Goal: Task Accomplishment & Management: Use online tool/utility

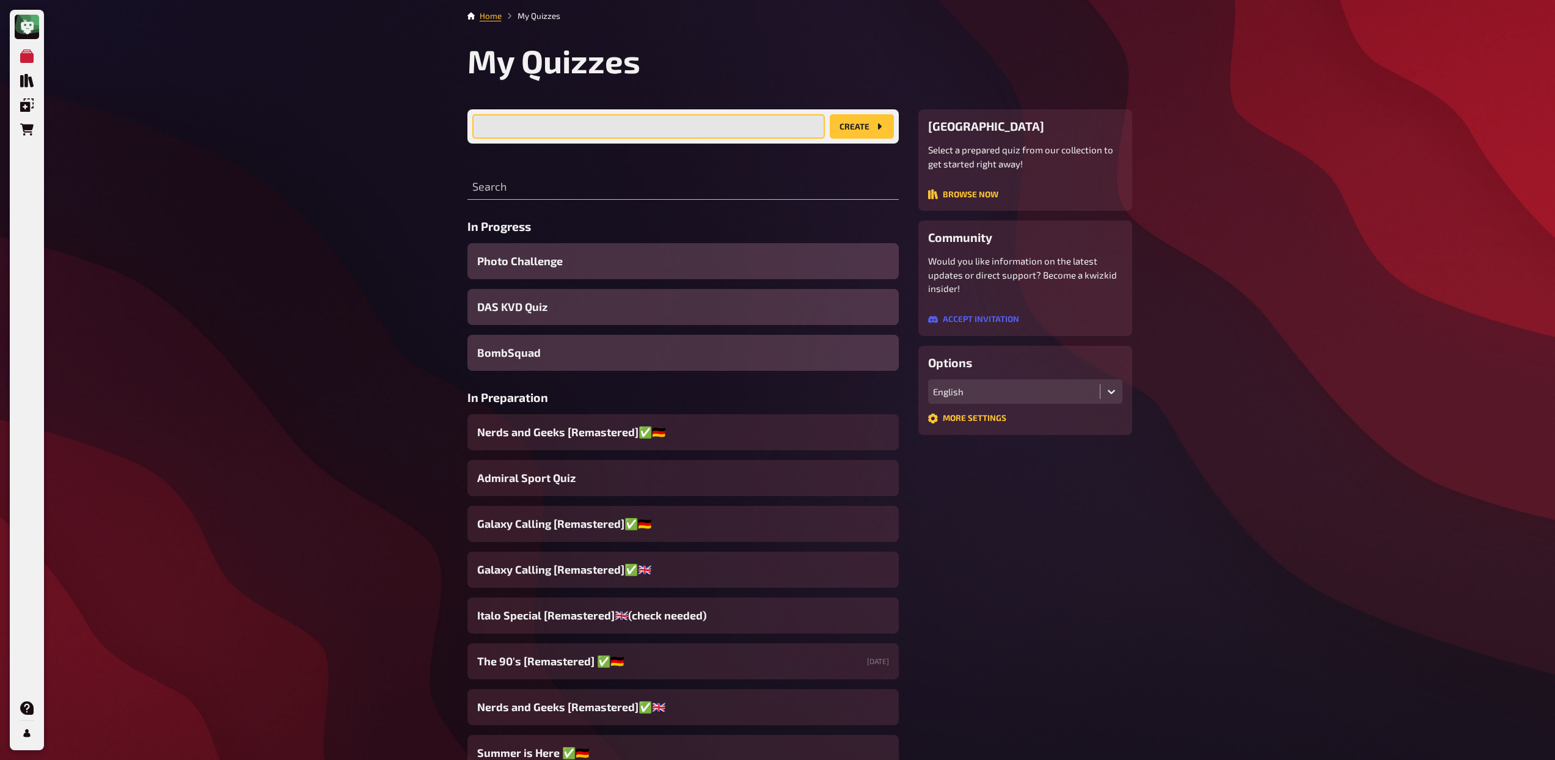
click at [711, 128] on input "text" at bounding box center [648, 126] width 353 height 24
drag, startPoint x: 495, startPoint y: 128, endPoint x: 458, endPoint y: 124, distance: 36.8
type input "[PERSON_NAME] Superquiz"
click at [870, 122] on button "create" at bounding box center [862, 126] width 64 height 24
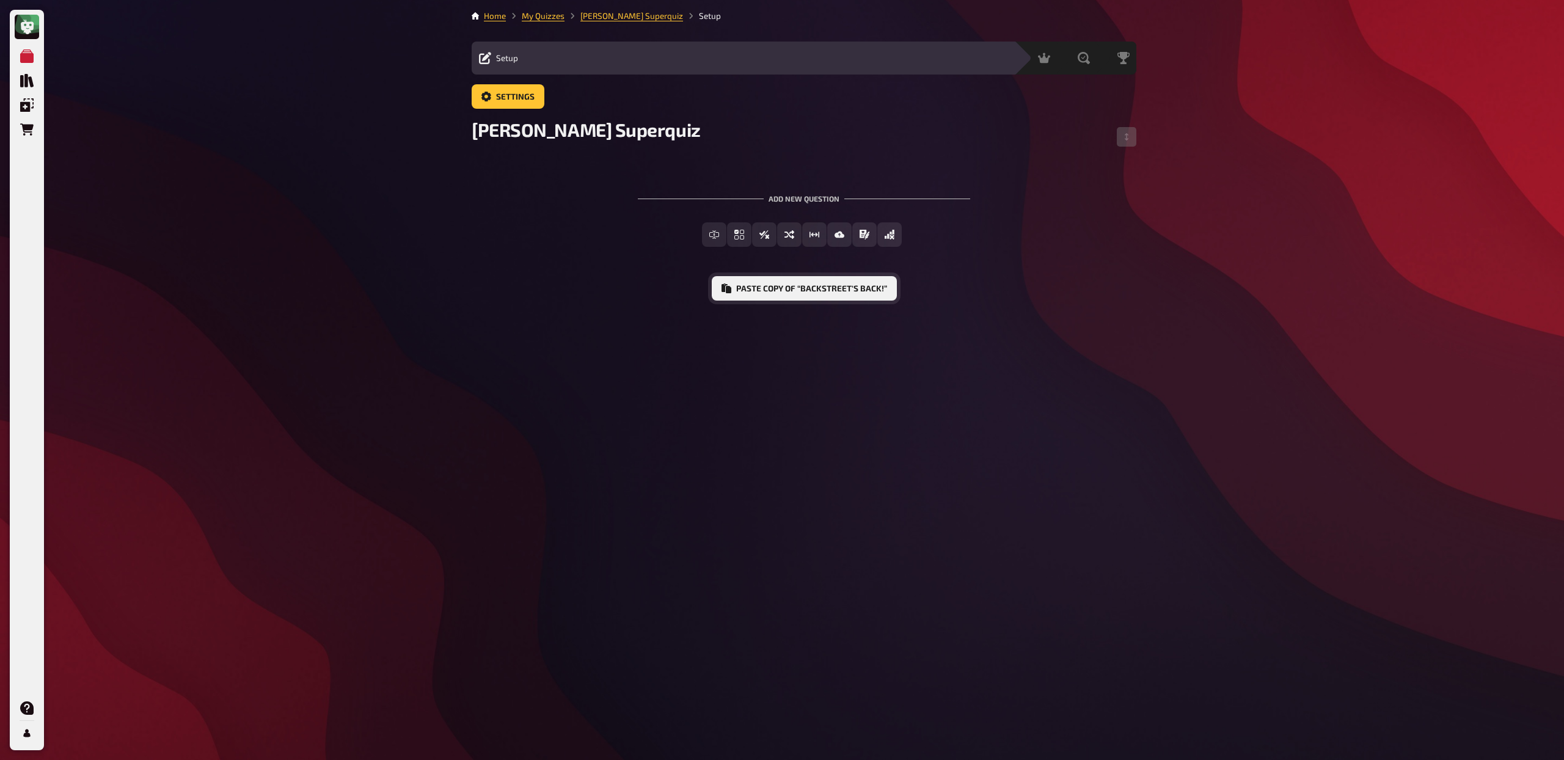
click at [756, 288] on button "Paste copy of “Backstreet's Back!”" at bounding box center [804, 288] width 185 height 24
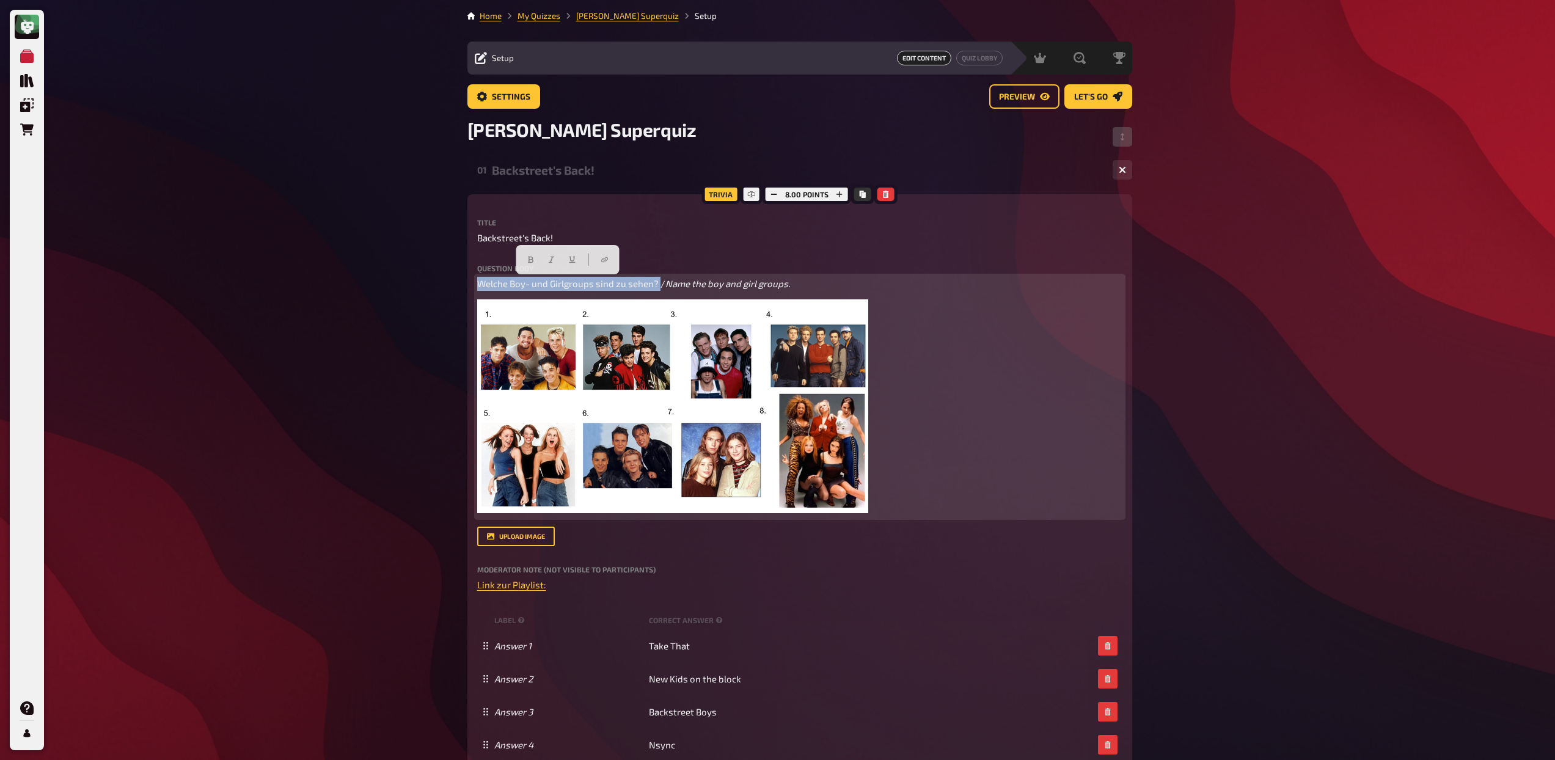
drag, startPoint x: 658, startPoint y: 281, endPoint x: 483, endPoint y: 271, distance: 175.6
click at [483, 271] on div "Question body Welche Boy- und Girlgroups sind zu sehen? / Name the boy and girl…" at bounding box center [799, 391] width 645 height 252
click at [529, 260] on icon "button" at bounding box center [530, 260] width 5 height 7
click at [815, 285] on p "Welche Boy- und Girlgroups sind zu sehen? / Name the boy and girl groups." at bounding box center [799, 284] width 645 height 14
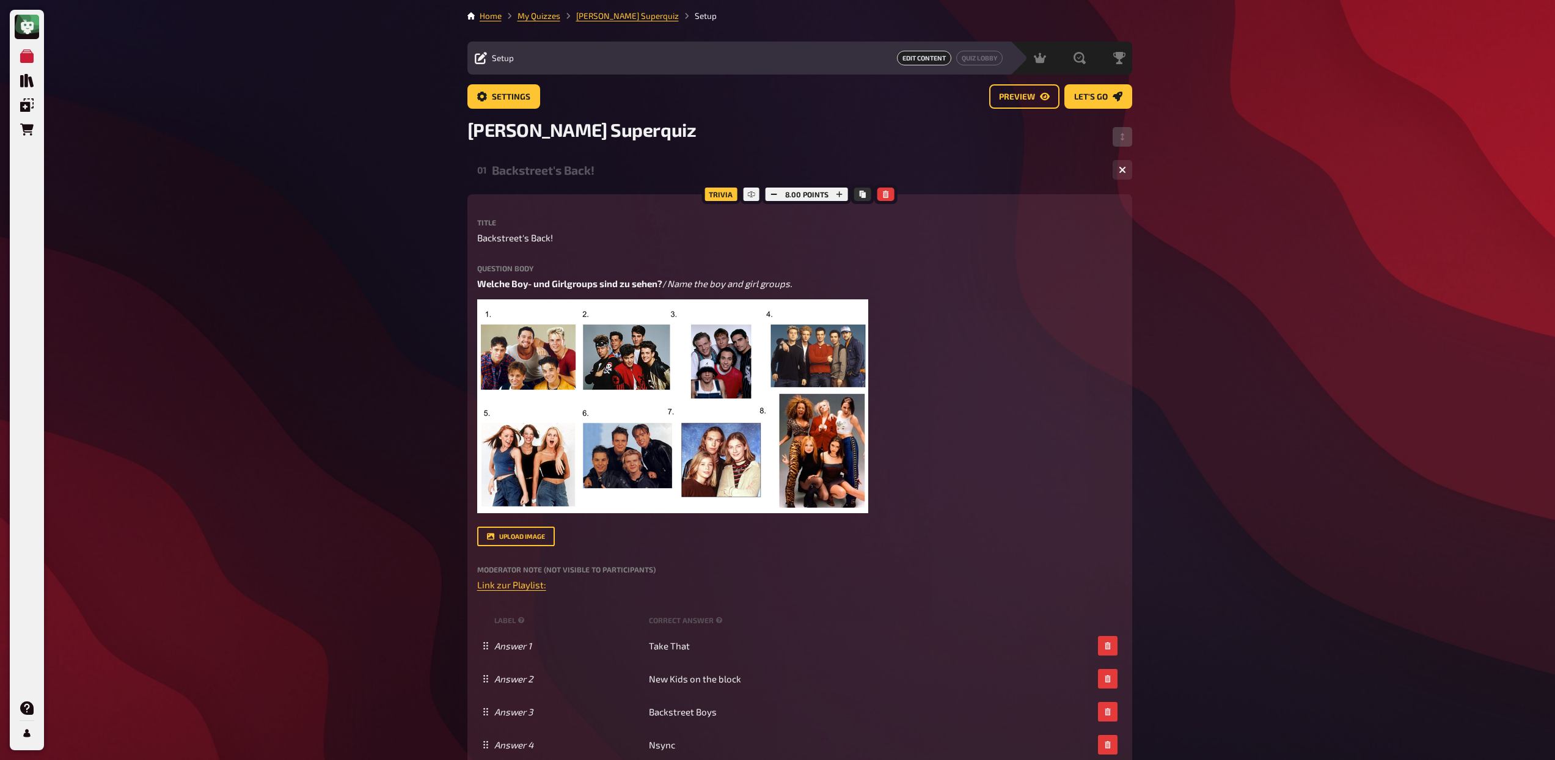
click at [614, 180] on div "01 Backstreet's Back! 8" at bounding box center [799, 169] width 665 height 29
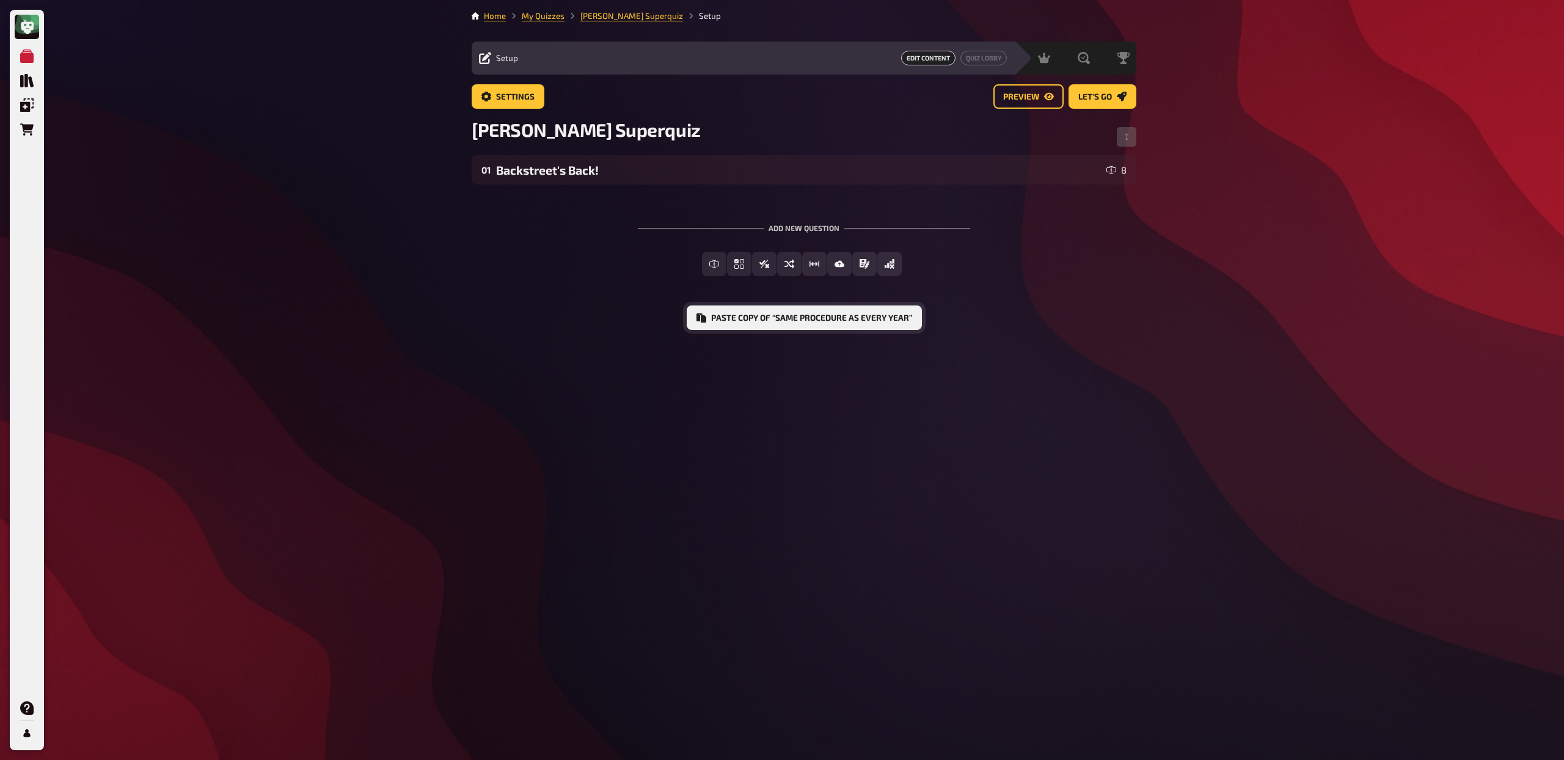
click at [746, 324] on button "Paste copy of “Same procedure as every year”" at bounding box center [804, 318] width 235 height 24
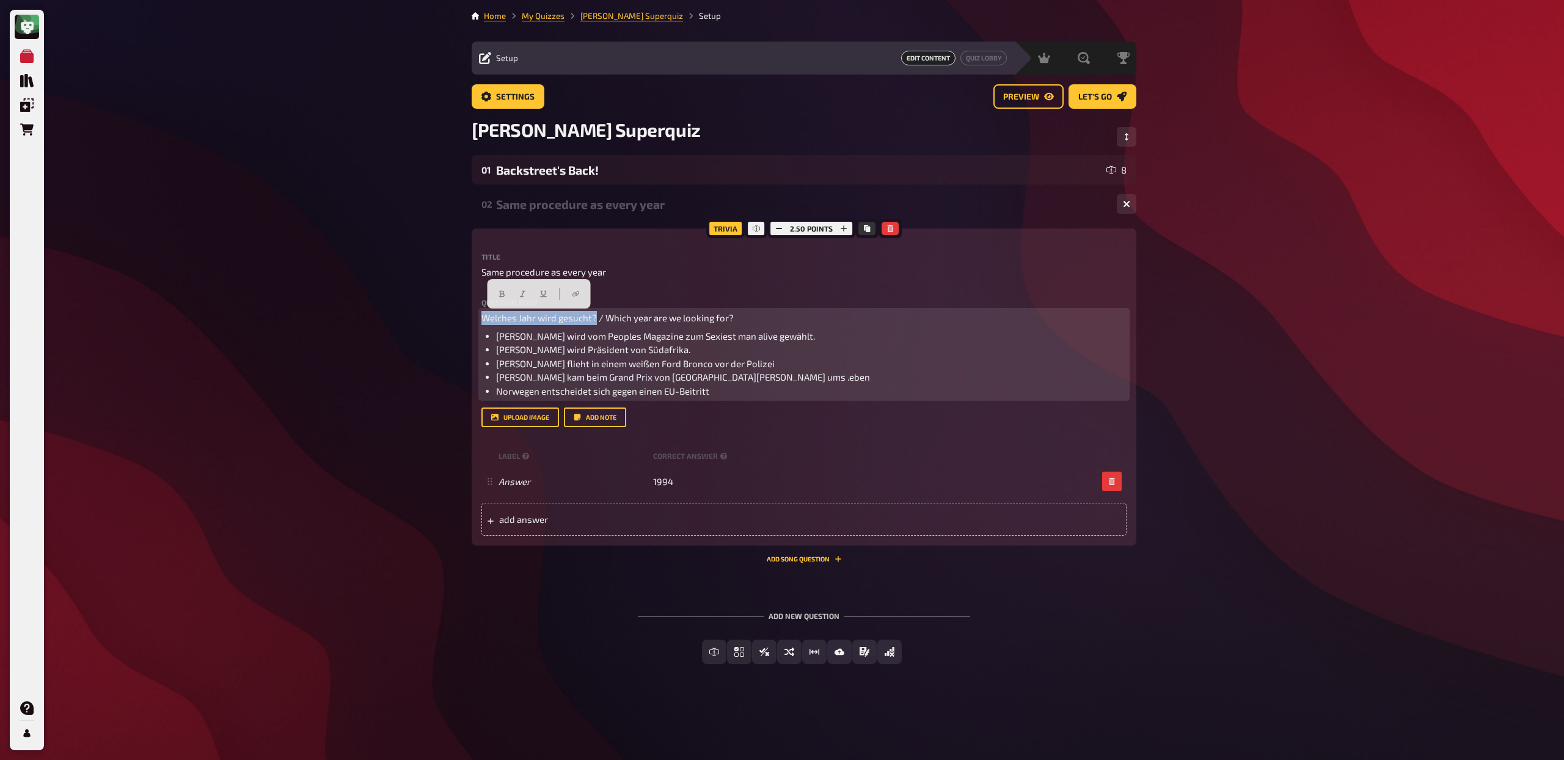
drag, startPoint x: 597, startPoint y: 317, endPoint x: 455, endPoint y: 307, distance: 142.8
click at [455, 307] on div "My Quizzes Quiz Library Overlays Orders Help Profile Home My Quizzes [PERSON_NA…" at bounding box center [782, 380] width 1564 height 760
click at [502, 288] on button "button" at bounding box center [502, 294] width 20 height 20
click at [676, 313] on span "/ Which year are we looking for?" at bounding box center [669, 317] width 135 height 11
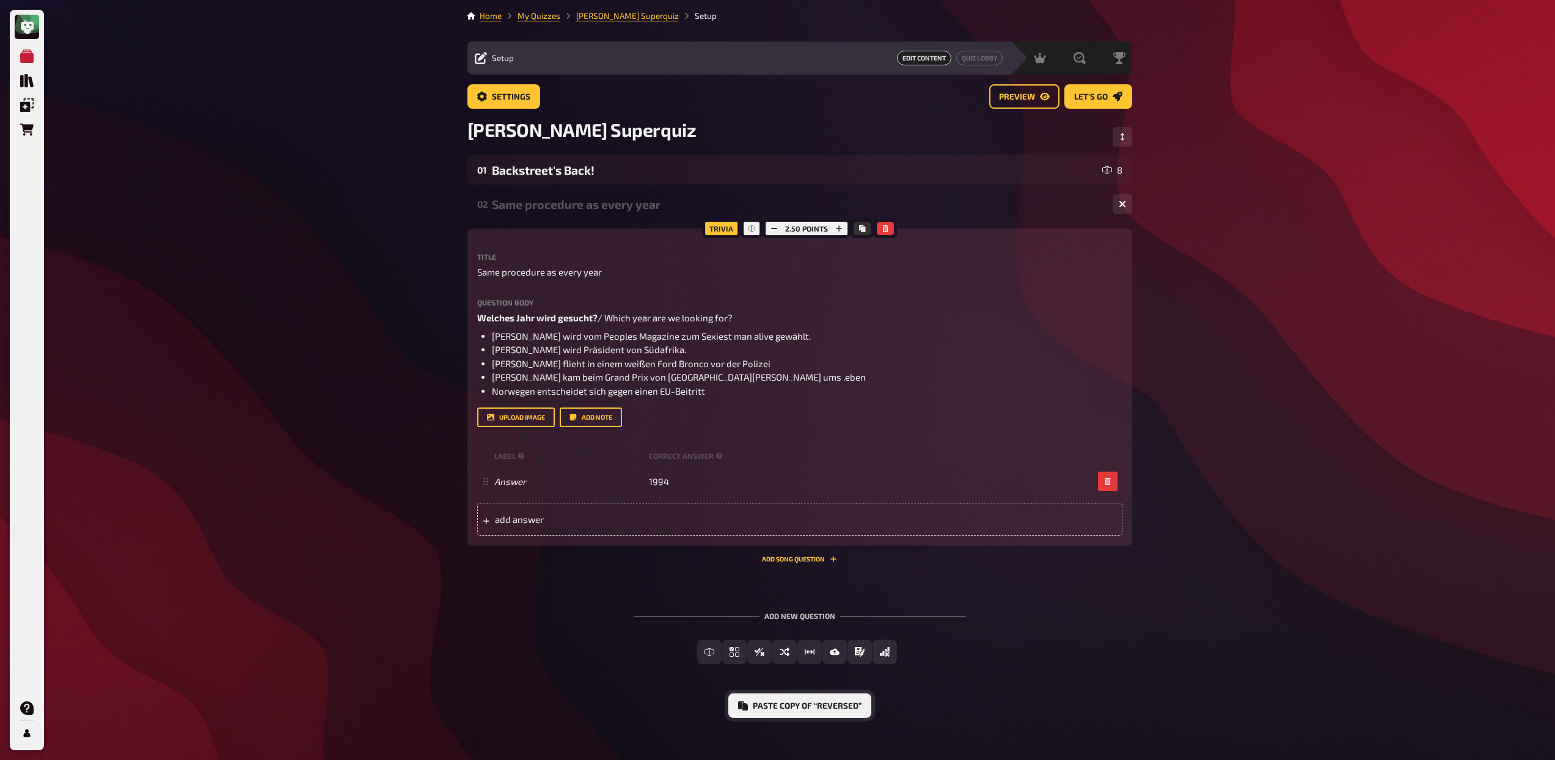
click at [802, 702] on button "Paste copy of “Reversed”" at bounding box center [799, 706] width 143 height 24
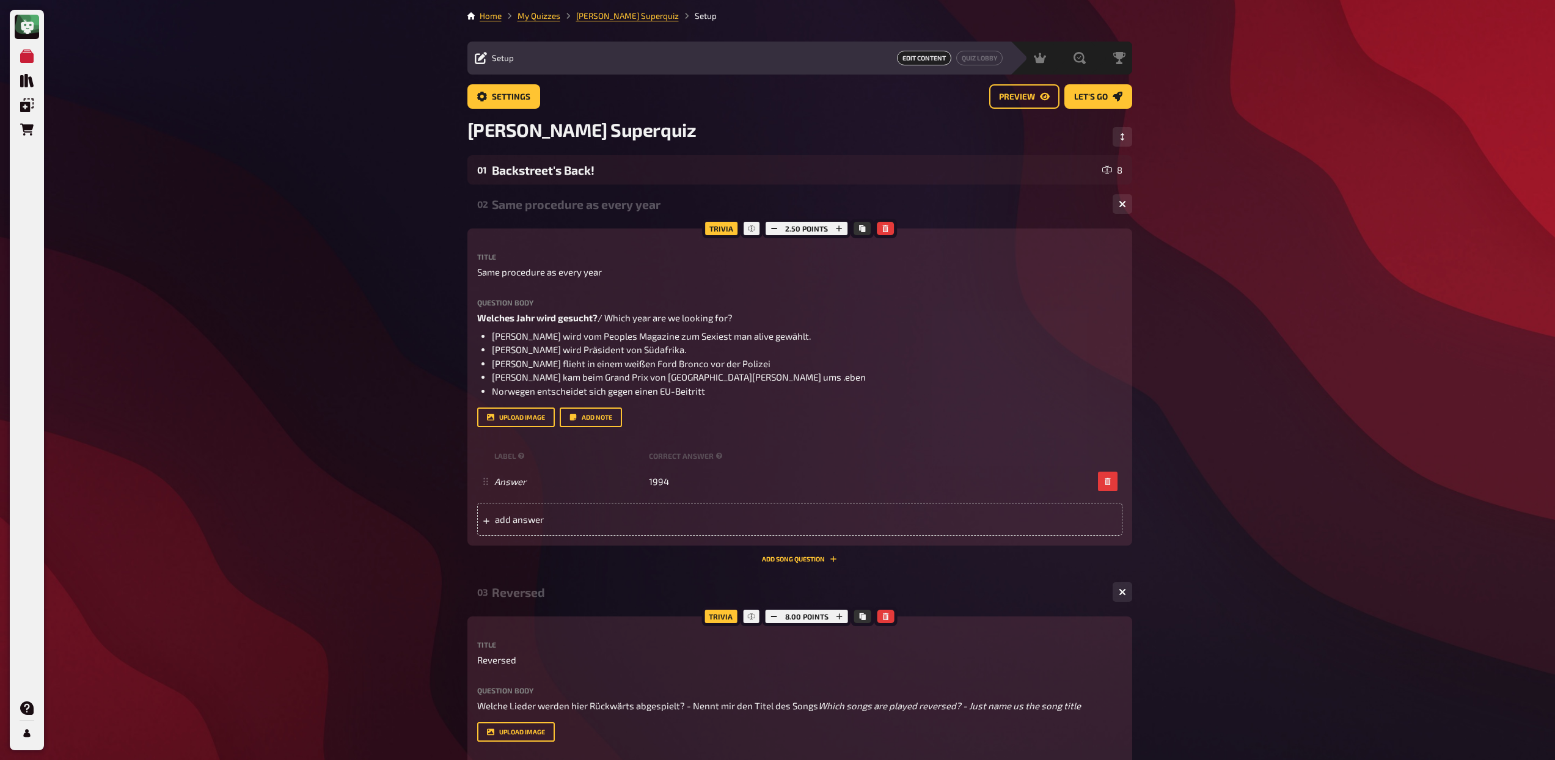
click at [599, 206] on div "Same procedure as every year" at bounding box center [797, 204] width 611 height 14
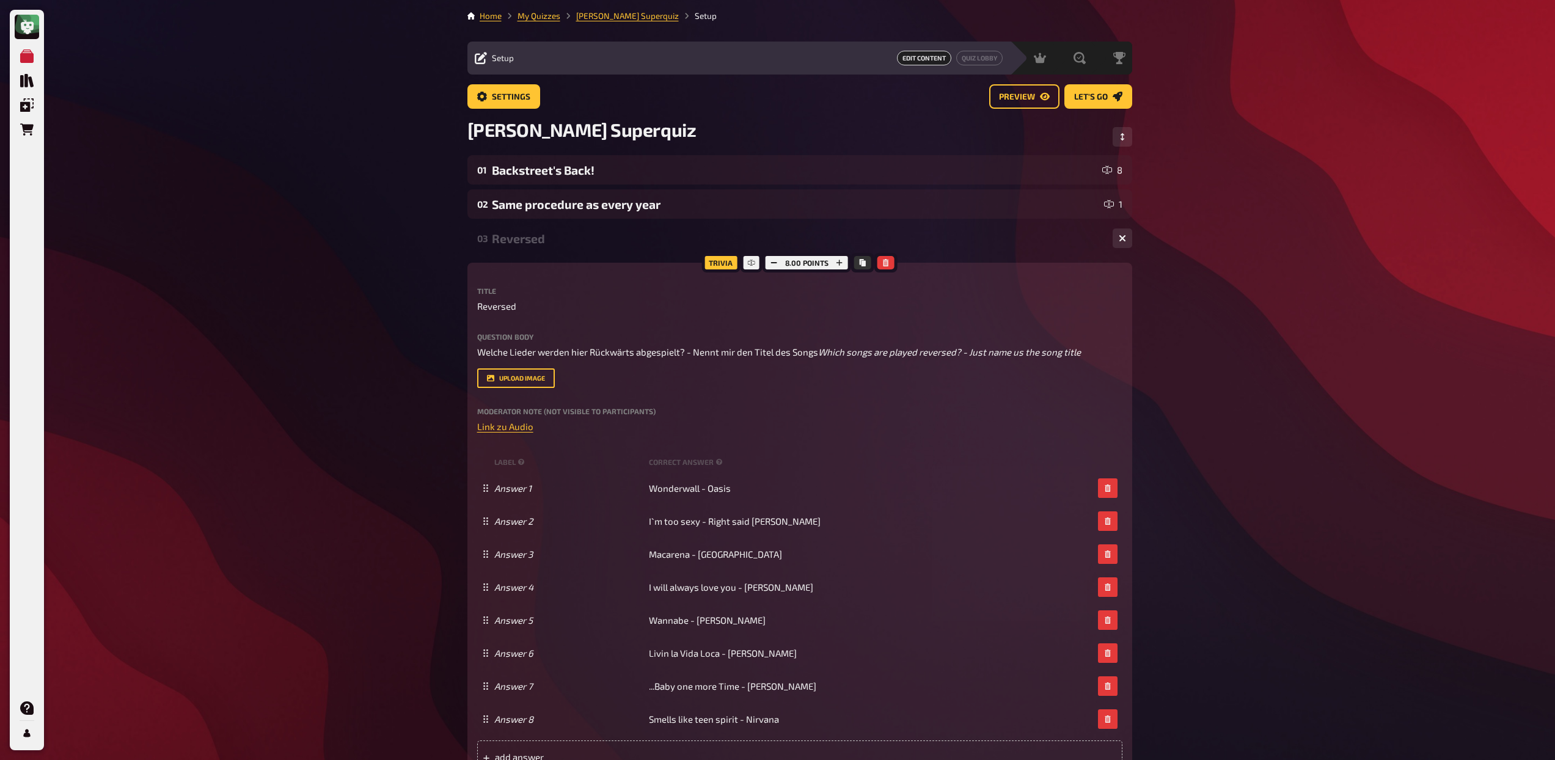
click at [569, 249] on div "03 Reversed 8" at bounding box center [799, 238] width 665 height 29
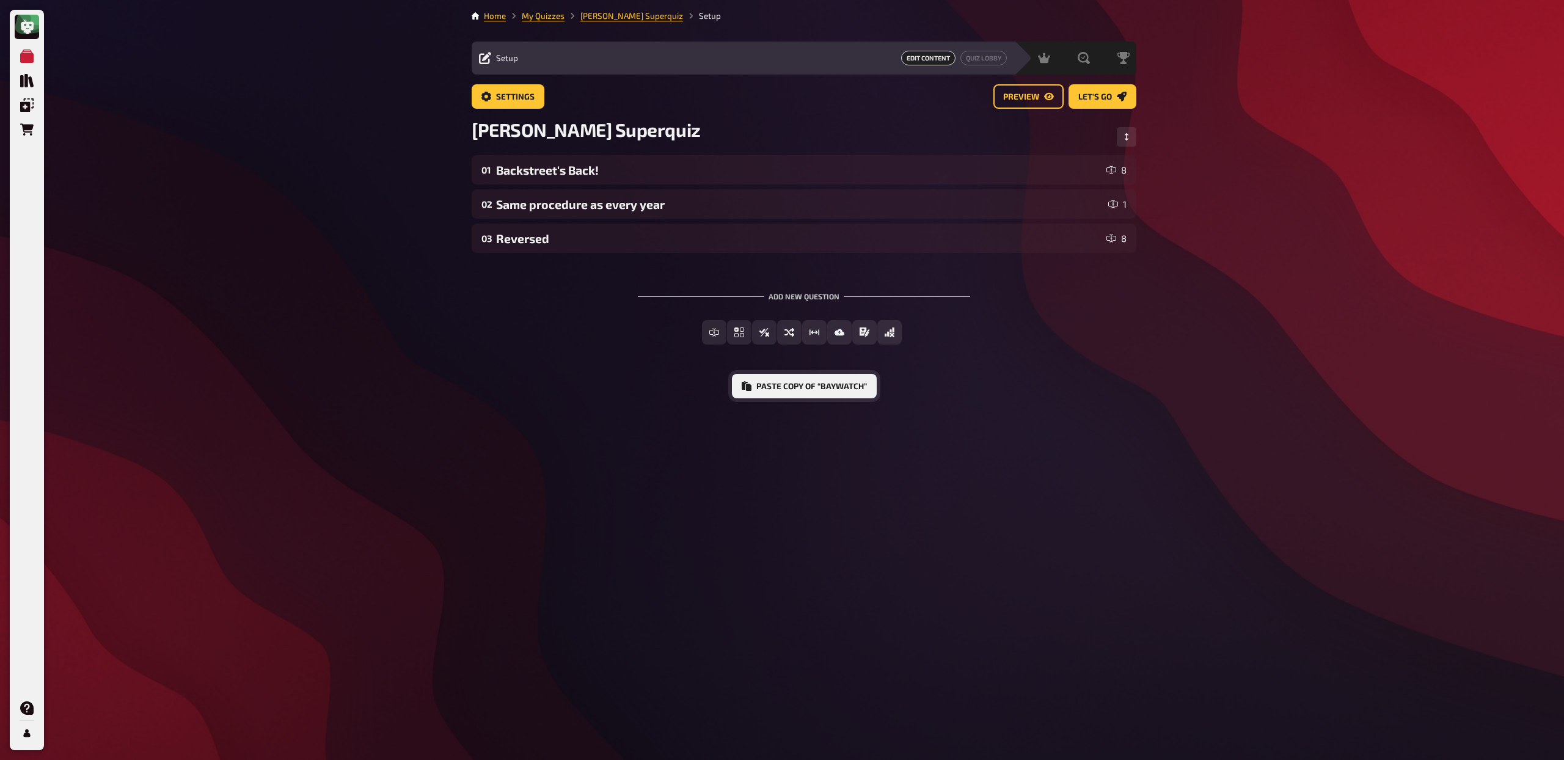
click at [762, 387] on button "Paste copy of “Baywatch”" at bounding box center [804, 386] width 145 height 24
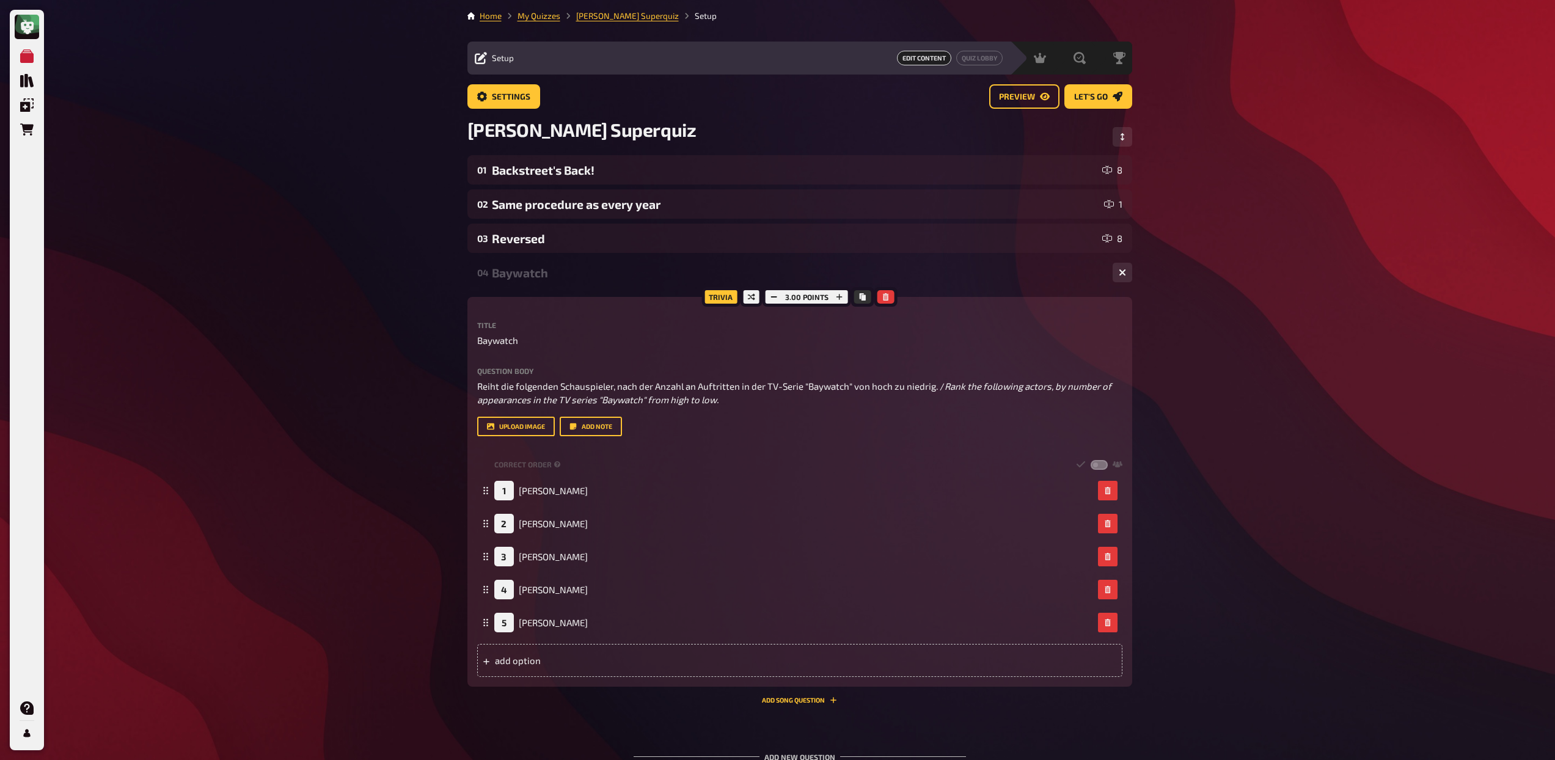
click at [818, 373] on label "Question body" at bounding box center [799, 370] width 645 height 7
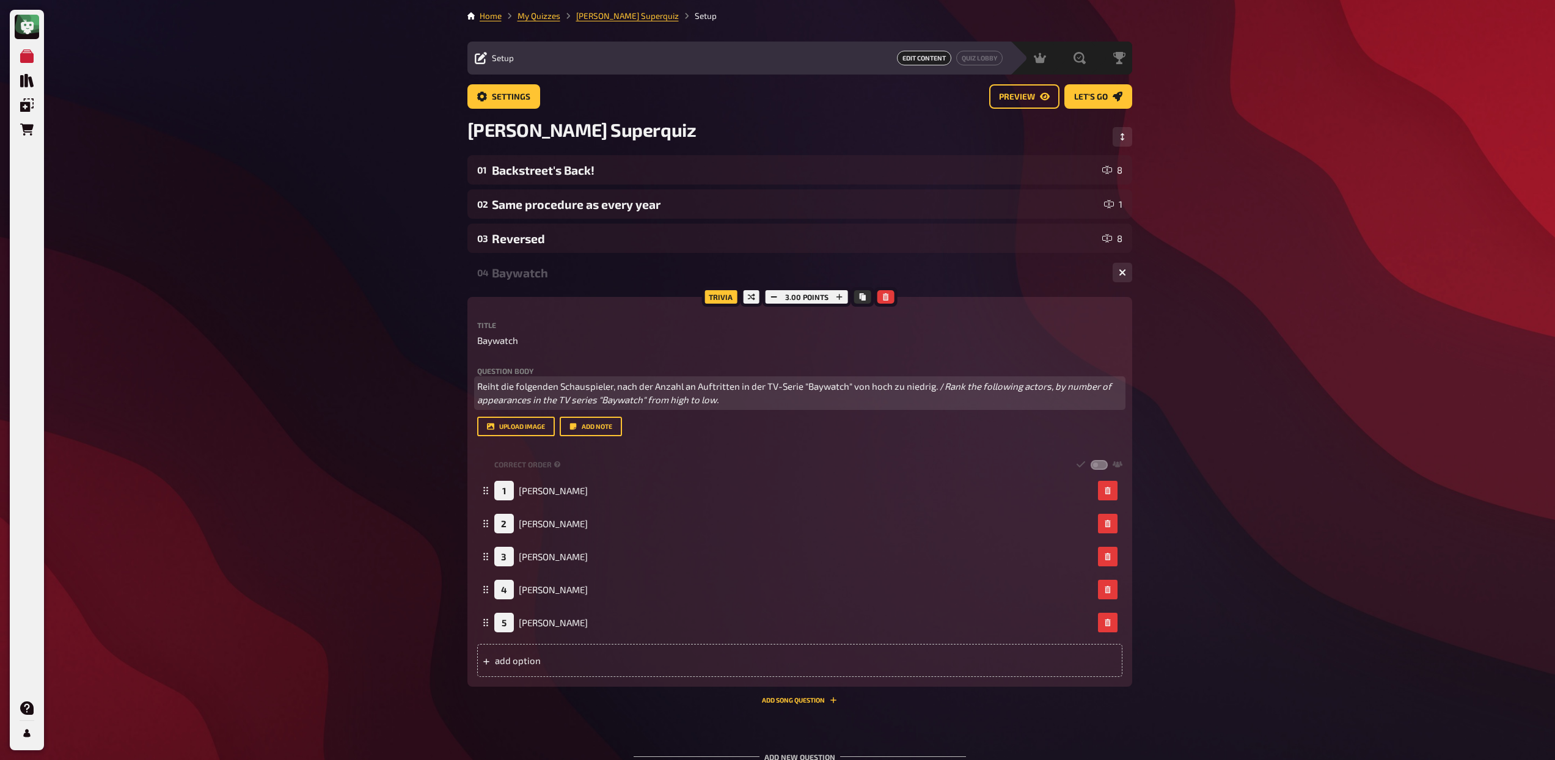
click at [935, 387] on span "Reiht die folgenden Schauspieler, nach der Anzahl an Auftritten in der TV-Serie…" at bounding box center [710, 386] width 467 height 11
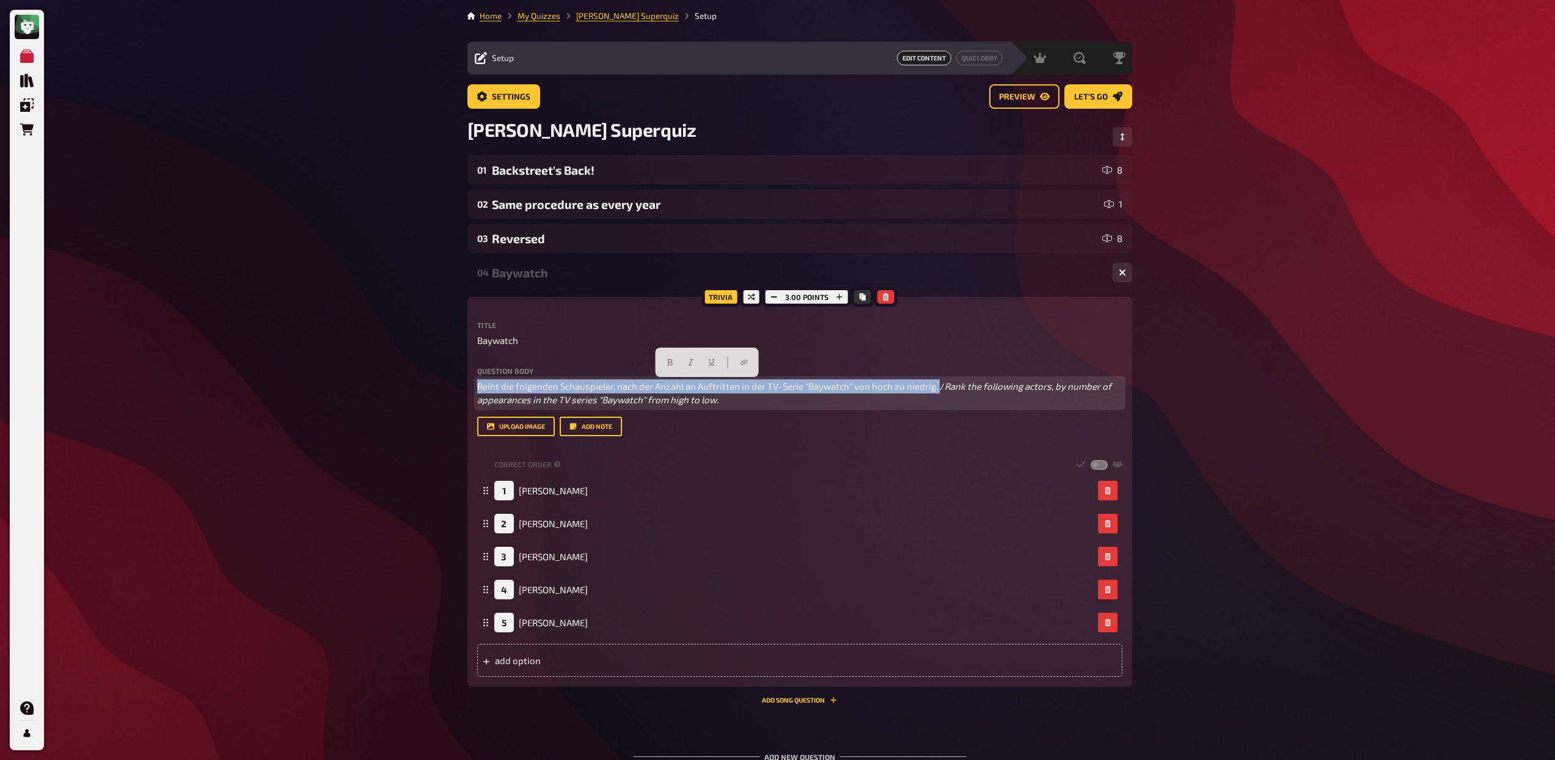
drag, startPoint x: 937, startPoint y: 386, endPoint x: 541, endPoint y: 369, distance: 395.7
click at [541, 369] on div "Question body Reiht die folgenden Schauspieler, nach der Anzahl an Auftritten i…" at bounding box center [799, 387] width 645 height 40
click at [673, 357] on button "button" at bounding box center [670, 363] width 20 height 20
click at [964, 385] on span "Rank the following actors, by number of appearances in the TV series "Baywatch"…" at bounding box center [796, 393] width 639 height 25
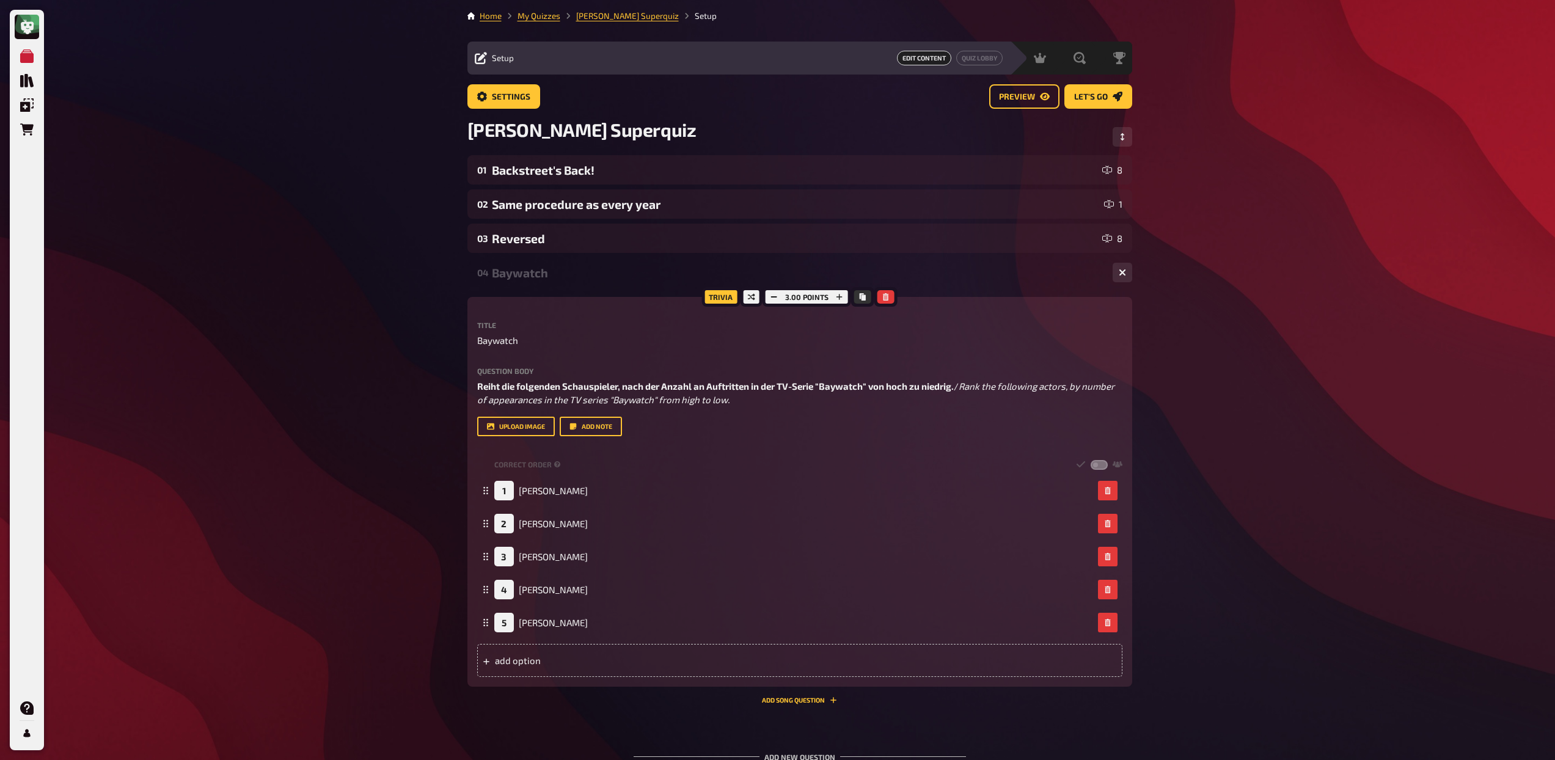
click at [551, 283] on div "04 Baywatch 5" at bounding box center [799, 272] width 665 height 29
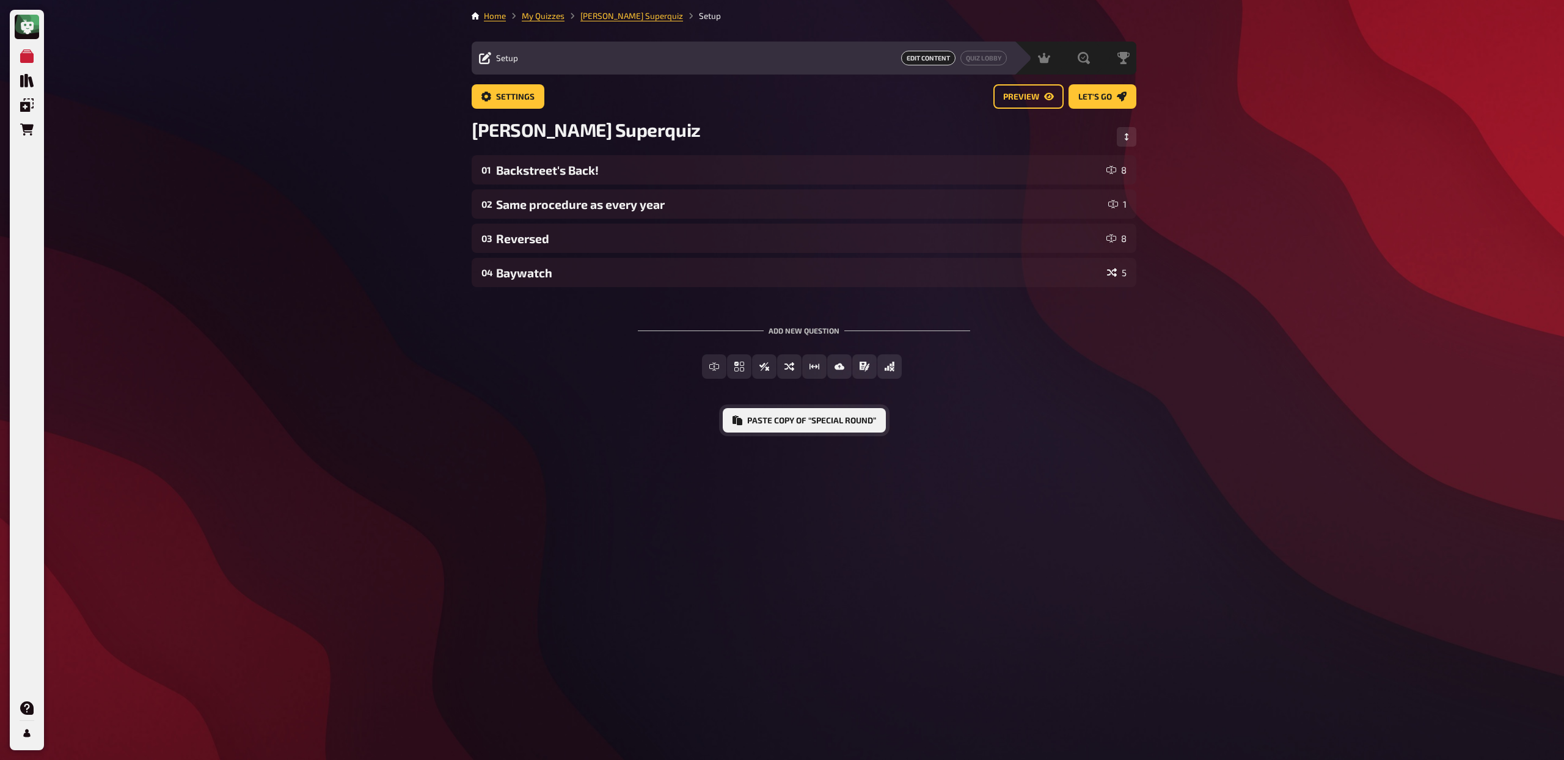
click at [756, 419] on button "Paste copy of “Special Round”" at bounding box center [804, 420] width 163 height 24
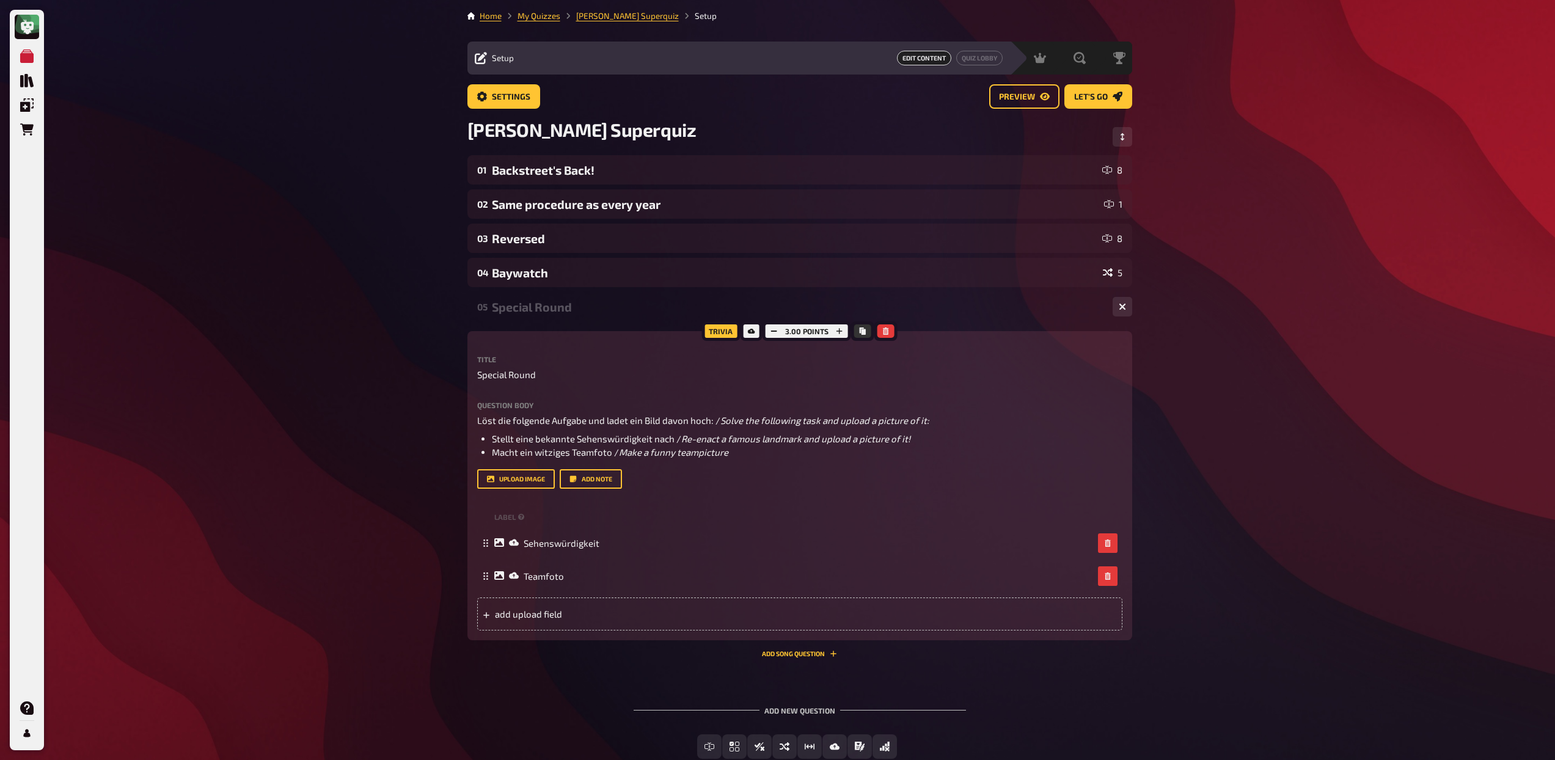
click at [617, 303] on div "Special Round" at bounding box center [797, 307] width 611 height 14
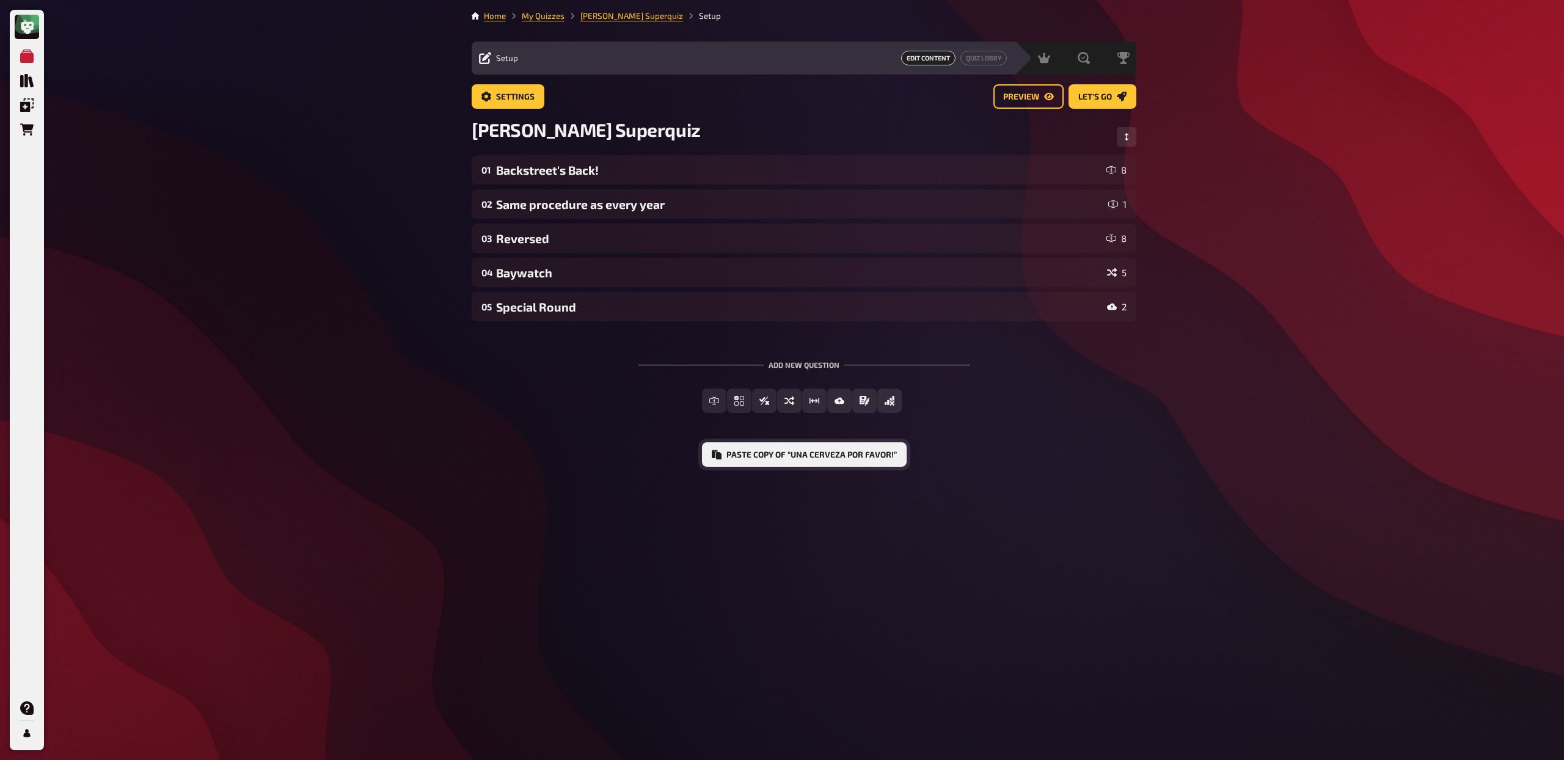
click at [747, 454] on button "Paste copy of “Una cerveza por favor!”" at bounding box center [804, 454] width 205 height 24
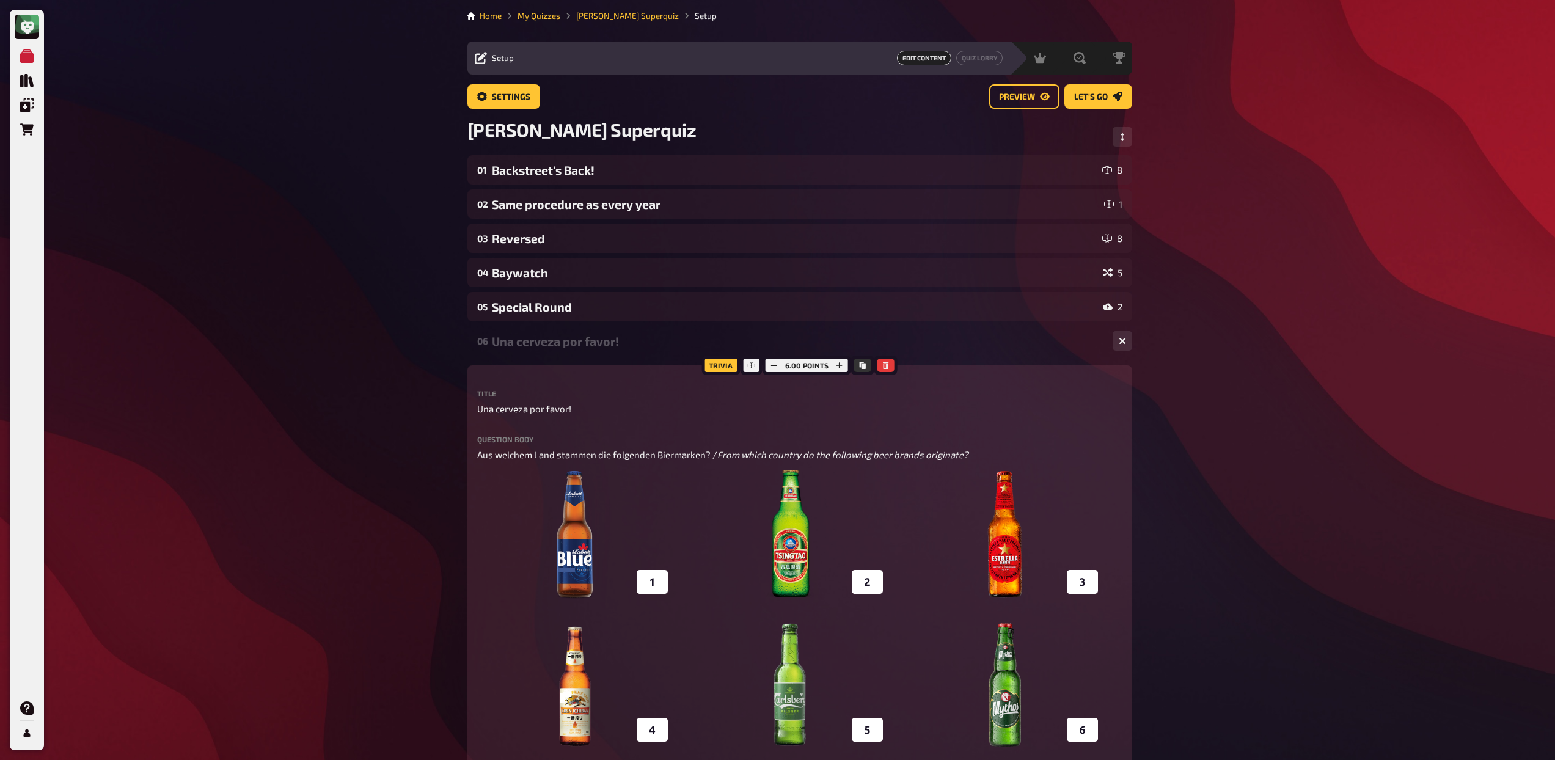
click at [552, 345] on div "Una cerveza por favor!" at bounding box center [797, 341] width 611 height 14
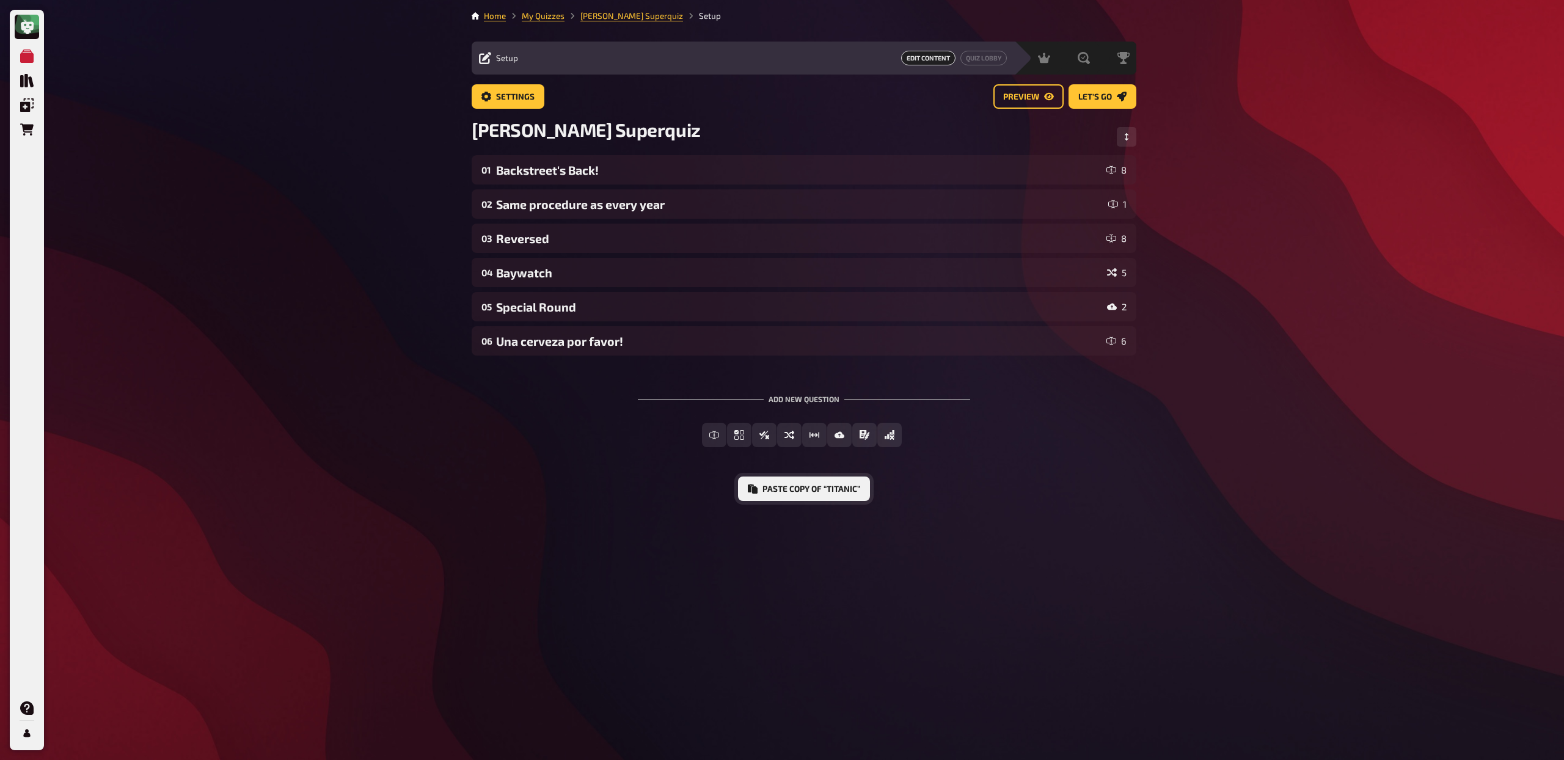
click at [837, 484] on button "Paste copy of “Titanic”" at bounding box center [804, 489] width 132 height 24
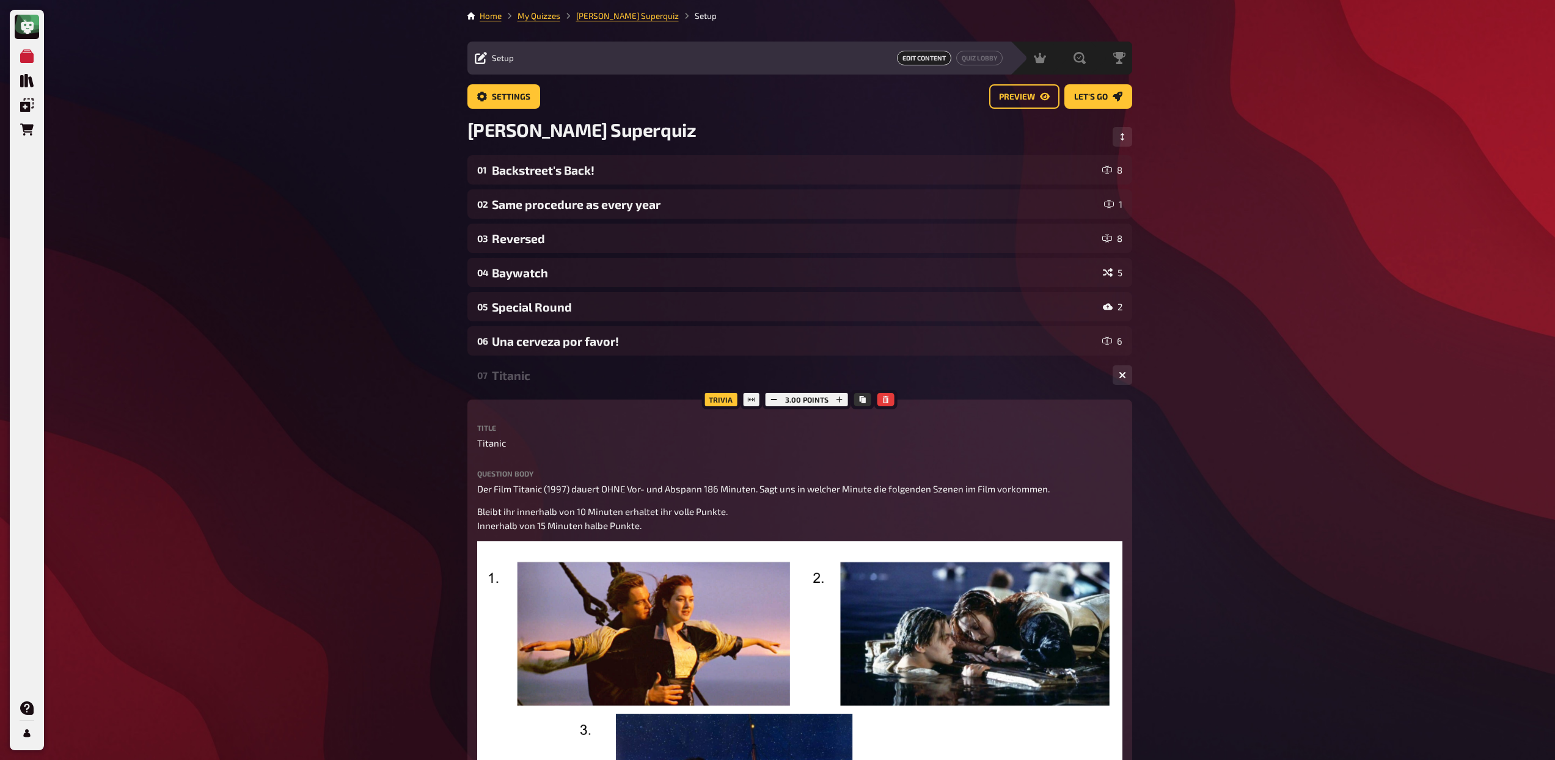
click at [648, 372] on div "Titanic" at bounding box center [797, 375] width 611 height 14
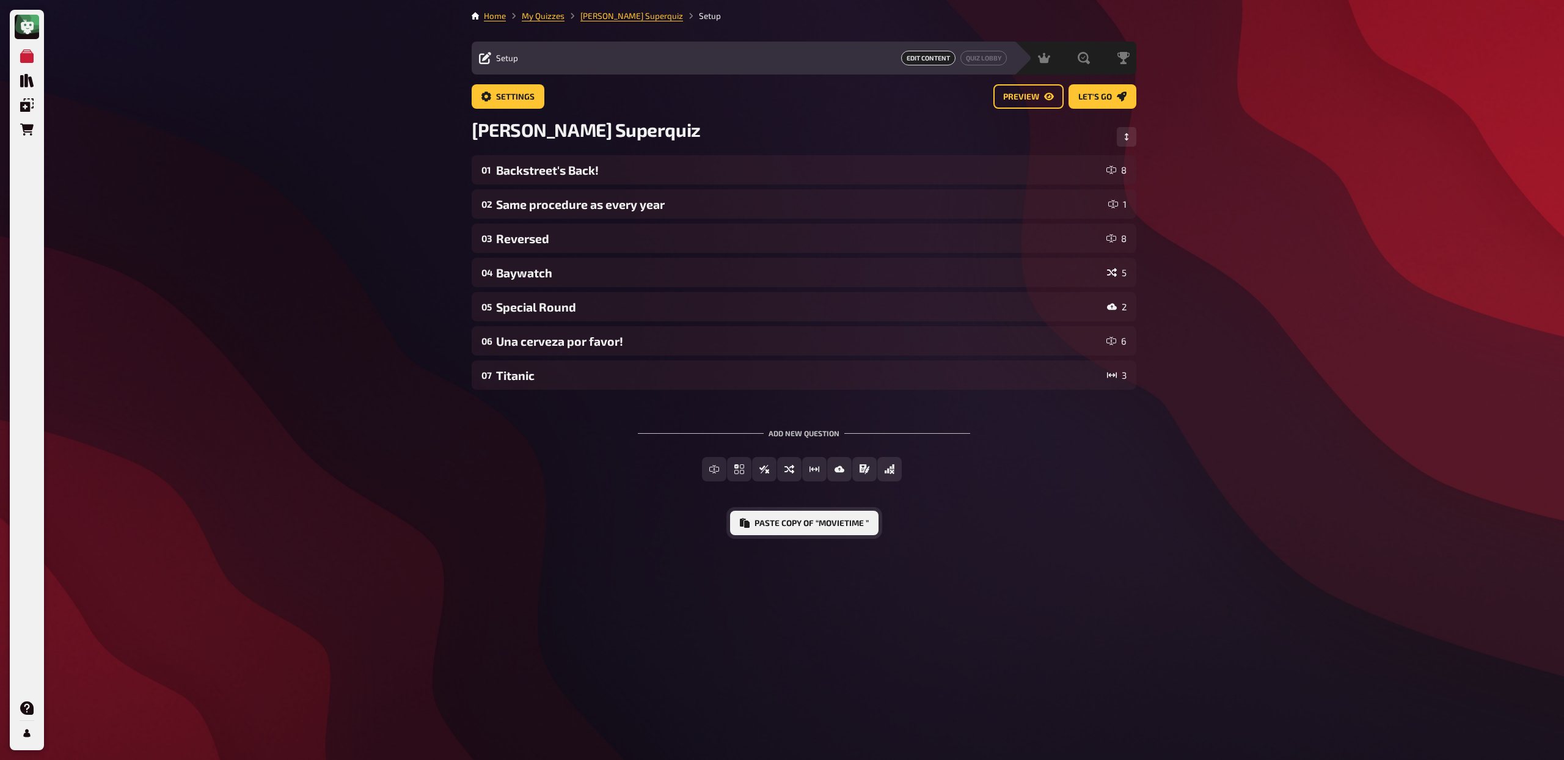
click at [776, 527] on button "Paste copy of “Movietime ”" at bounding box center [804, 523] width 148 height 24
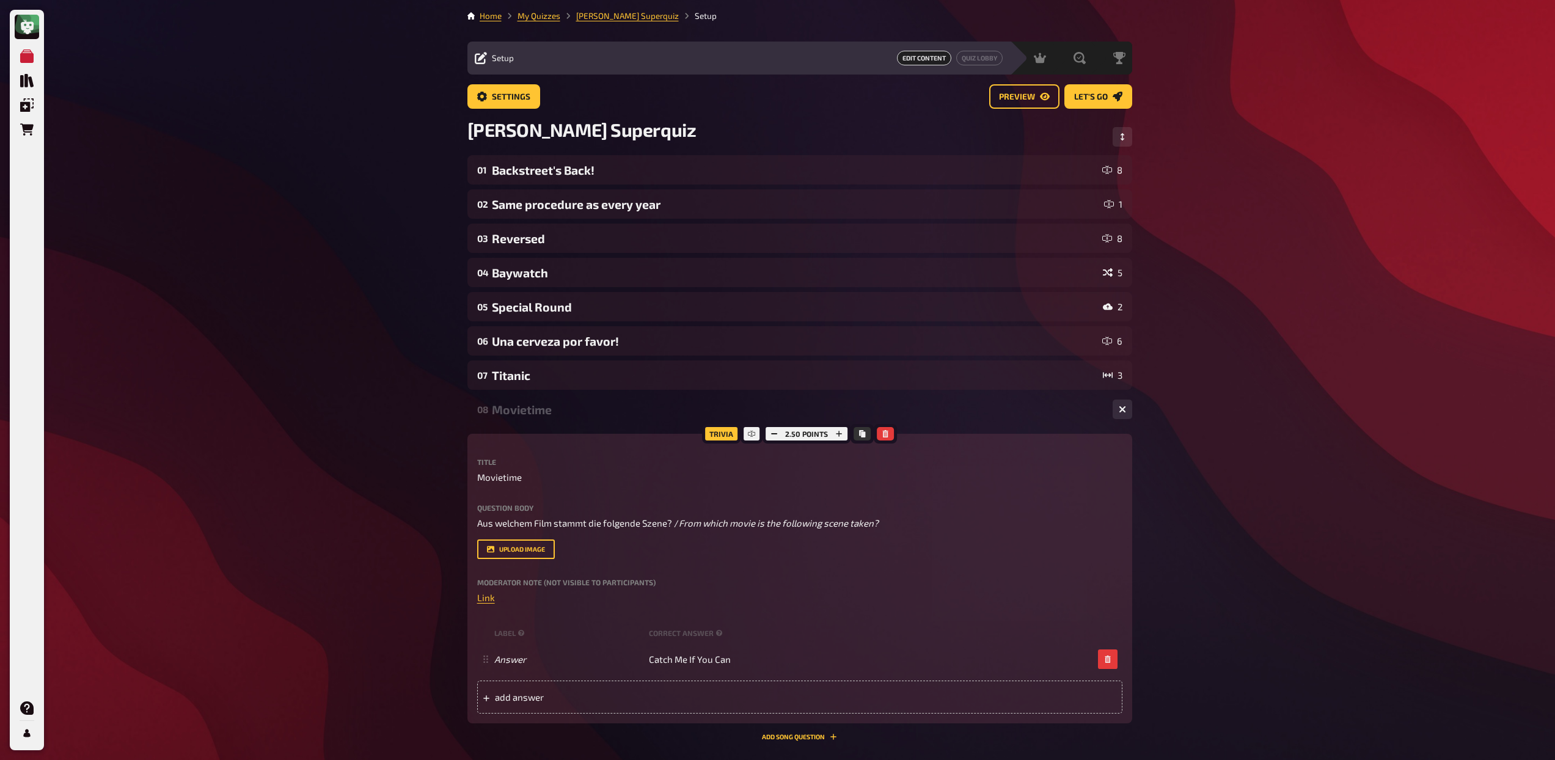
click at [585, 413] on div "Movietime" at bounding box center [797, 410] width 611 height 14
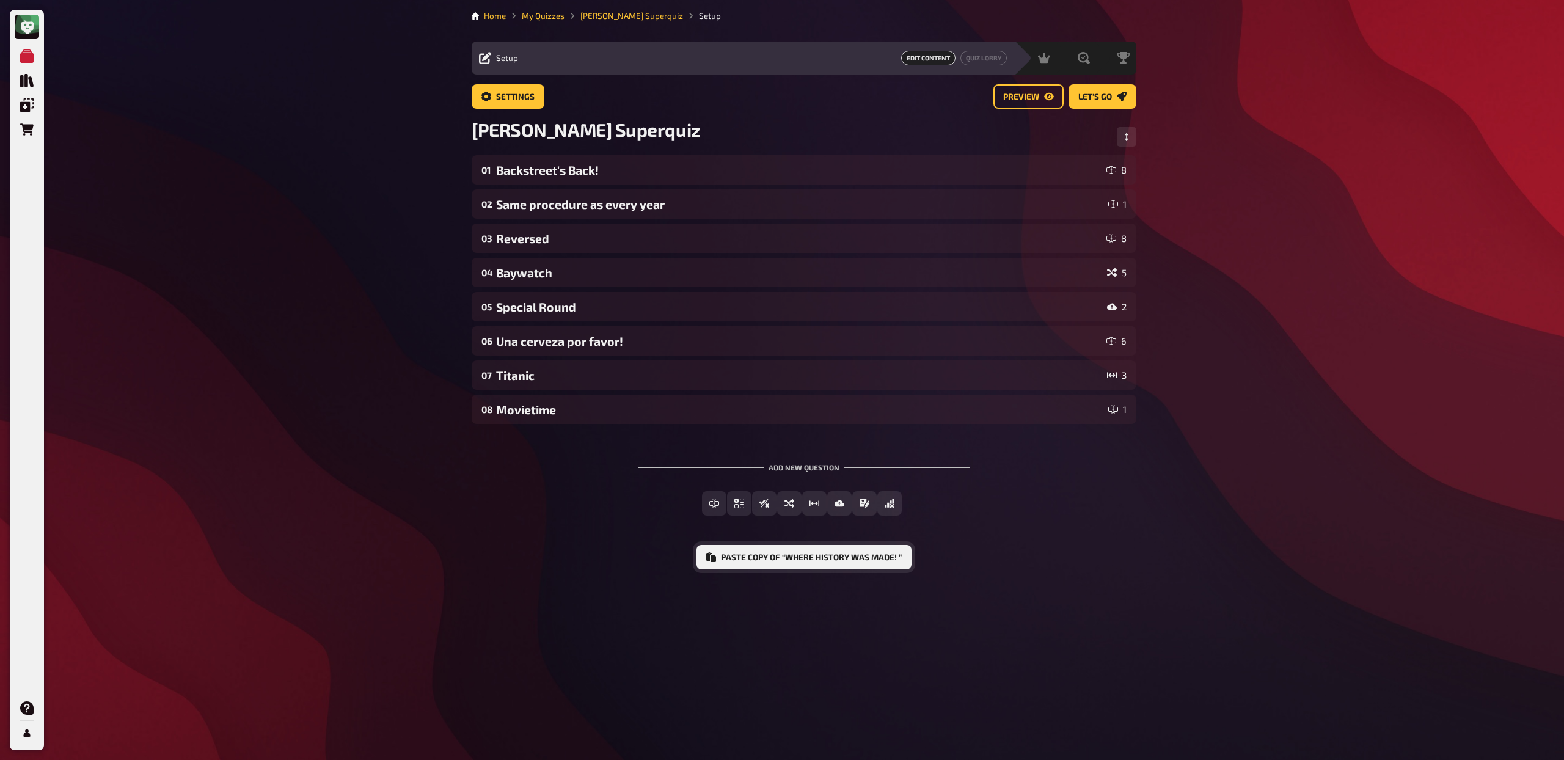
click at [736, 560] on button "Paste copy of “Where History was made! ”" at bounding box center [804, 557] width 215 height 24
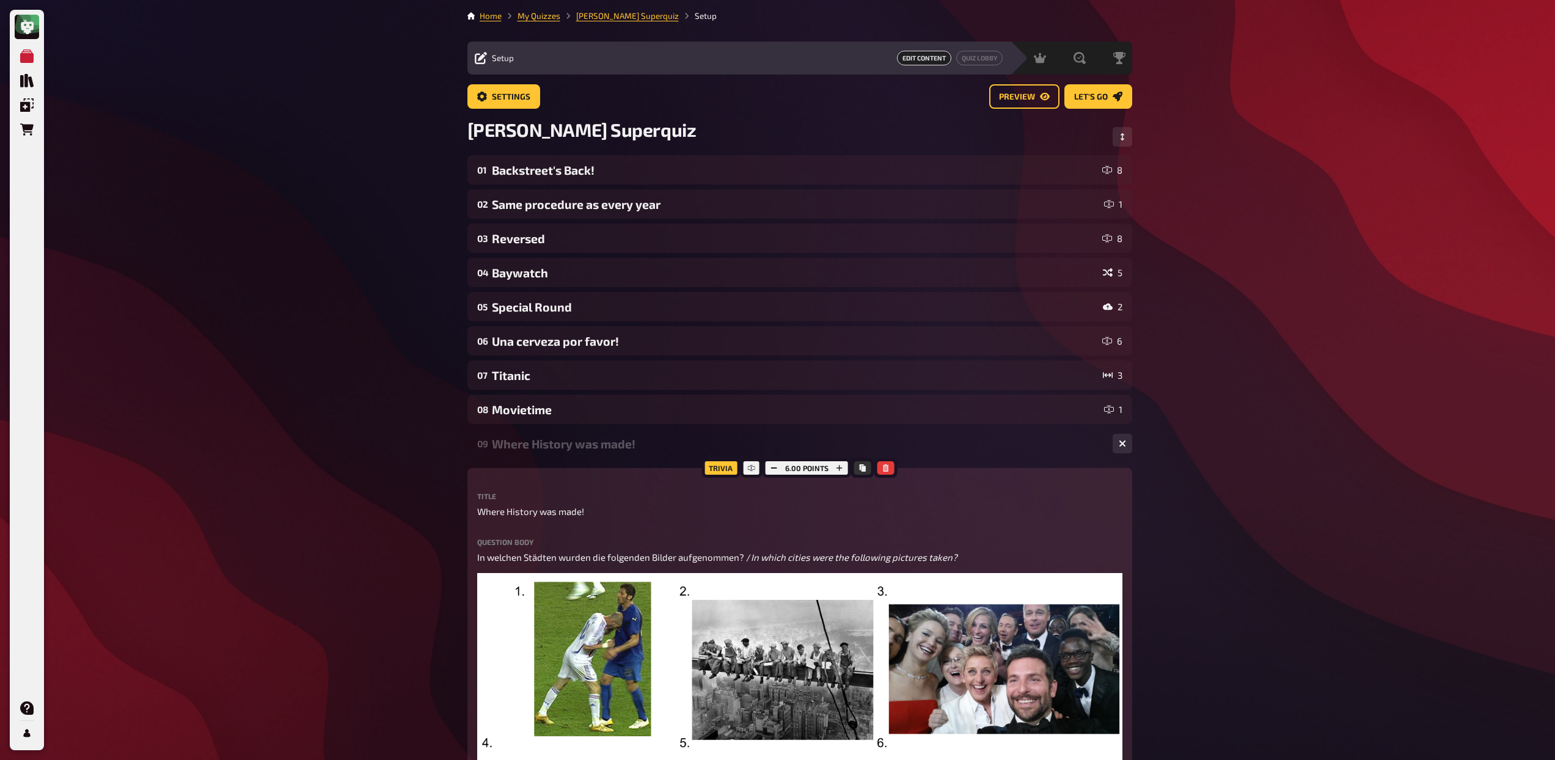
click at [565, 448] on div "Where History was made!" at bounding box center [797, 444] width 611 height 14
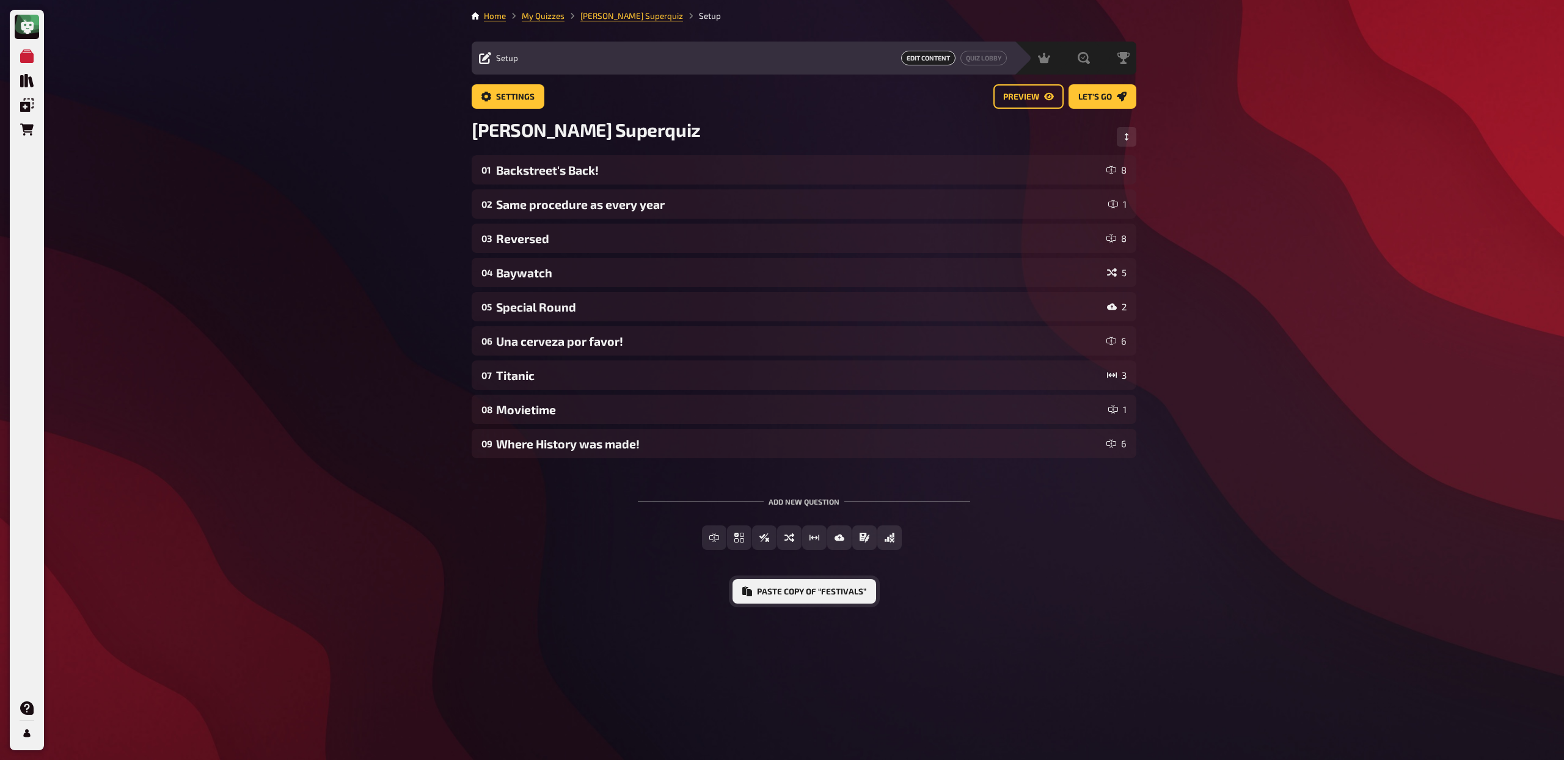
click at [795, 584] on button "Paste copy of “Festivals”" at bounding box center [805, 591] width 144 height 24
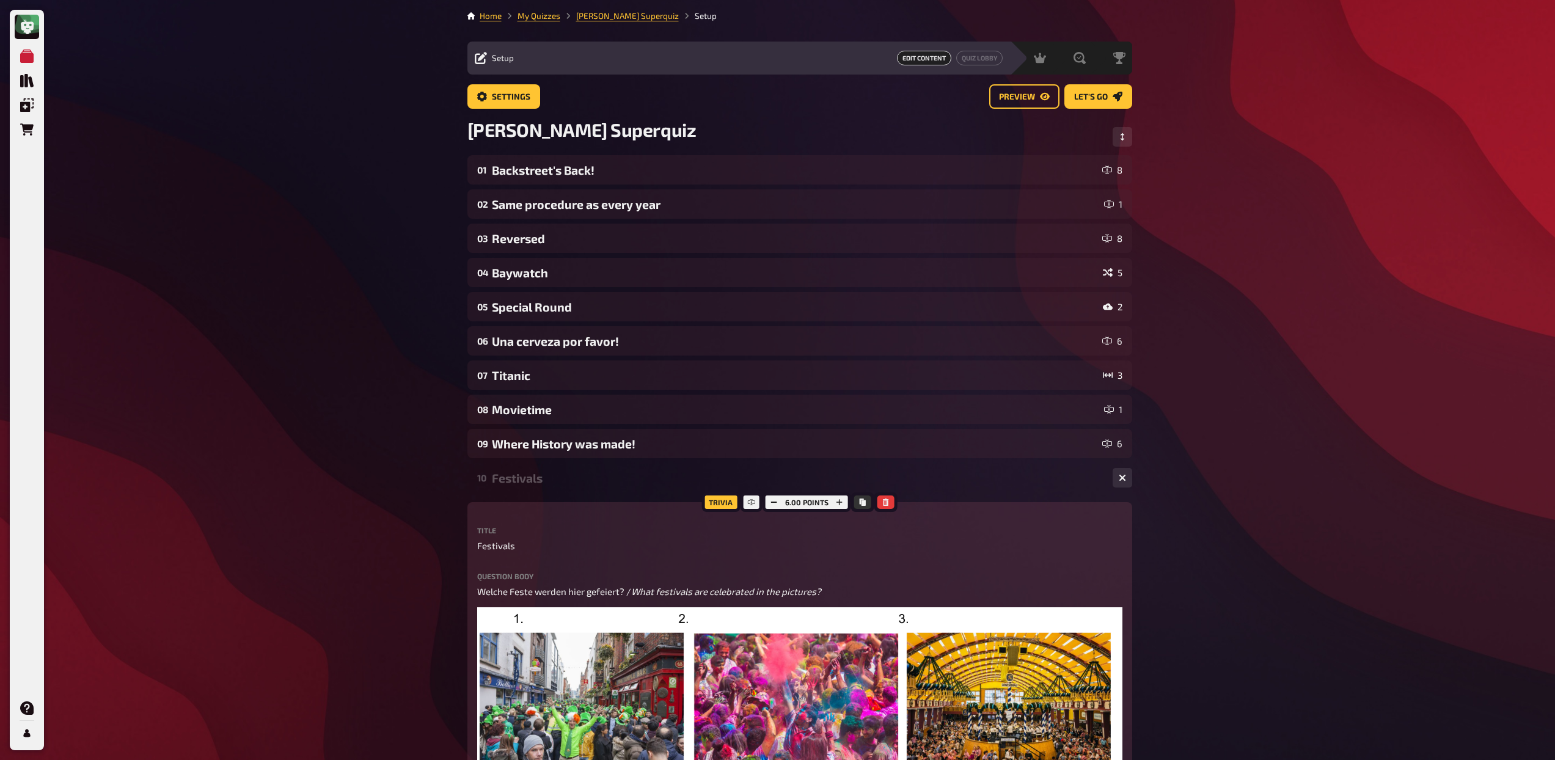
click at [610, 479] on div "Festivals" at bounding box center [797, 478] width 611 height 14
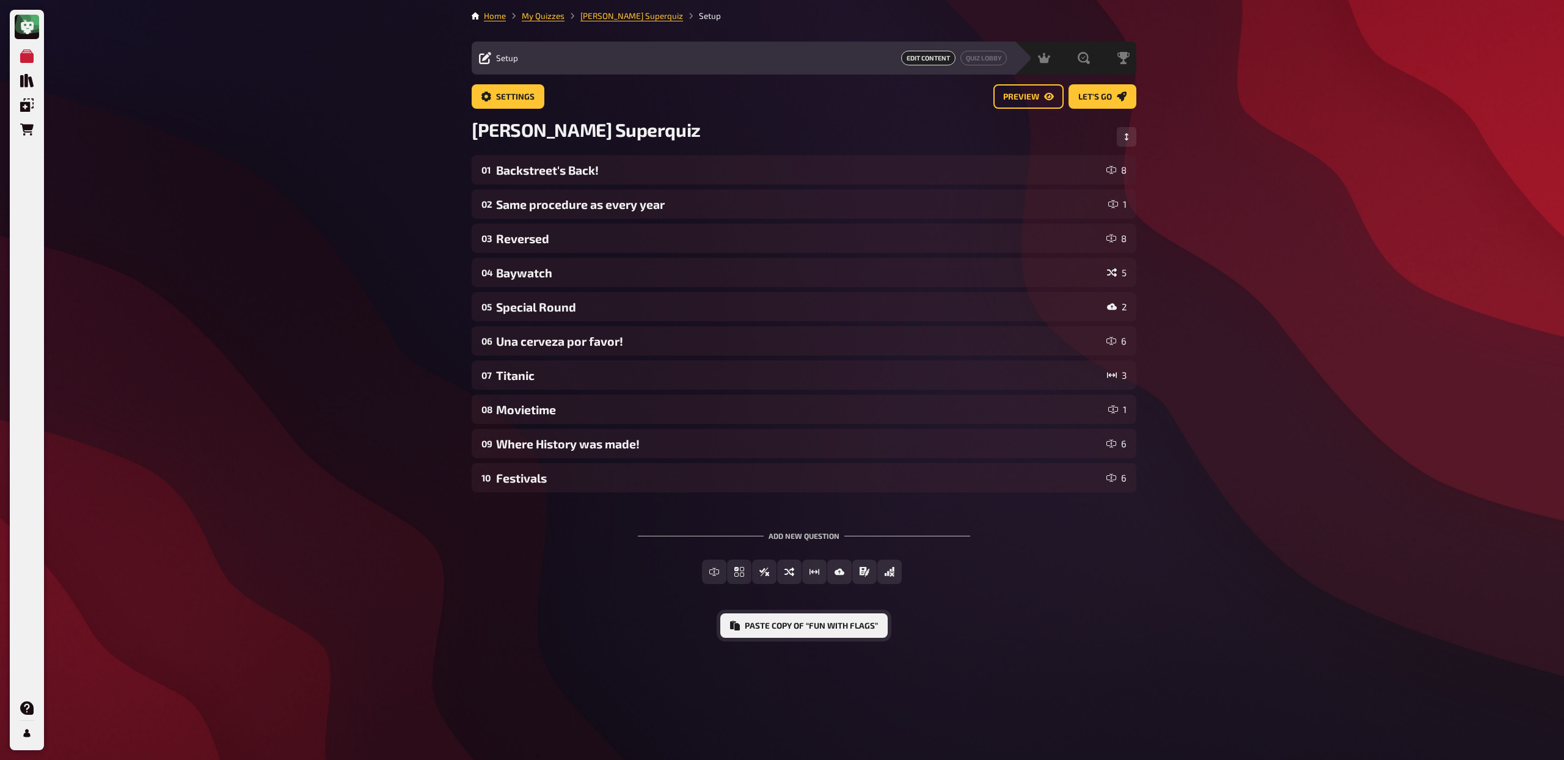
click at [769, 634] on button "Paste copy of “Fun with Flags”" at bounding box center [803, 625] width 167 height 24
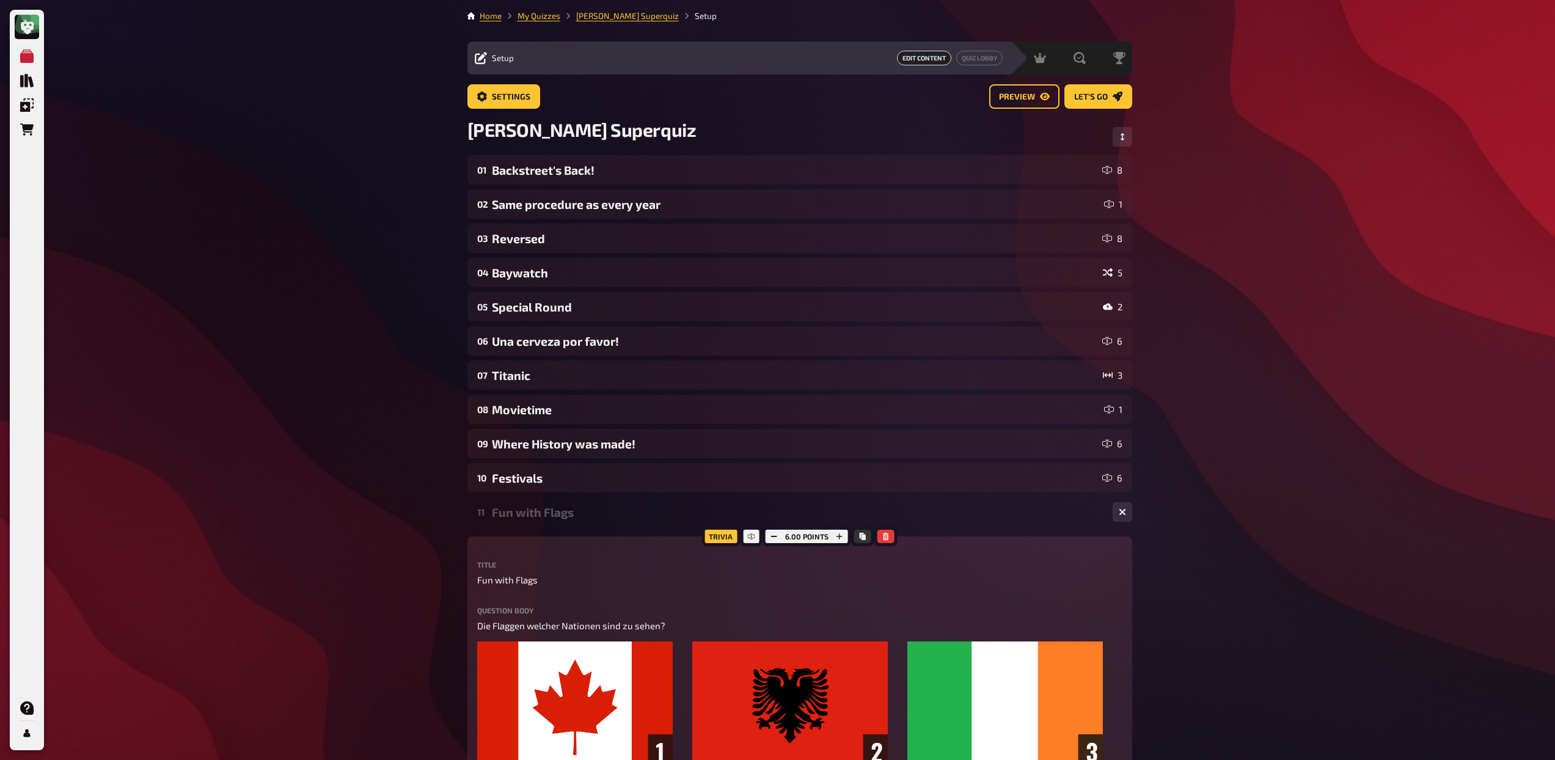
click at [577, 514] on div "Fun with Flags" at bounding box center [797, 512] width 611 height 14
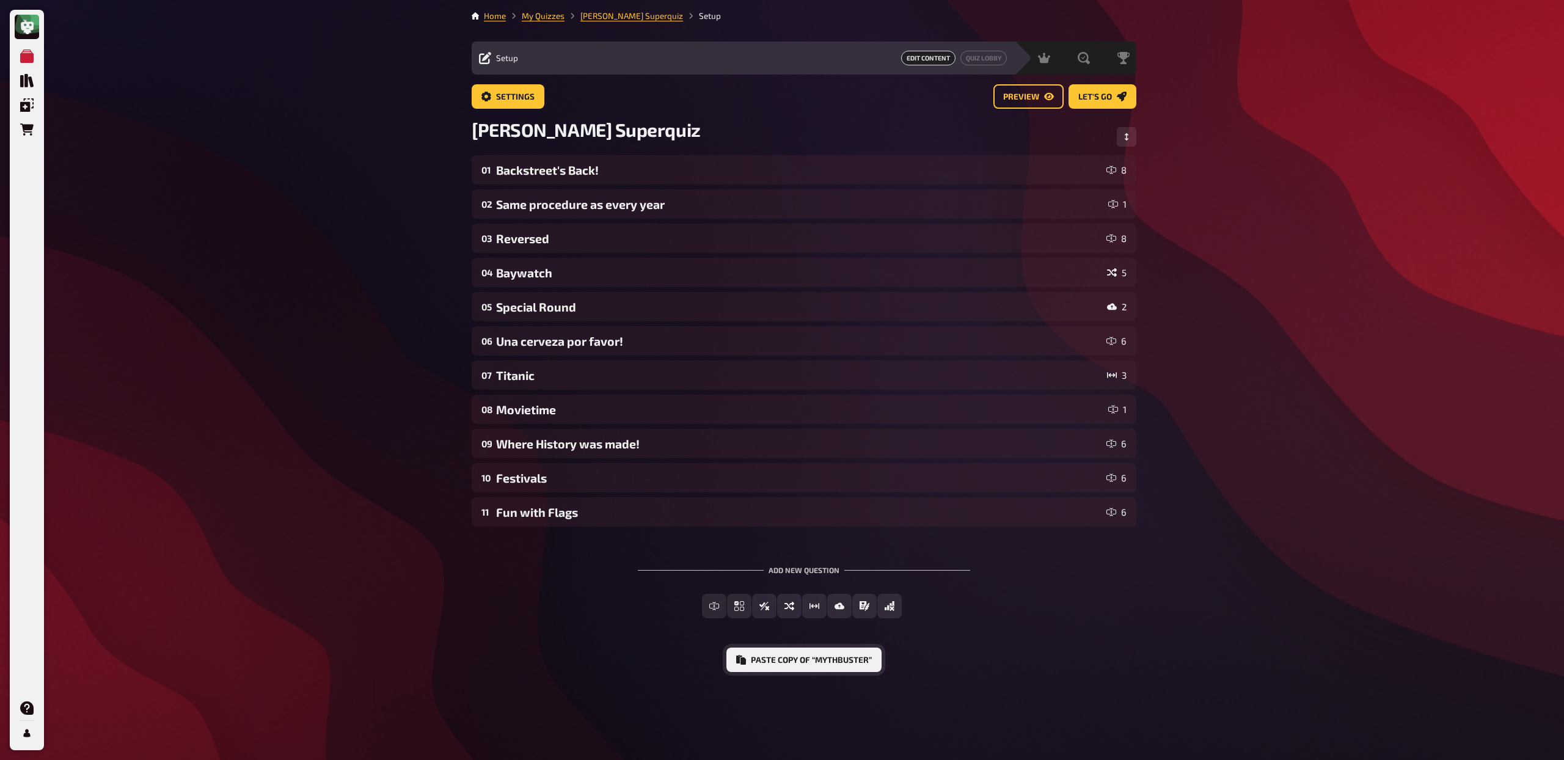
click at [779, 664] on button "Paste copy of “Mythbuster”" at bounding box center [804, 660] width 155 height 24
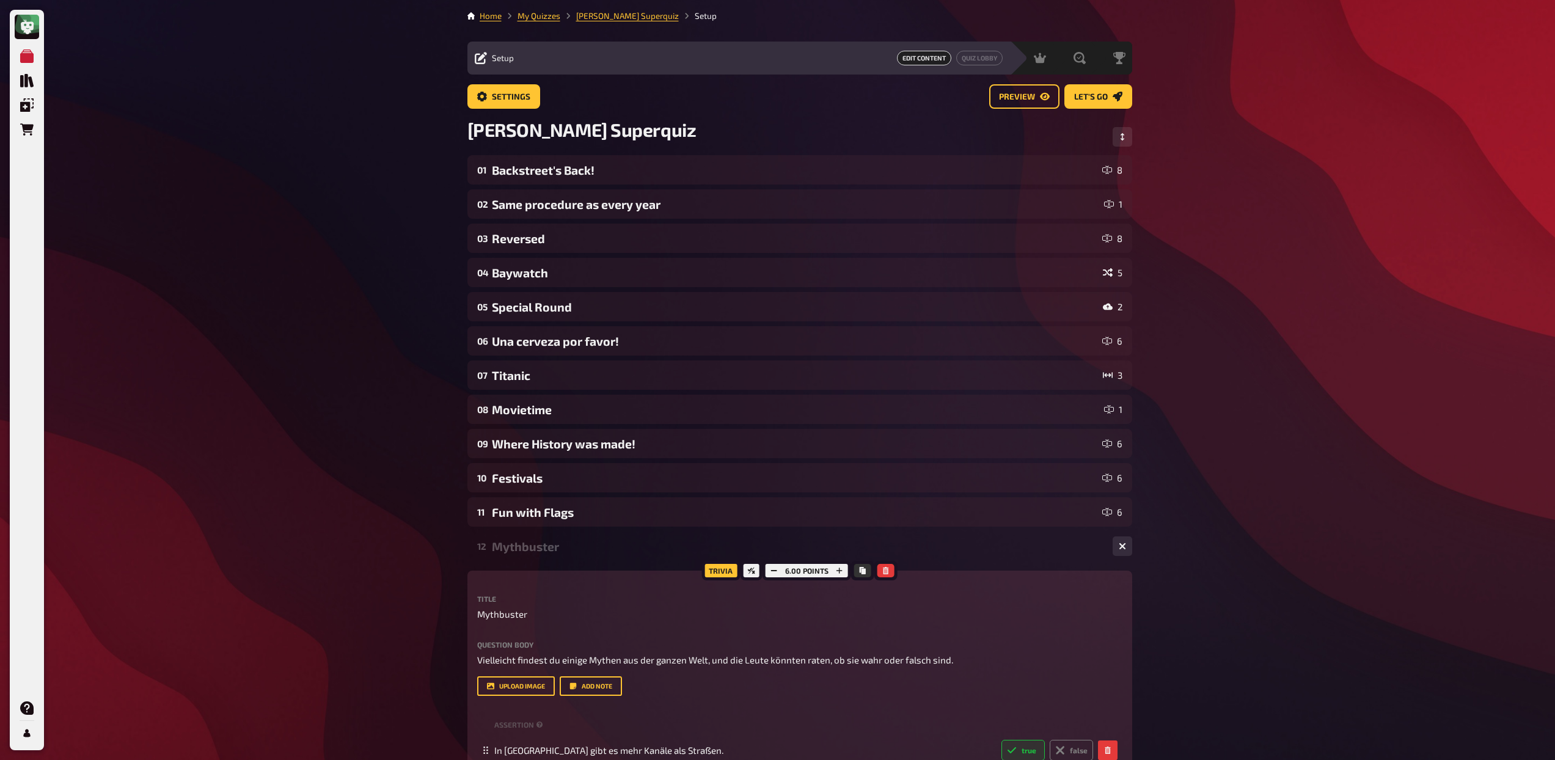
click at [513, 549] on div "Mythbuster" at bounding box center [797, 547] width 611 height 14
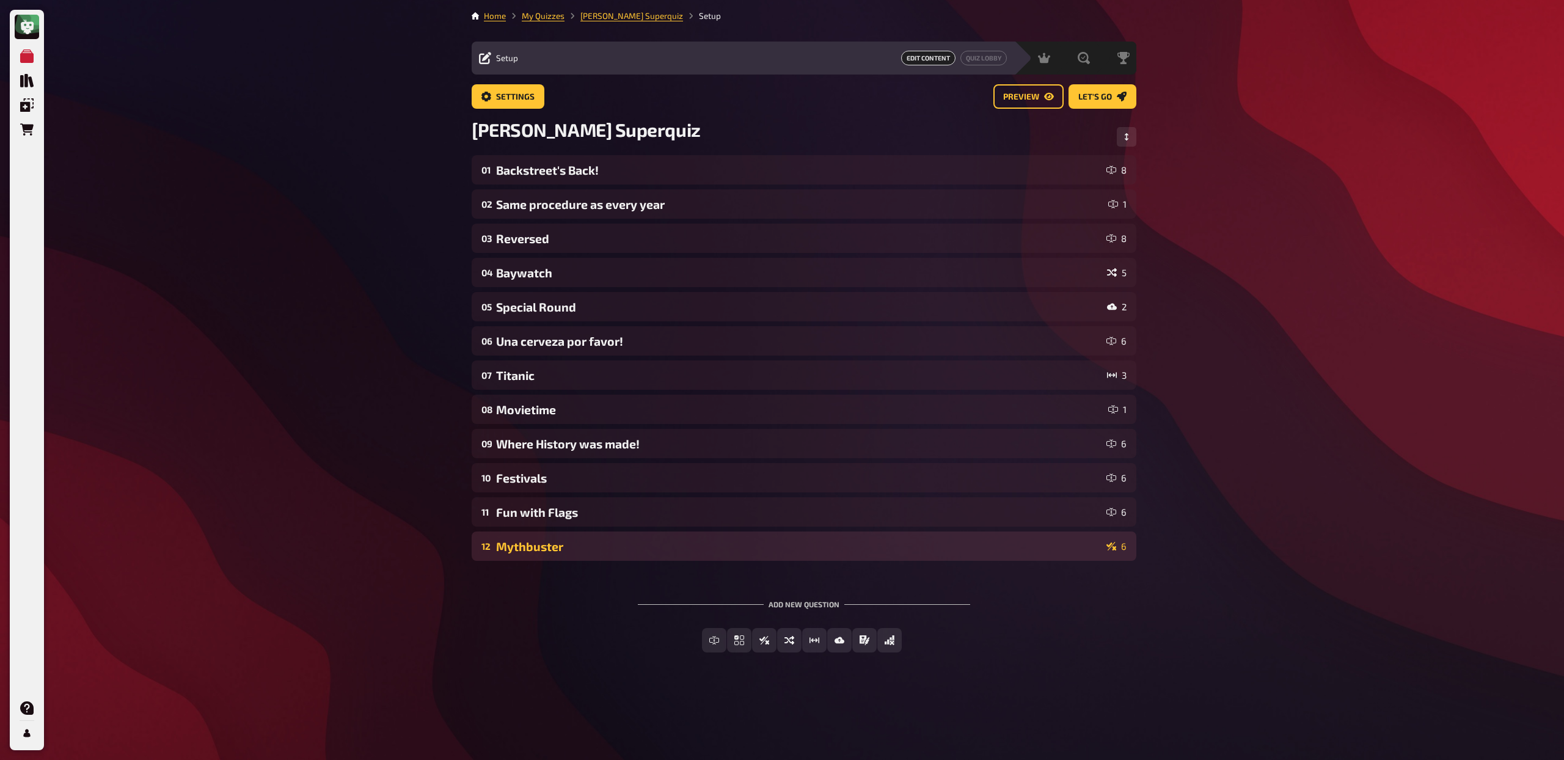
click at [540, 547] on div "Mythbuster" at bounding box center [799, 547] width 606 height 14
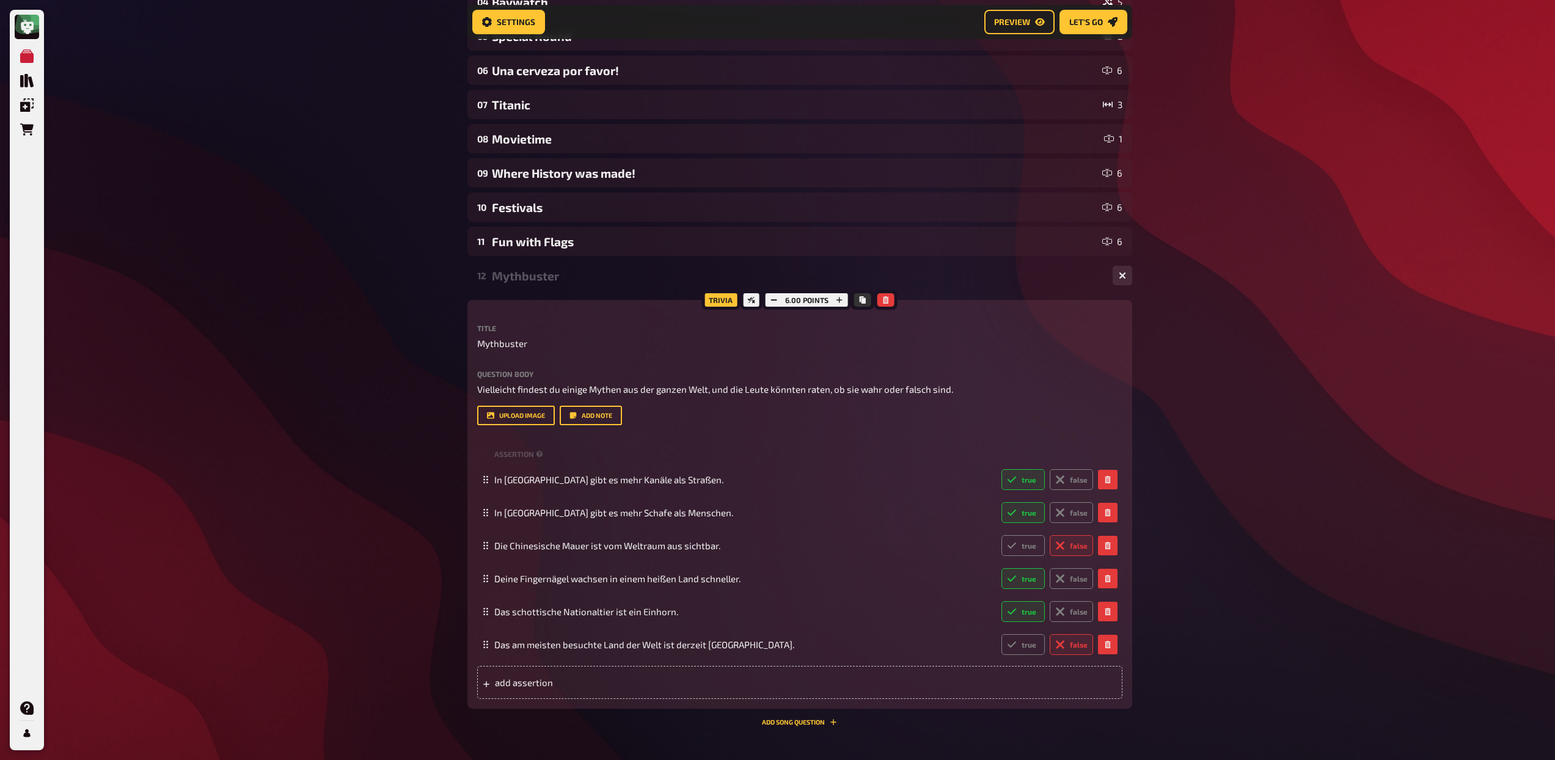
scroll to position [282, 0]
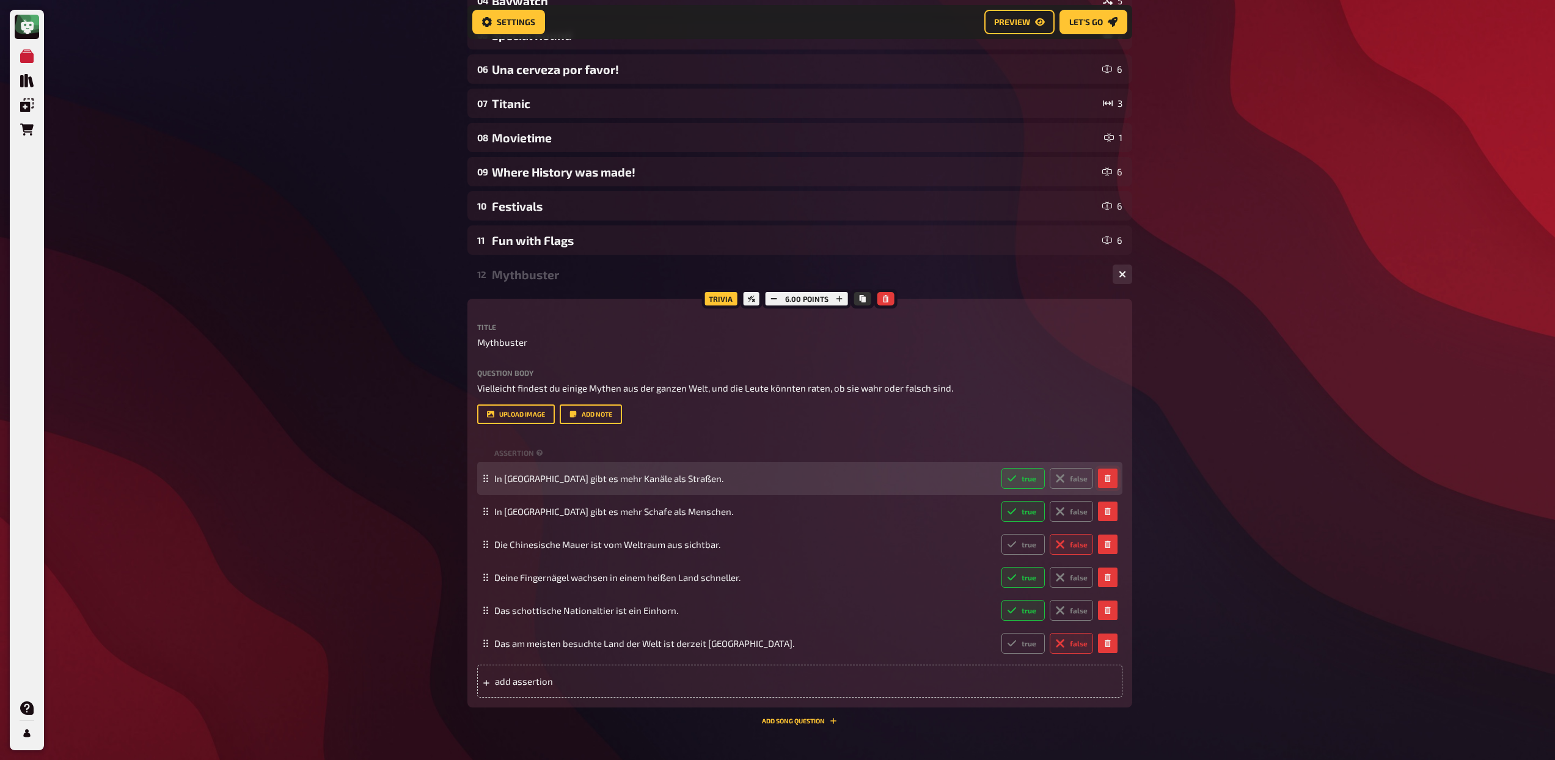
click at [1113, 478] on button "button" at bounding box center [1108, 479] width 20 height 20
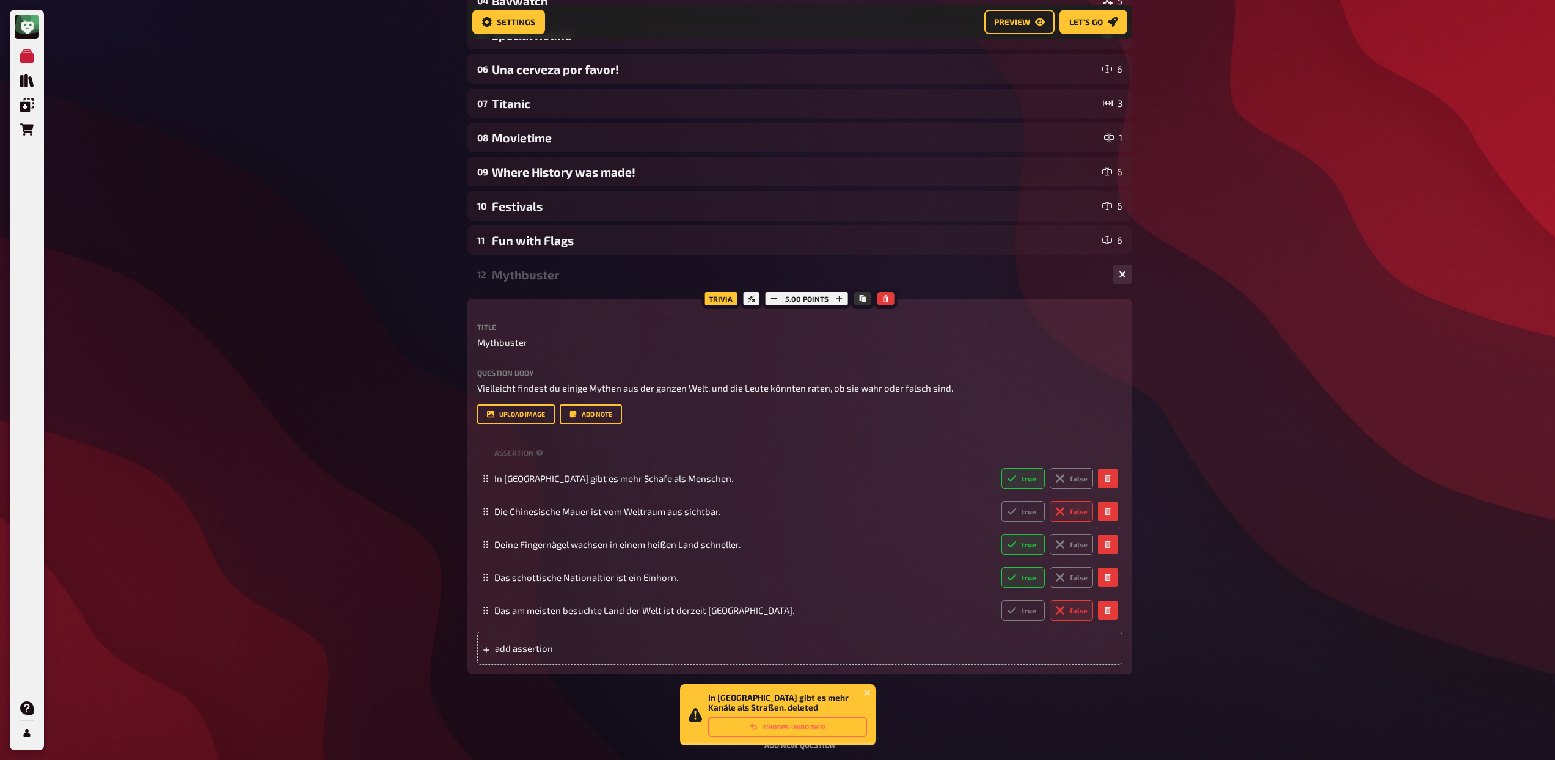
click at [552, 275] on div "Mythbuster" at bounding box center [797, 275] width 611 height 14
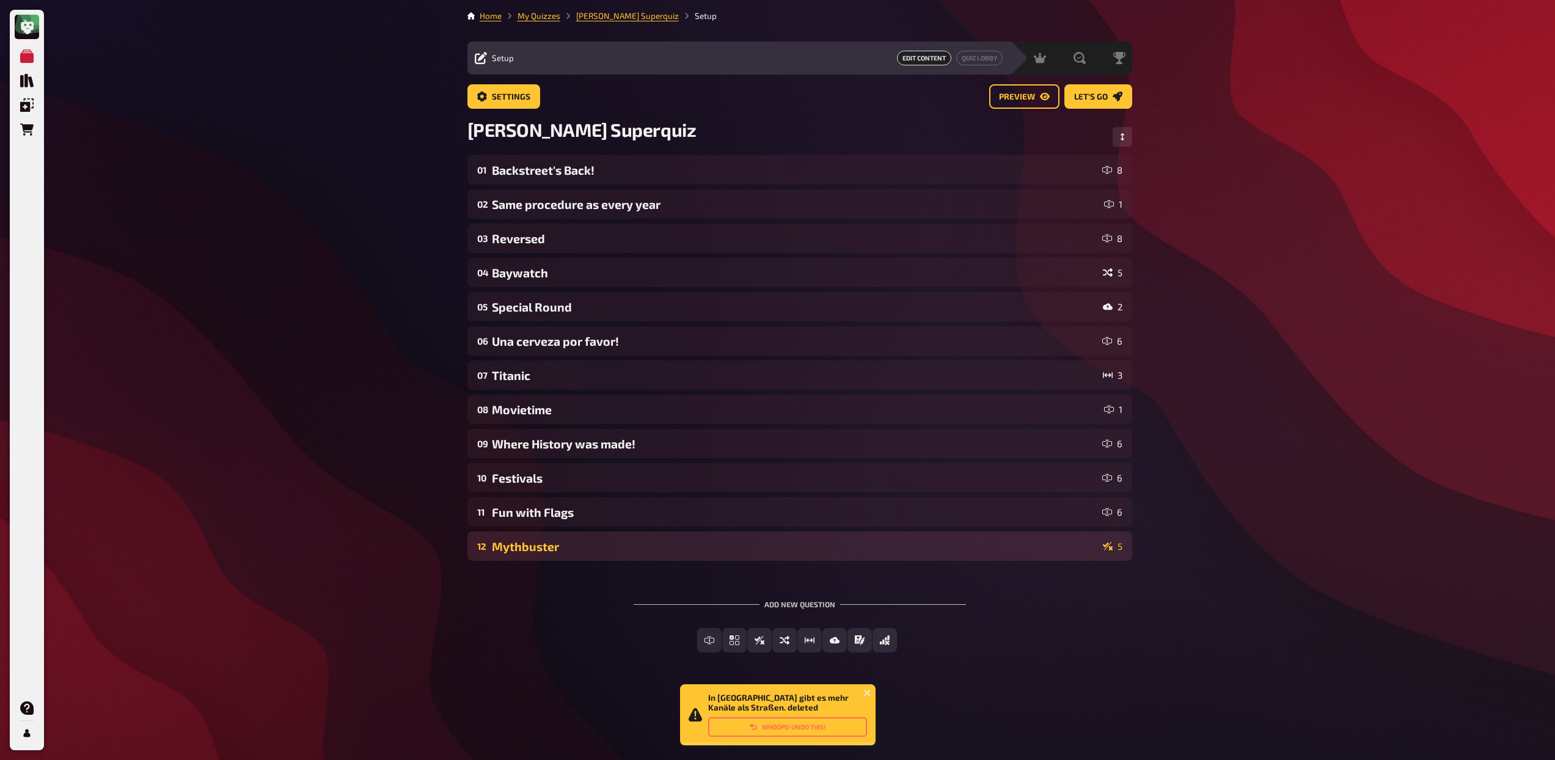
scroll to position [0, 0]
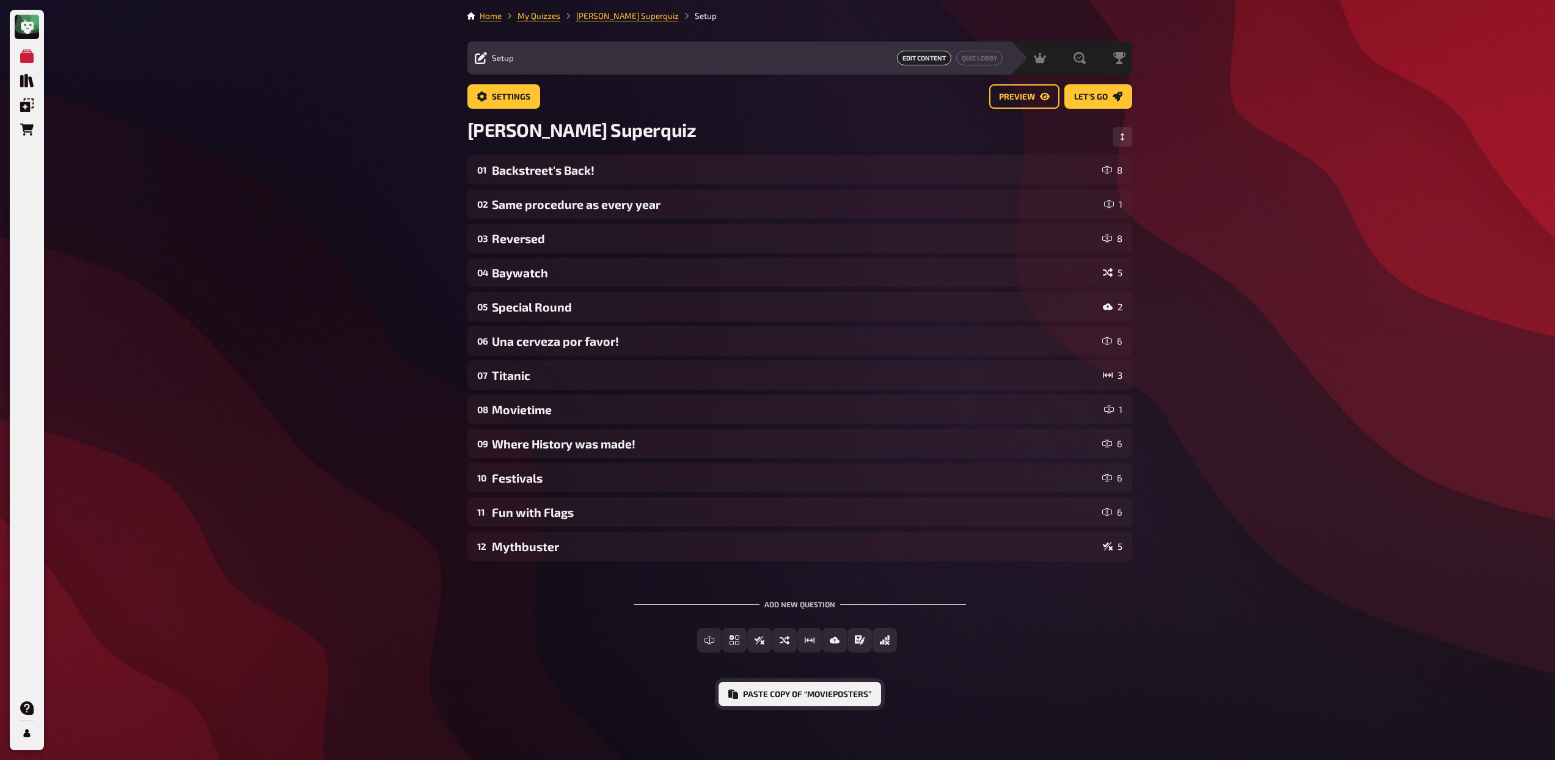
click at [774, 690] on button "Paste copy of “Movieposters”" at bounding box center [800, 694] width 163 height 24
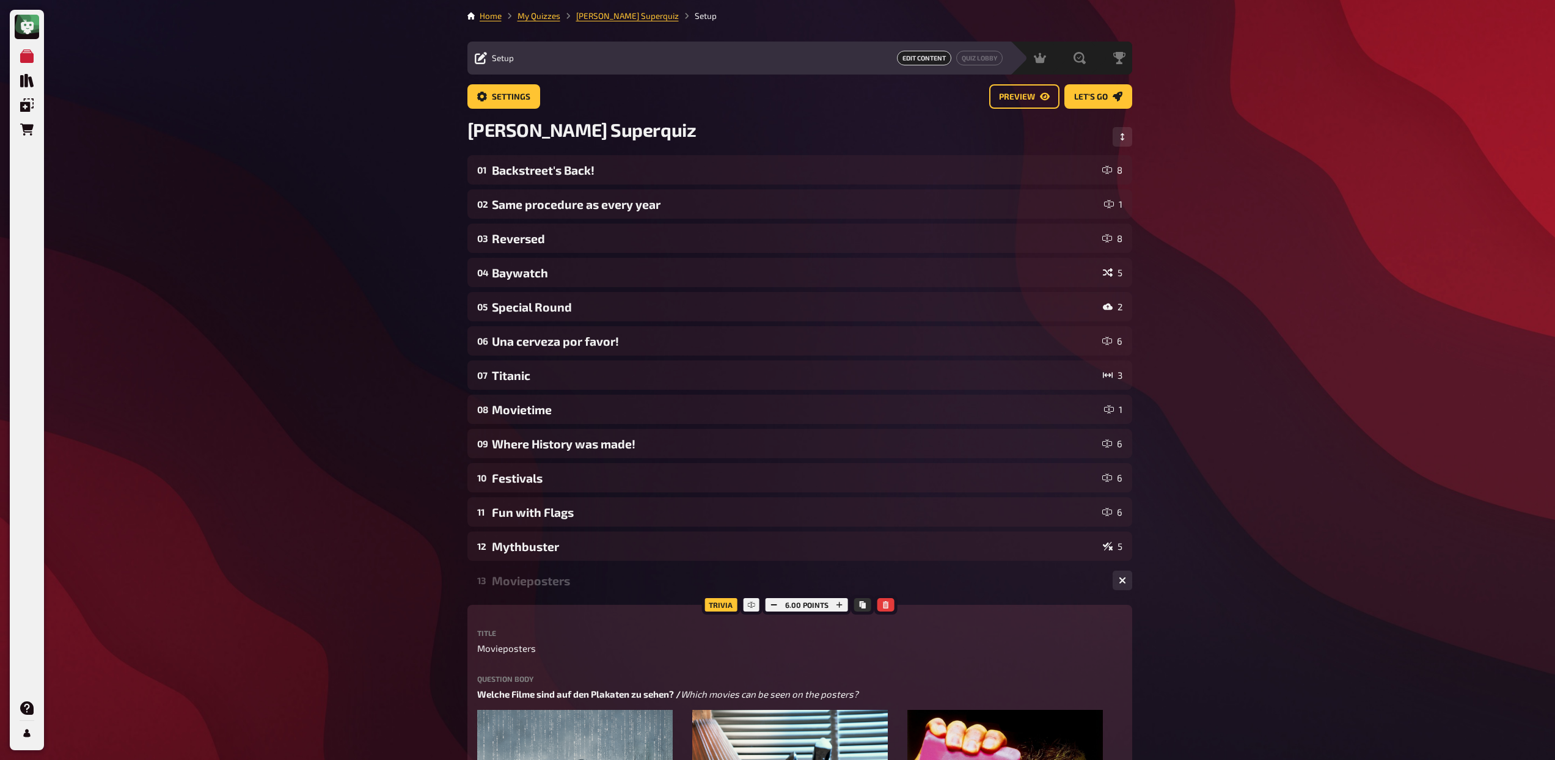
click at [590, 587] on div "Movieposters" at bounding box center [797, 581] width 611 height 14
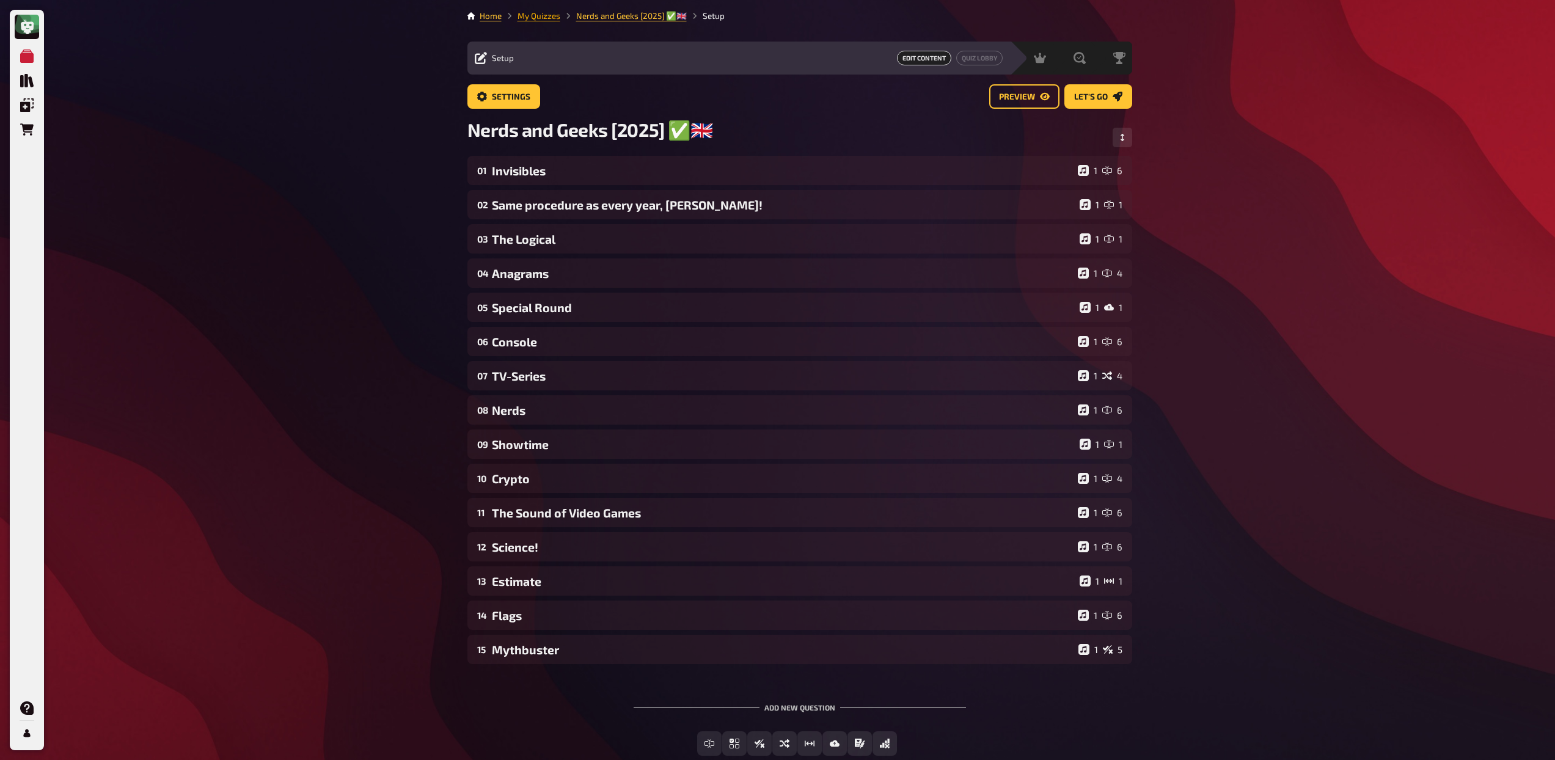
click at [534, 18] on link "My Quizzes" at bounding box center [539, 16] width 43 height 10
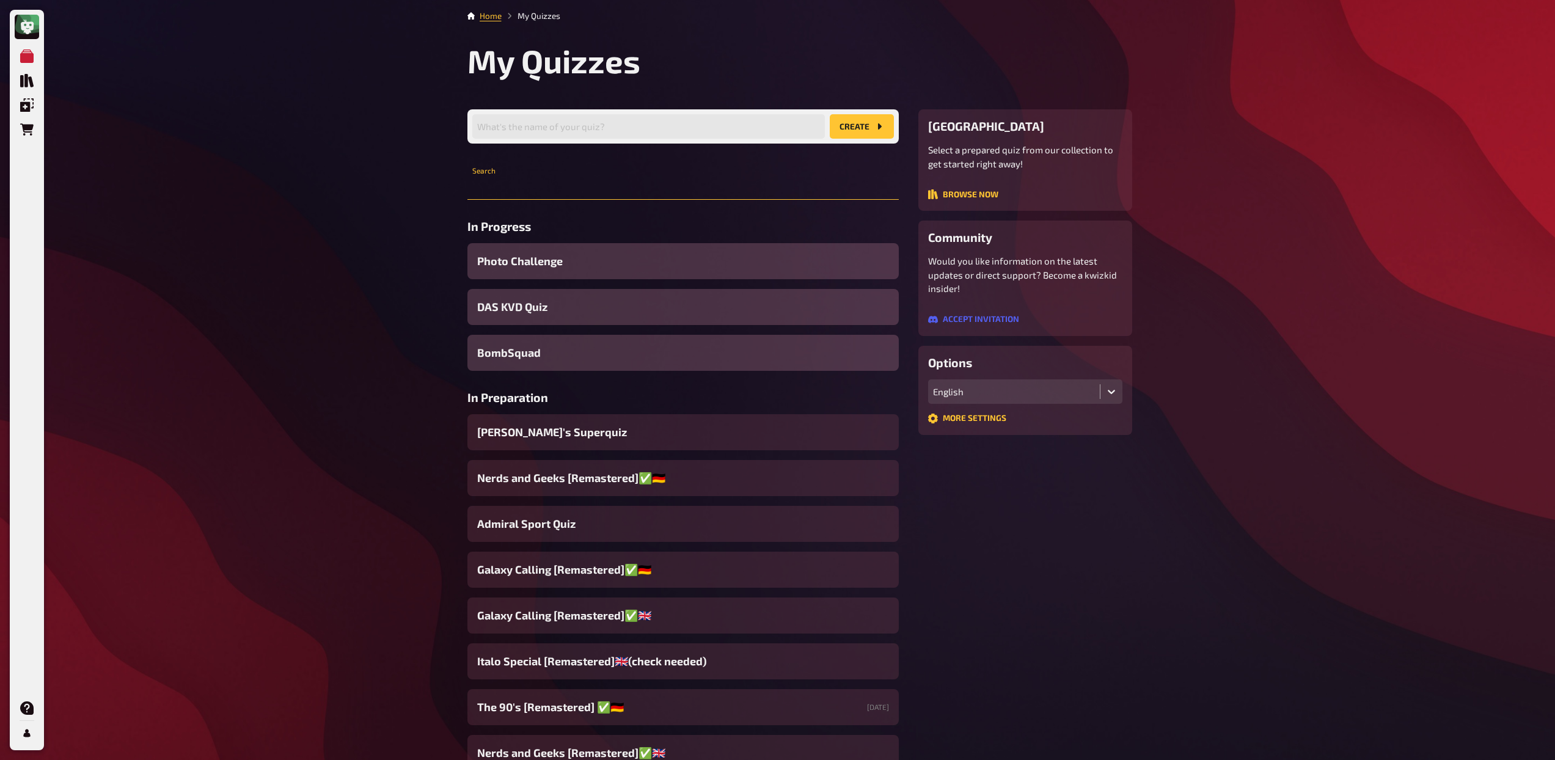
click at [546, 188] on input "text" at bounding box center [682, 187] width 431 height 24
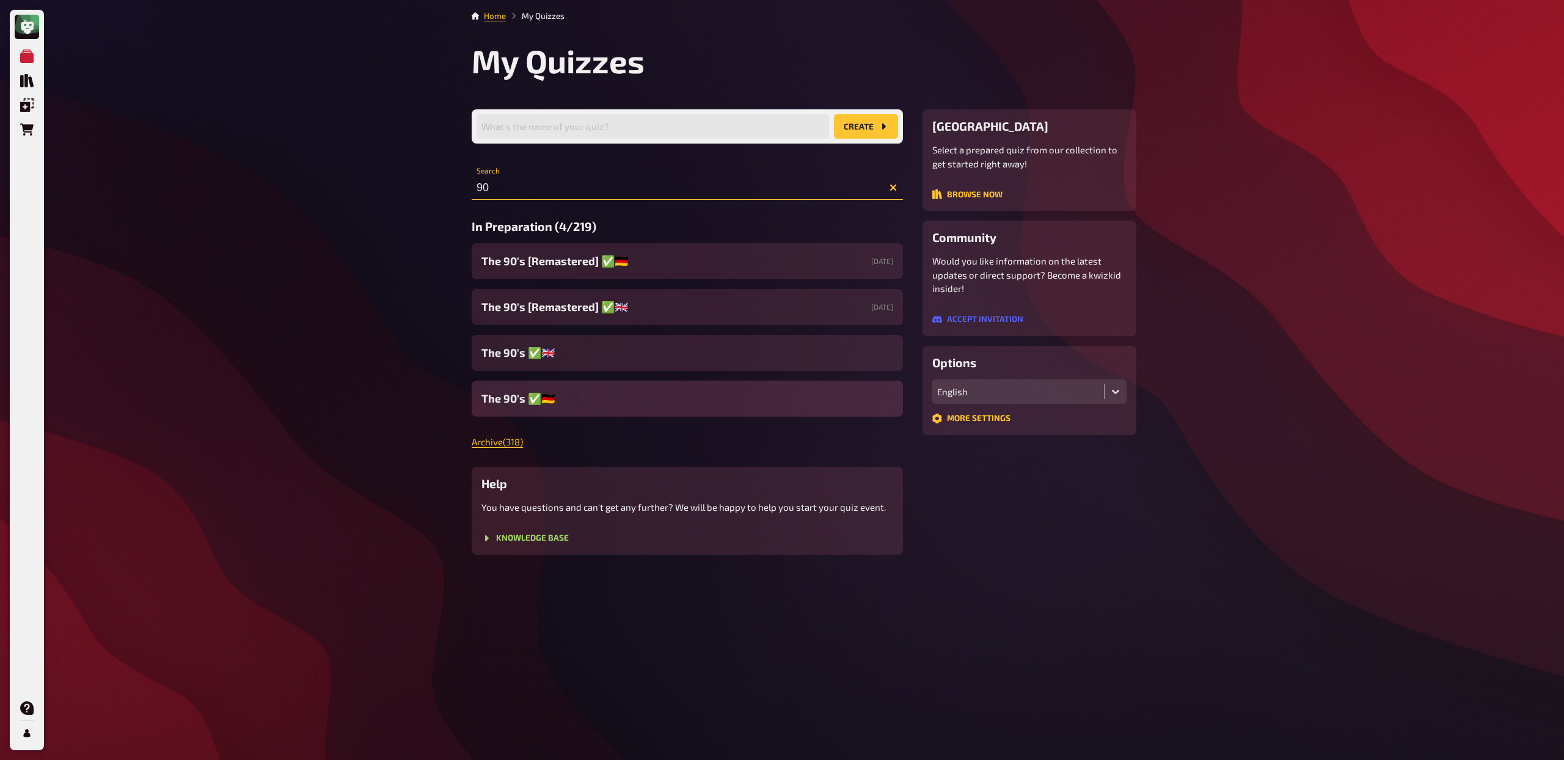
type input "90"
click at [524, 394] on span "The 90's ✅​🇩🇪" at bounding box center [518, 398] width 73 height 16
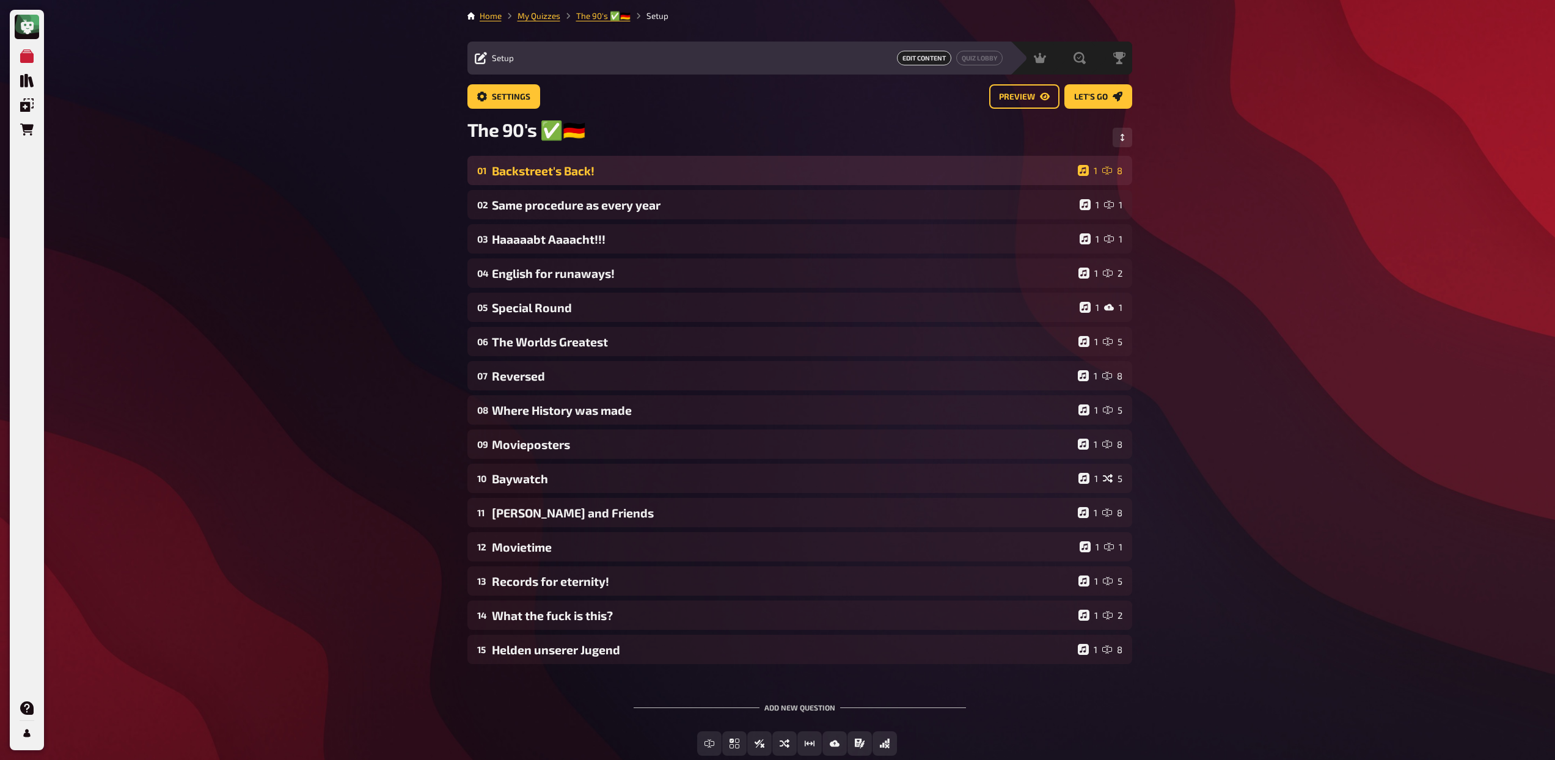
click at [620, 178] on div "Backstreet's Back!" at bounding box center [782, 171] width 581 height 14
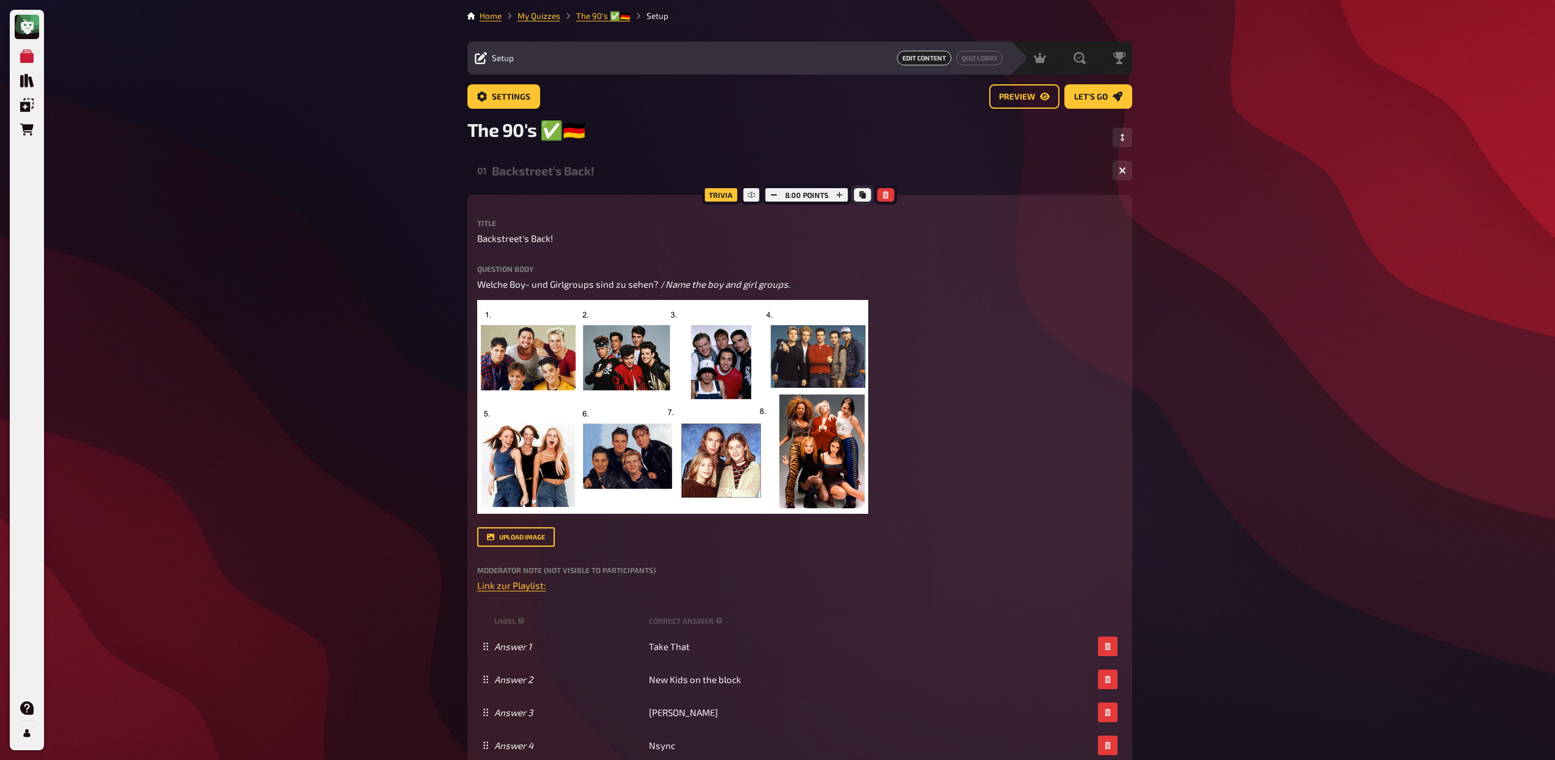
click at [863, 200] on button "Copy" at bounding box center [862, 194] width 17 height 13
click at [579, 165] on div "Backstreet's Back!" at bounding box center [797, 171] width 611 height 14
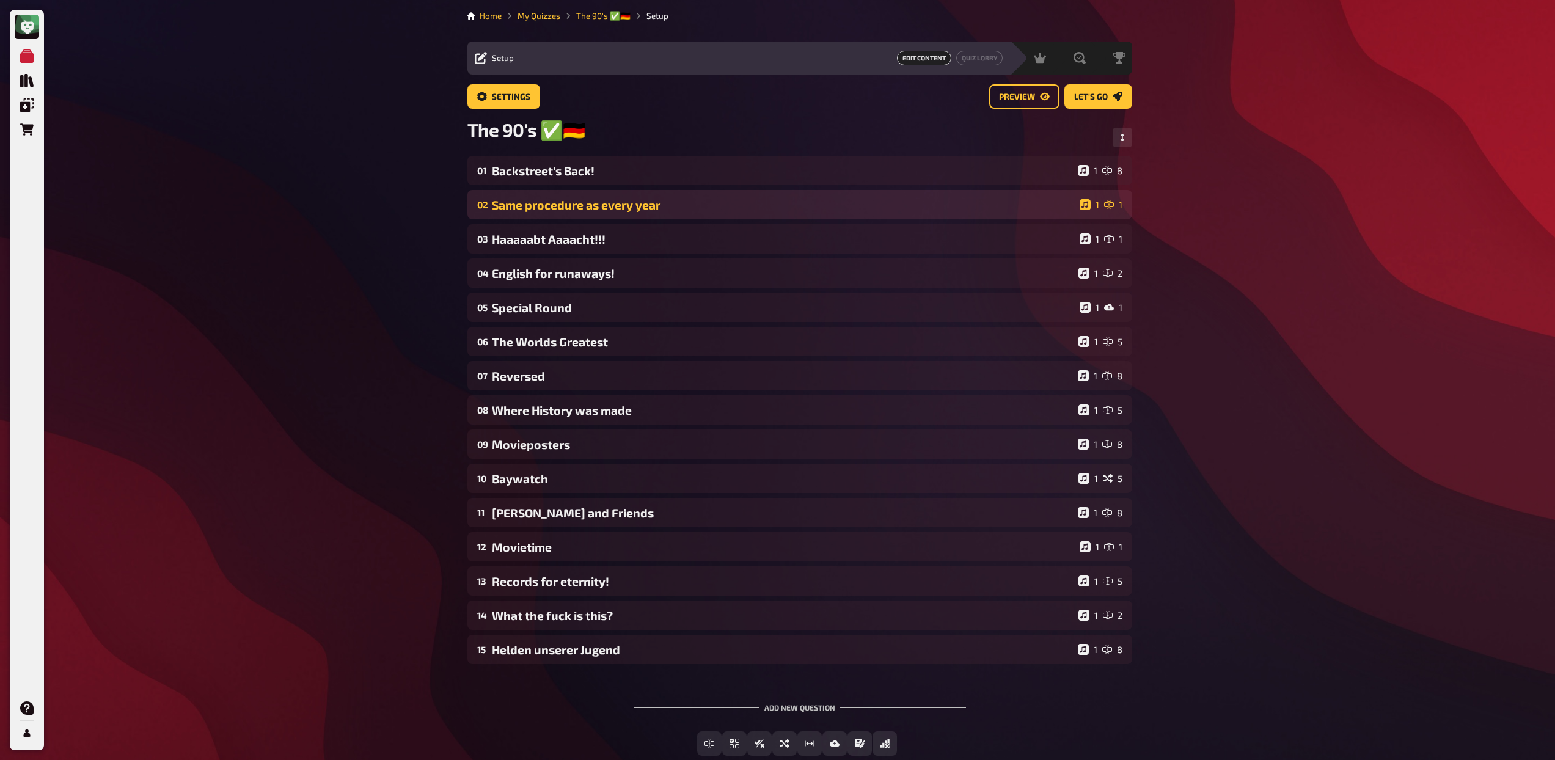
click at [579, 206] on div "Same procedure as every year" at bounding box center [783, 205] width 583 height 14
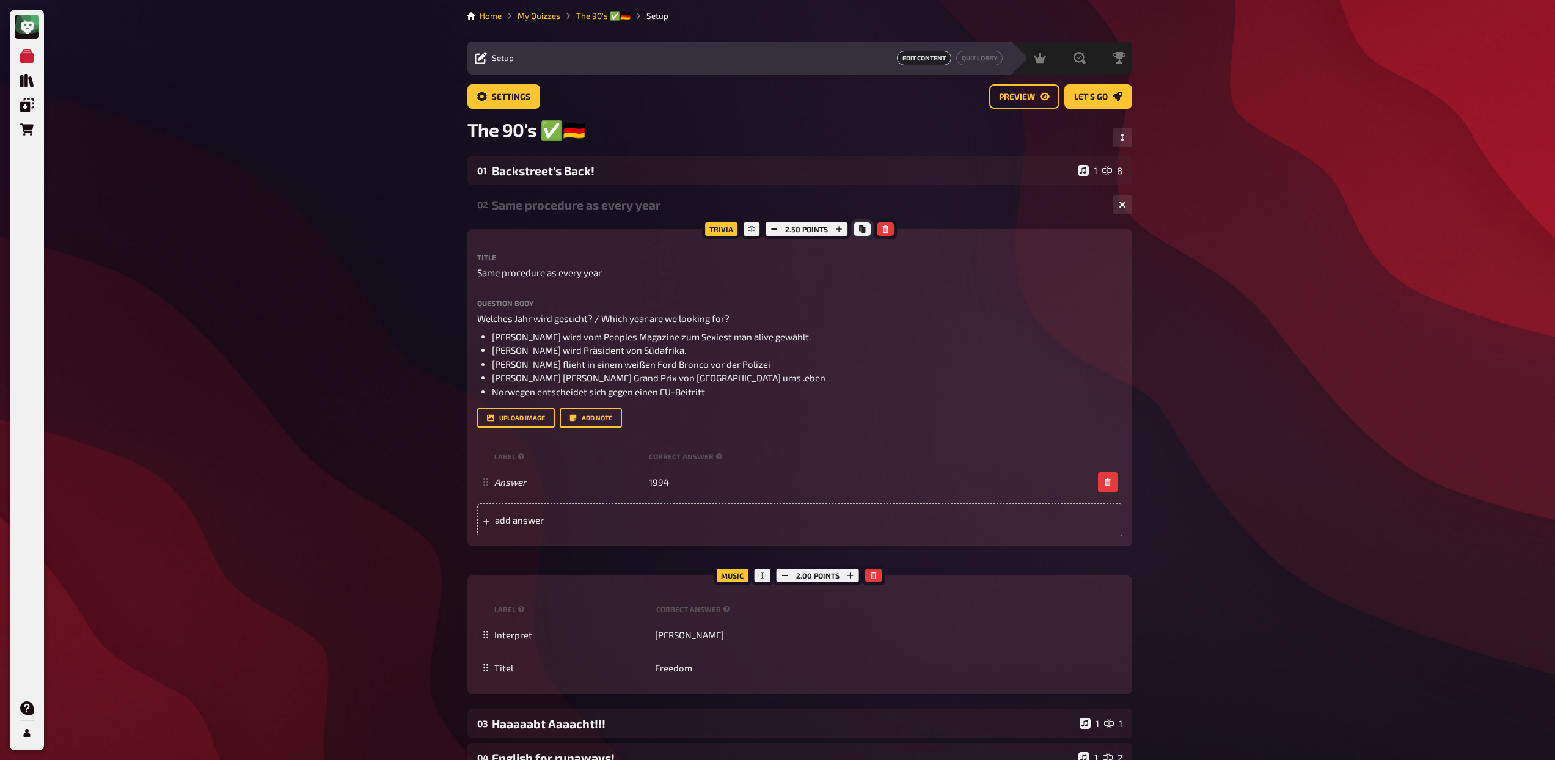
click at [862, 228] on icon "Copy" at bounding box center [862, 228] width 6 height 7
click at [555, 211] on div "Same procedure as every year" at bounding box center [797, 205] width 611 height 14
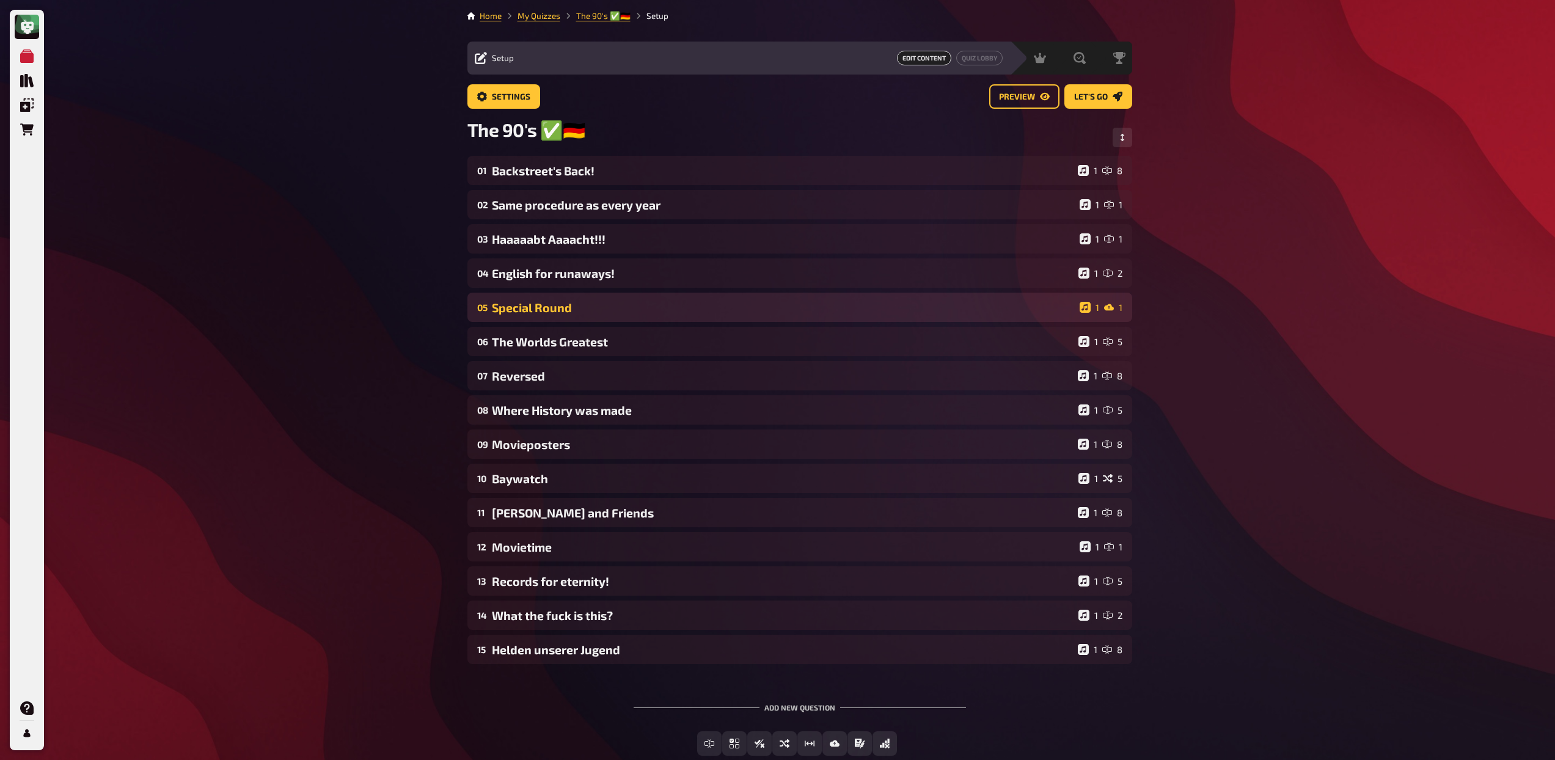
click at [586, 316] on div "05 Special Round 1 1" at bounding box center [799, 307] width 665 height 29
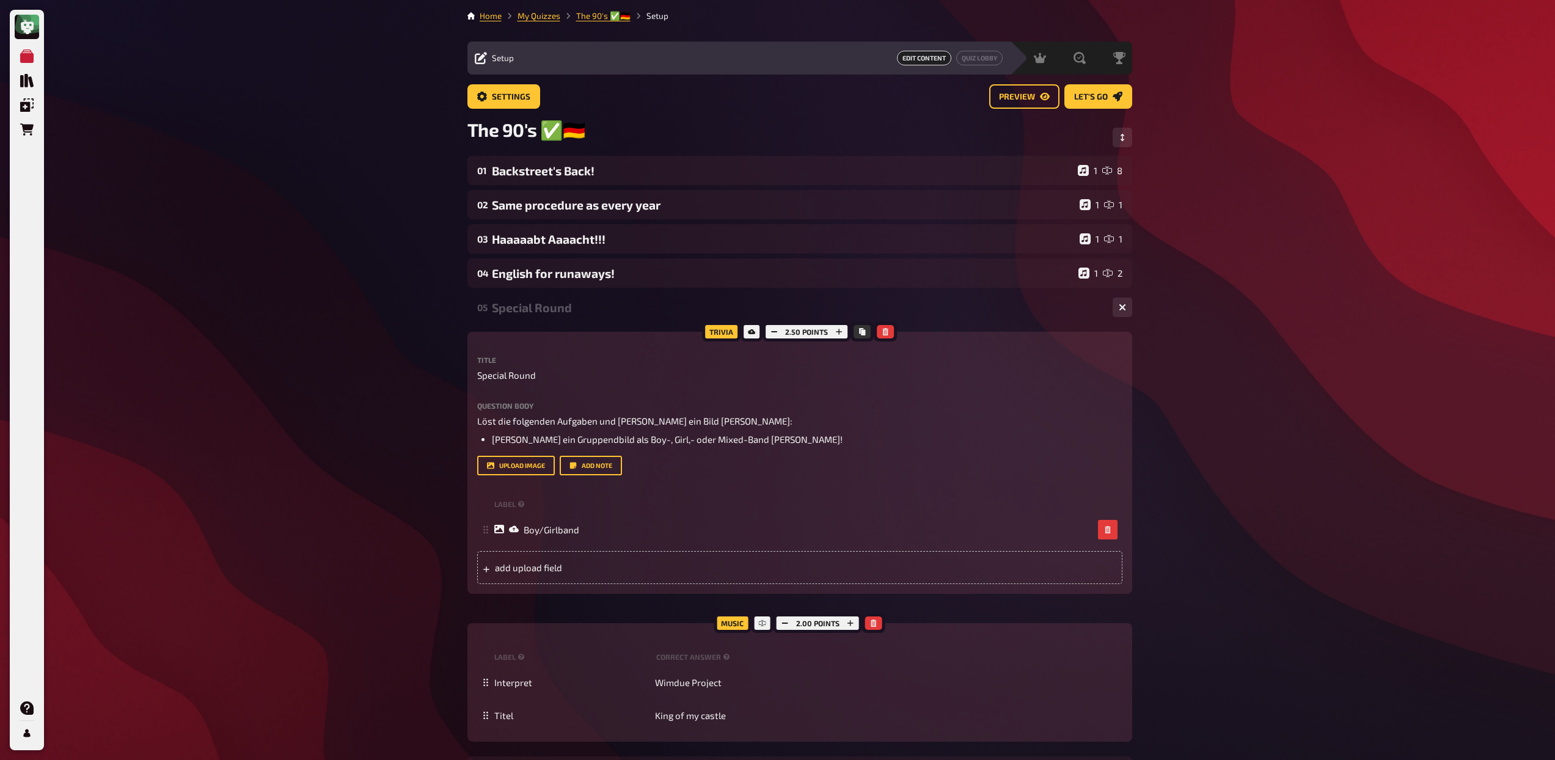
click at [590, 301] on div "Special Round" at bounding box center [797, 308] width 611 height 14
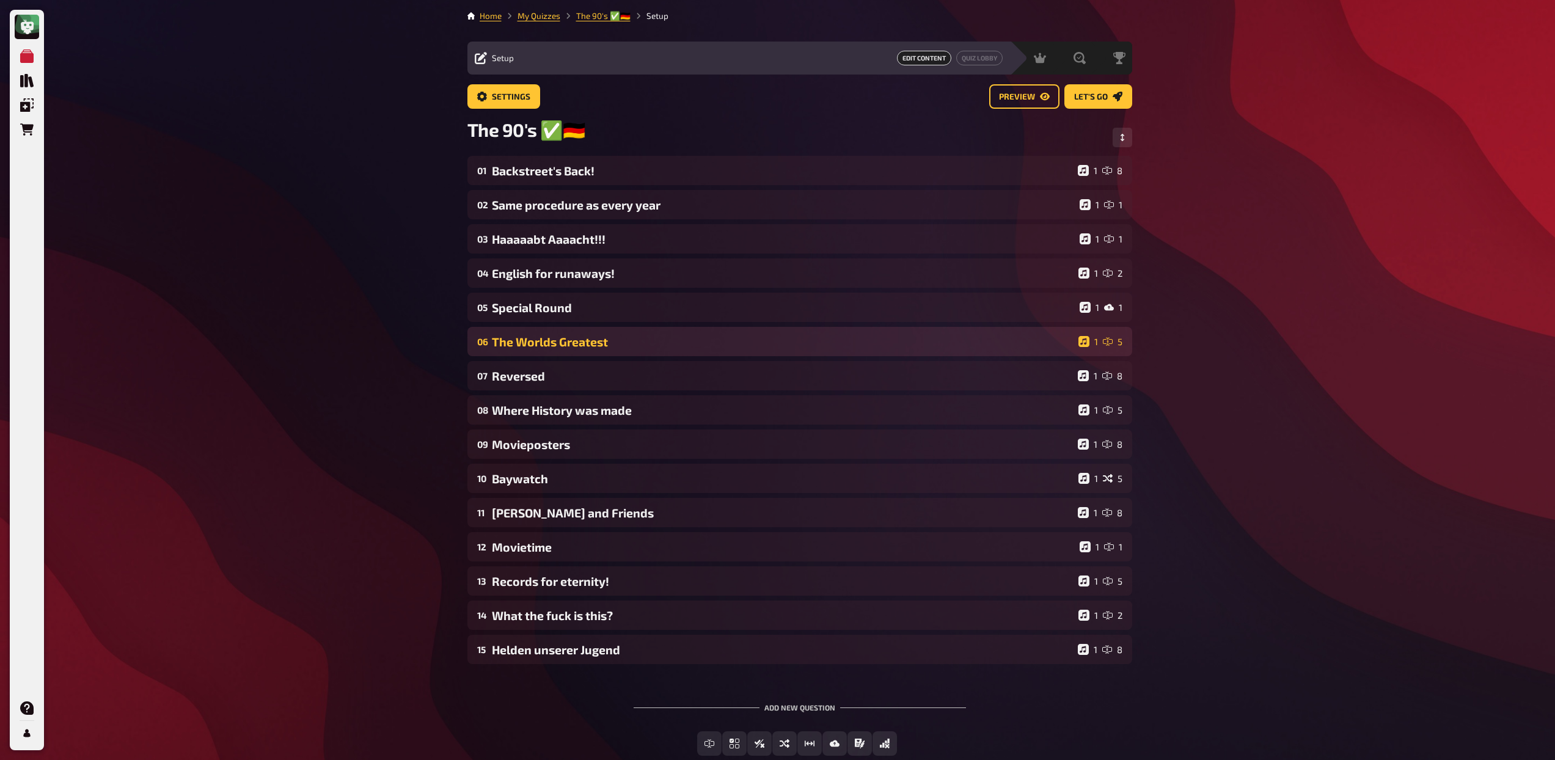
click at [593, 353] on div "06 The Worlds Greatest 1 5" at bounding box center [799, 341] width 665 height 29
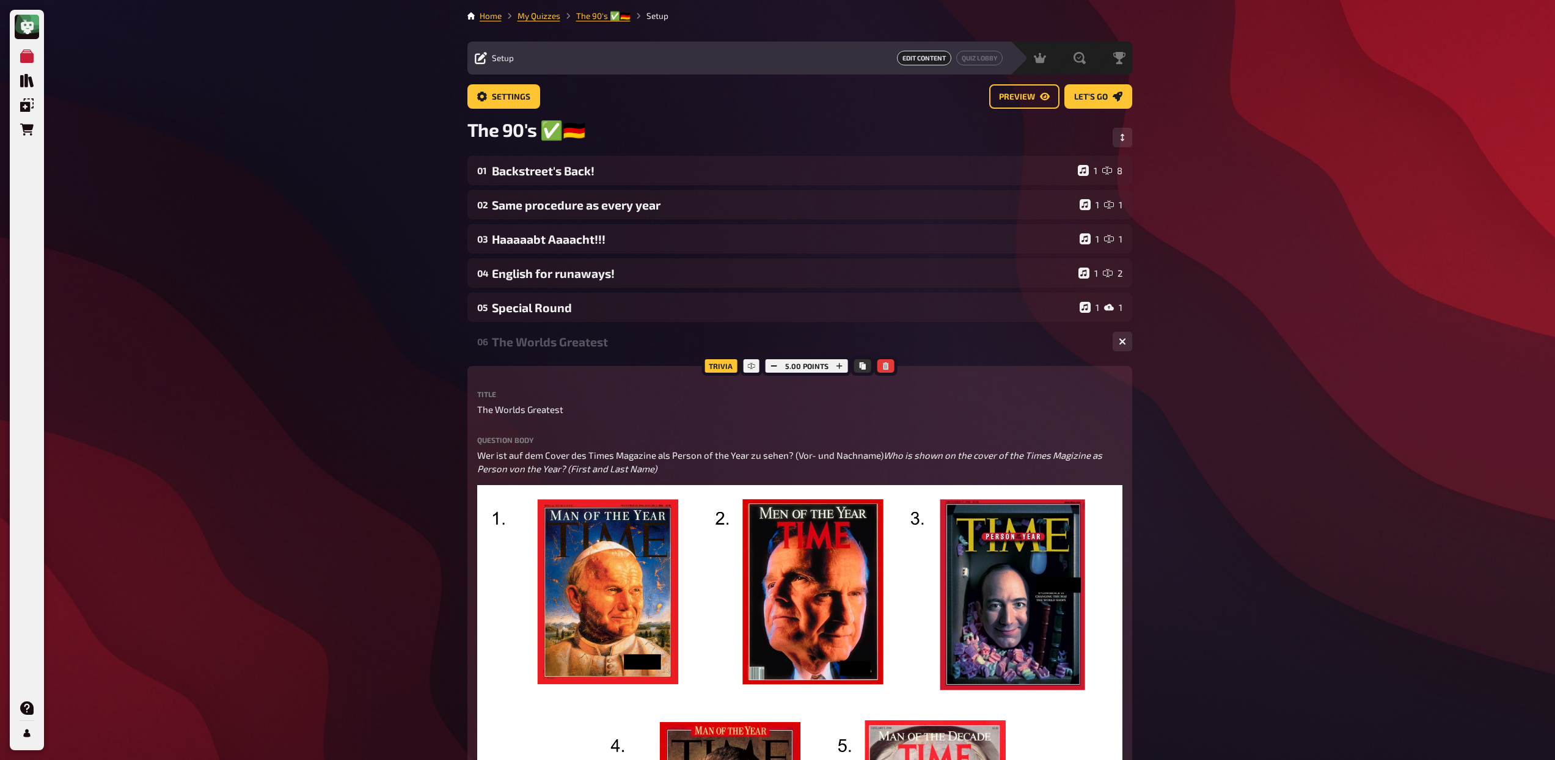
click at [593, 353] on div "06 The Worlds Greatest 1 5" at bounding box center [799, 341] width 665 height 29
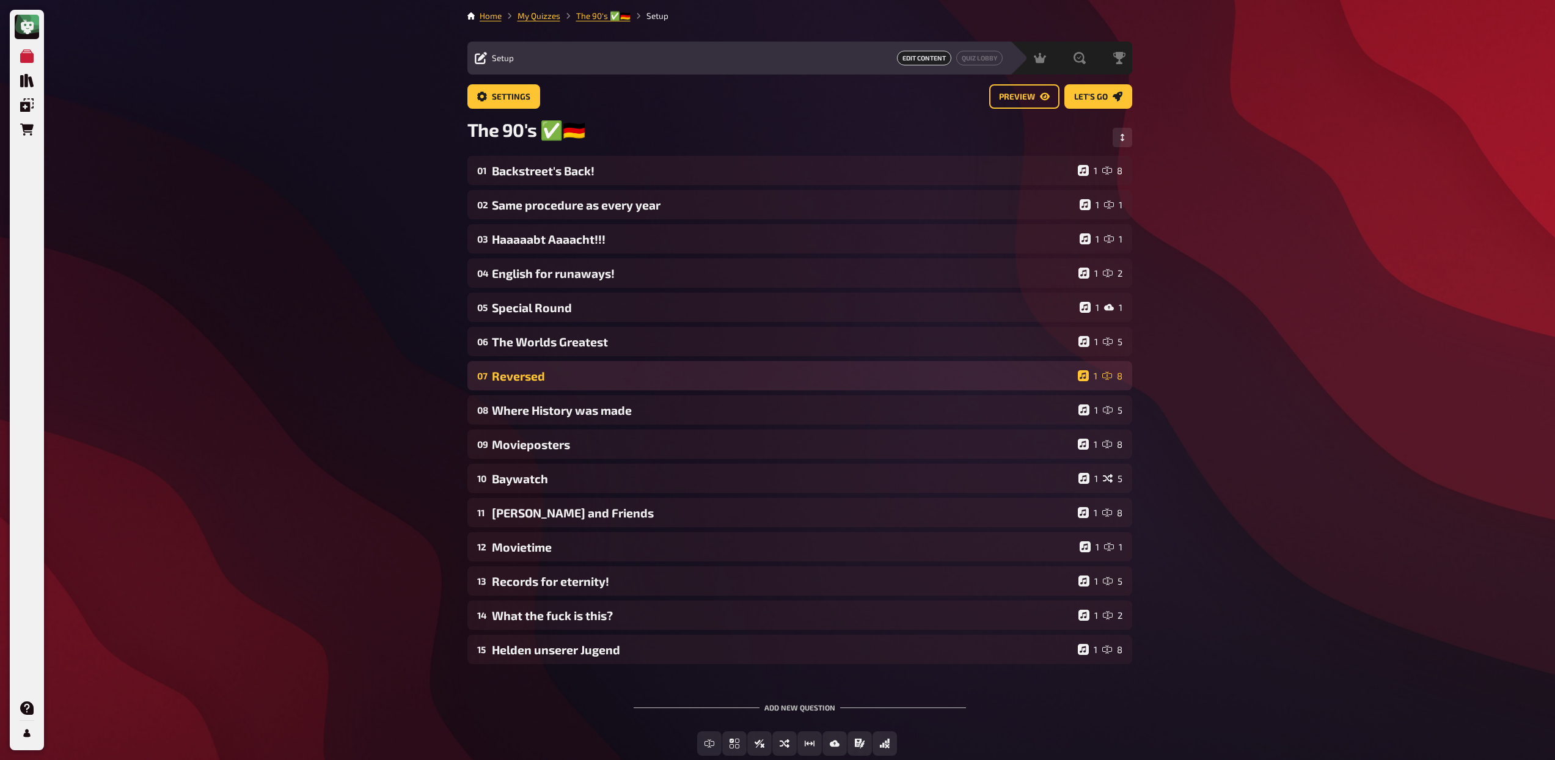
click at [585, 385] on div "07 Reversed 1 8" at bounding box center [799, 375] width 665 height 29
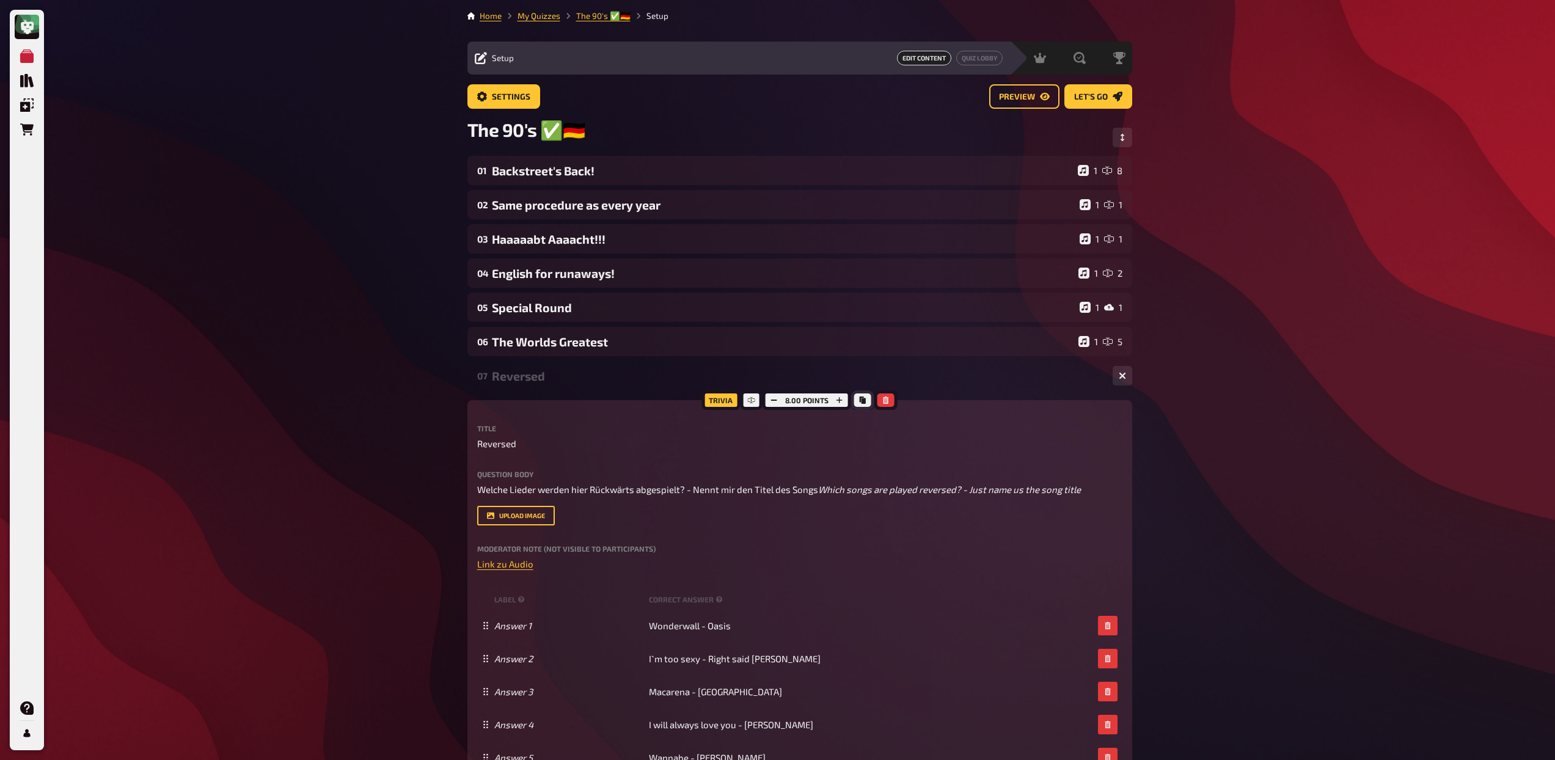
click at [860, 398] on icon "Copy" at bounding box center [863, 400] width 6 height 7
click at [545, 375] on div "Reversed" at bounding box center [797, 376] width 611 height 14
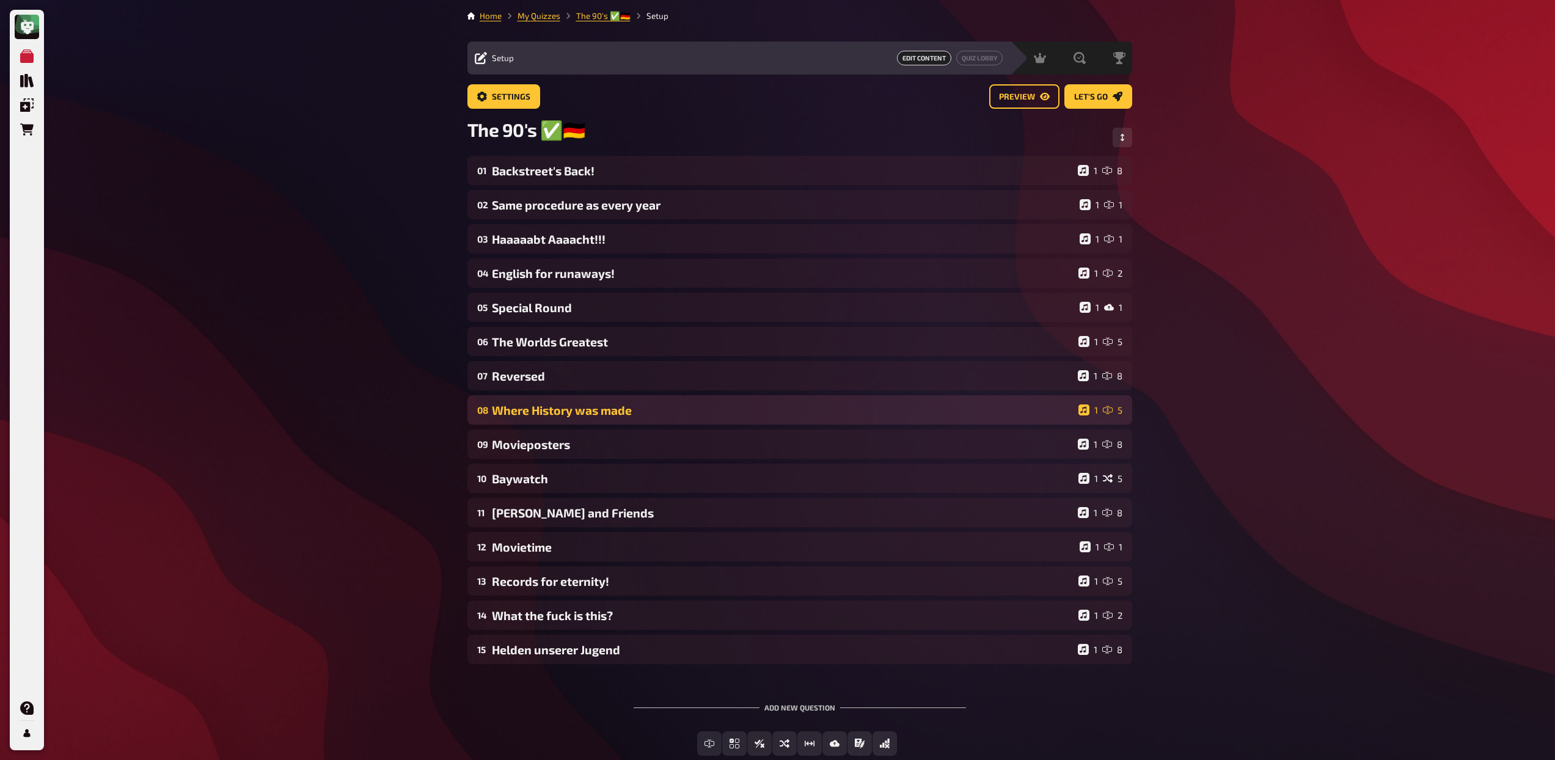
click at [566, 419] on div "08 Where History was made 1 5" at bounding box center [799, 409] width 665 height 29
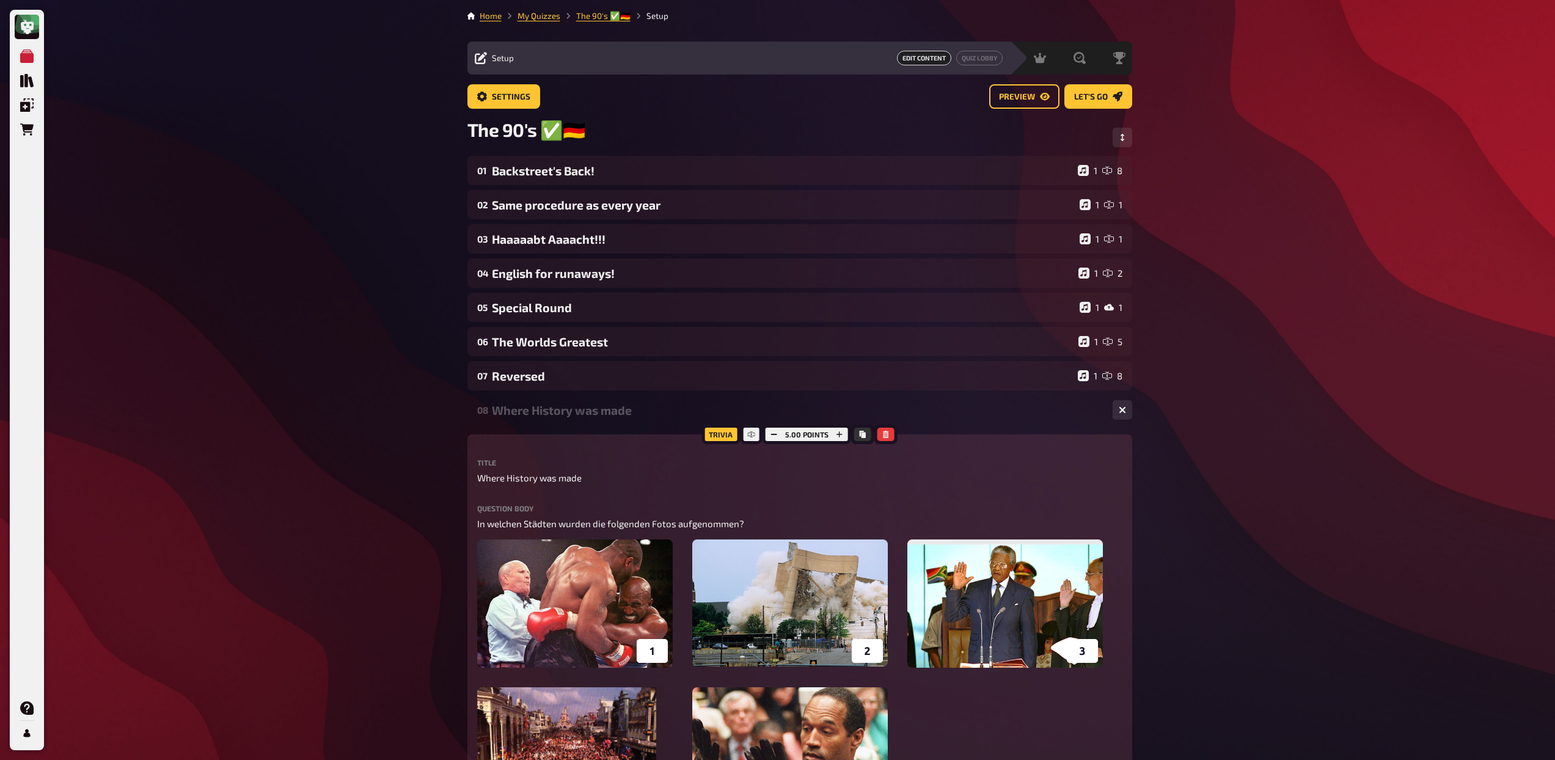
click at [569, 405] on div "Where History was made" at bounding box center [797, 410] width 611 height 14
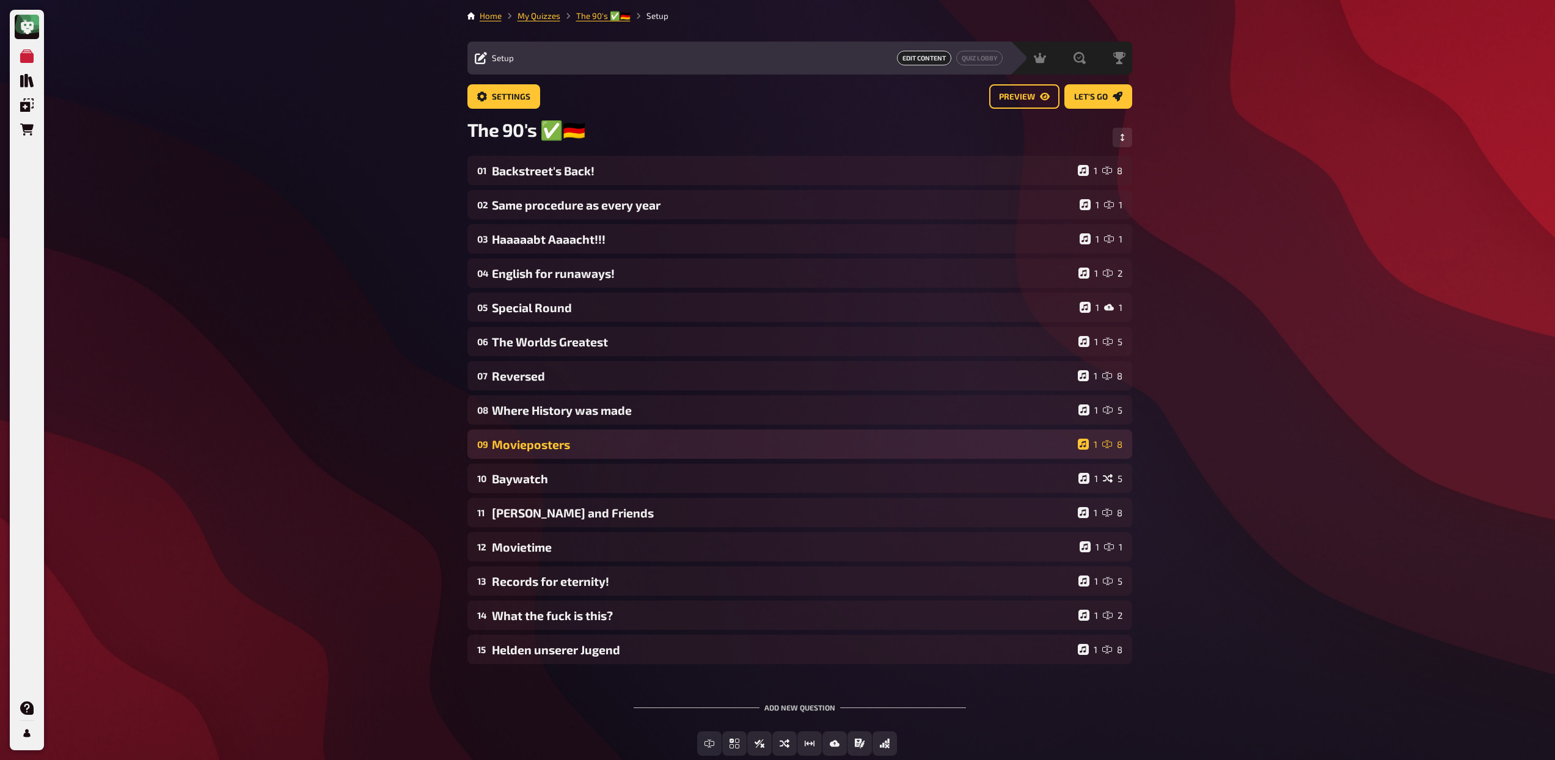
click at [552, 450] on div "Movieposters" at bounding box center [782, 445] width 581 height 14
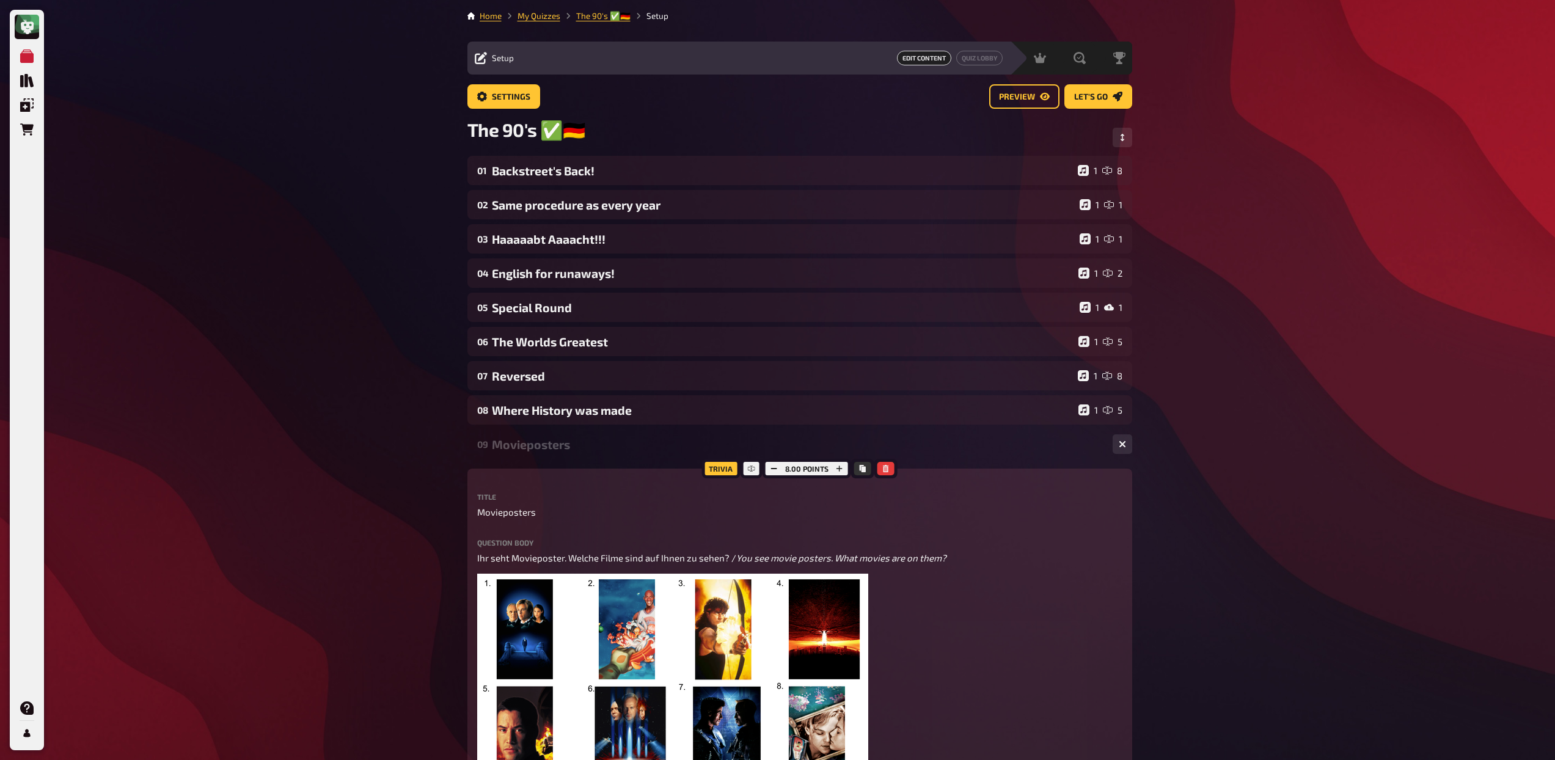
click at [561, 437] on div "09 Movieposters 1 8" at bounding box center [799, 444] width 665 height 29
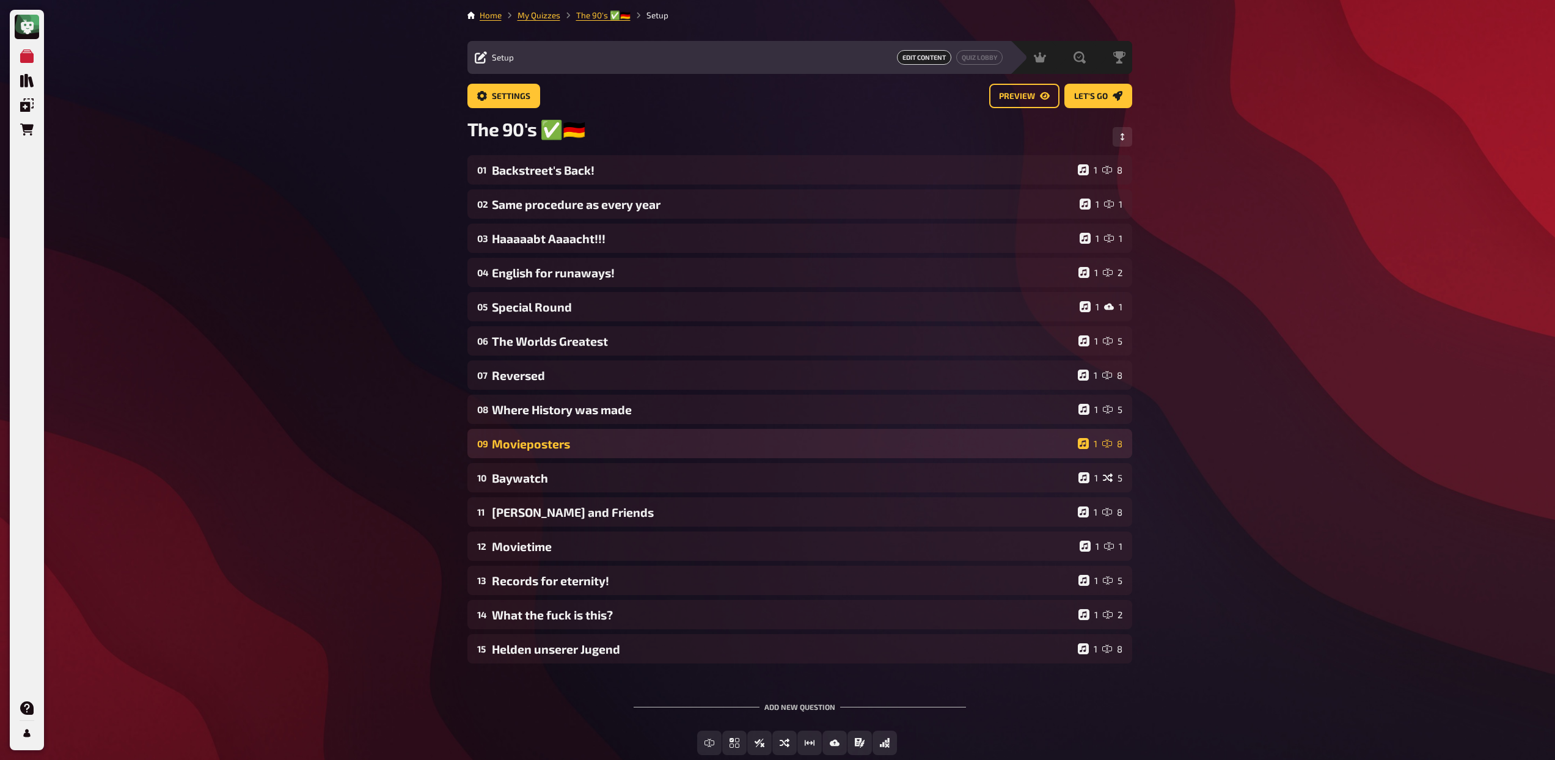
scroll to position [23, 0]
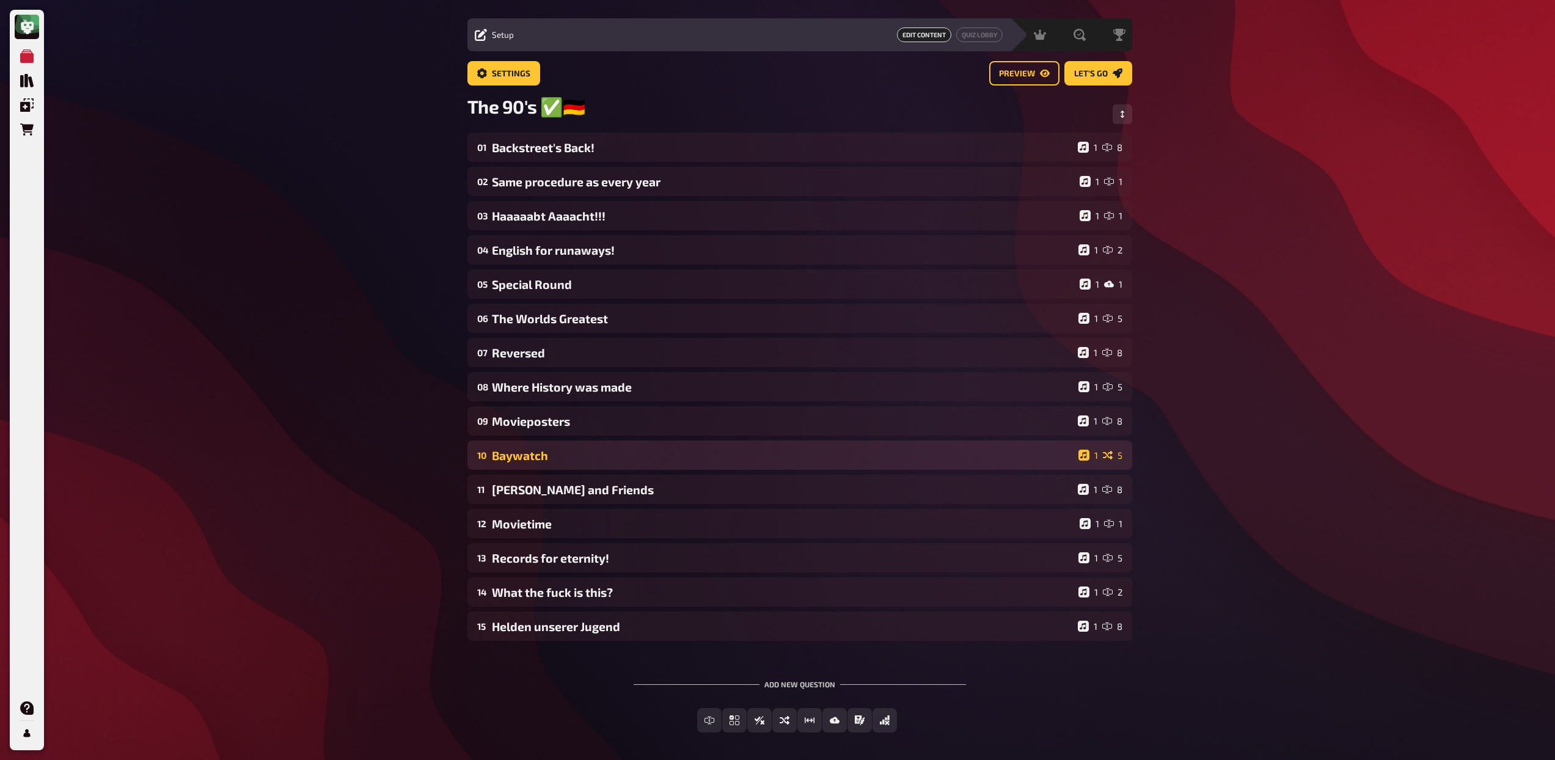
click at [564, 462] on div "Baywatch" at bounding box center [783, 456] width 582 height 14
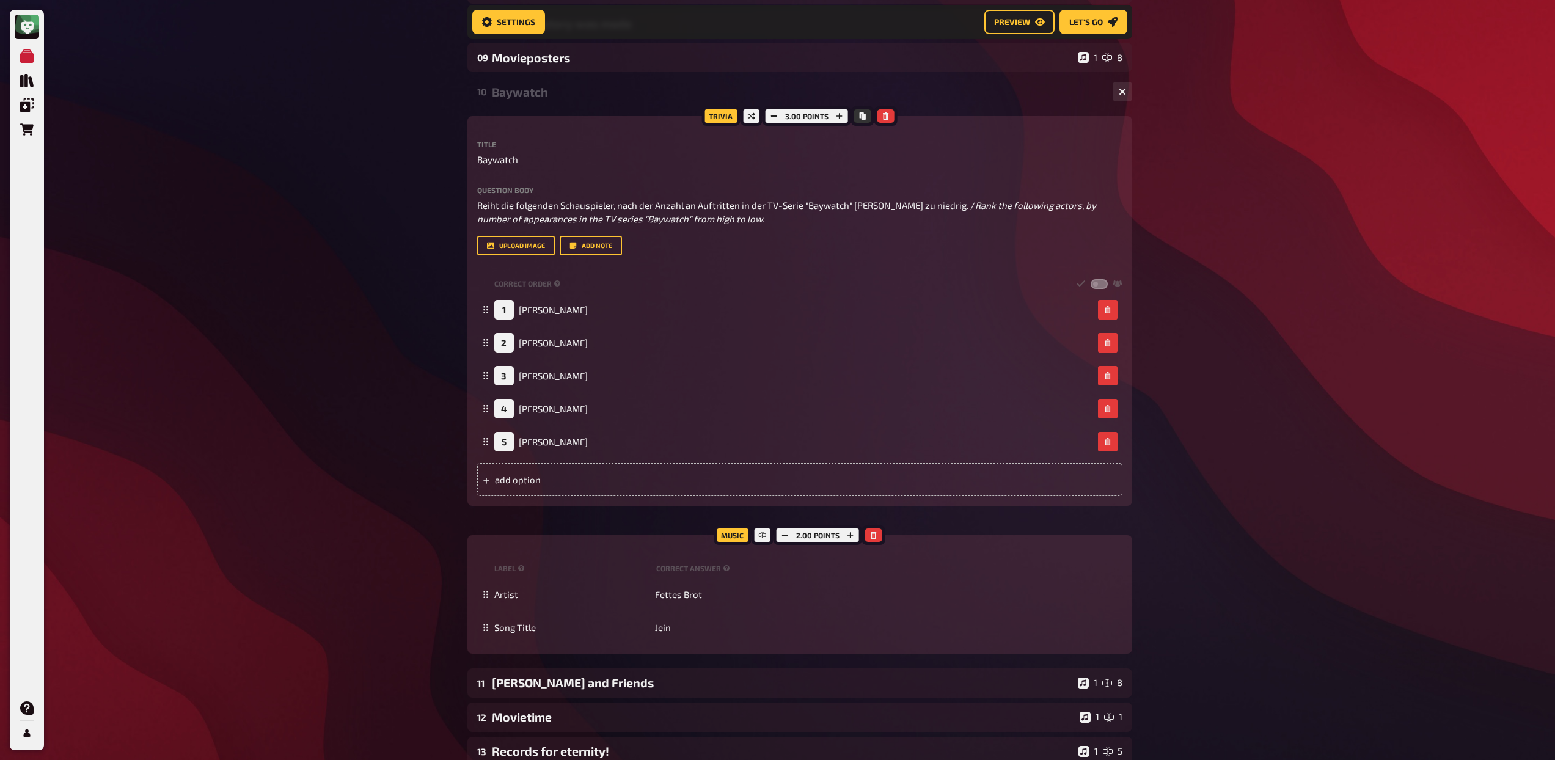
scroll to position [400, 0]
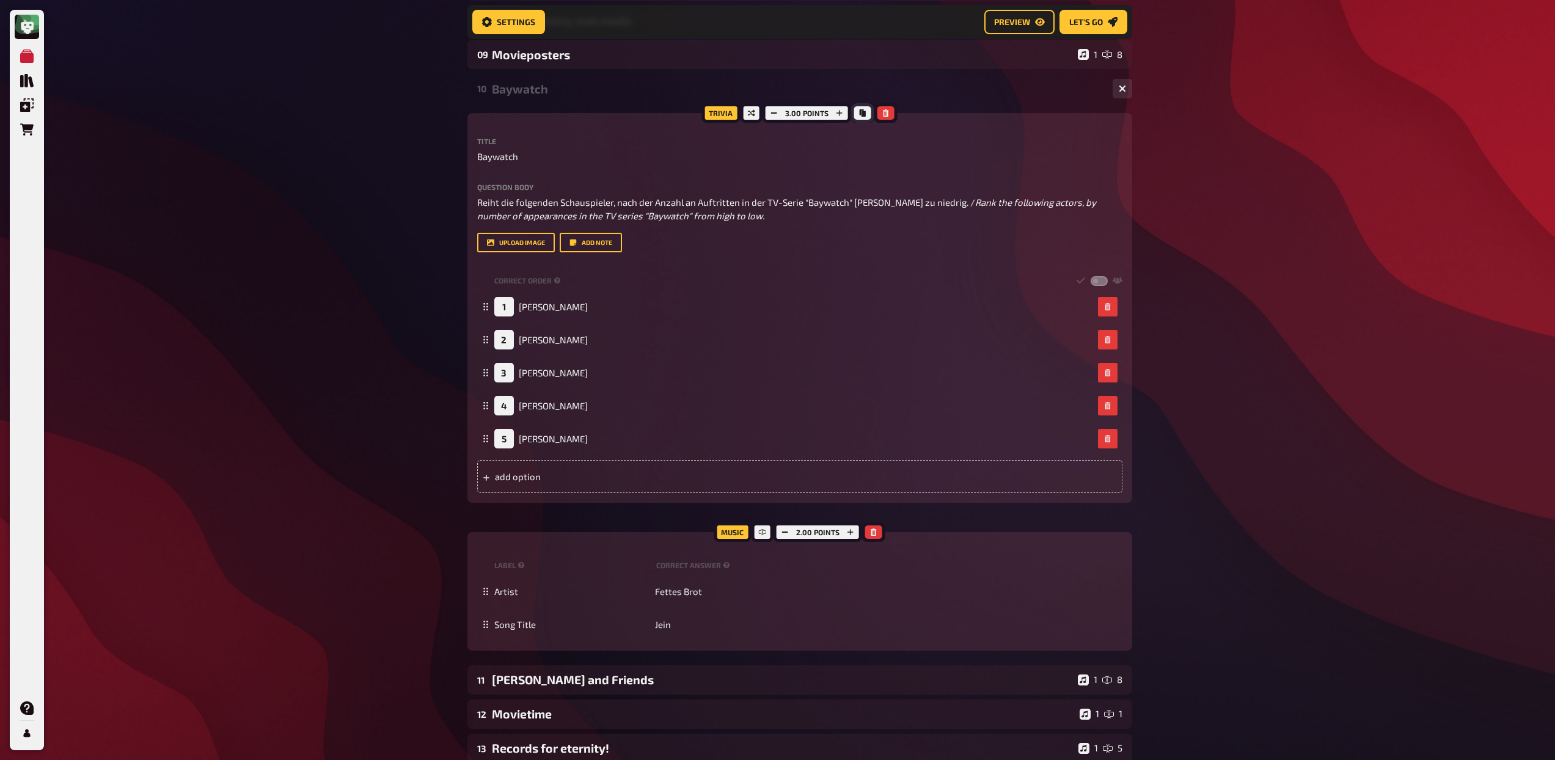
click at [865, 112] on icon "Copy" at bounding box center [862, 112] width 7 height 7
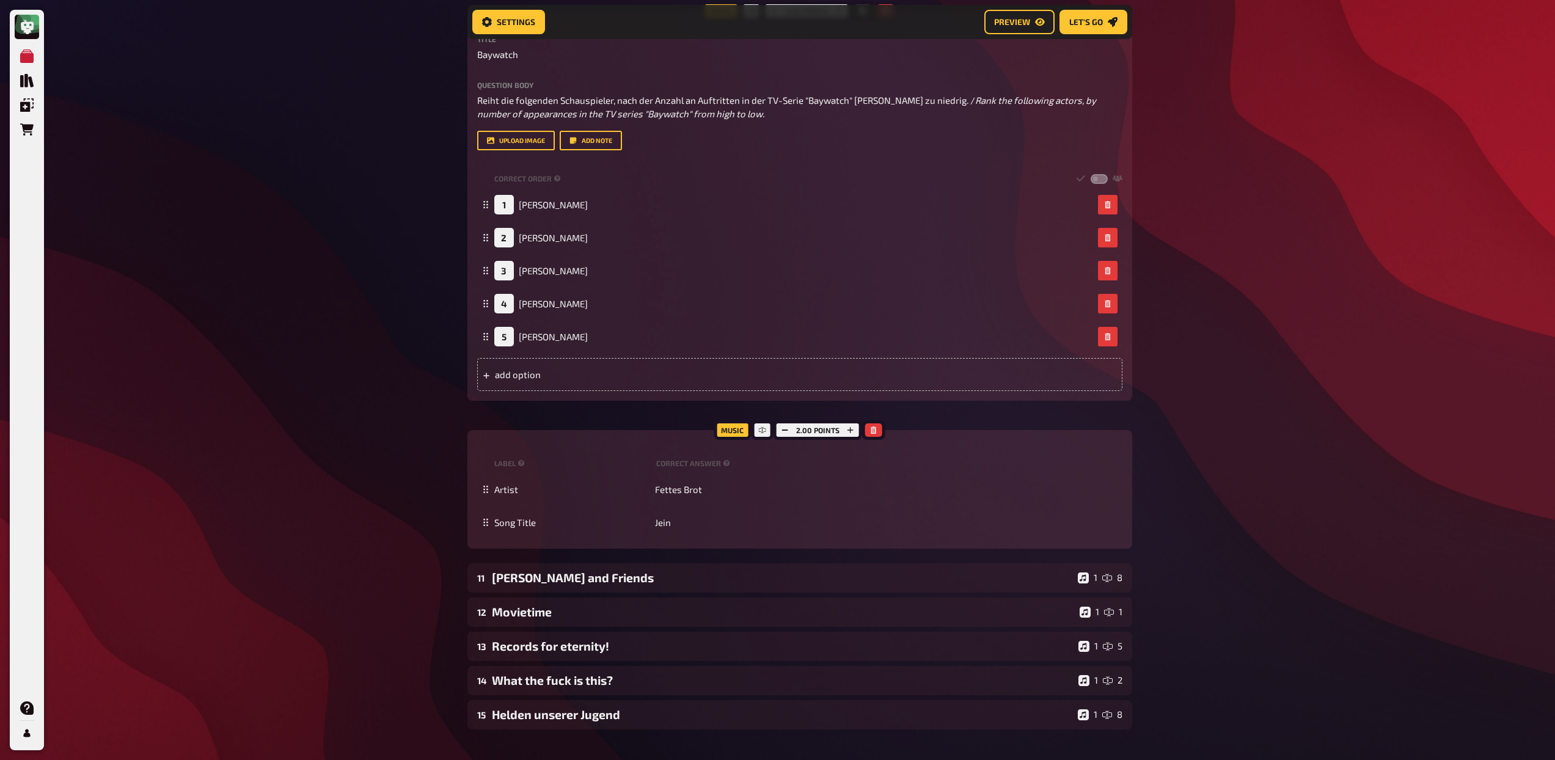
scroll to position [636, 0]
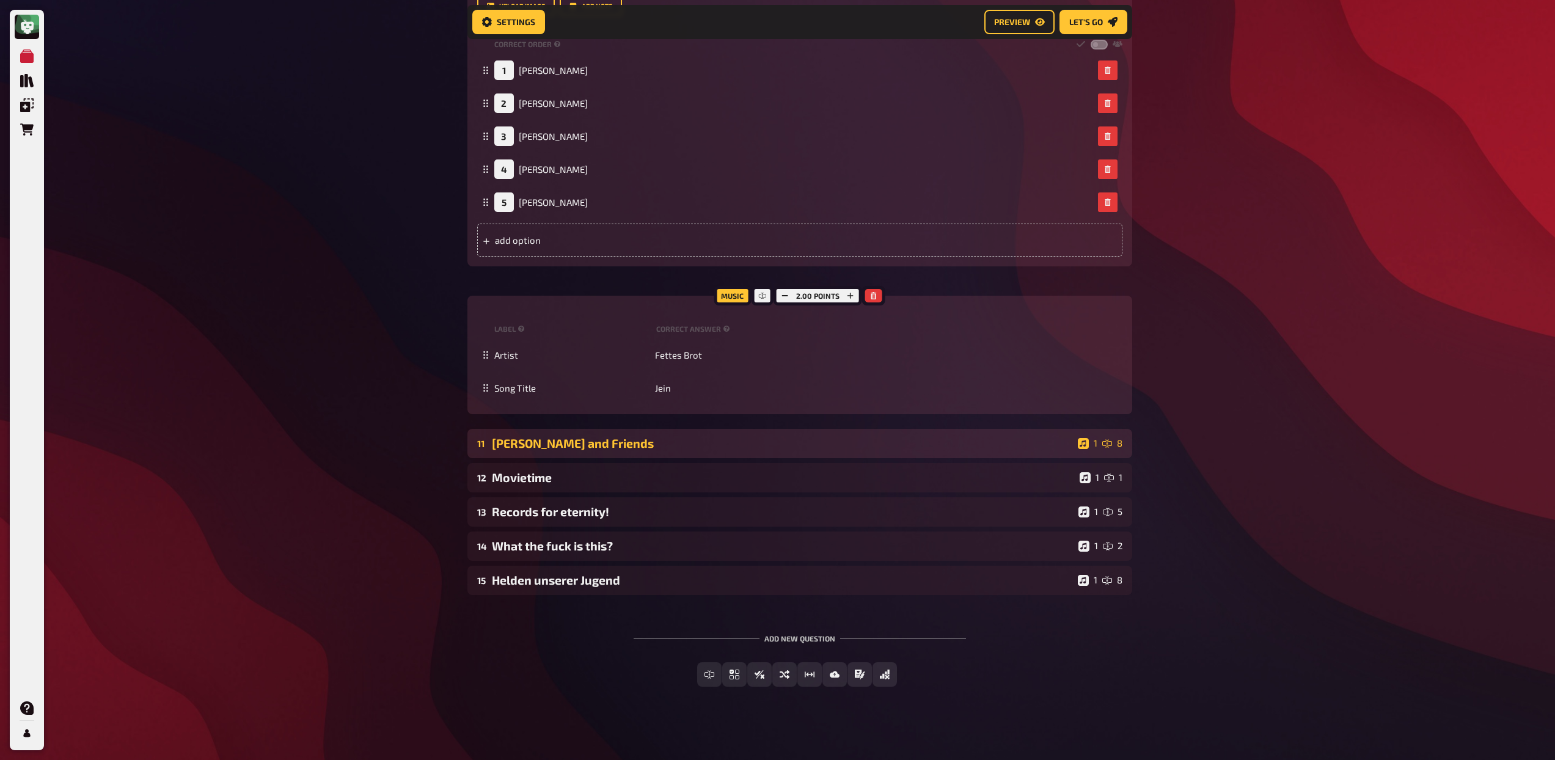
click at [661, 449] on div "Picasso and Friends" at bounding box center [782, 443] width 581 height 14
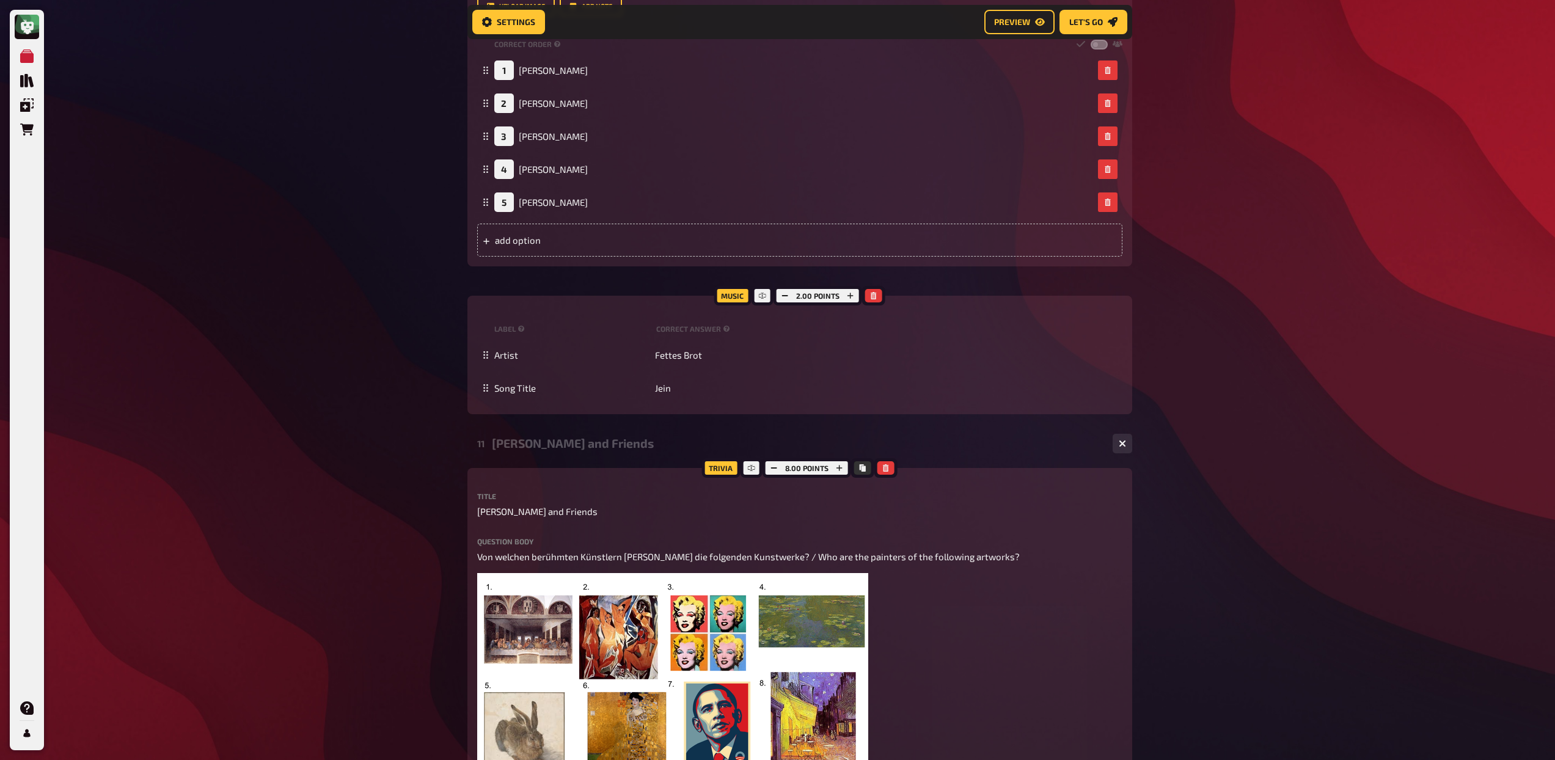
click at [632, 450] on div "Picasso and Friends" at bounding box center [797, 443] width 611 height 14
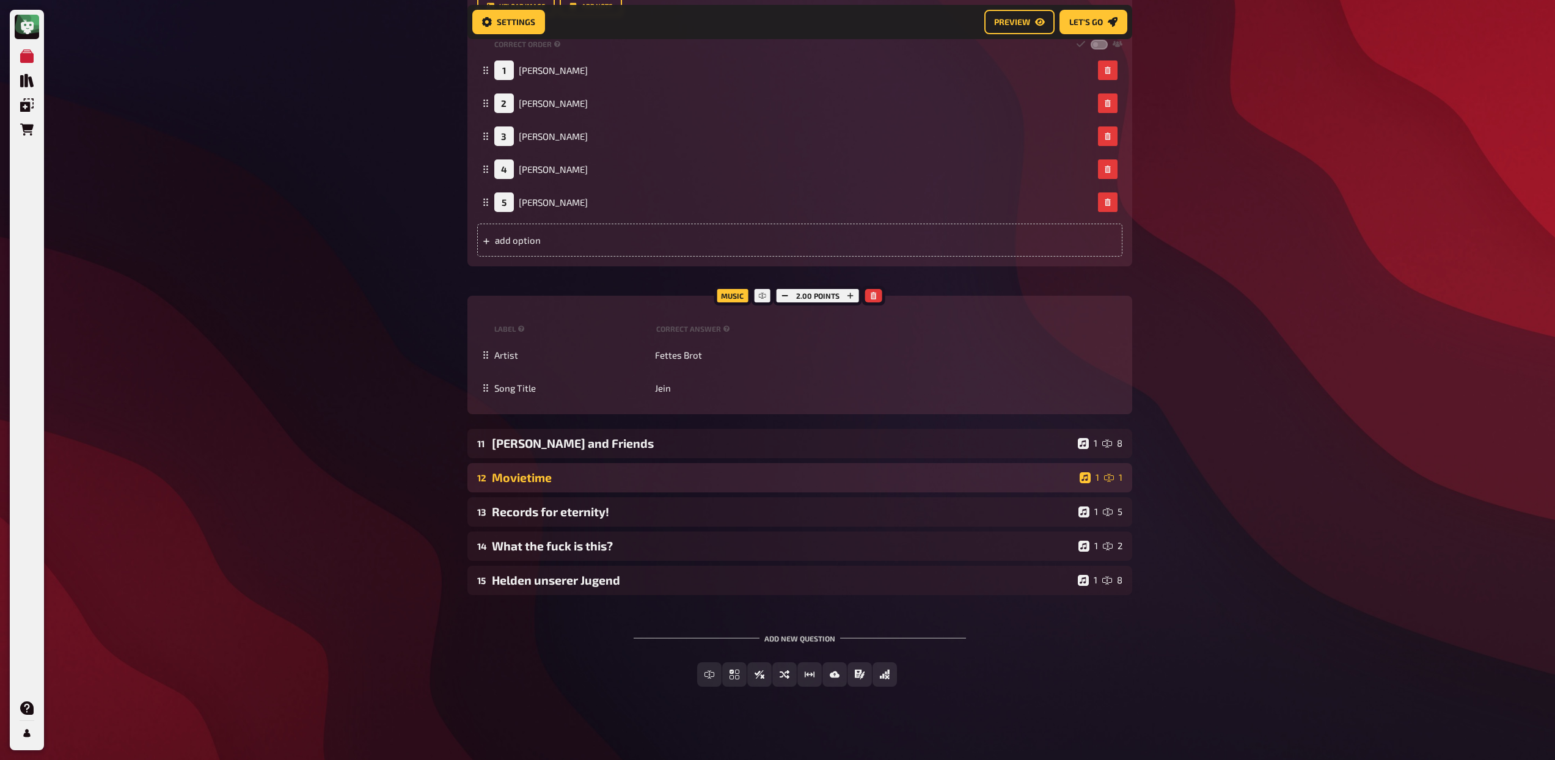
click at [626, 477] on div "Movietime" at bounding box center [783, 478] width 583 height 14
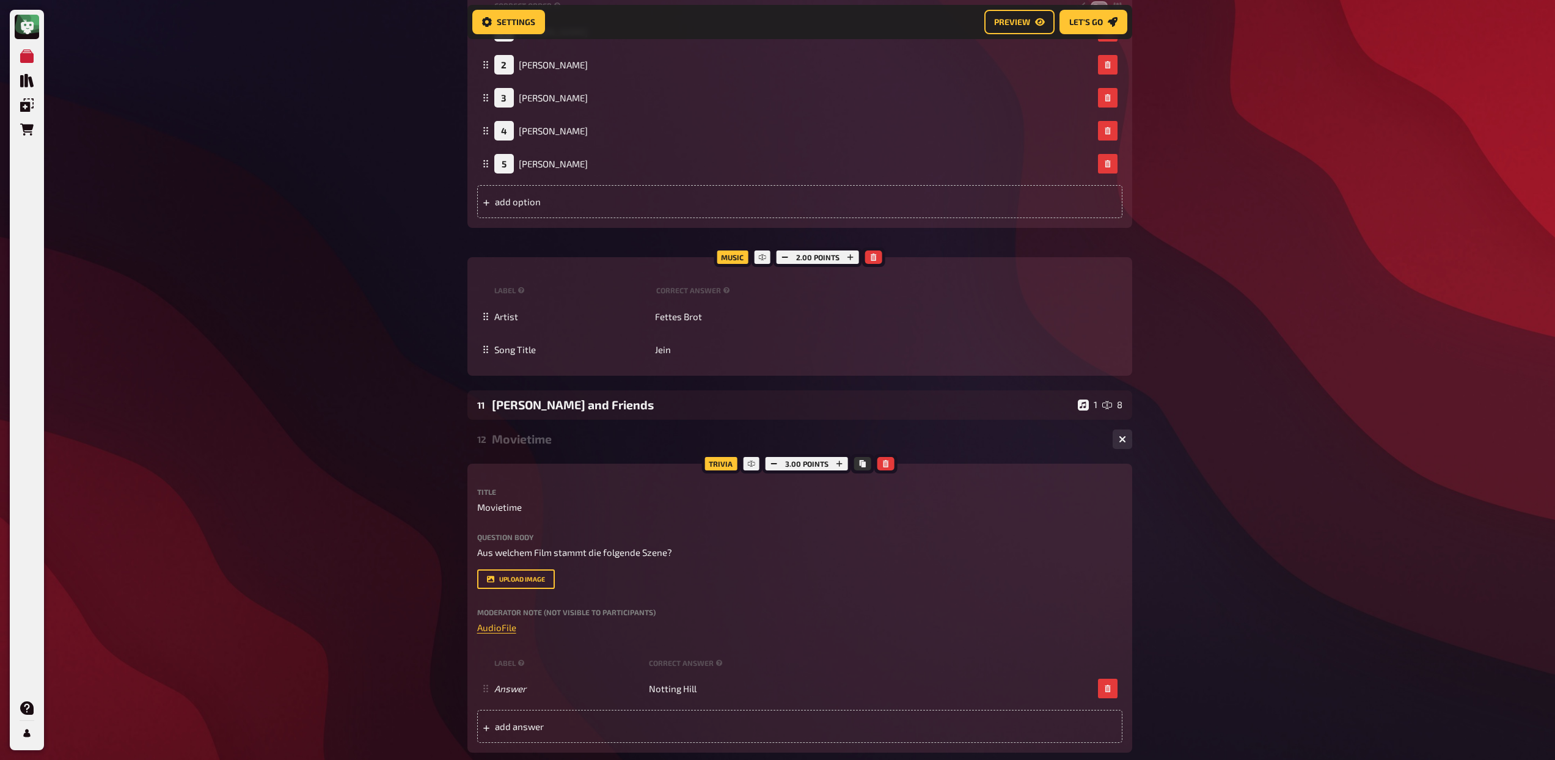
click at [614, 446] on div "Movietime" at bounding box center [797, 439] width 611 height 14
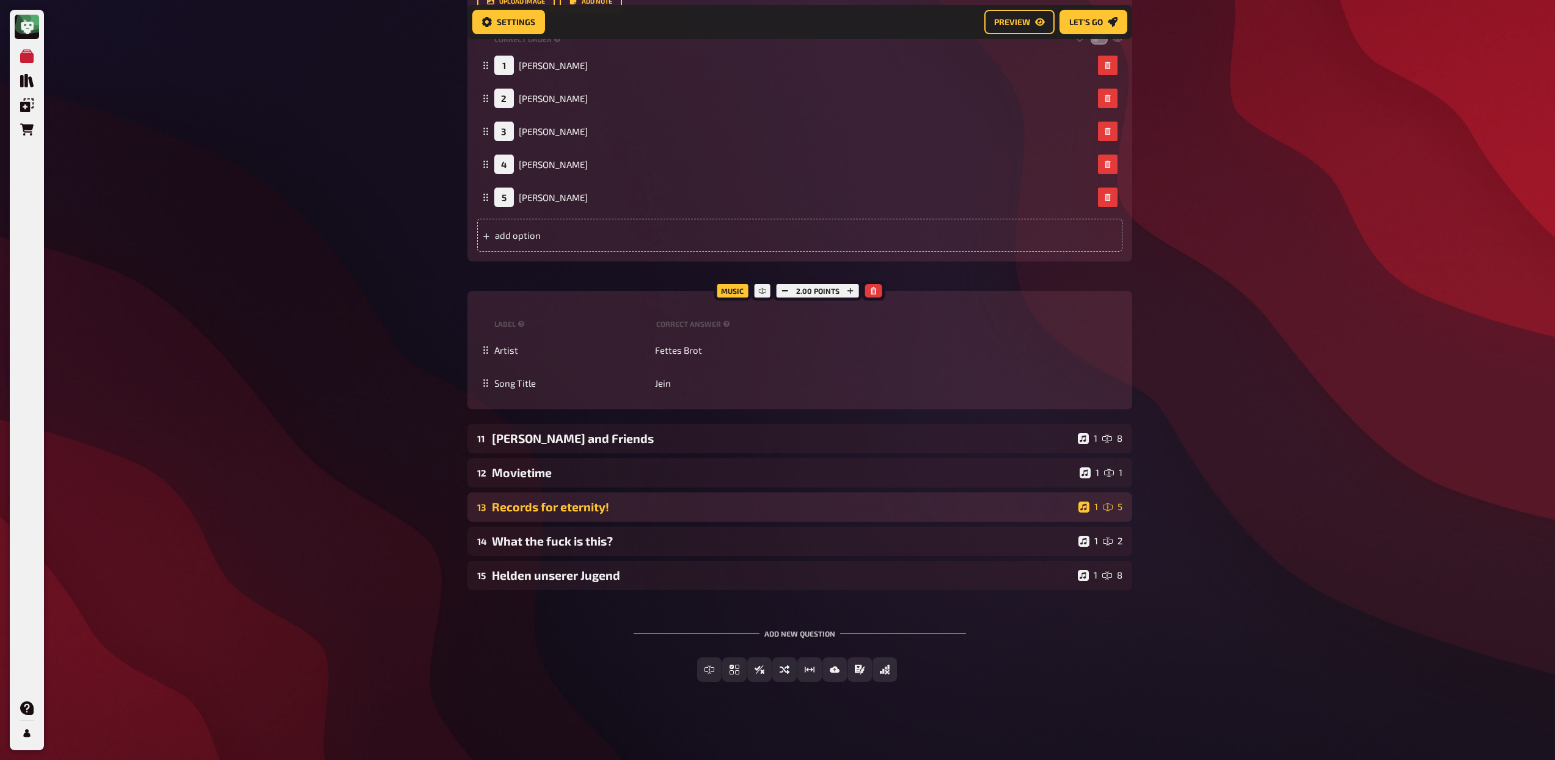
scroll to position [642, 0]
click at [618, 507] on div "Records for eternity!" at bounding box center [783, 507] width 582 height 14
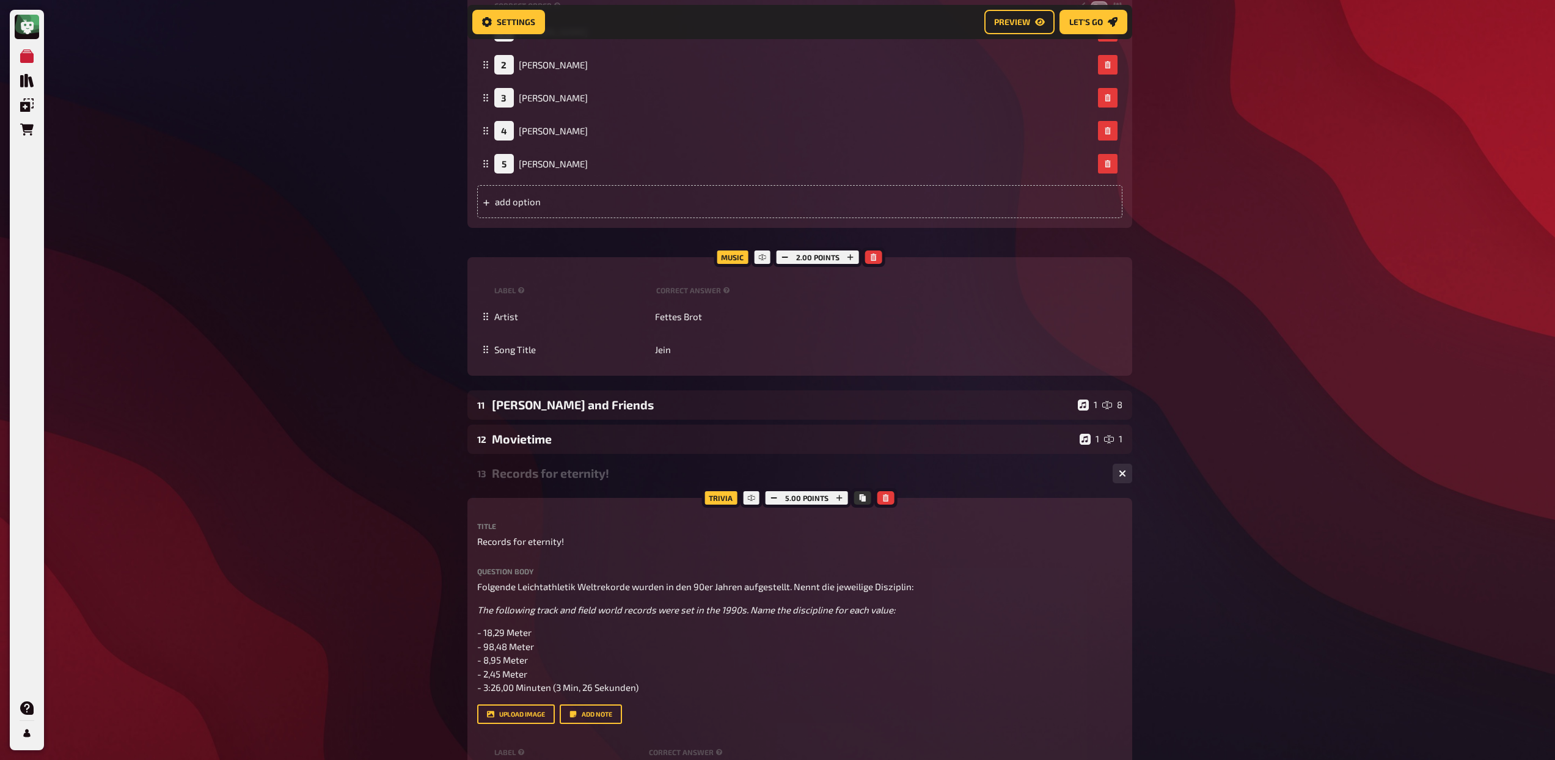
click at [623, 484] on div "13 Records for eternity! 1 5" at bounding box center [799, 473] width 665 height 29
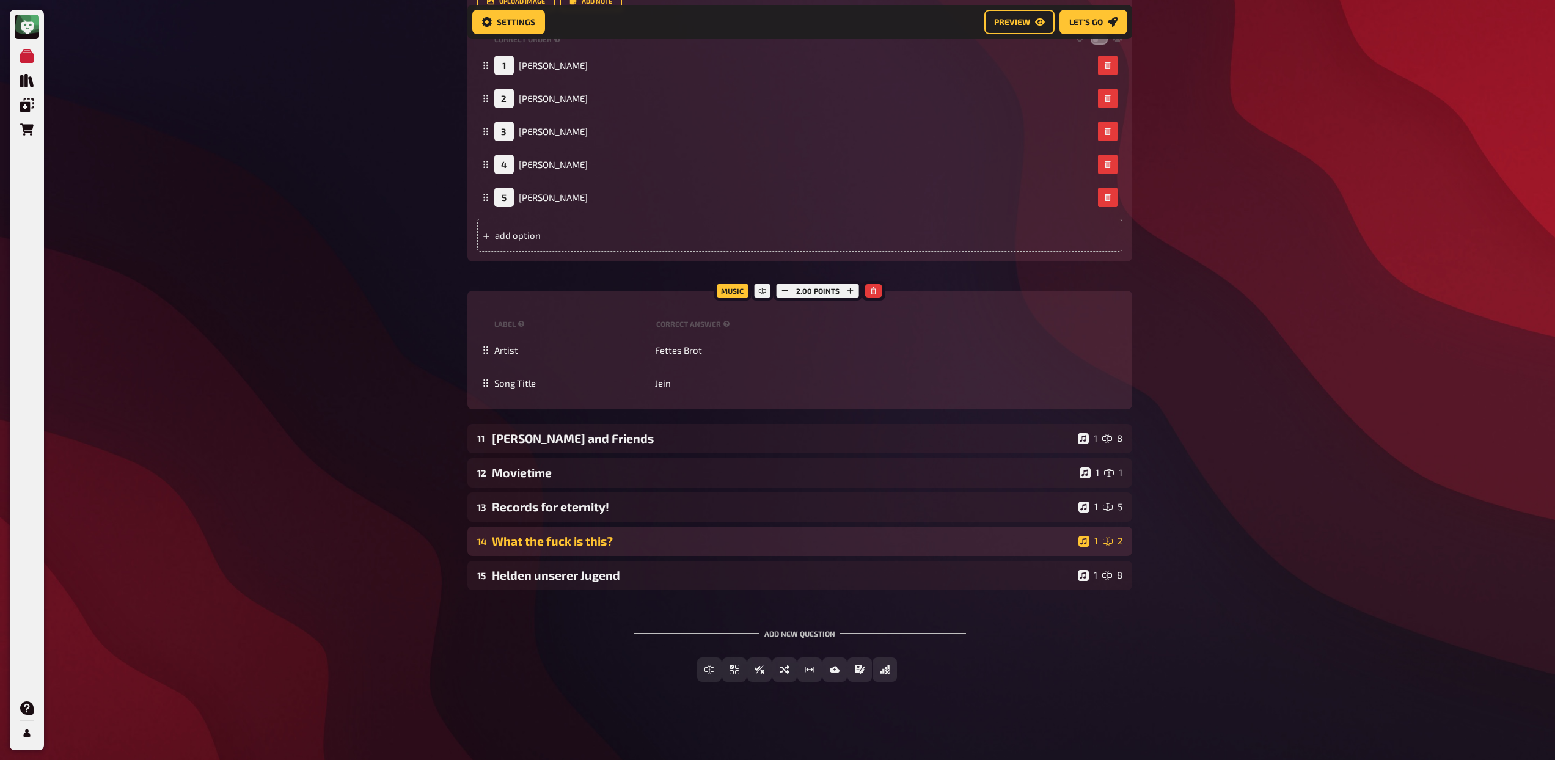
click at [631, 548] on div "14 What the fuck is this? 1 2" at bounding box center [799, 541] width 665 height 29
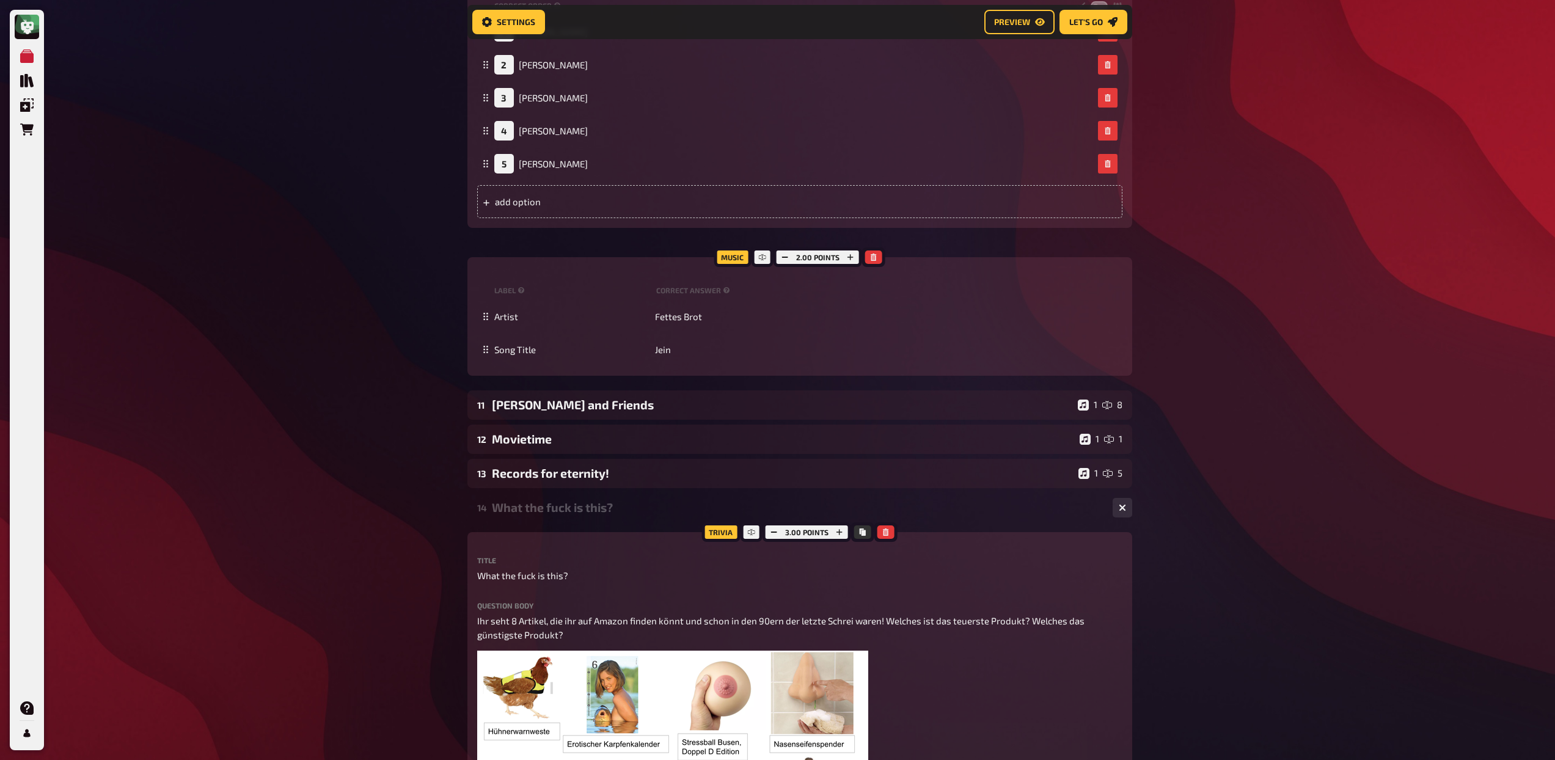
click at [632, 517] on div "14 What the fuck is this? 1 2" at bounding box center [799, 507] width 665 height 29
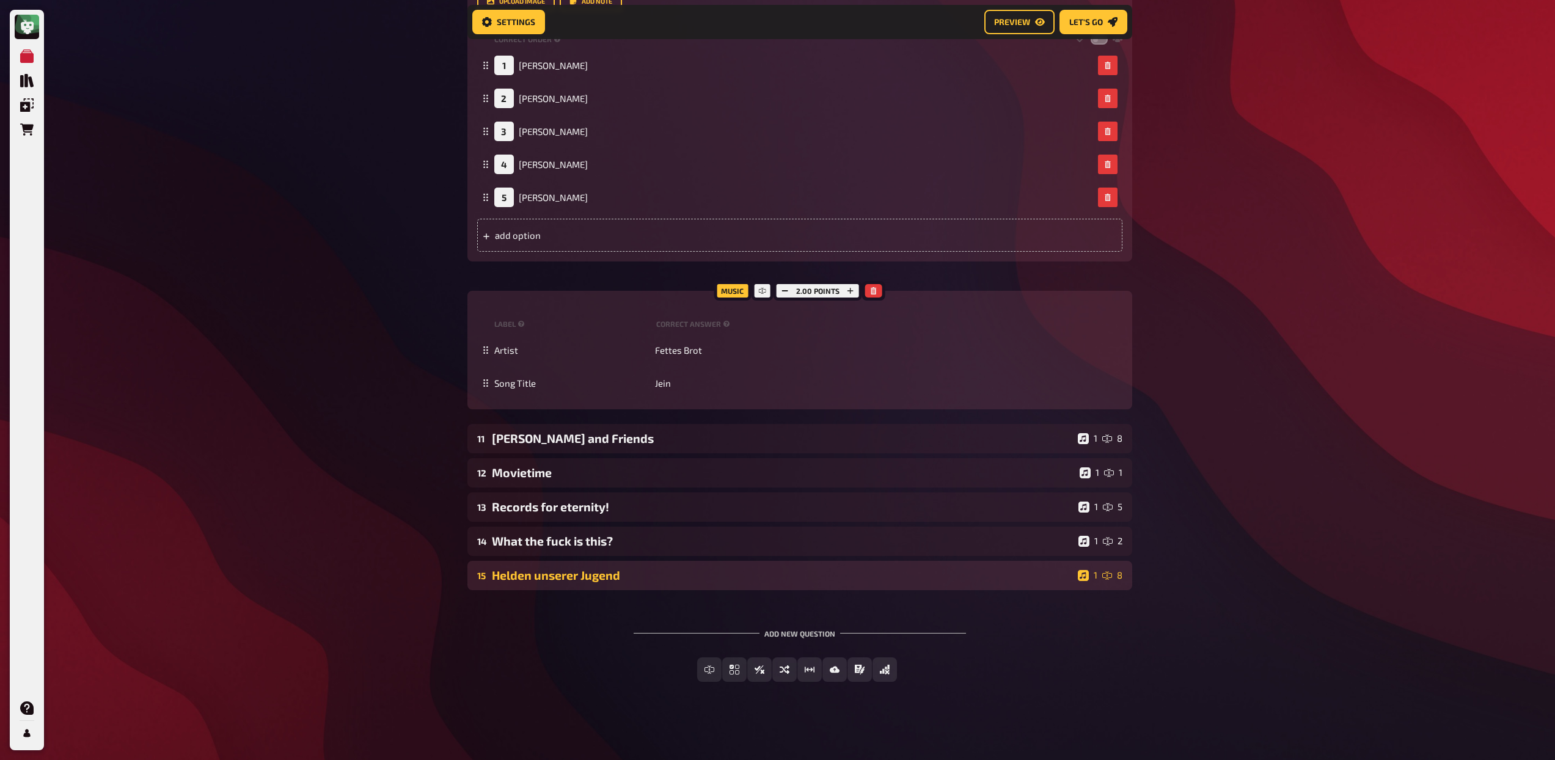
click at [640, 578] on div "Helden unserer Jugend" at bounding box center [782, 575] width 581 height 14
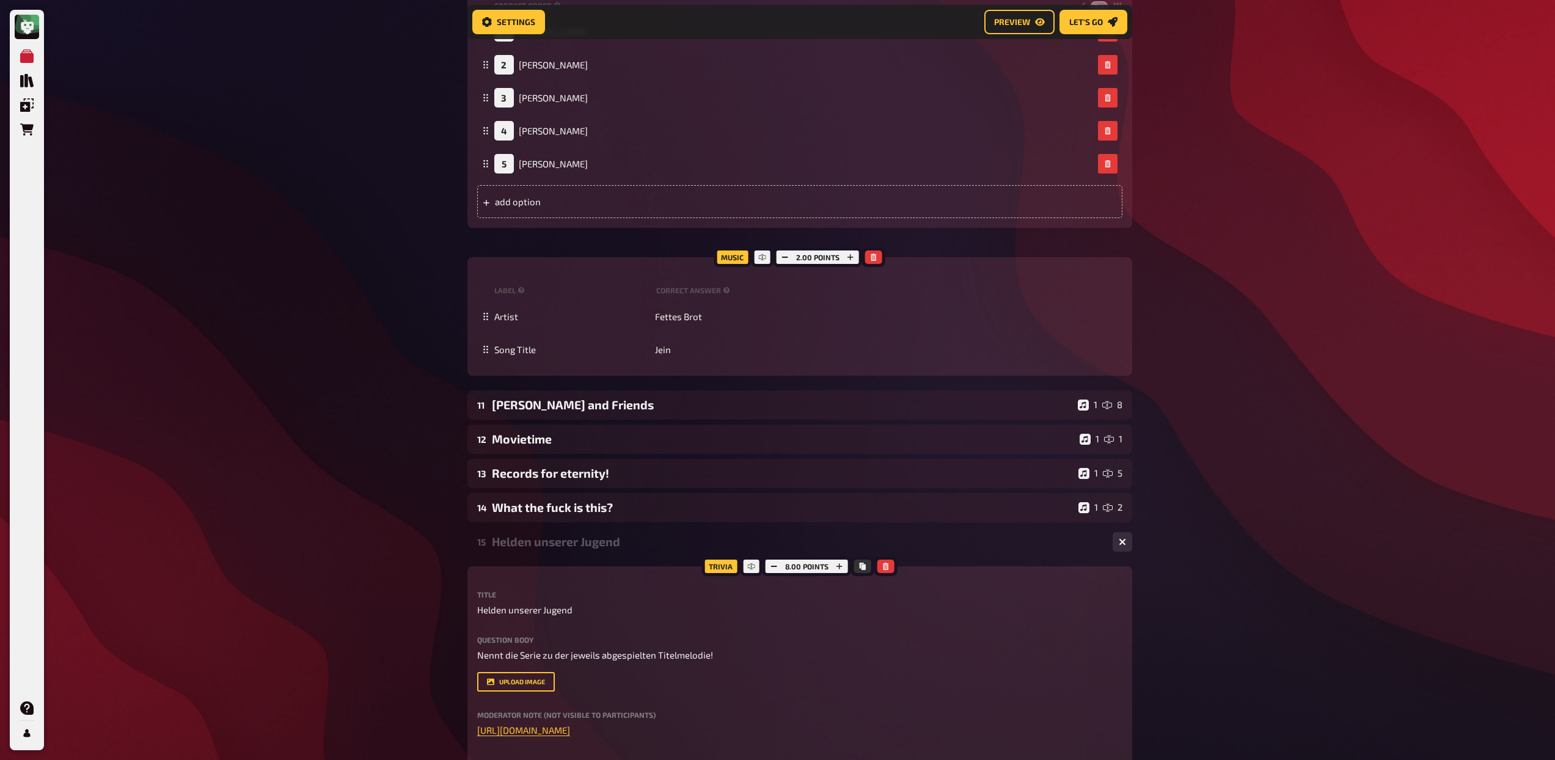
click at [642, 550] on div "15 Helden unserer Jugend 1 8" at bounding box center [799, 541] width 665 height 29
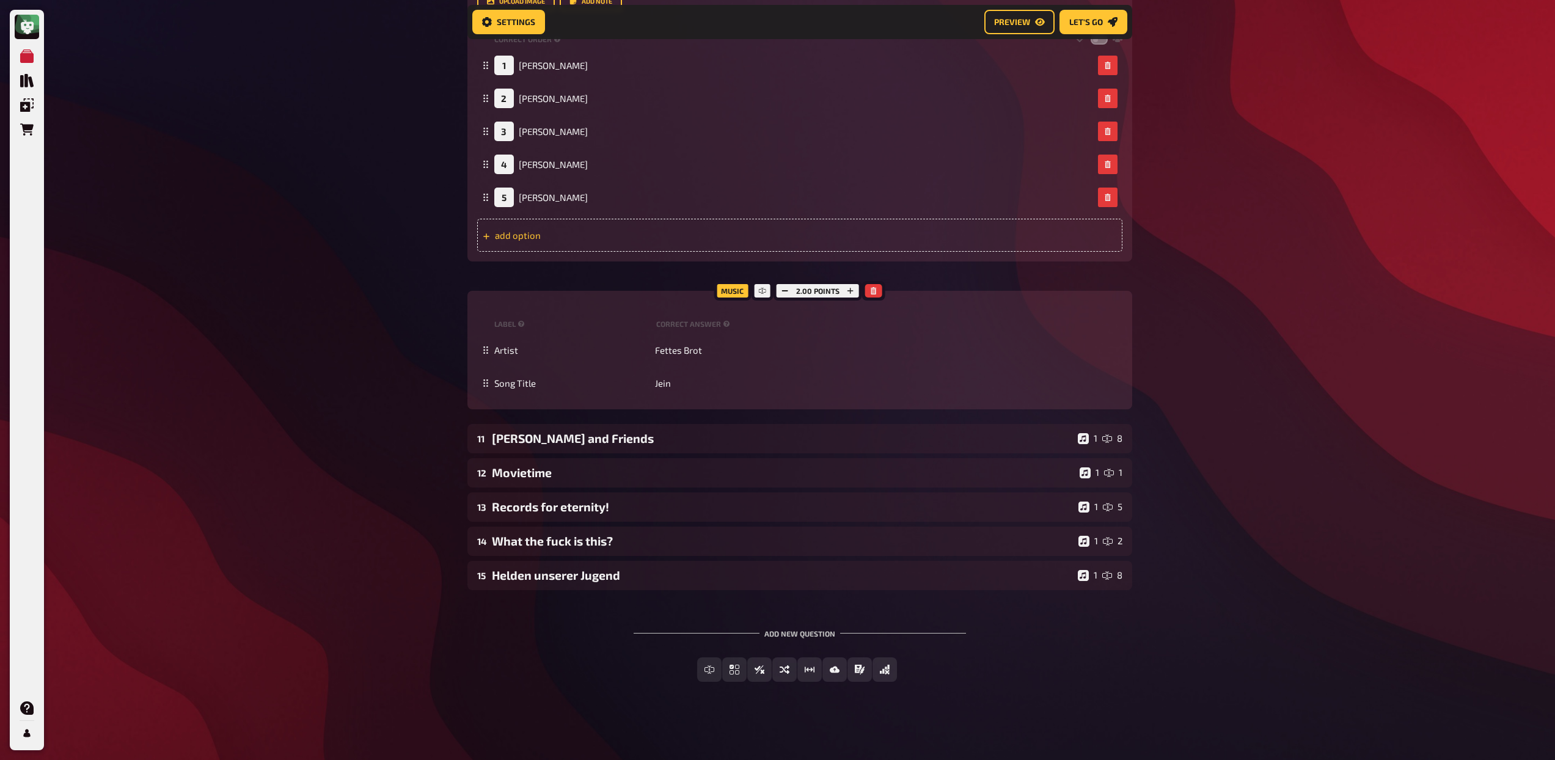
scroll to position [642, 0]
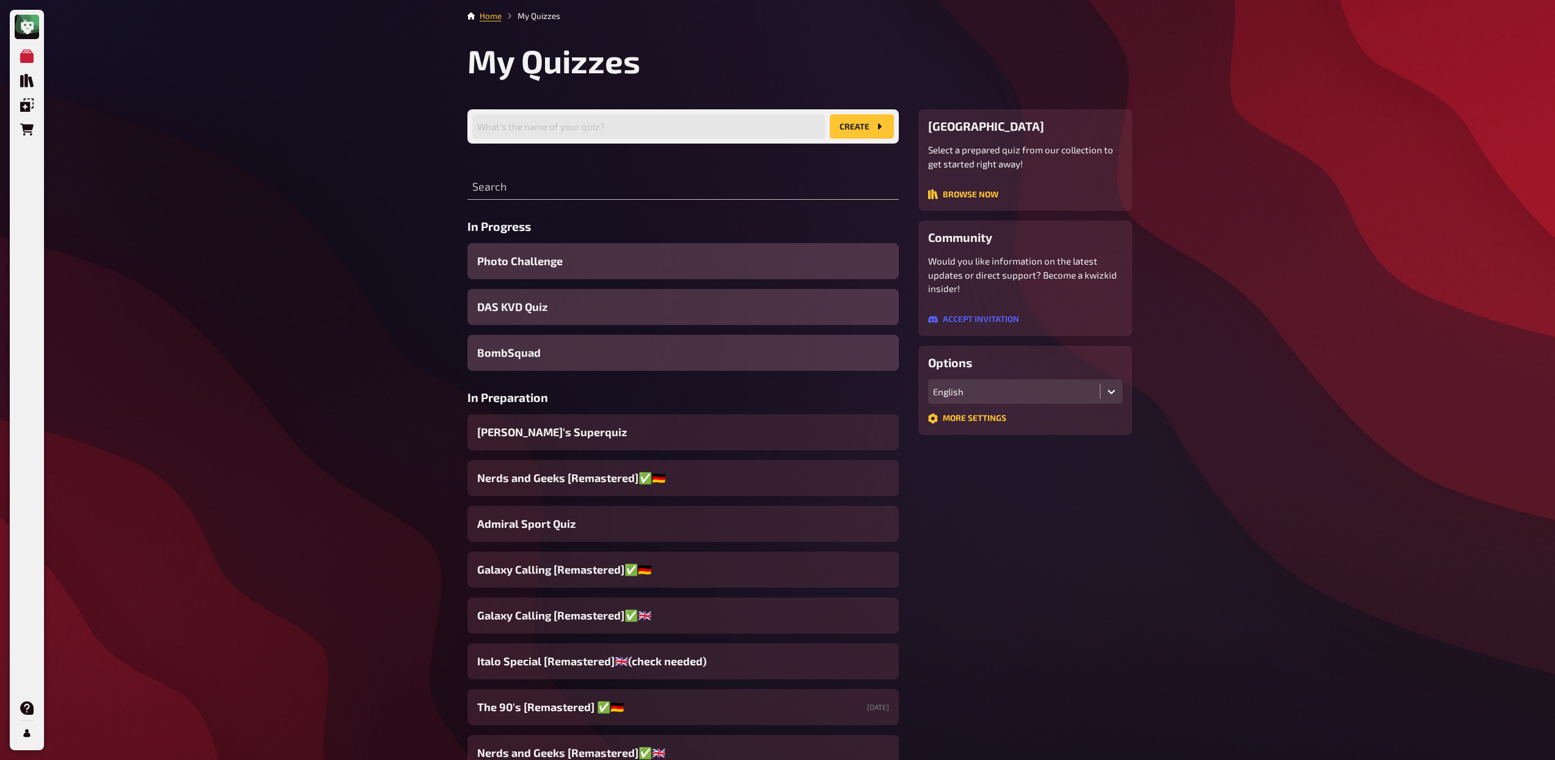
click at [564, 195] on input "text" at bounding box center [682, 187] width 431 height 24
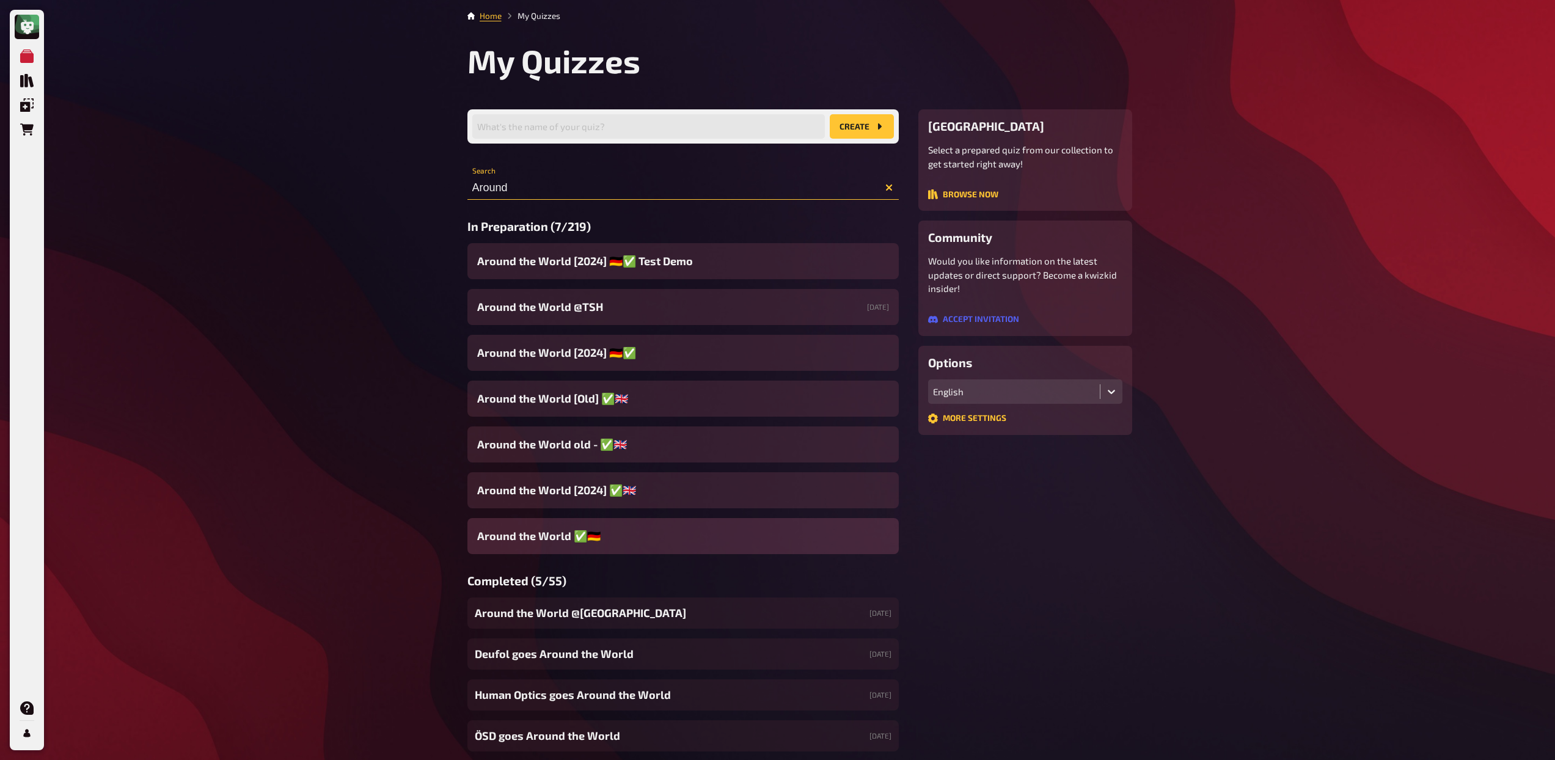
type input "Around"
click at [562, 534] on span "Around the World ✅​🇩🇪​" at bounding box center [538, 536] width 123 height 16
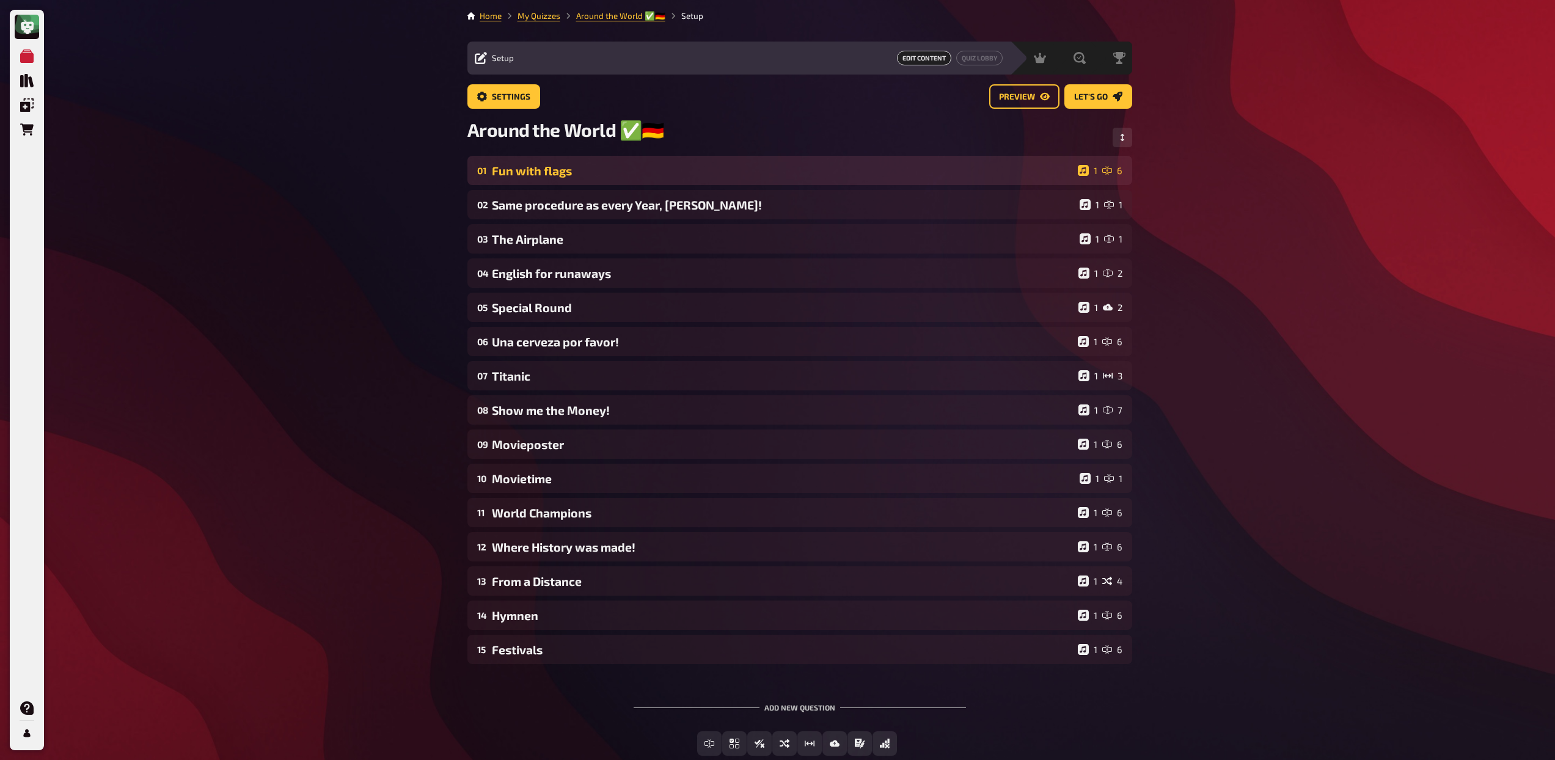
click at [574, 183] on div "01 Fun with flags 1 6" at bounding box center [799, 170] width 665 height 29
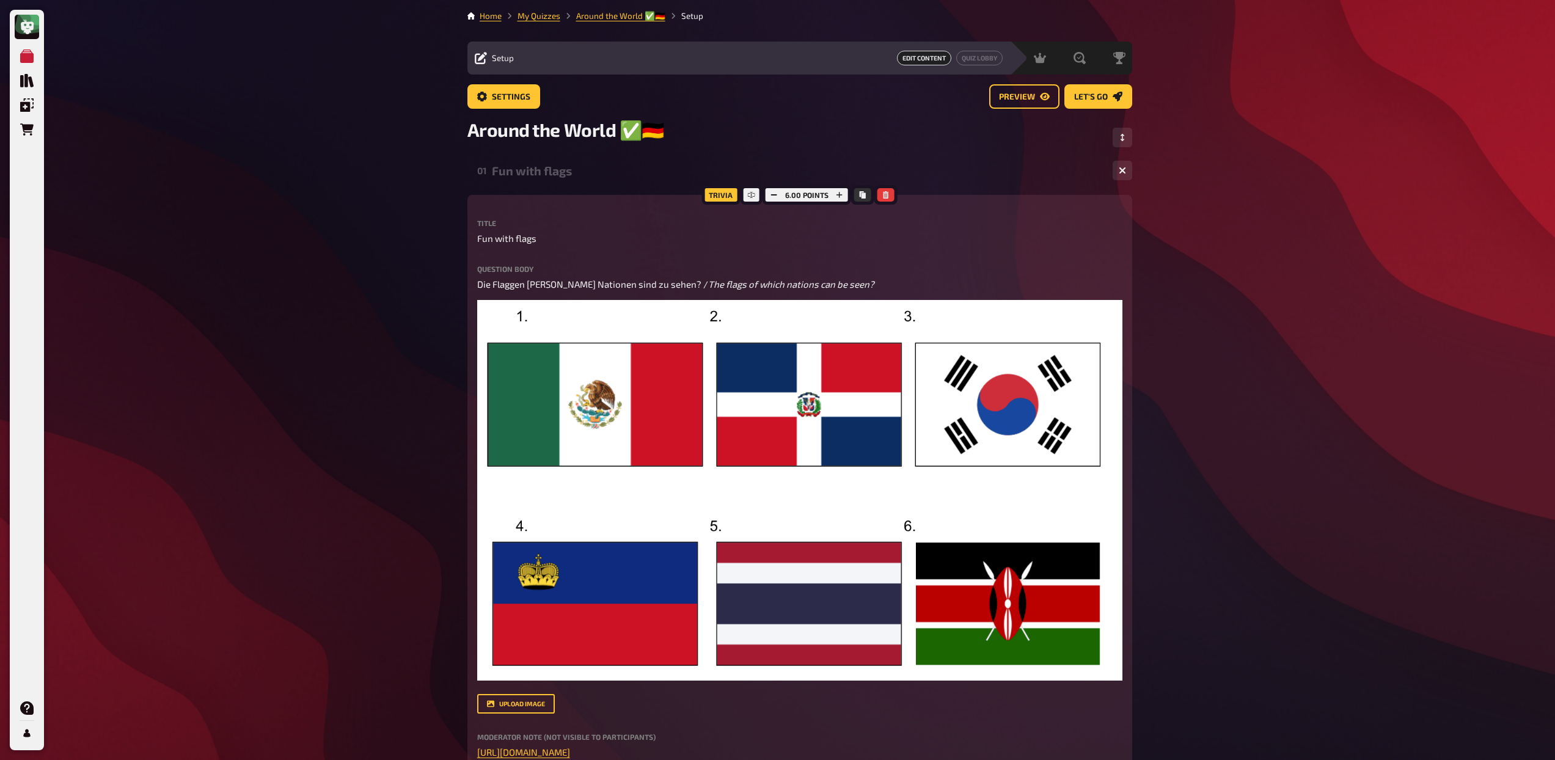
click at [595, 180] on div "01 Fun with flags 1 6" at bounding box center [799, 170] width 665 height 29
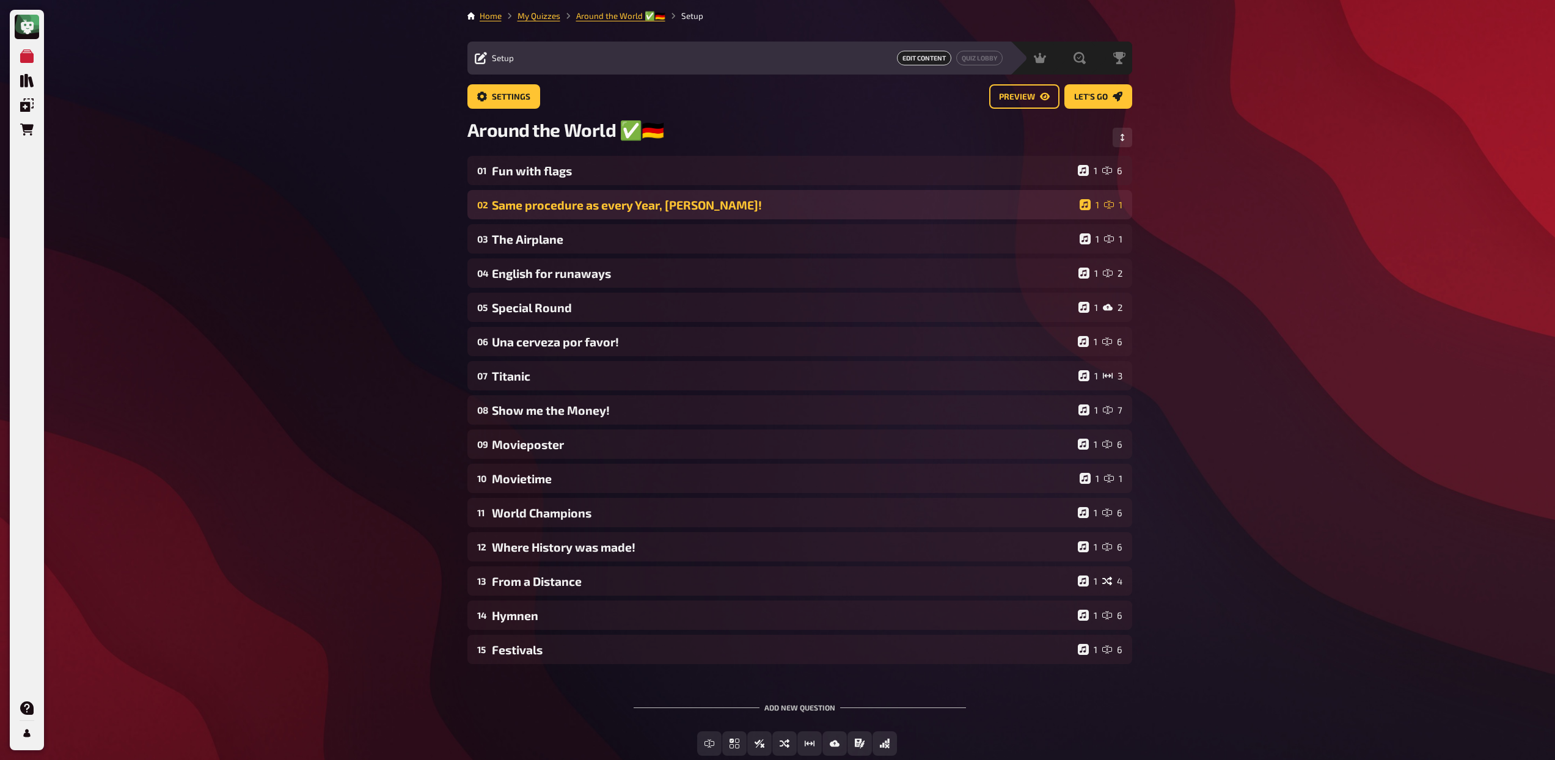
click at [577, 205] on div "Same procedure as every Year, James!" at bounding box center [783, 205] width 583 height 14
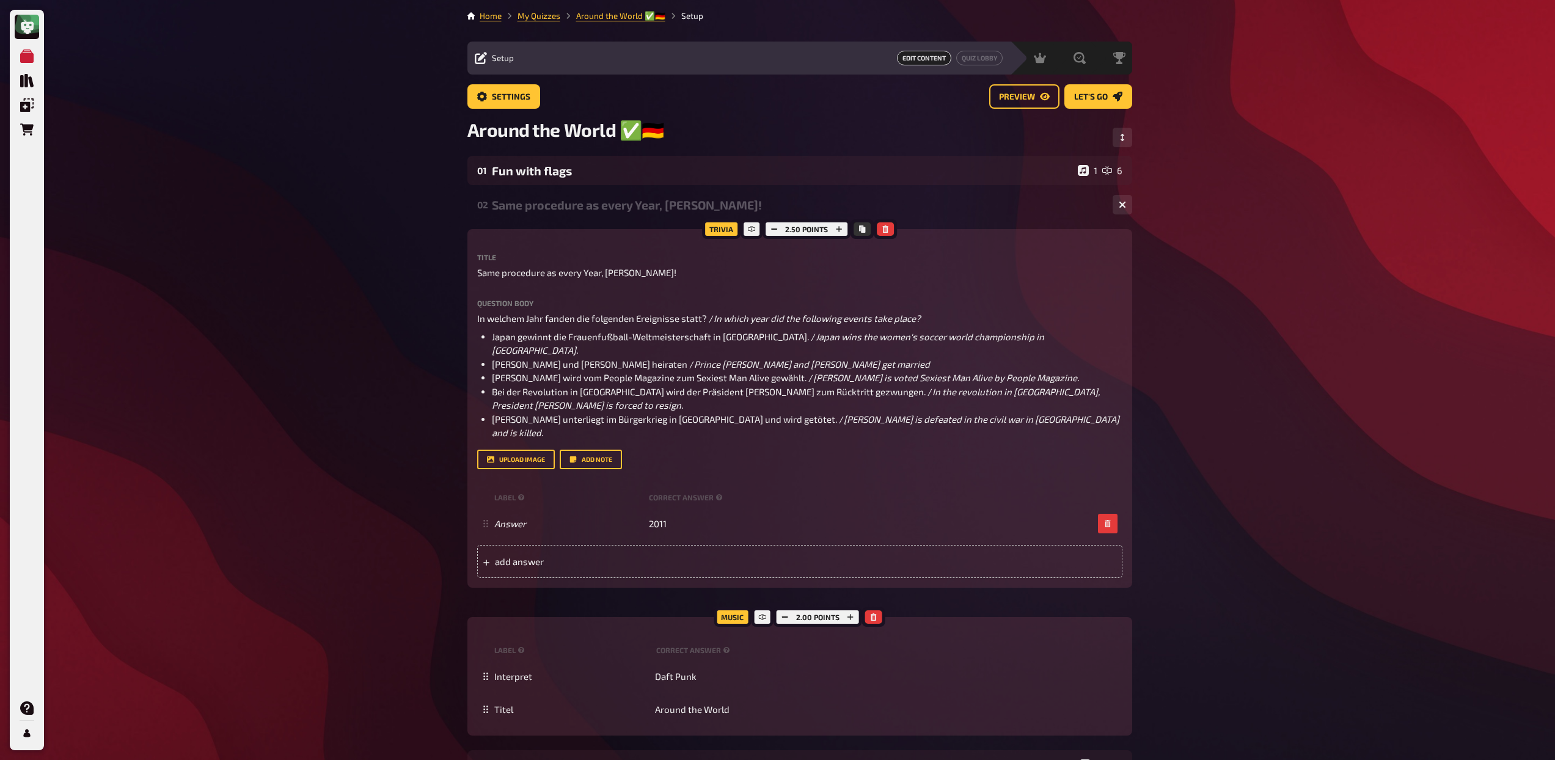
click at [577, 205] on div "Same procedure as every Year, James!" at bounding box center [797, 205] width 611 height 14
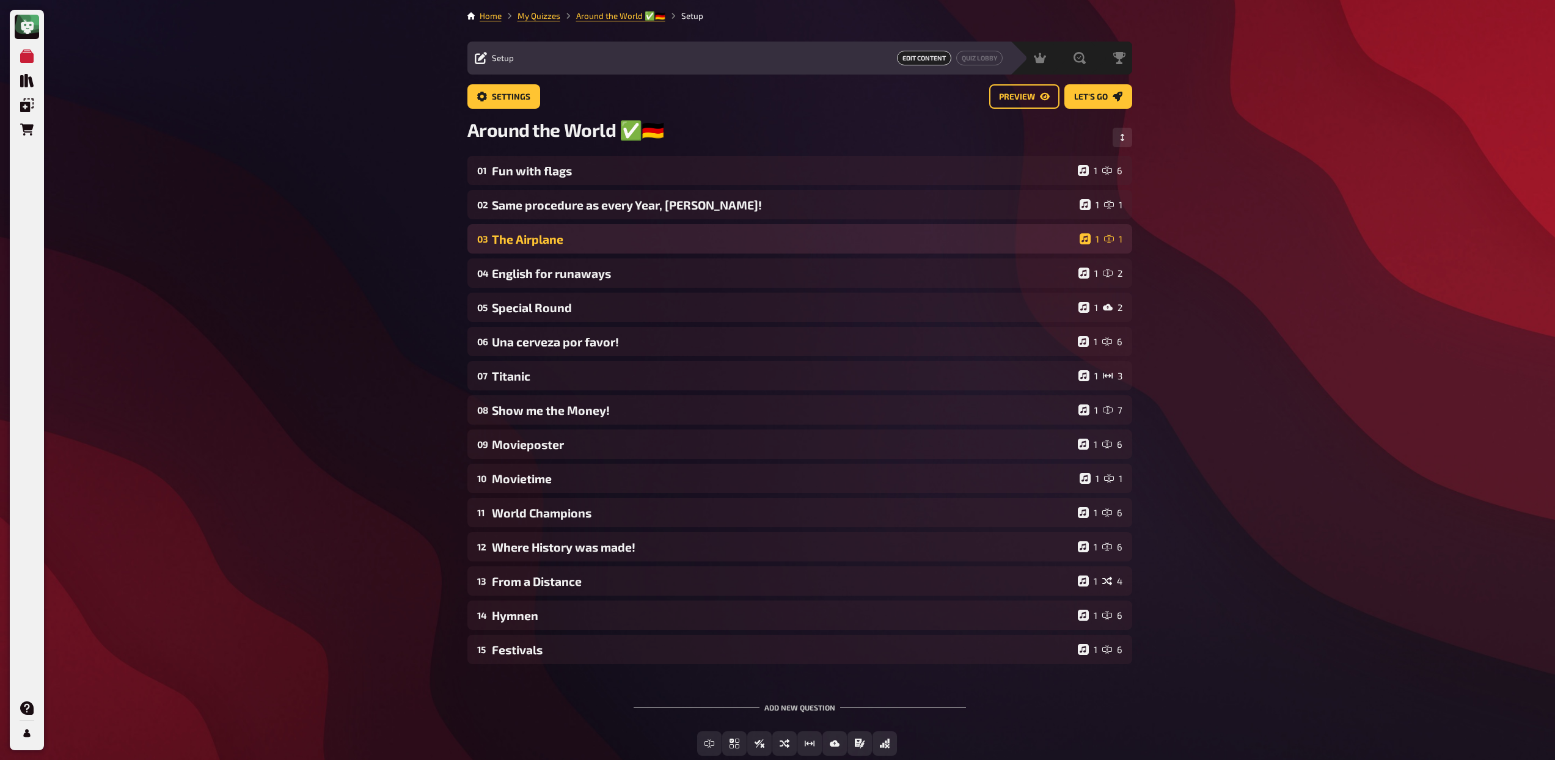
click at [559, 241] on div "The Airplane" at bounding box center [783, 239] width 583 height 14
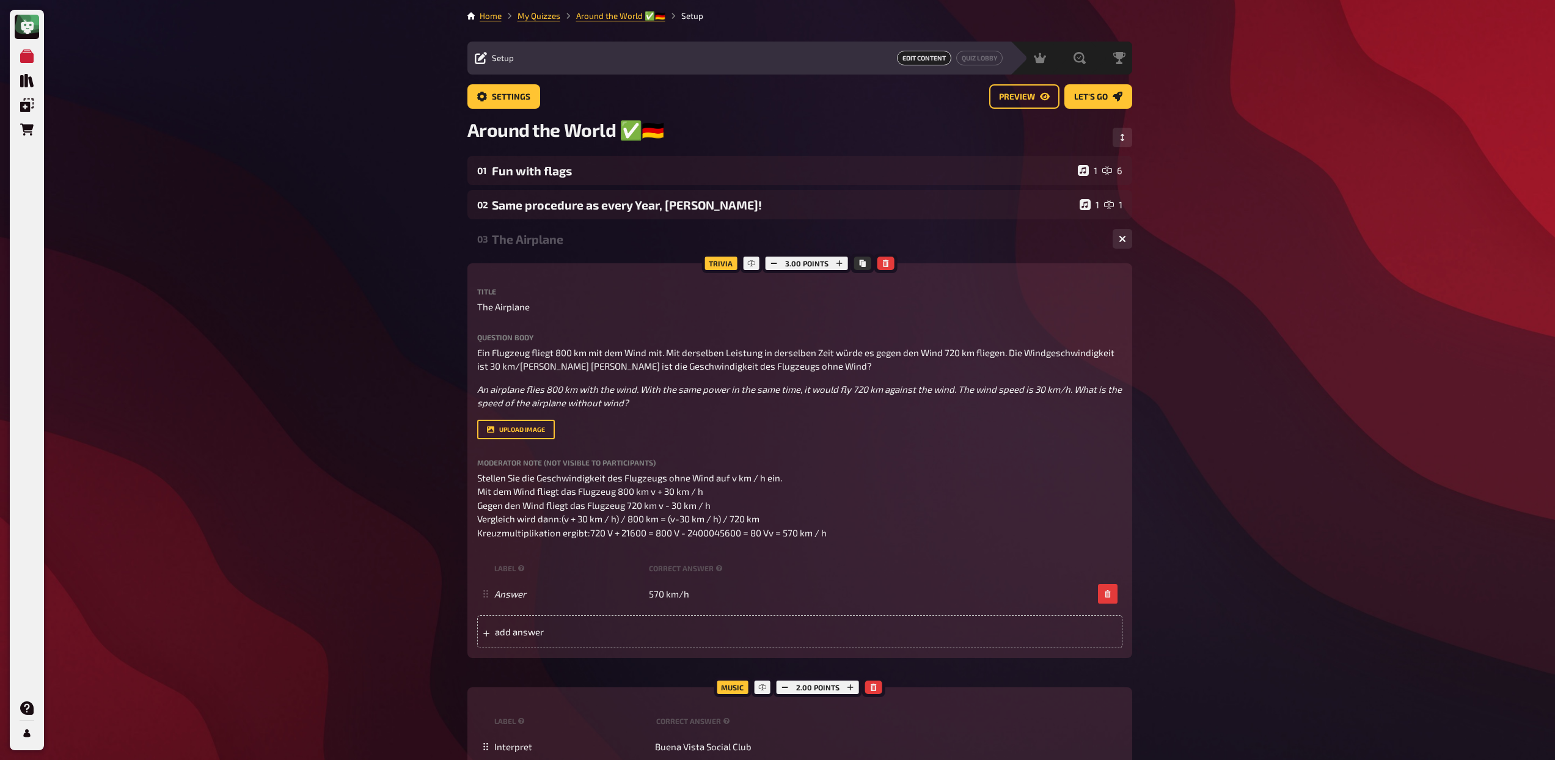
click at [559, 241] on div "The Airplane" at bounding box center [797, 239] width 611 height 14
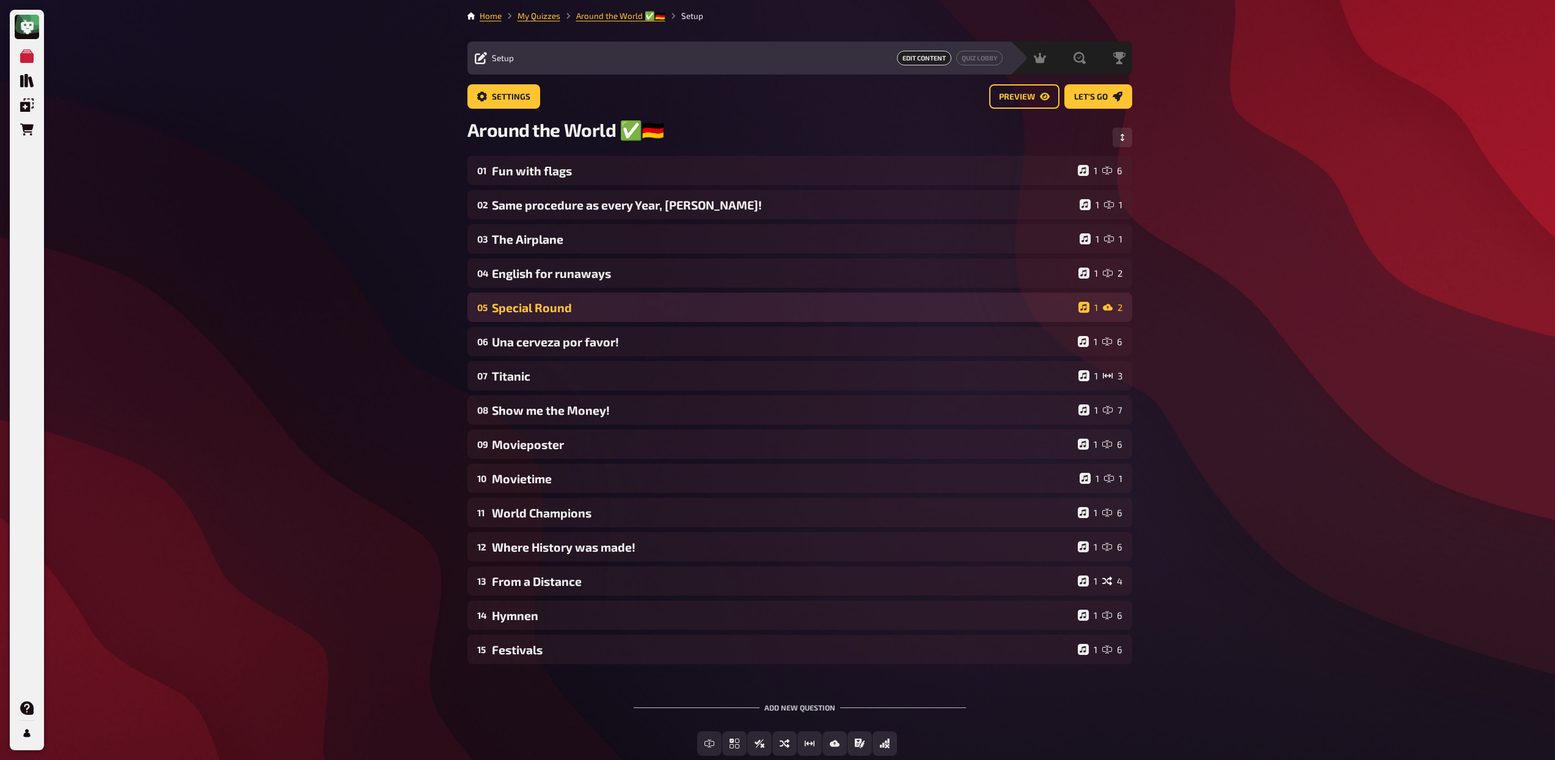
click at [558, 313] on div "Special Round" at bounding box center [783, 308] width 582 height 14
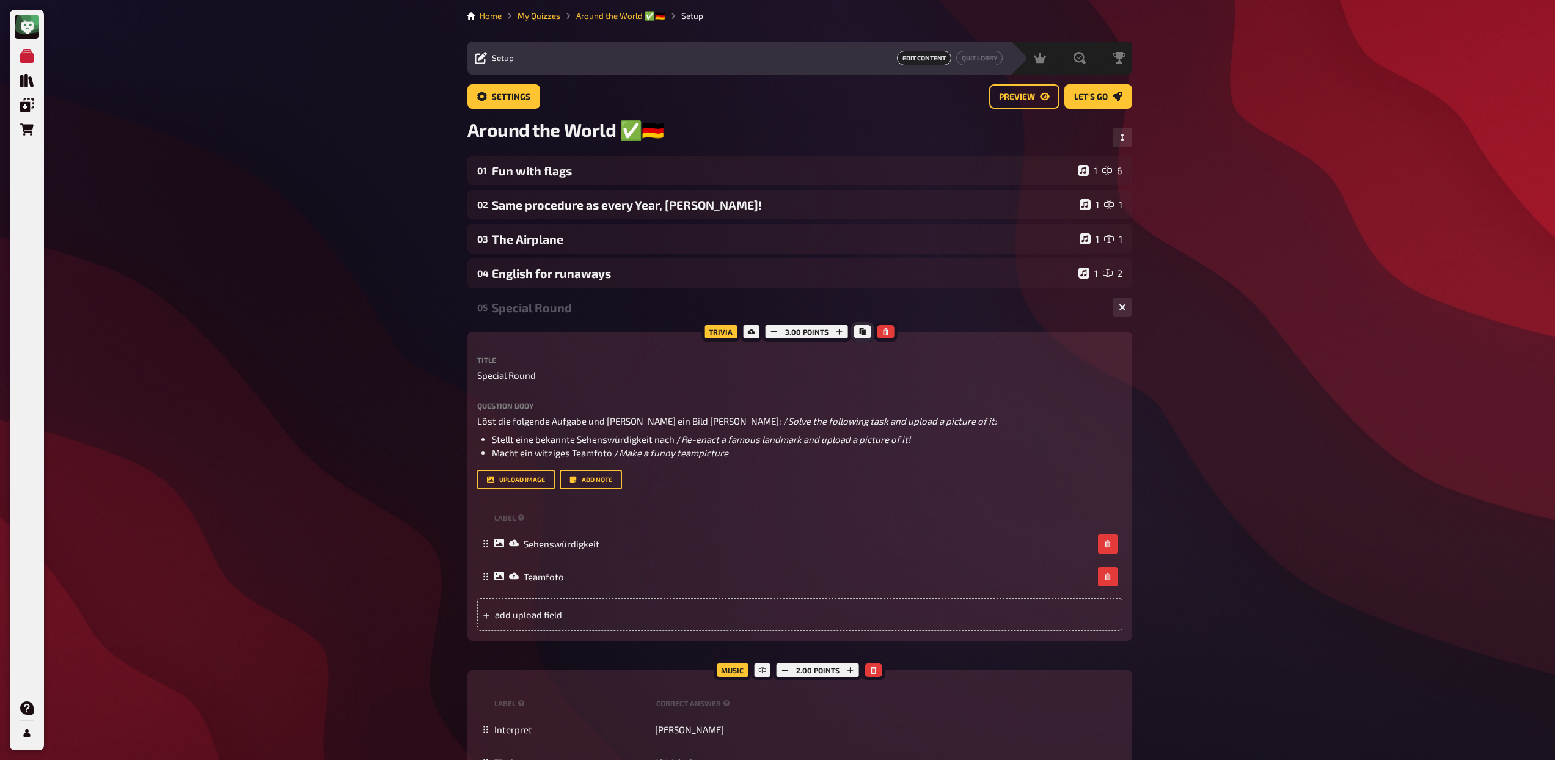
click at [859, 334] on icon "Copy" at bounding box center [862, 331] width 7 height 7
click at [554, 319] on div "05 Special Round 1 2" at bounding box center [799, 307] width 665 height 29
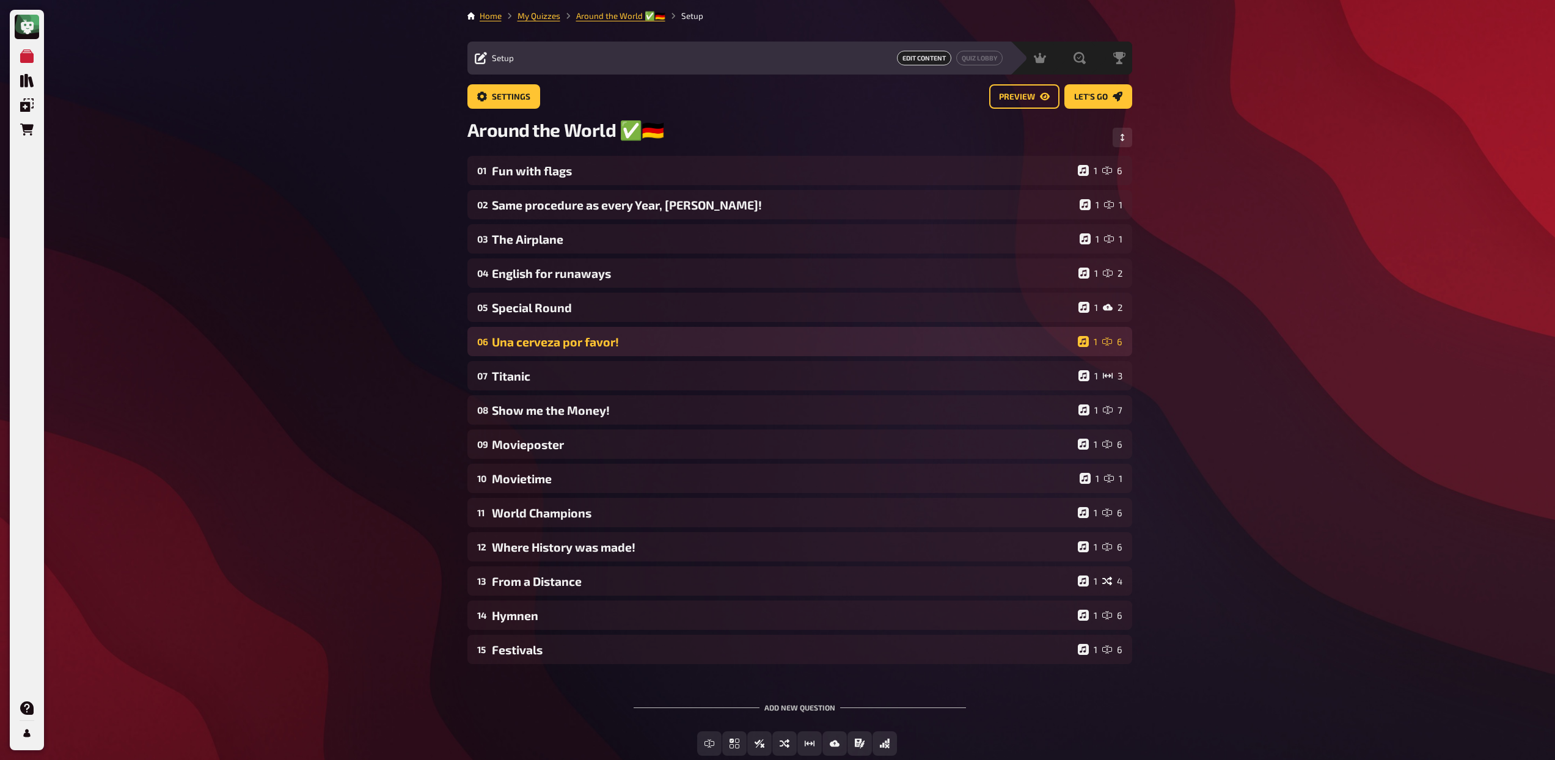
click at [550, 351] on div "06 Una cerveza por favor! 1 6" at bounding box center [799, 341] width 665 height 29
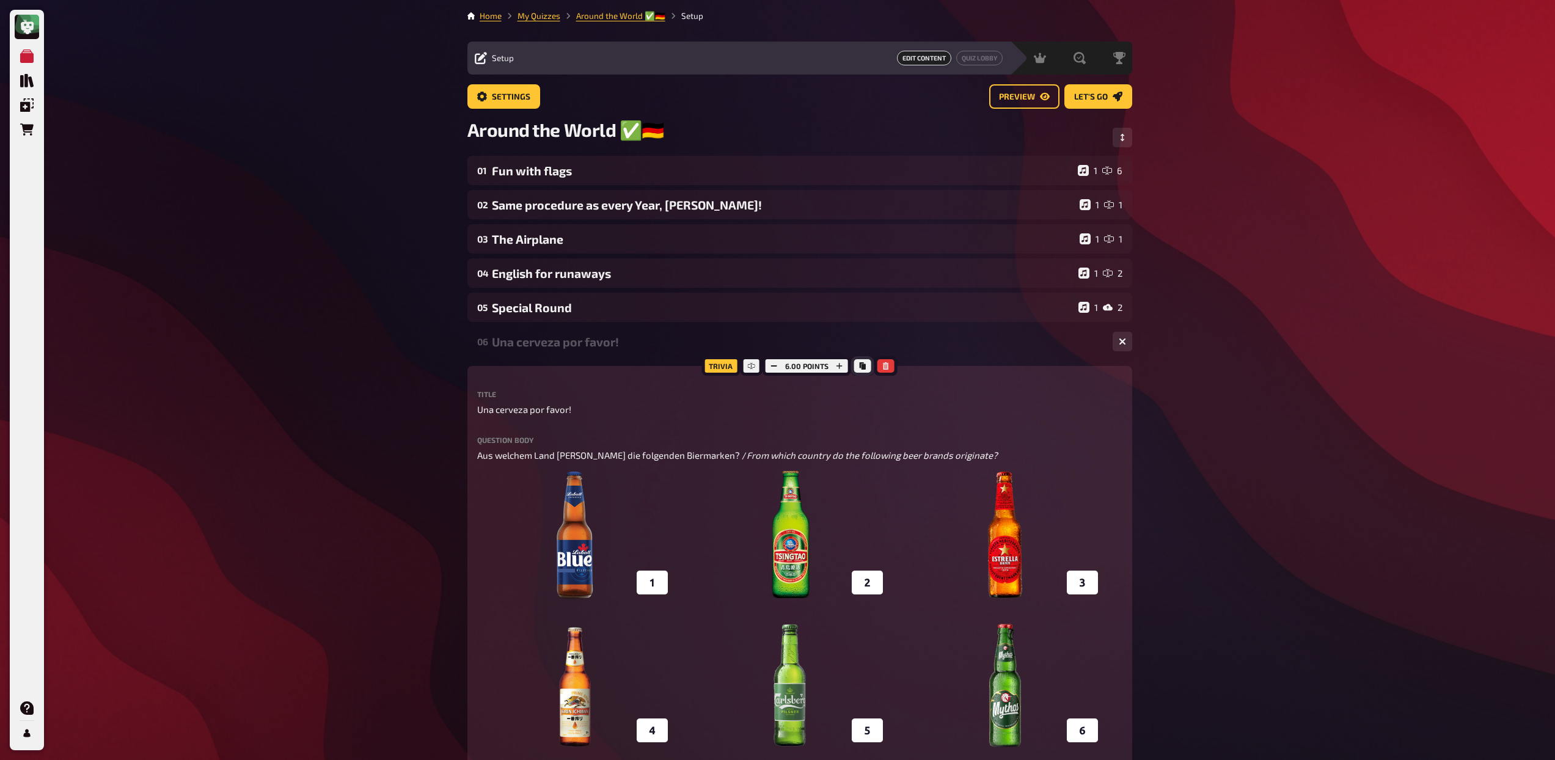
click at [860, 368] on icon "Copy" at bounding box center [862, 365] width 7 height 7
click at [623, 343] on div "Una cerveza por favor!" at bounding box center [797, 342] width 611 height 14
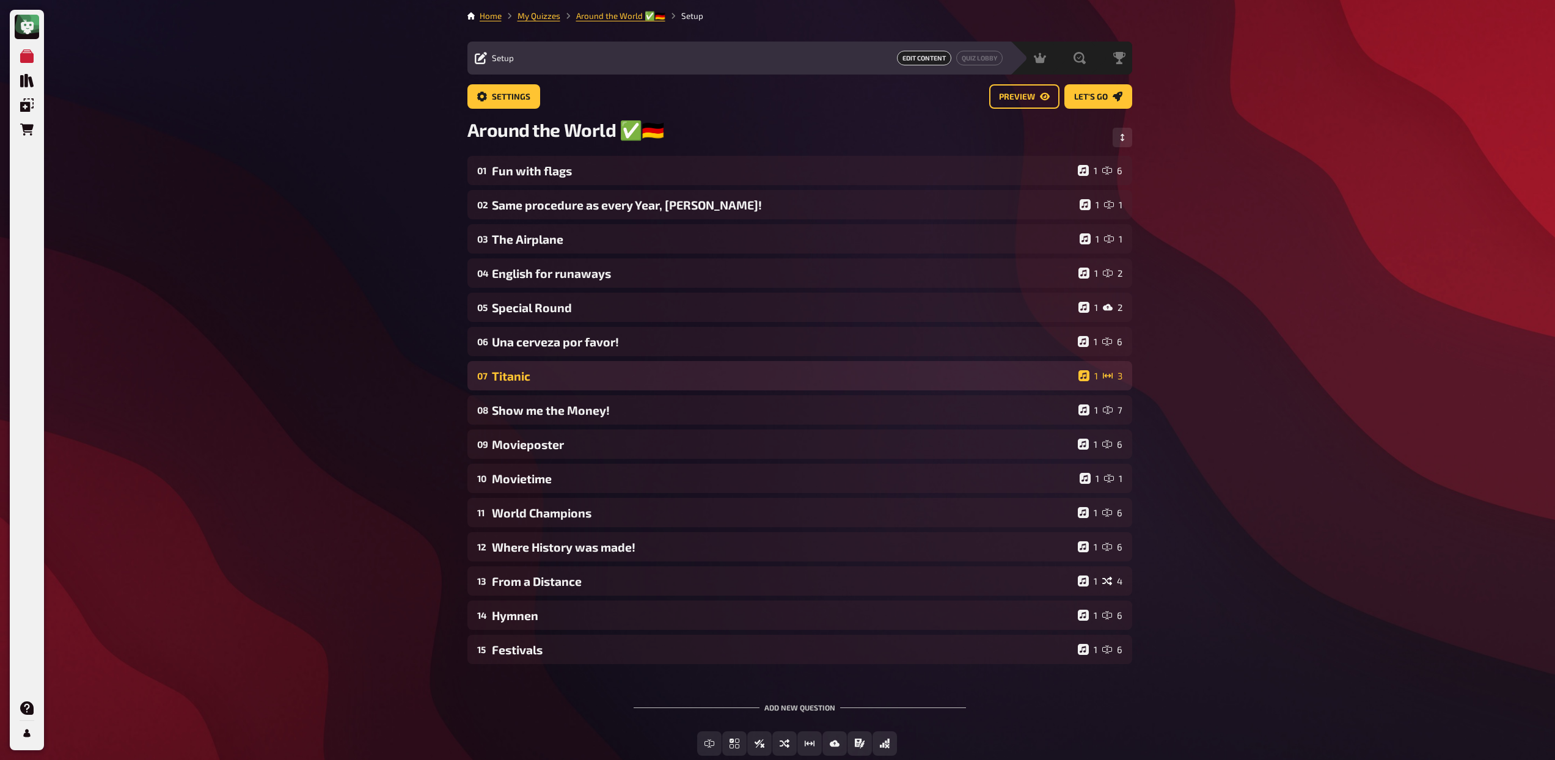
click at [610, 368] on div "07 Titanic 1 3" at bounding box center [799, 375] width 665 height 29
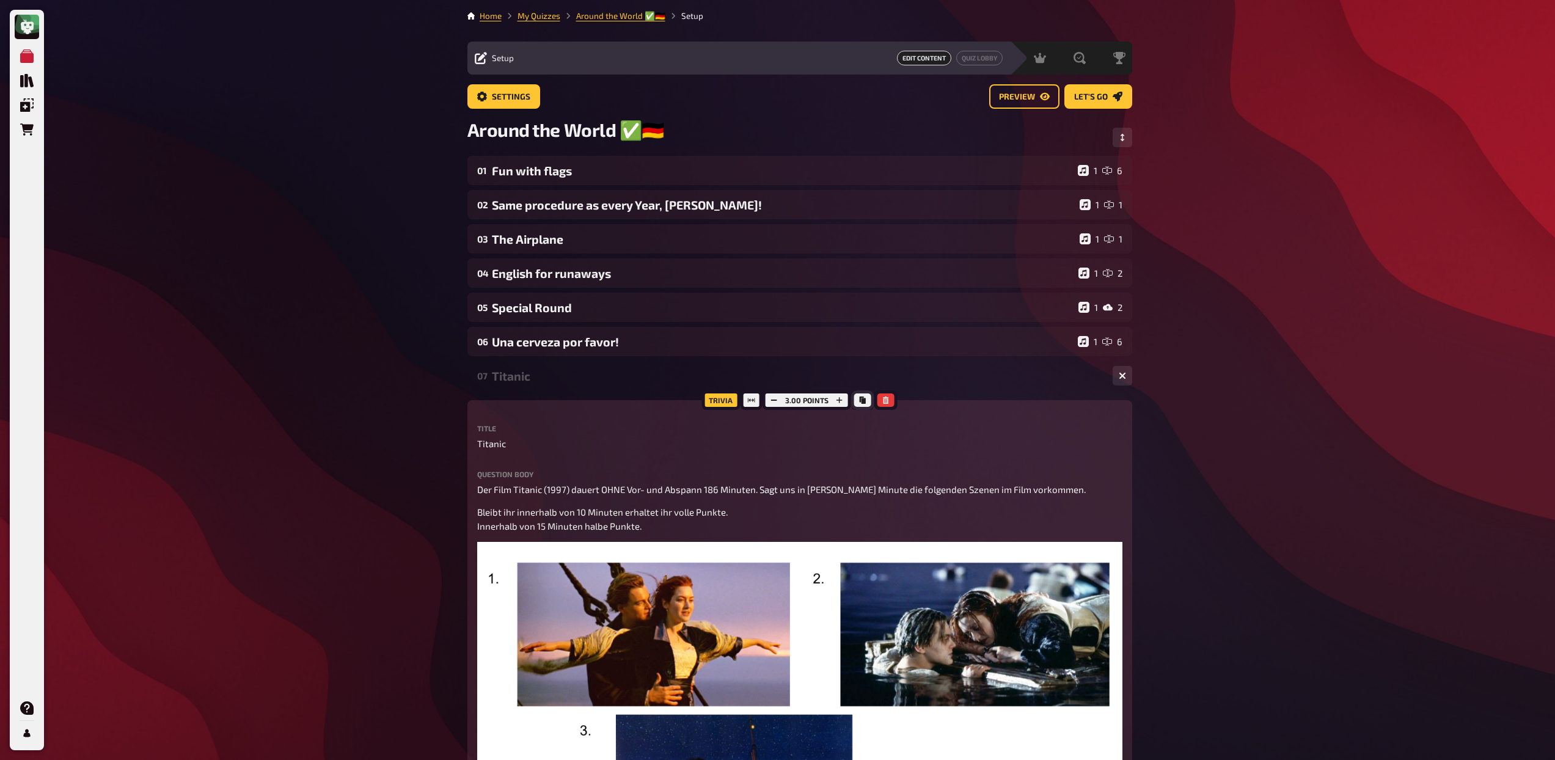
click at [861, 405] on button "Copy" at bounding box center [862, 400] width 17 height 13
click at [546, 390] on div "07 Titanic 1 3" at bounding box center [799, 375] width 665 height 29
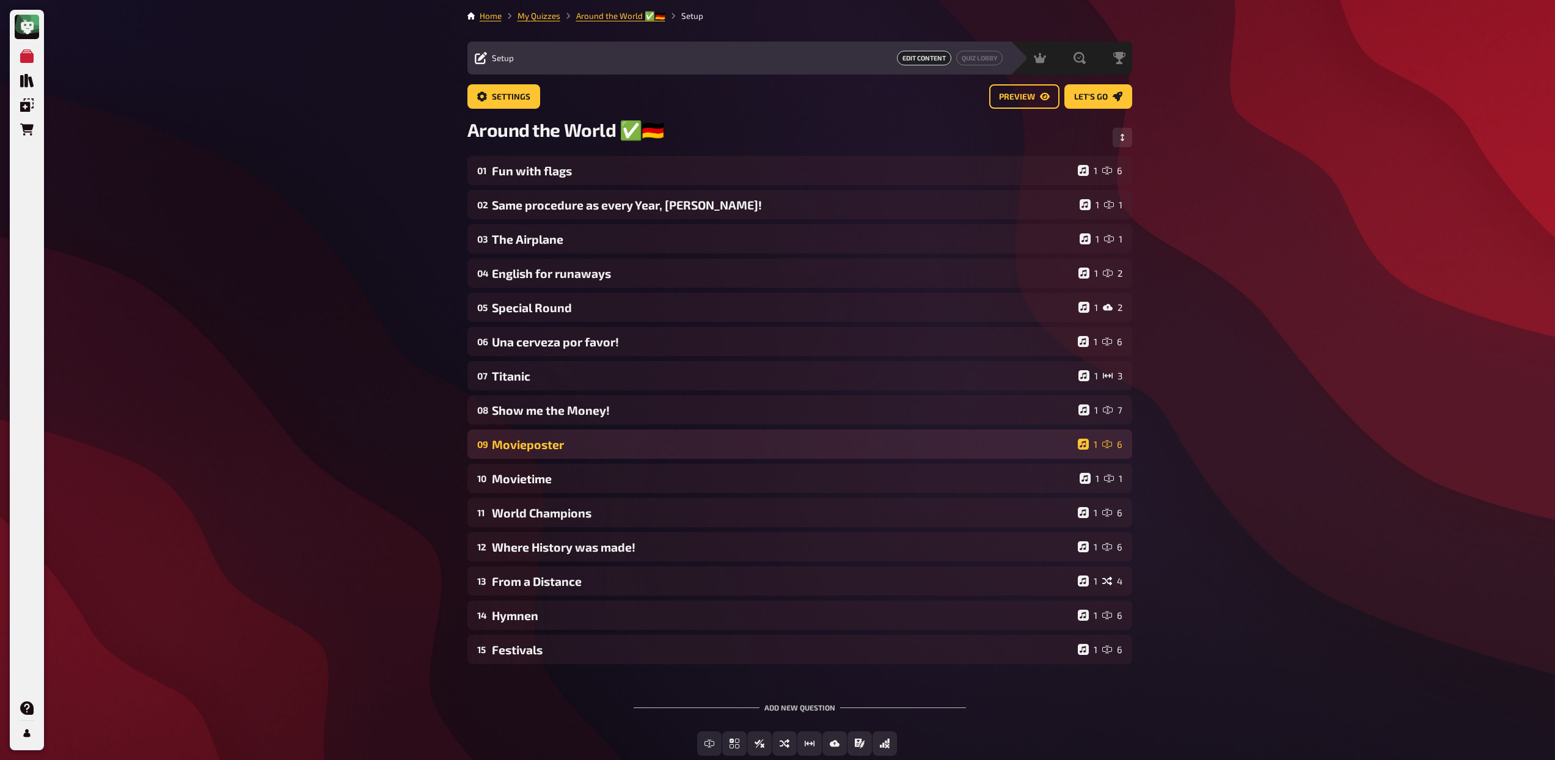
click at [590, 447] on div "Movieposter" at bounding box center [782, 445] width 581 height 14
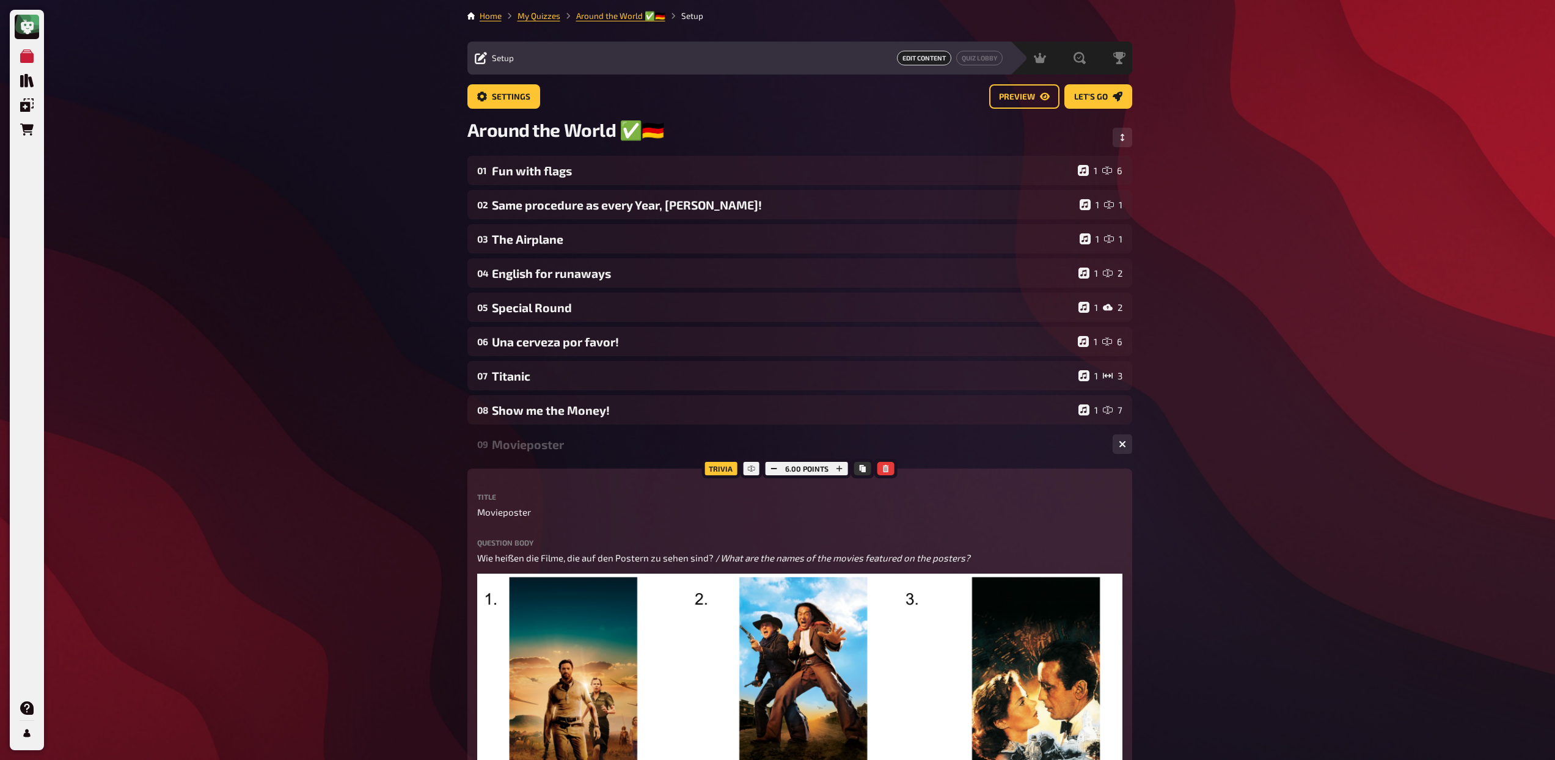
click at [587, 441] on div "Movieposter" at bounding box center [797, 445] width 611 height 14
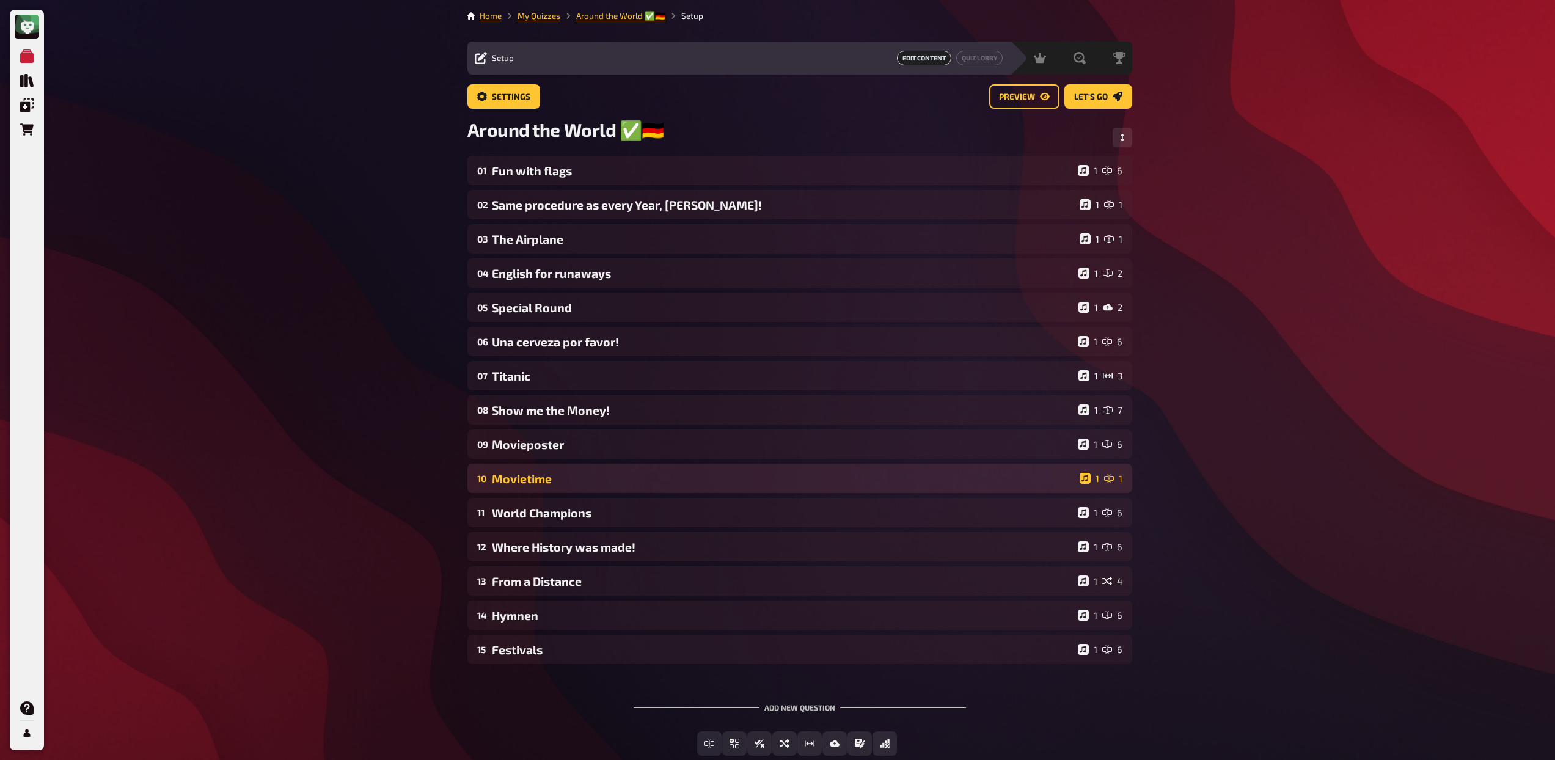
click at [590, 478] on div "Movietime" at bounding box center [783, 479] width 583 height 14
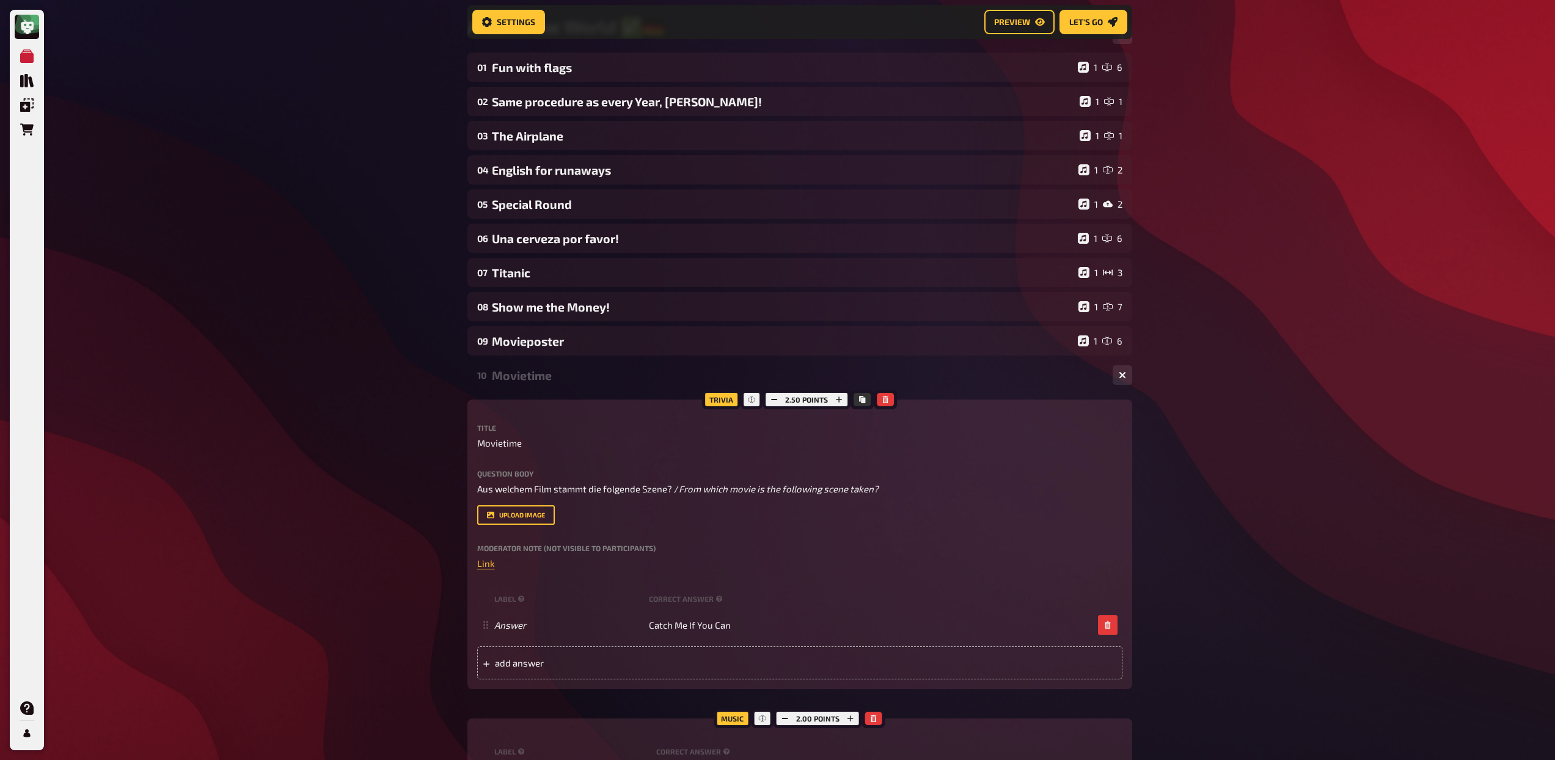
scroll to position [119, 0]
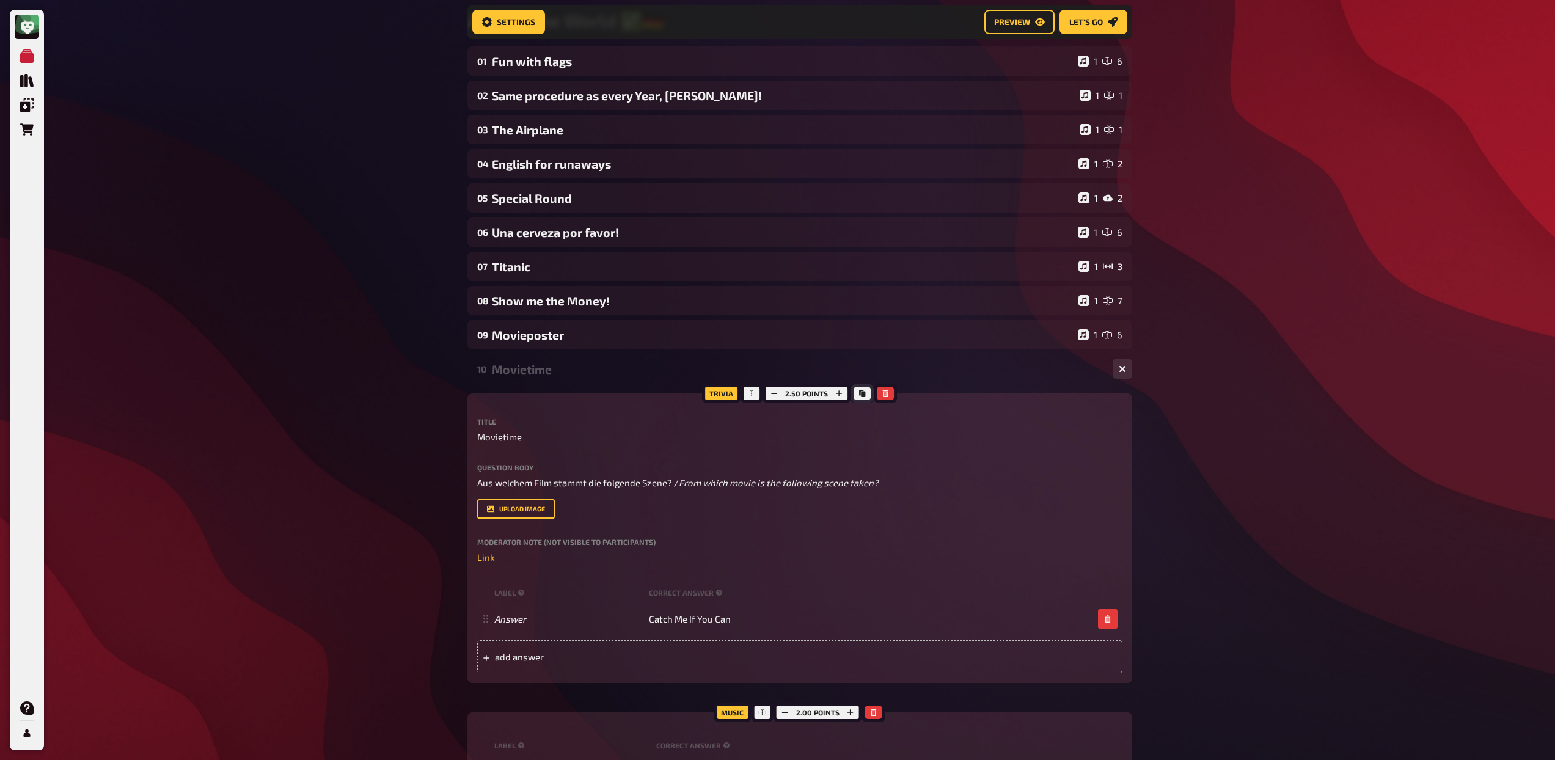
click at [860, 395] on icon "Copy" at bounding box center [862, 393] width 6 height 7
click at [568, 375] on div "Movietime" at bounding box center [797, 369] width 611 height 14
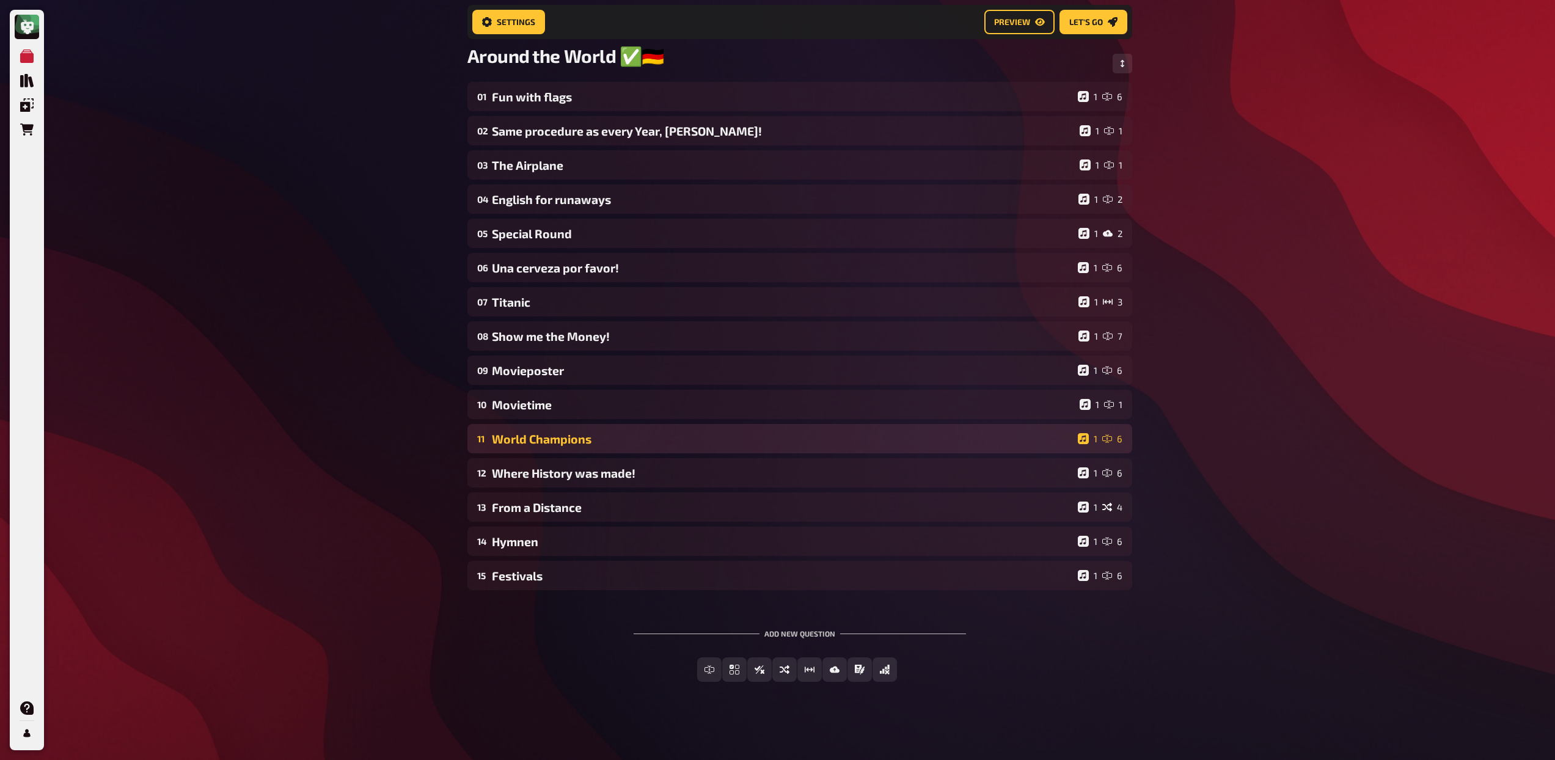
click at [612, 439] on div "World Champions" at bounding box center [782, 439] width 581 height 14
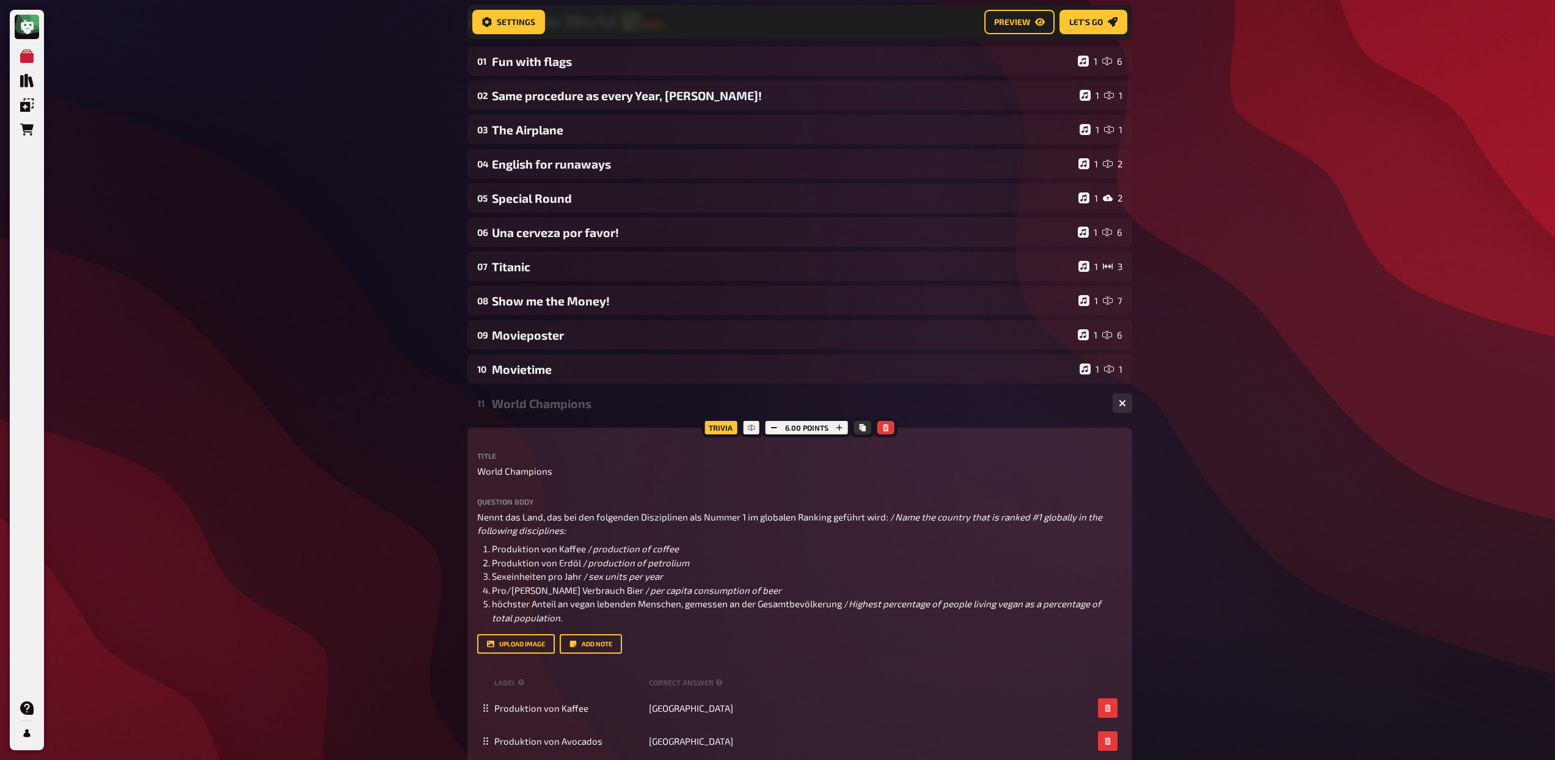
click at [604, 412] on div "11 World Champions 1 6" at bounding box center [799, 403] width 665 height 29
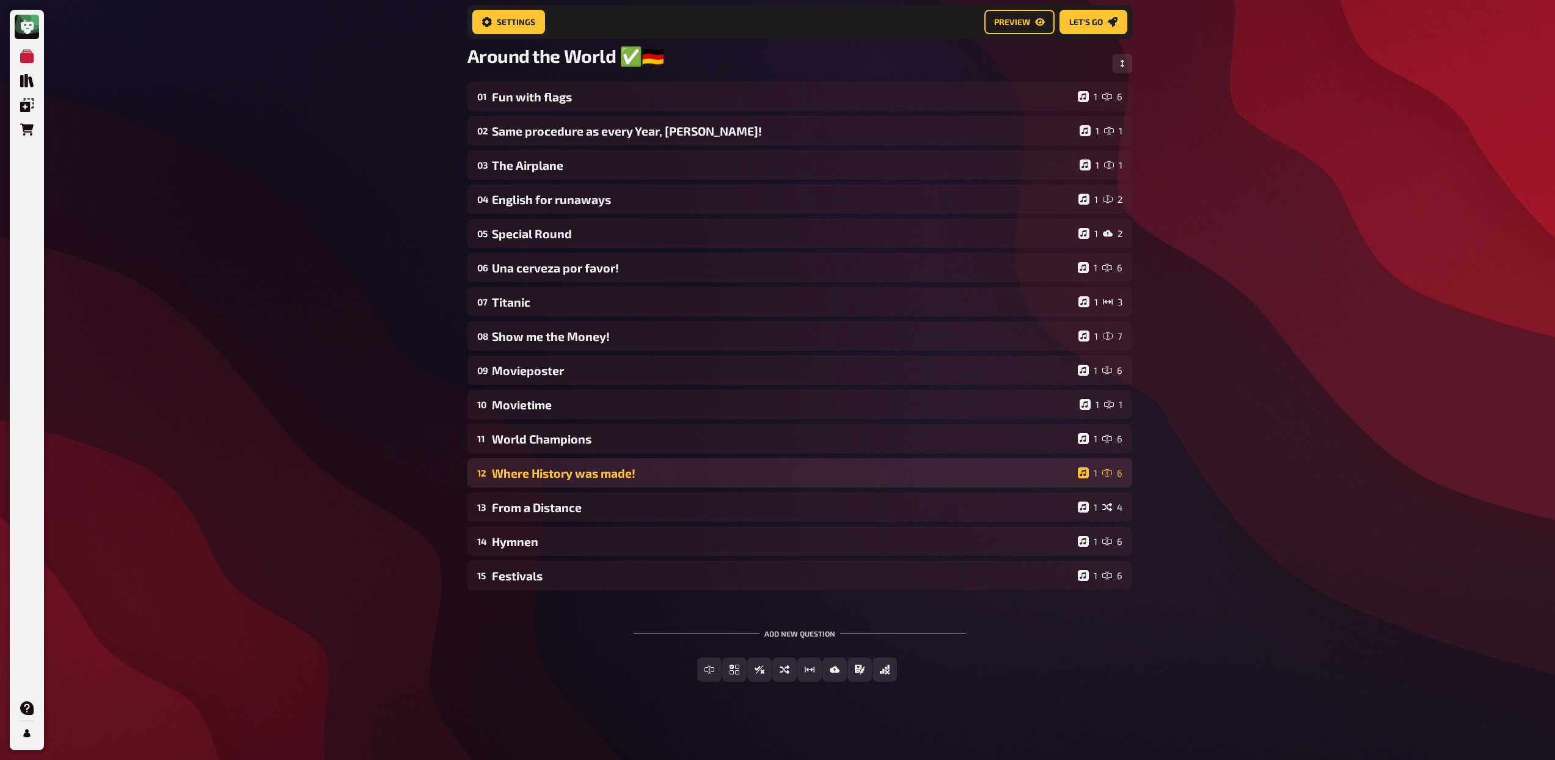
click at [610, 477] on div "Where History was made!" at bounding box center [782, 473] width 581 height 14
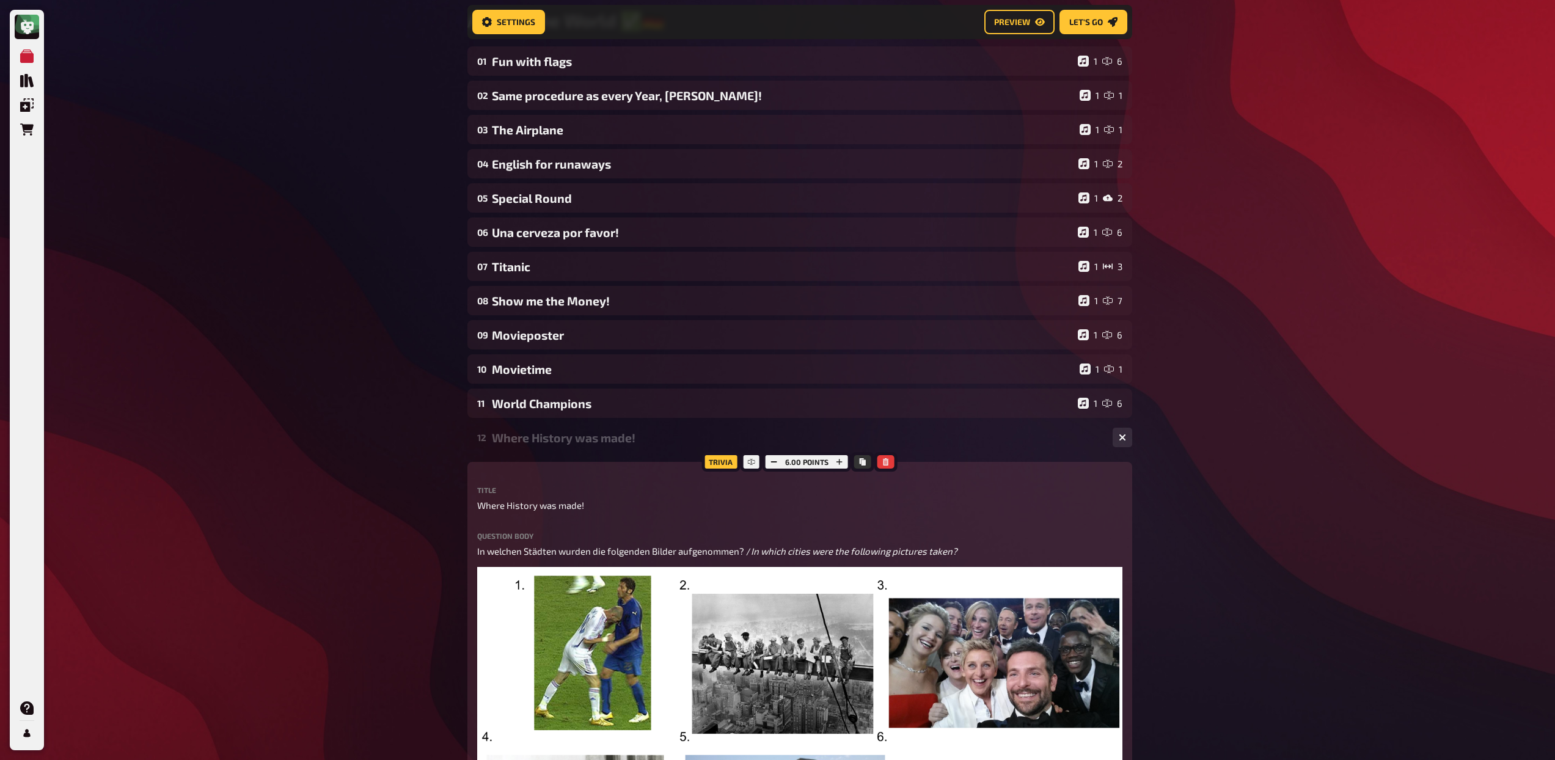
scroll to position [384, 0]
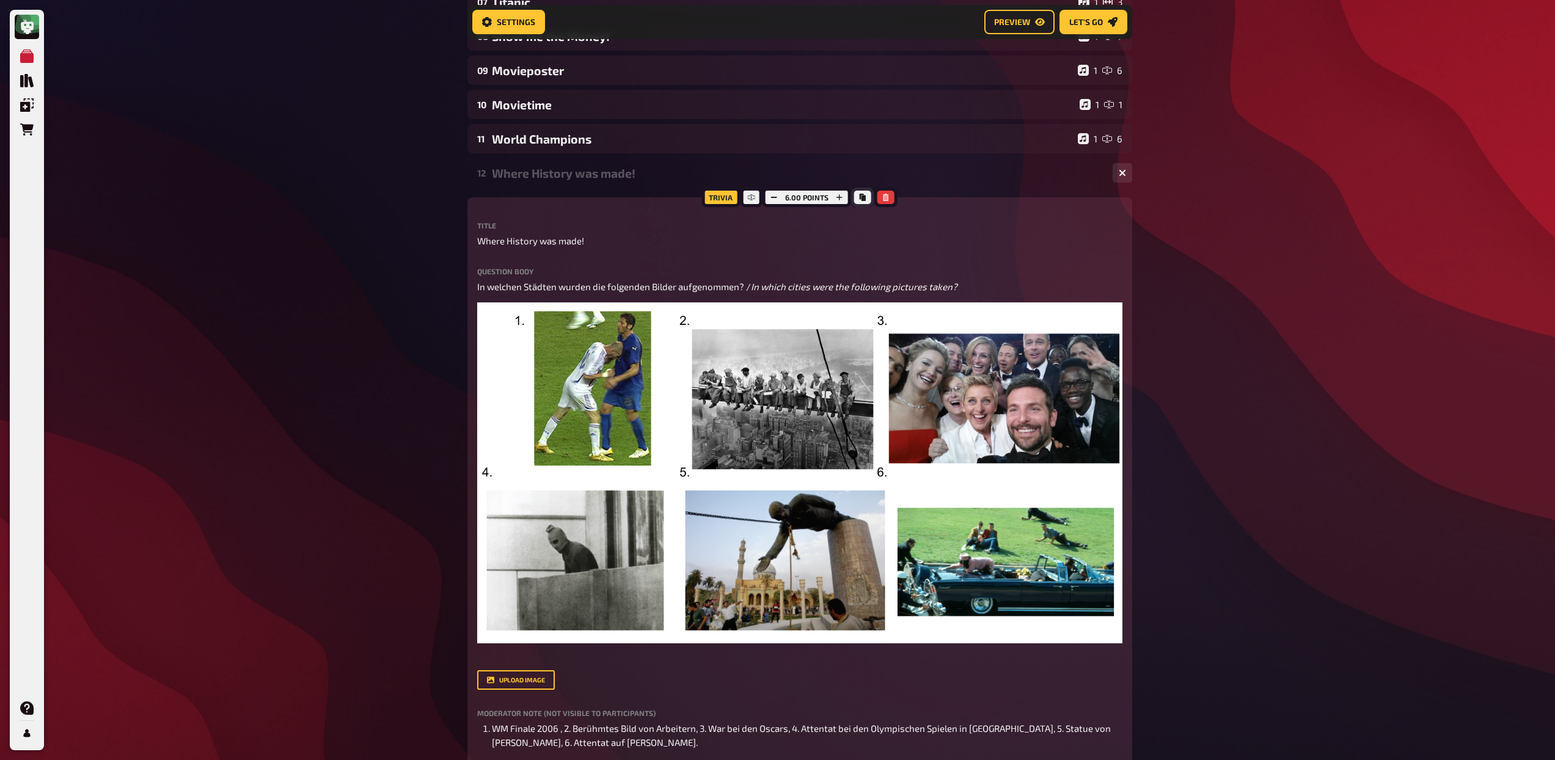
click at [863, 203] on button "Copy" at bounding box center [862, 197] width 17 height 13
click at [621, 172] on div "Where History was made!" at bounding box center [797, 173] width 611 height 14
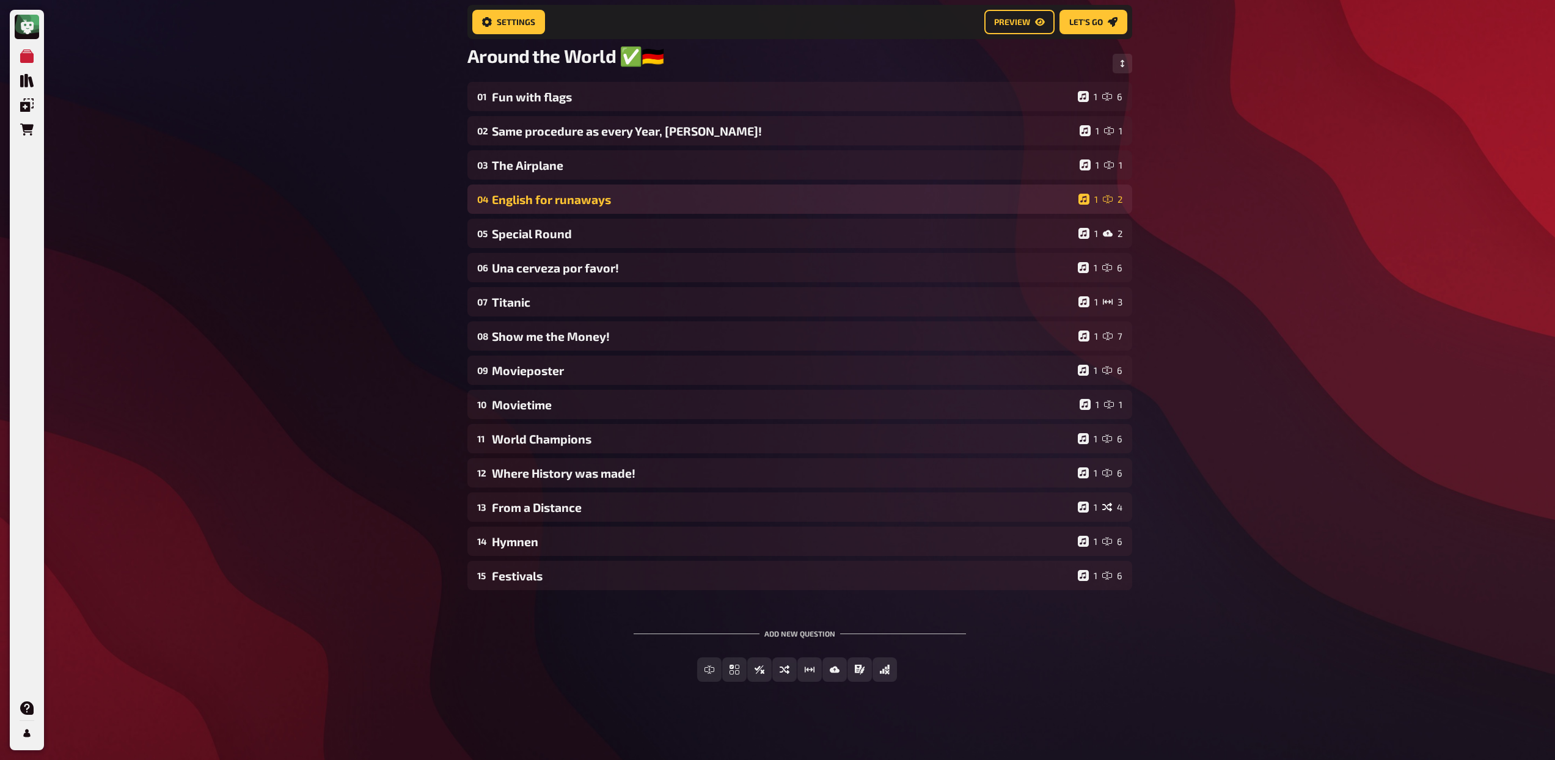
scroll to position [85, 0]
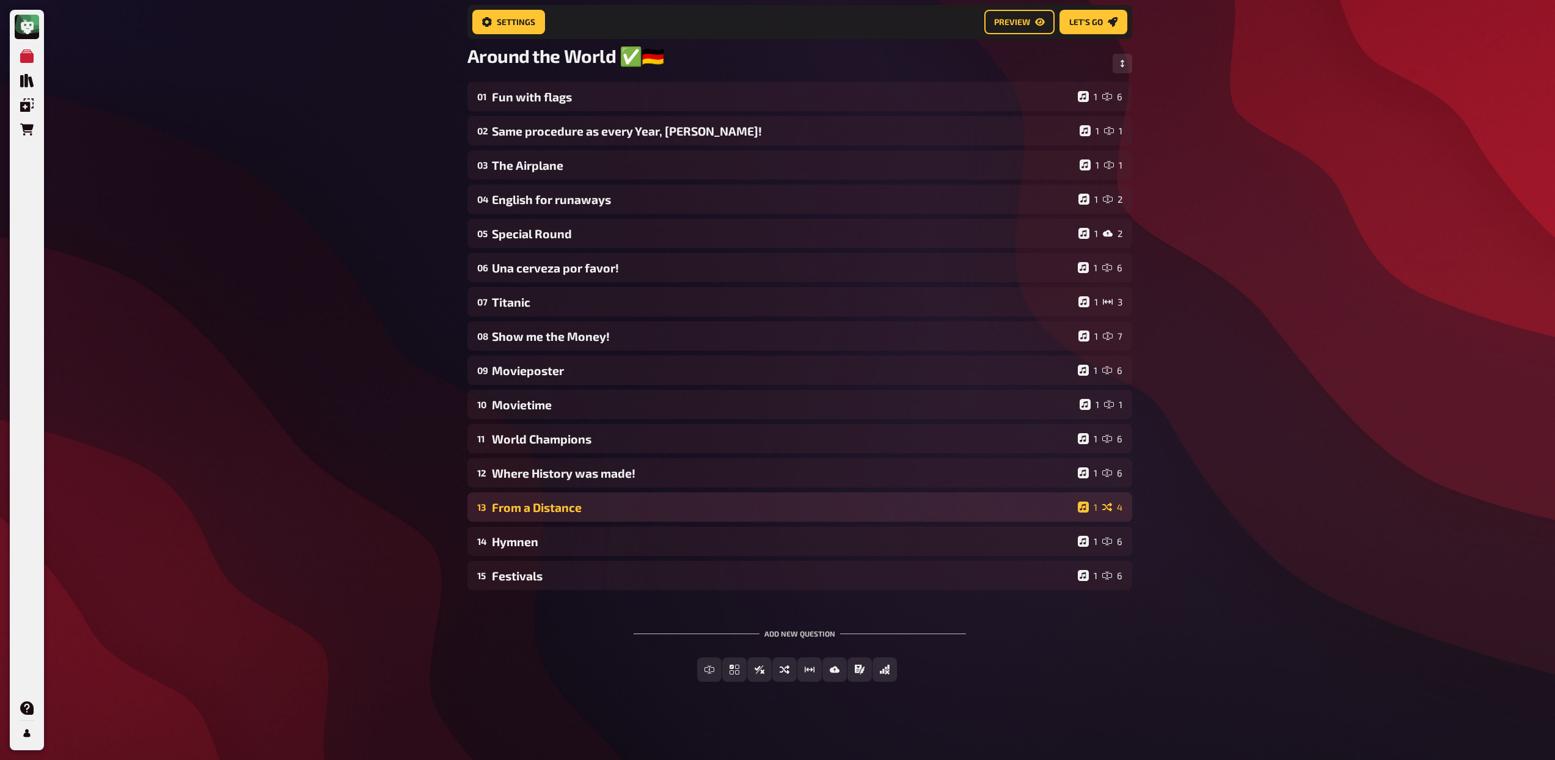
click at [601, 508] on div "From a Distance" at bounding box center [782, 507] width 581 height 14
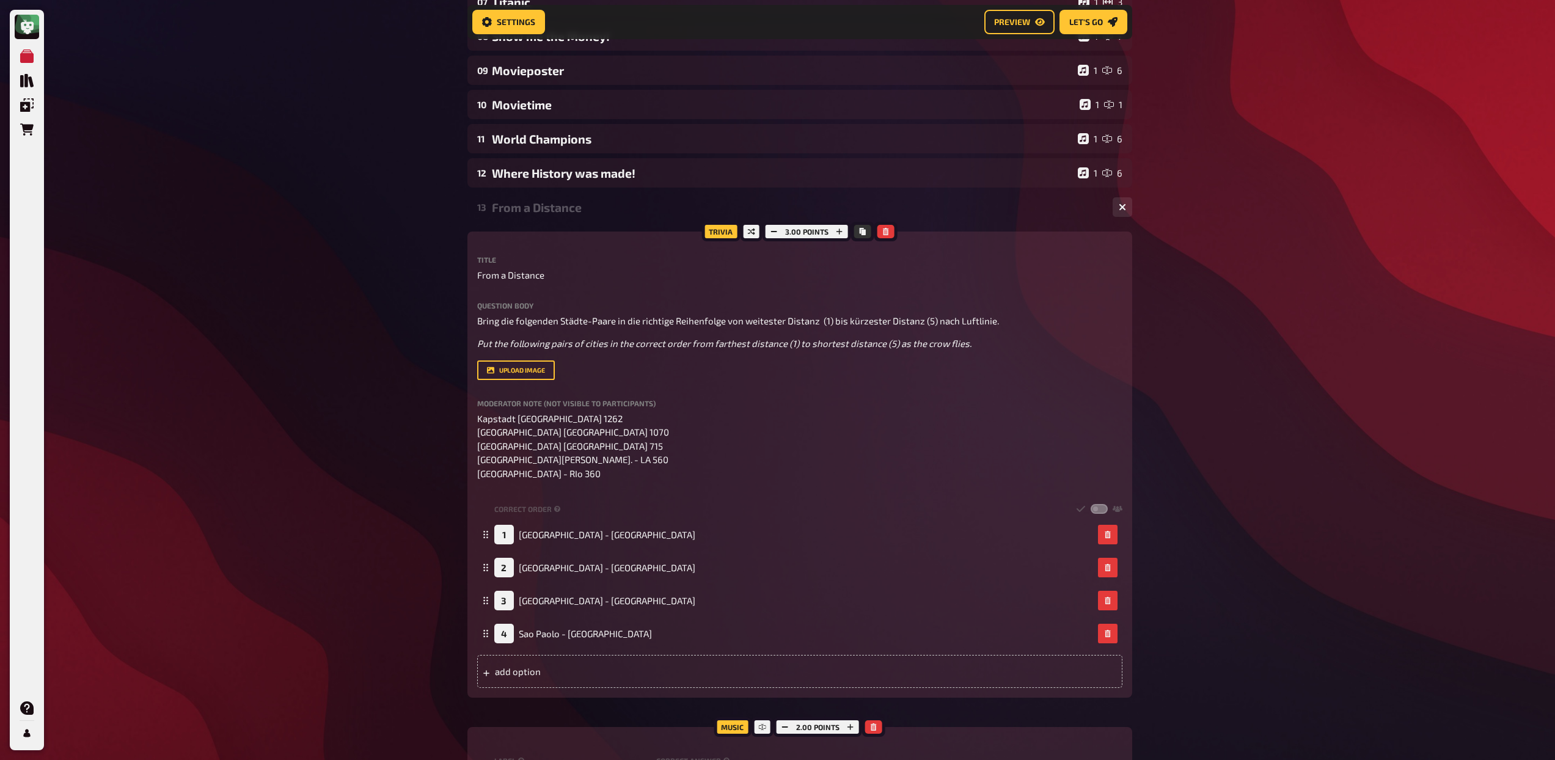
click at [567, 208] on div "From a Distance" at bounding box center [797, 207] width 611 height 14
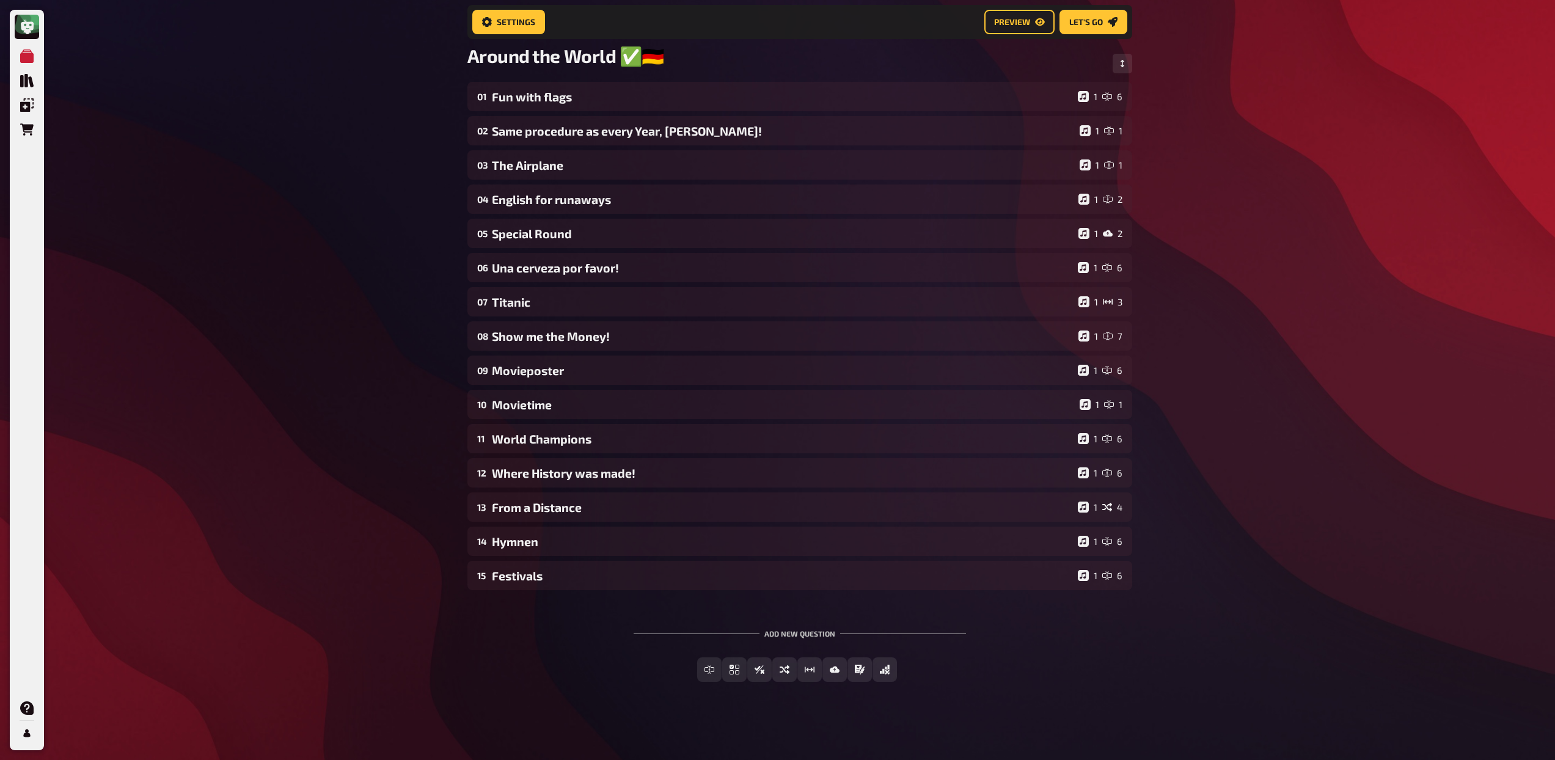
scroll to position [85, 0]
click at [574, 582] on div "Festivals" at bounding box center [782, 576] width 581 height 14
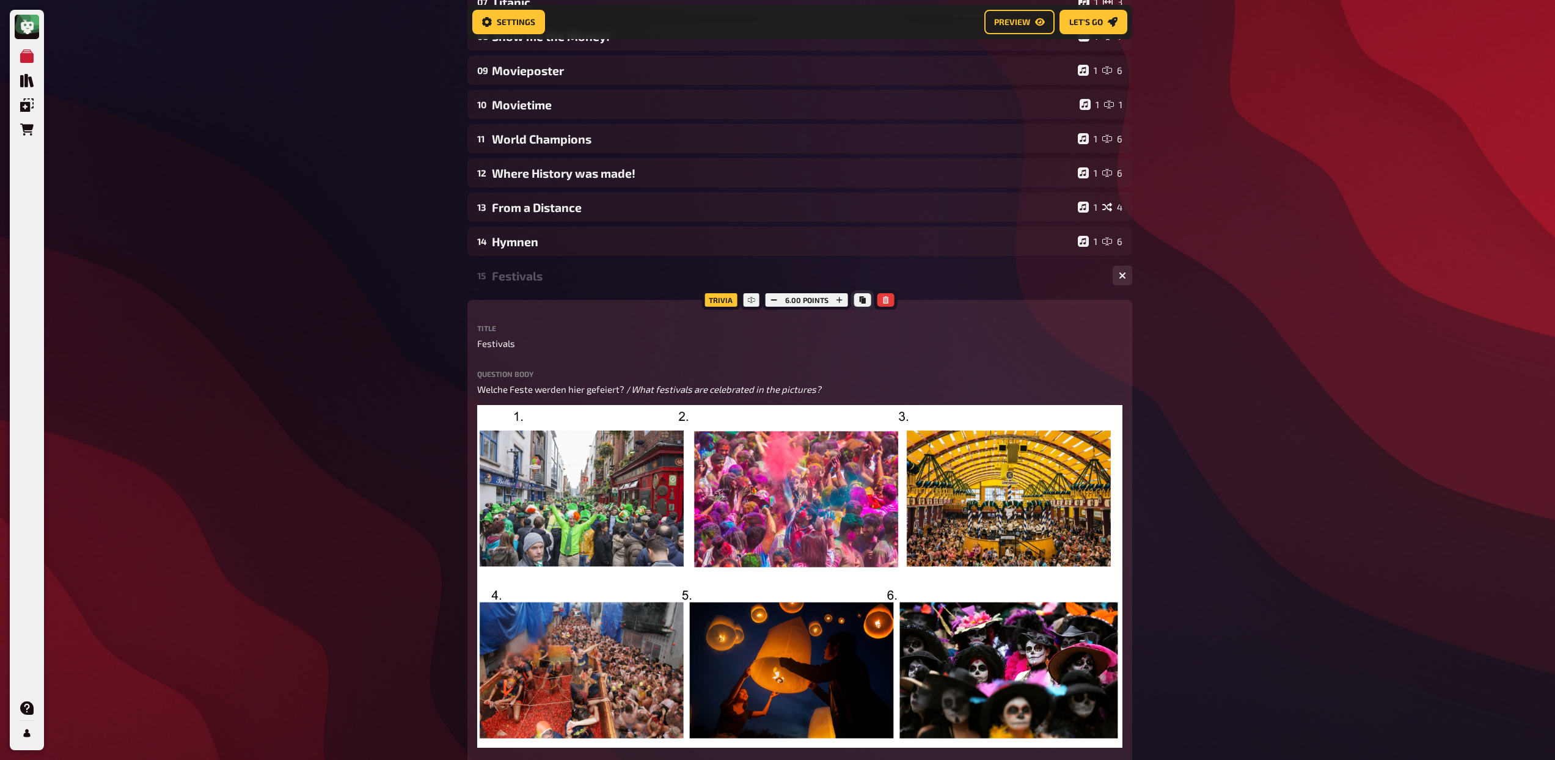
click at [865, 302] on icon "Copy" at bounding box center [863, 299] width 6 height 7
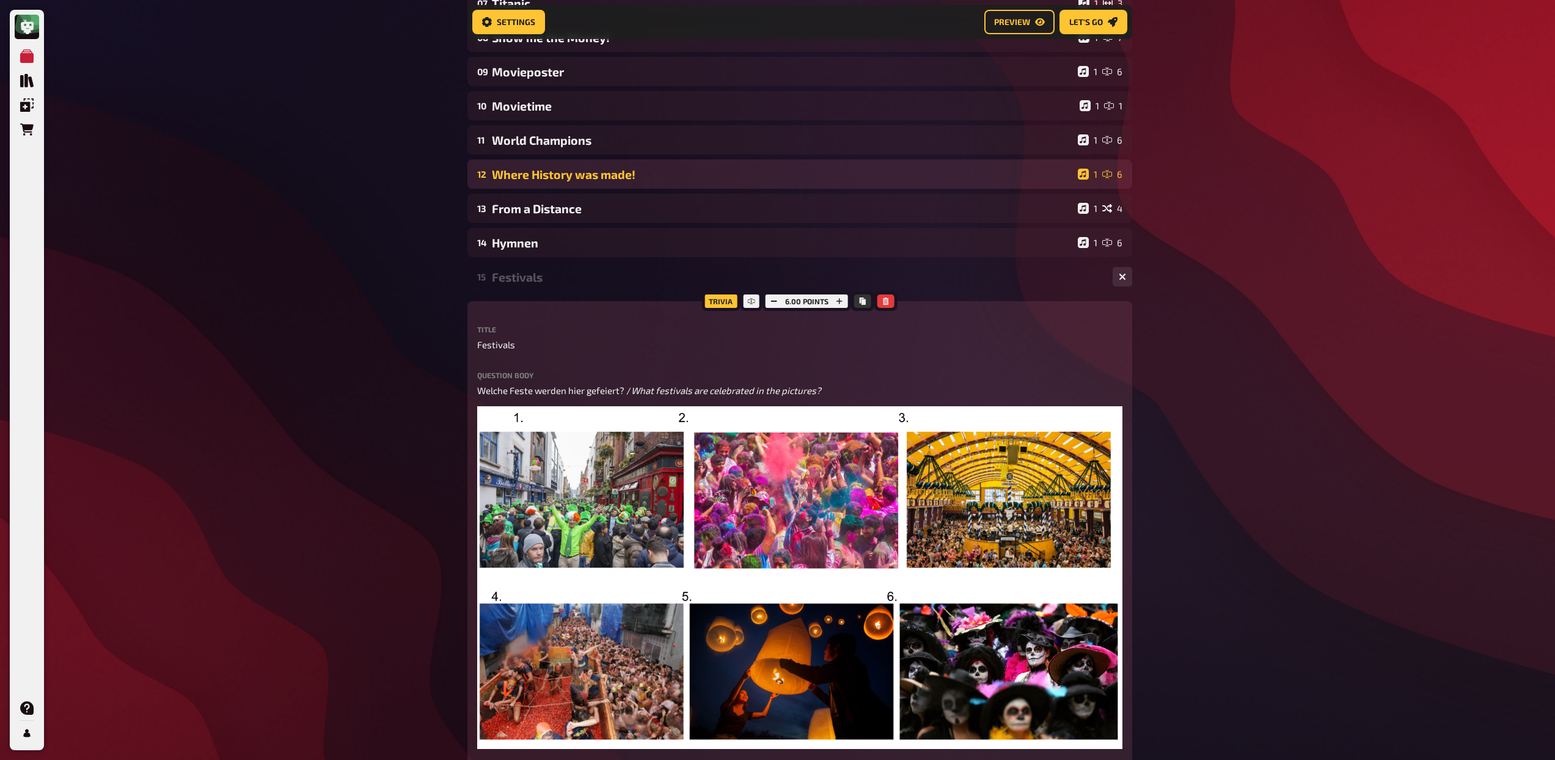
scroll to position [0, 0]
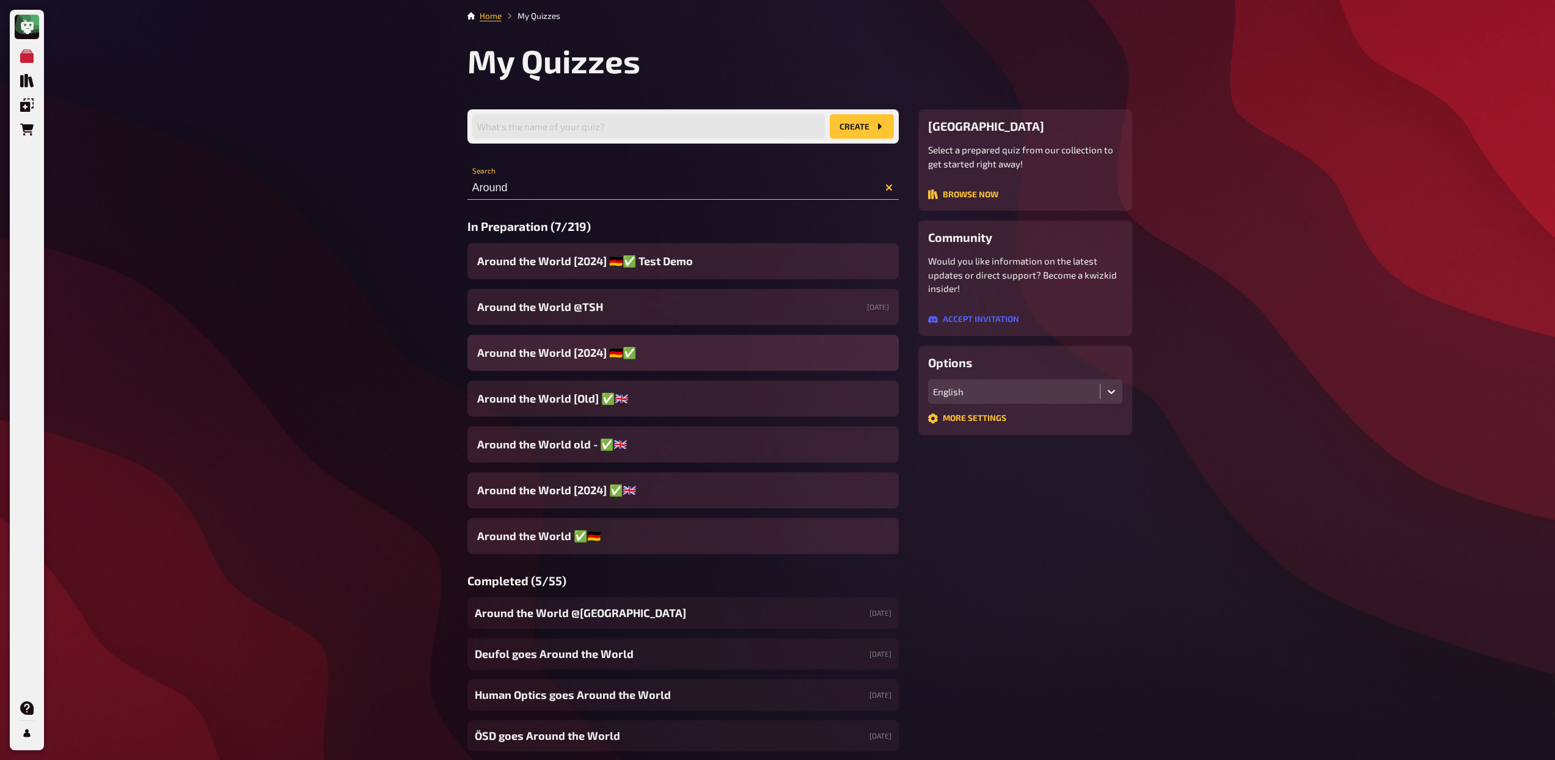
click at [559, 350] on span "Around the World [2024] ​🇩🇪​✅​" at bounding box center [556, 353] width 159 height 16
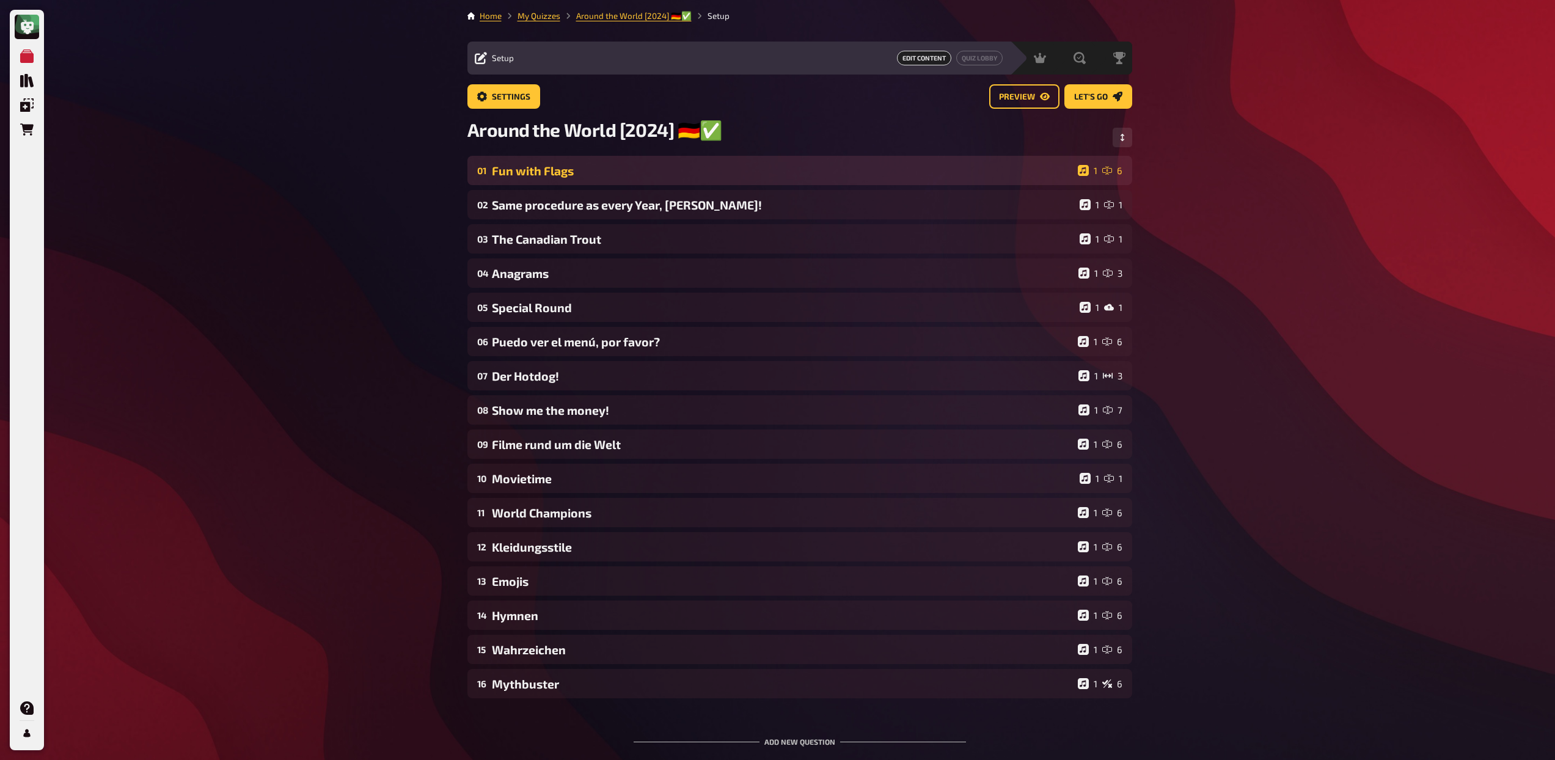
click at [577, 174] on div "Fun with Flags" at bounding box center [782, 171] width 581 height 14
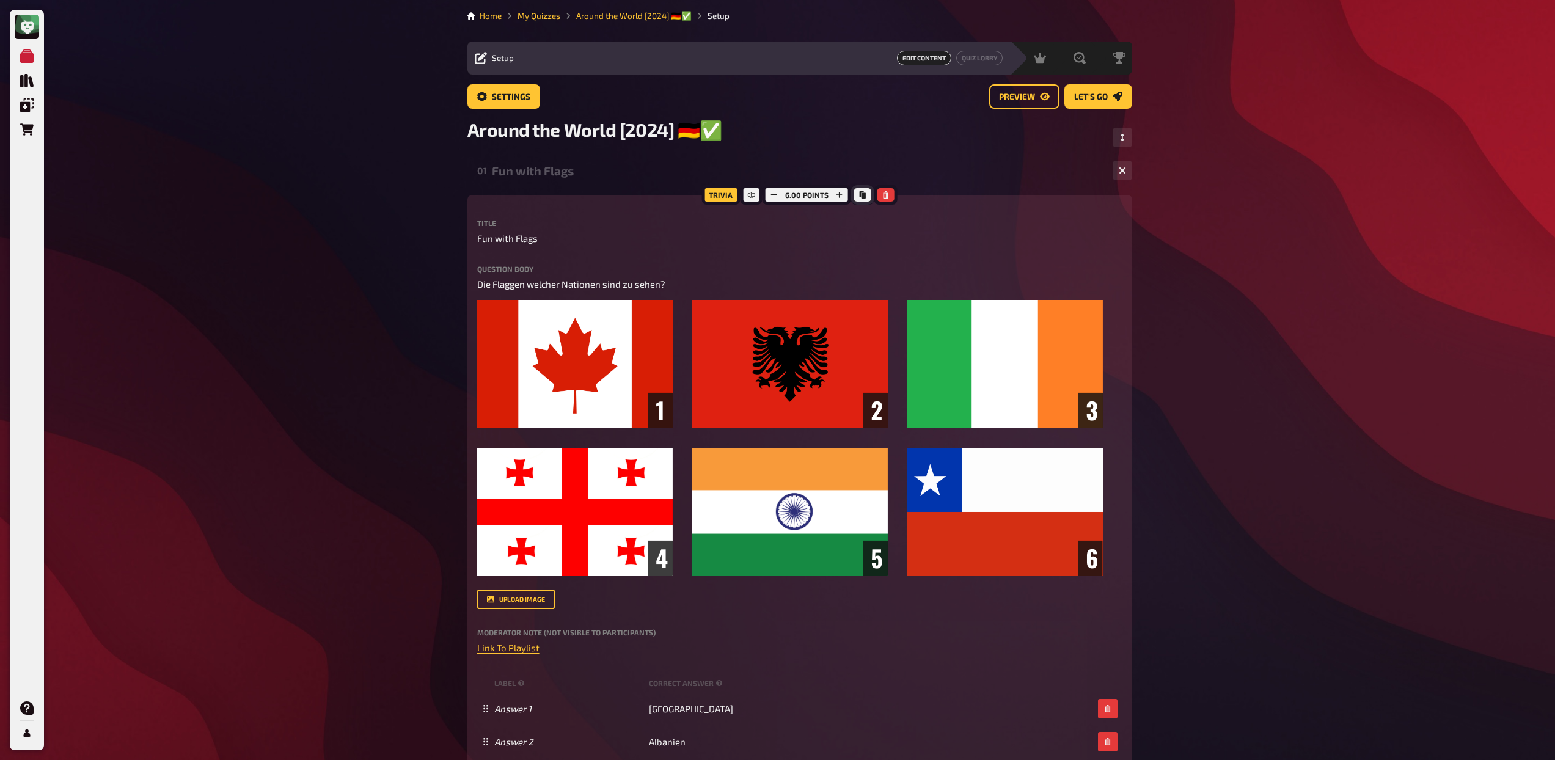
click at [856, 196] on button "Copy" at bounding box center [862, 194] width 17 height 13
click at [555, 183] on div "01 Fun with Flags 1 6" at bounding box center [799, 170] width 665 height 29
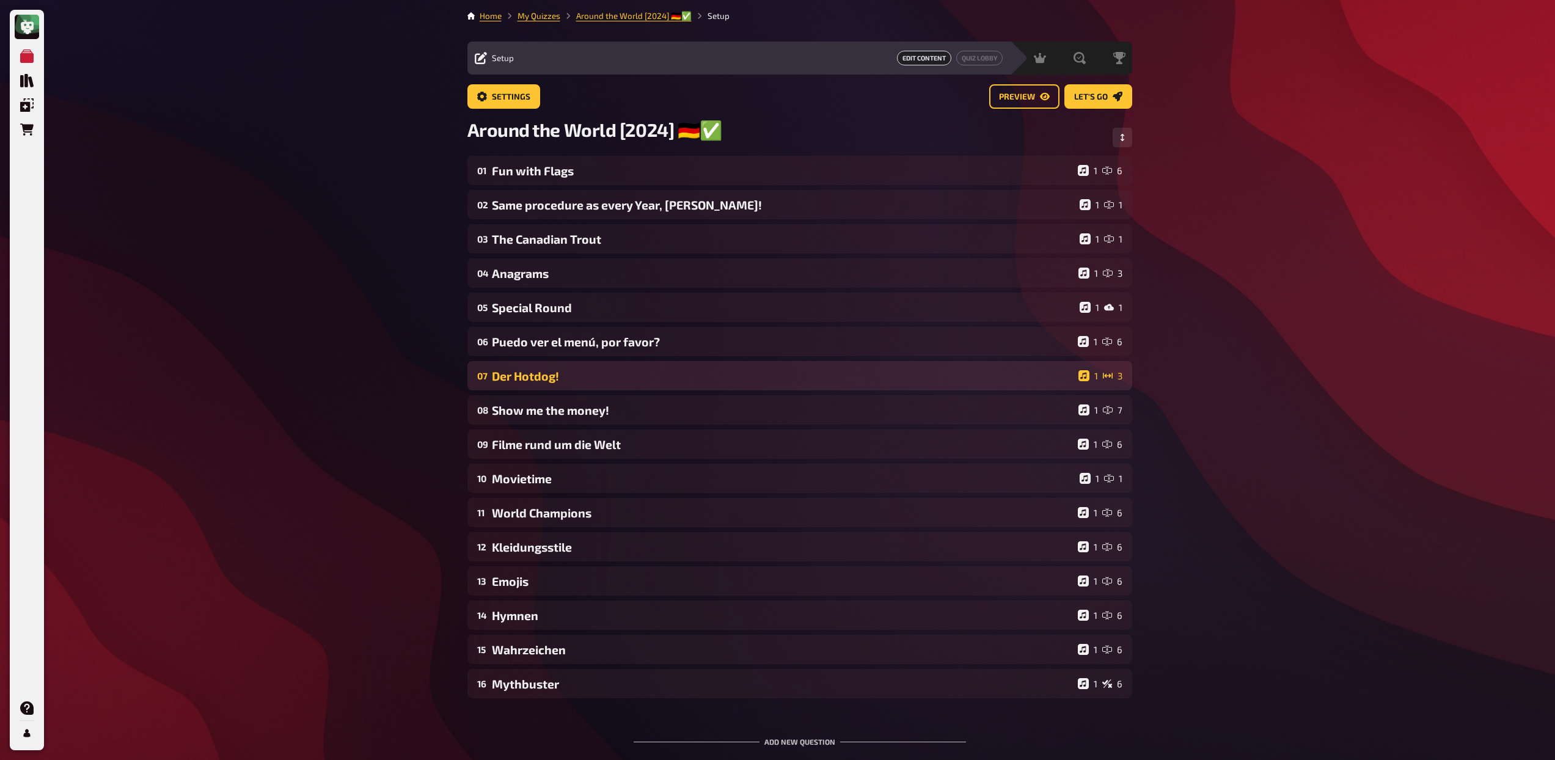
click at [547, 374] on div "Der Hotdog!" at bounding box center [783, 376] width 582 height 14
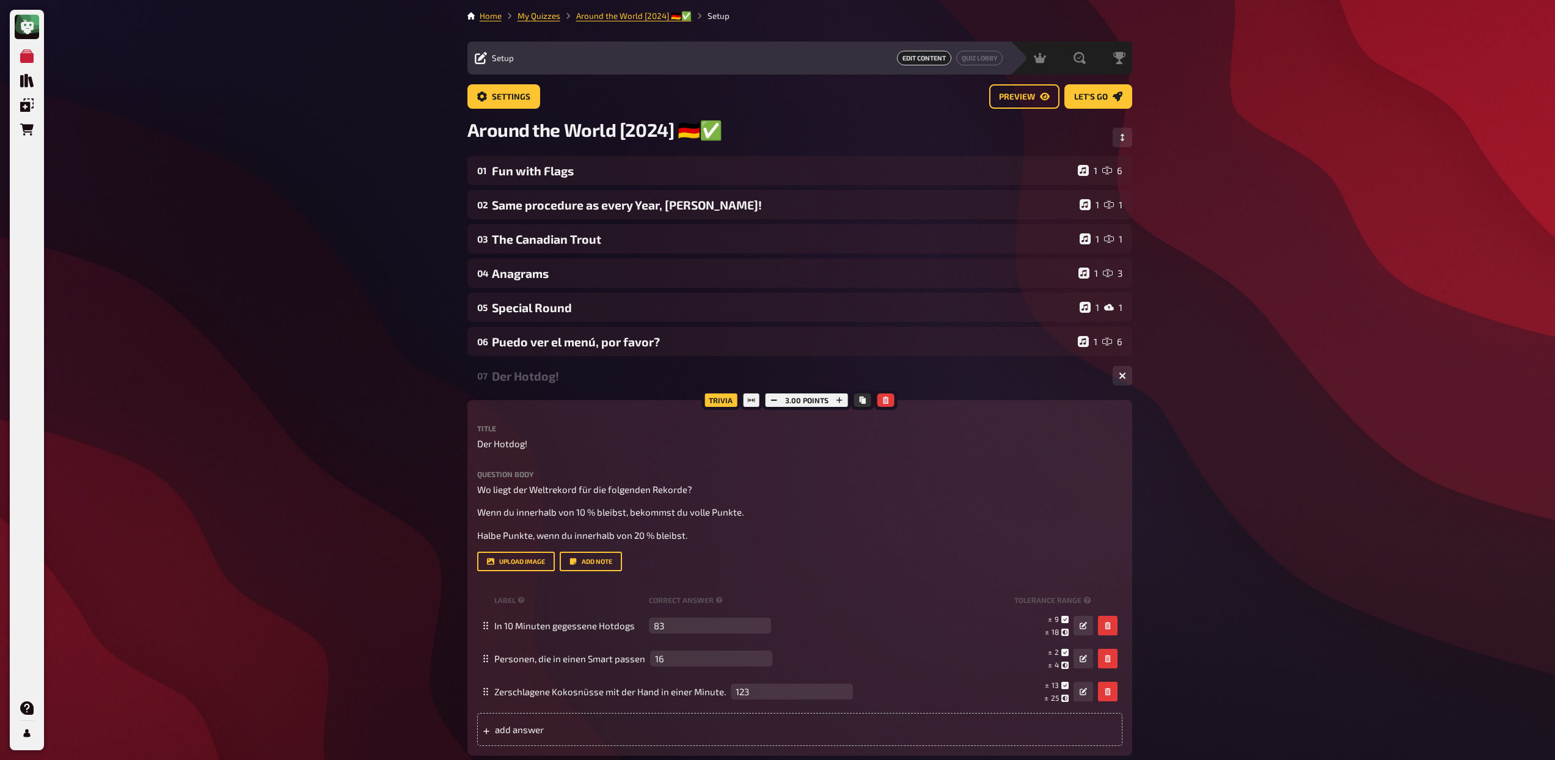
click at [547, 374] on div "Der Hotdog!" at bounding box center [797, 376] width 611 height 14
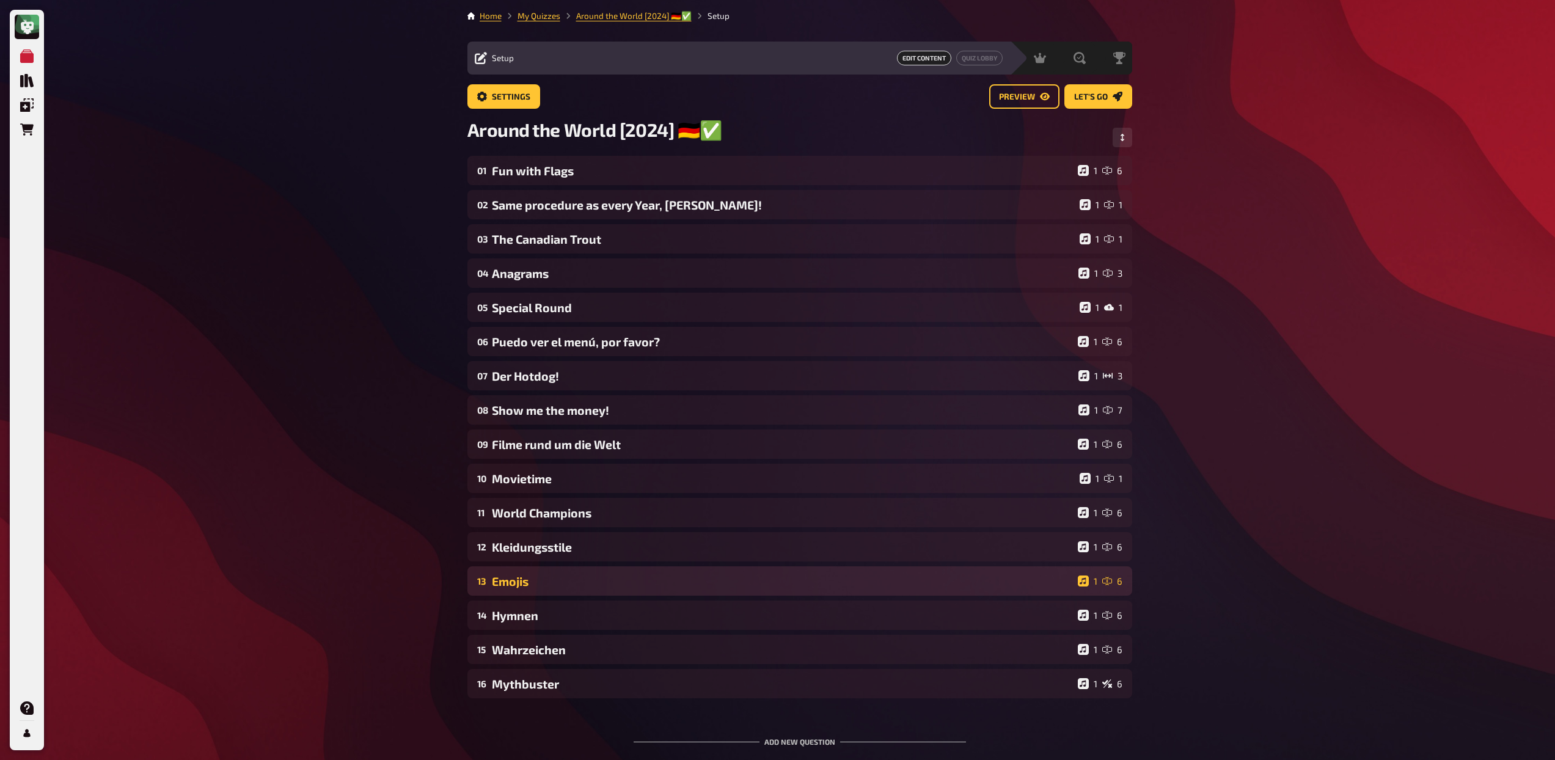
click at [566, 585] on div "Emojis" at bounding box center [782, 581] width 581 height 14
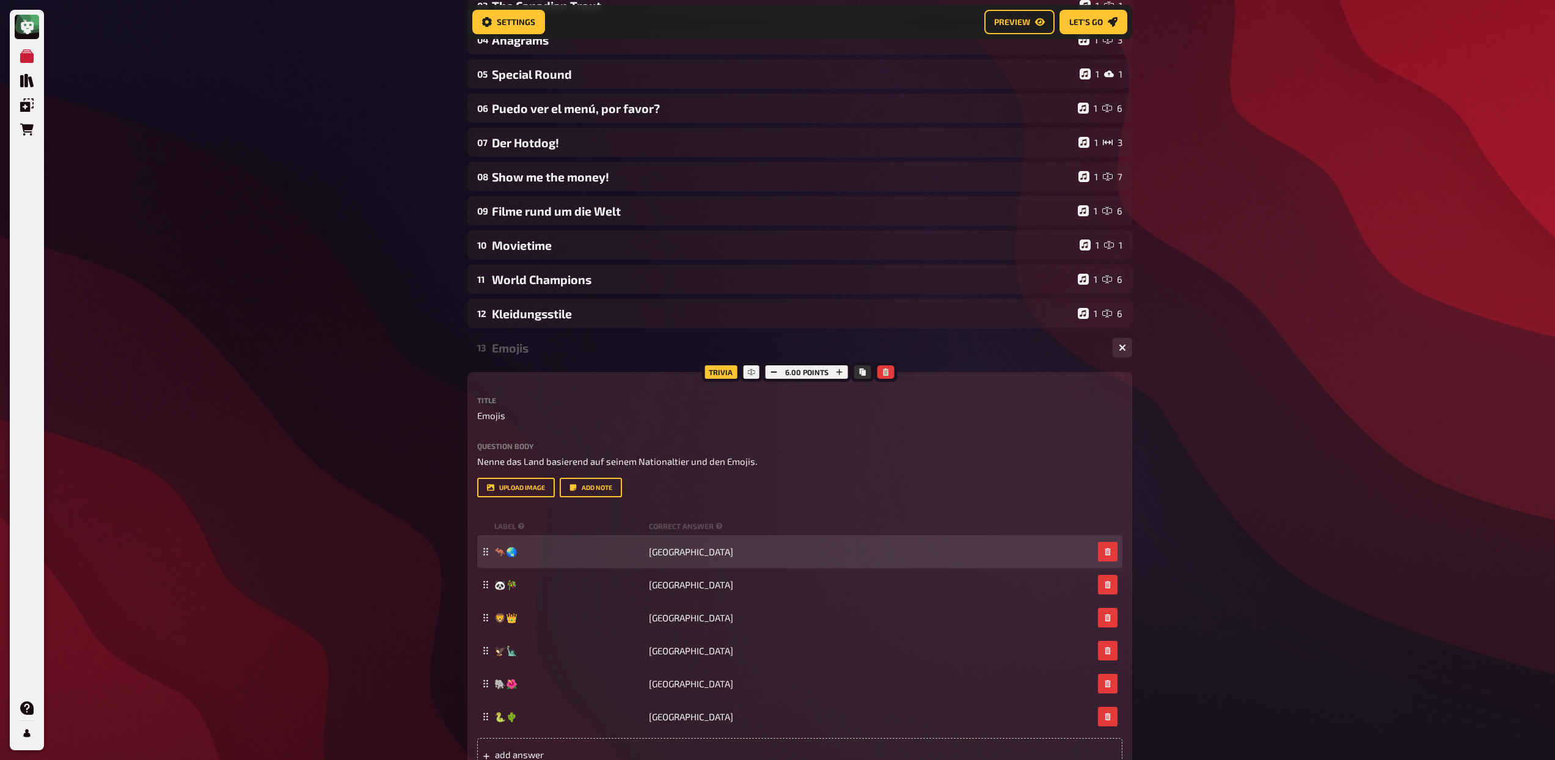
scroll to position [247, 0]
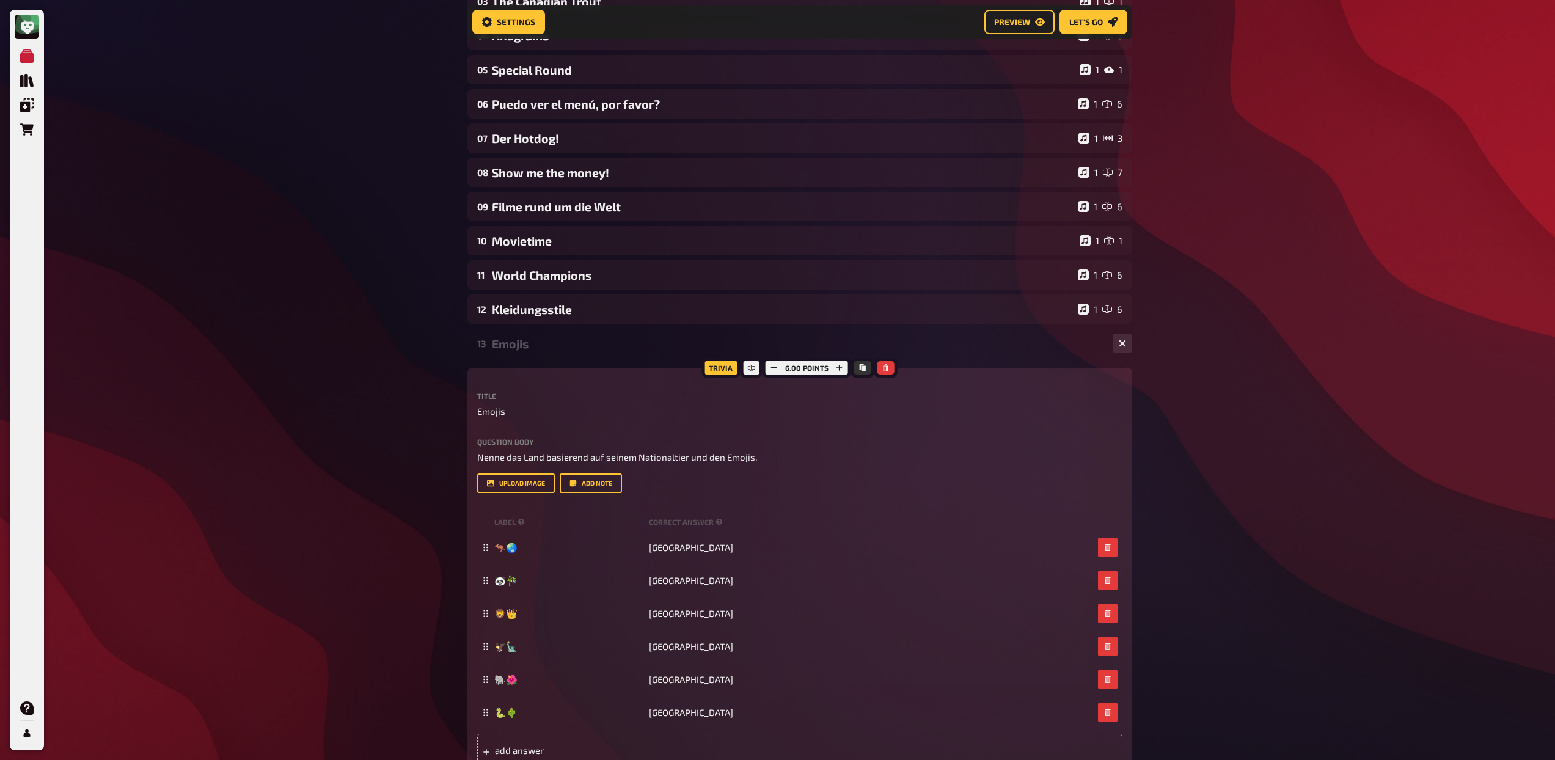
click at [553, 345] on div "Emojis" at bounding box center [797, 344] width 611 height 14
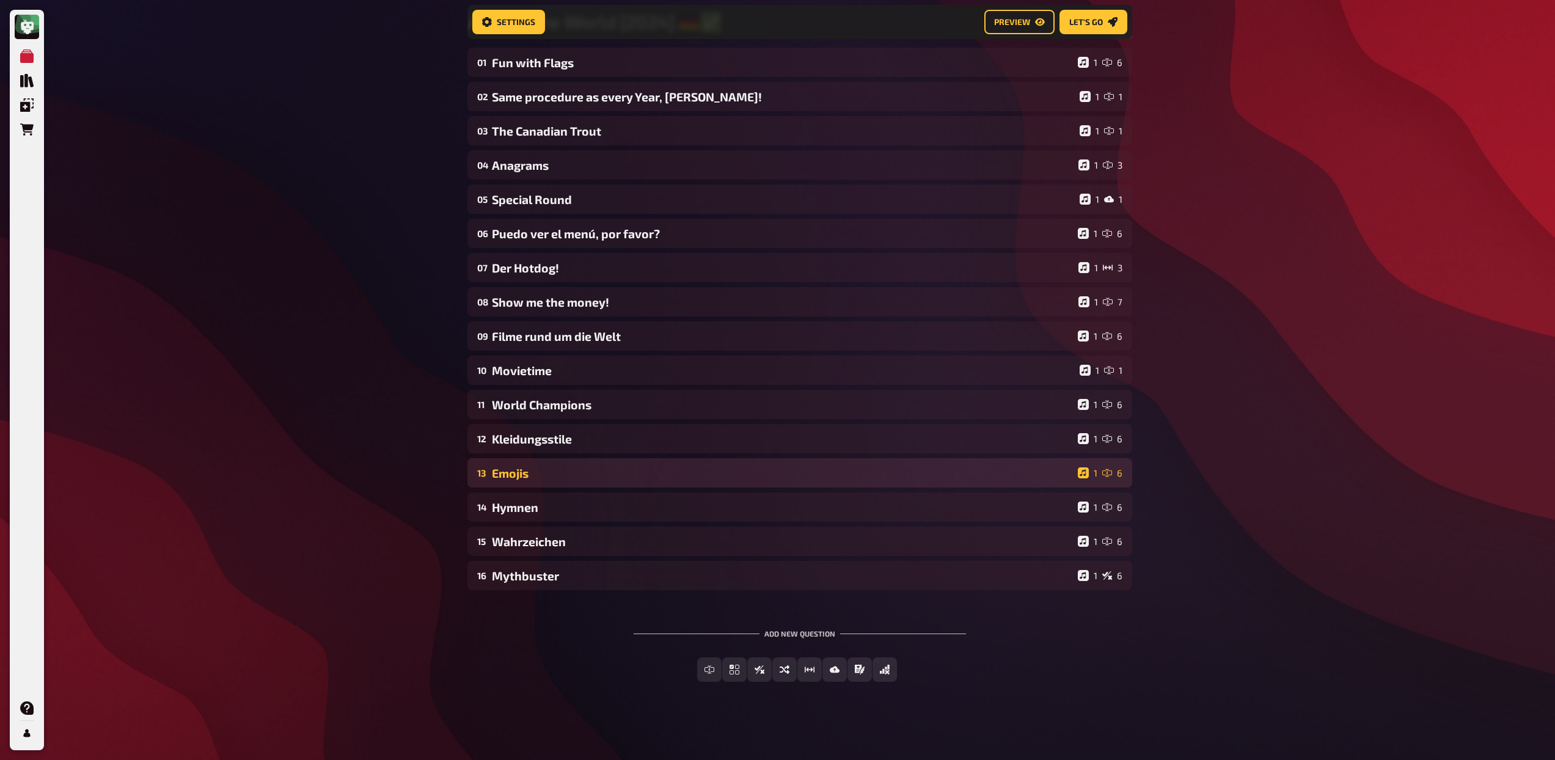
scroll to position [119, 0]
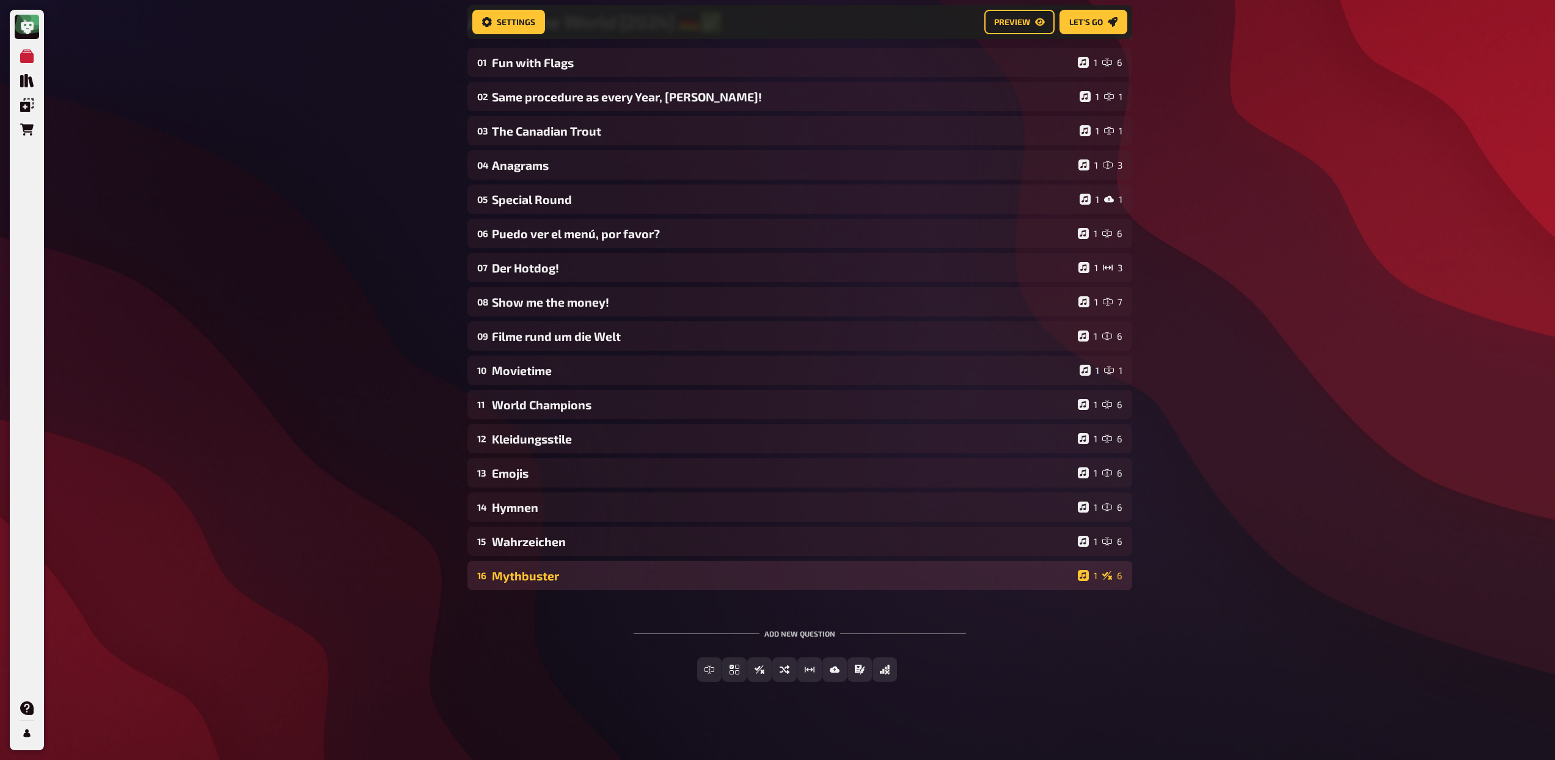
click at [619, 568] on div "16 Mythbuster 1 6" at bounding box center [799, 575] width 665 height 29
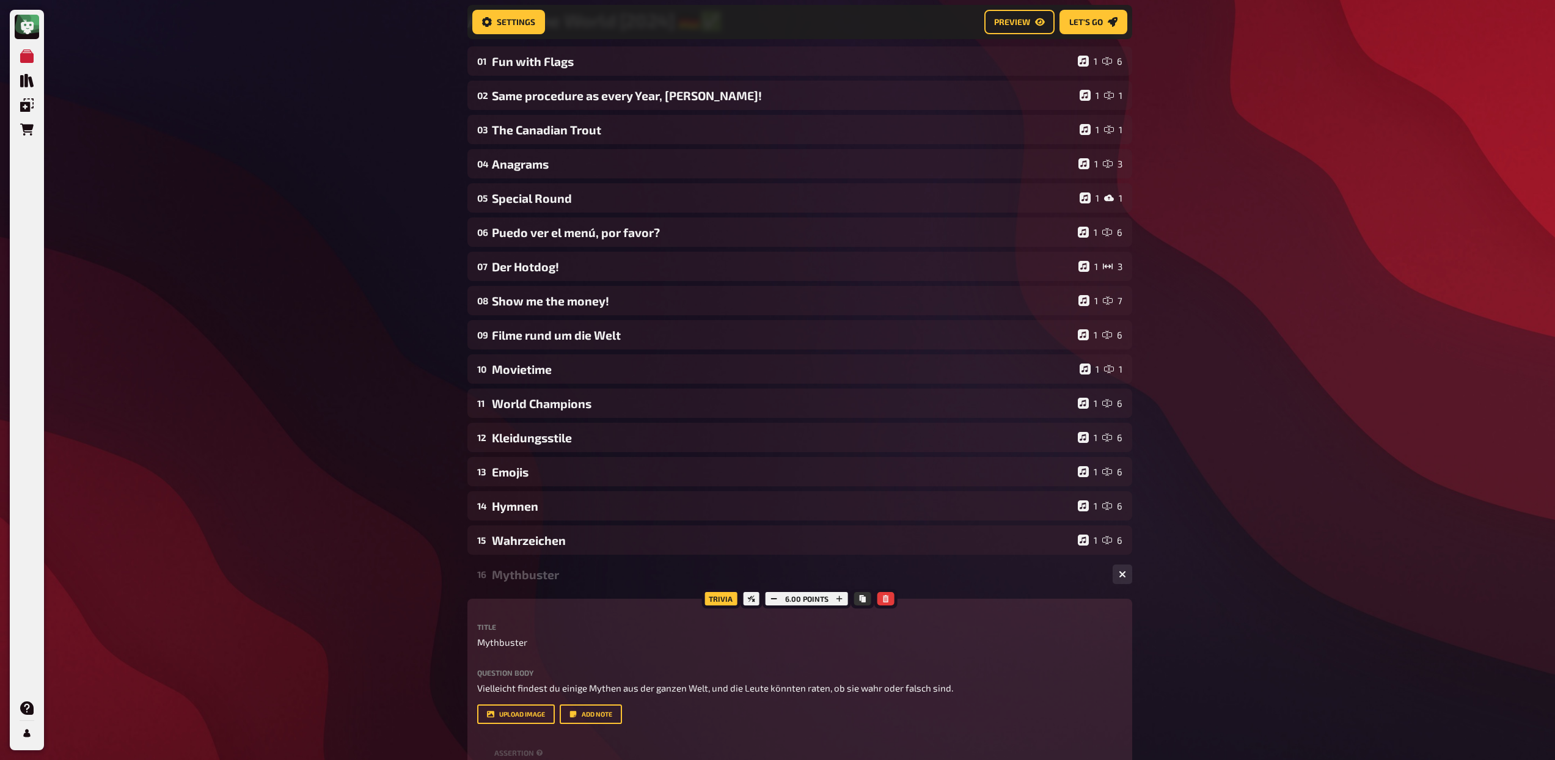
scroll to position [247, 0]
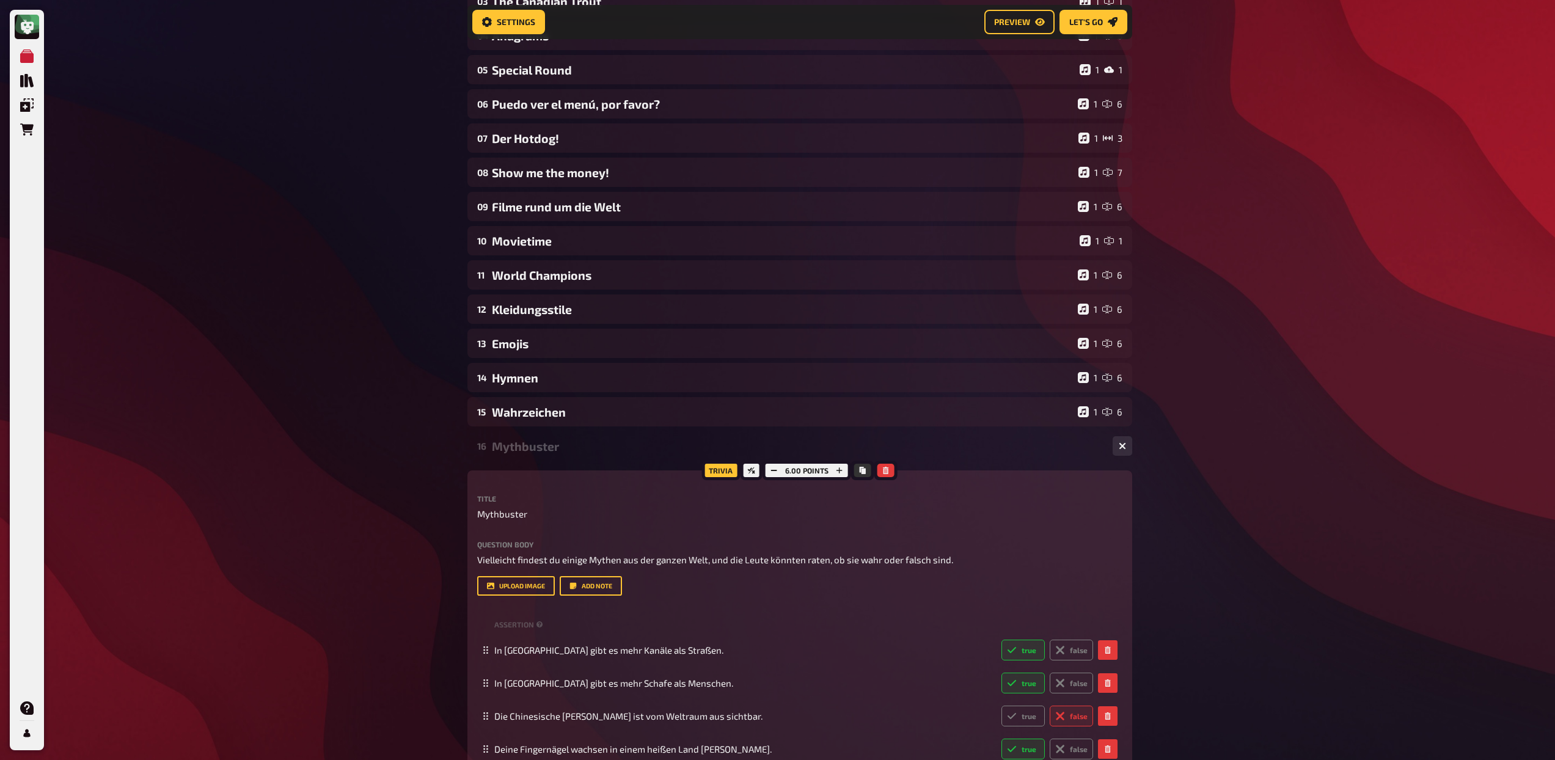
click at [596, 438] on div "16 Mythbuster 1 6" at bounding box center [799, 445] width 665 height 29
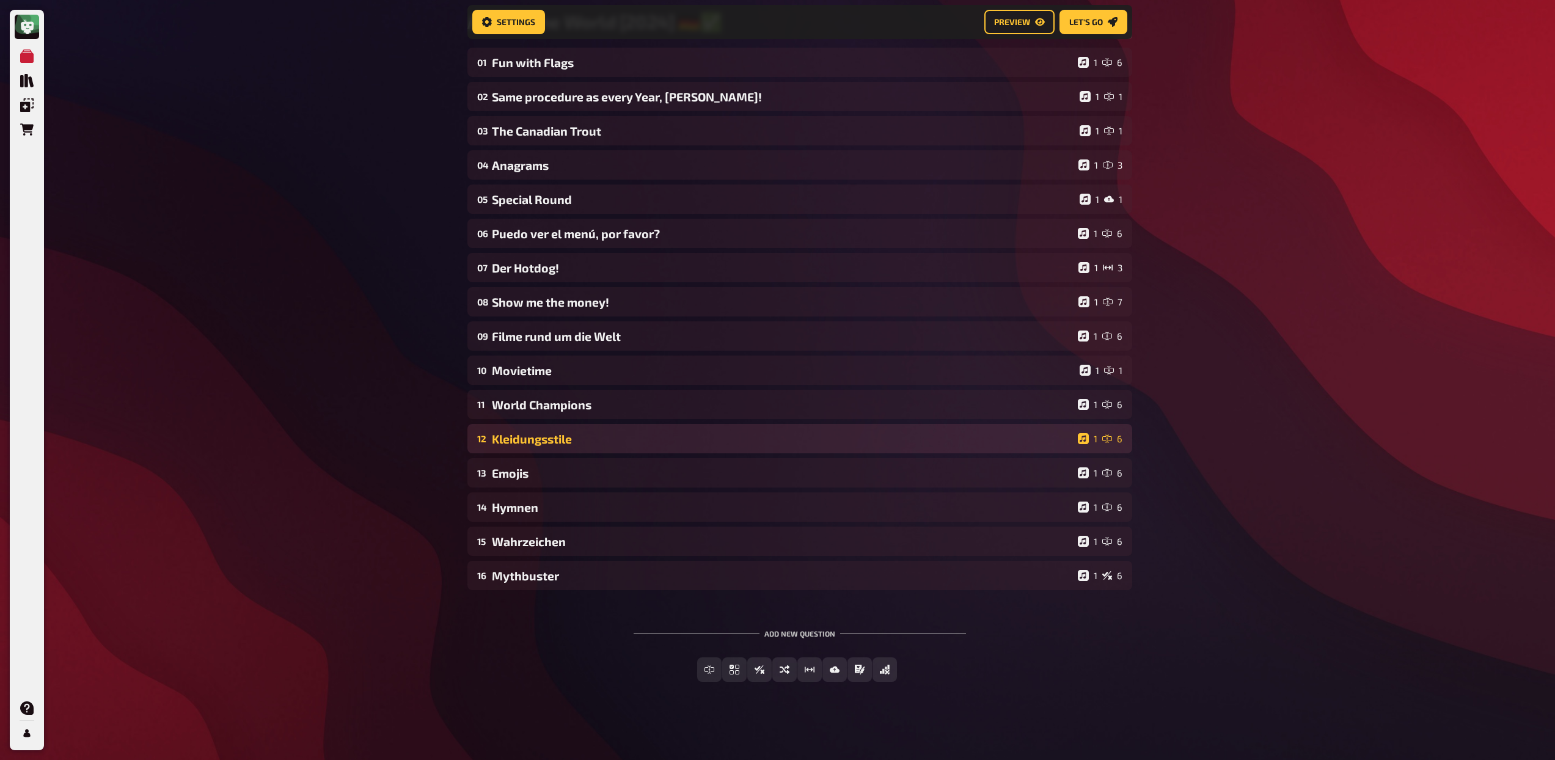
scroll to position [119, 0]
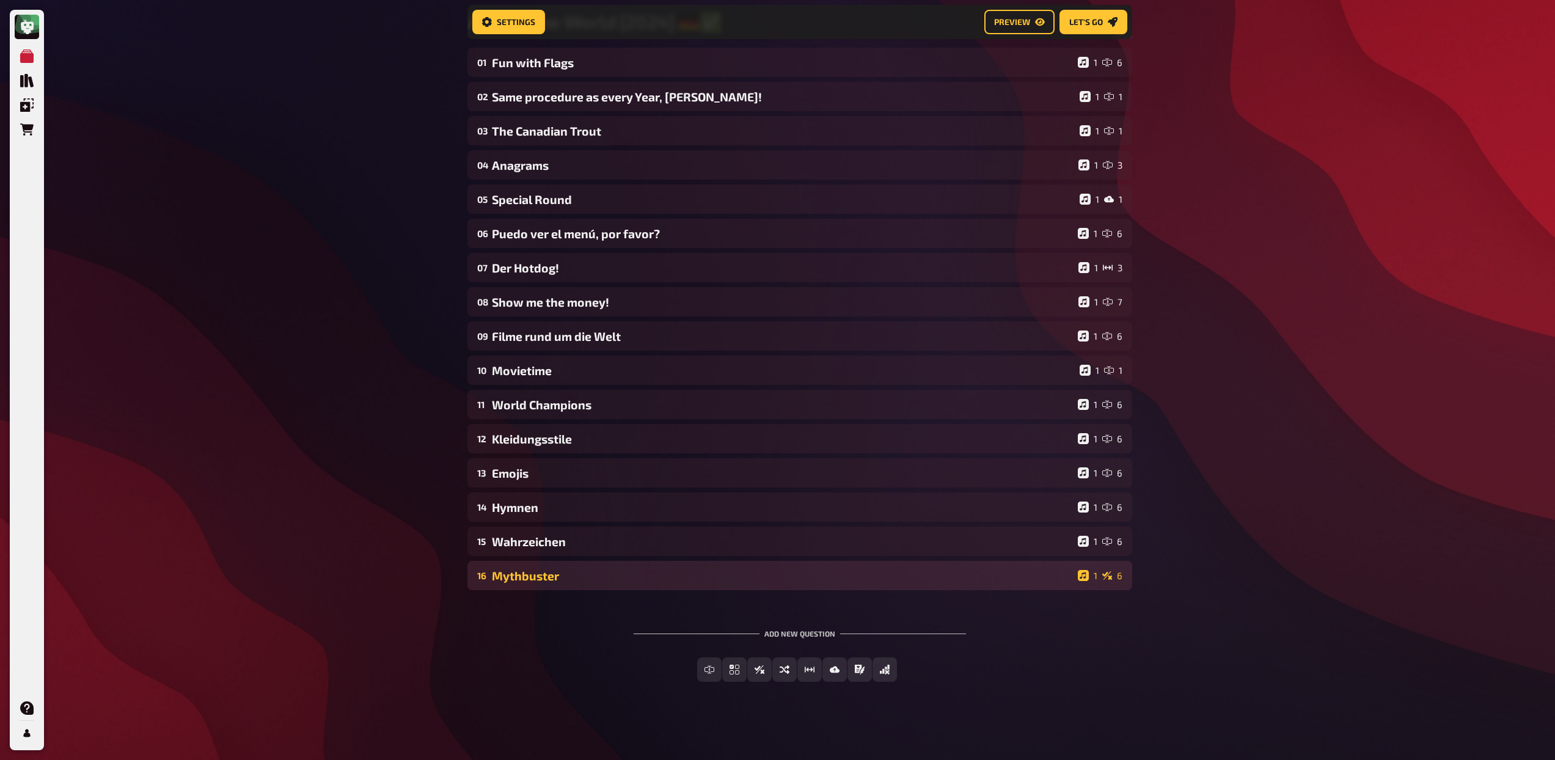
click at [595, 565] on div "16 Mythbuster 1 6" at bounding box center [799, 575] width 665 height 29
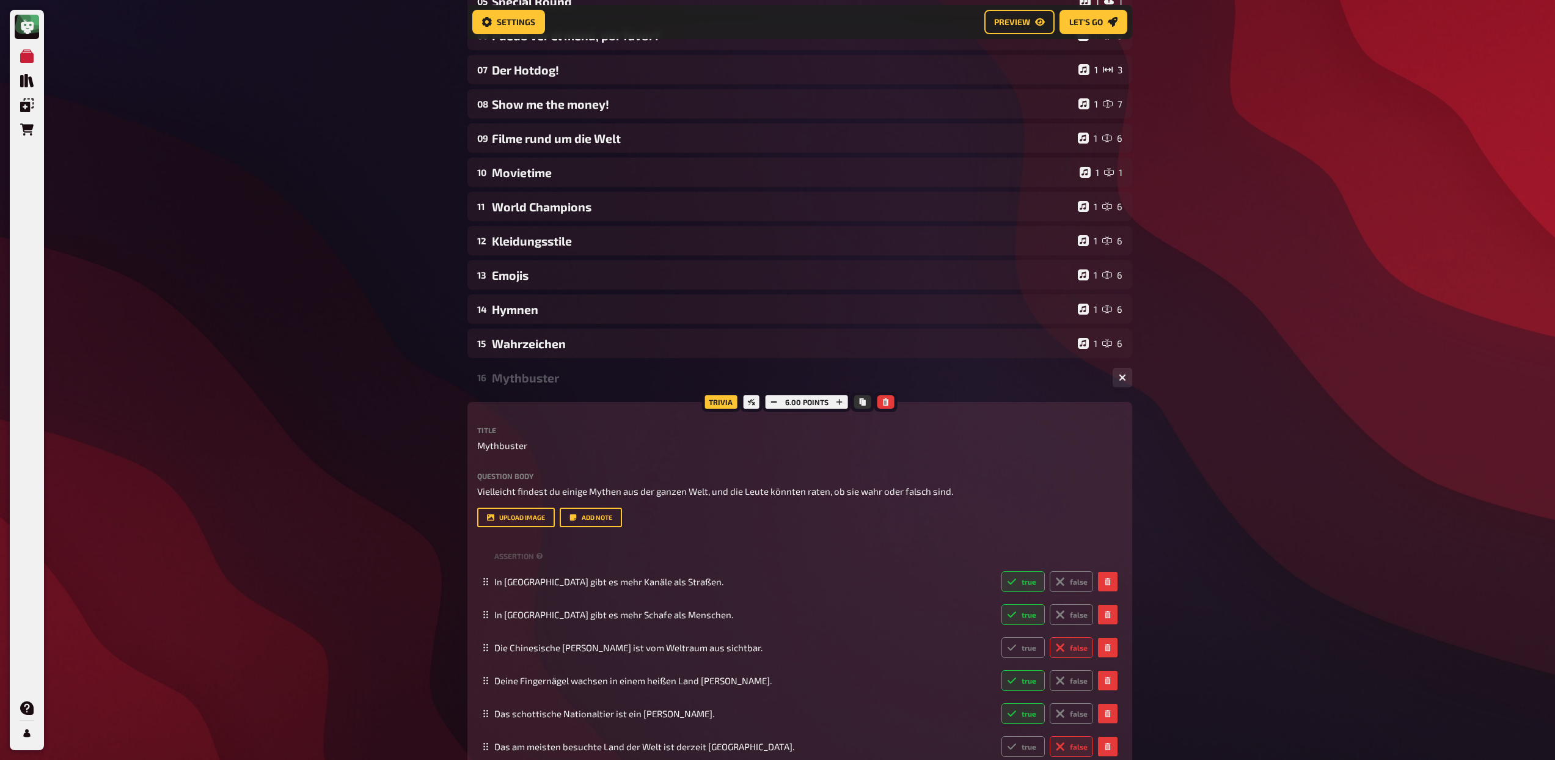
scroll to position [467, 0]
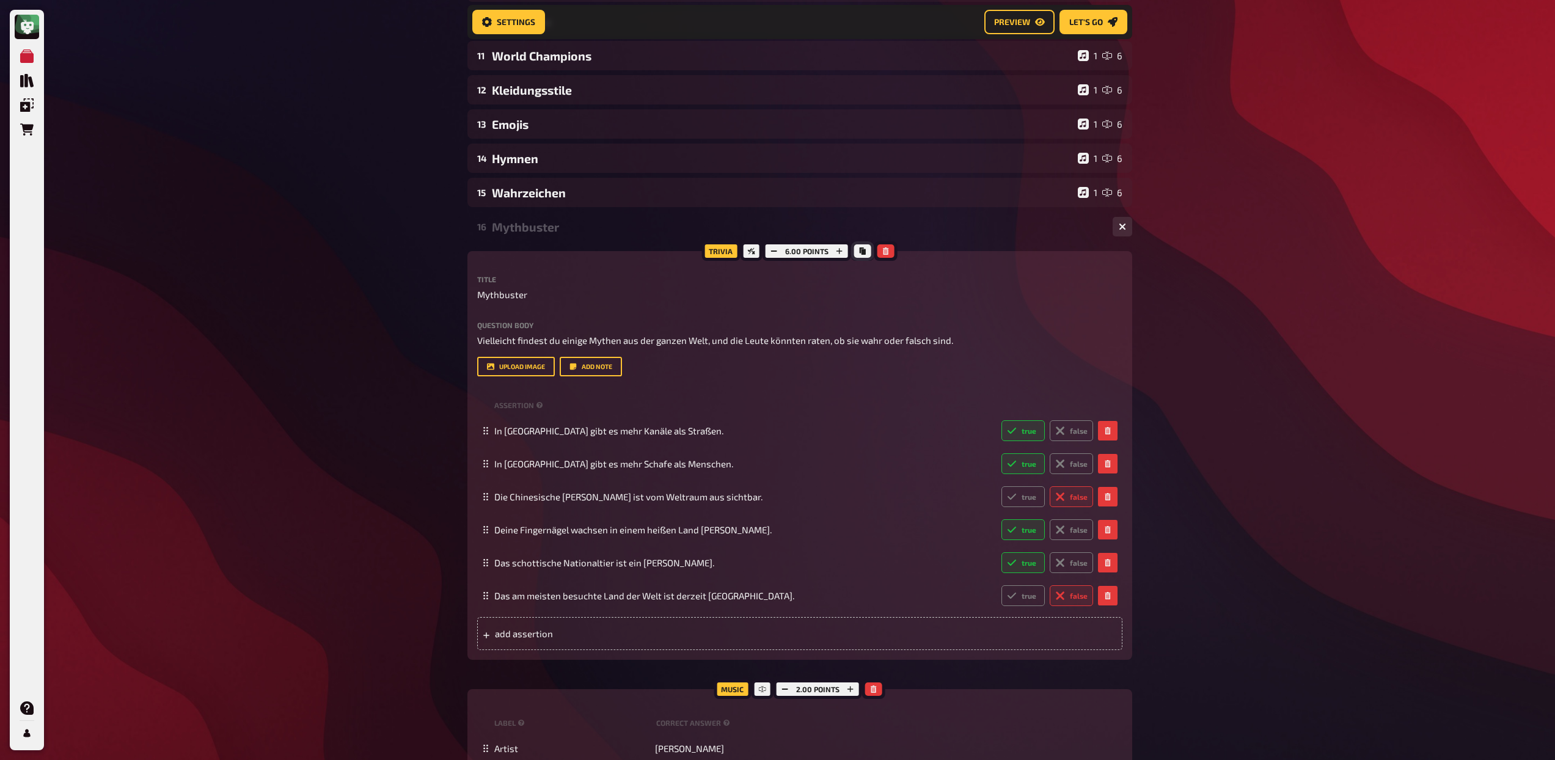
click at [857, 251] on button "Copy" at bounding box center [862, 250] width 17 height 13
click at [520, 225] on div "Mythbuster" at bounding box center [797, 227] width 611 height 14
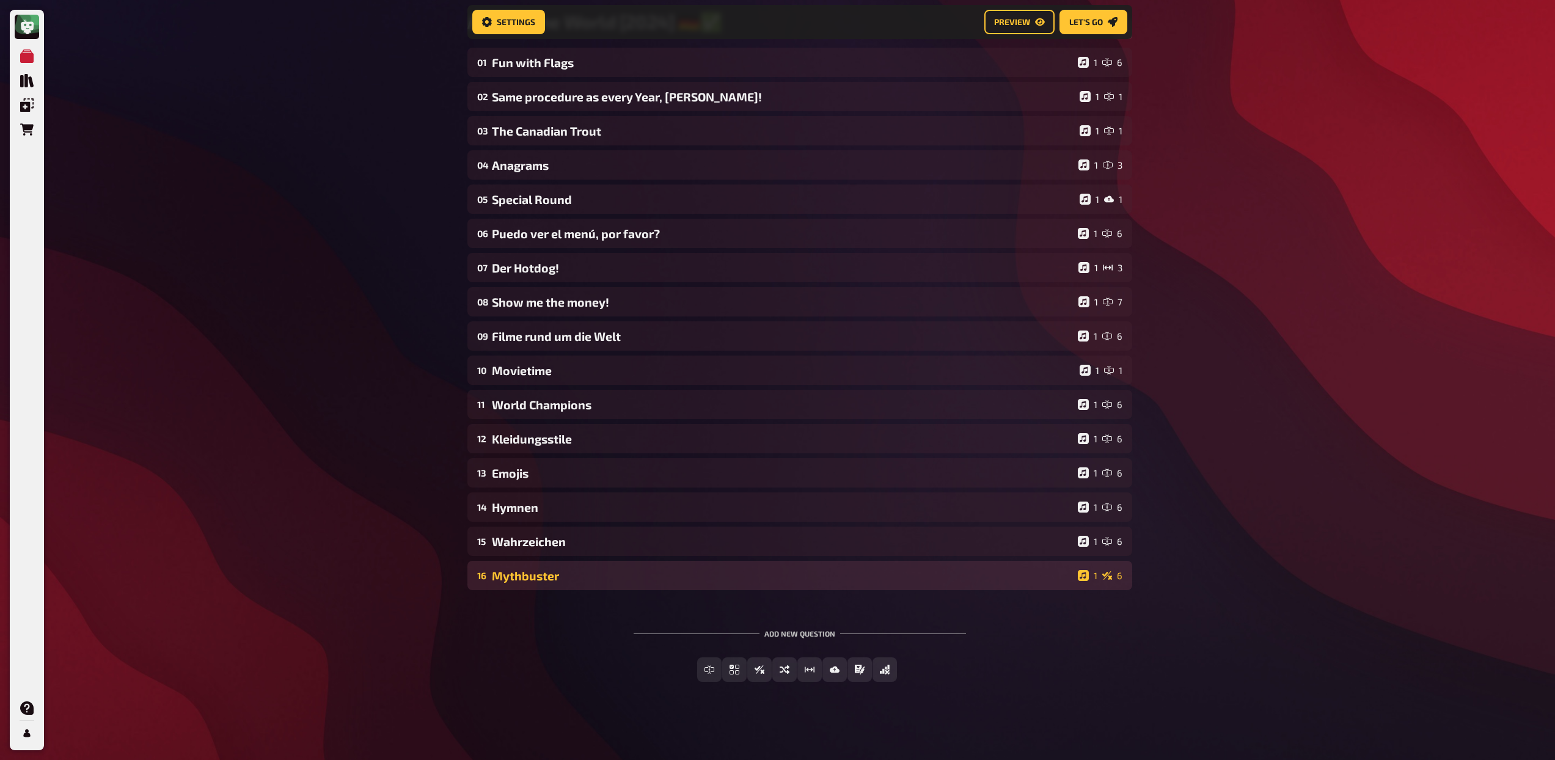
scroll to position [119, 0]
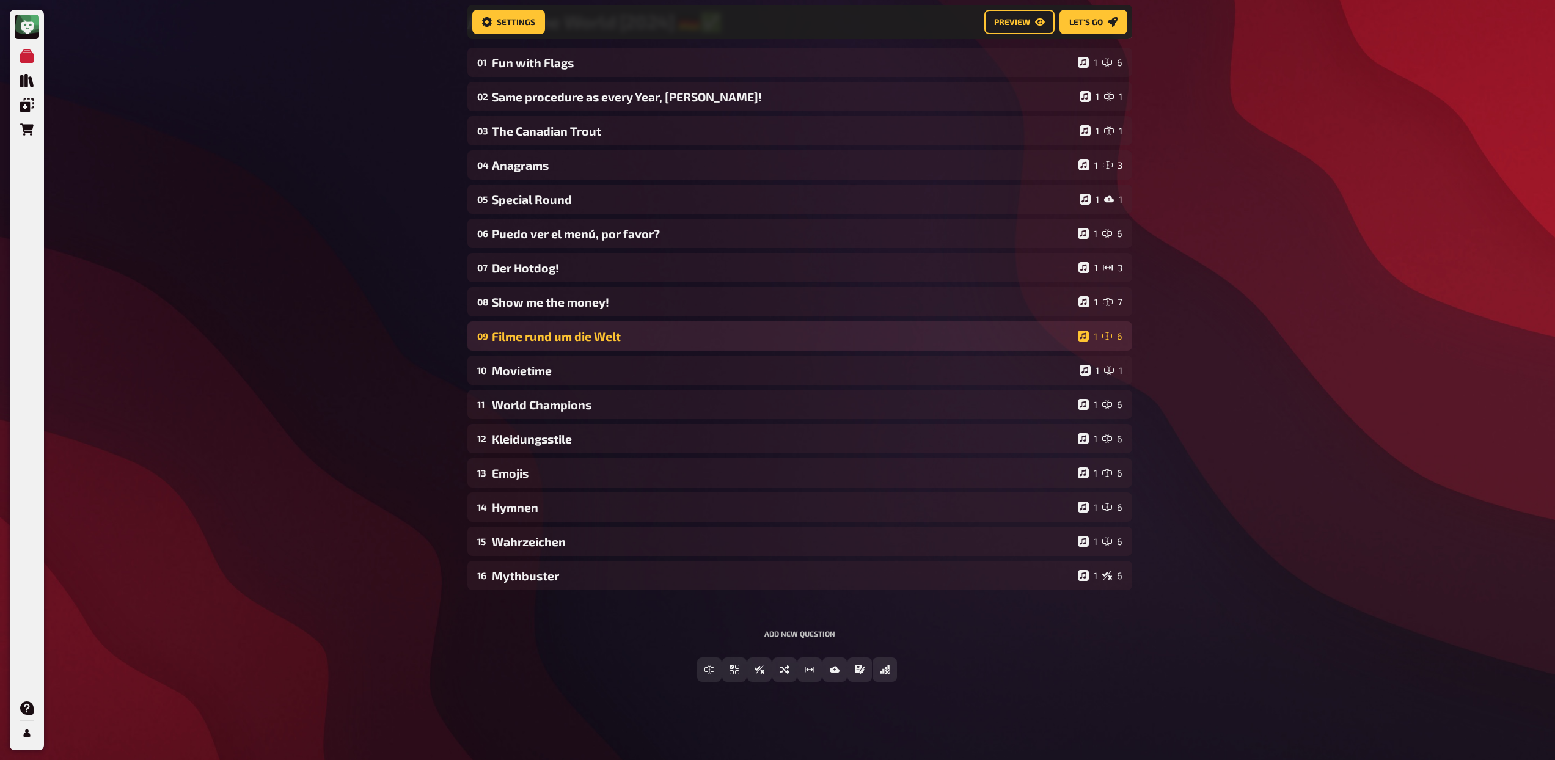
click at [575, 329] on div "Filme rund um die Welt" at bounding box center [782, 336] width 581 height 14
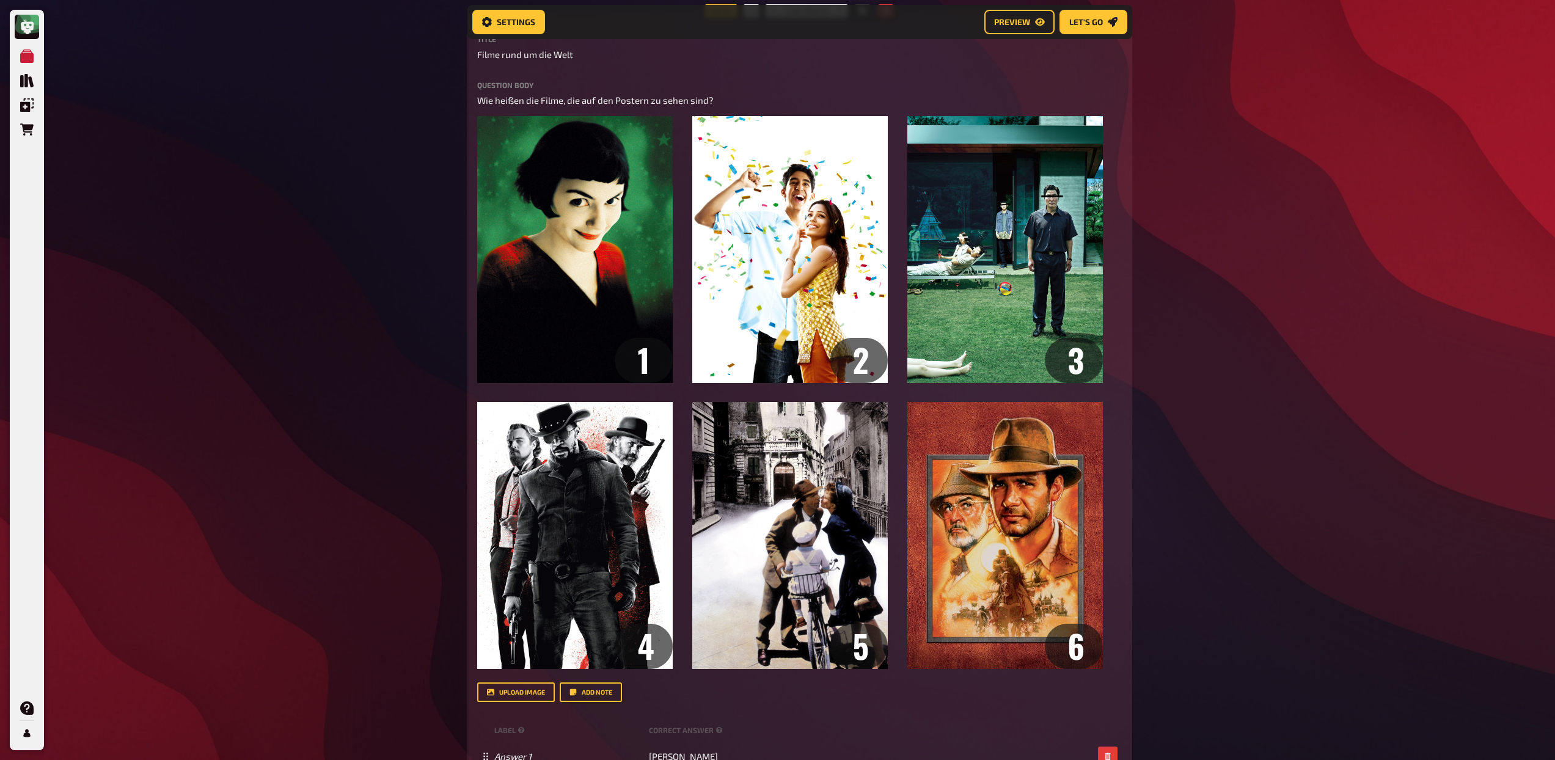
scroll to position [222, 0]
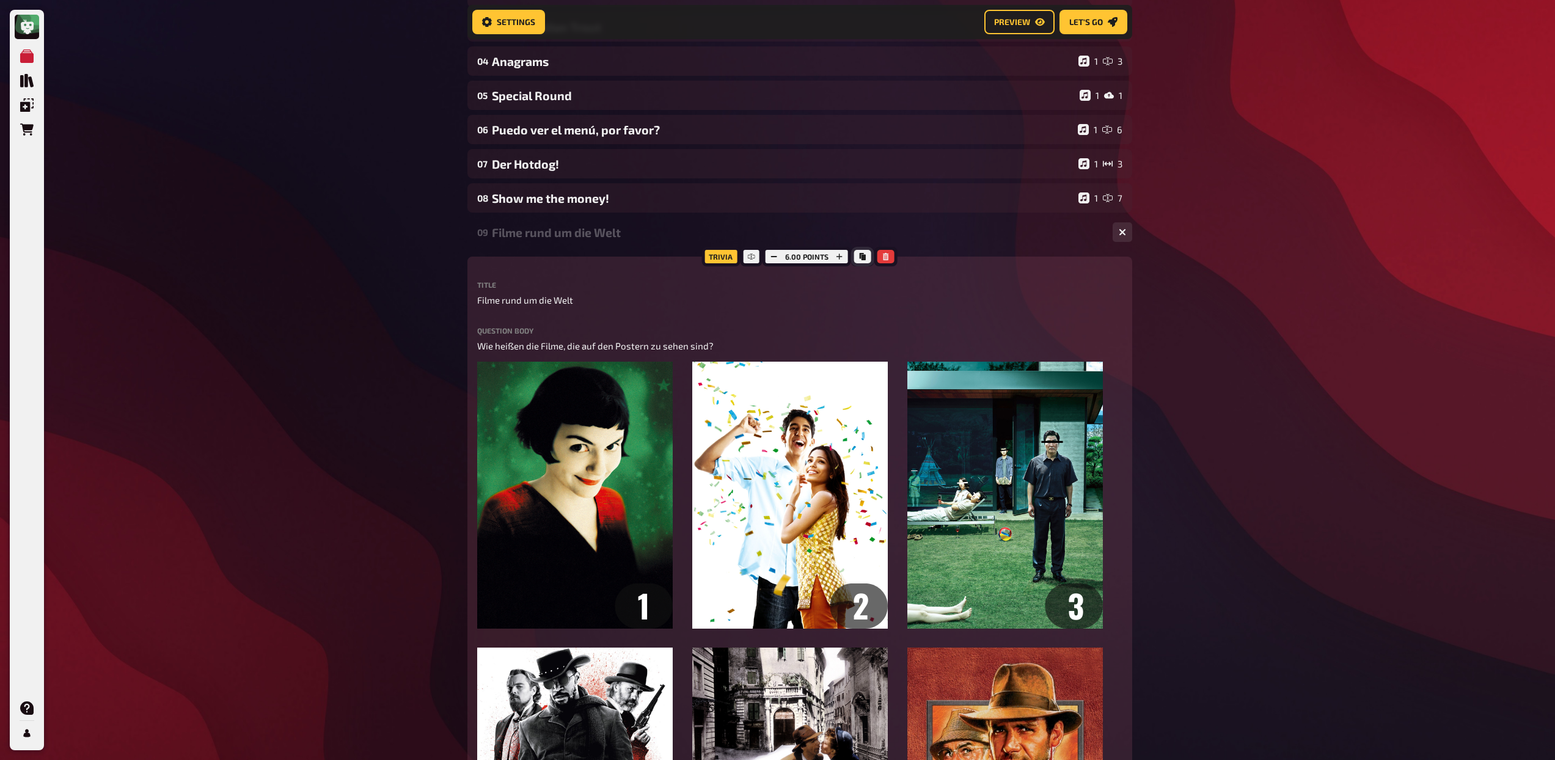
click at [866, 255] on button "Copy" at bounding box center [862, 256] width 17 height 13
click at [614, 221] on div "09 Filme rund um die Welt 1 6" at bounding box center [799, 232] width 665 height 29
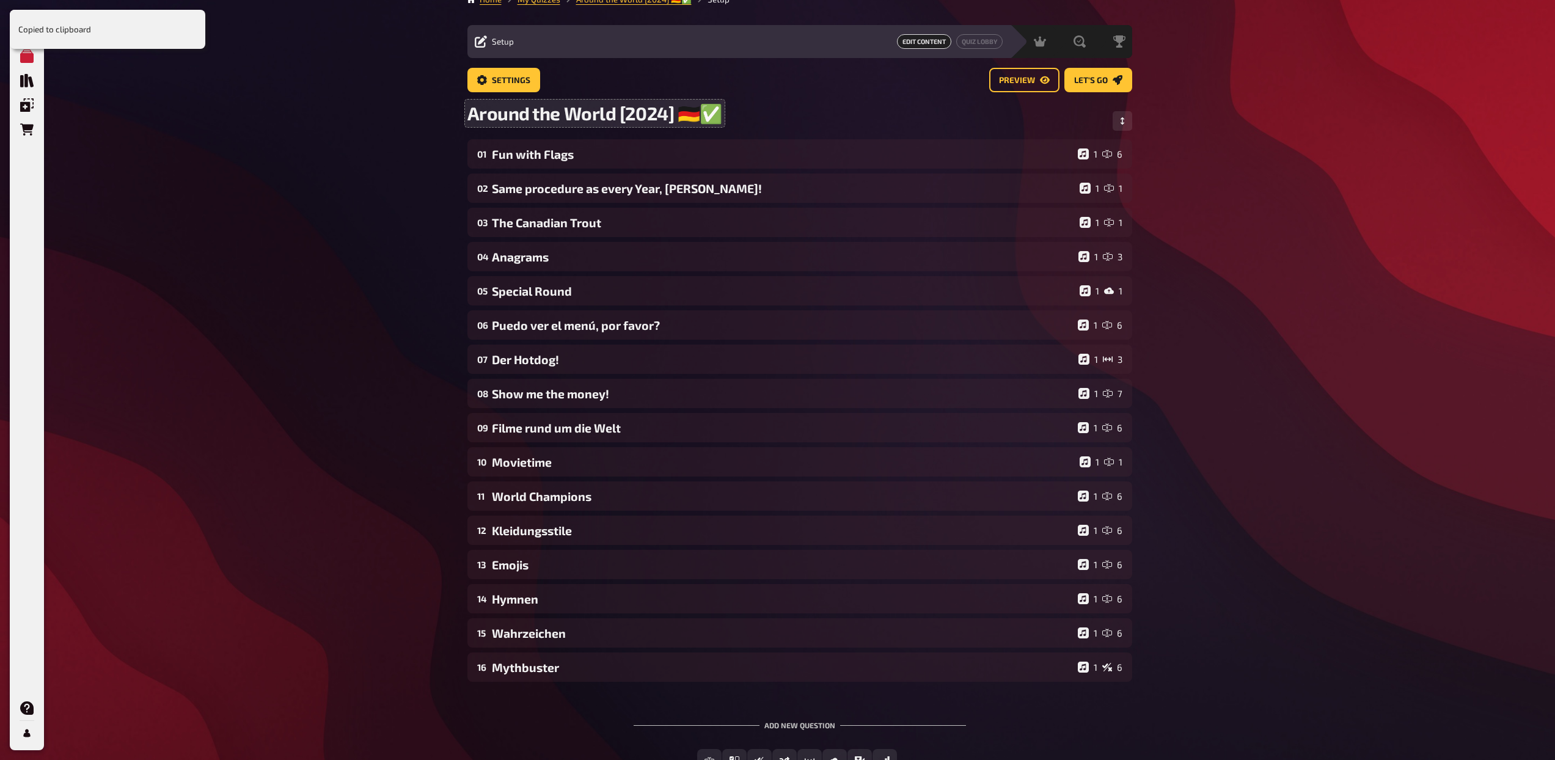
scroll to position [0, 0]
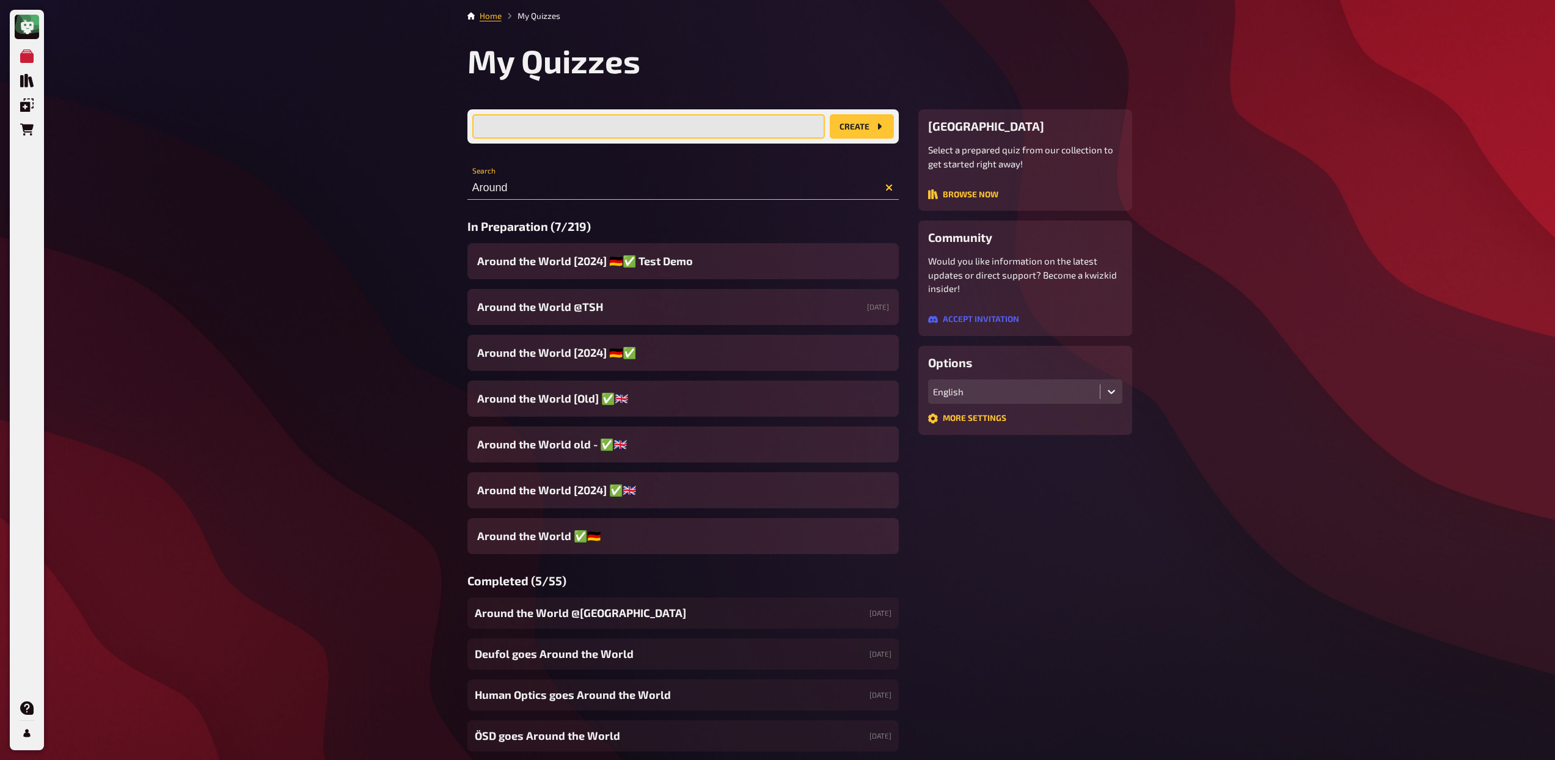
click at [533, 124] on input "text" at bounding box center [648, 126] width 353 height 24
click at [497, 191] on input "Around" at bounding box center [682, 187] width 431 height 24
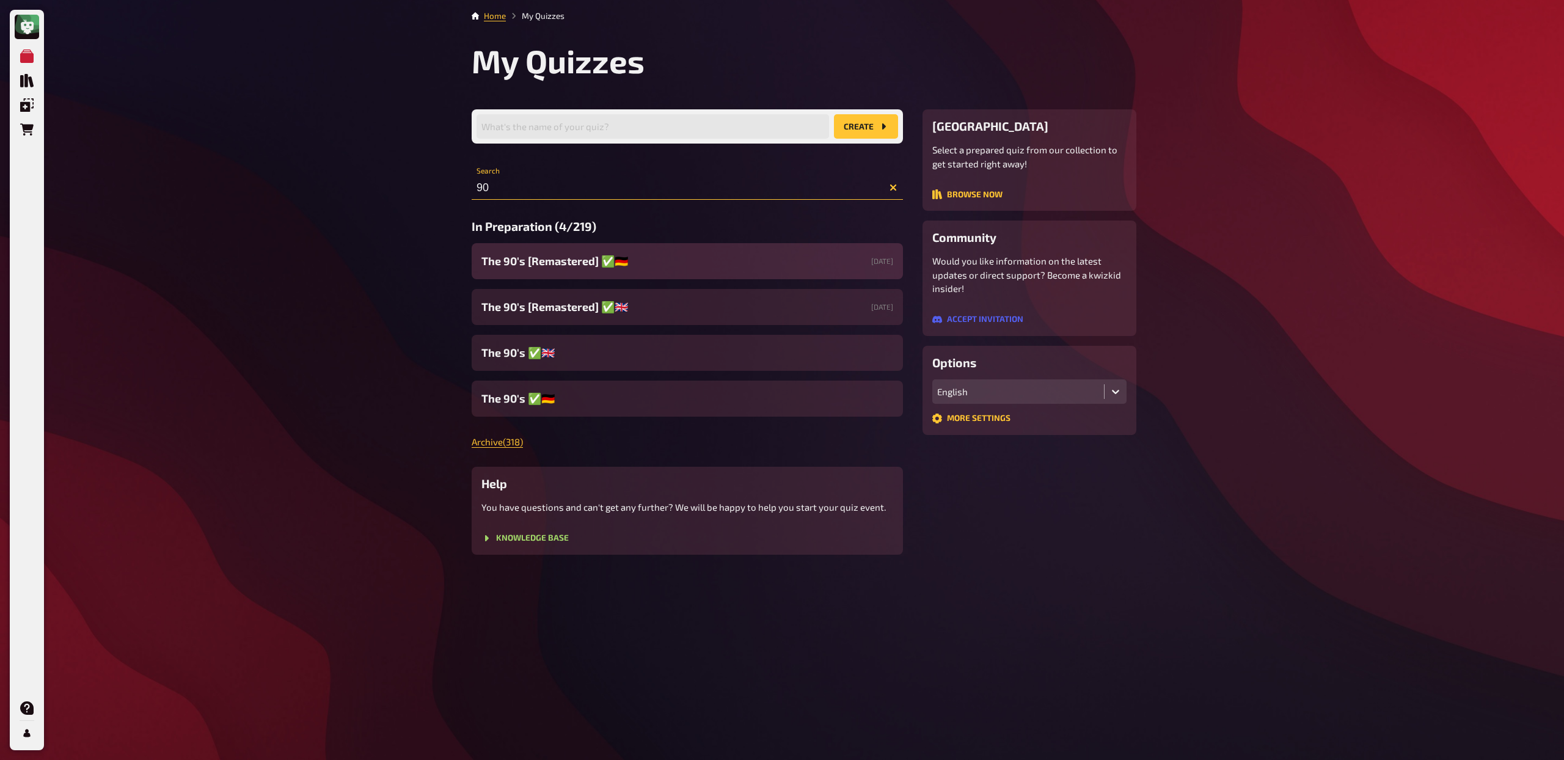
type input "90"
click at [542, 255] on span "The 90's [Remastered] ✅​🇩🇪" at bounding box center [555, 261] width 147 height 16
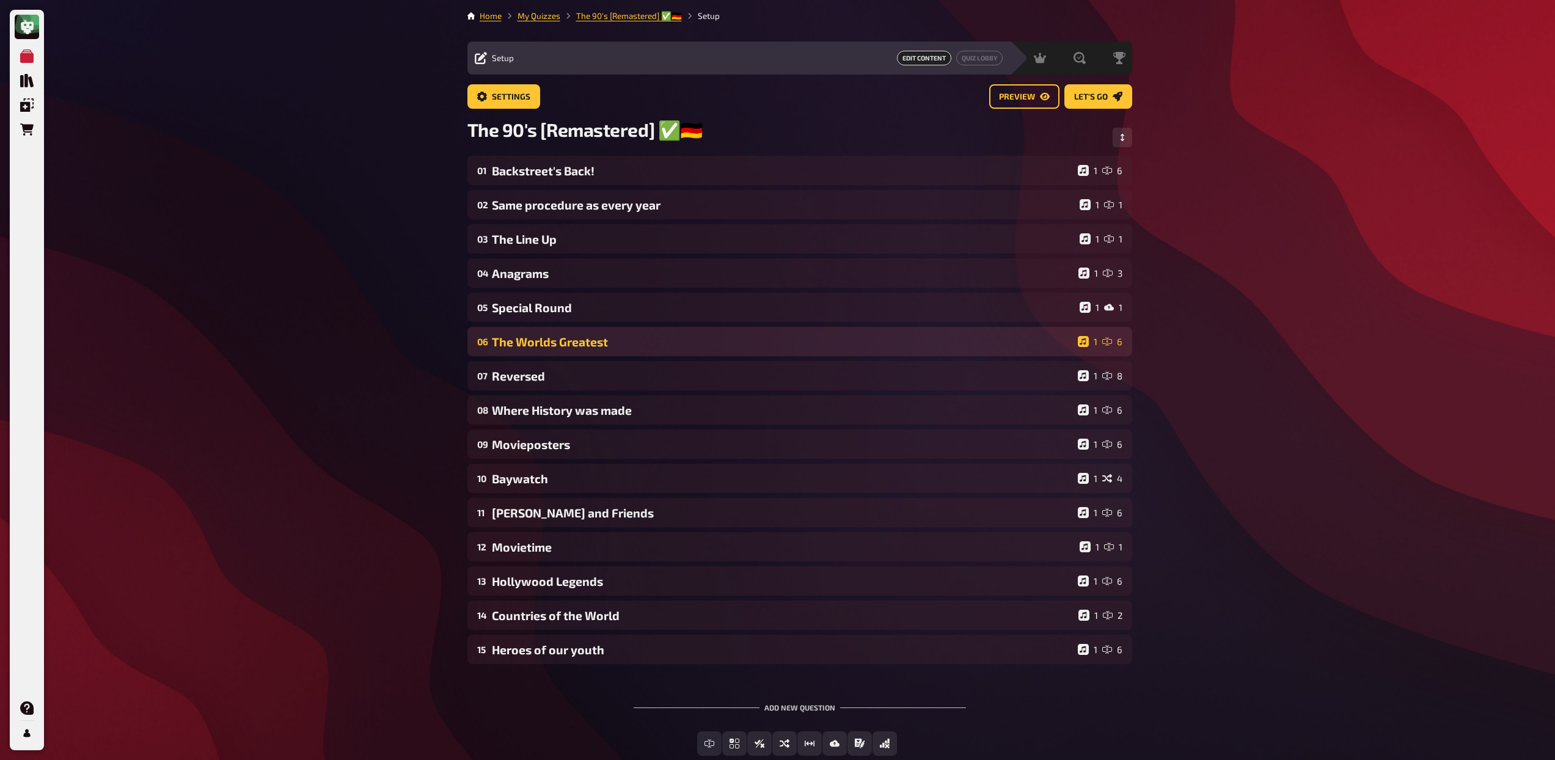
click at [609, 340] on div "The Worlds Greatest" at bounding box center [782, 342] width 581 height 14
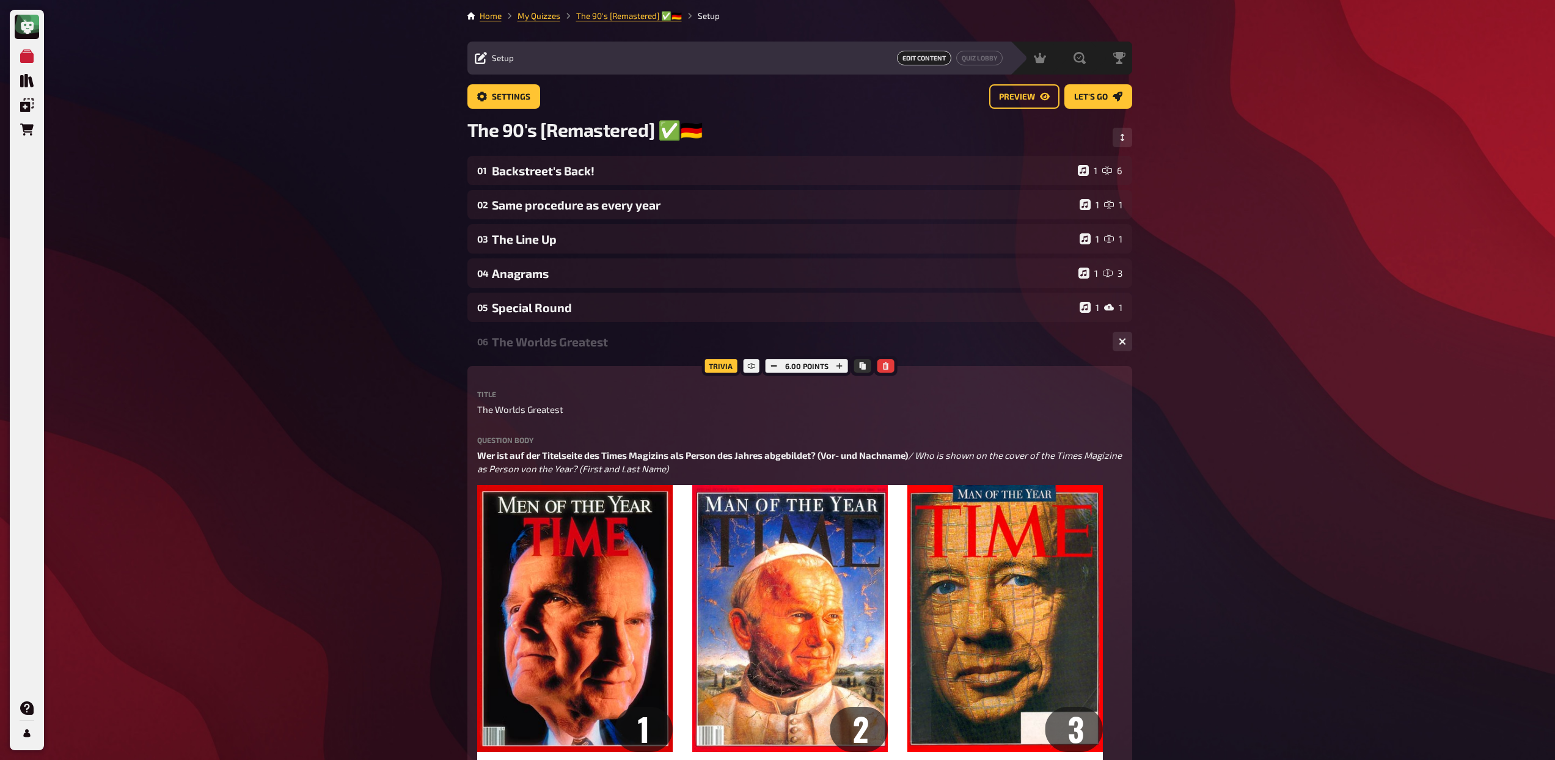
click at [612, 337] on div "The Worlds Greatest" at bounding box center [797, 342] width 611 height 14
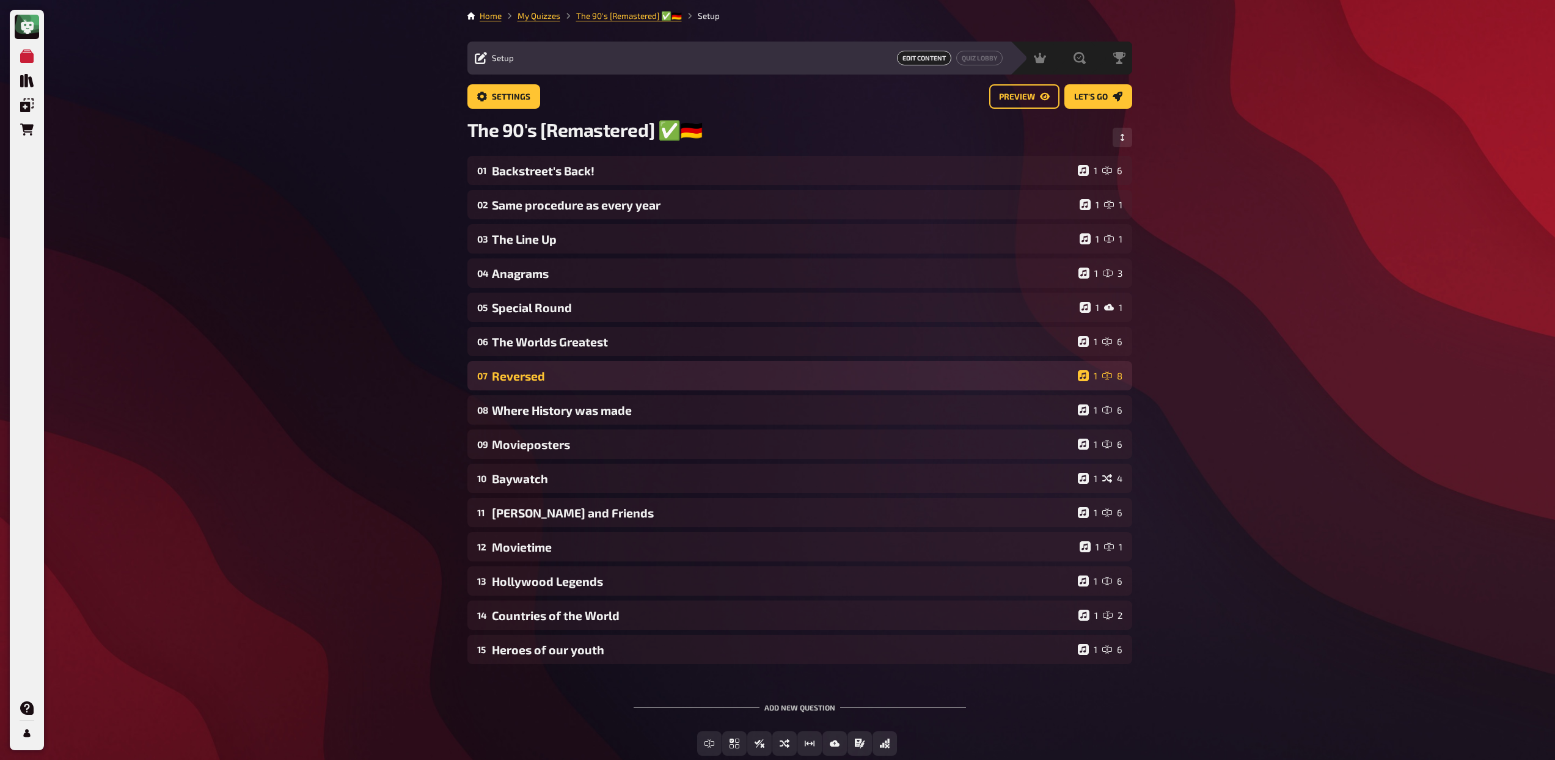
click at [605, 368] on div "07 Reversed 1 8" at bounding box center [799, 375] width 665 height 29
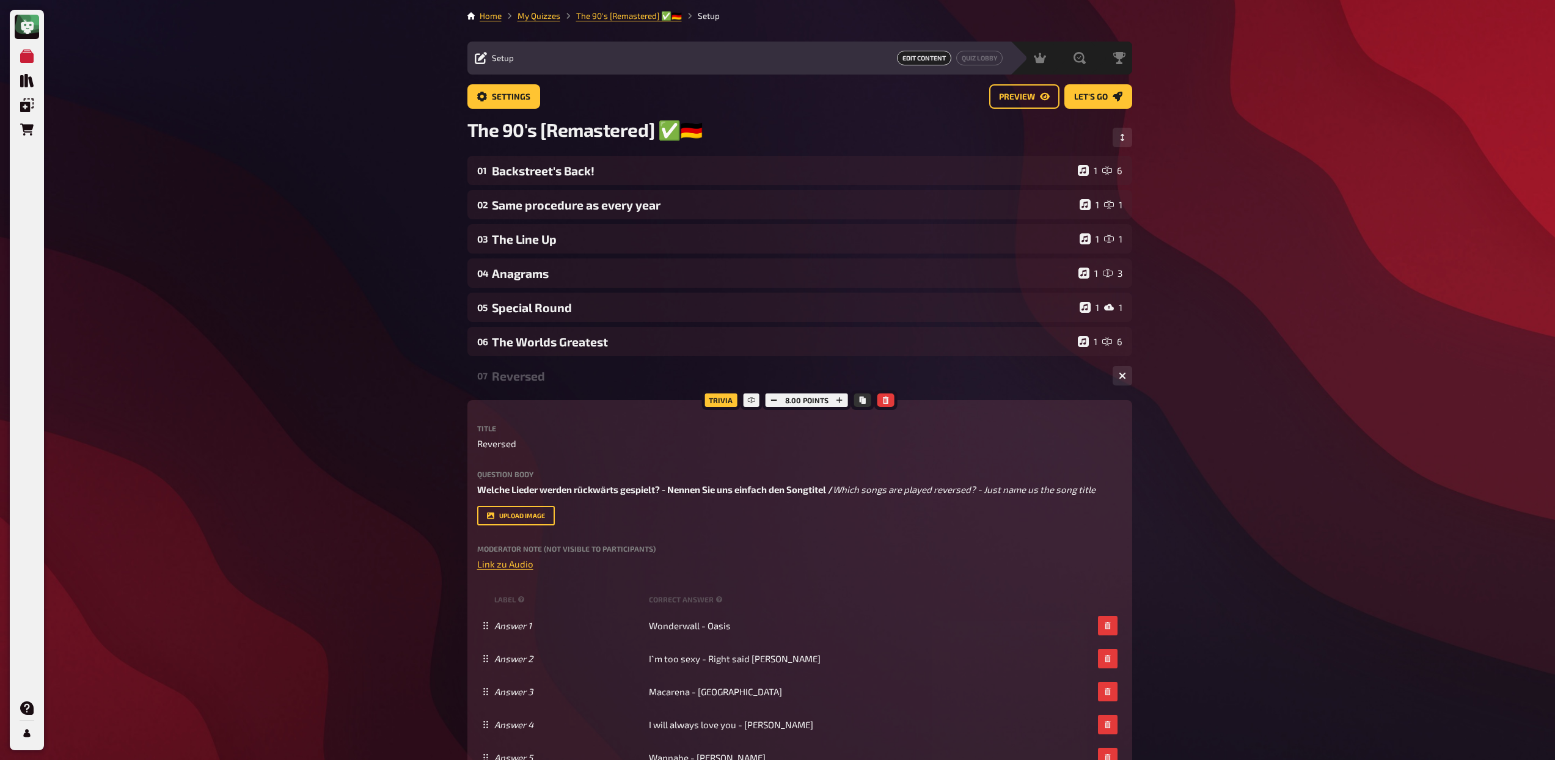
click at [605, 368] on div "07 Reversed 1 8" at bounding box center [799, 375] width 665 height 29
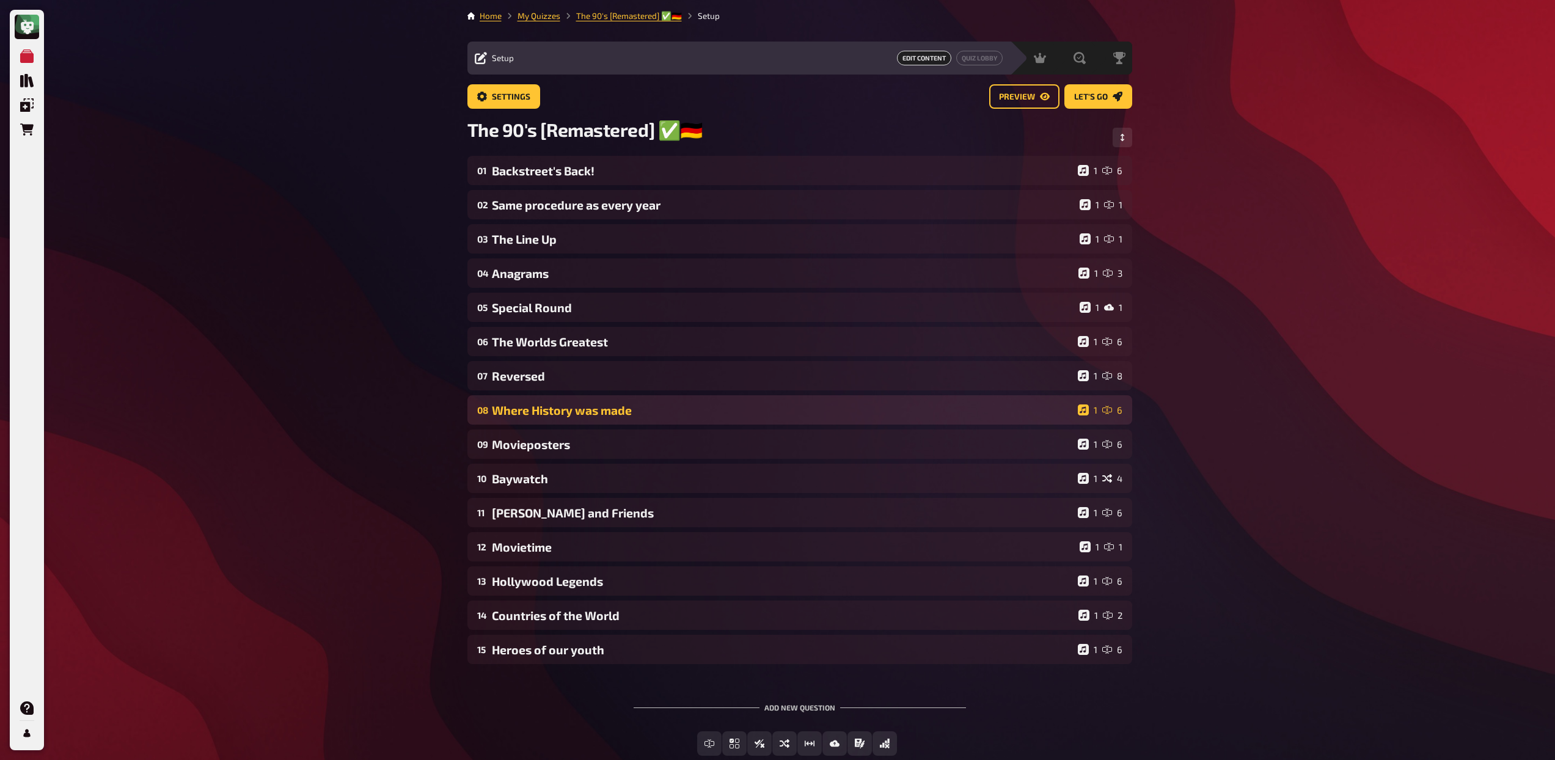
click at [600, 414] on div "Where History was made" at bounding box center [782, 410] width 581 height 14
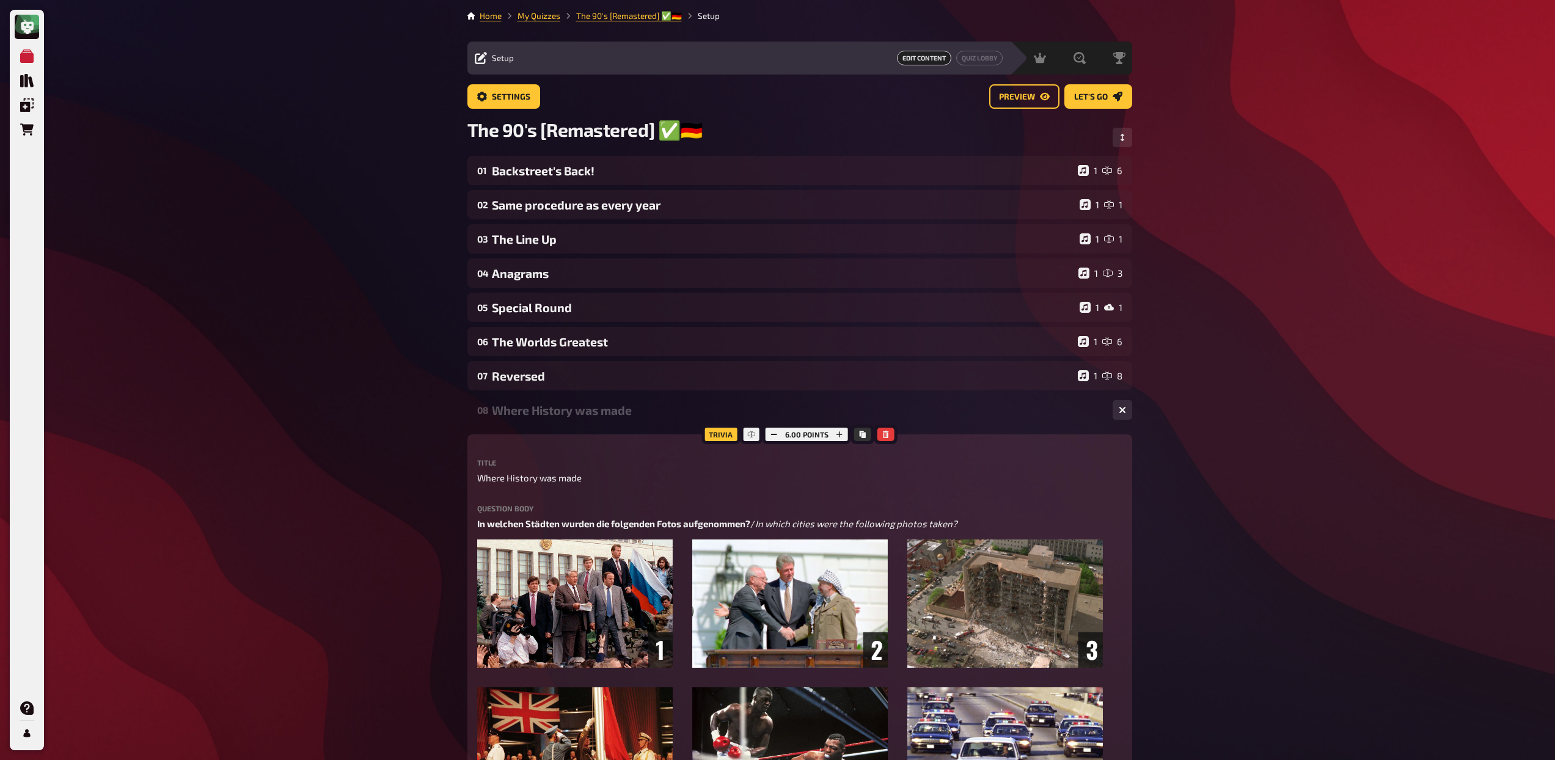
click at [600, 414] on div "Where History was made" at bounding box center [797, 410] width 611 height 14
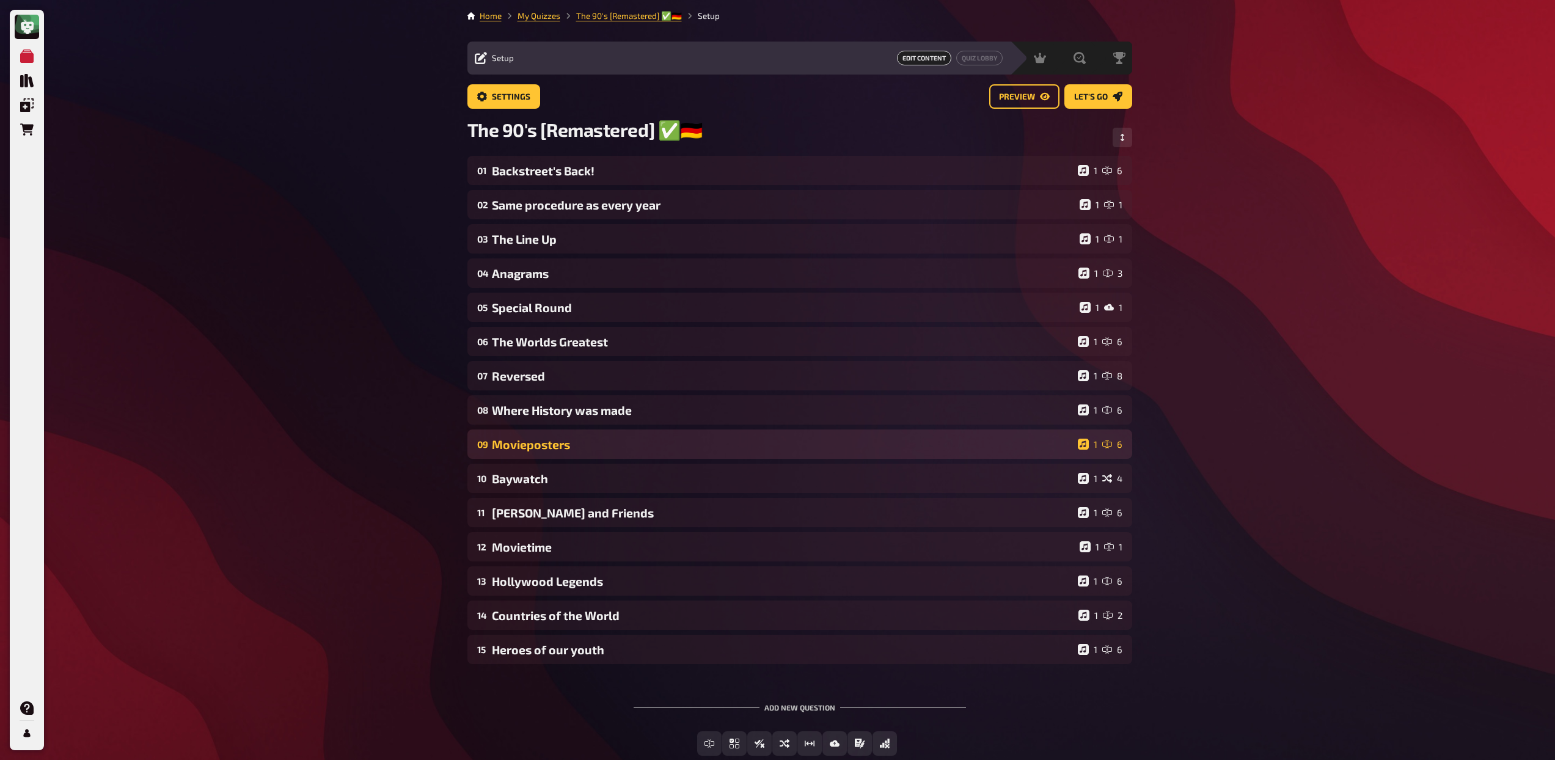
click at [601, 439] on div "Movieposters" at bounding box center [782, 445] width 581 height 14
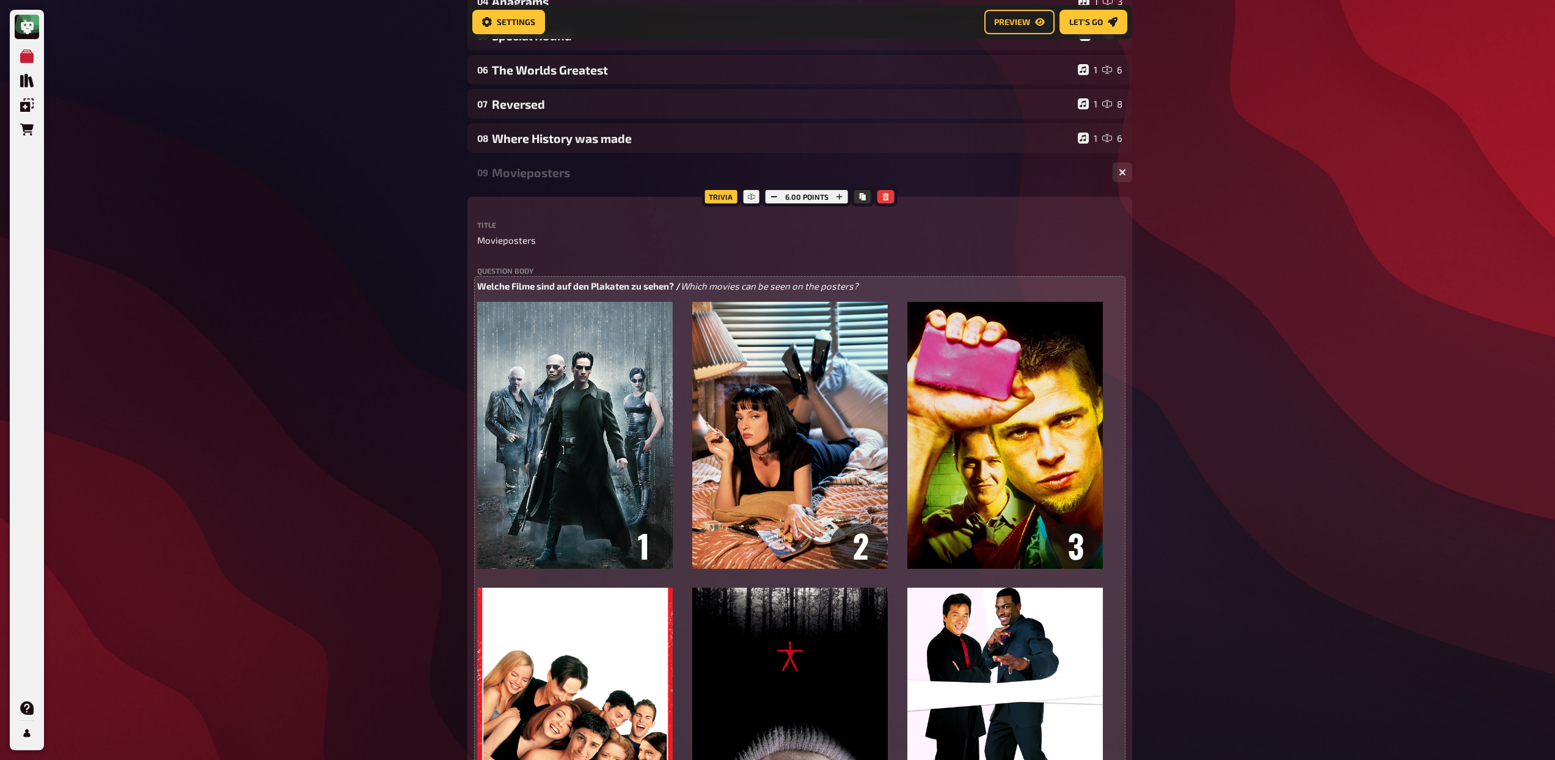
scroll to position [277, 0]
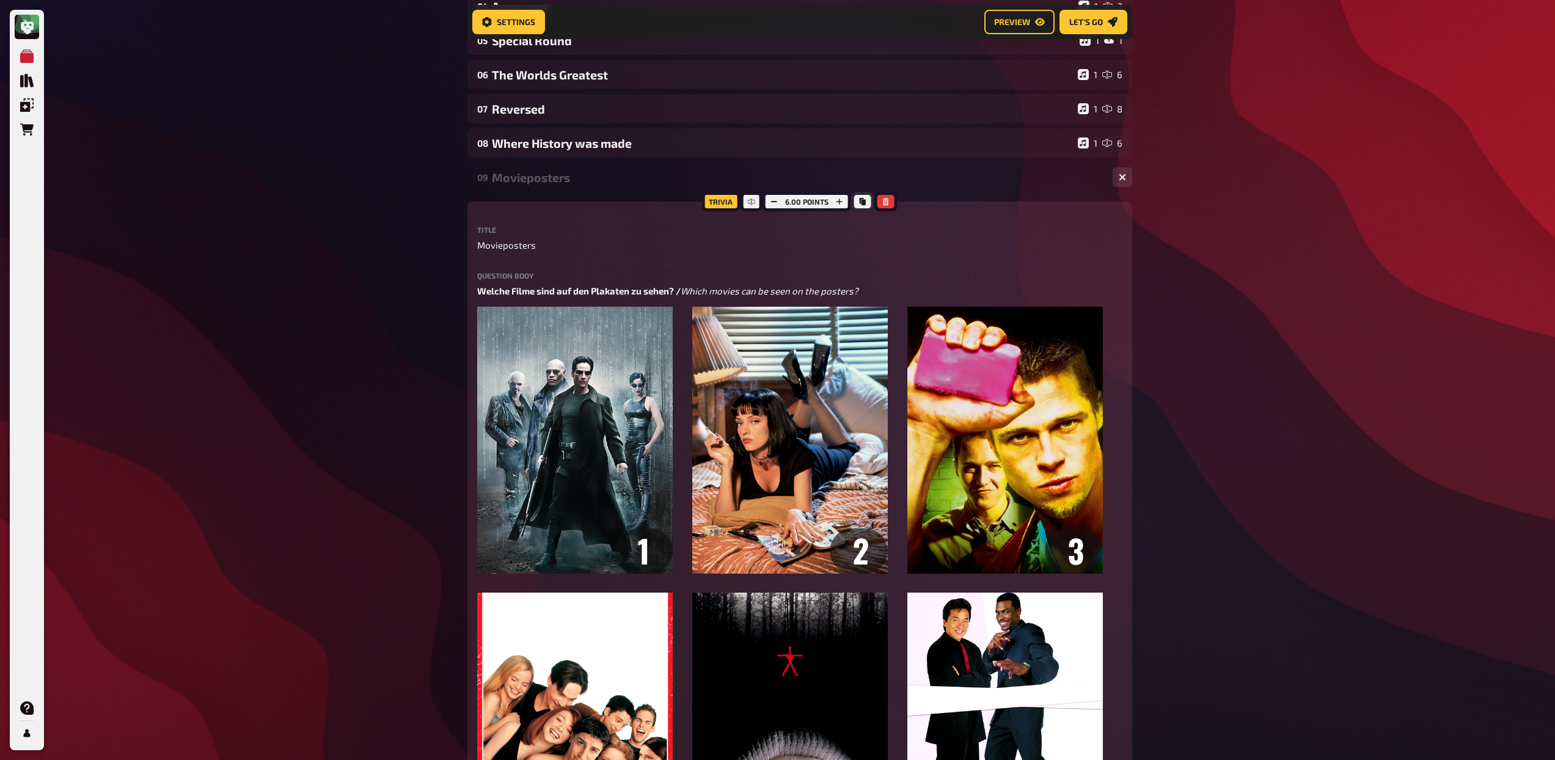
click at [860, 201] on icon "Copy" at bounding box center [863, 201] width 6 height 7
click at [566, 184] on div "Movieposters" at bounding box center [797, 177] width 611 height 14
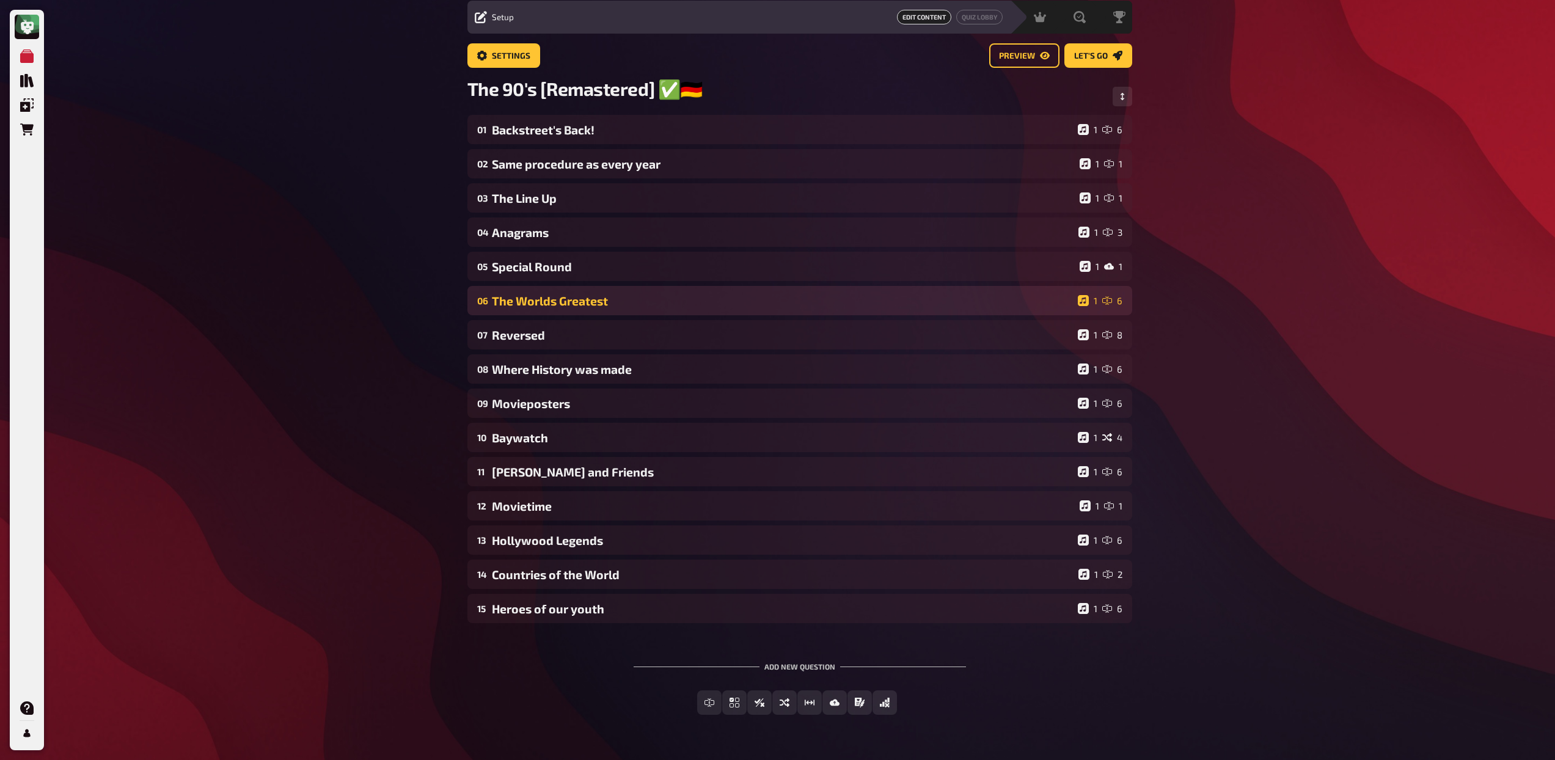
scroll to position [35, 0]
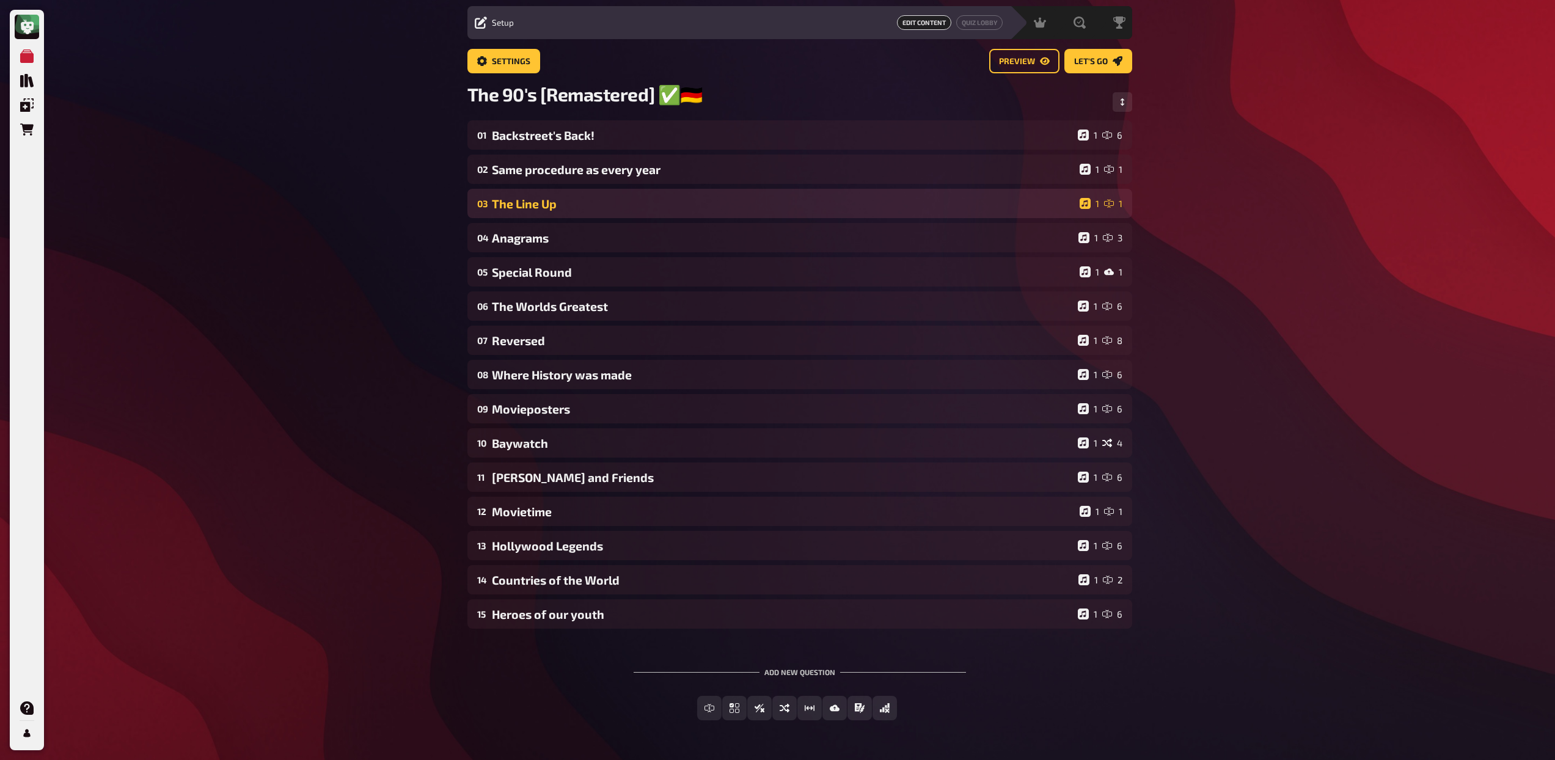
click at [588, 213] on div "03 The Line Up 1 1" at bounding box center [799, 203] width 665 height 29
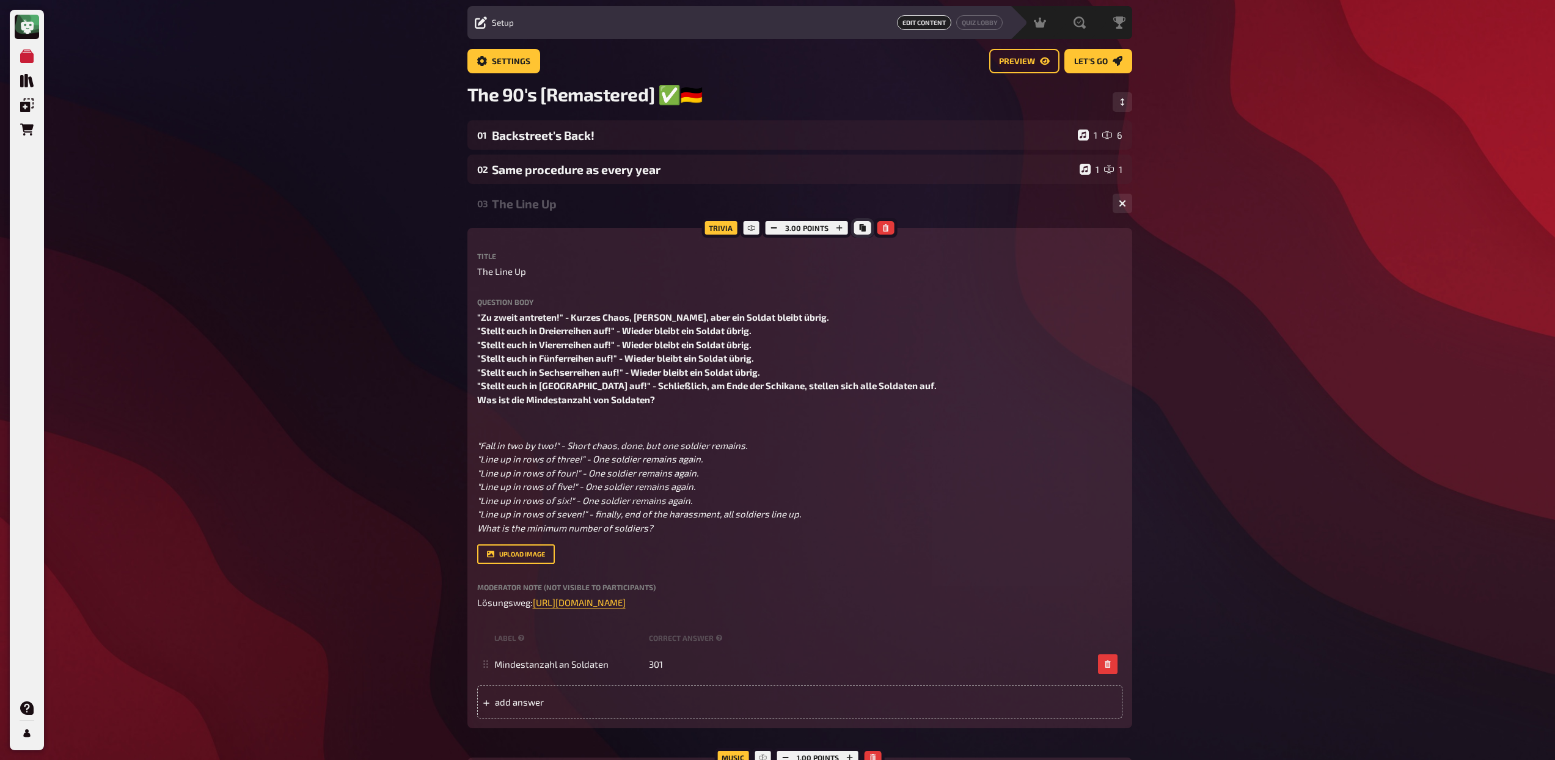
click at [857, 229] on button "Copy" at bounding box center [862, 227] width 17 height 13
click at [544, 202] on div "The Line Up" at bounding box center [797, 204] width 611 height 14
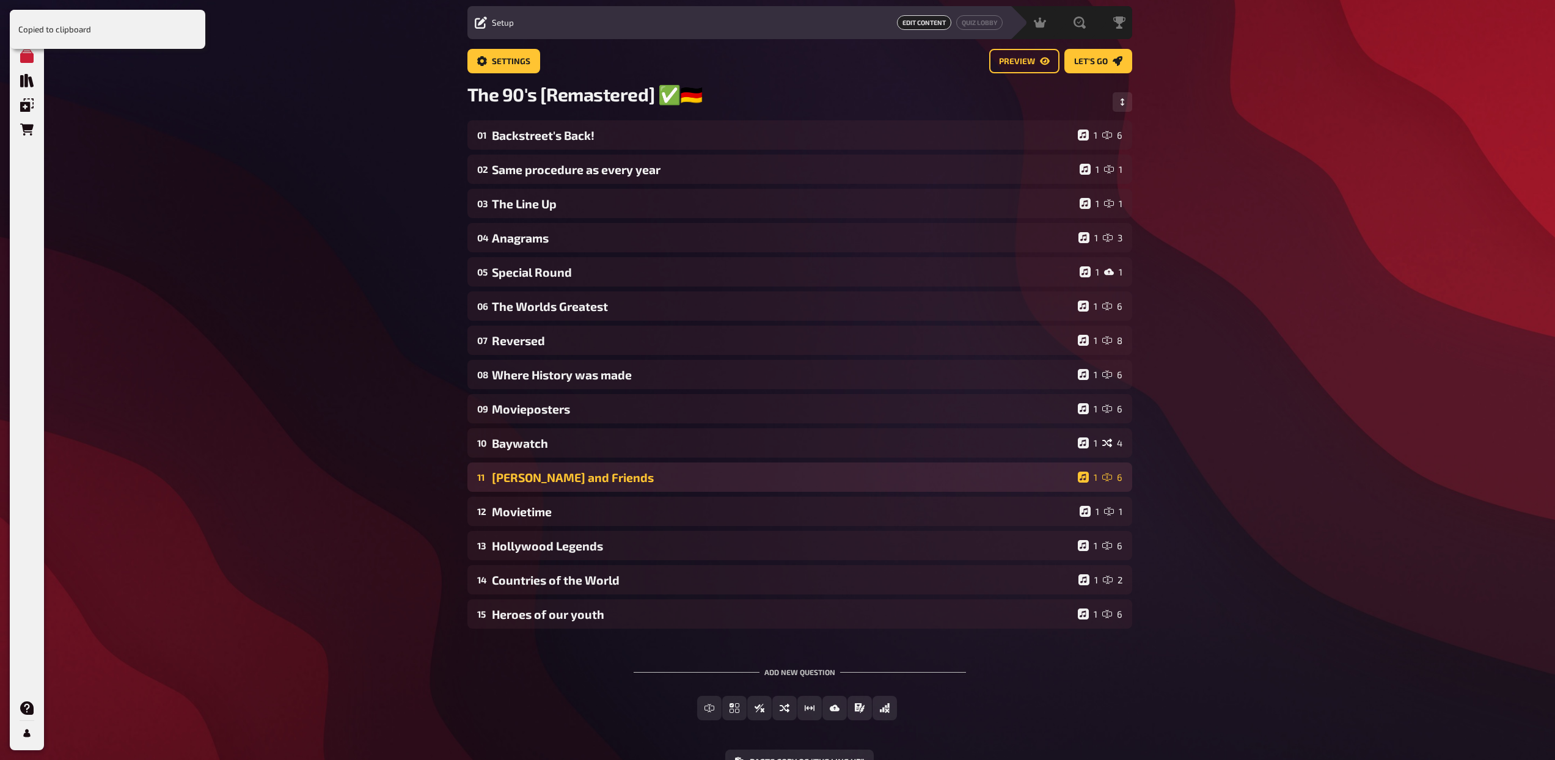
click at [594, 478] on div "Picasso and Friends" at bounding box center [782, 478] width 581 height 14
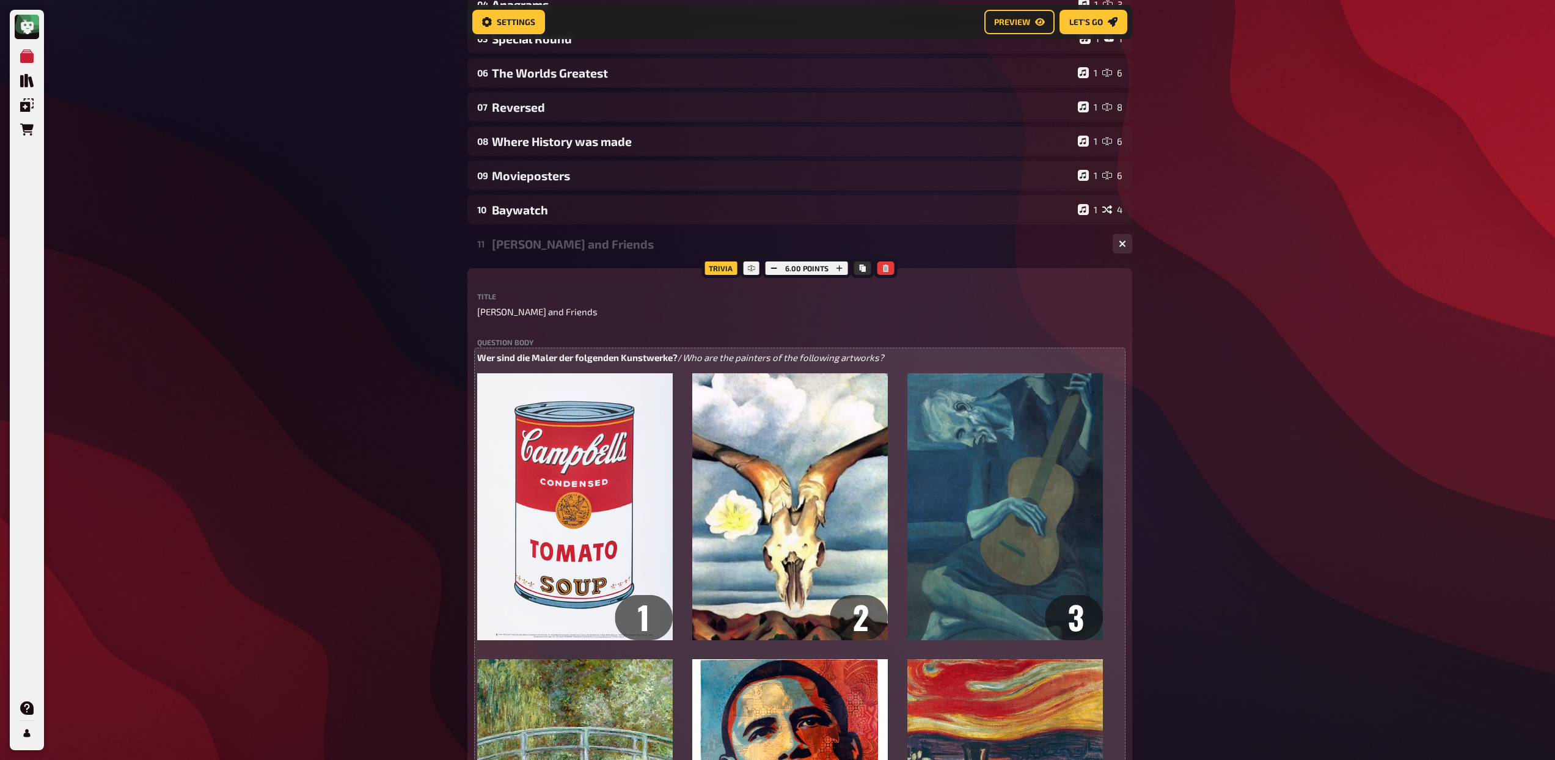
scroll to position [254, 0]
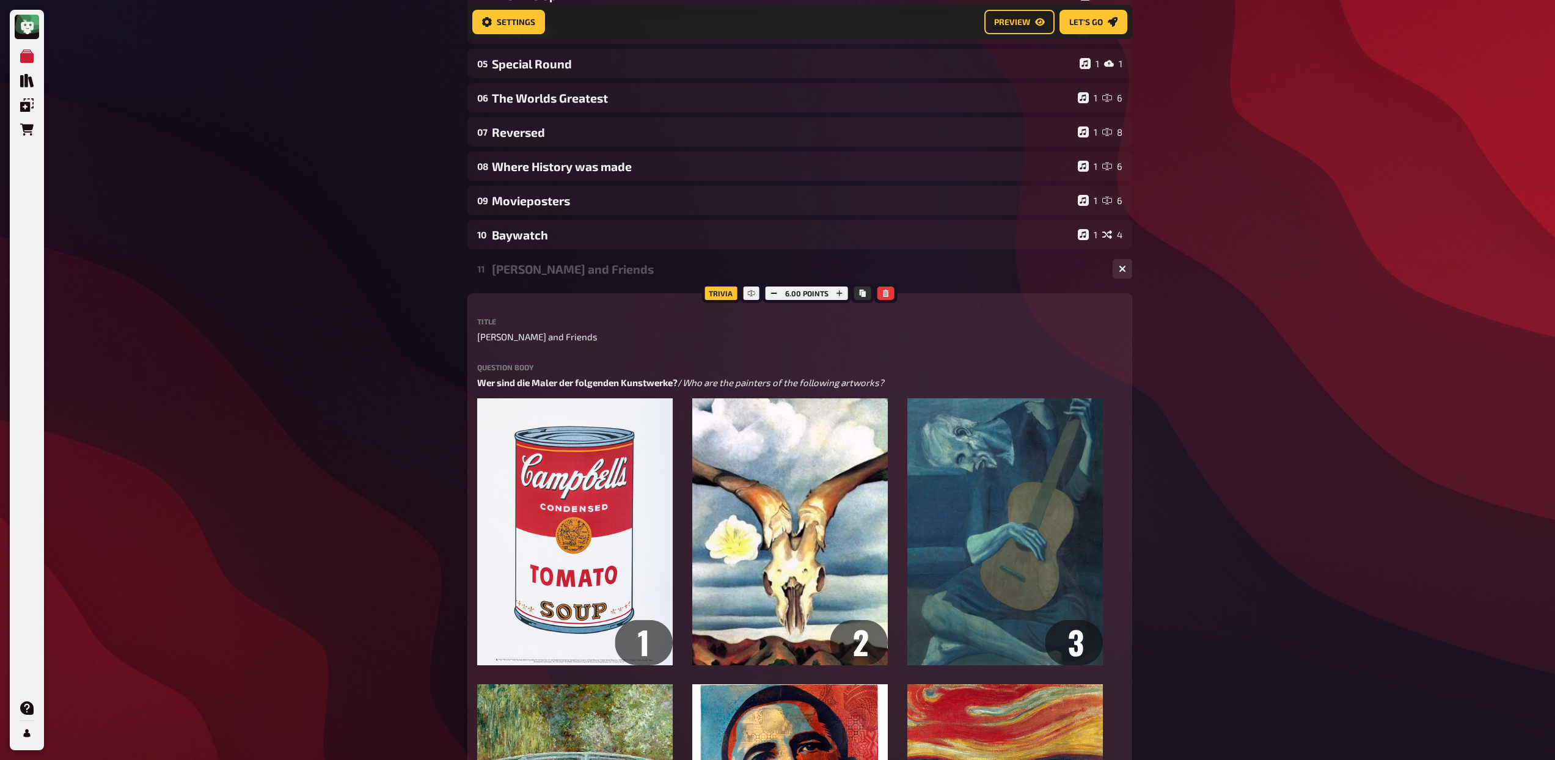
click at [588, 271] on div "Picasso and Friends" at bounding box center [797, 269] width 611 height 14
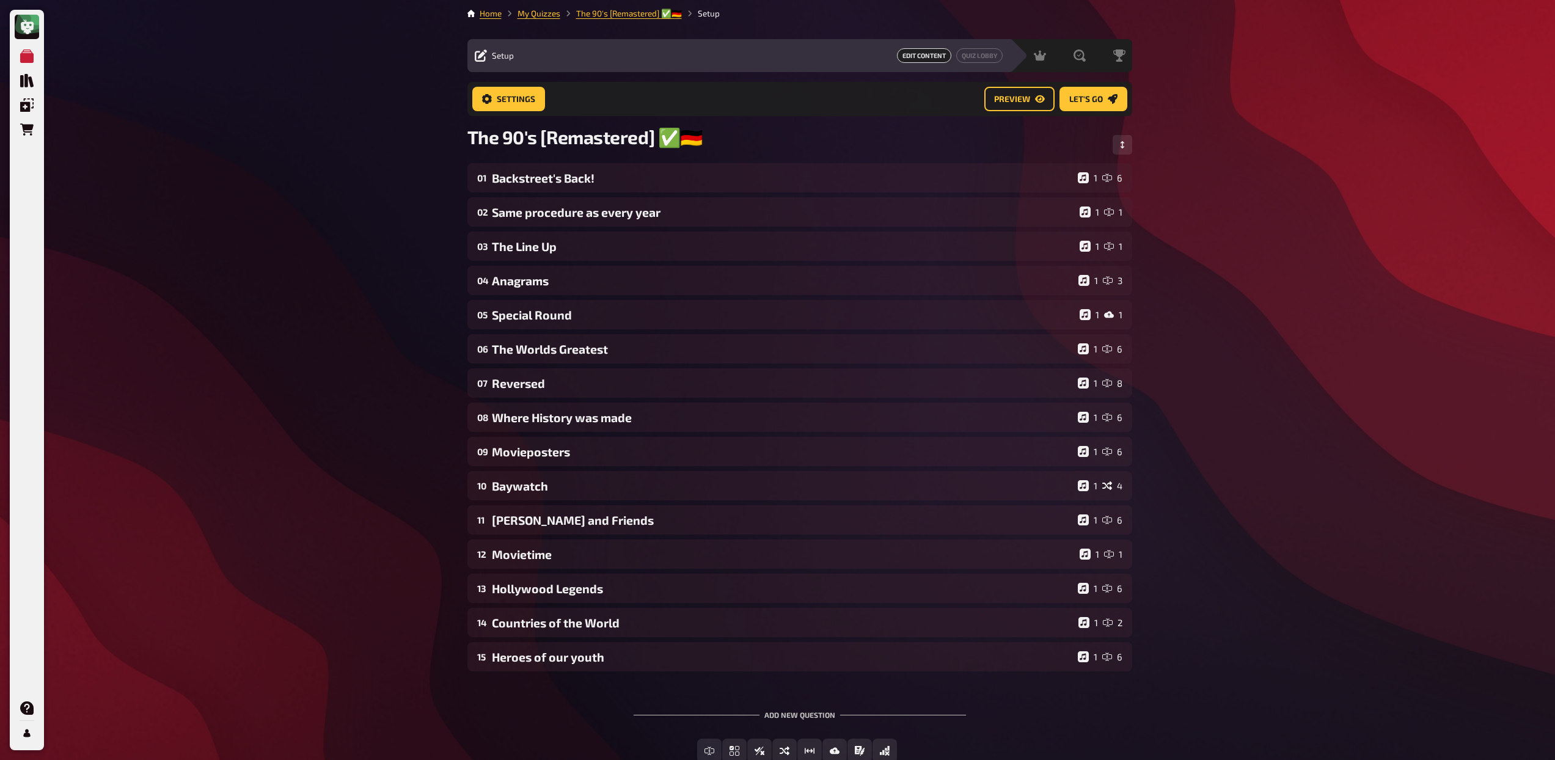
scroll to position [0, 0]
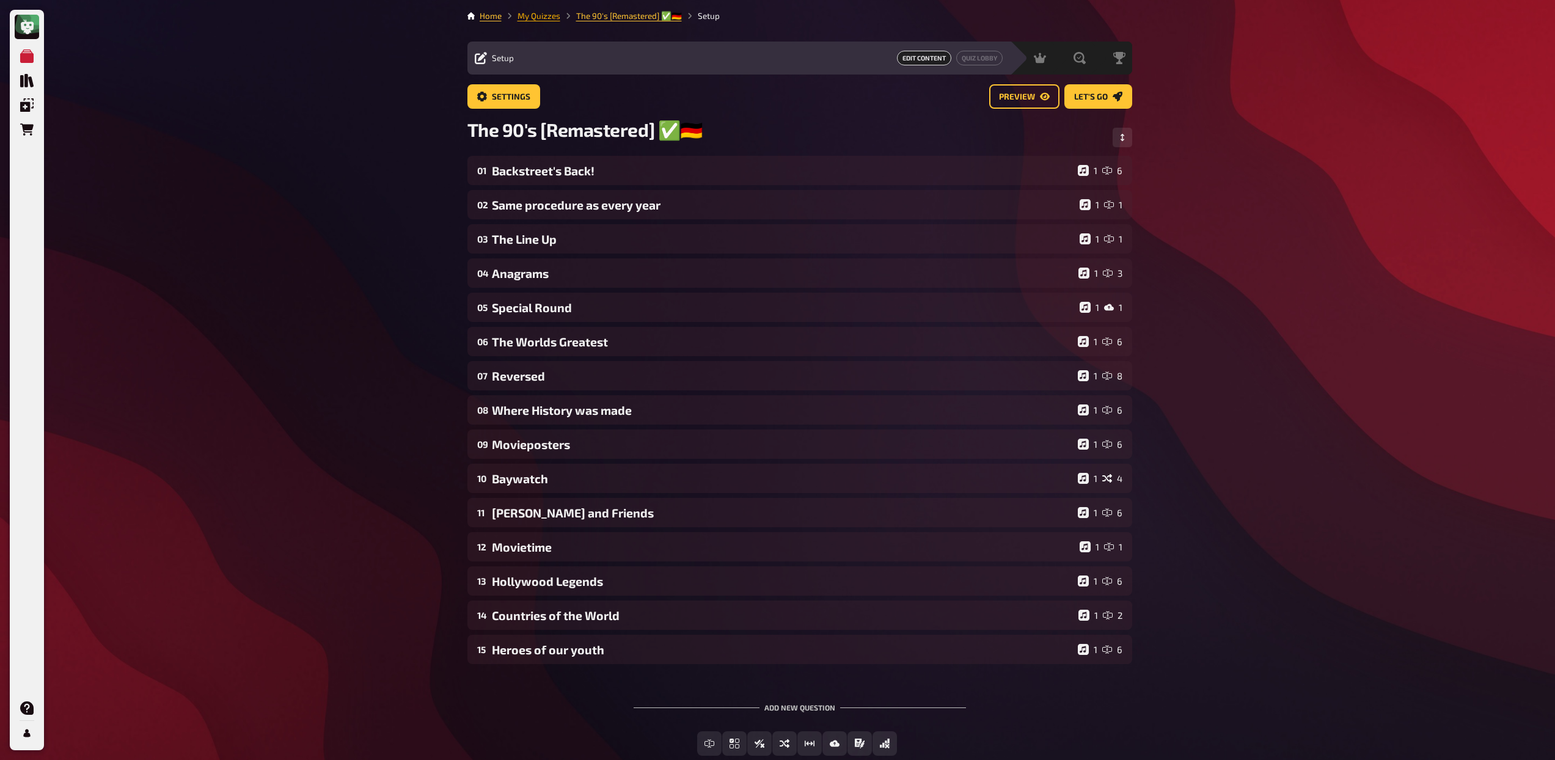
click at [546, 18] on link "My Quizzes" at bounding box center [539, 16] width 43 height 10
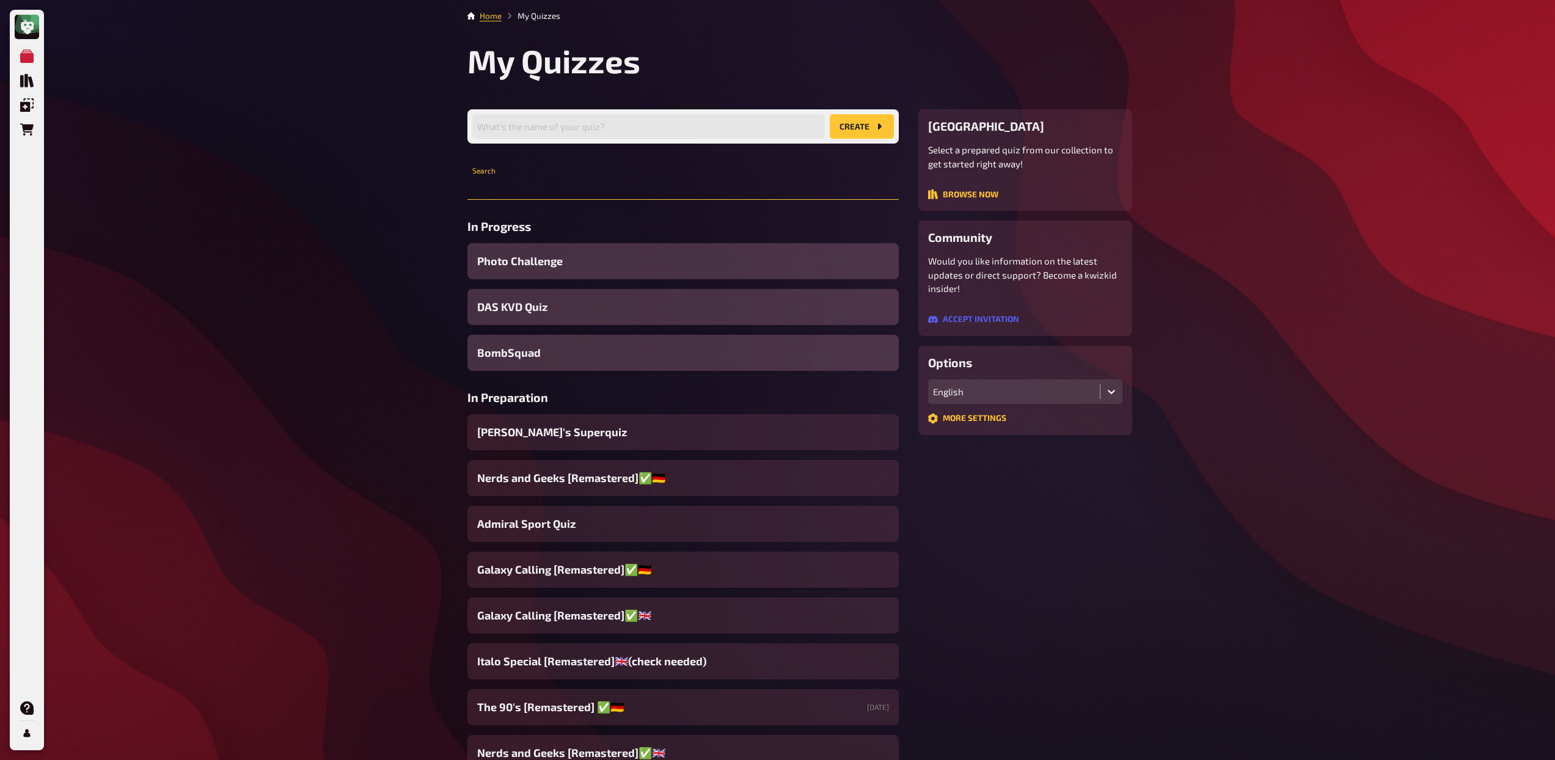
click at [552, 185] on input "text" at bounding box center [682, 187] width 431 height 24
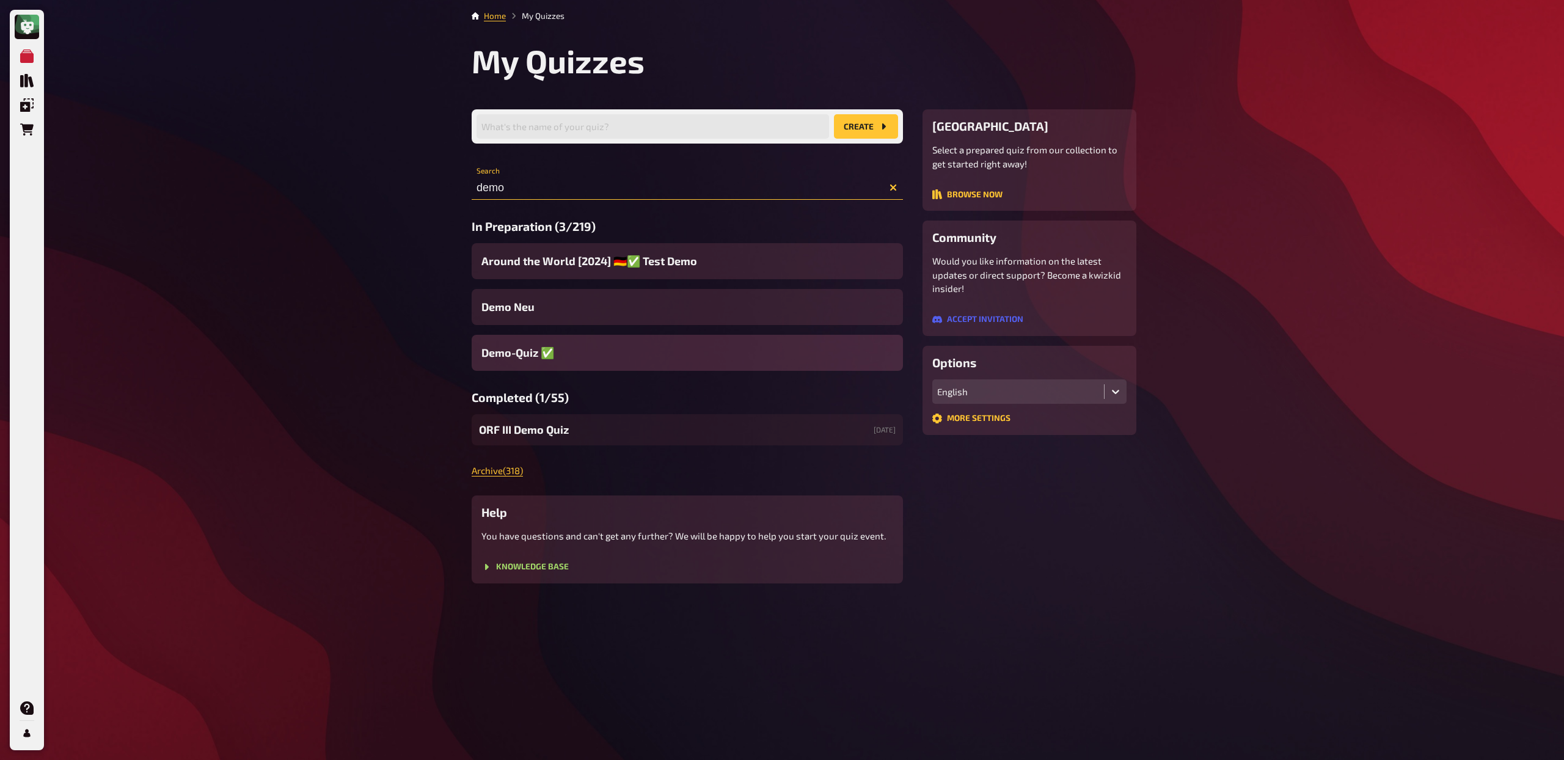
type input "demo"
click at [530, 351] on span "Demo-Quiz ✅​" at bounding box center [518, 353] width 73 height 16
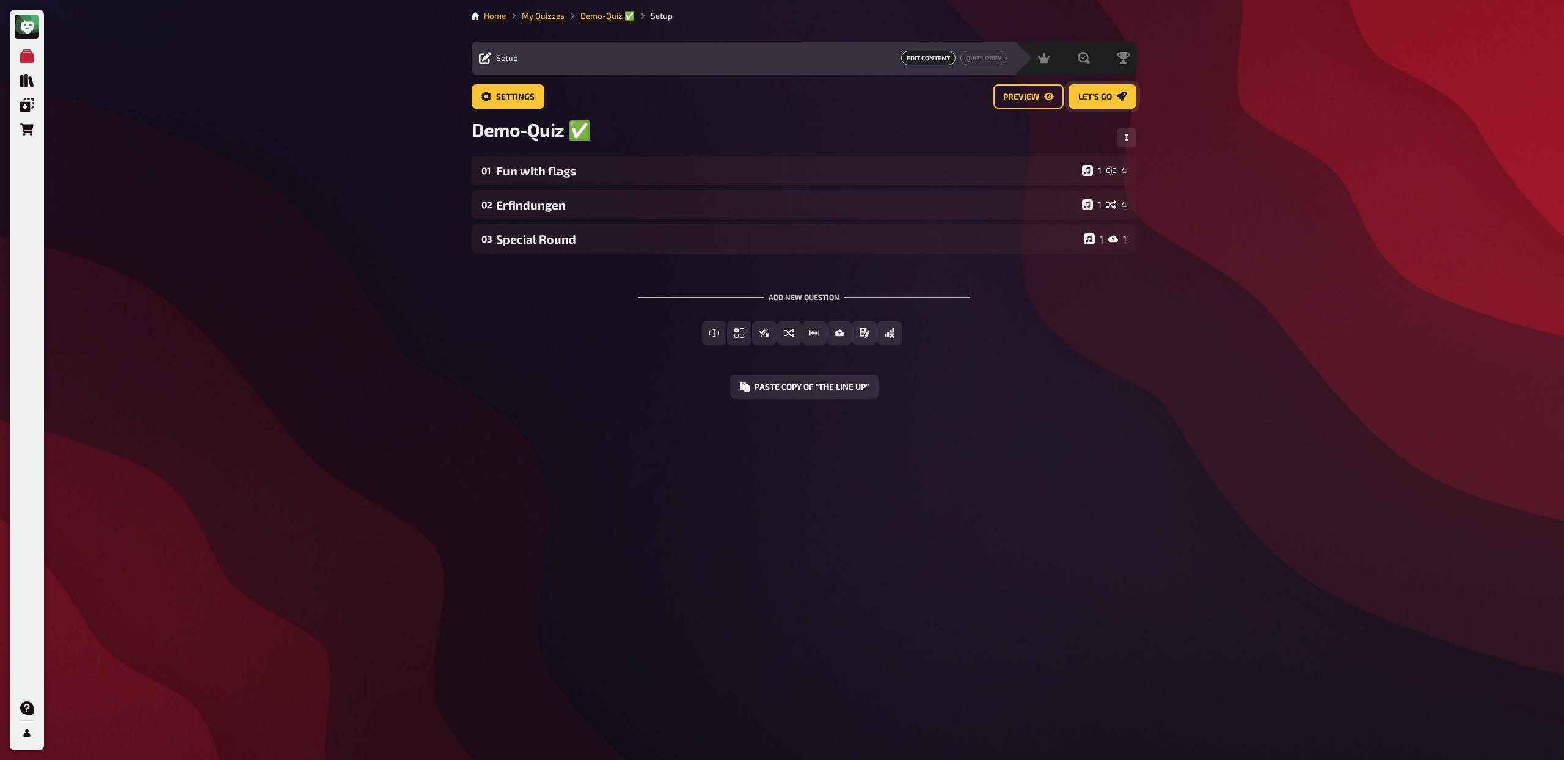
click at [1087, 97] on span "Let's go" at bounding box center [1095, 97] width 34 height 9
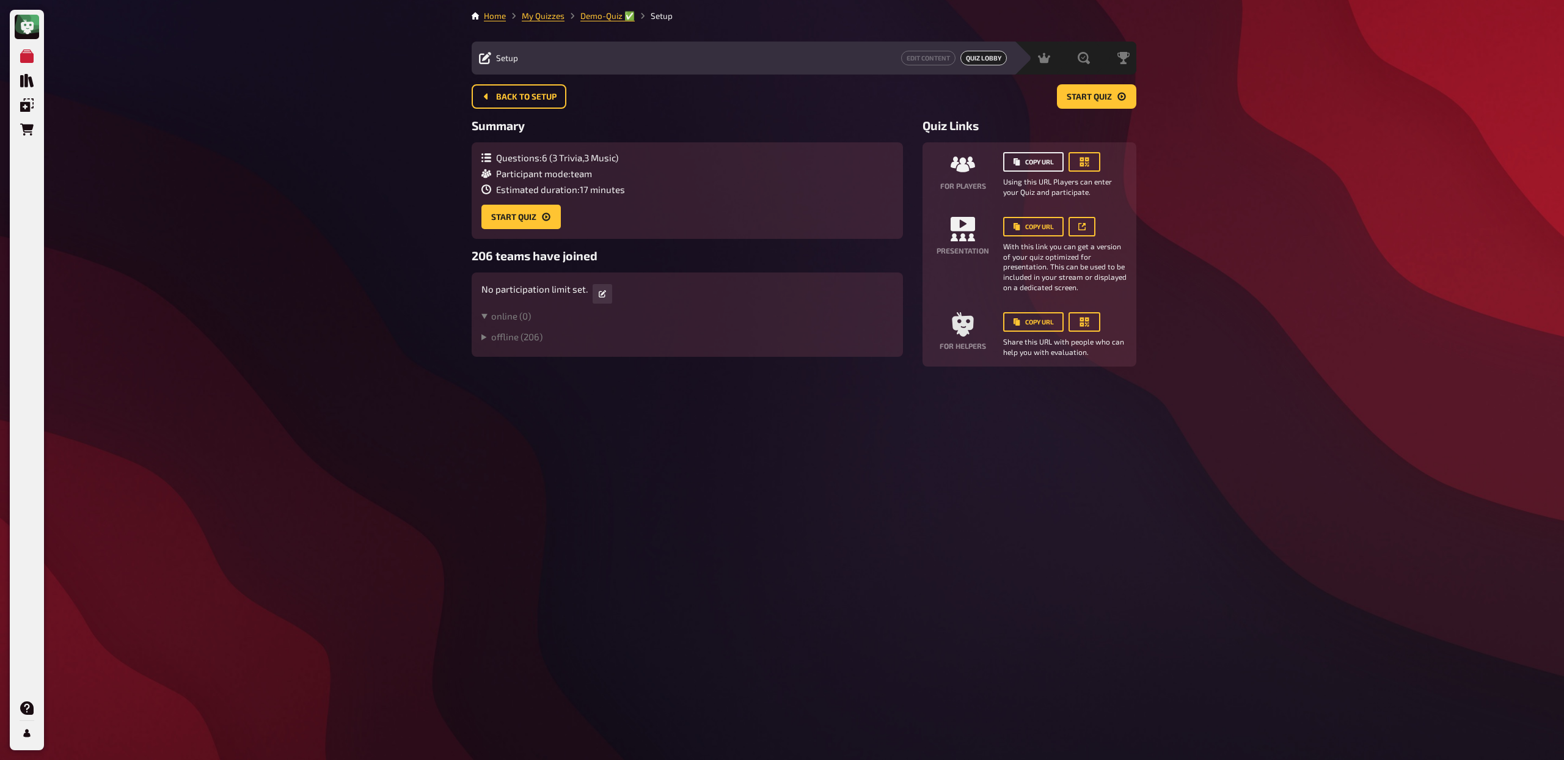
click at [1030, 167] on button "Copy URL" at bounding box center [1033, 162] width 60 height 20
click at [486, 337] on summary "offline ( 206 )" at bounding box center [688, 336] width 412 height 11
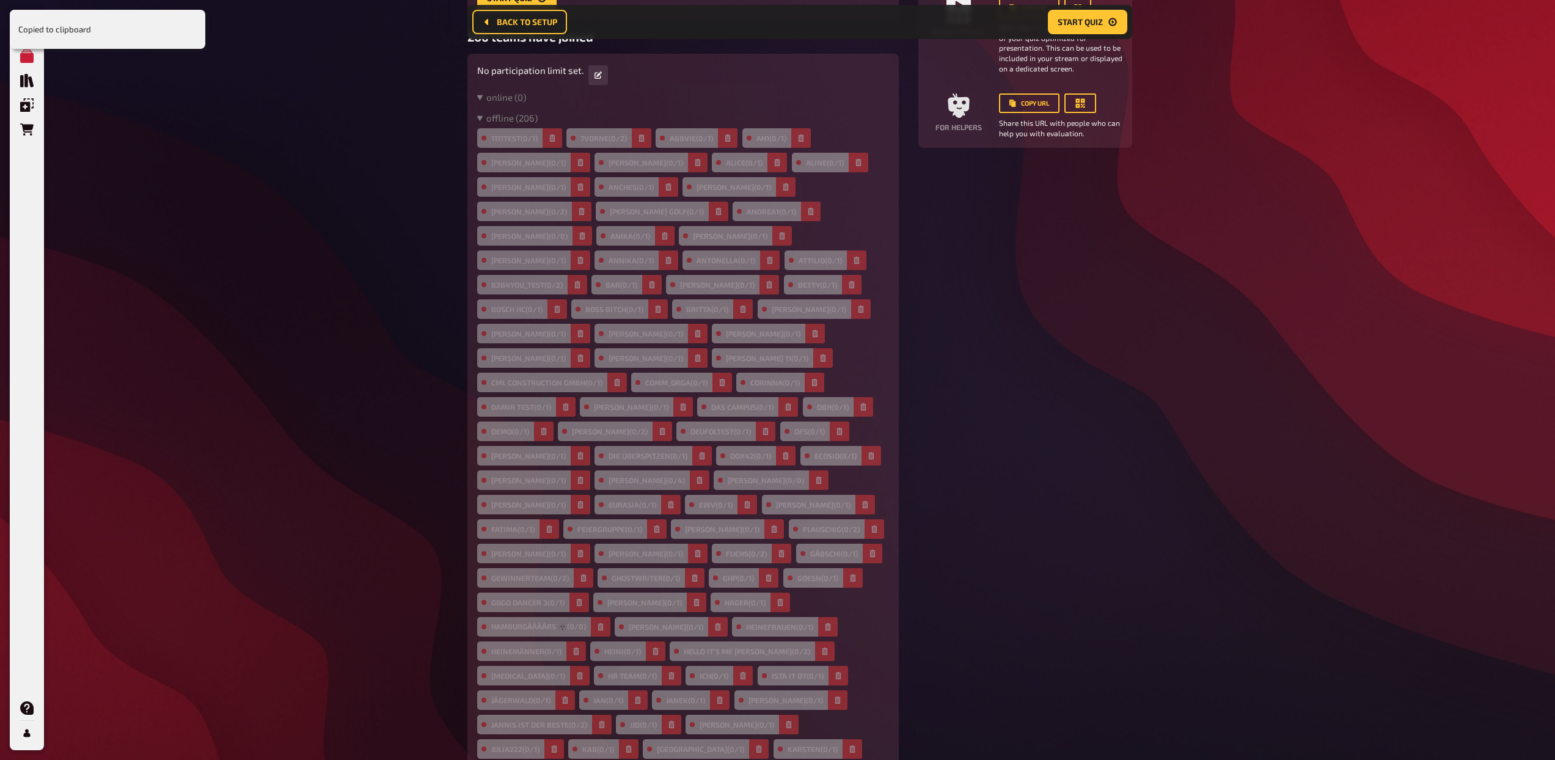
scroll to position [214, 0]
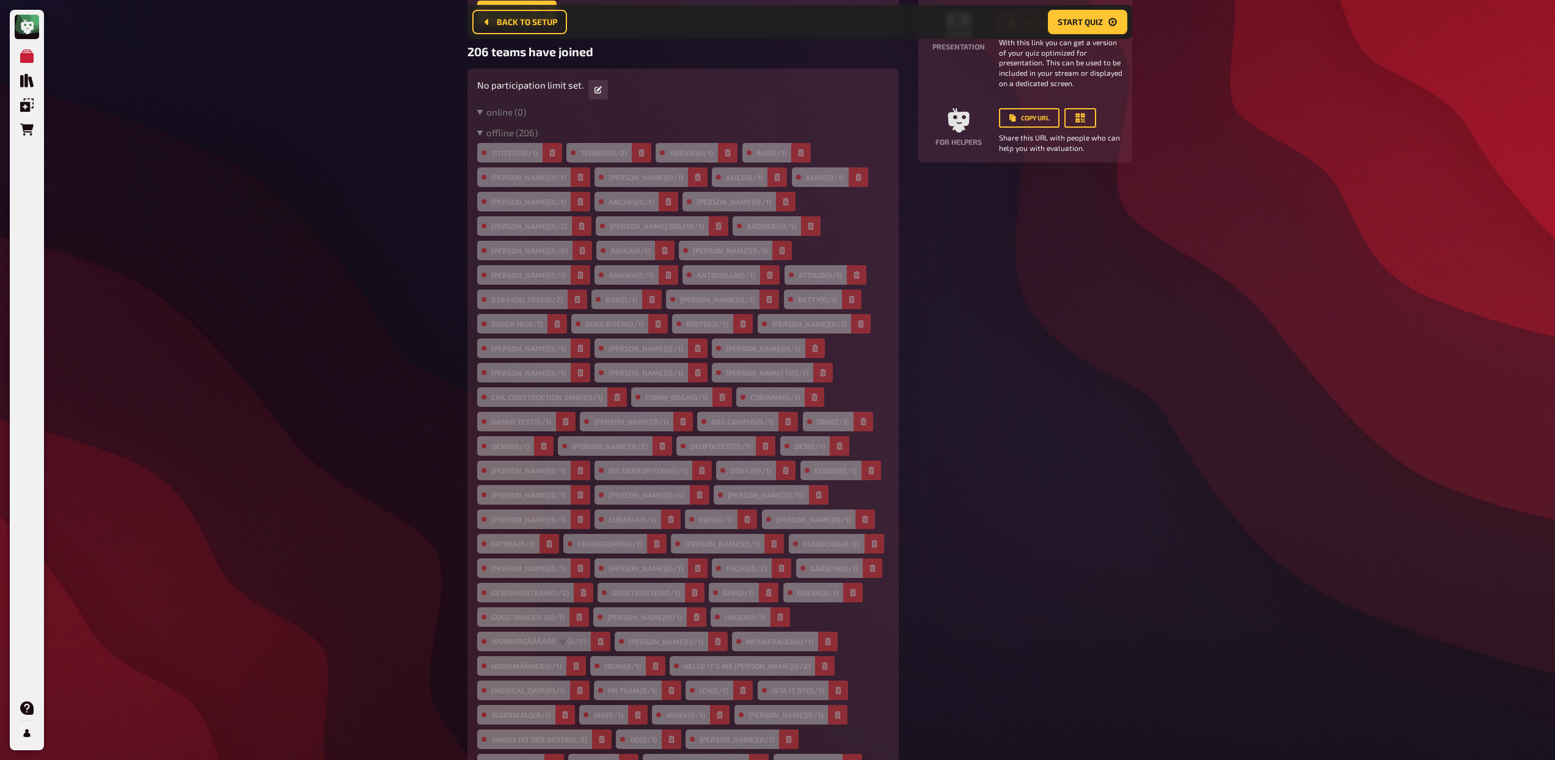
click at [695, 565] on icon "button" at bounding box center [697, 568] width 5 height 7
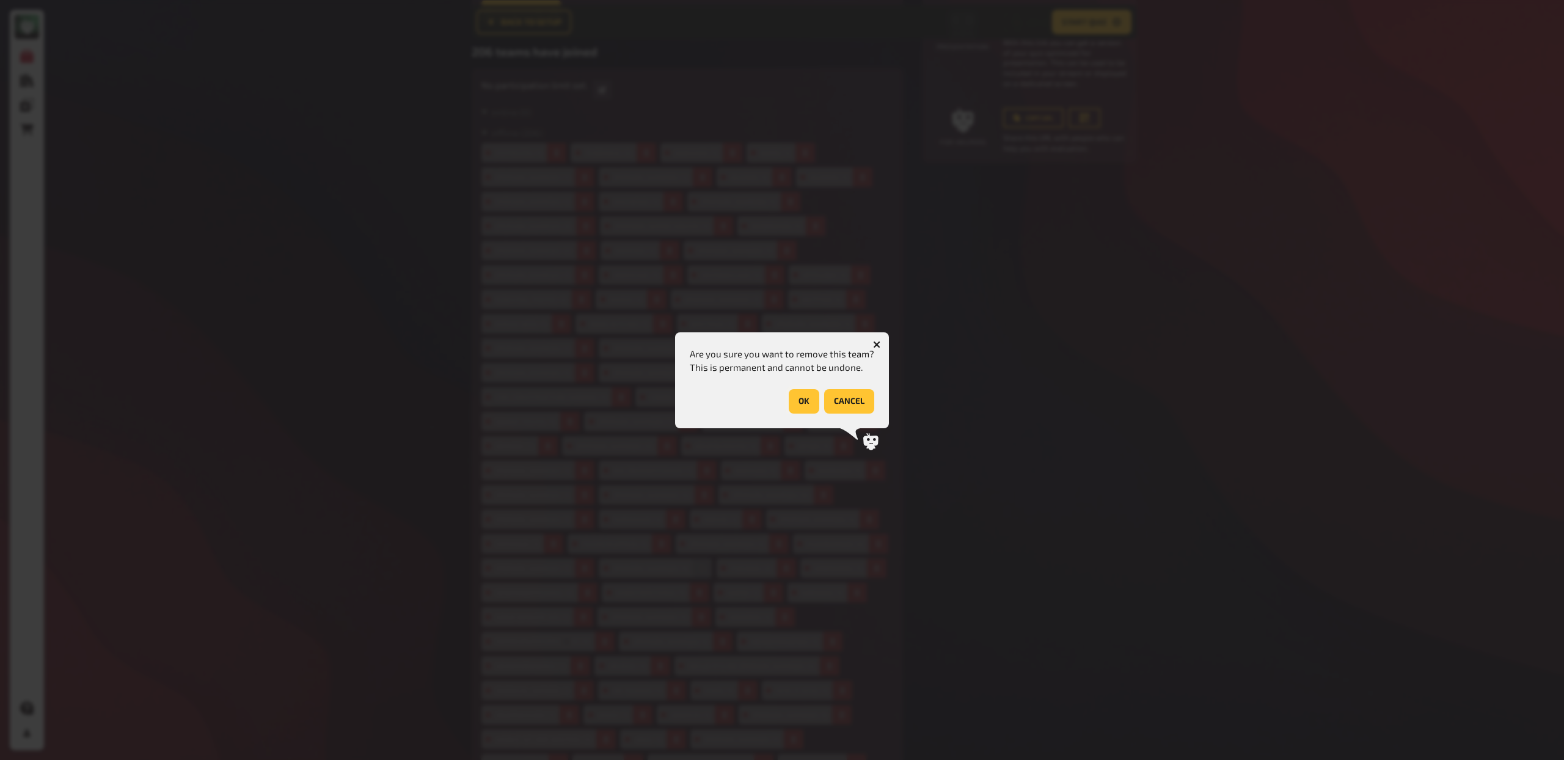
click at [805, 405] on button "OK" at bounding box center [804, 401] width 31 height 24
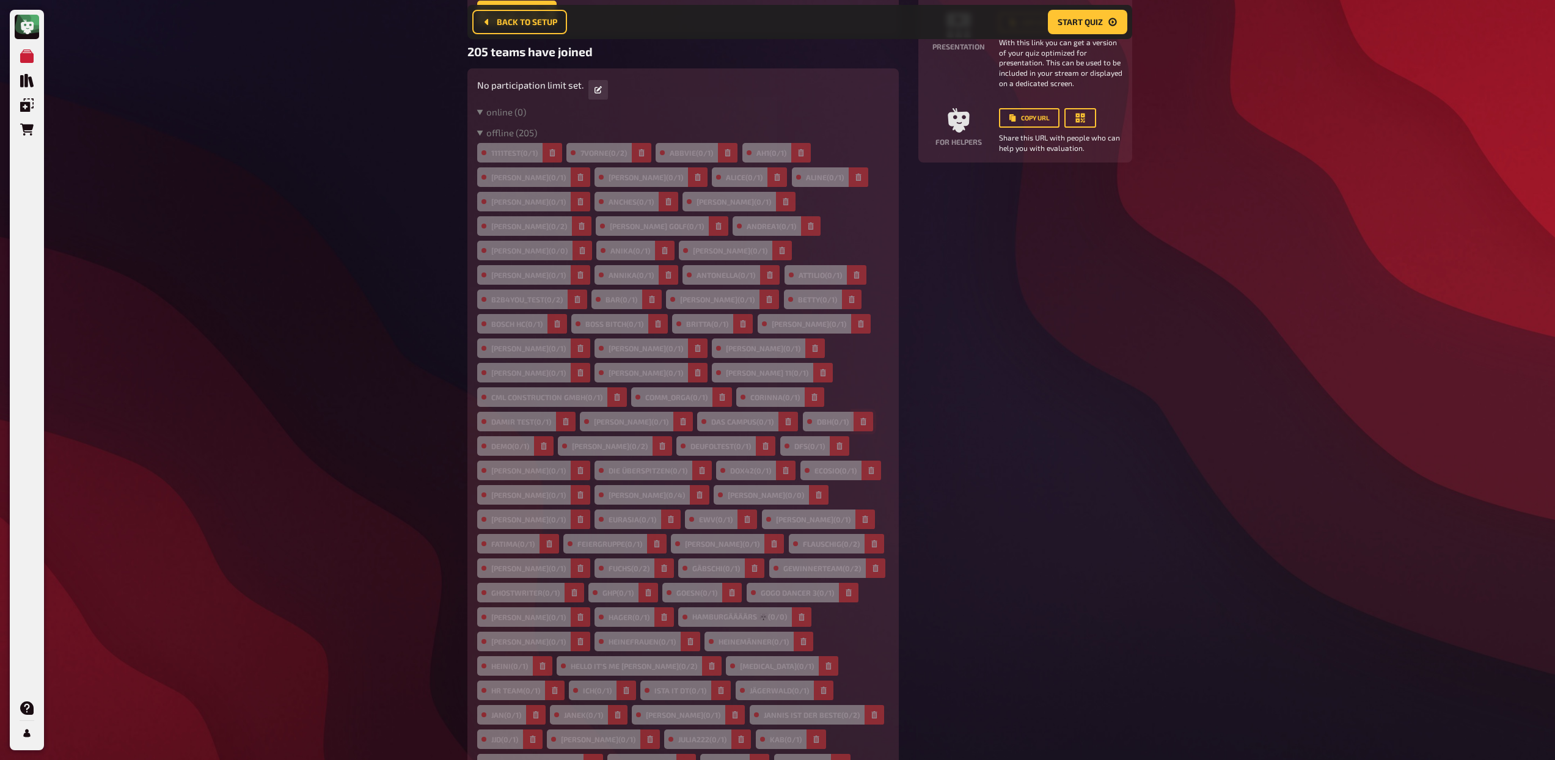
click at [854, 412] on button "button" at bounding box center [864, 422] width 20 height 20
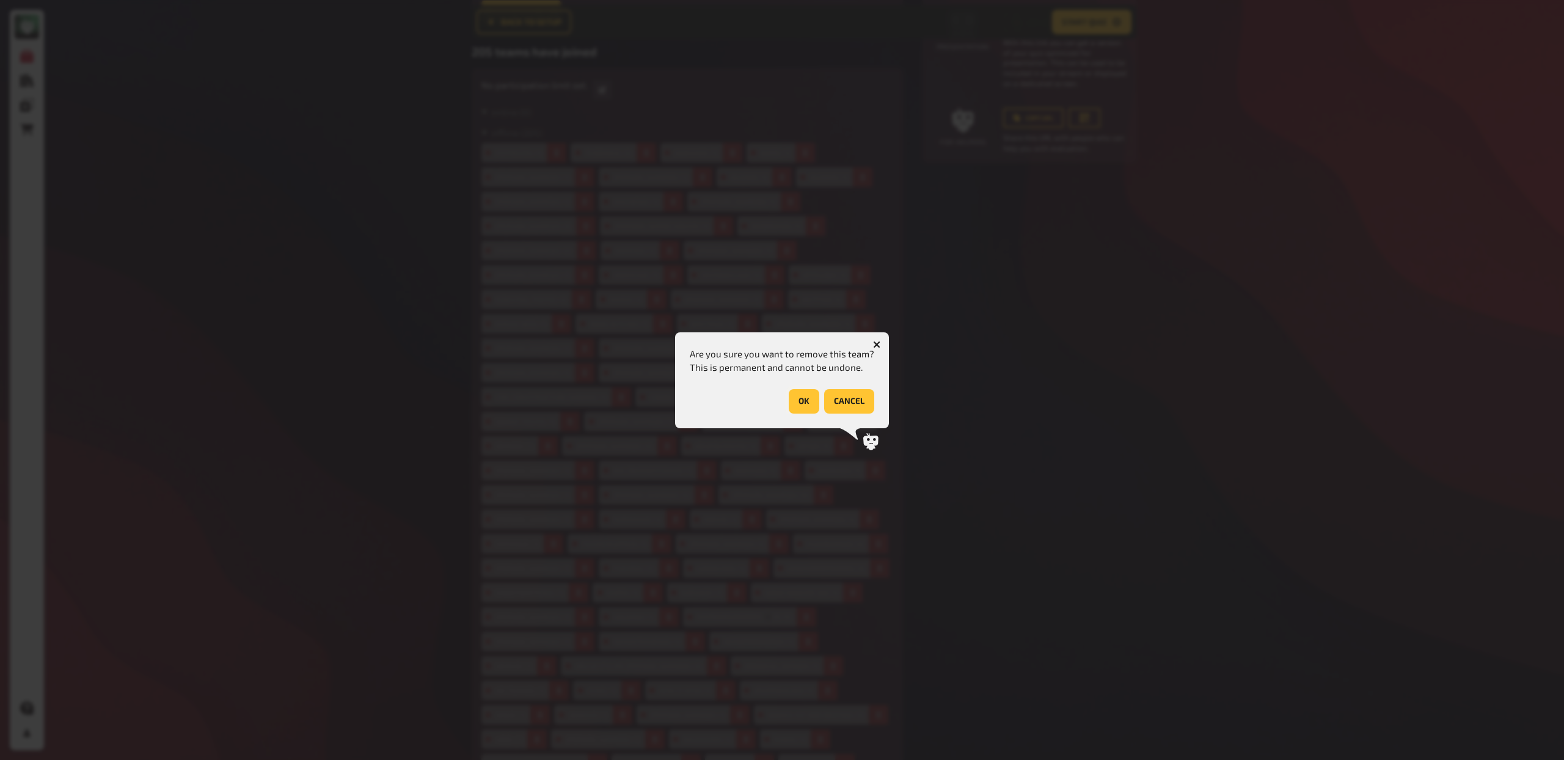
click at [808, 403] on button "OK" at bounding box center [804, 401] width 31 height 24
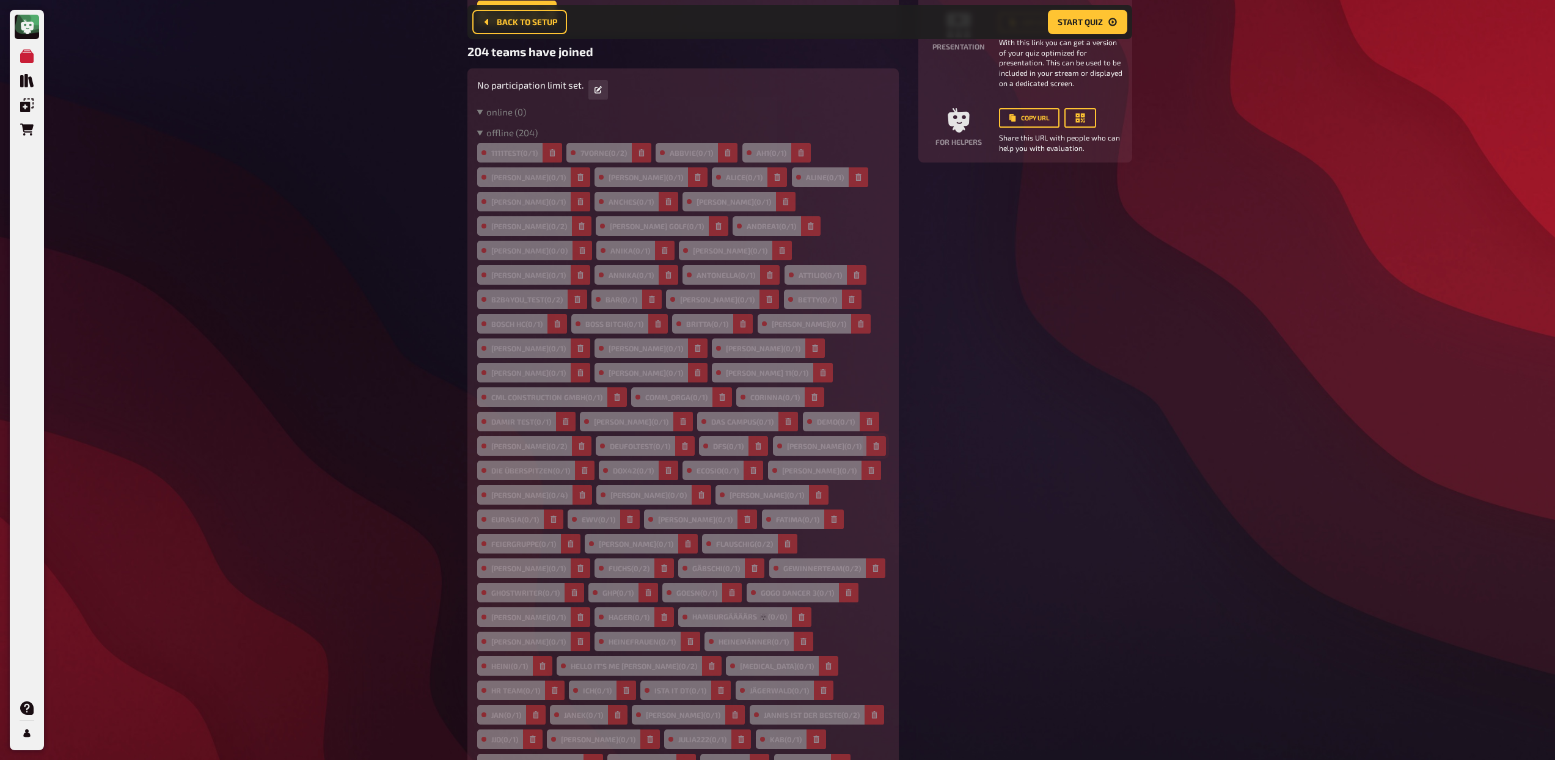
click at [873, 442] on icon "button" at bounding box center [875, 445] width 5 height 7
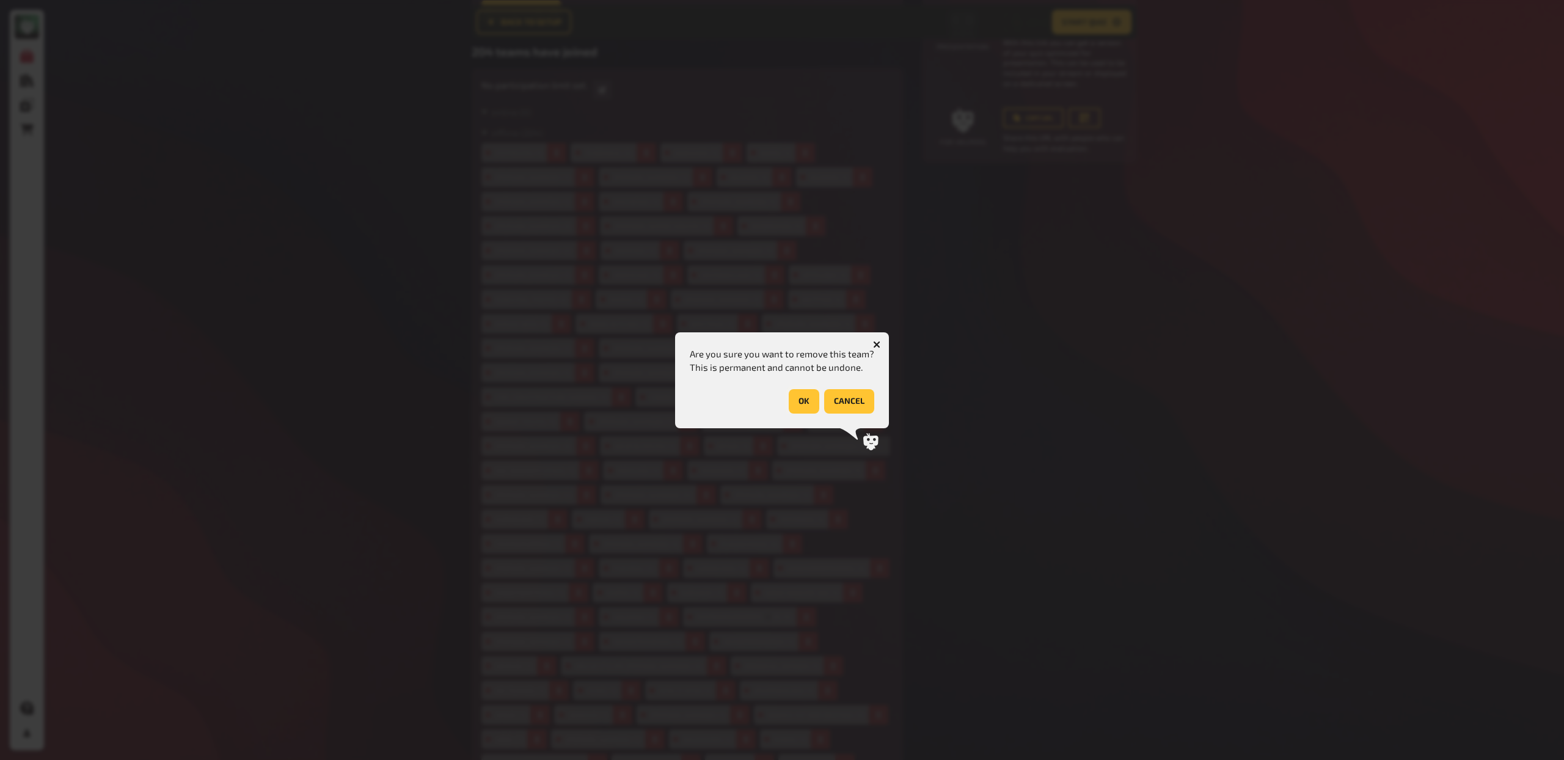
click at [799, 406] on button "OK" at bounding box center [804, 401] width 31 height 24
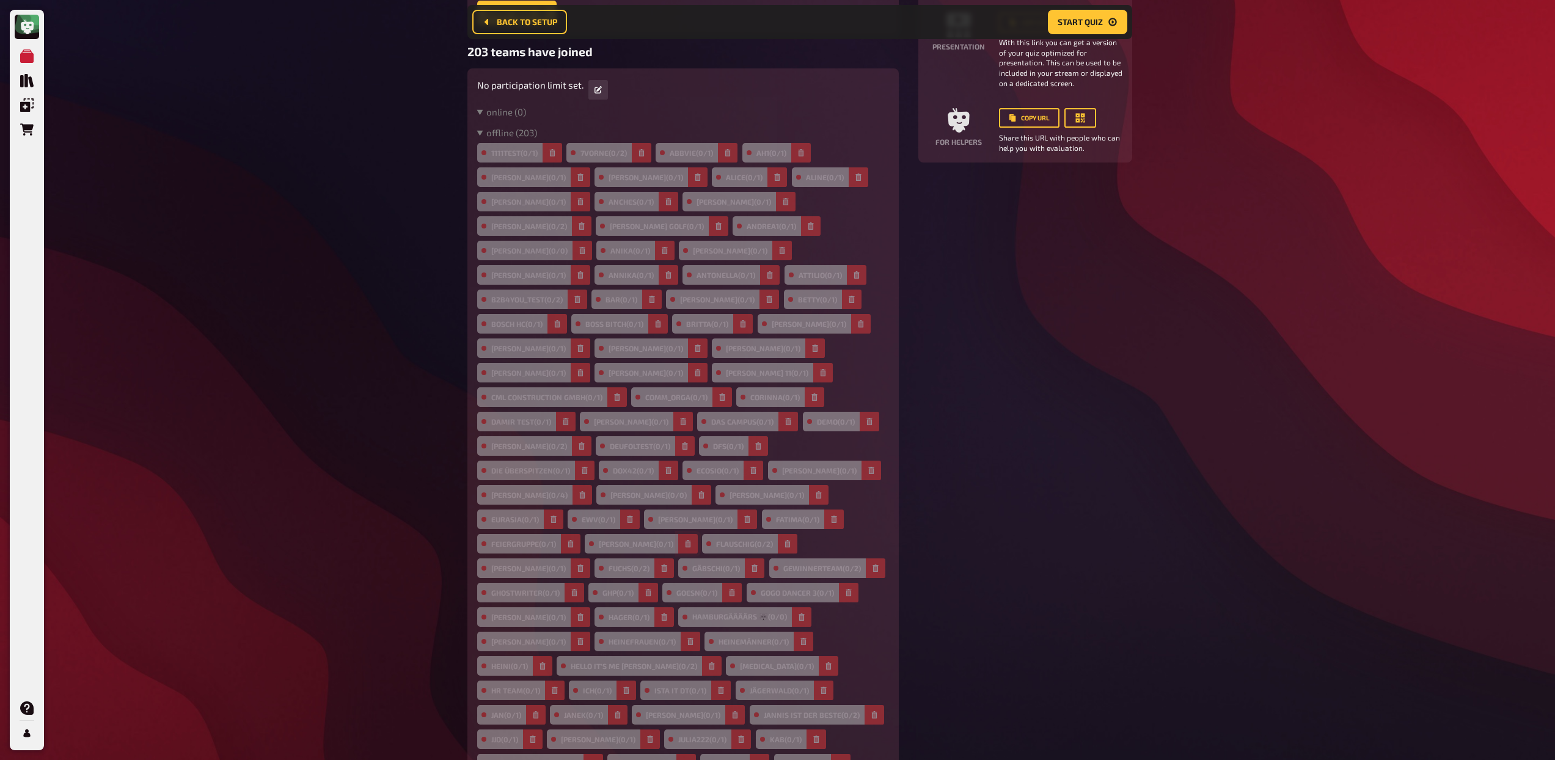
click at [691, 540] on icon "button" at bounding box center [688, 543] width 5 height 7
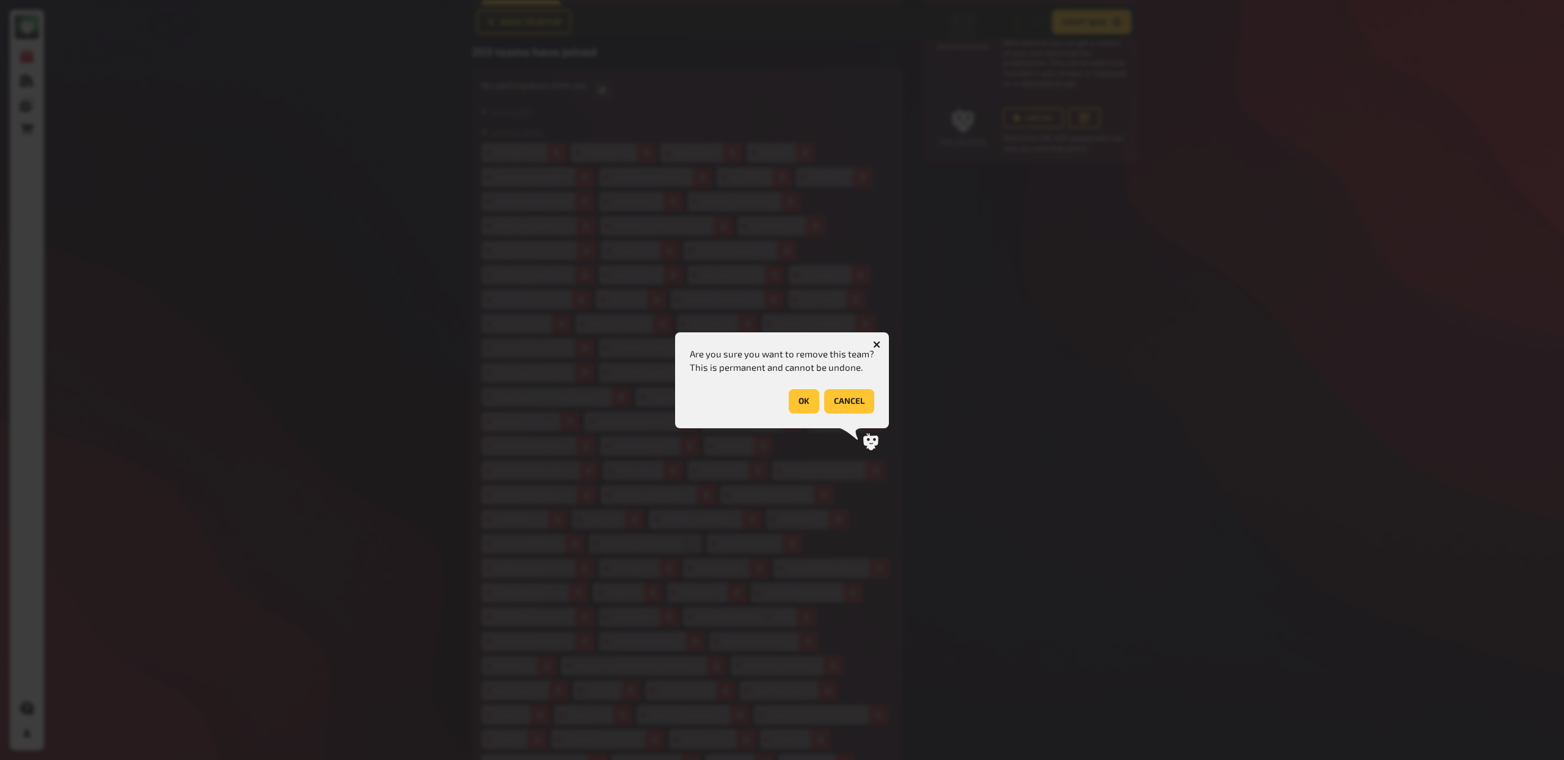
click at [793, 401] on button "OK" at bounding box center [804, 401] width 31 height 24
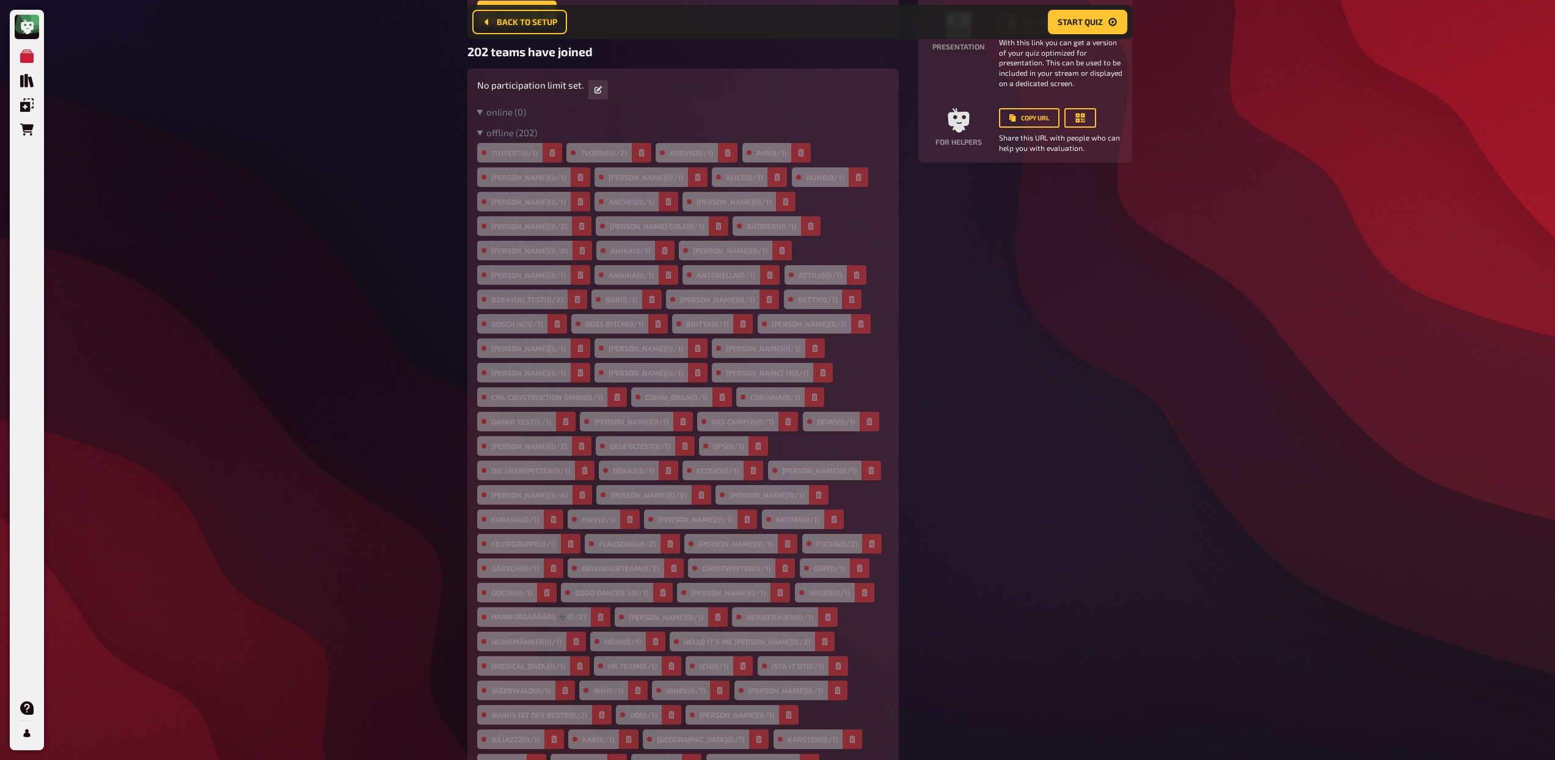
click at [574, 540] on icon "button" at bounding box center [570, 543] width 7 height 7
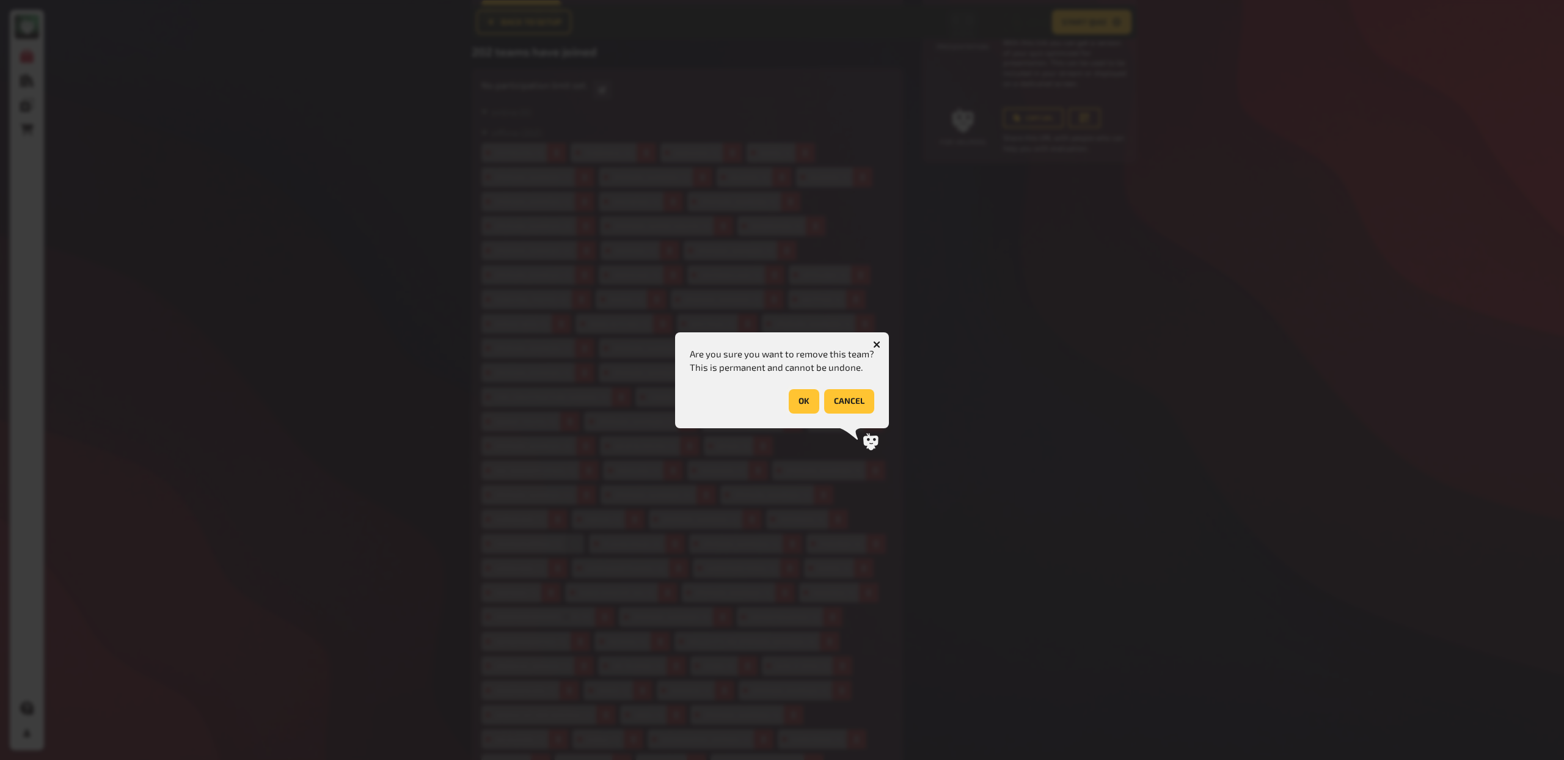
click at [797, 407] on button "OK" at bounding box center [804, 401] width 31 height 24
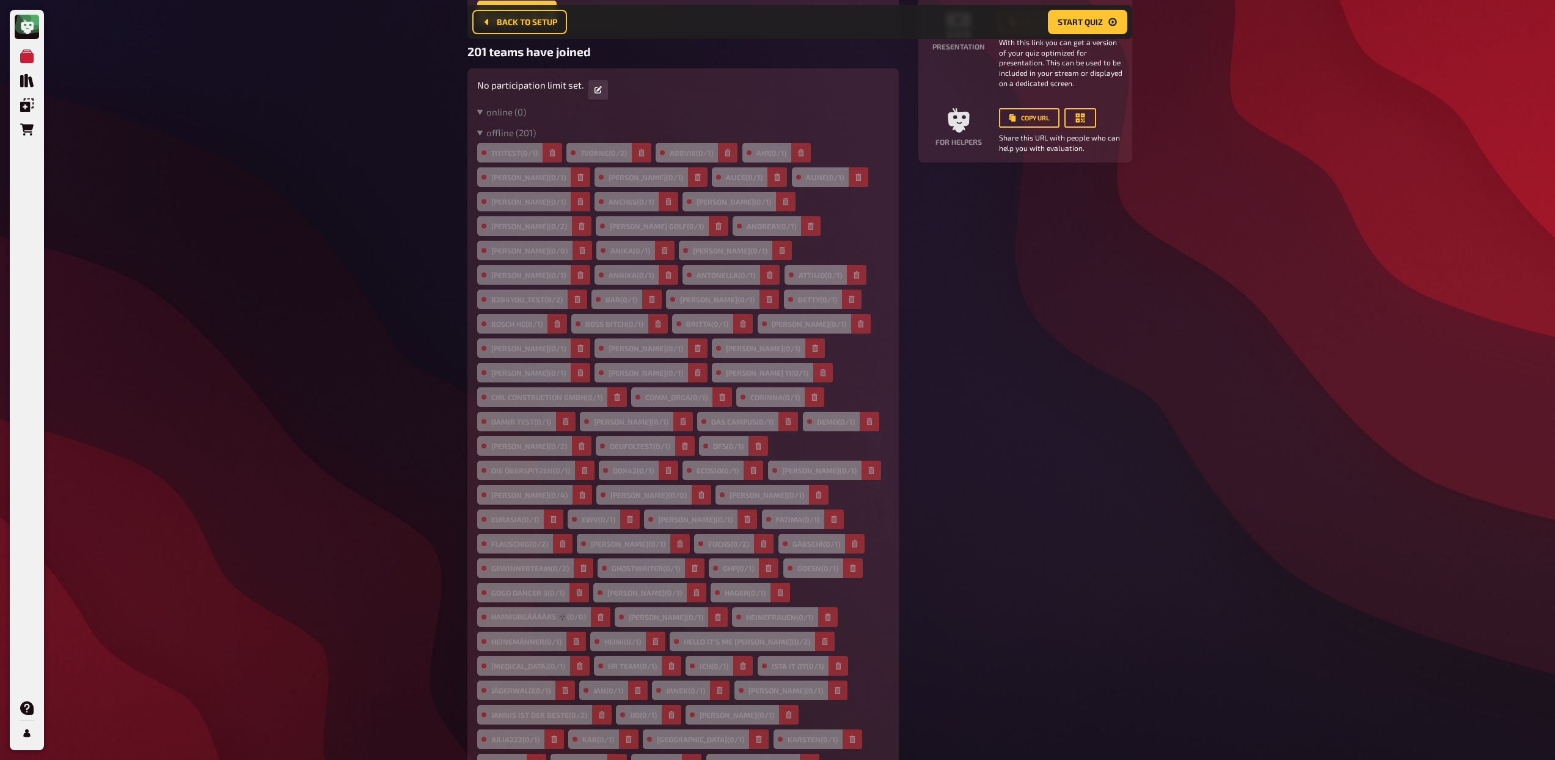
click at [728, 607] on button "button" at bounding box center [718, 617] width 20 height 20
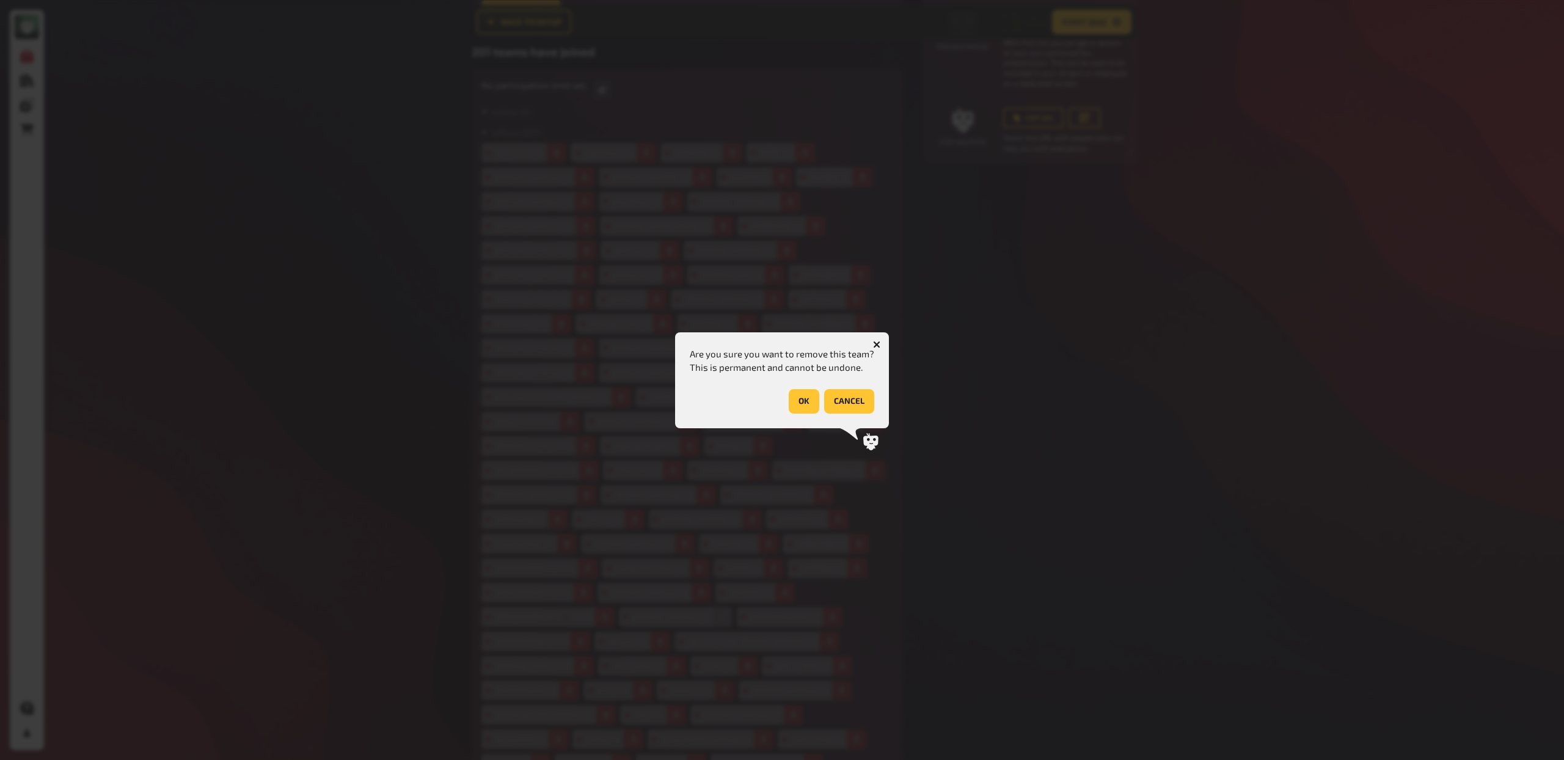
click at [795, 397] on button "OK" at bounding box center [804, 401] width 31 height 24
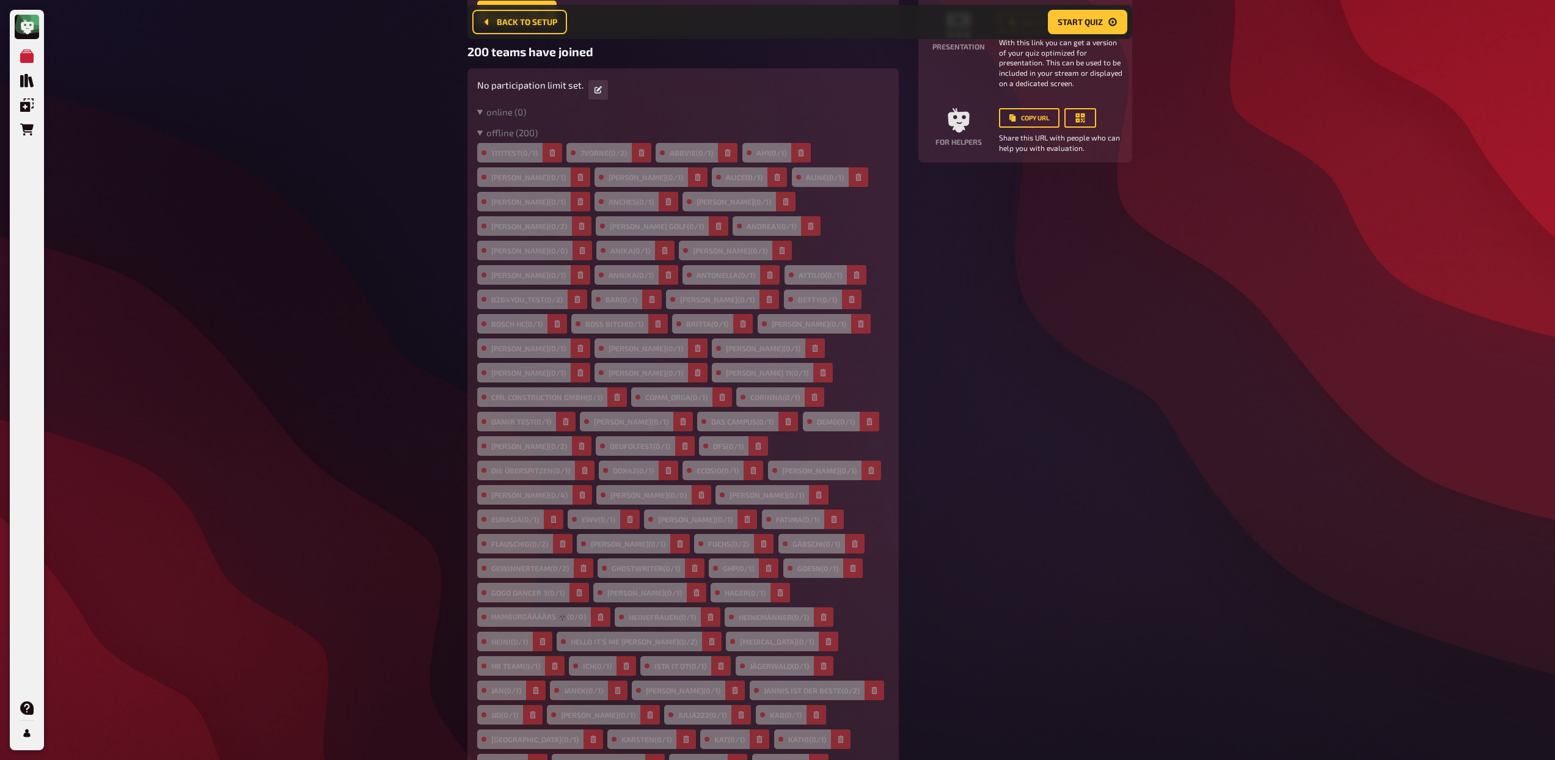
click at [565, 656] on button "button" at bounding box center [555, 666] width 20 height 20
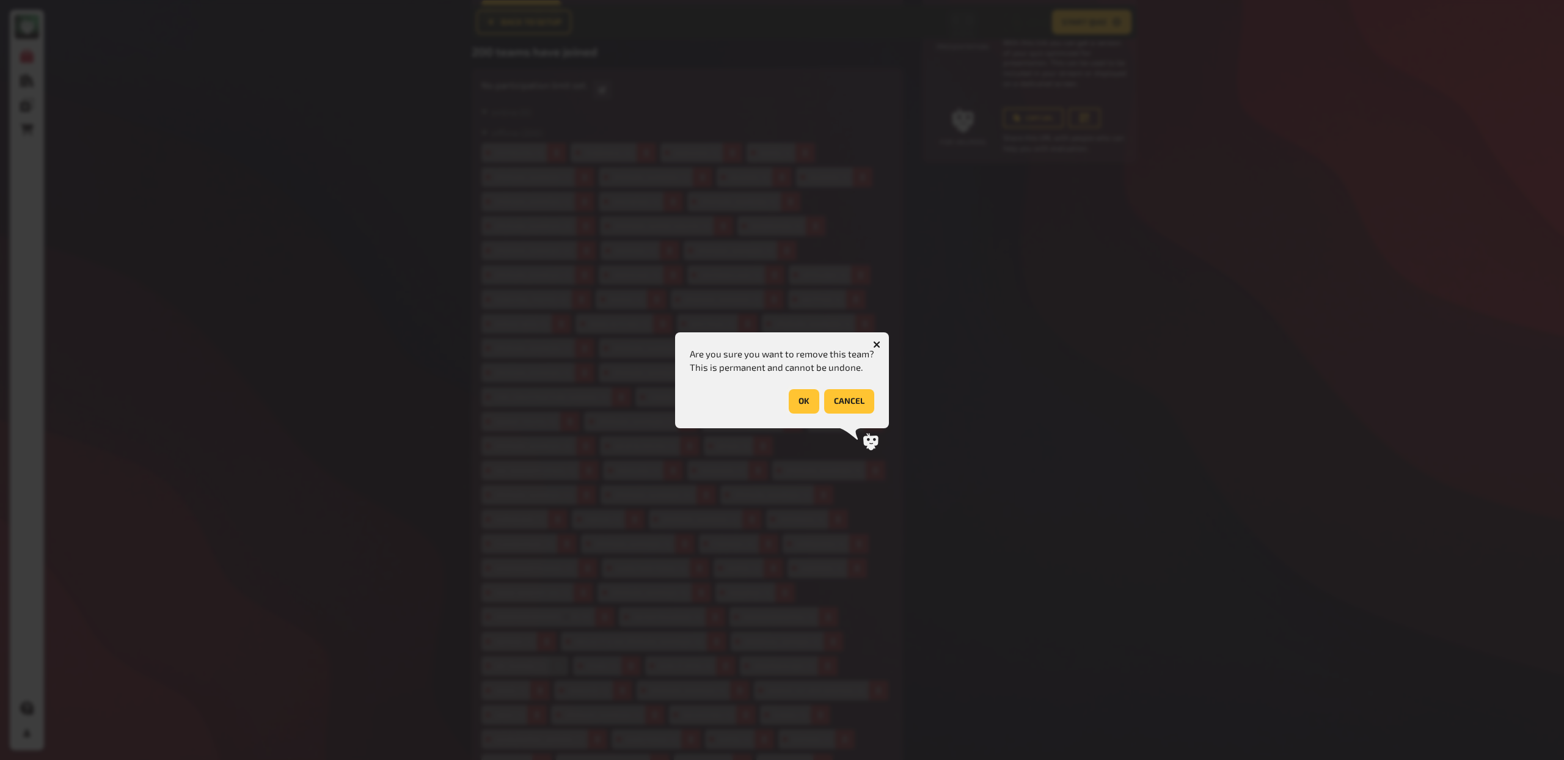
click at [801, 400] on button "OK" at bounding box center [804, 401] width 31 height 24
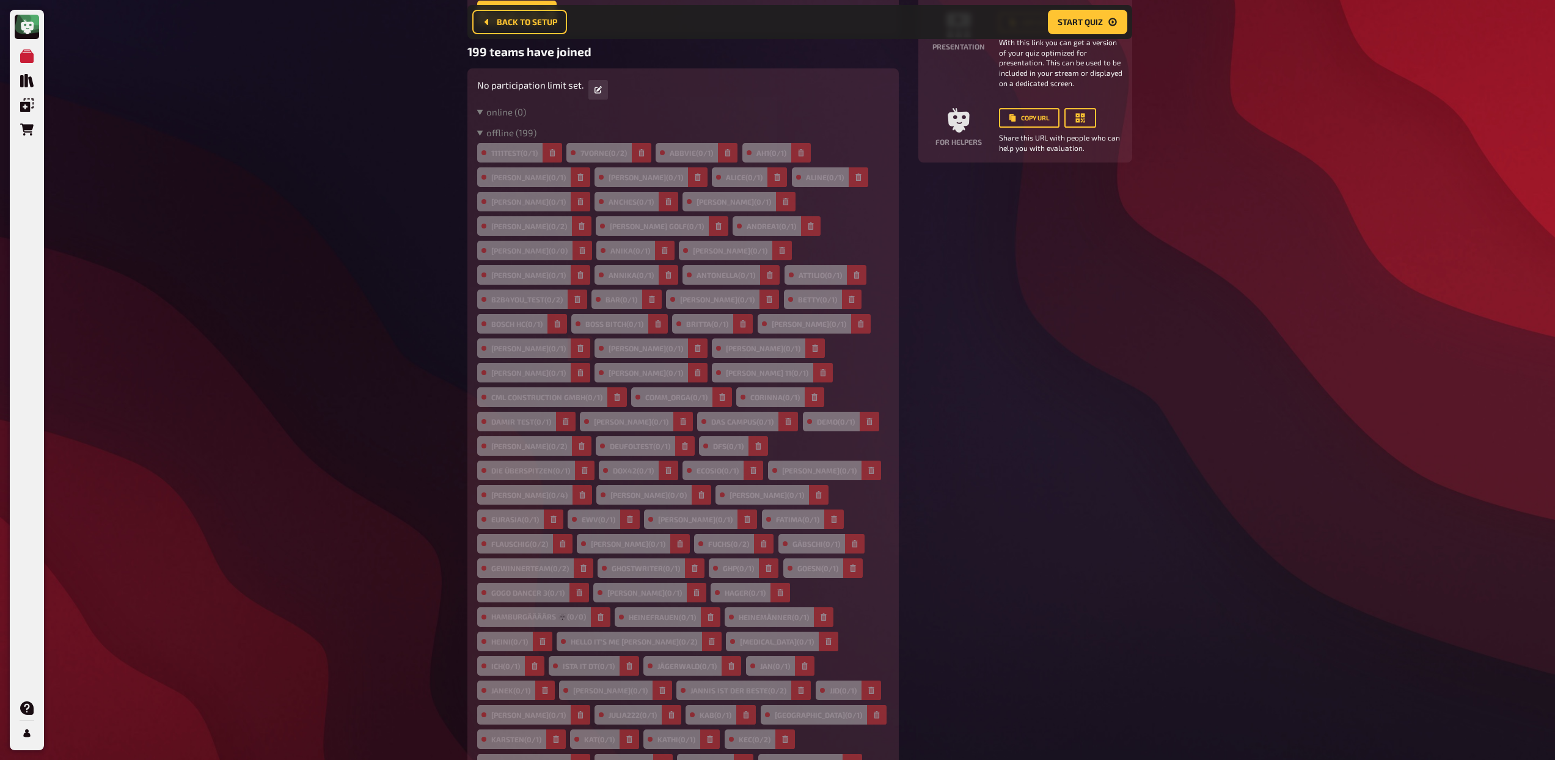
click at [590, 339] on button "button" at bounding box center [581, 349] width 20 height 20
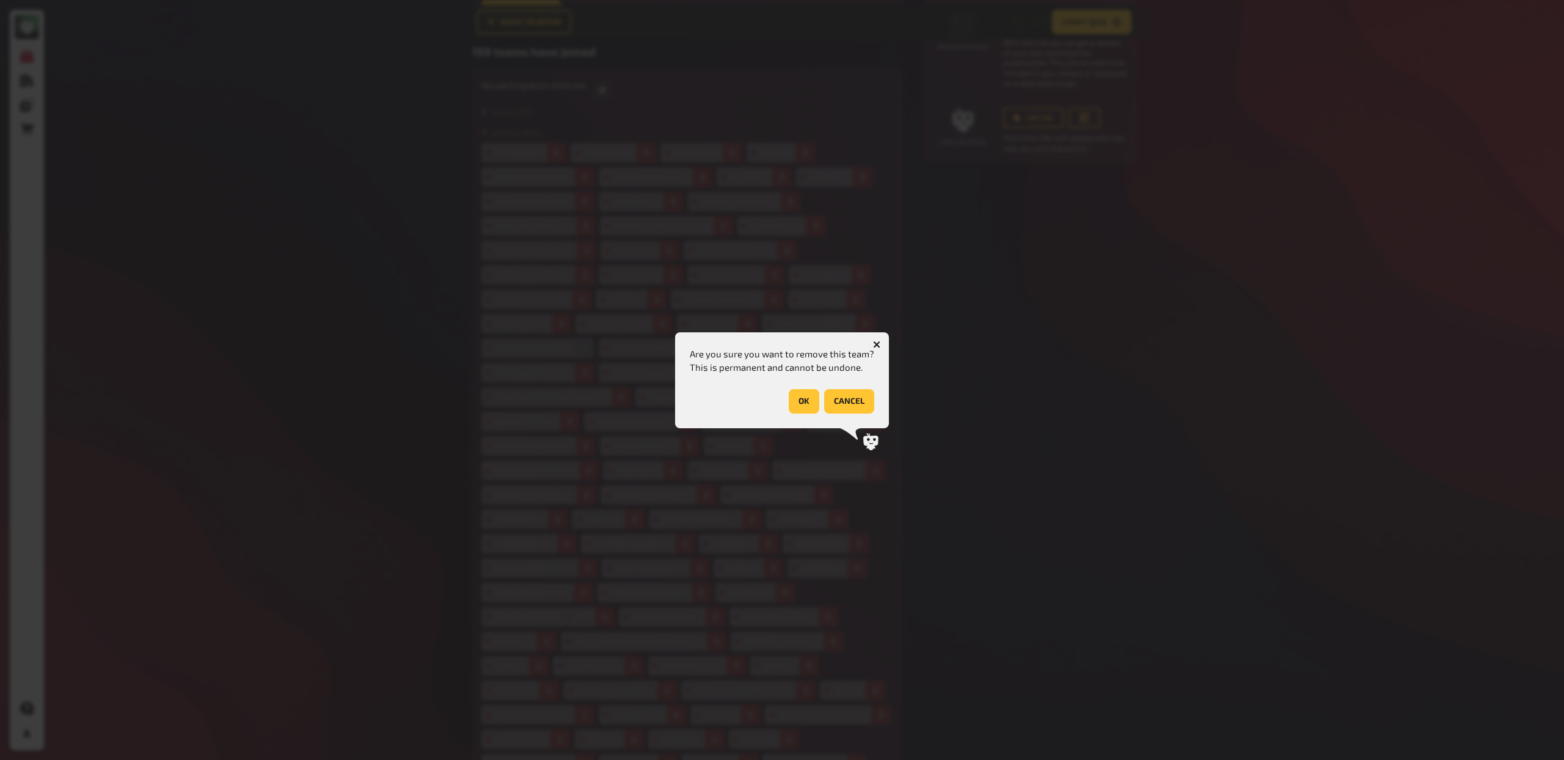
click at [798, 397] on button "OK" at bounding box center [804, 401] width 31 height 24
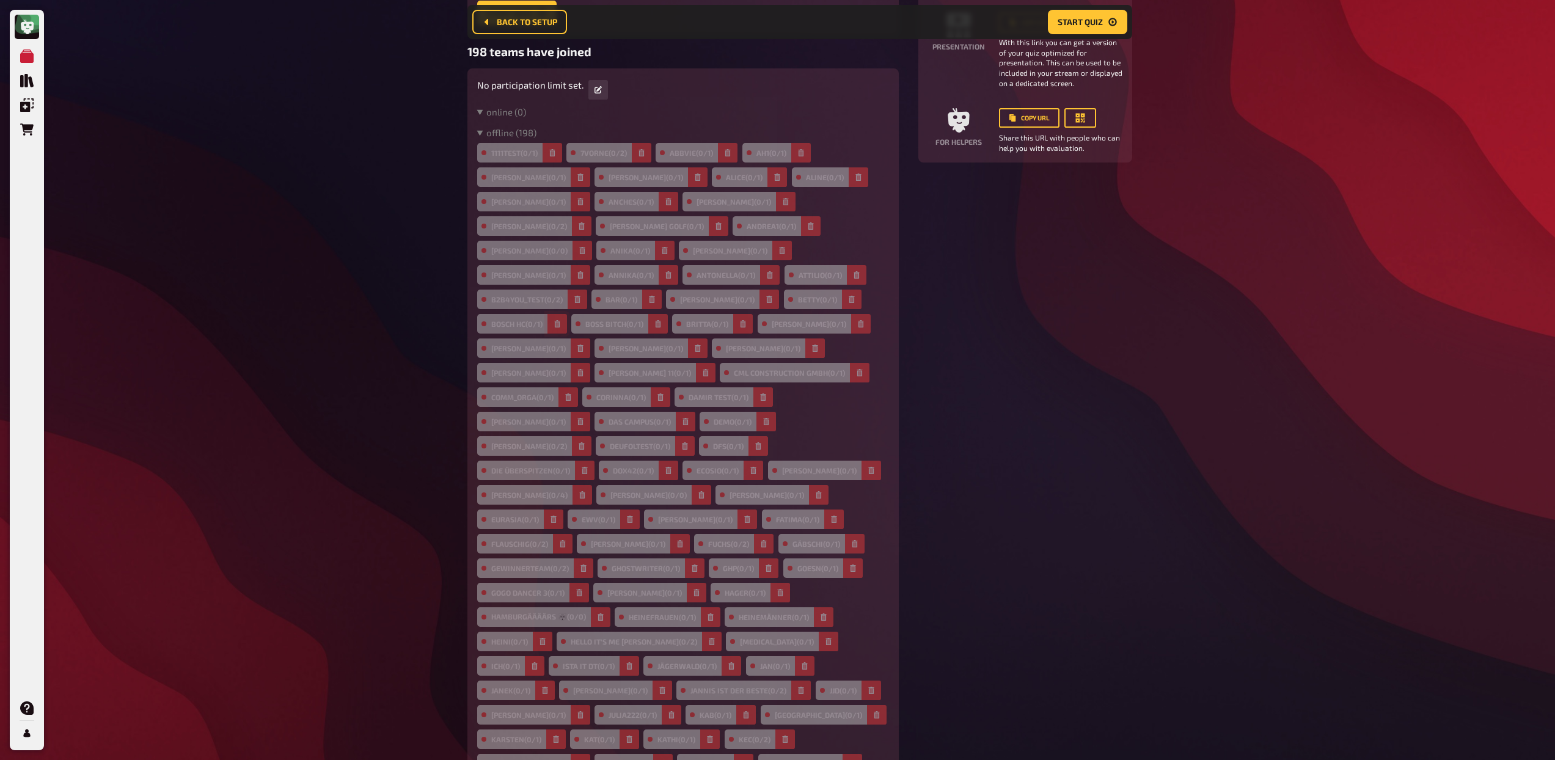
click at [561, 320] on icon "button" at bounding box center [557, 323] width 7 height 7
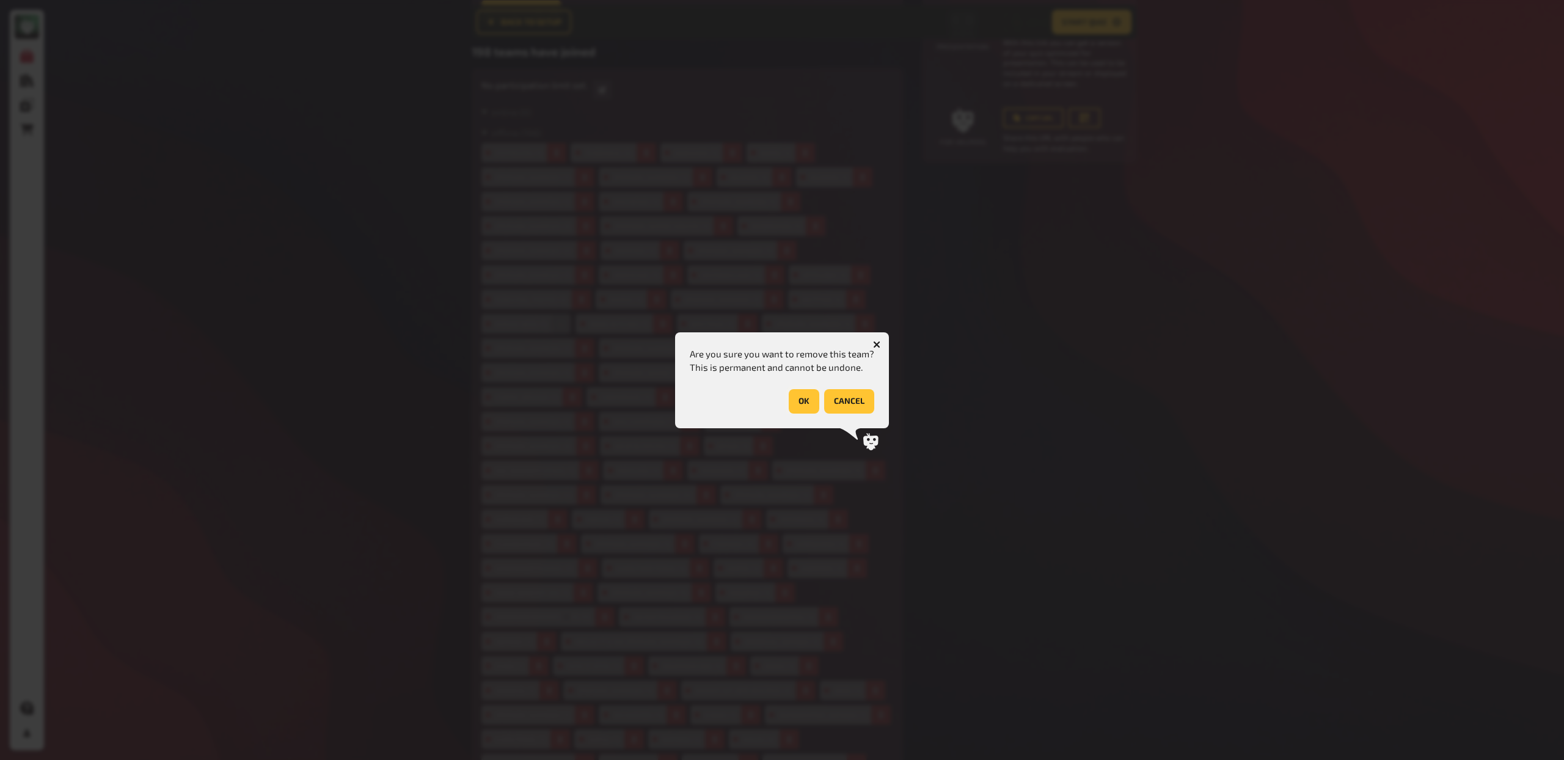
click at [794, 400] on button "OK" at bounding box center [804, 401] width 31 height 24
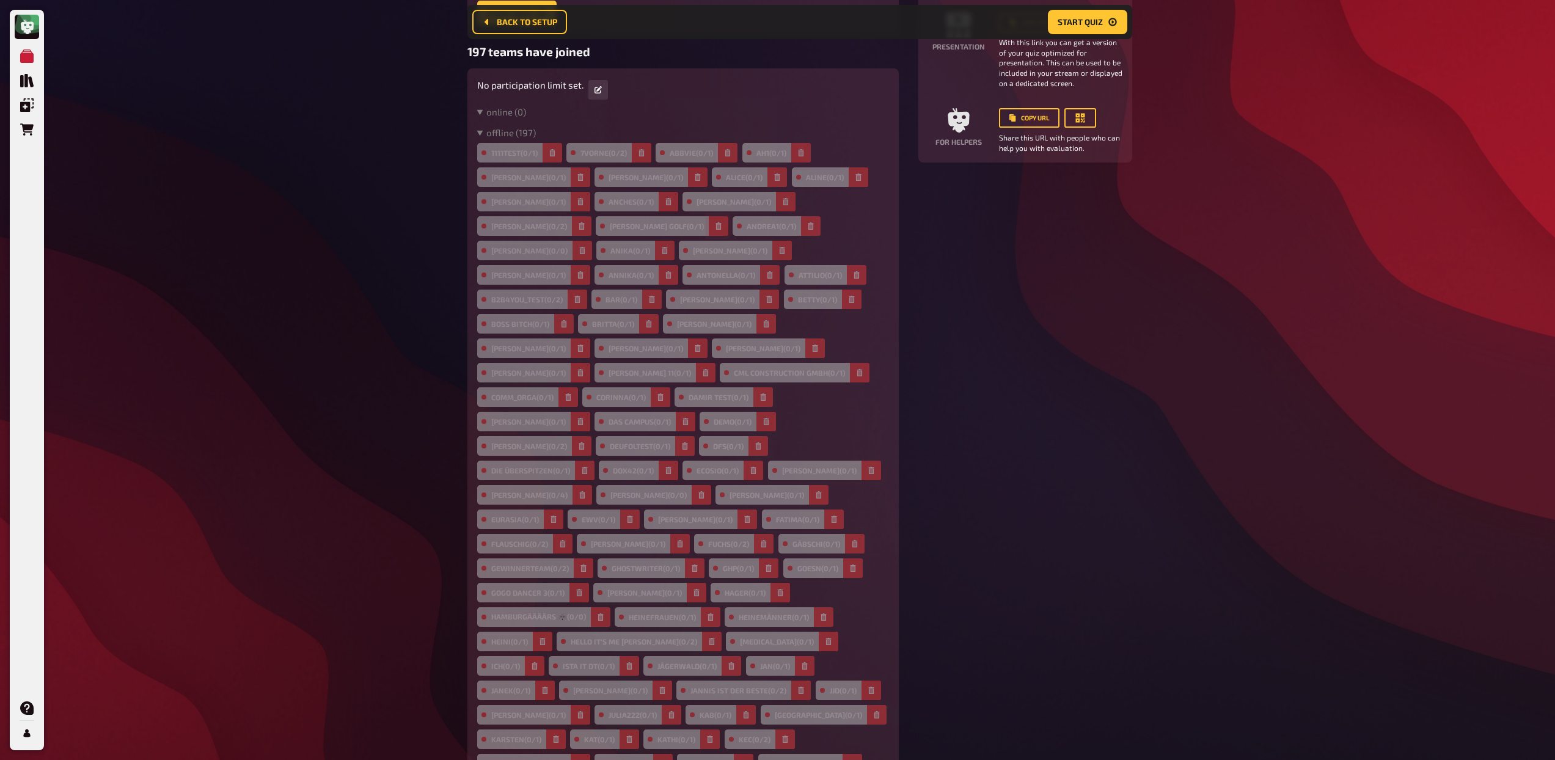
click at [715, 228] on icon "button" at bounding box center [718, 225] width 7 height 7
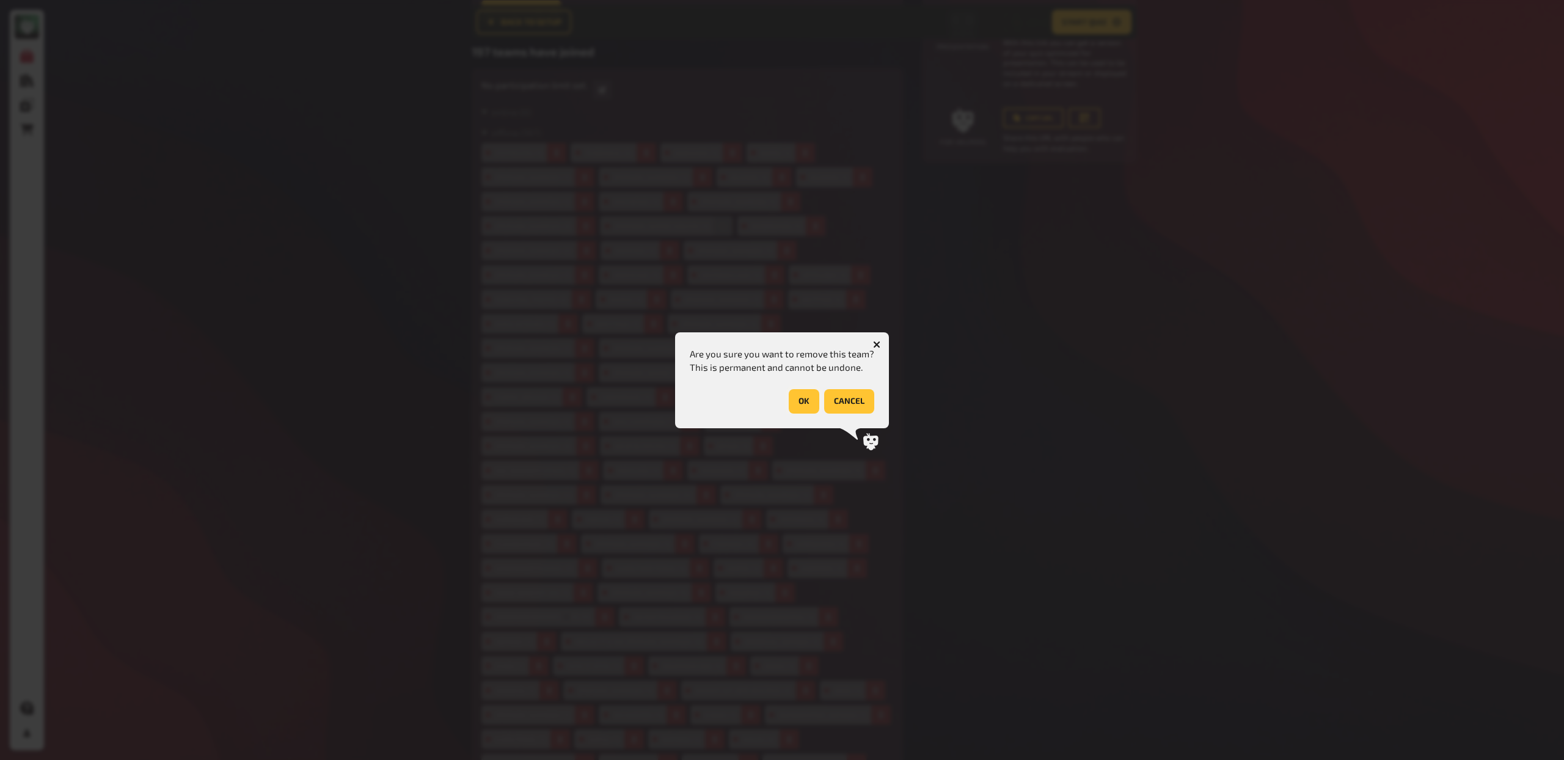
click at [799, 401] on button "OK" at bounding box center [804, 401] width 31 height 24
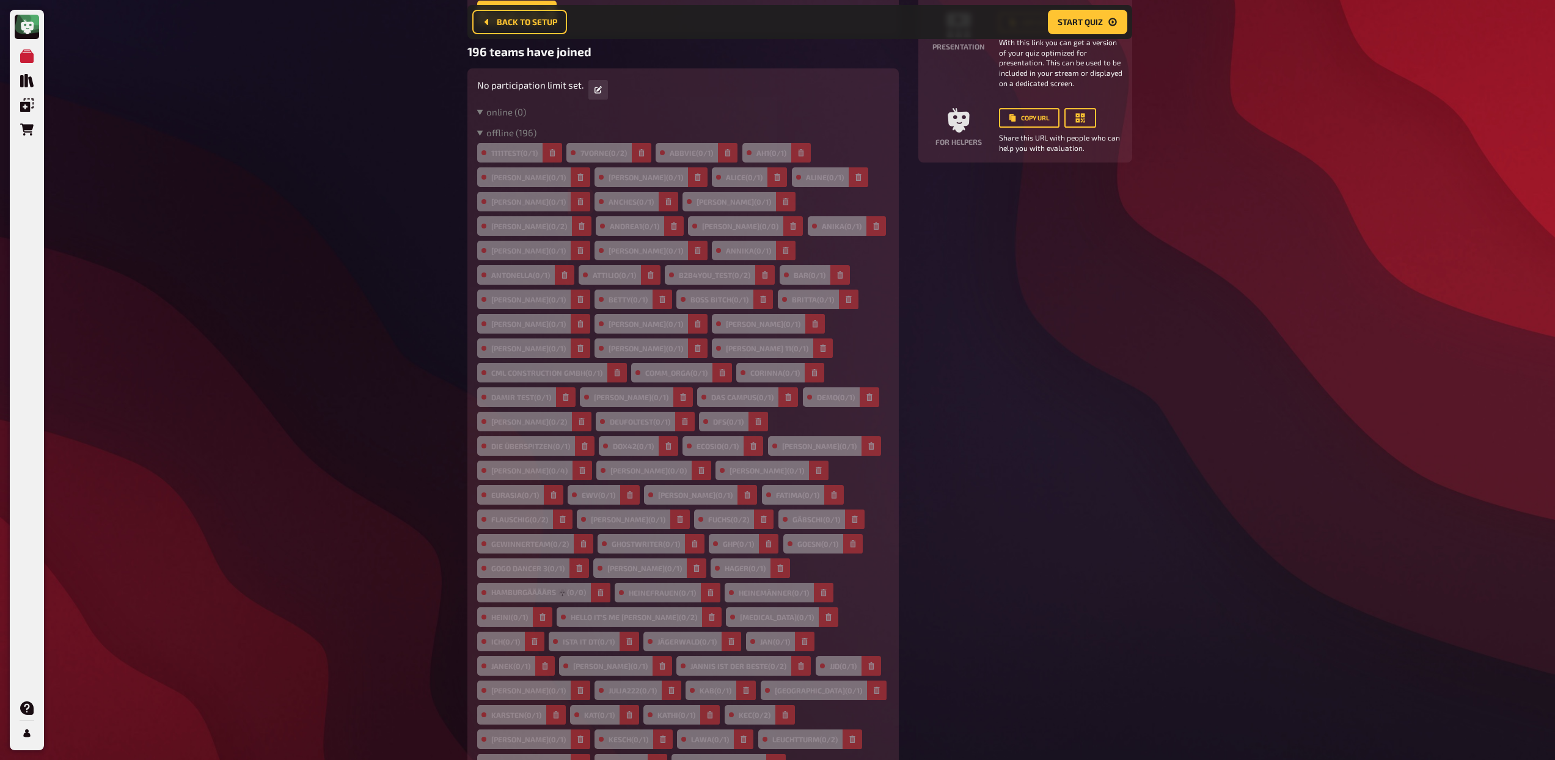
click at [577, 201] on icon "button" at bounding box center [580, 201] width 7 height 7
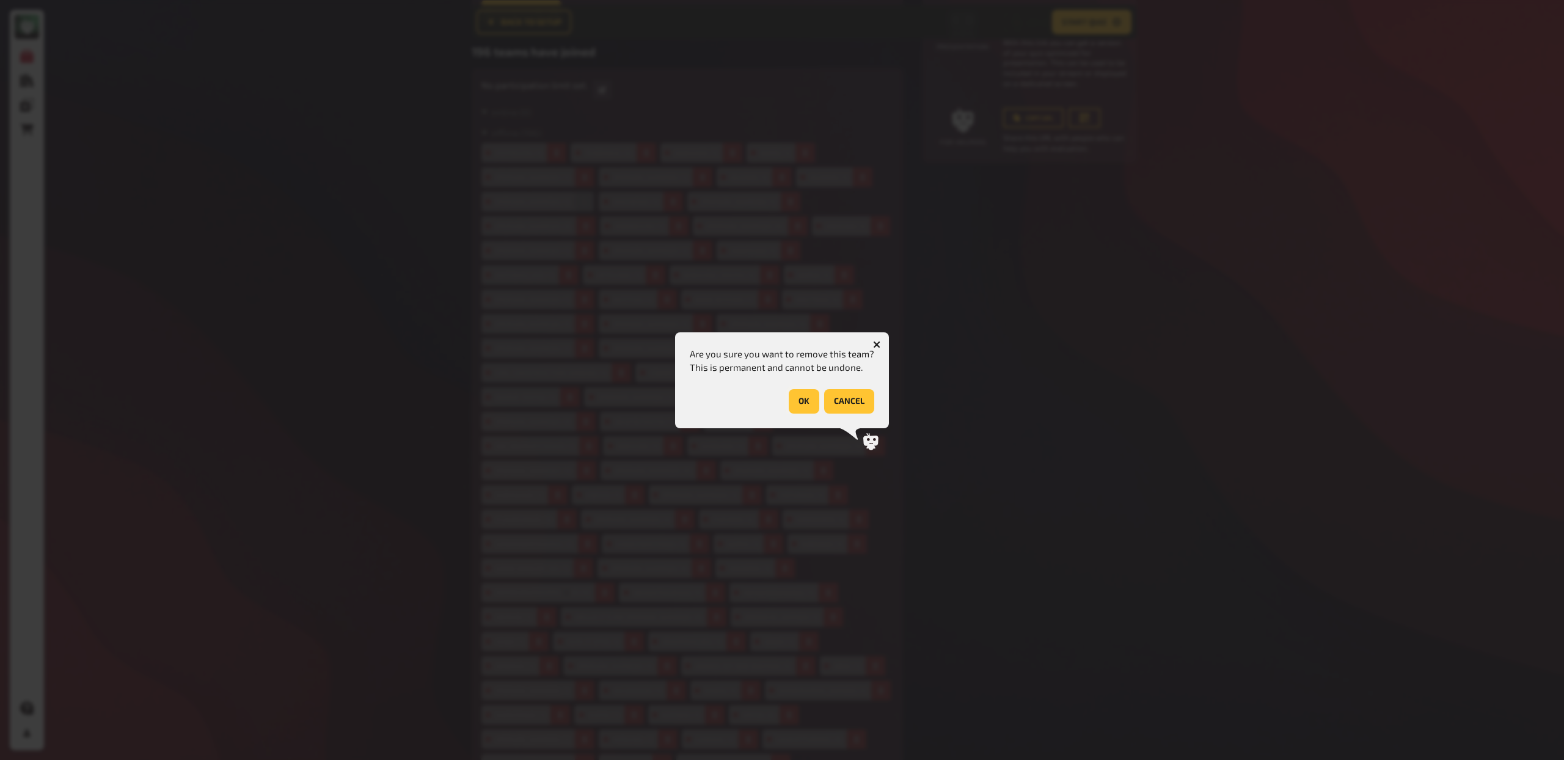
click at [802, 400] on button "OK" at bounding box center [804, 401] width 31 height 24
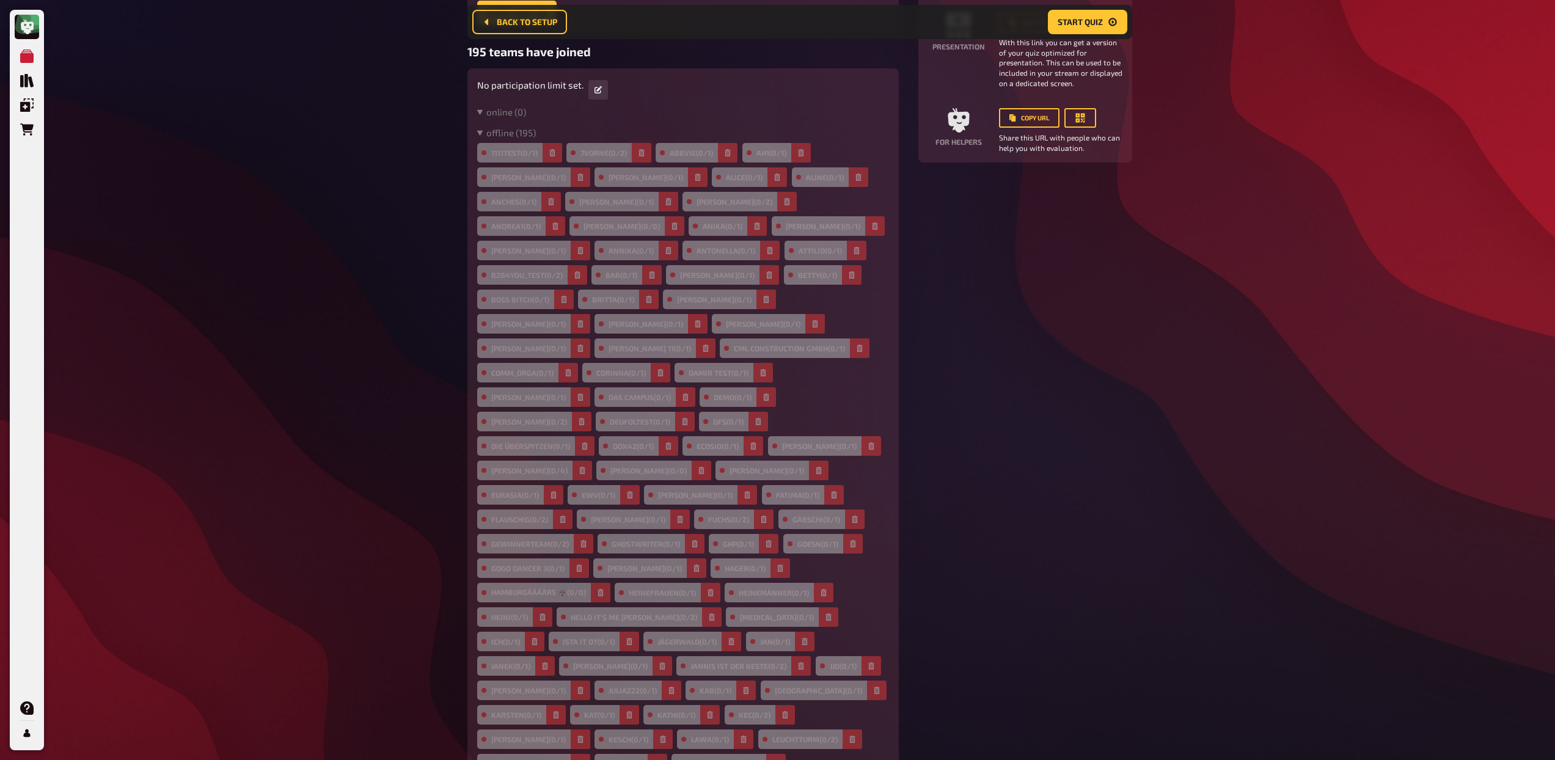
click at [645, 153] on icon "button" at bounding box center [641, 152] width 5 height 7
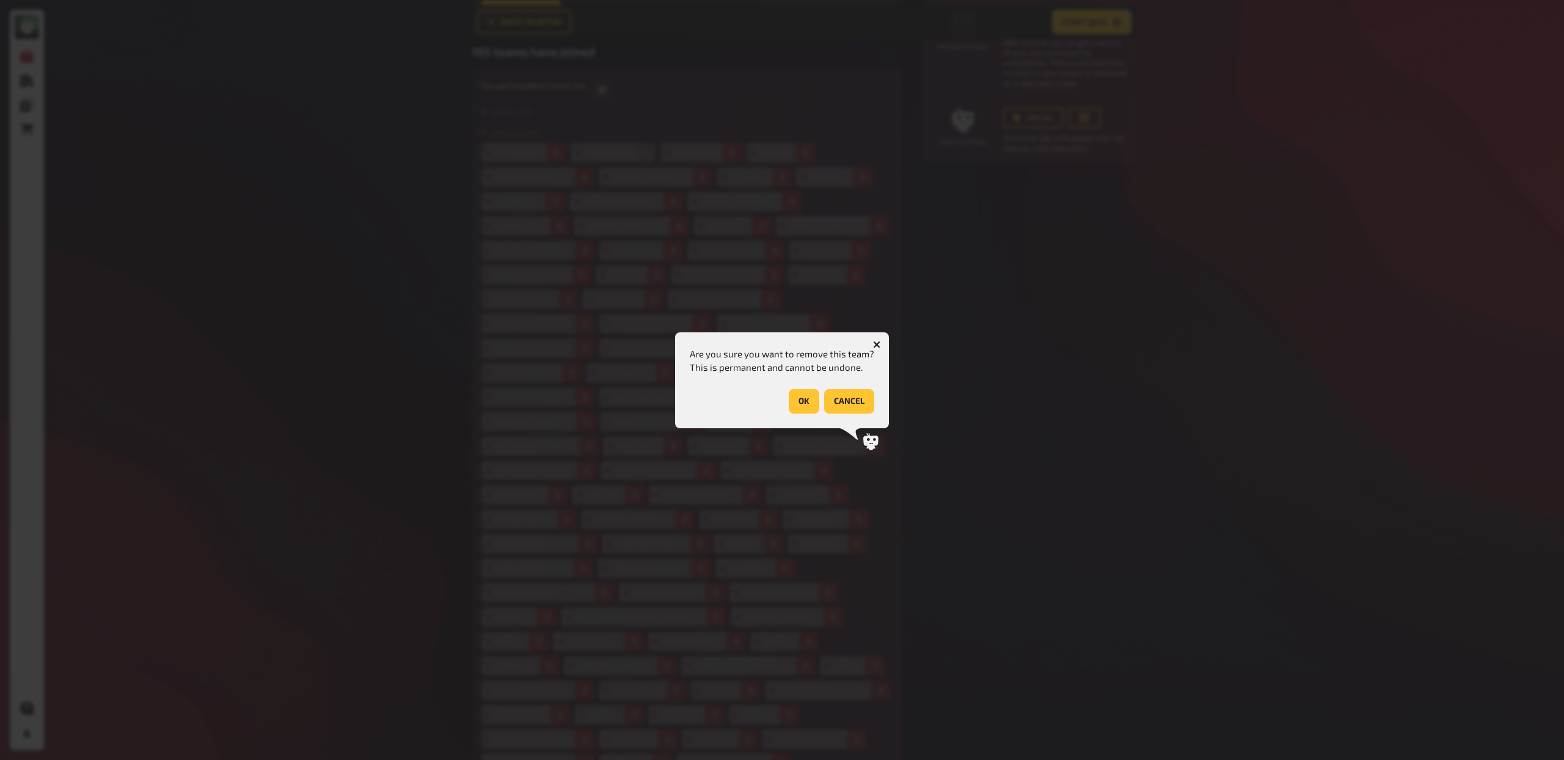
click at [798, 403] on button "OK" at bounding box center [804, 401] width 31 height 24
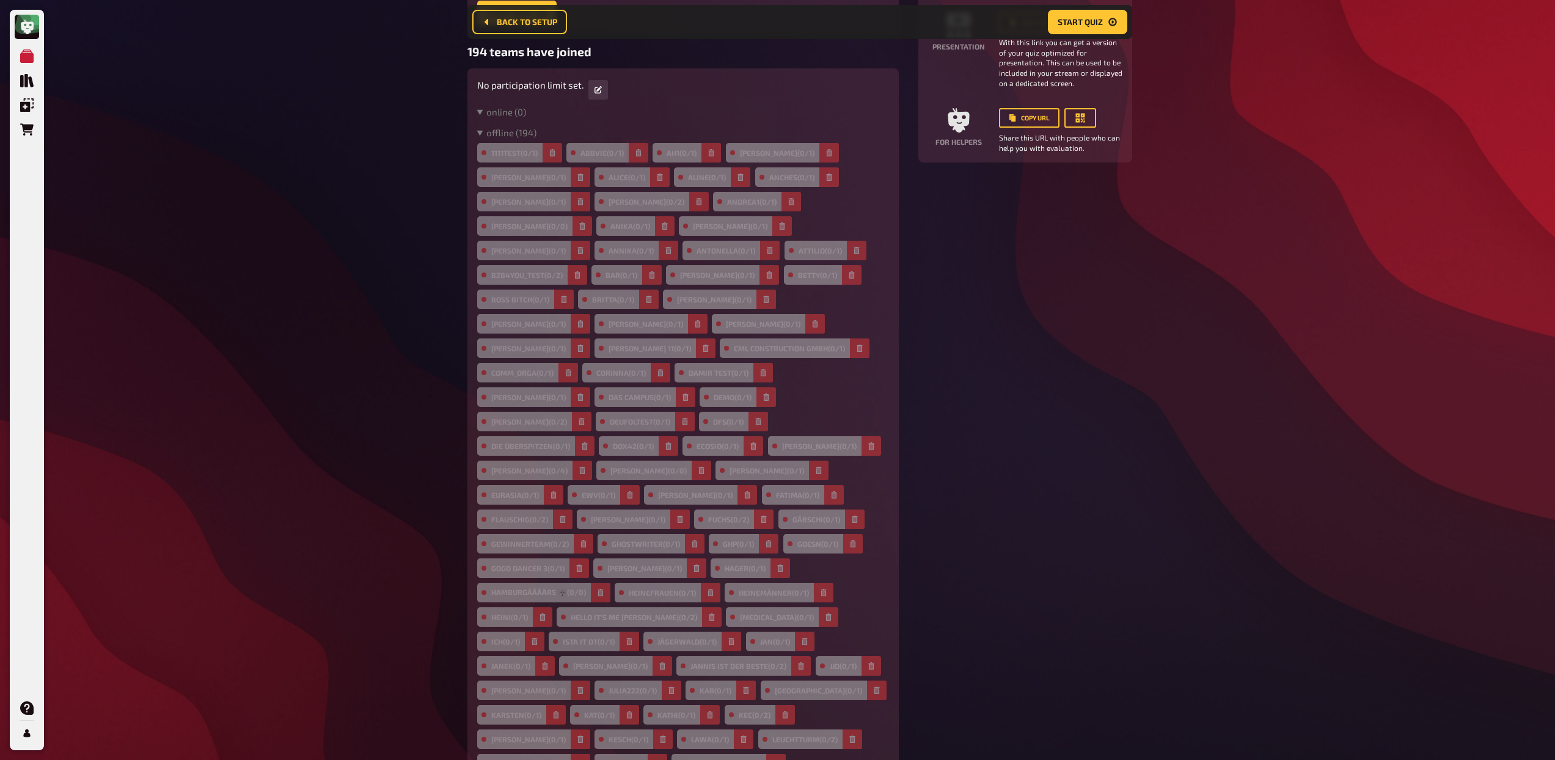
click at [642, 150] on icon "button" at bounding box center [638, 152] width 7 height 7
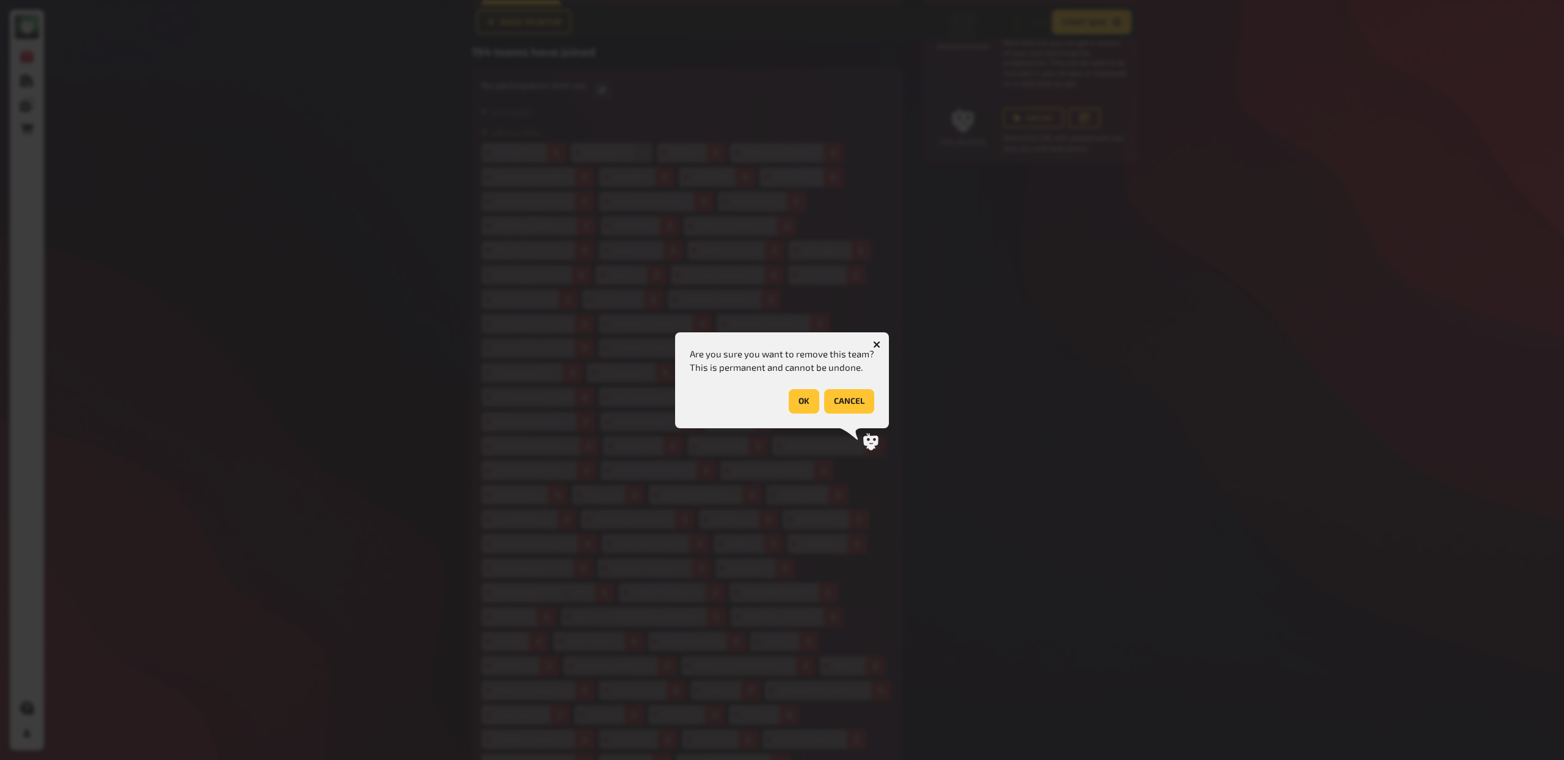
click at [804, 398] on button "OK" at bounding box center [804, 401] width 31 height 24
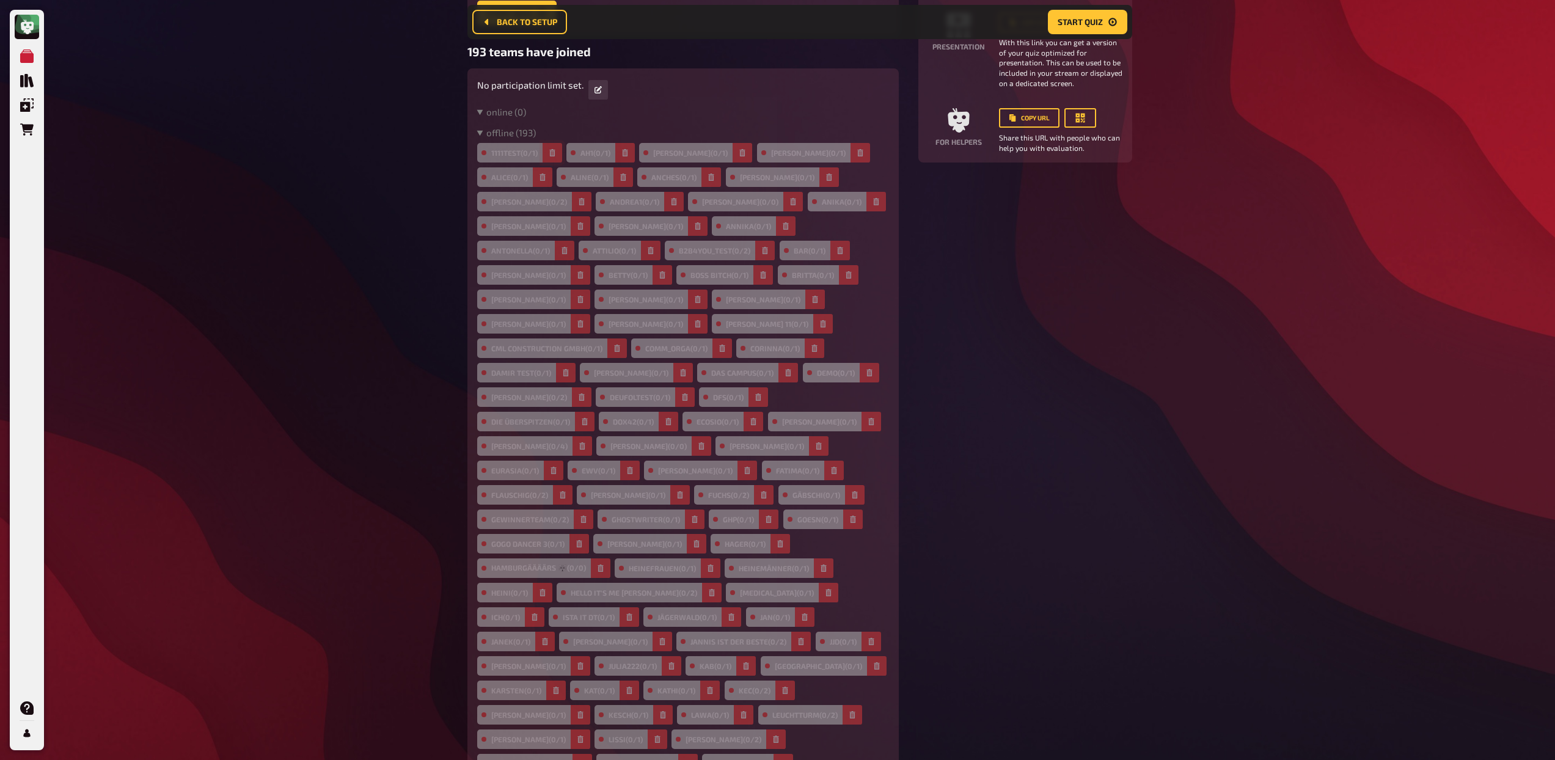
click at [552, 151] on icon "button" at bounding box center [551, 152] width 5 height 7
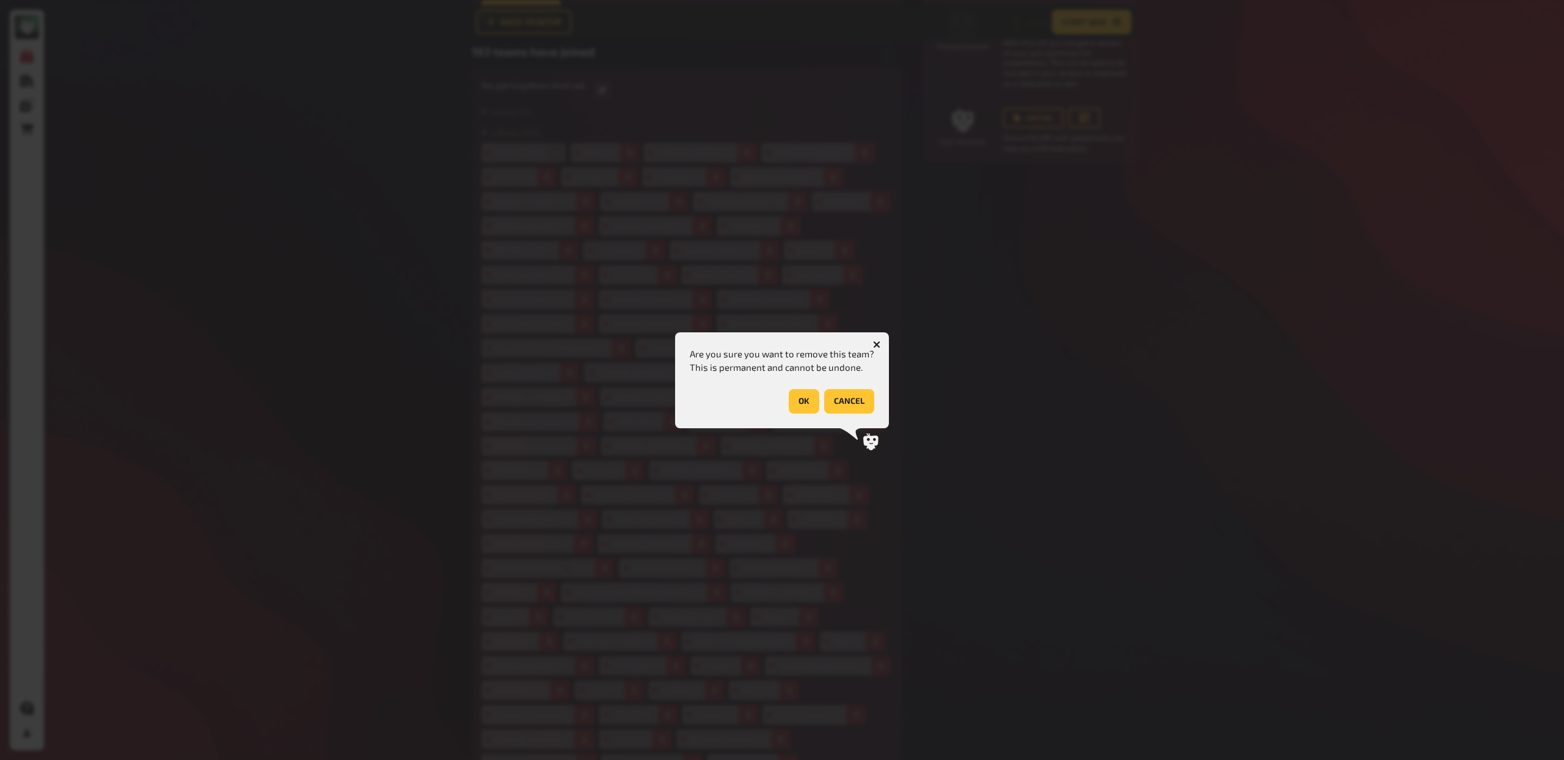
click at [796, 399] on button "OK" at bounding box center [804, 401] width 31 height 24
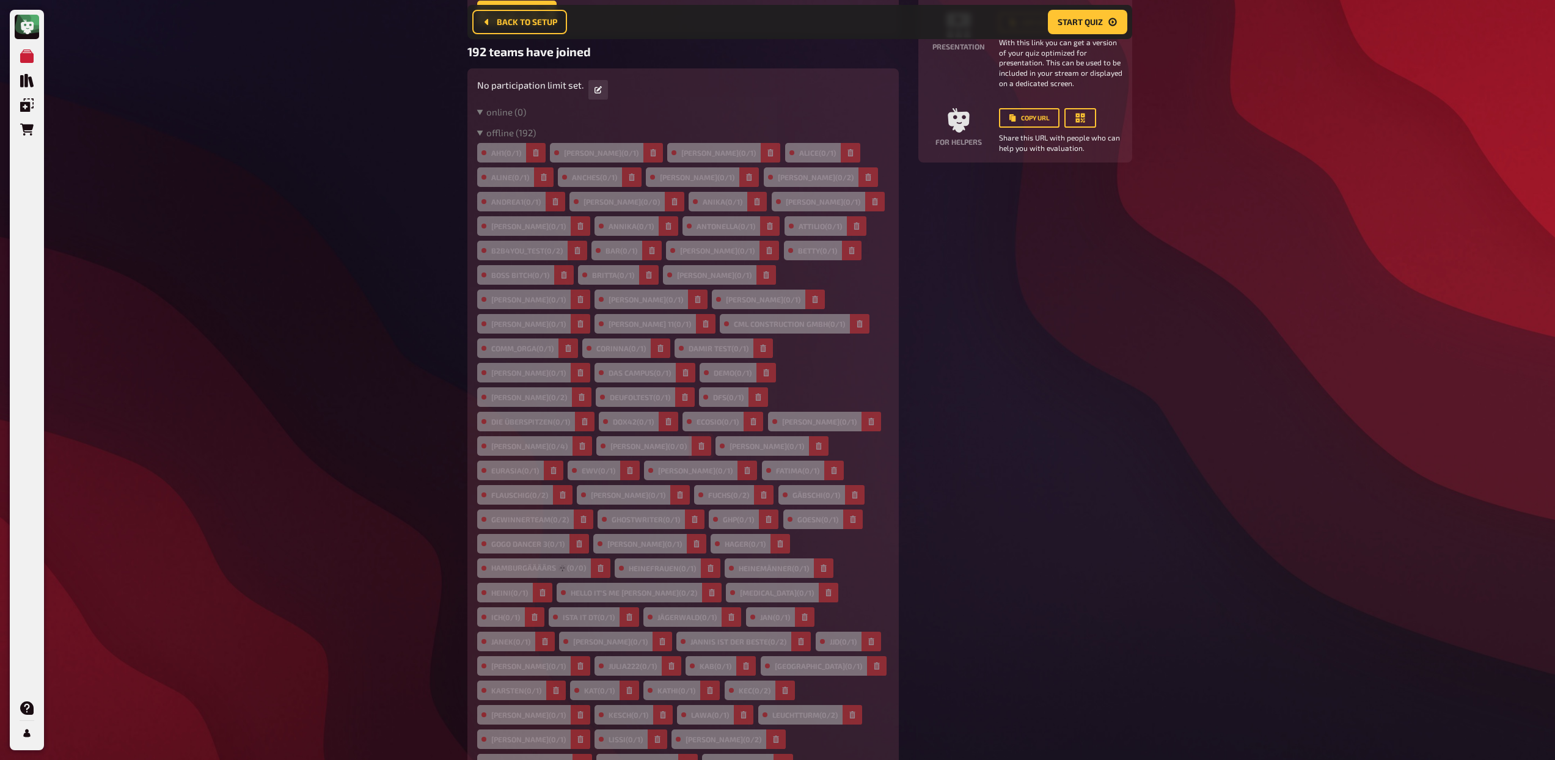
click at [698, 442] on icon "button" at bounding box center [701, 445] width 7 height 7
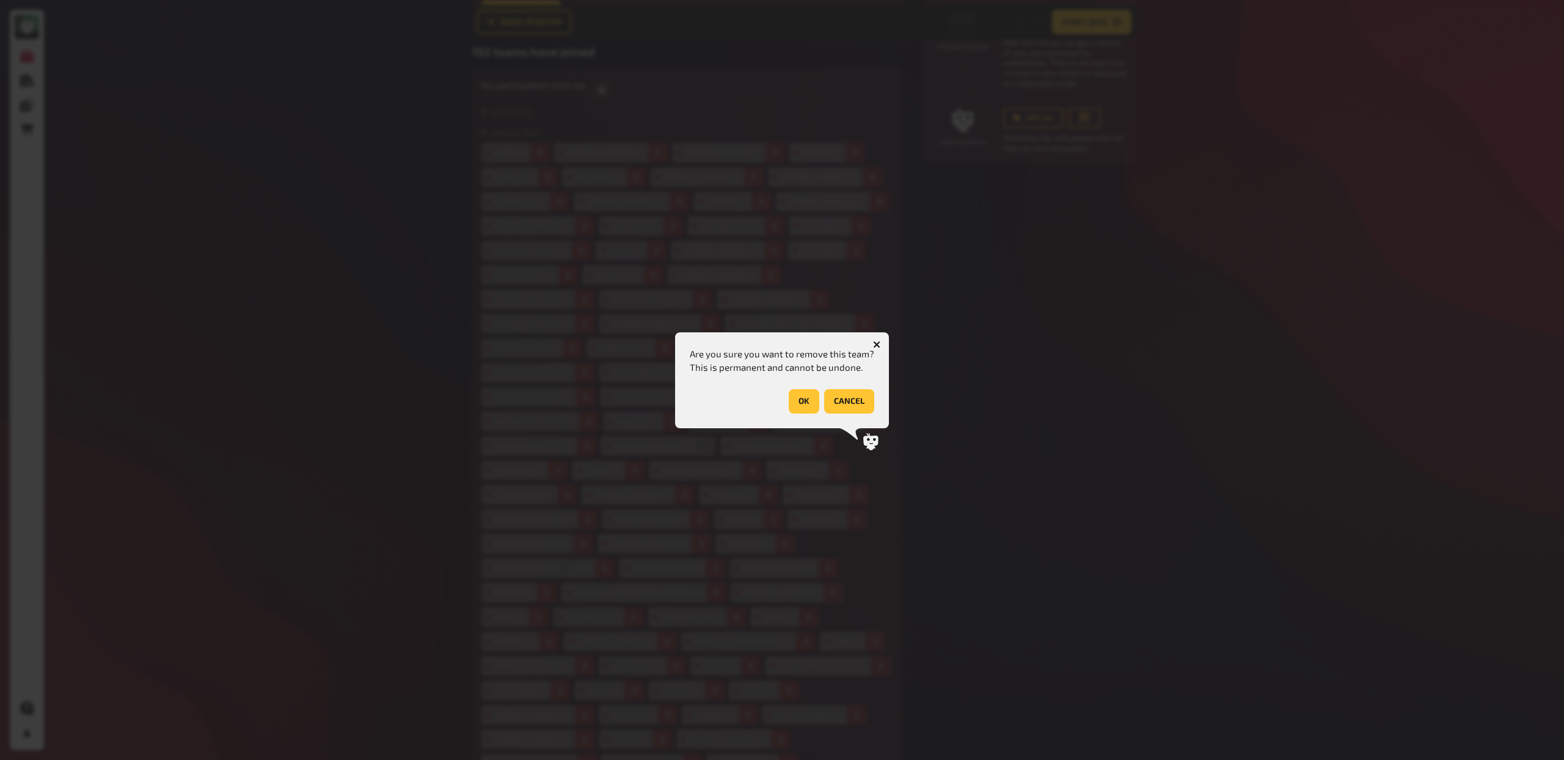
click at [791, 397] on button "OK" at bounding box center [804, 401] width 31 height 24
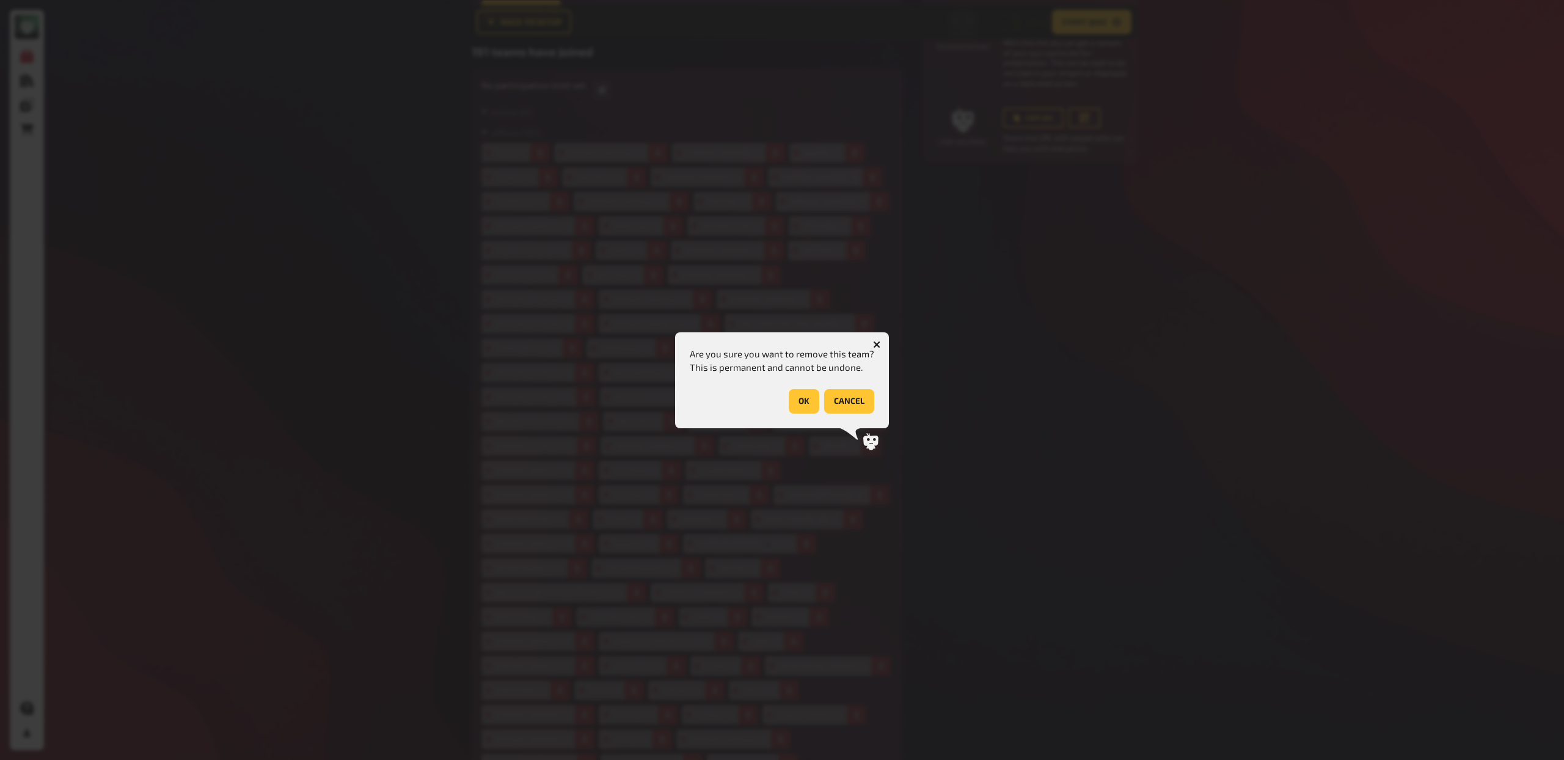
click at [792, 402] on button "OK" at bounding box center [804, 401] width 31 height 24
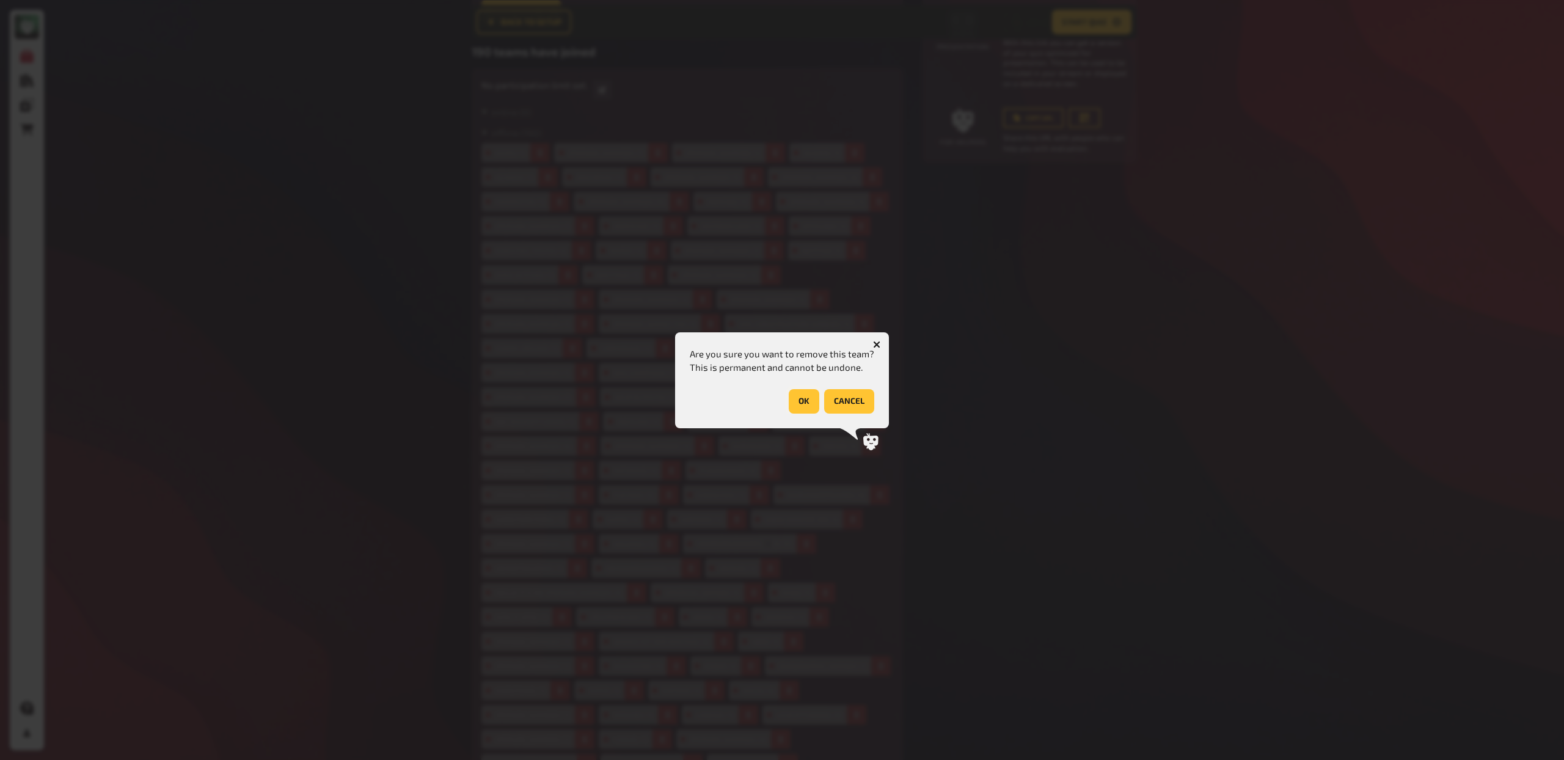
click at [797, 406] on button "OK" at bounding box center [804, 401] width 31 height 24
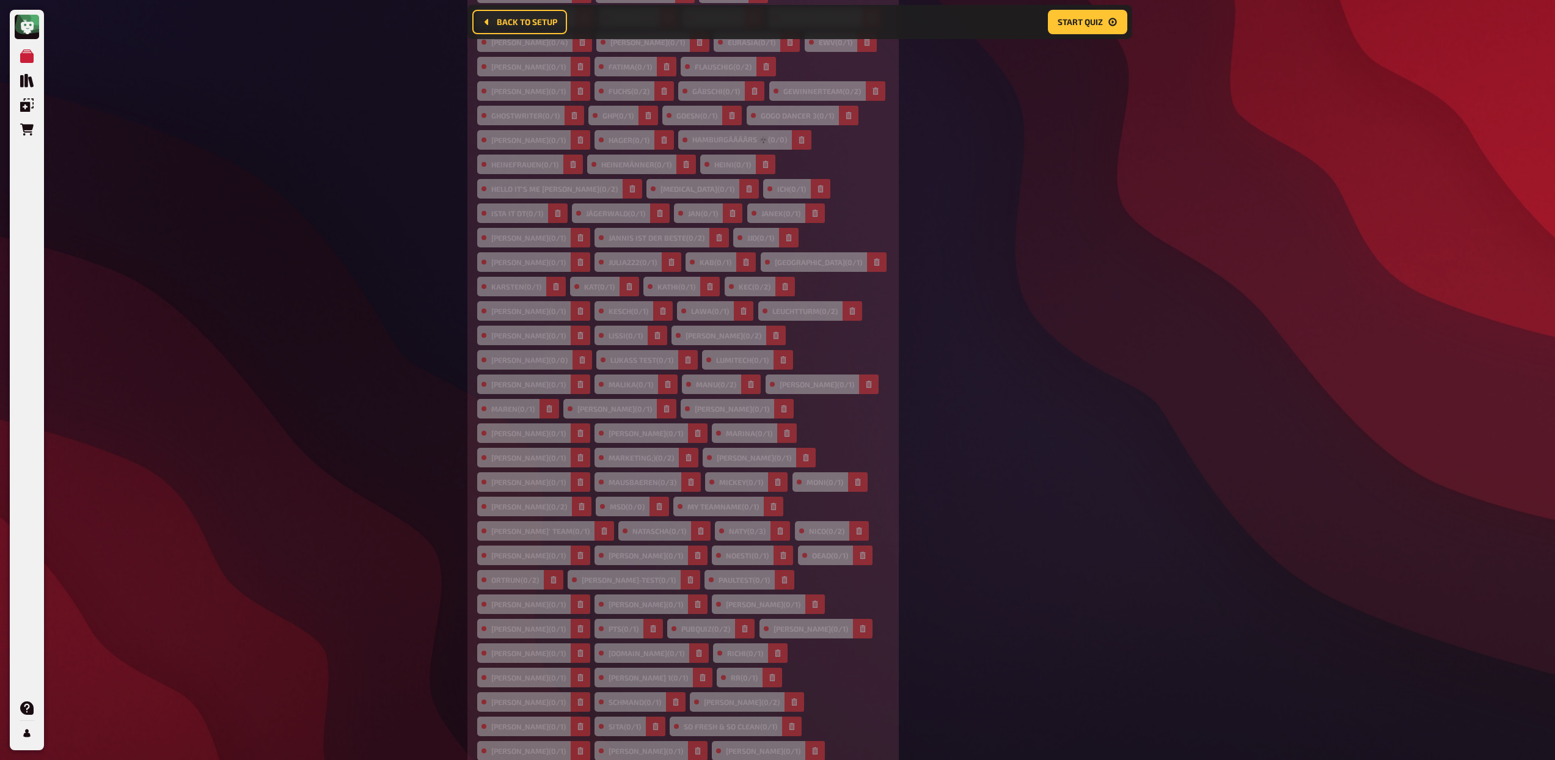
scroll to position [618, 0]
click at [785, 692] on button "button" at bounding box center [795, 702] width 20 height 20
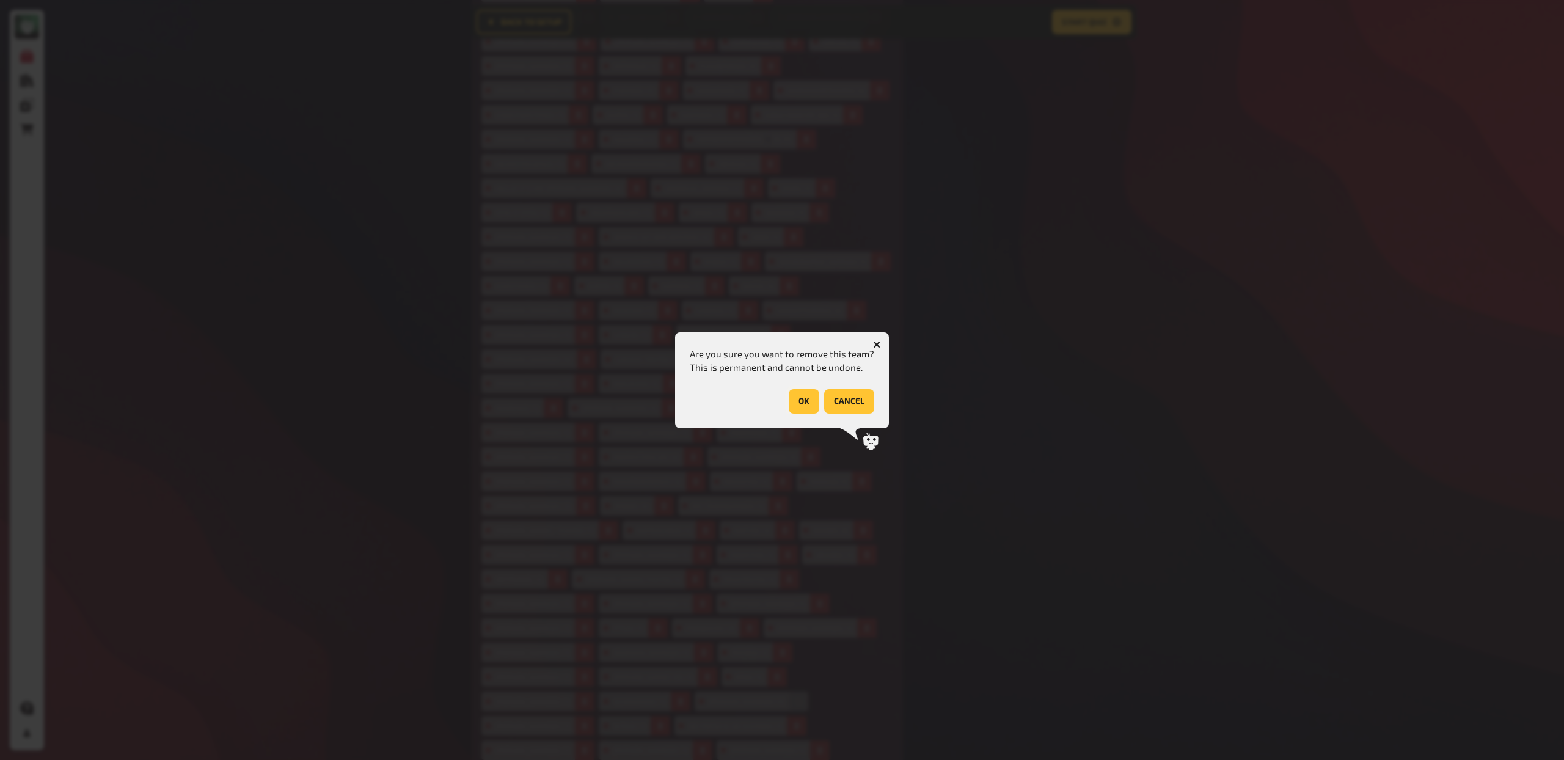
click at [805, 403] on button "OK" at bounding box center [804, 401] width 31 height 24
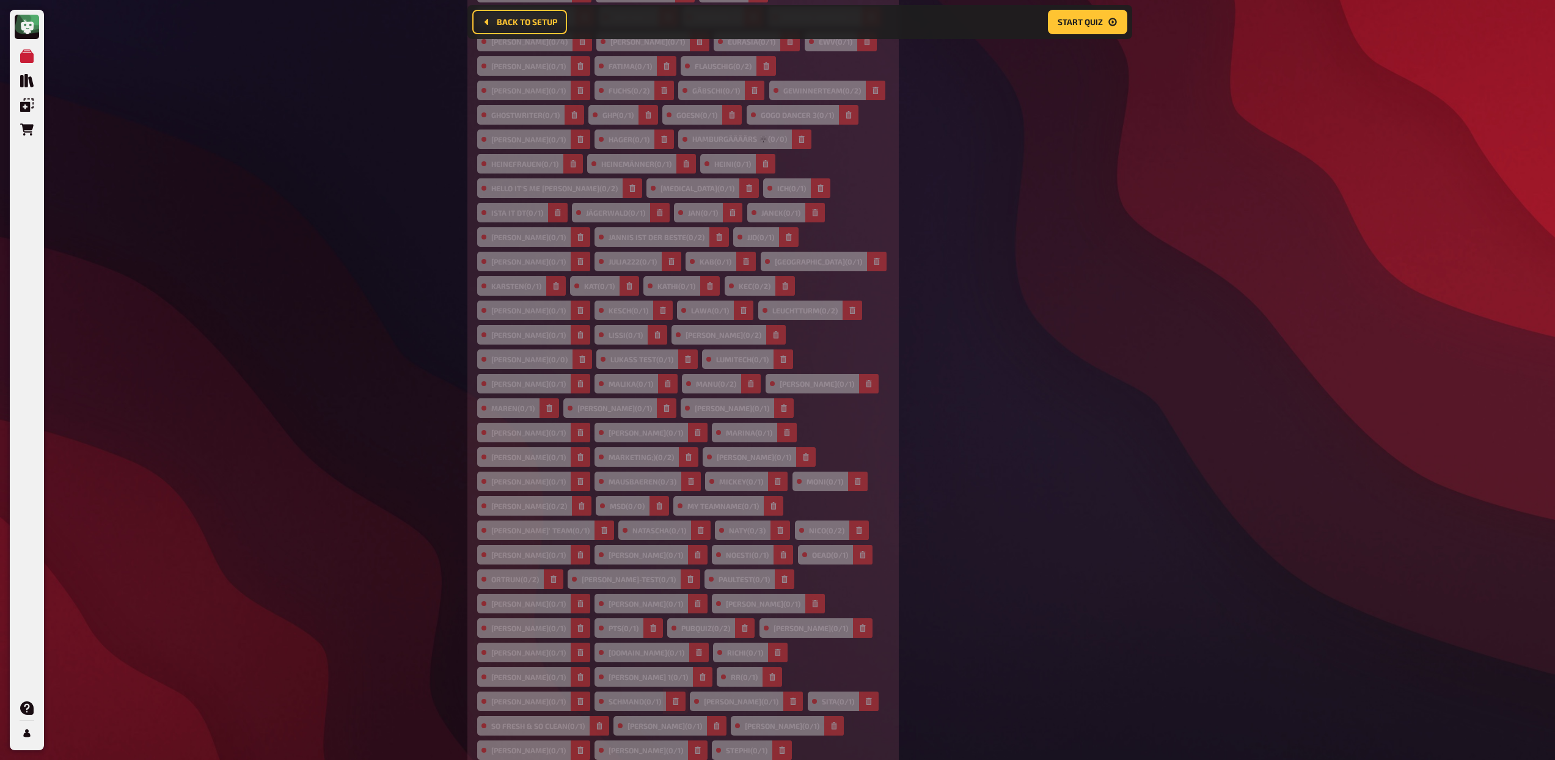
click at [673, 698] on icon "button" at bounding box center [675, 701] width 5 height 7
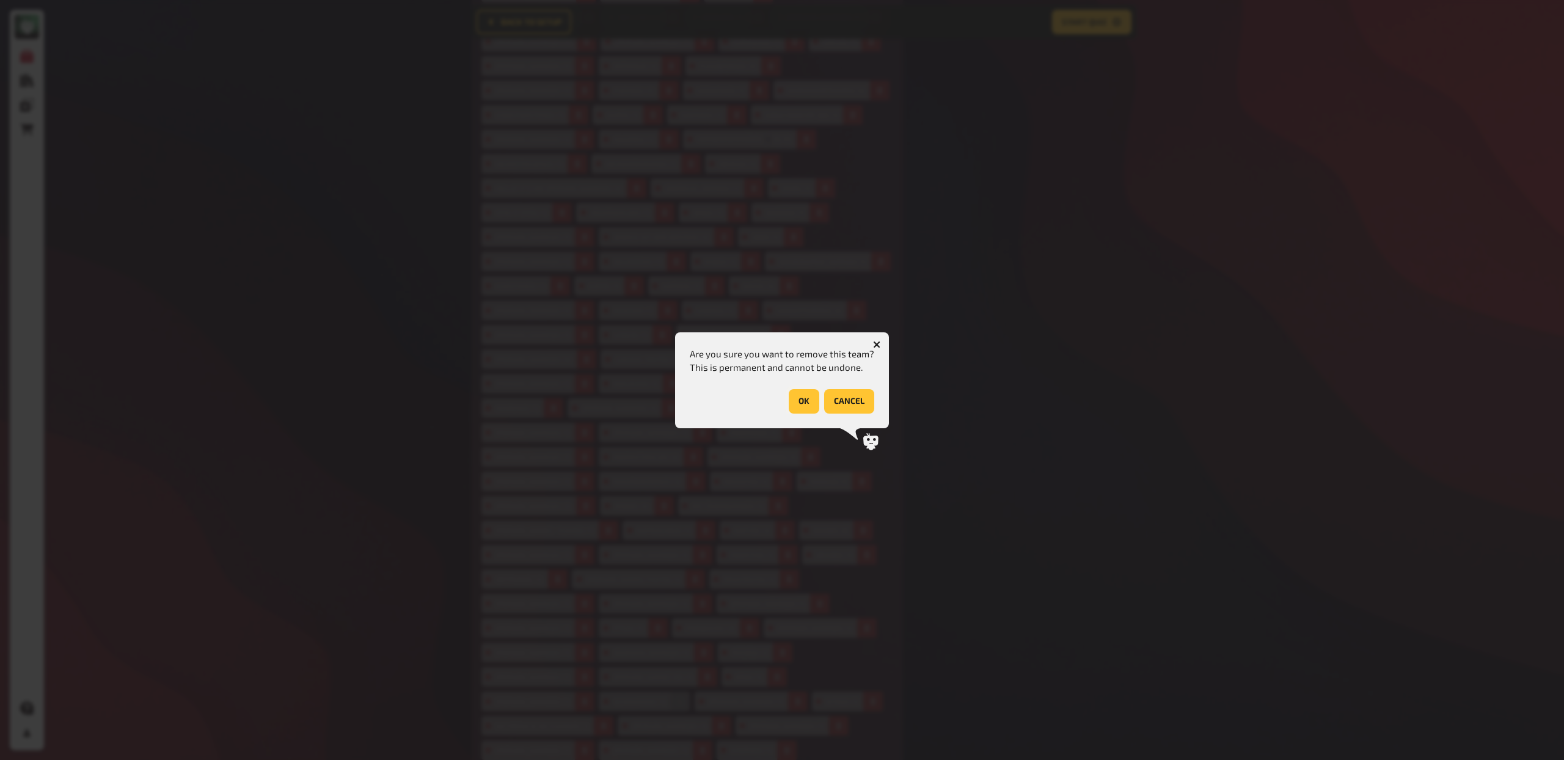
click at [805, 403] on button "OK" at bounding box center [804, 401] width 31 height 24
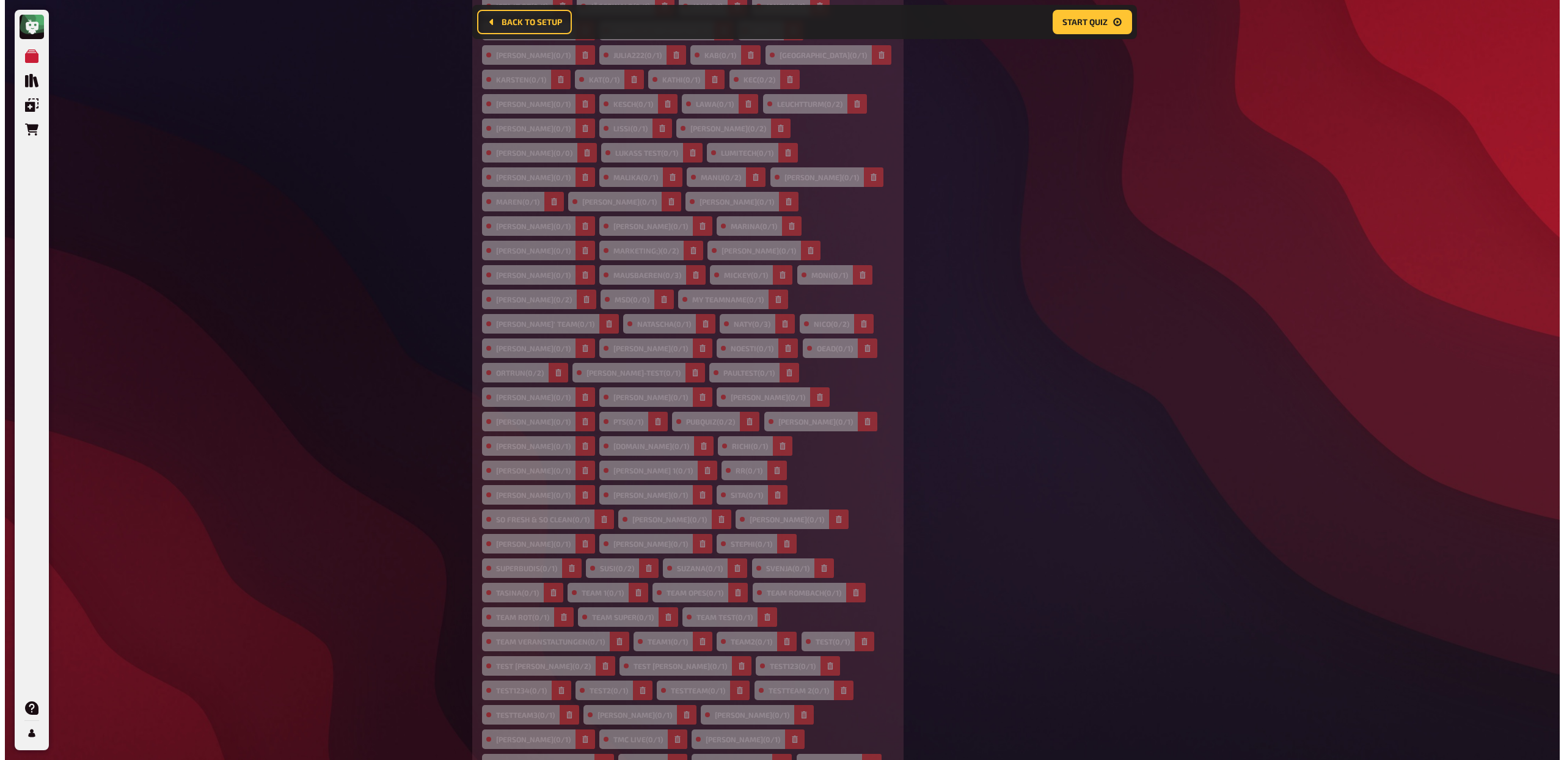
scroll to position [833, 0]
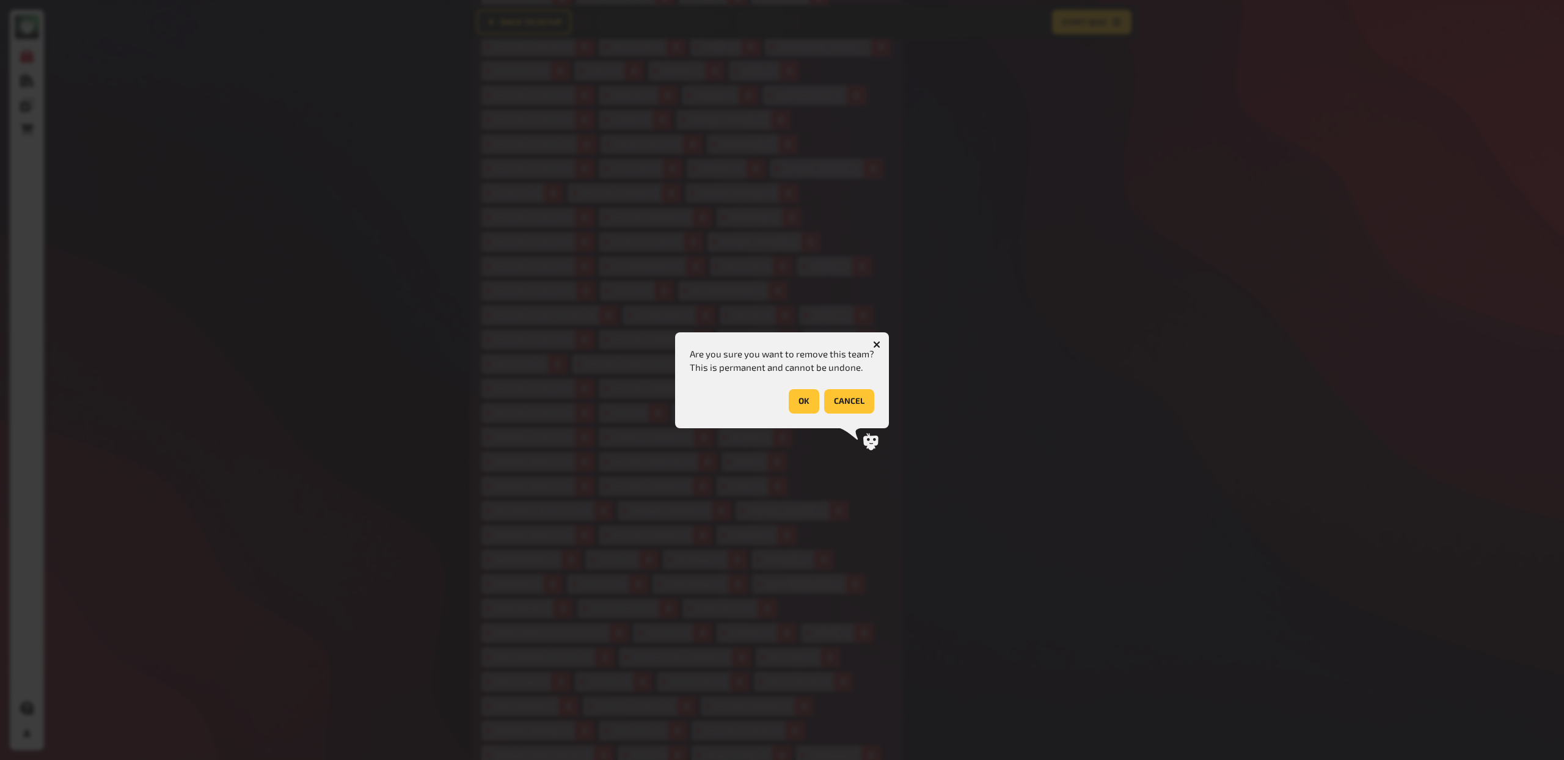
click at [809, 401] on button "OK" at bounding box center [804, 401] width 31 height 24
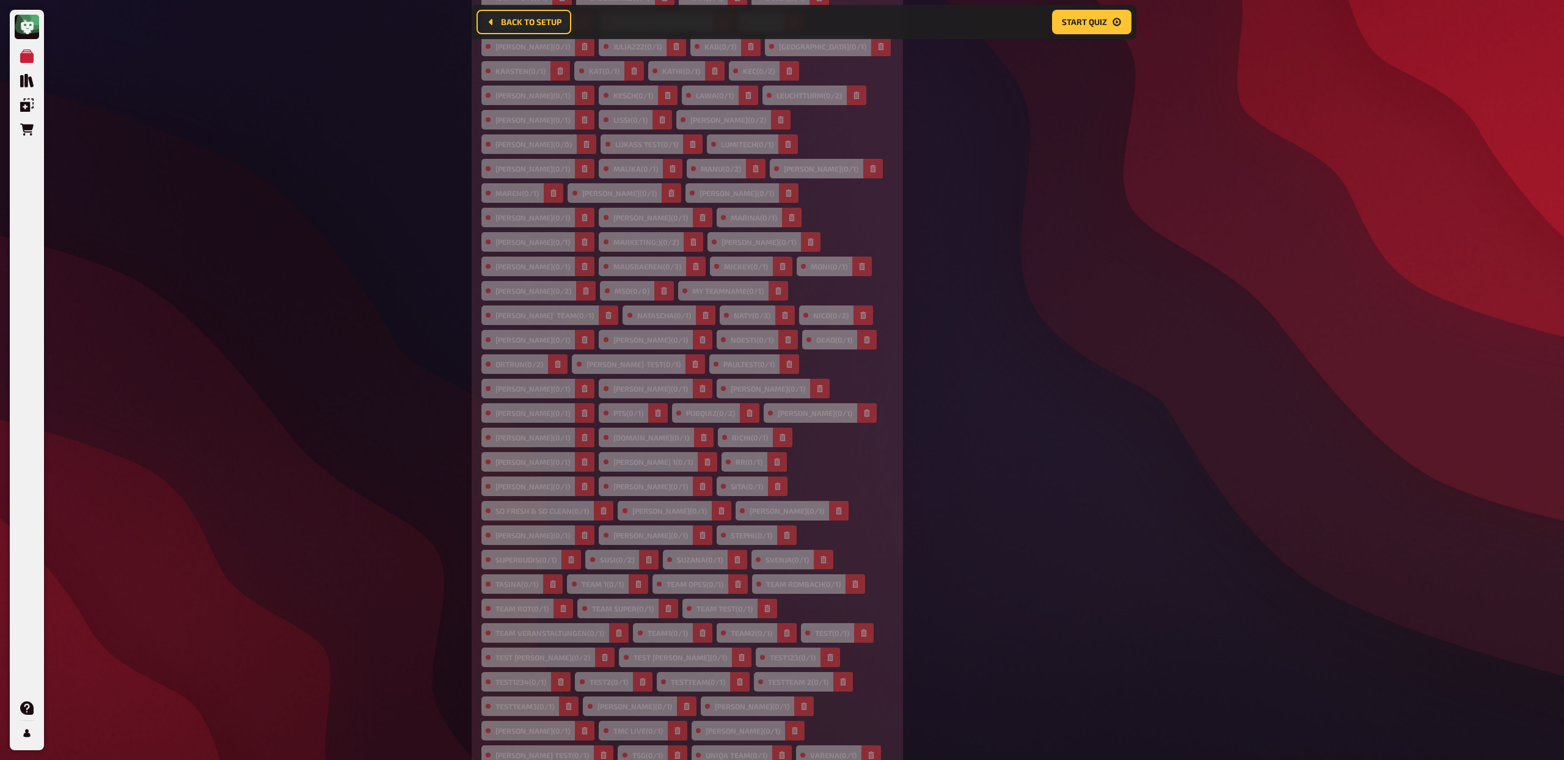
scroll to position [809, 0]
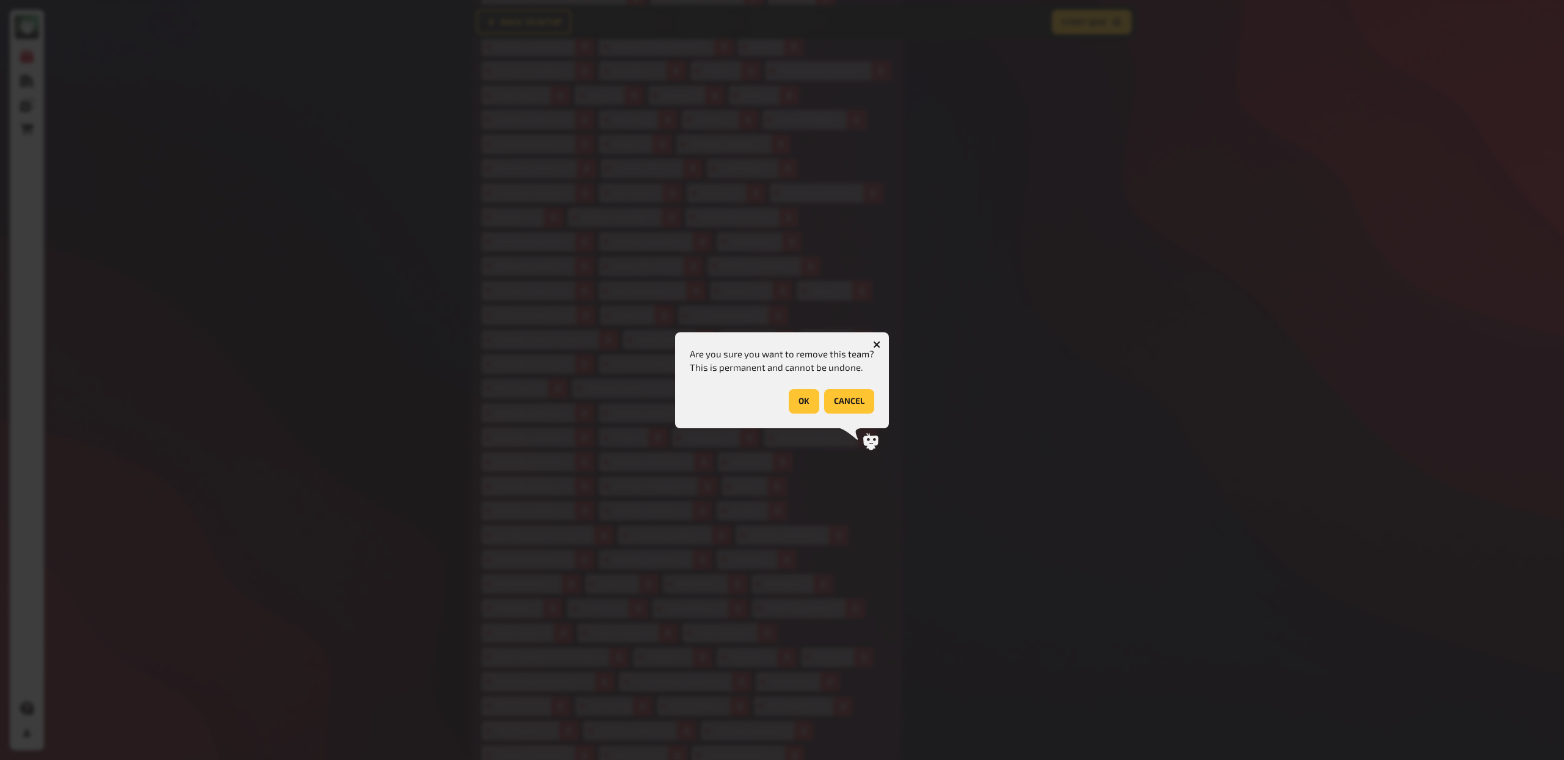
click at [794, 400] on button "OK" at bounding box center [804, 401] width 31 height 24
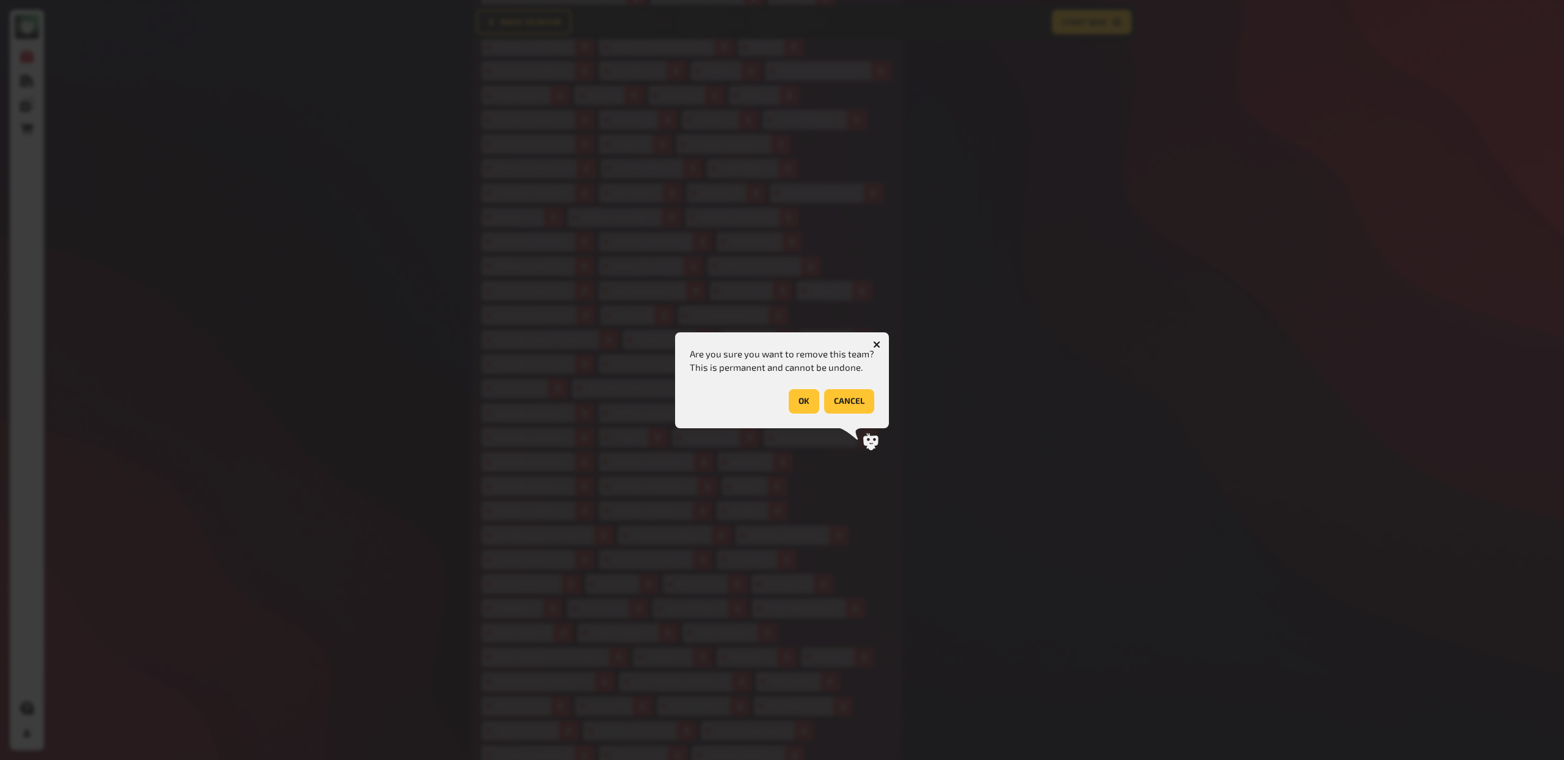
click at [802, 401] on button "OK" at bounding box center [804, 401] width 31 height 24
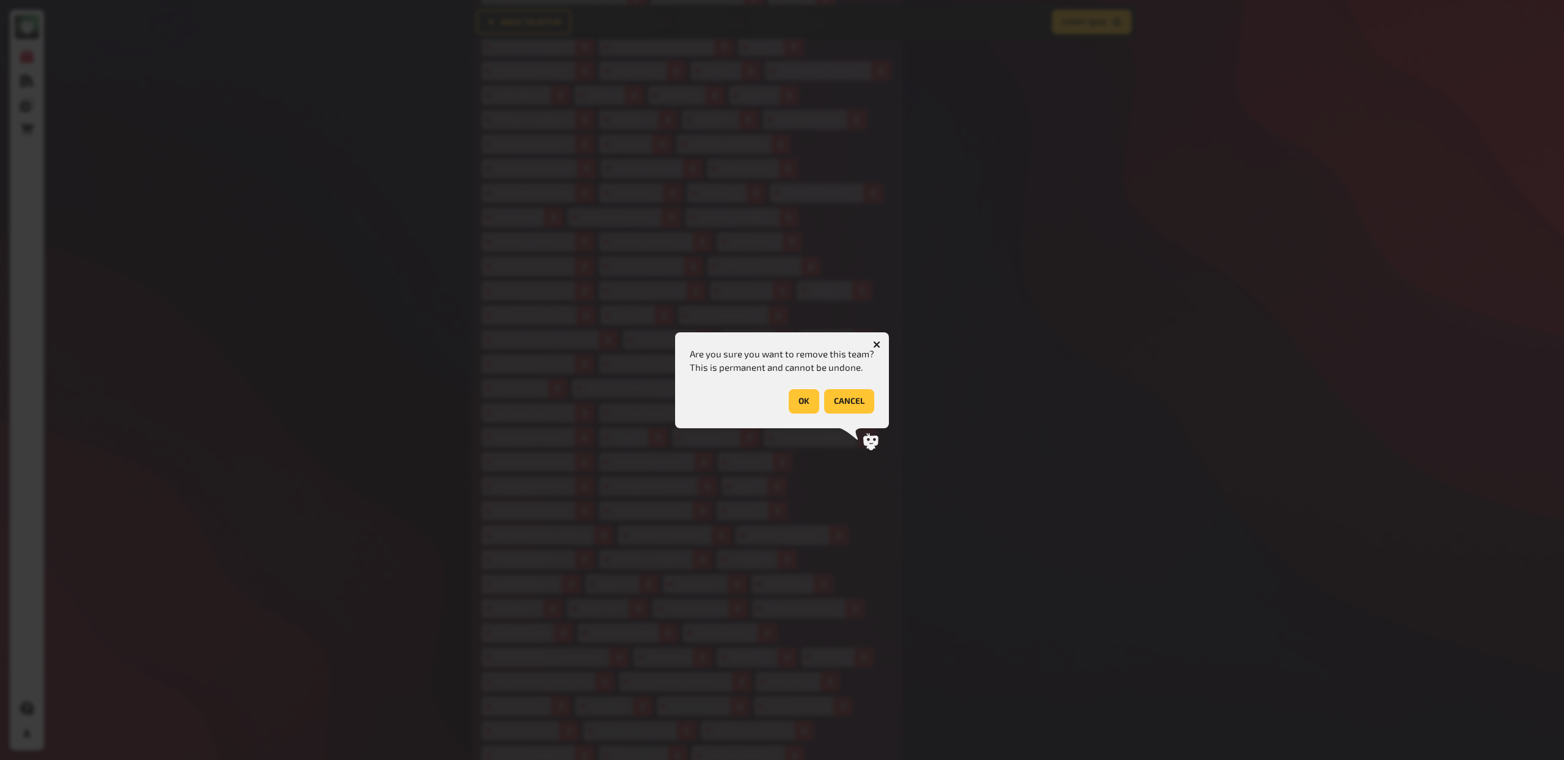
click at [802, 392] on button "OK" at bounding box center [804, 401] width 31 height 24
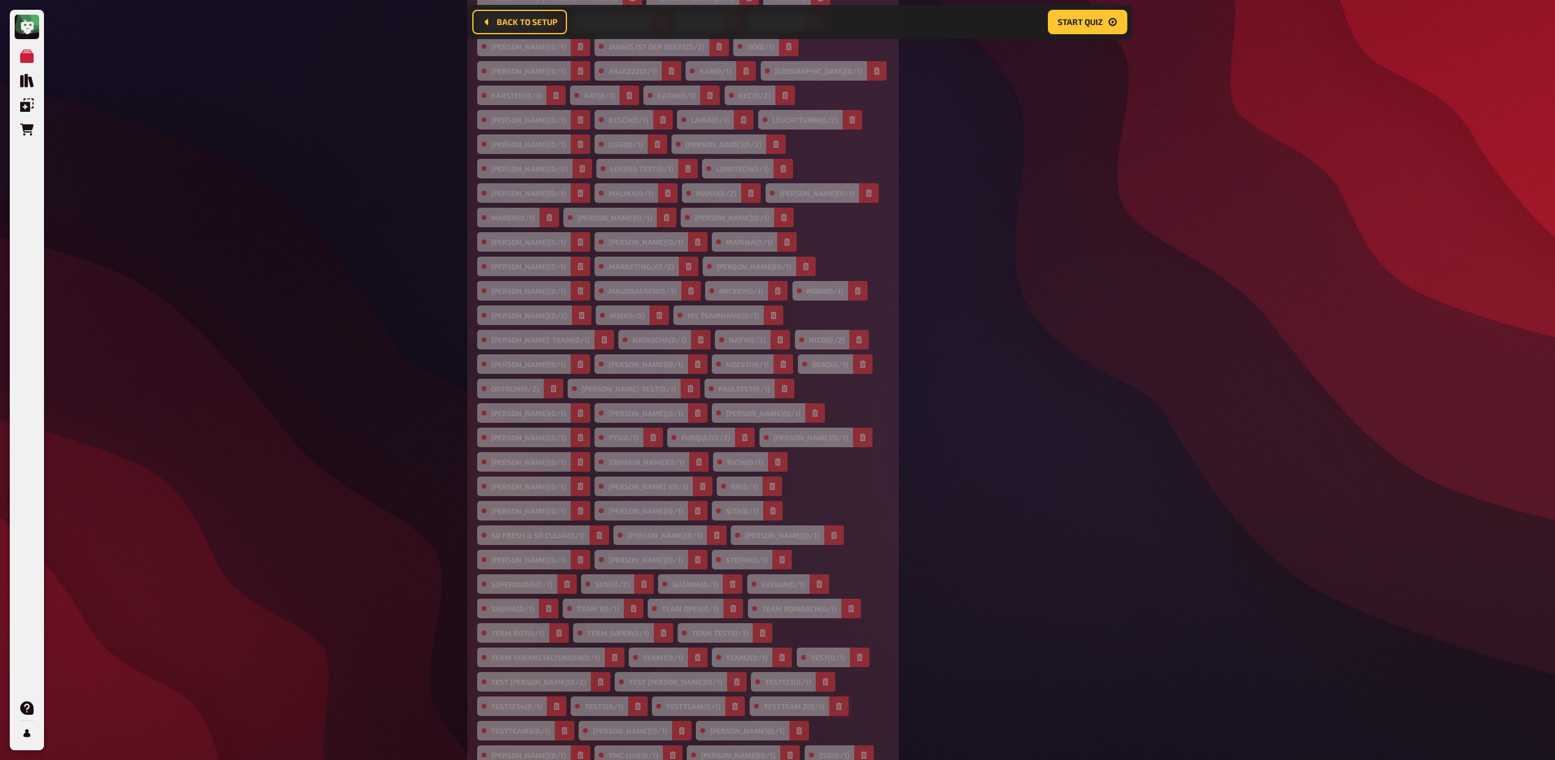
click at [836, 703] on icon "button" at bounding box center [838, 706] width 5 height 7
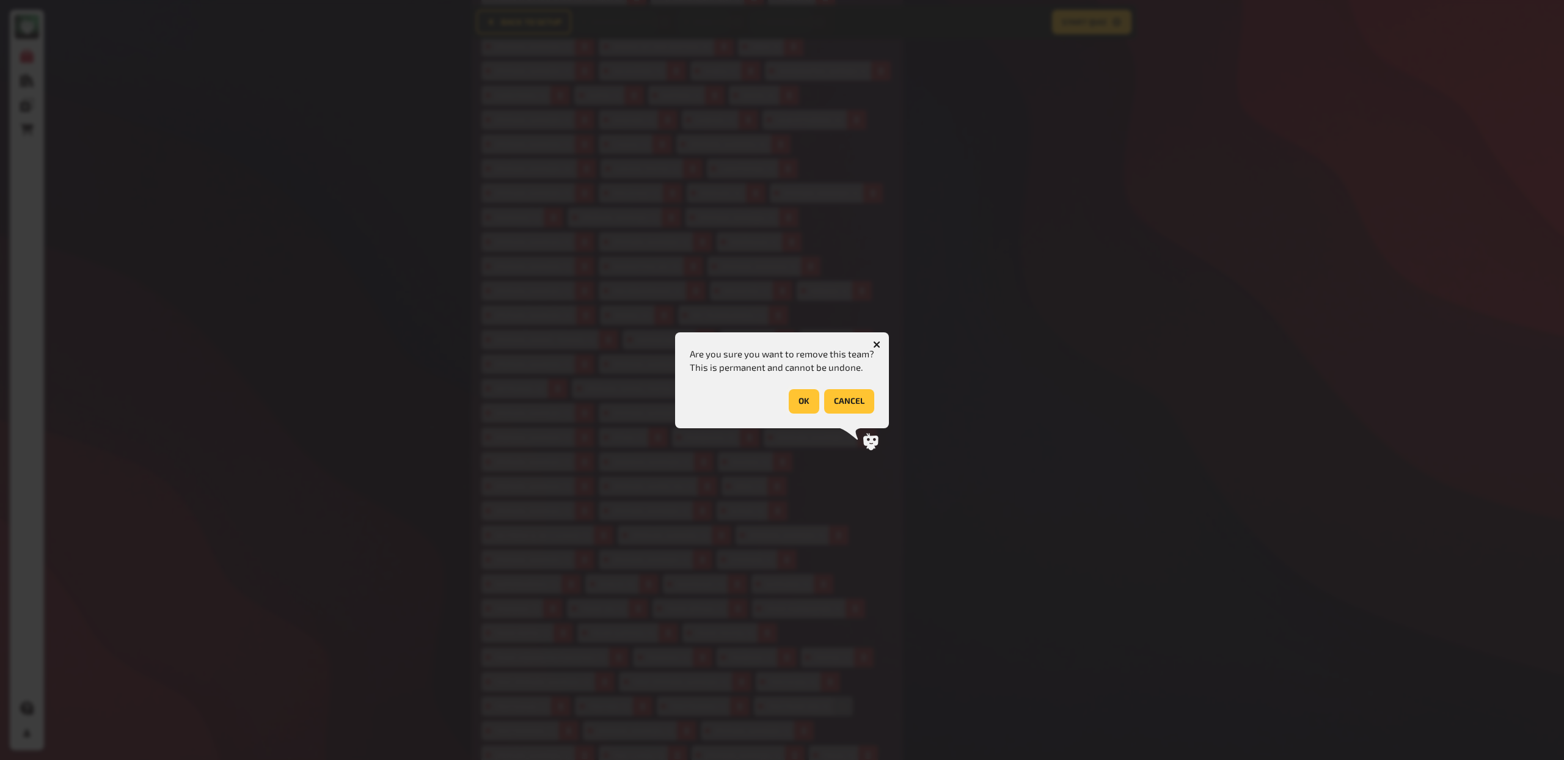
click at [809, 401] on button "OK" at bounding box center [804, 401] width 31 height 24
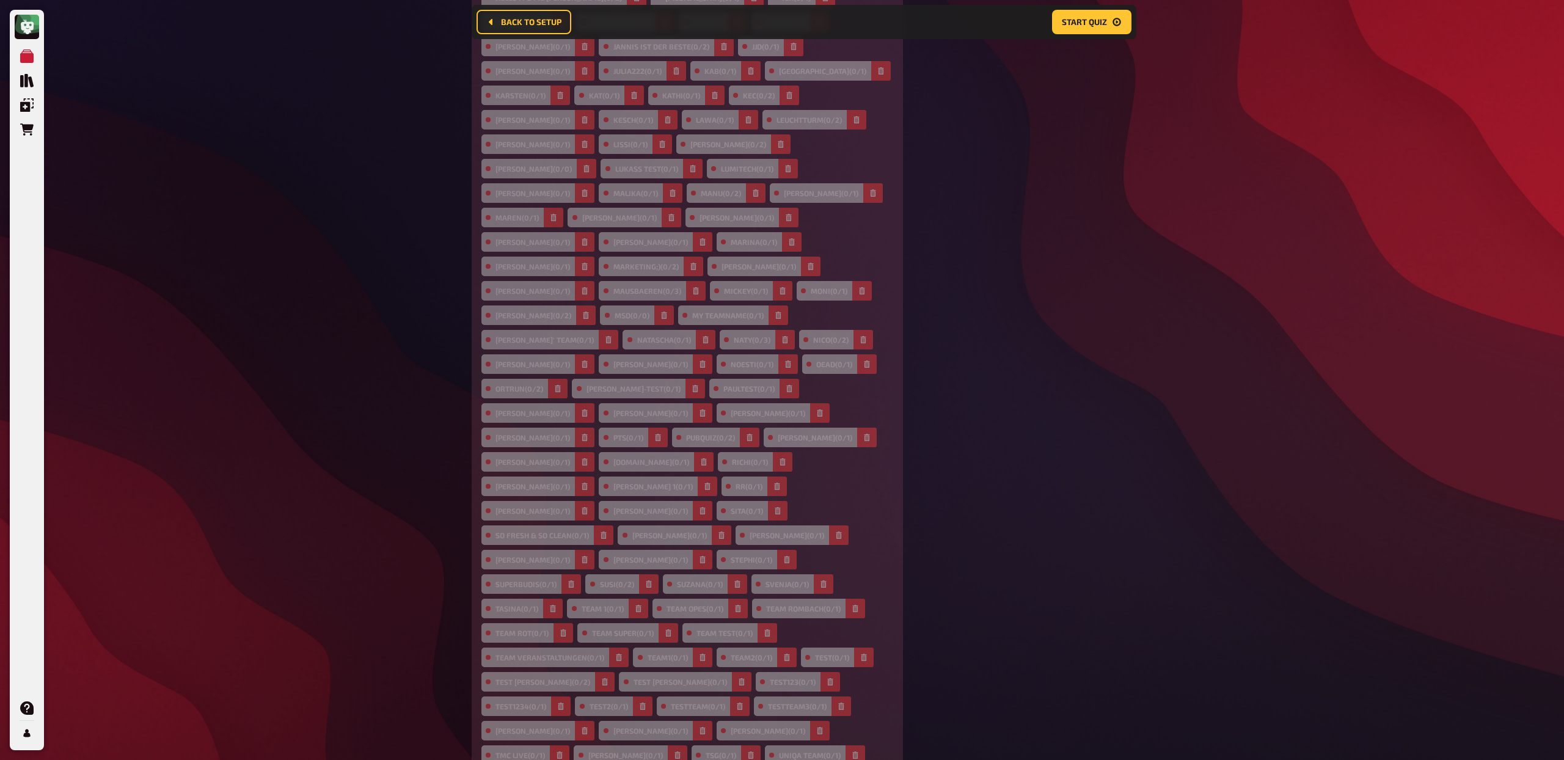
scroll to position [785, 0]
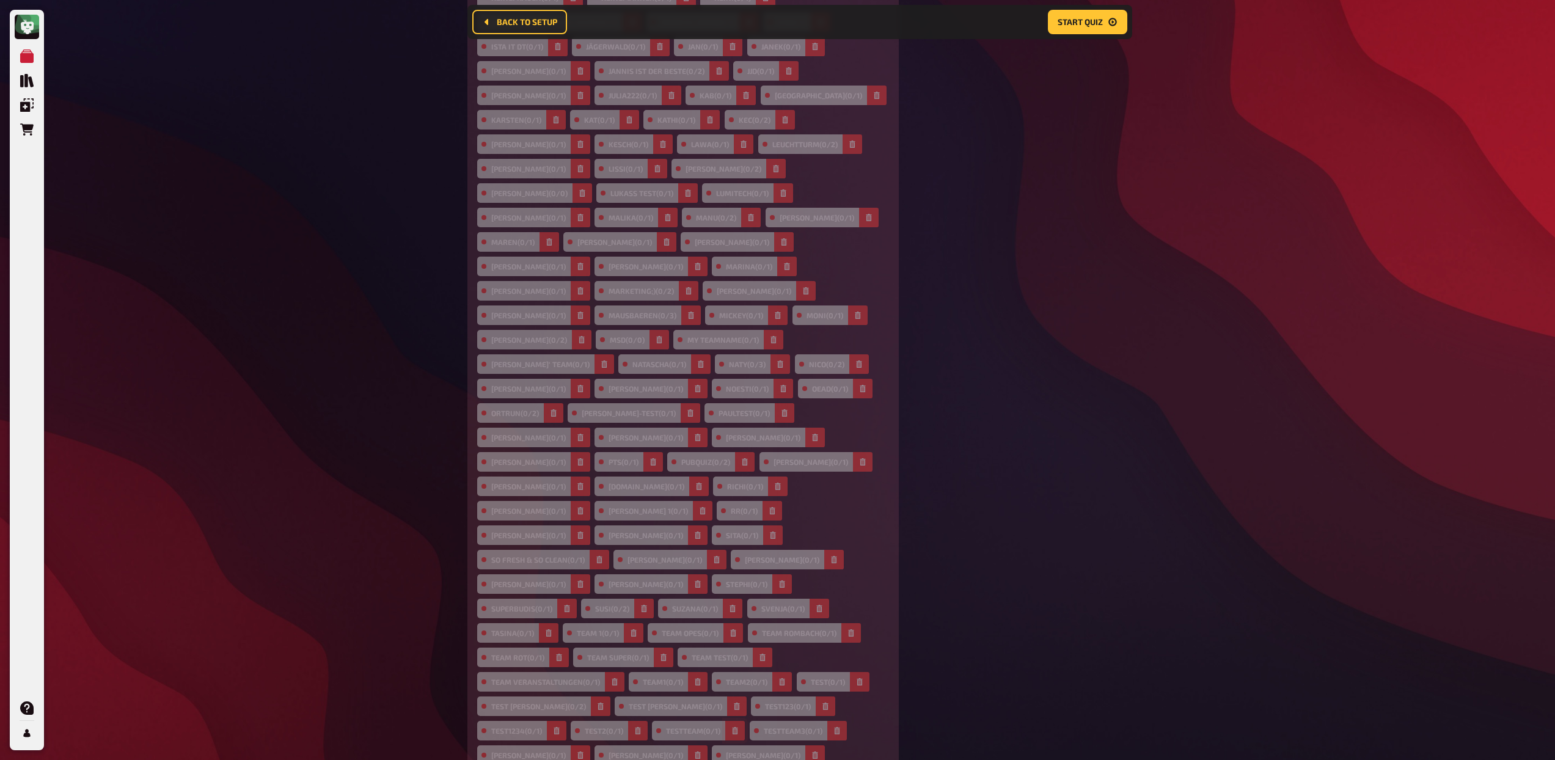
click at [731, 727] on icon "button" at bounding box center [734, 730] width 7 height 7
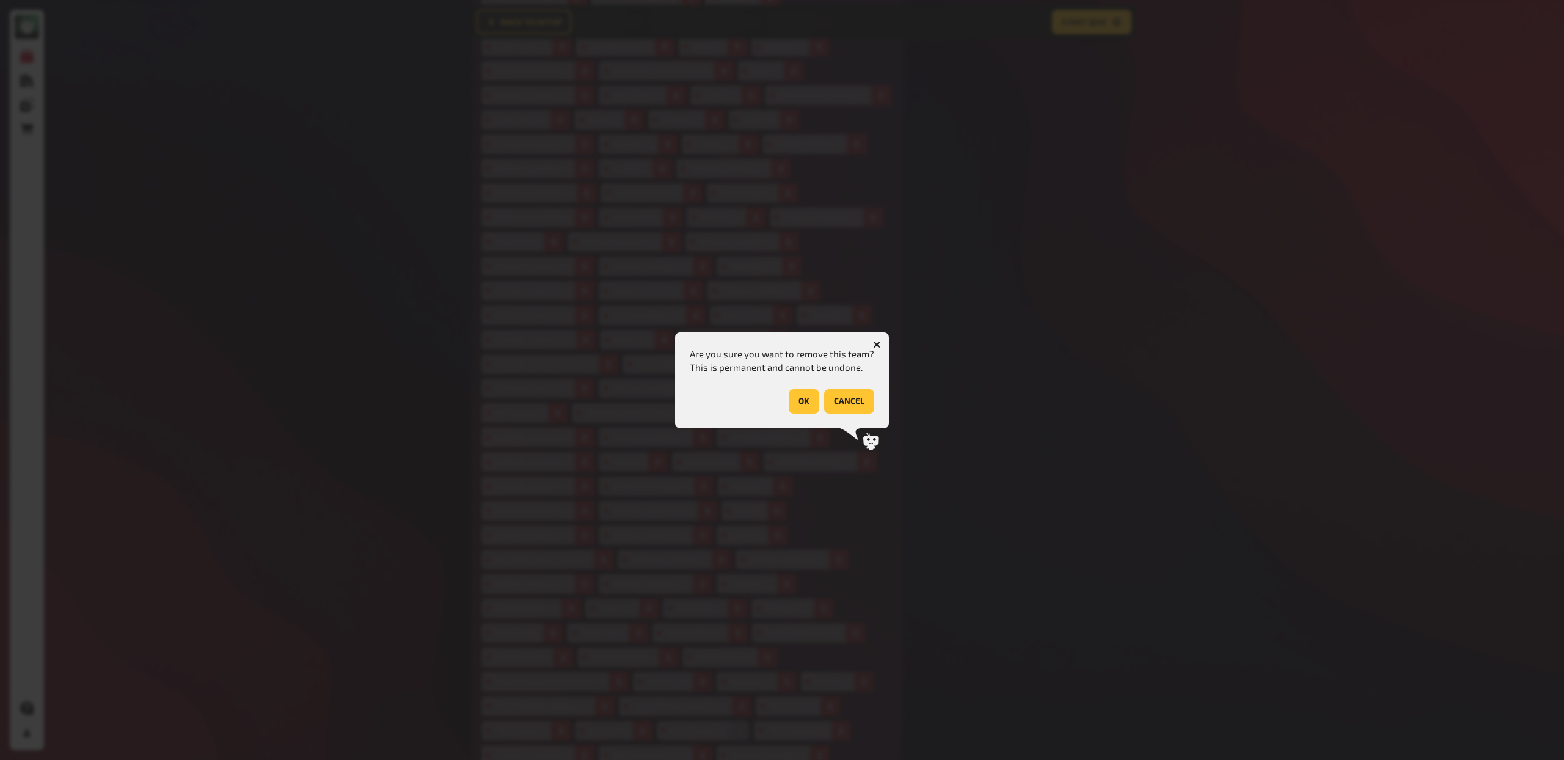
click at [799, 397] on button "OK" at bounding box center [804, 401] width 31 height 24
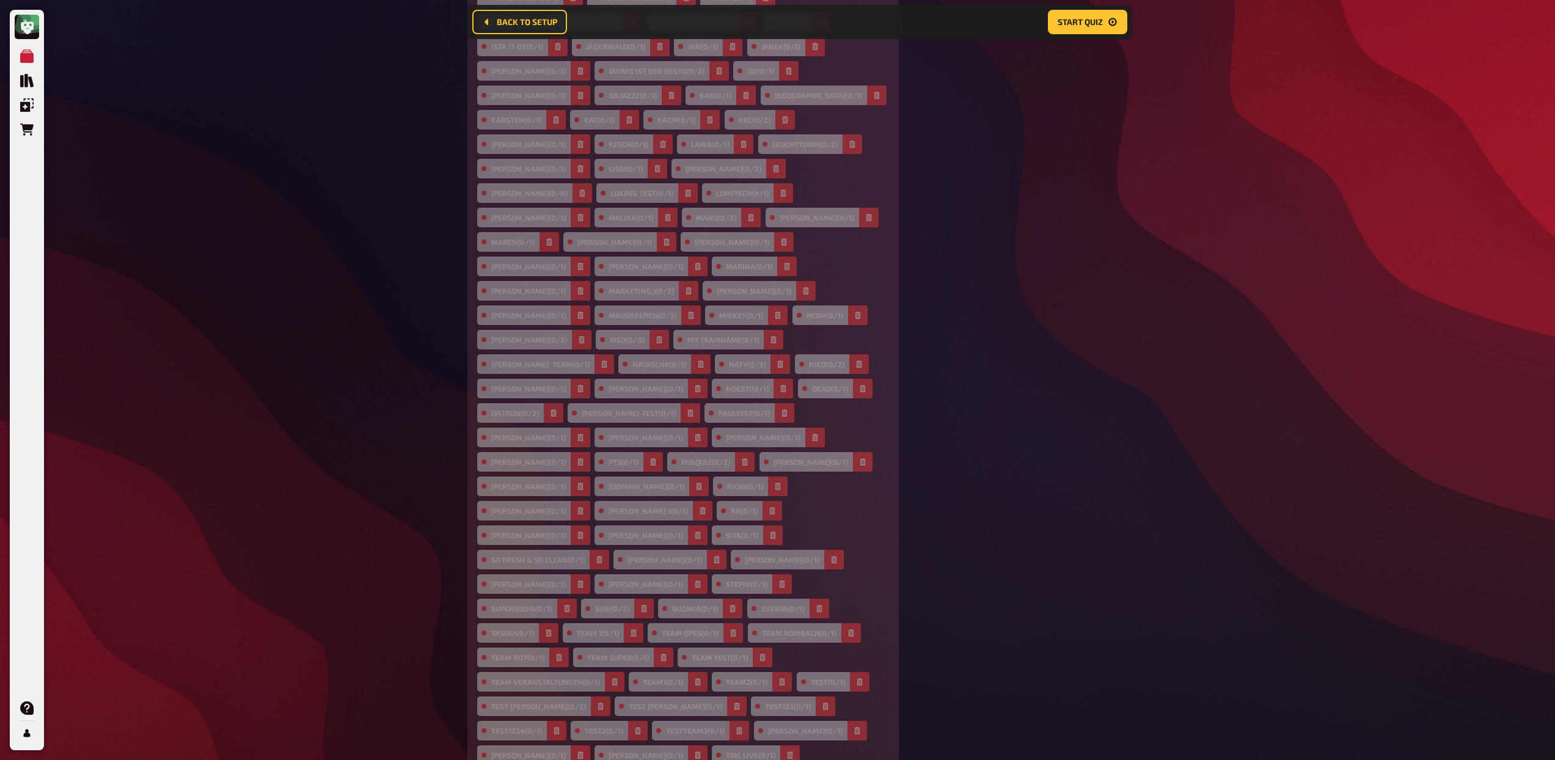
click at [730, 721] on button "button" at bounding box center [740, 731] width 20 height 20
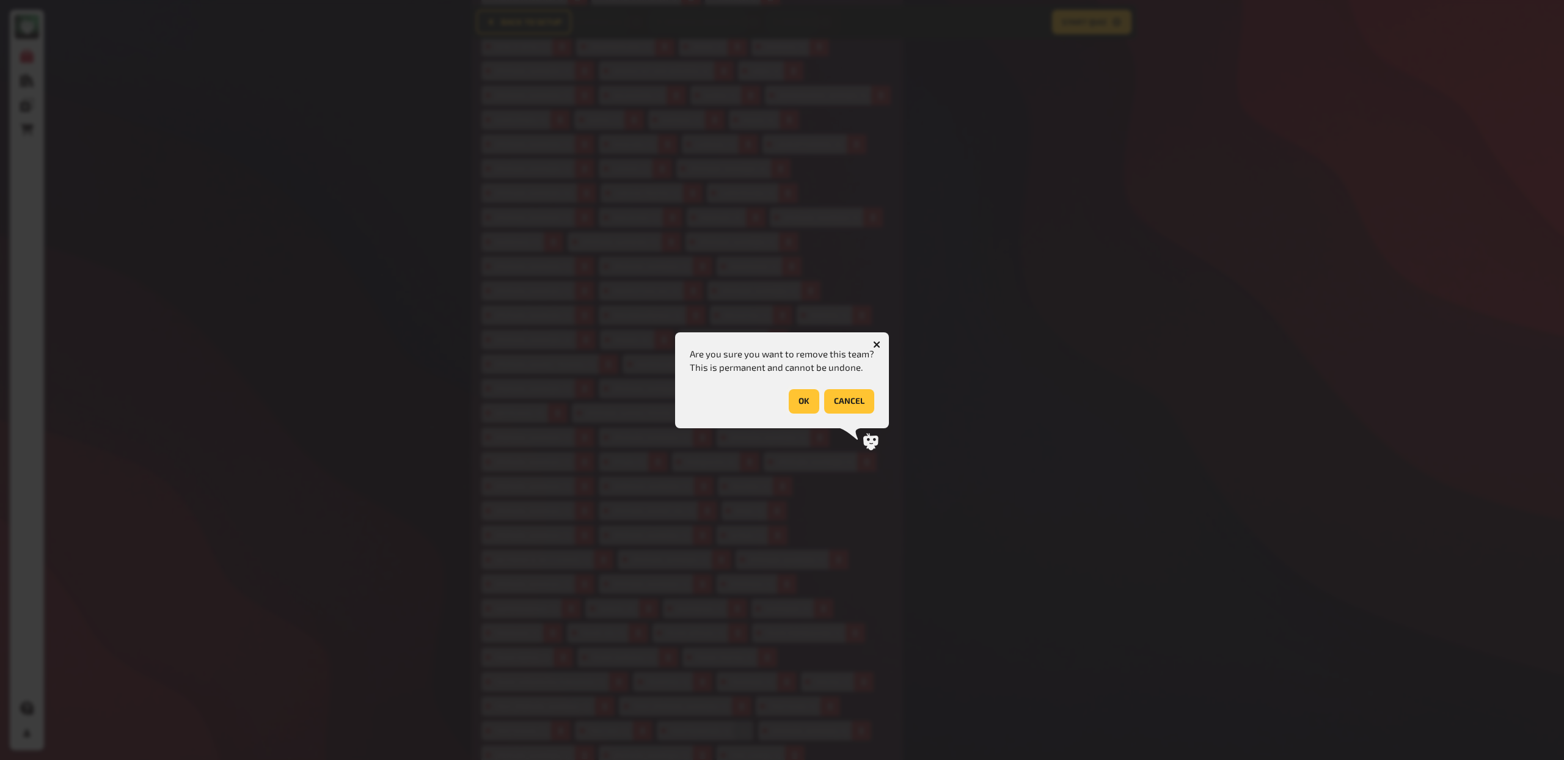
click at [800, 395] on button "OK" at bounding box center [804, 401] width 31 height 24
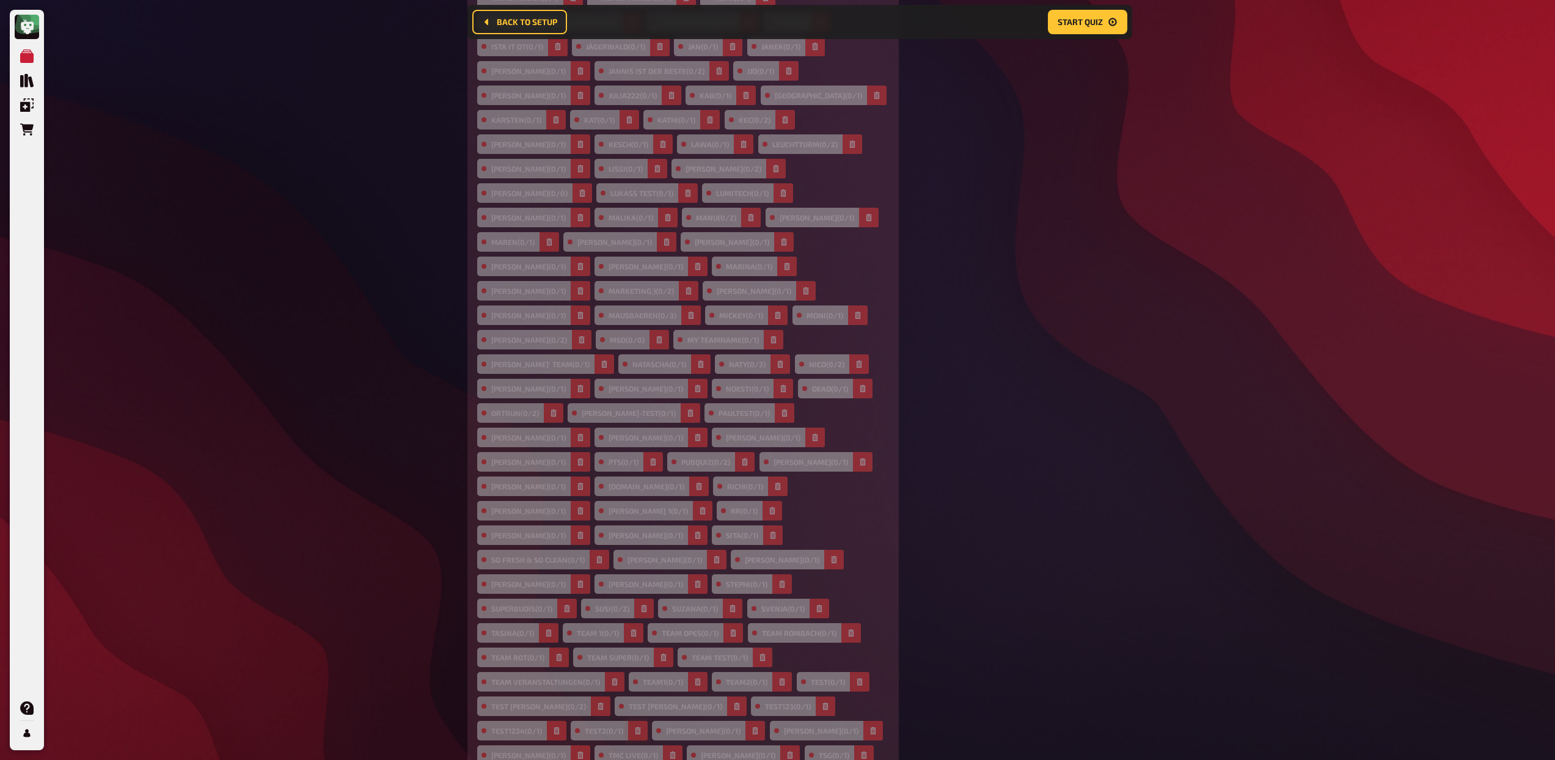
click at [628, 721] on button "button" at bounding box center [638, 731] width 20 height 20
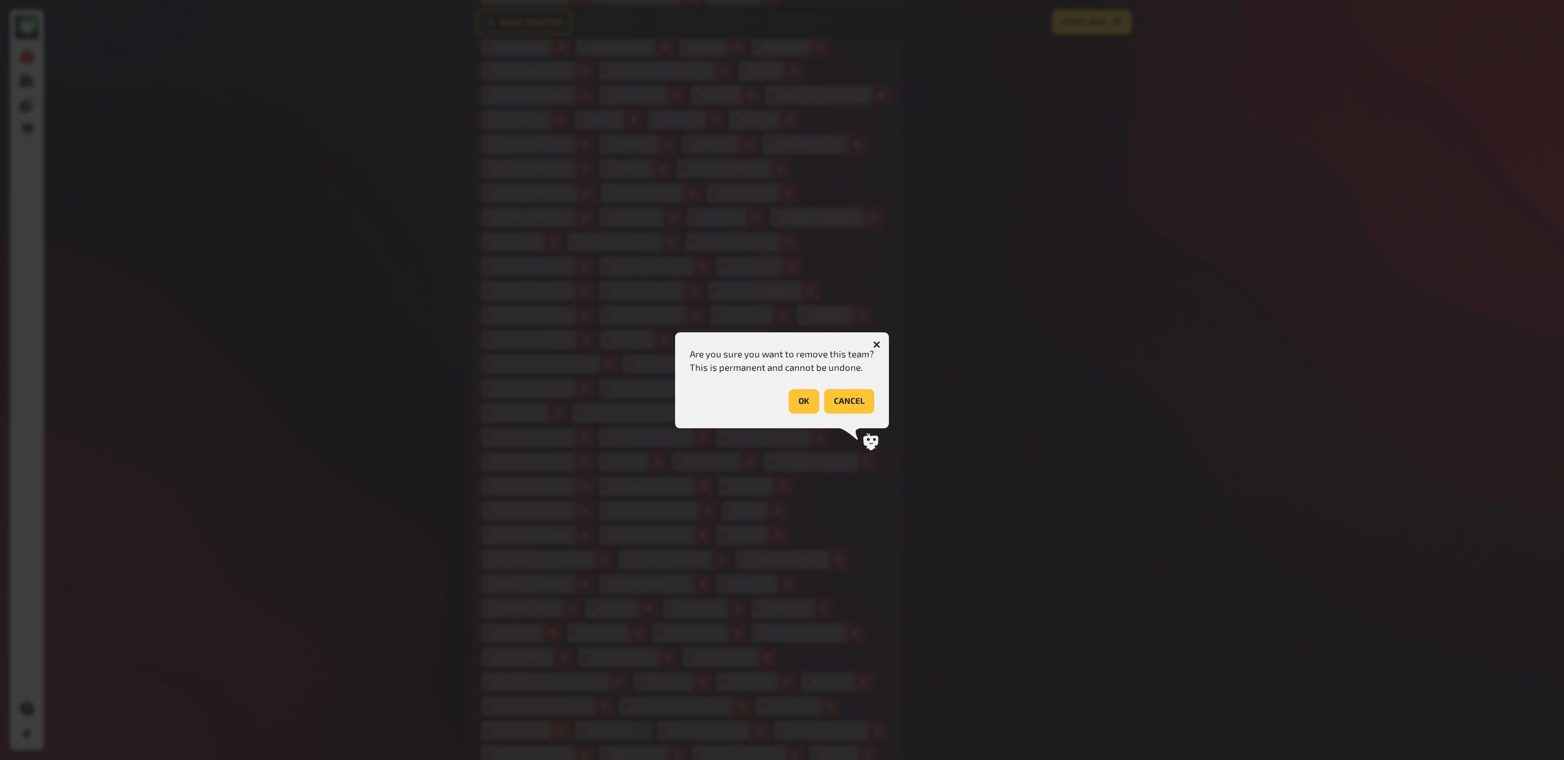
click at [802, 401] on button "OK" at bounding box center [804, 401] width 31 height 24
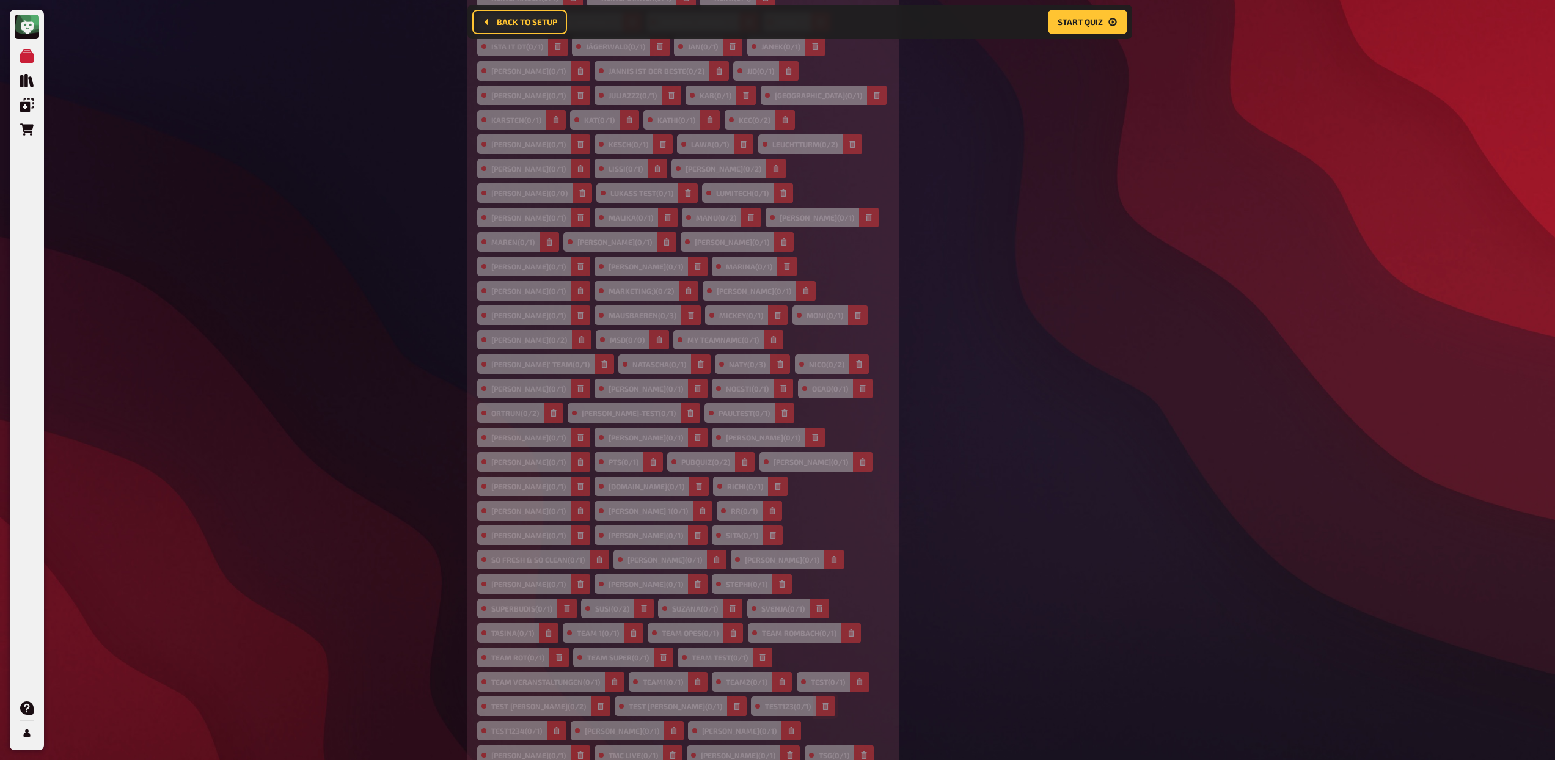
click at [823, 703] on icon "button" at bounding box center [825, 706] width 5 height 7
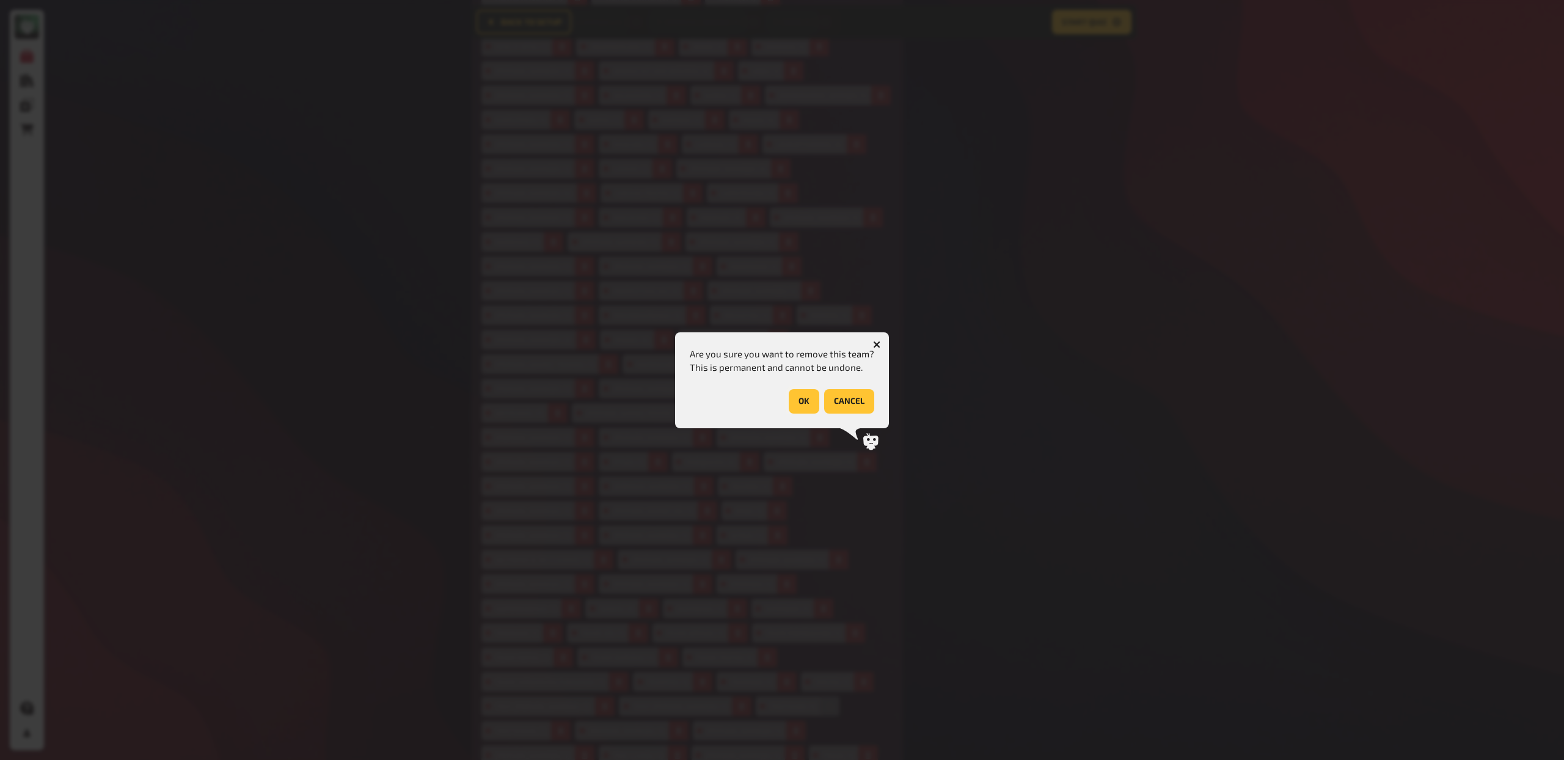
click at [801, 403] on button "OK" at bounding box center [804, 401] width 31 height 24
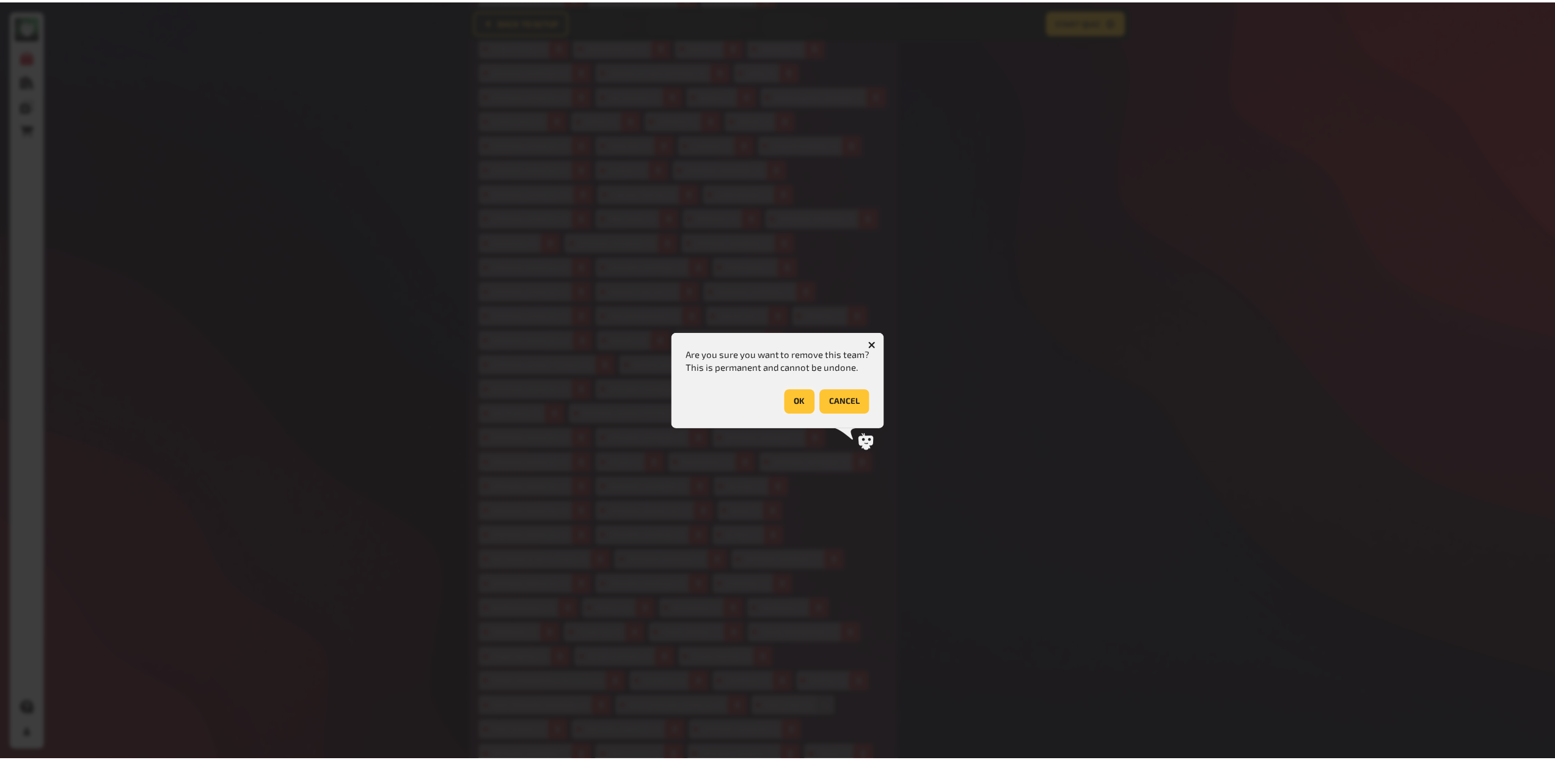
scroll to position [760, 0]
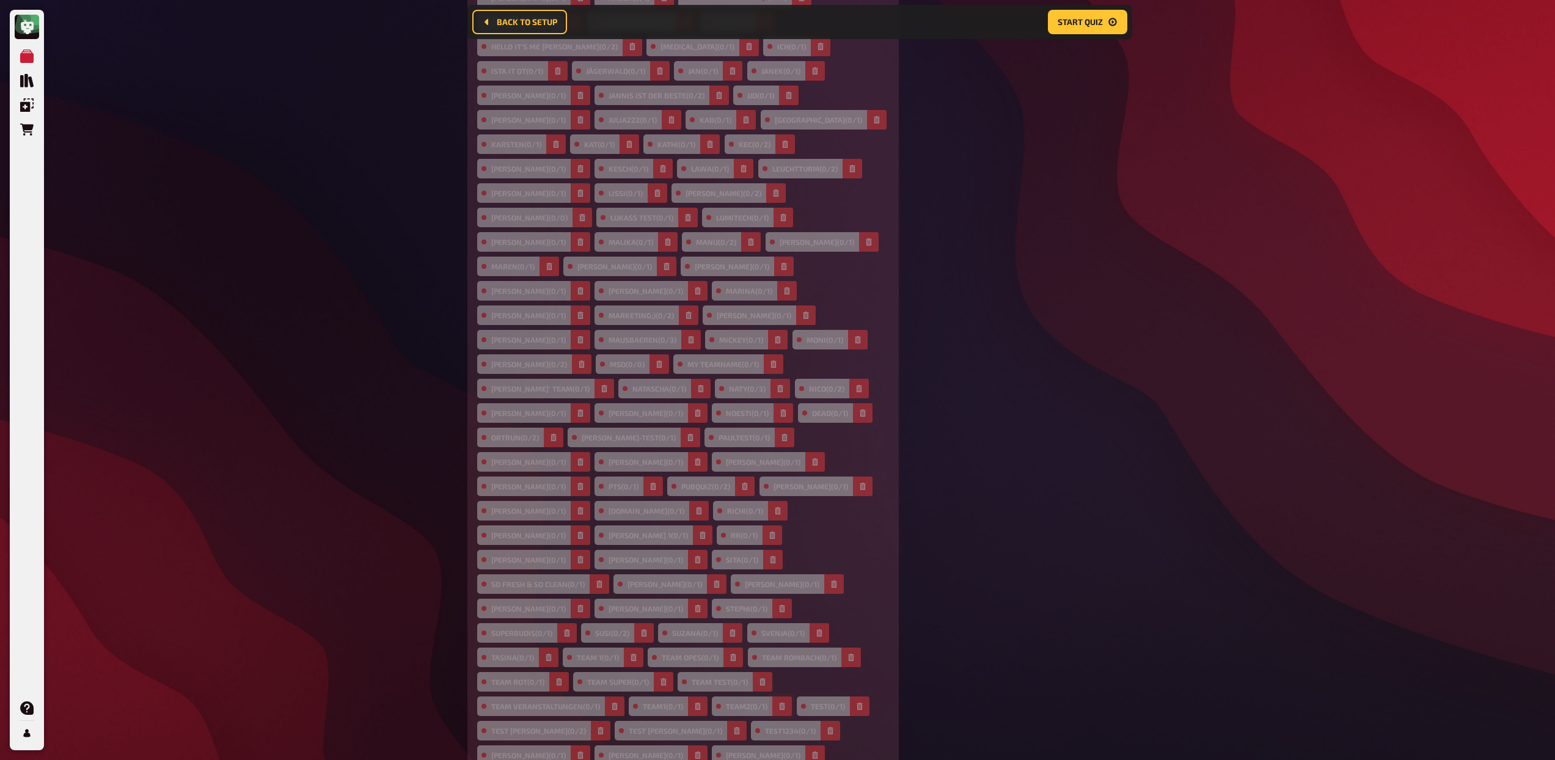
click at [786, 703] on icon "button" at bounding box center [781, 706] width 7 height 7
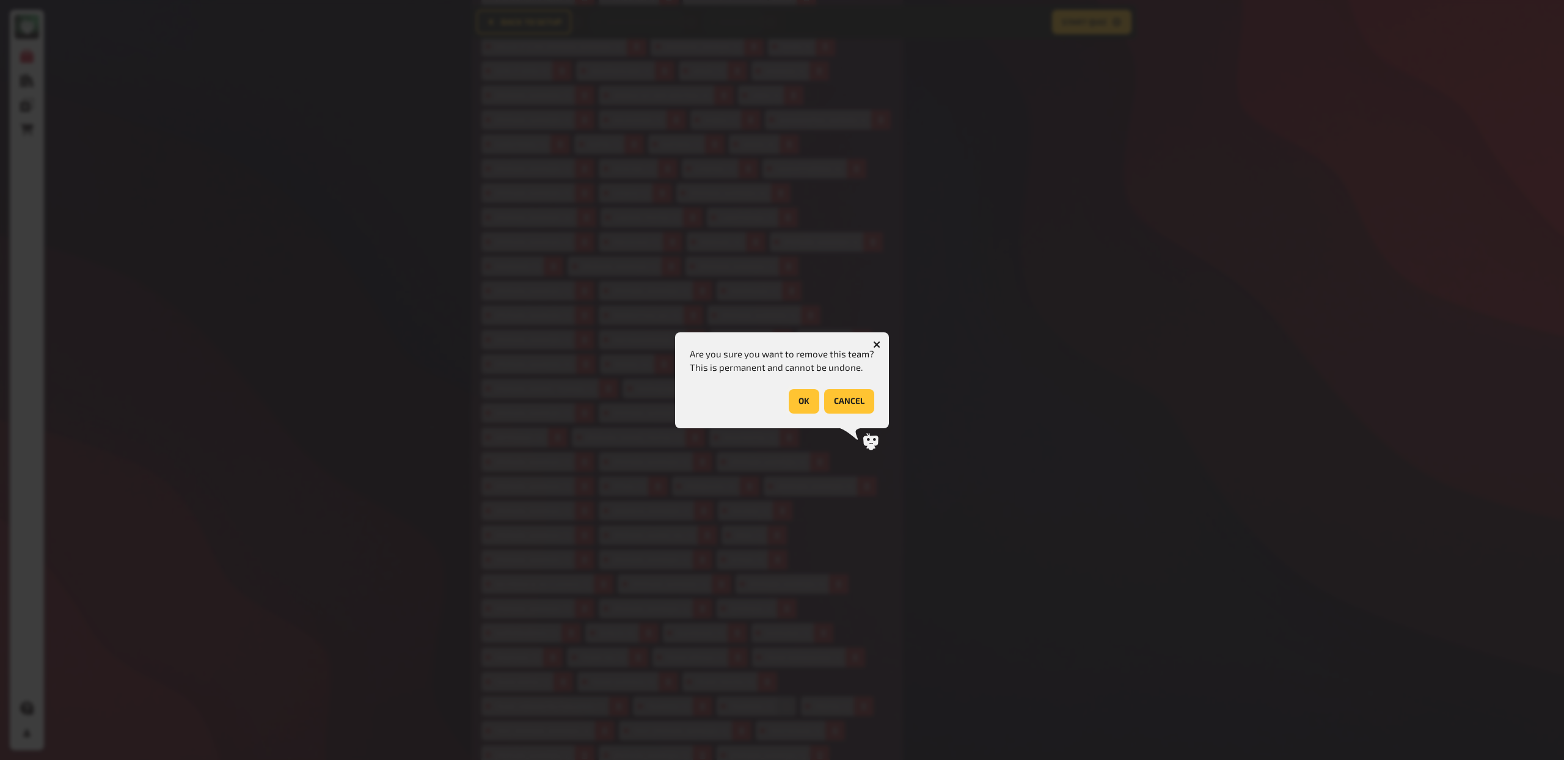
click at [804, 389] on button "OK" at bounding box center [804, 401] width 31 height 24
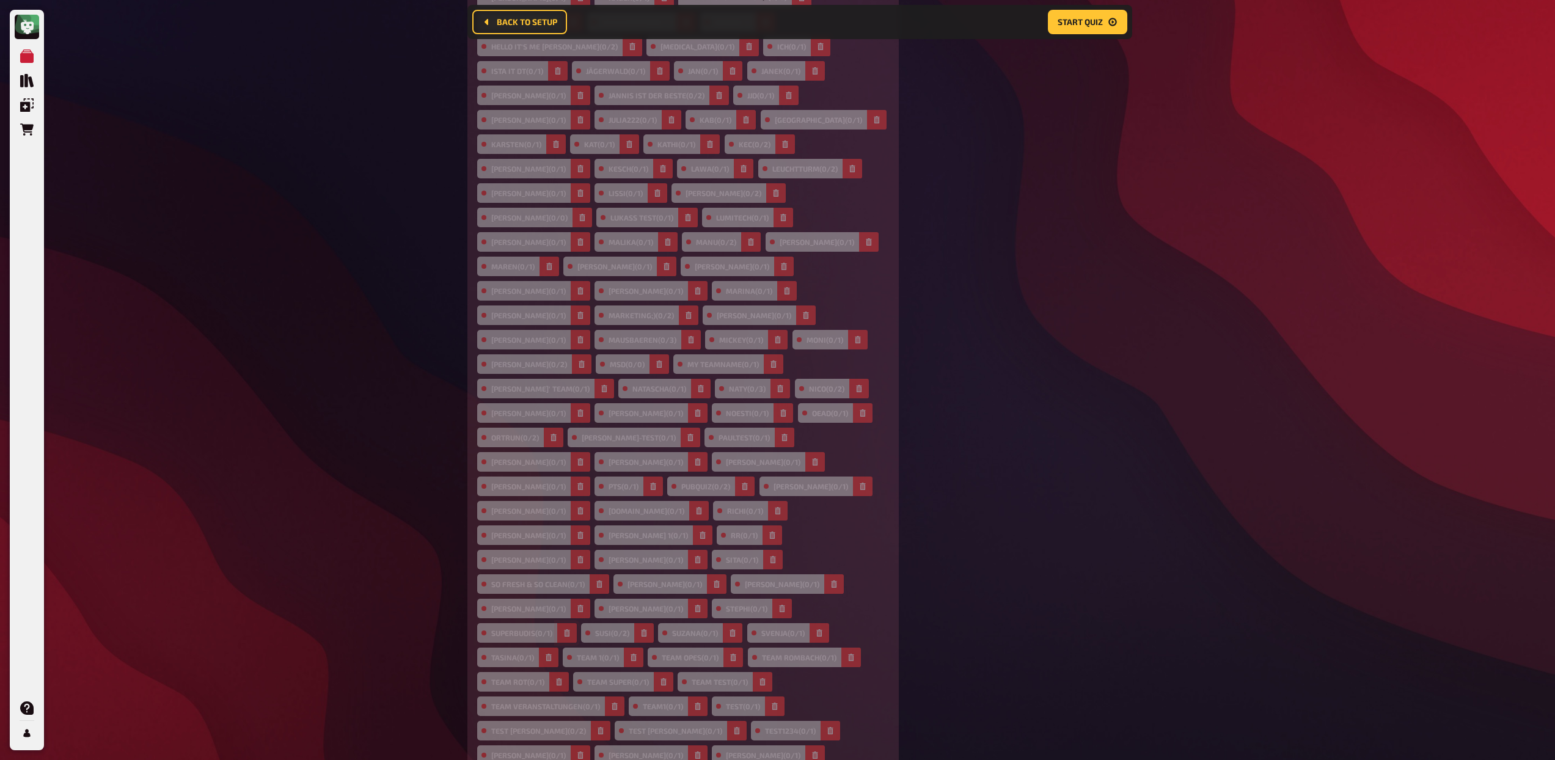
click at [569, 629] on icon "button" at bounding box center [566, 632] width 5 height 7
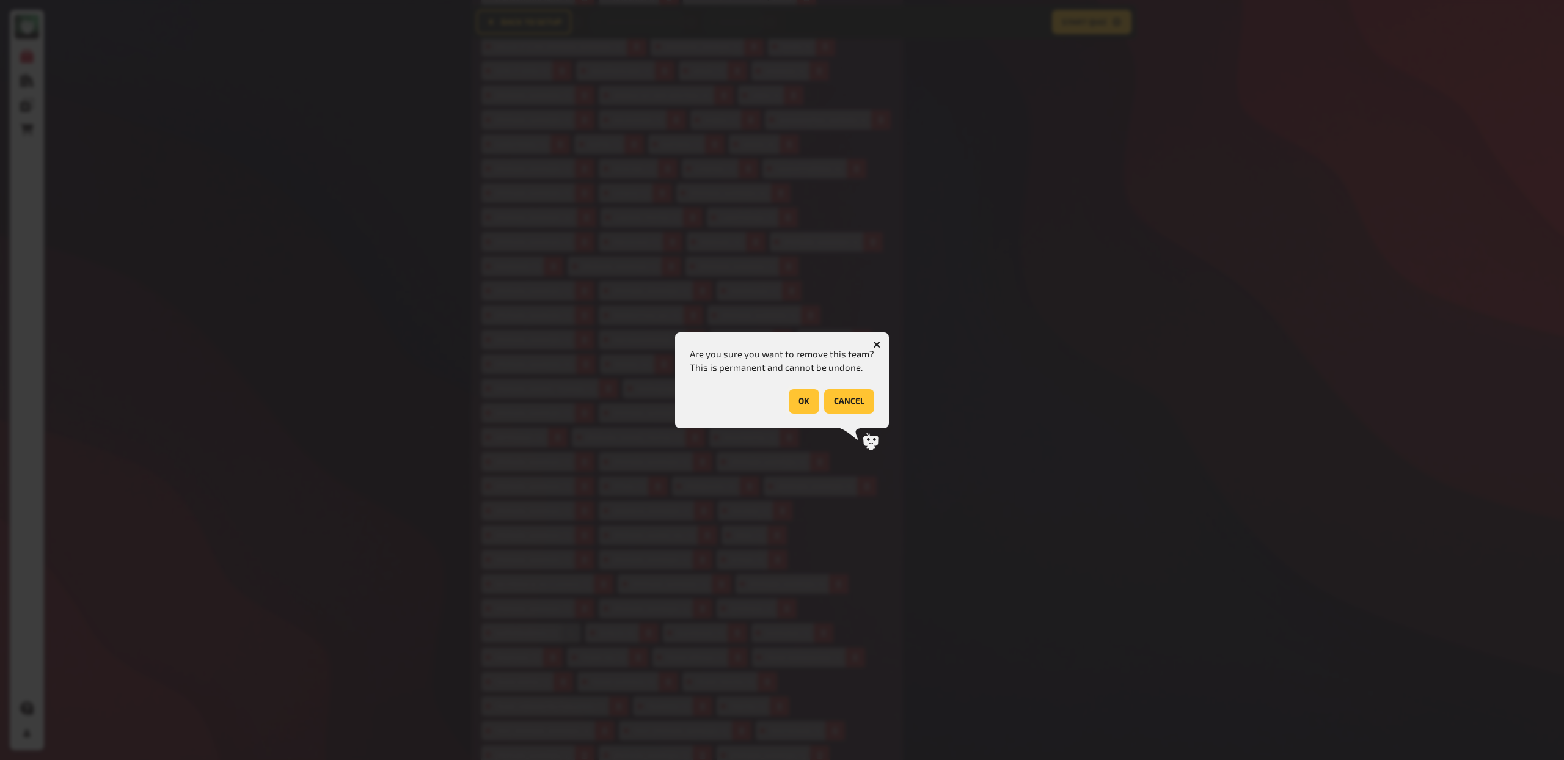
click at [799, 397] on button "OK" at bounding box center [804, 401] width 31 height 24
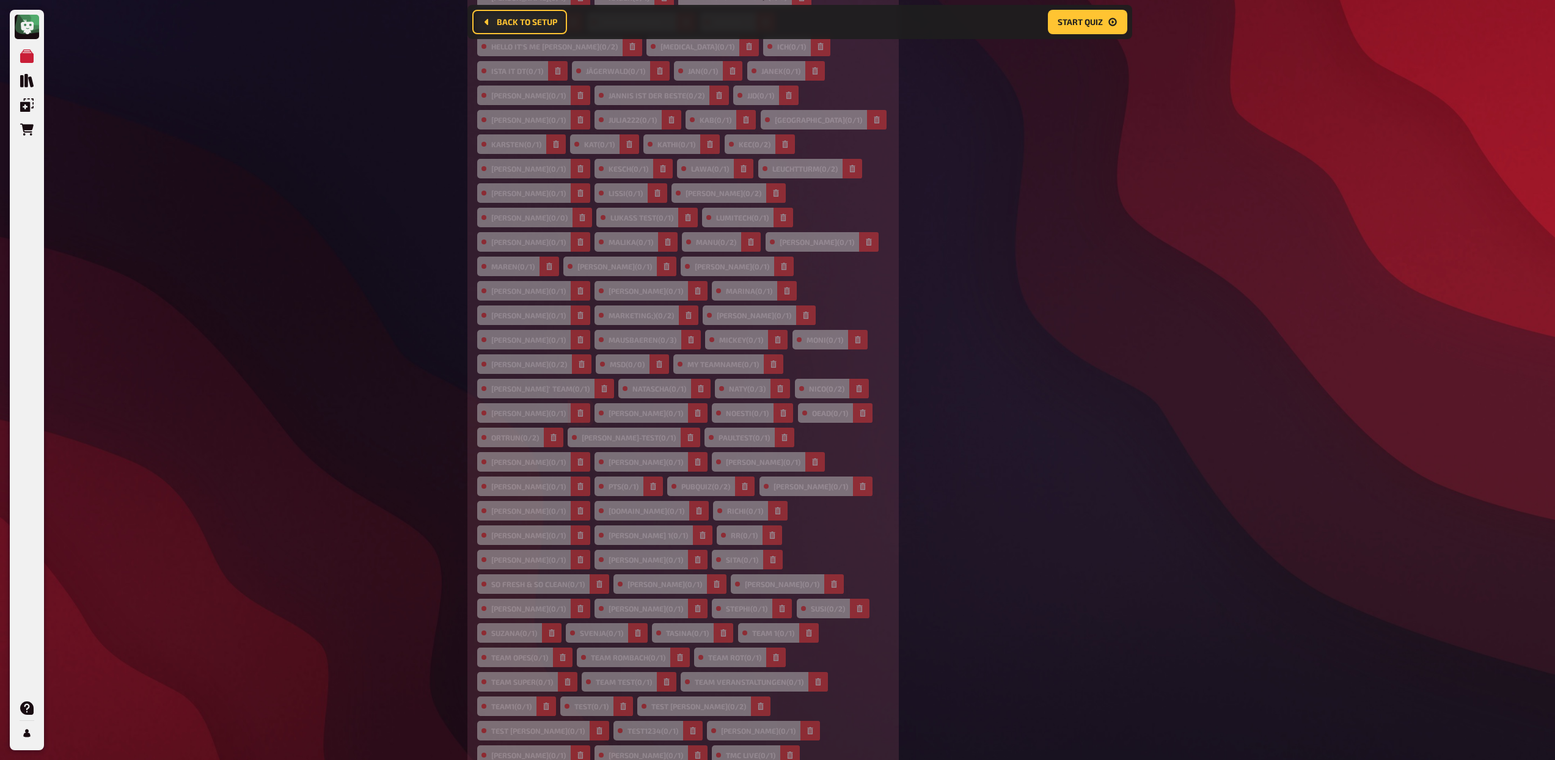
click at [577, 409] on icon "button" at bounding box center [579, 412] width 5 height 7
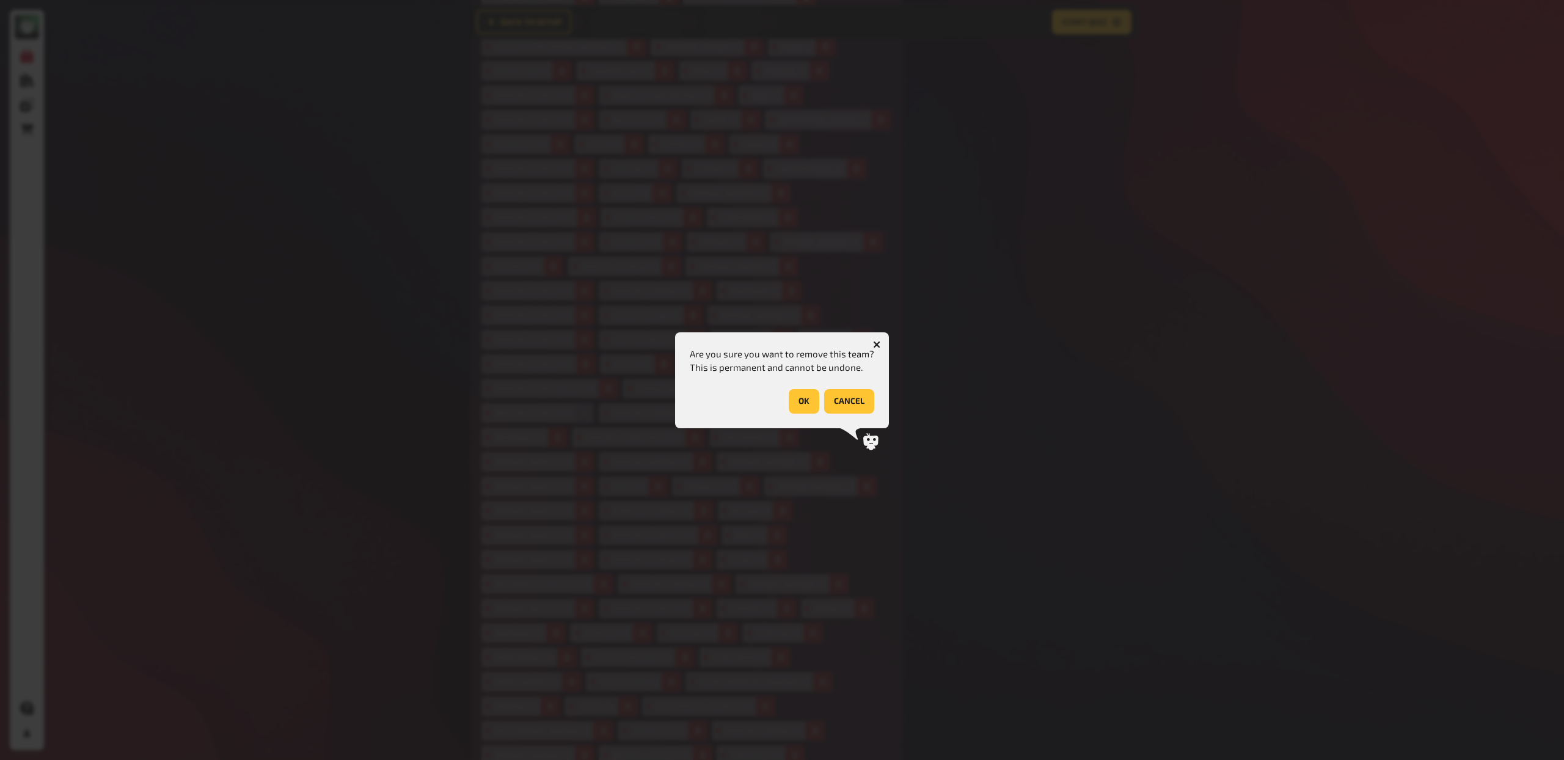
click at [799, 397] on button "OK" at bounding box center [804, 401] width 31 height 24
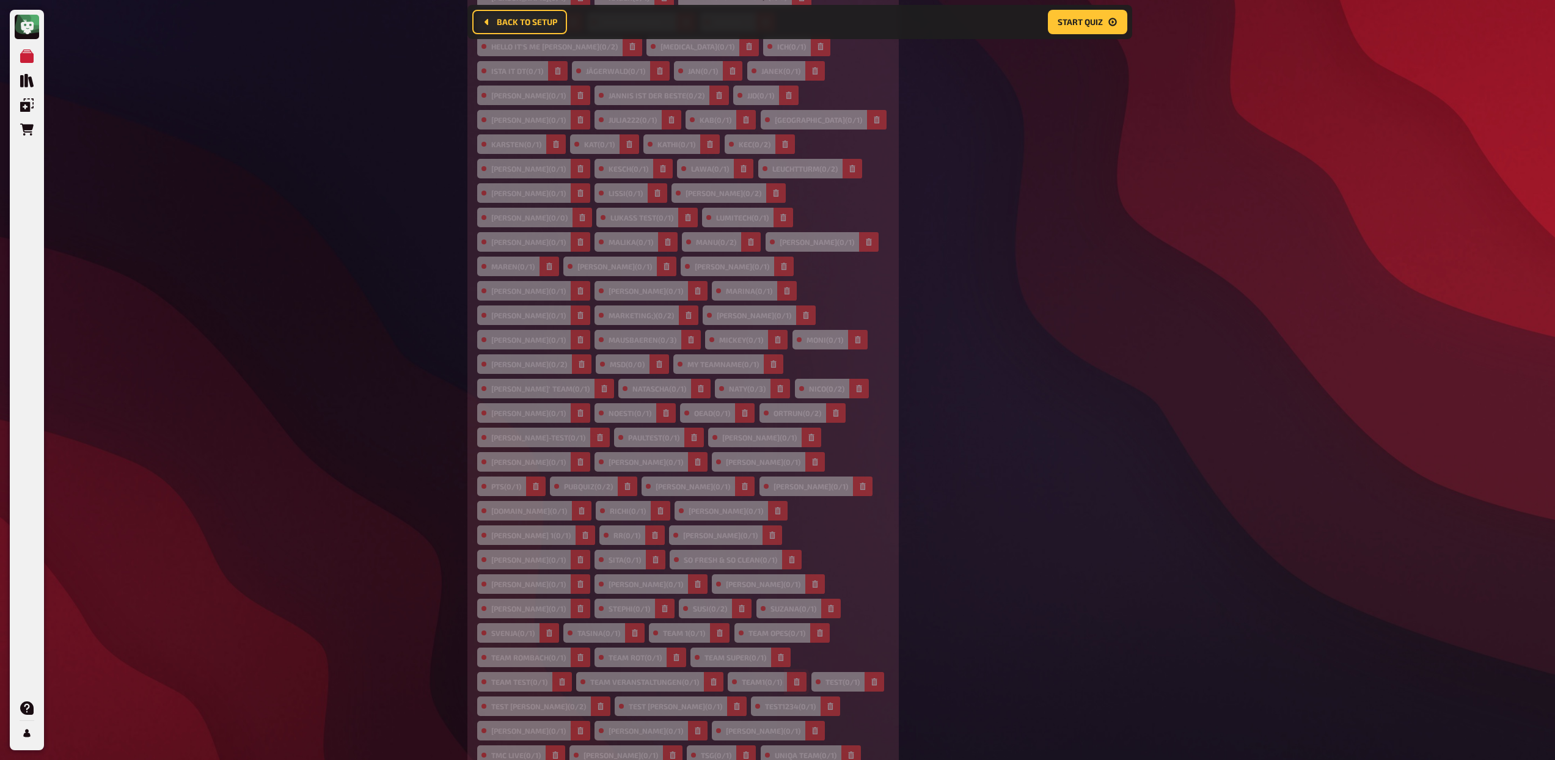
click at [793, 678] on icon "button" at bounding box center [796, 681] width 7 height 7
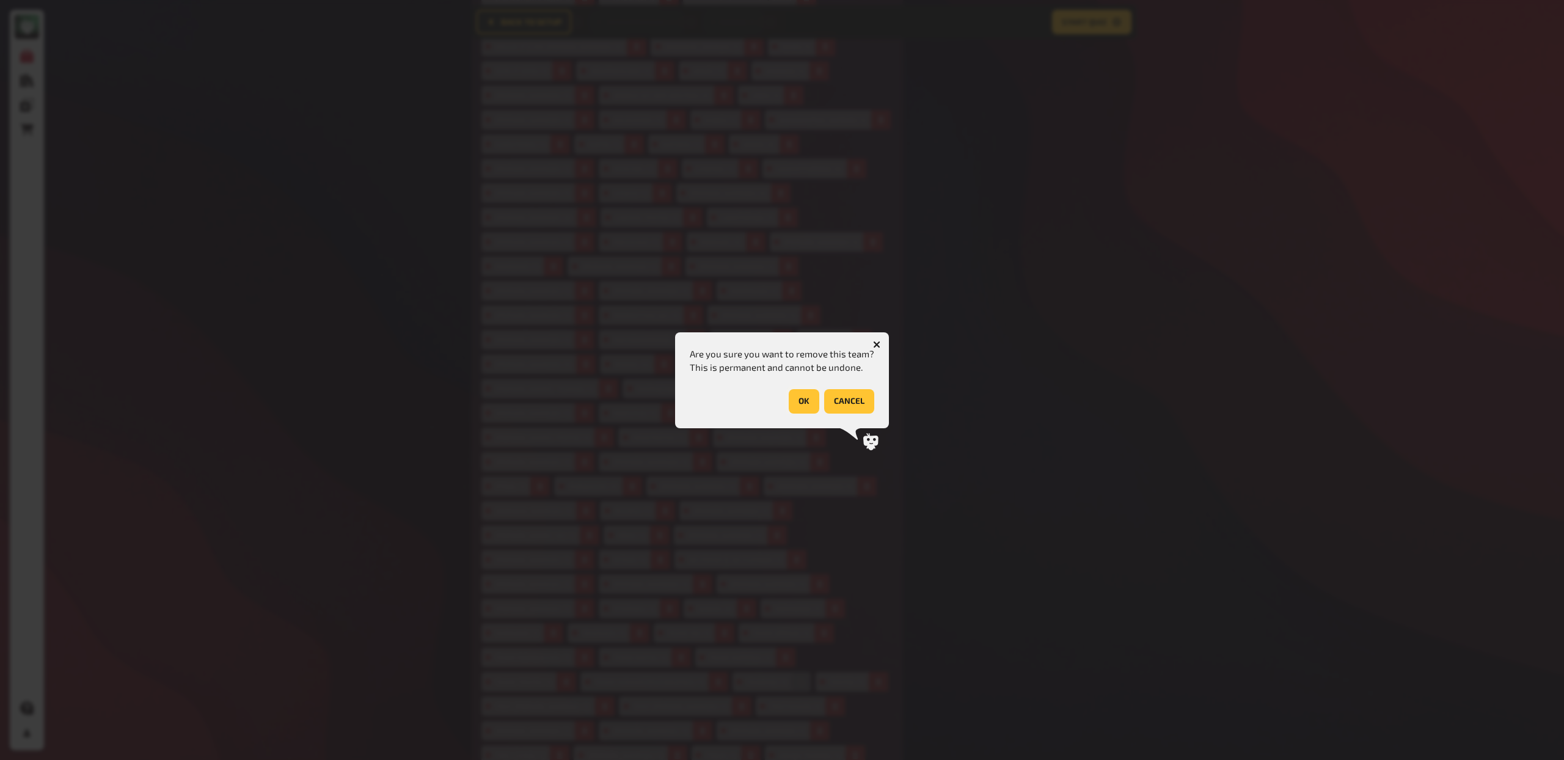
click at [795, 400] on button "OK" at bounding box center [804, 401] width 31 height 24
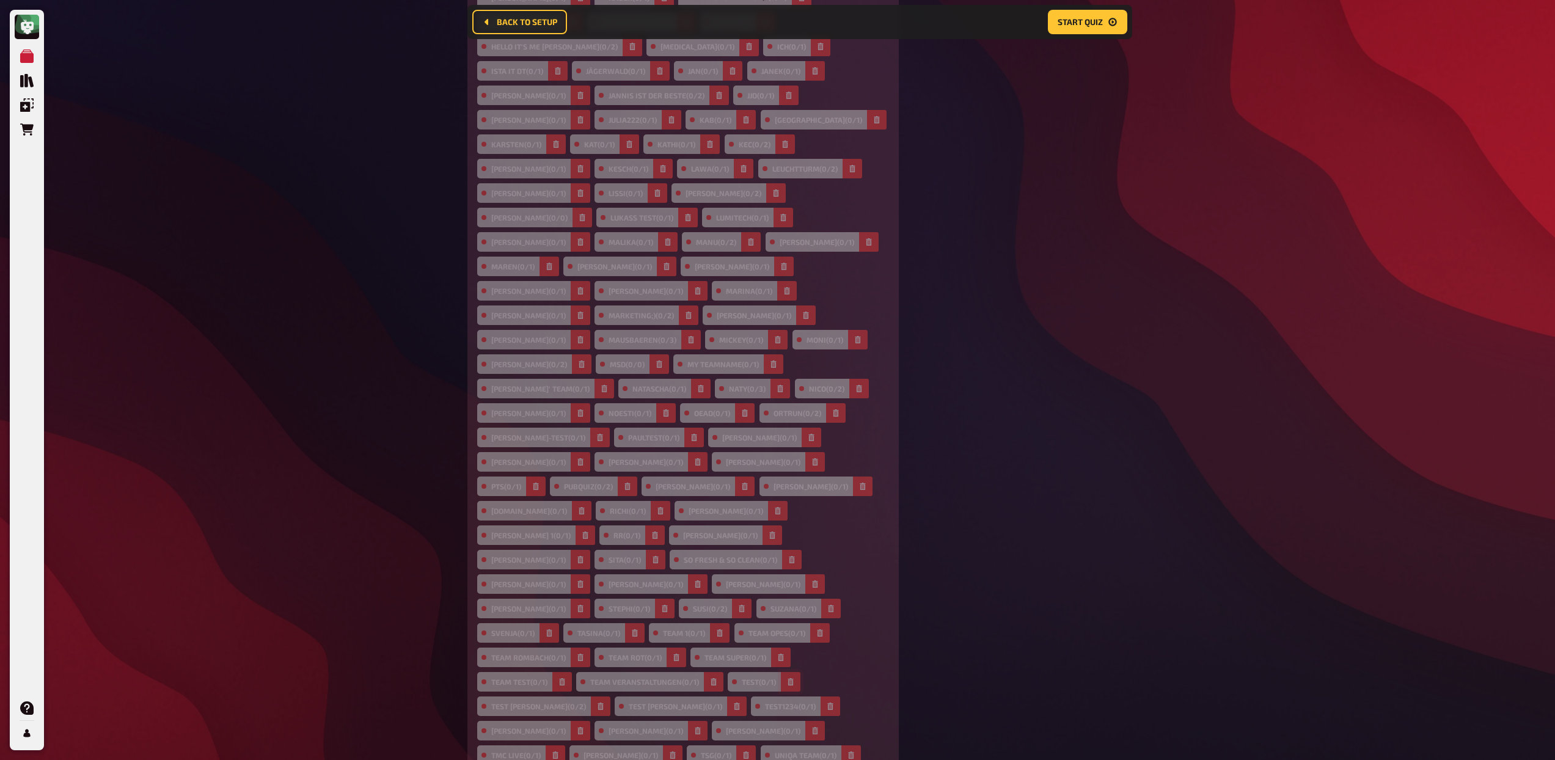
click at [787, 678] on icon "button" at bounding box center [790, 681] width 7 height 7
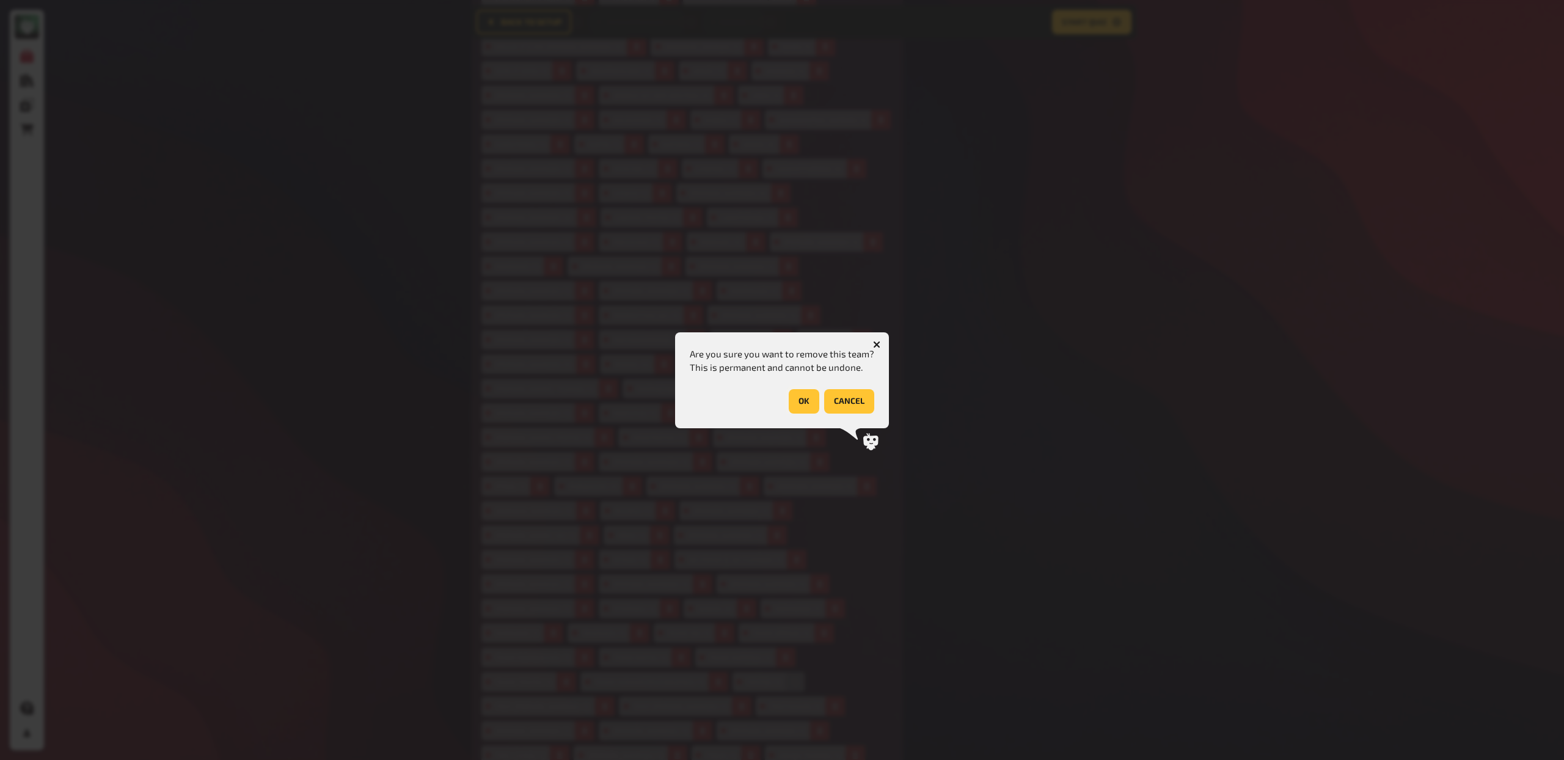
click at [795, 399] on button "OK" at bounding box center [804, 401] width 31 height 24
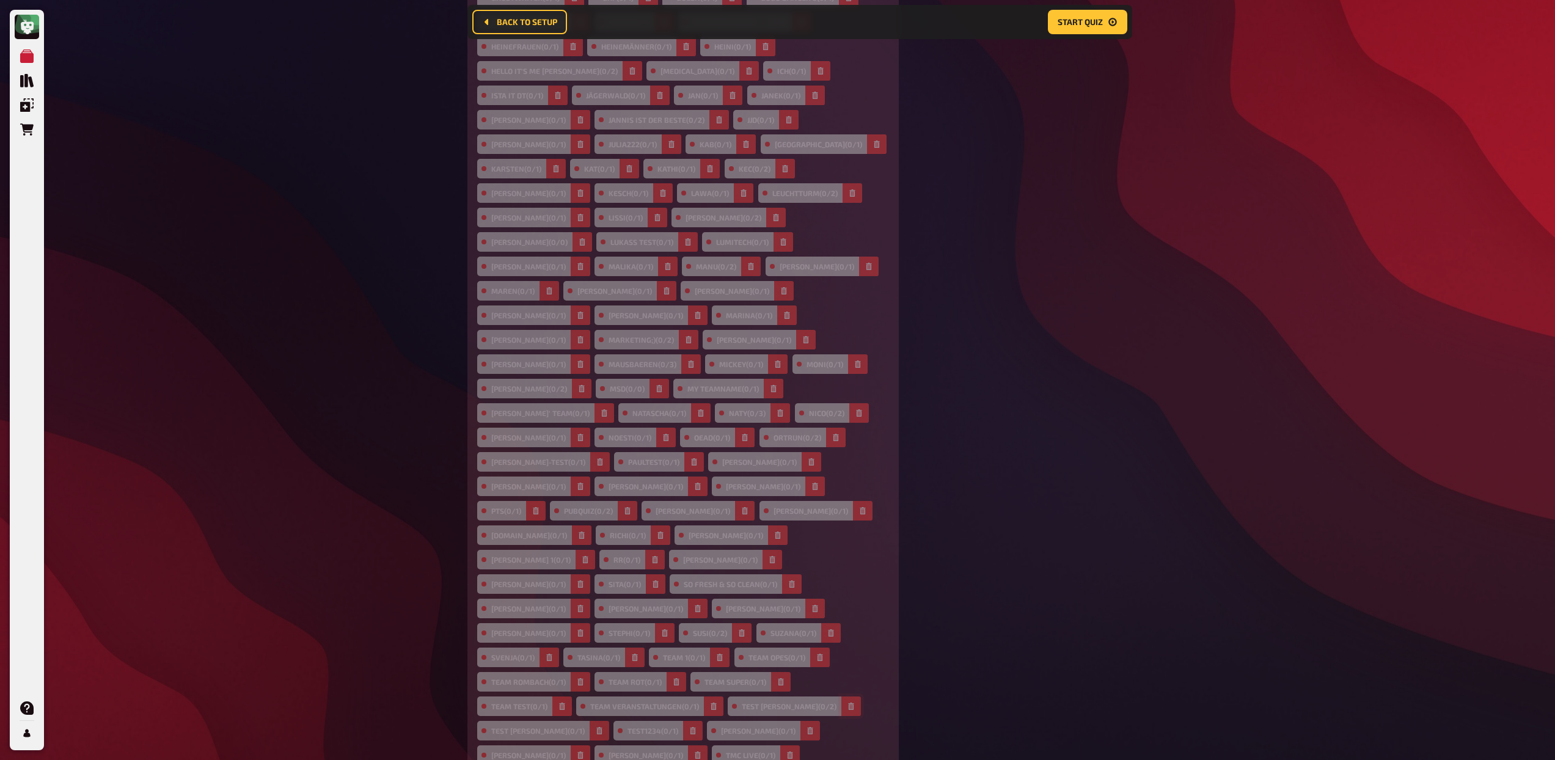
click at [849, 703] on icon "button" at bounding box center [851, 706] width 5 height 7
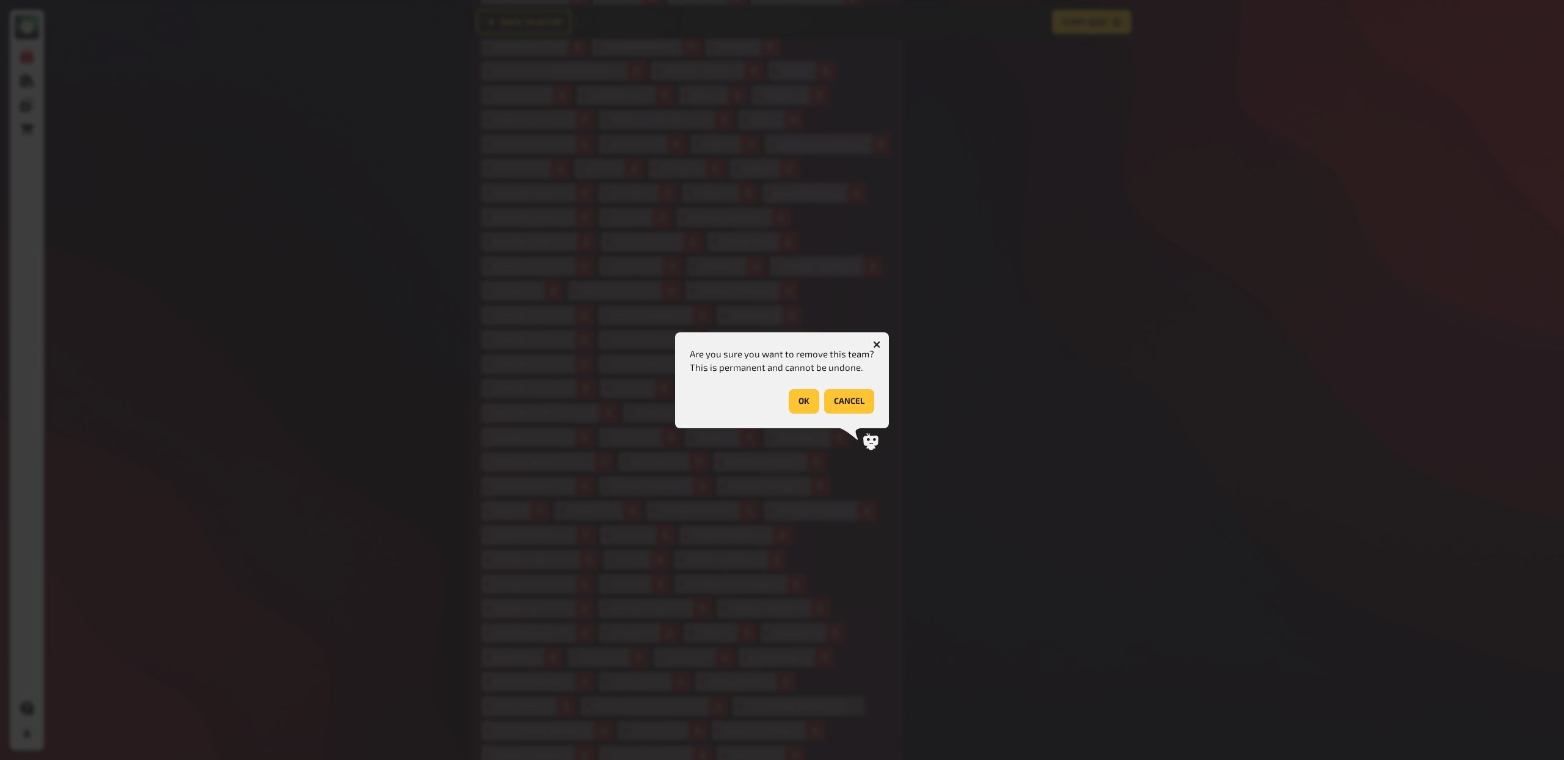
click at [800, 409] on button "OK" at bounding box center [804, 401] width 31 height 24
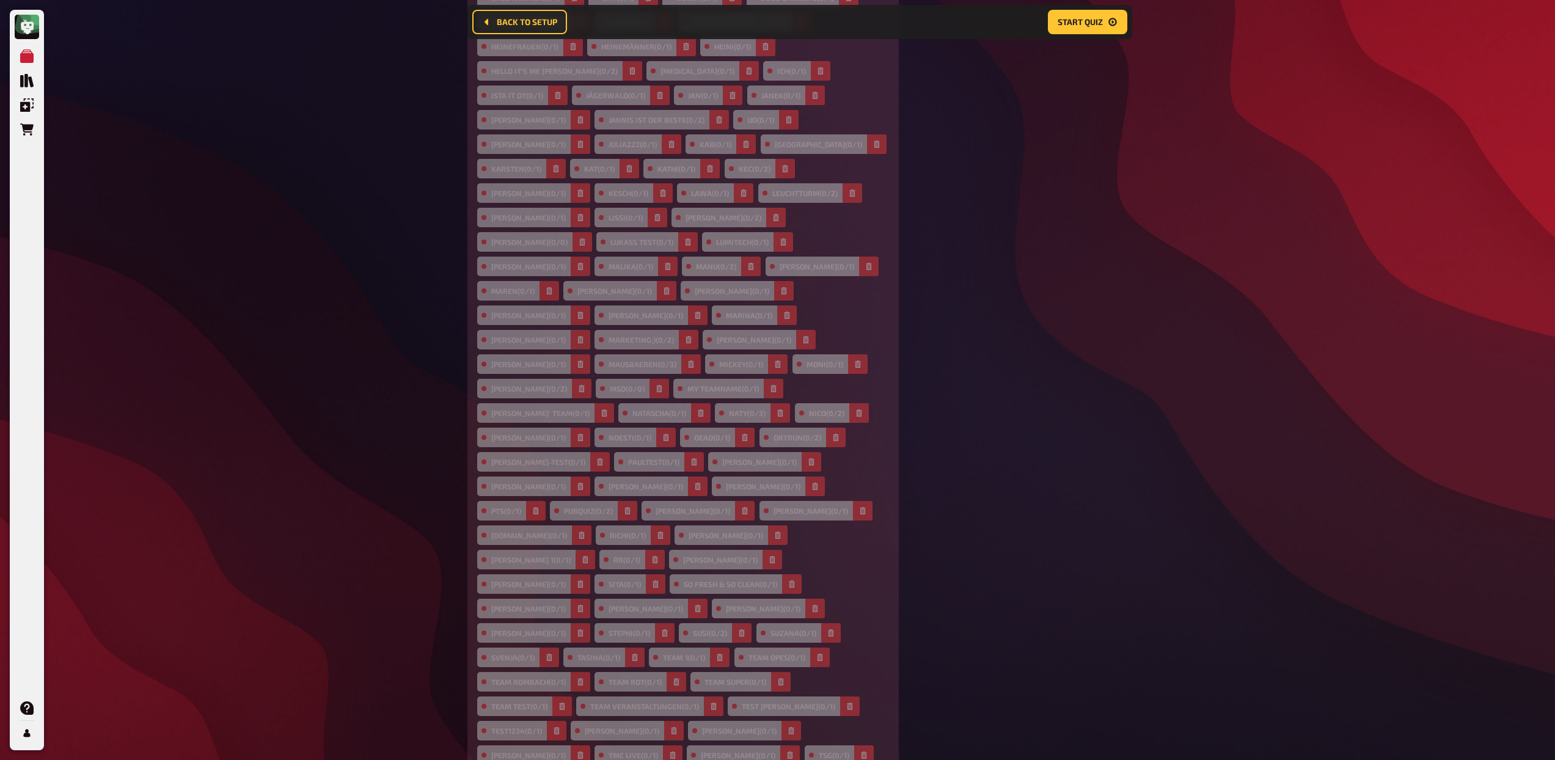
click at [566, 703] on icon "button" at bounding box center [561, 706] width 7 height 7
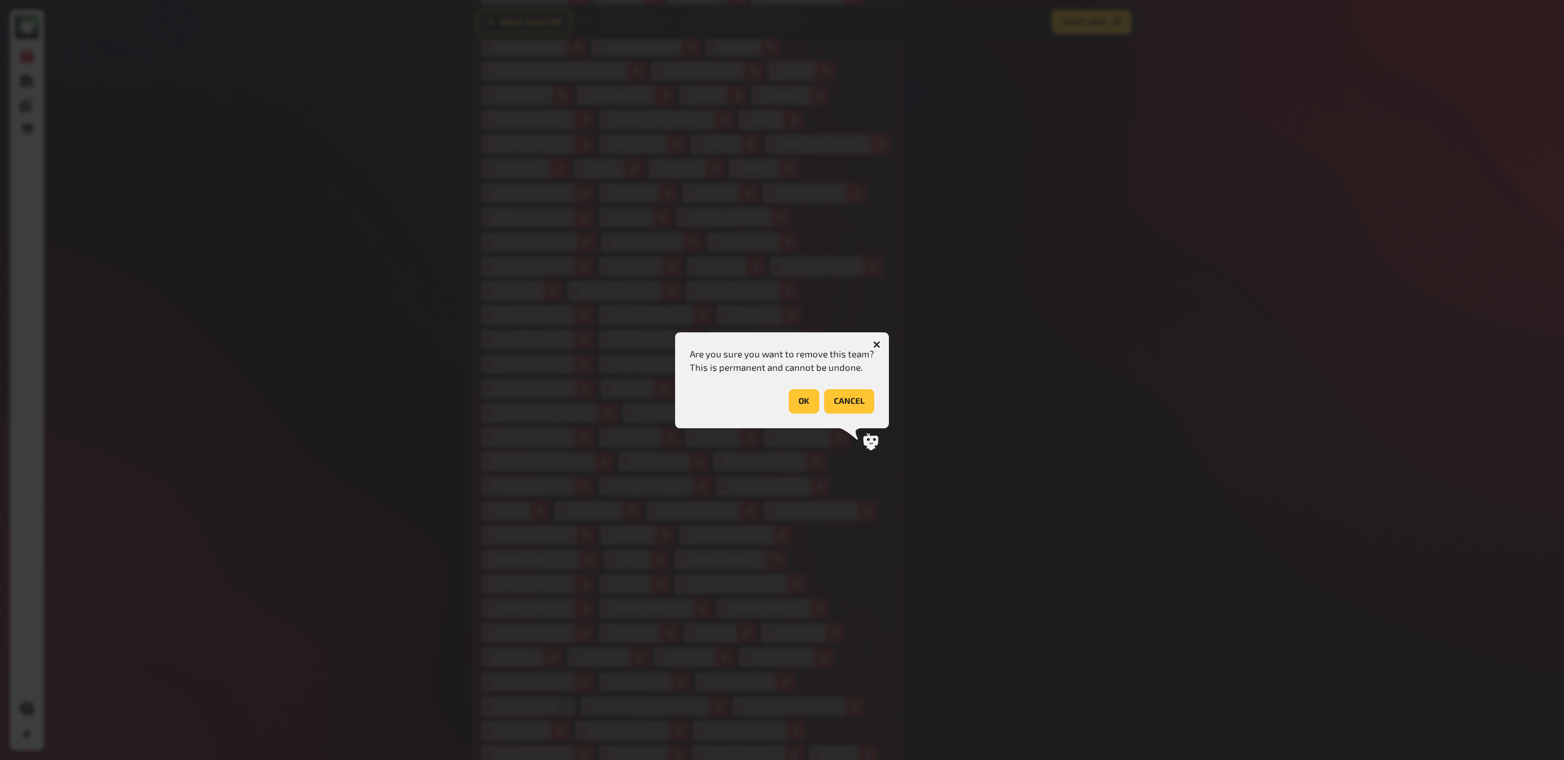
click at [802, 393] on button "OK" at bounding box center [804, 401] width 31 height 24
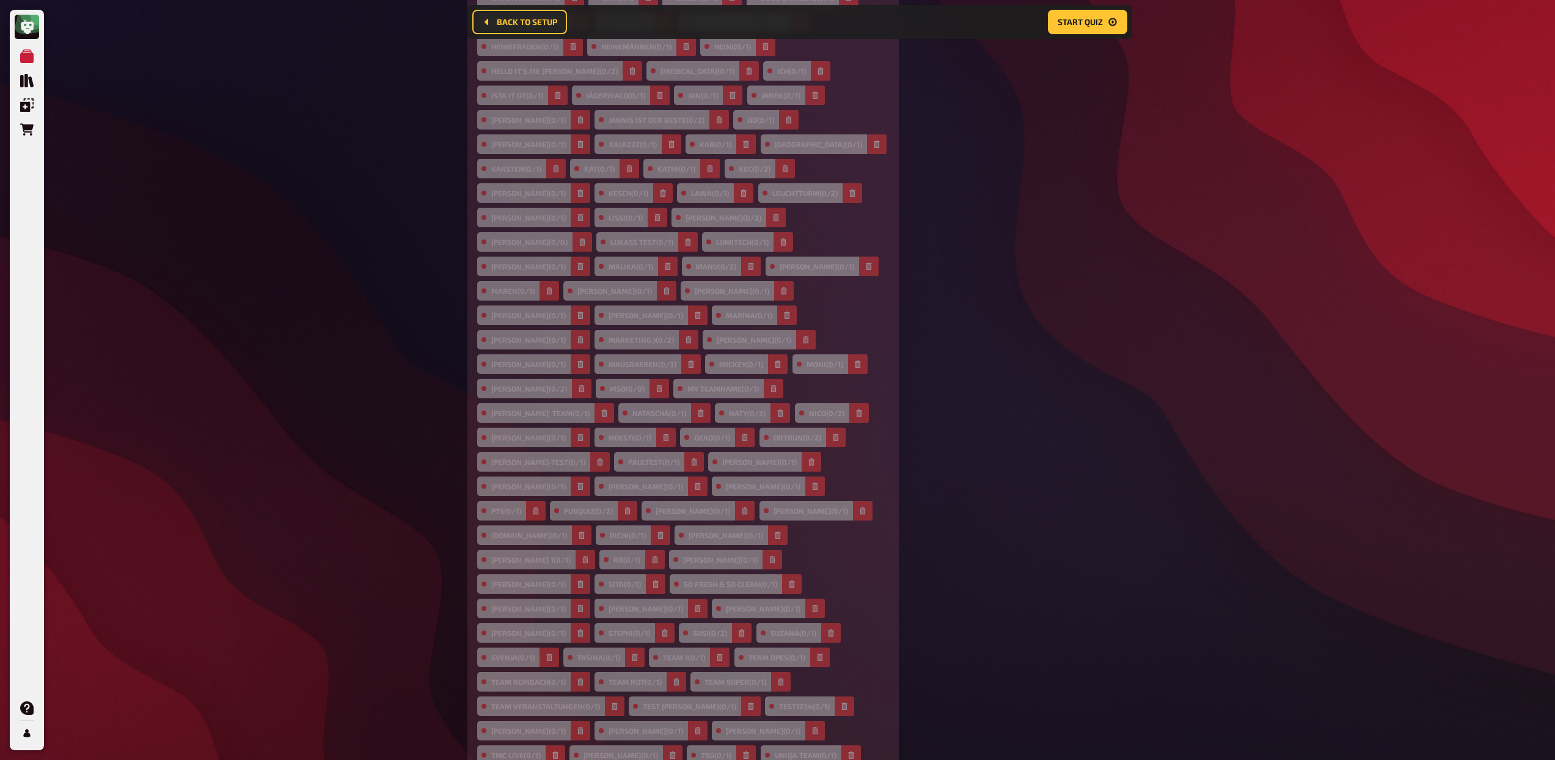
click at [755, 703] on icon "button" at bounding box center [750, 706] width 7 height 7
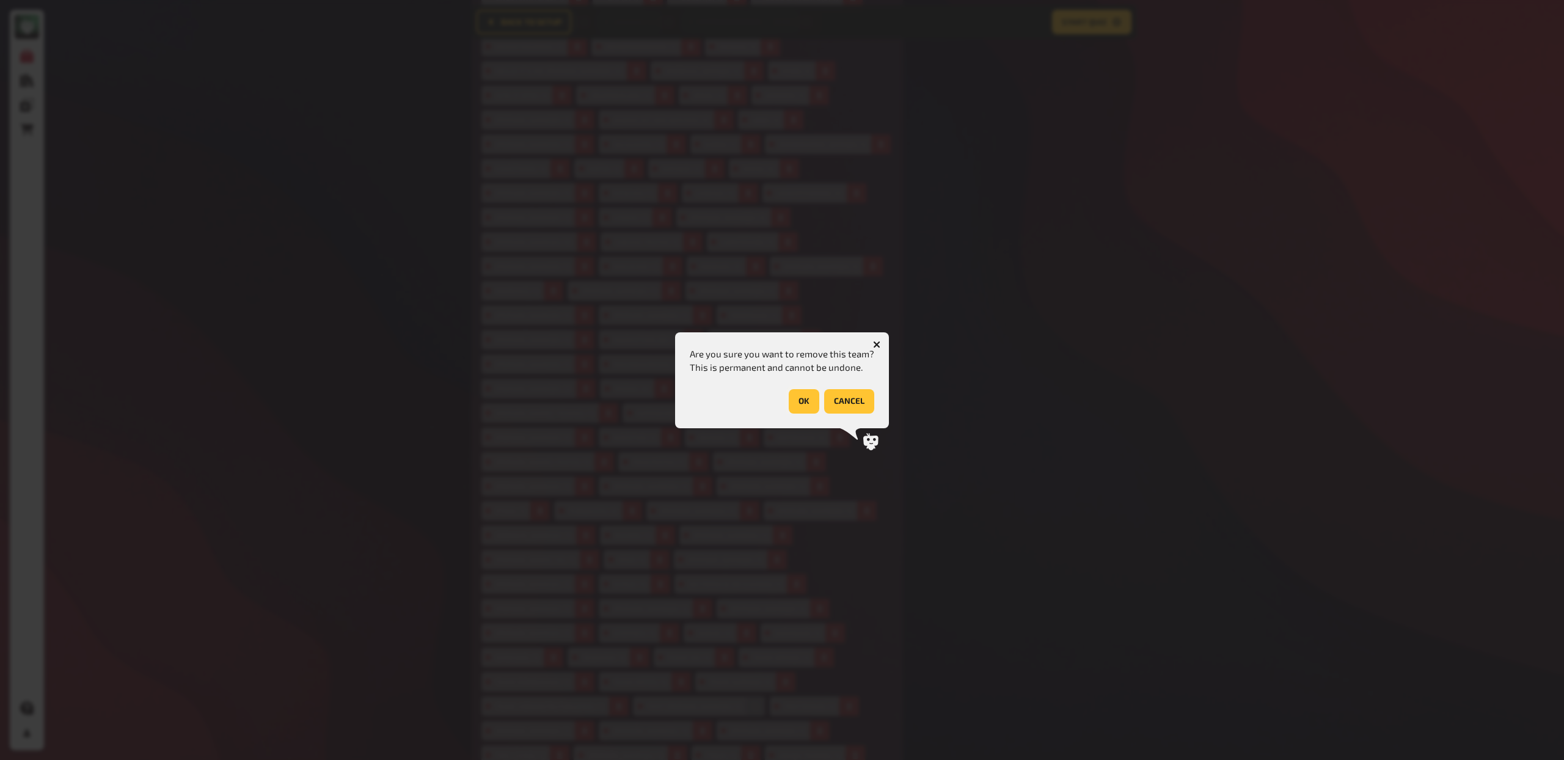
click at [800, 403] on button "OK" at bounding box center [804, 401] width 31 height 24
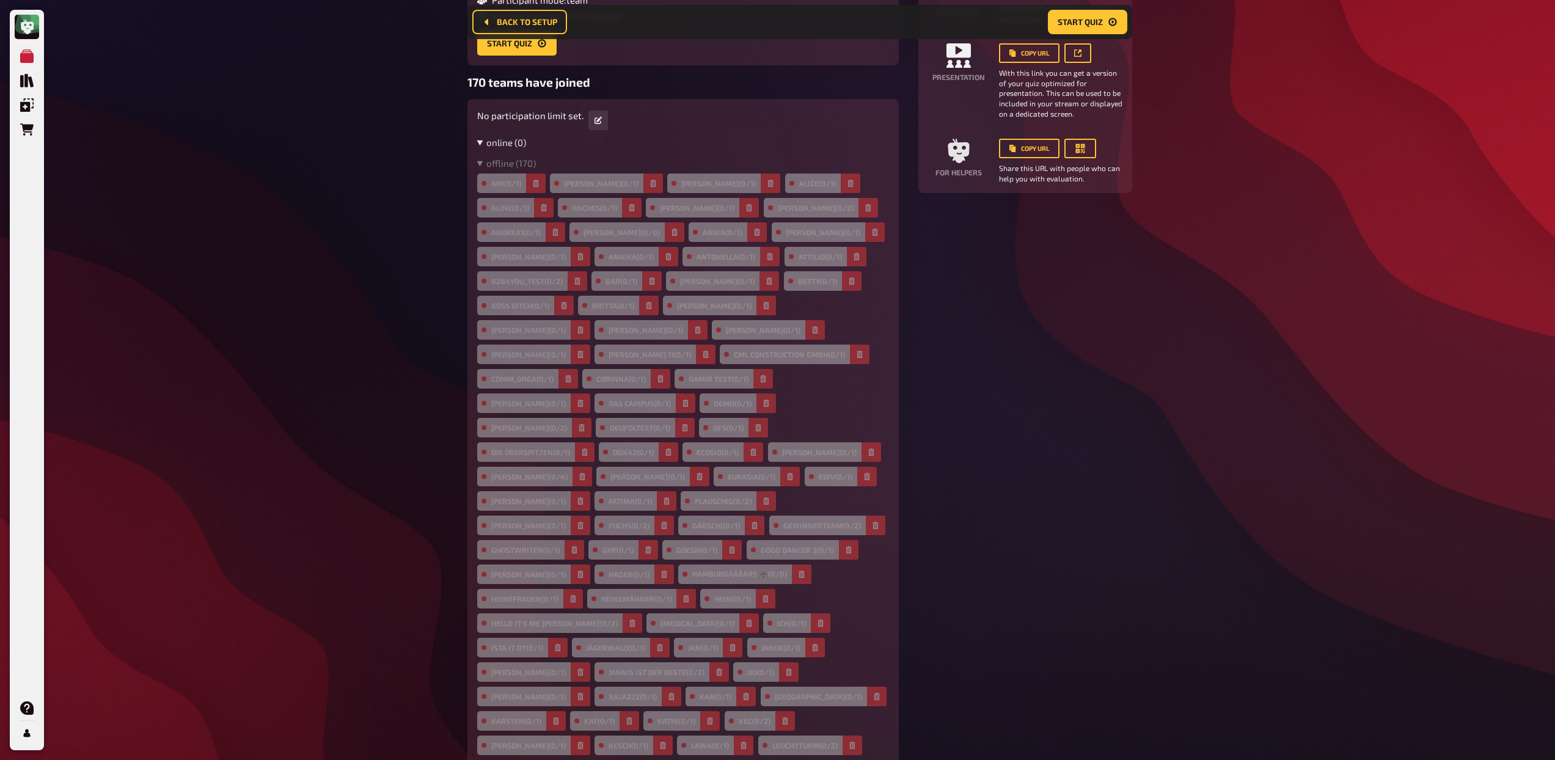
scroll to position [0, 0]
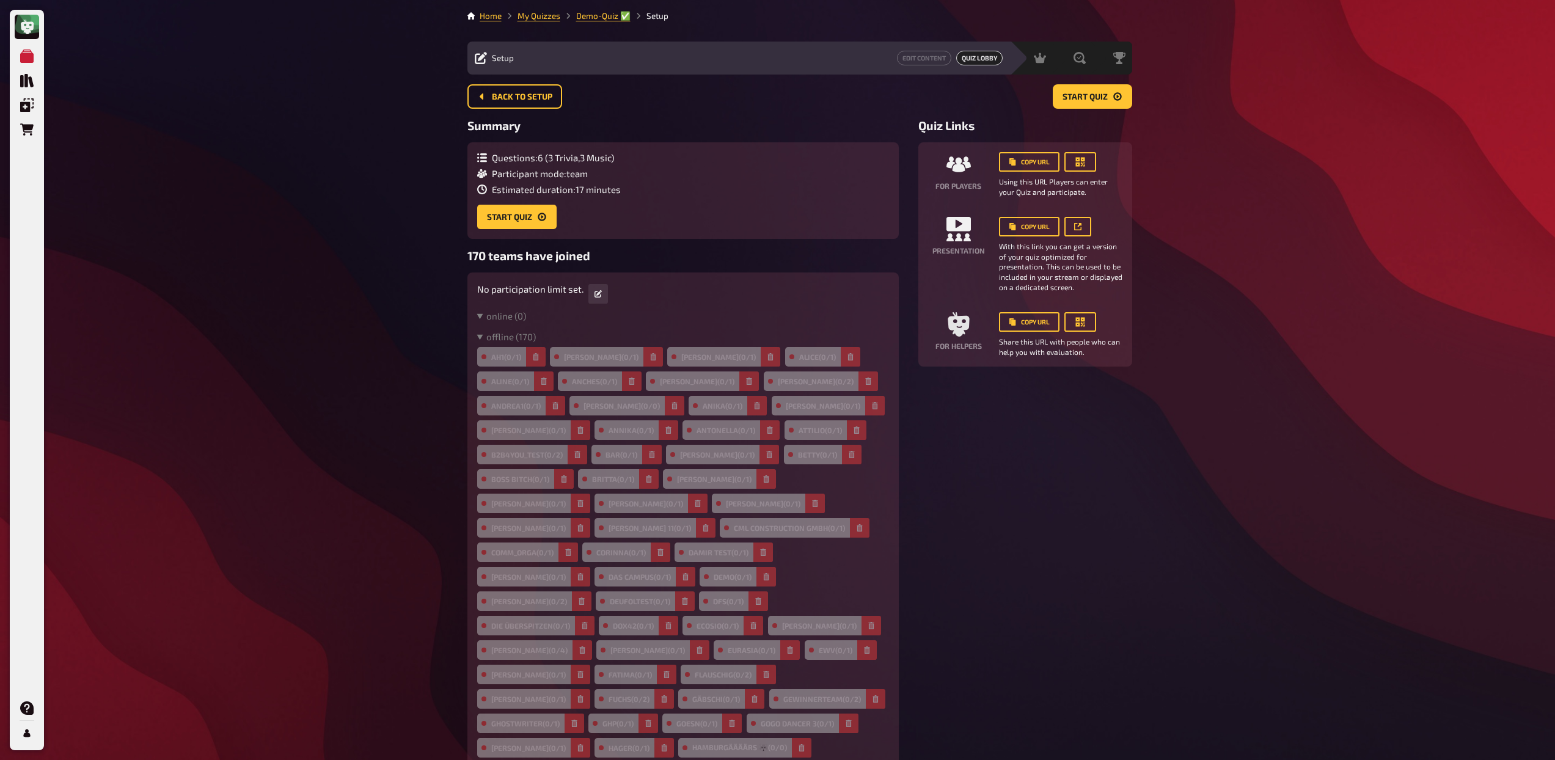
click at [1130, 181] on div "For players Copy URL Using this URL Players can enter your Quiz and participate…" at bounding box center [1025, 254] width 214 height 224
click at [1035, 164] on button "Copy URL" at bounding box center [1029, 162] width 60 height 20
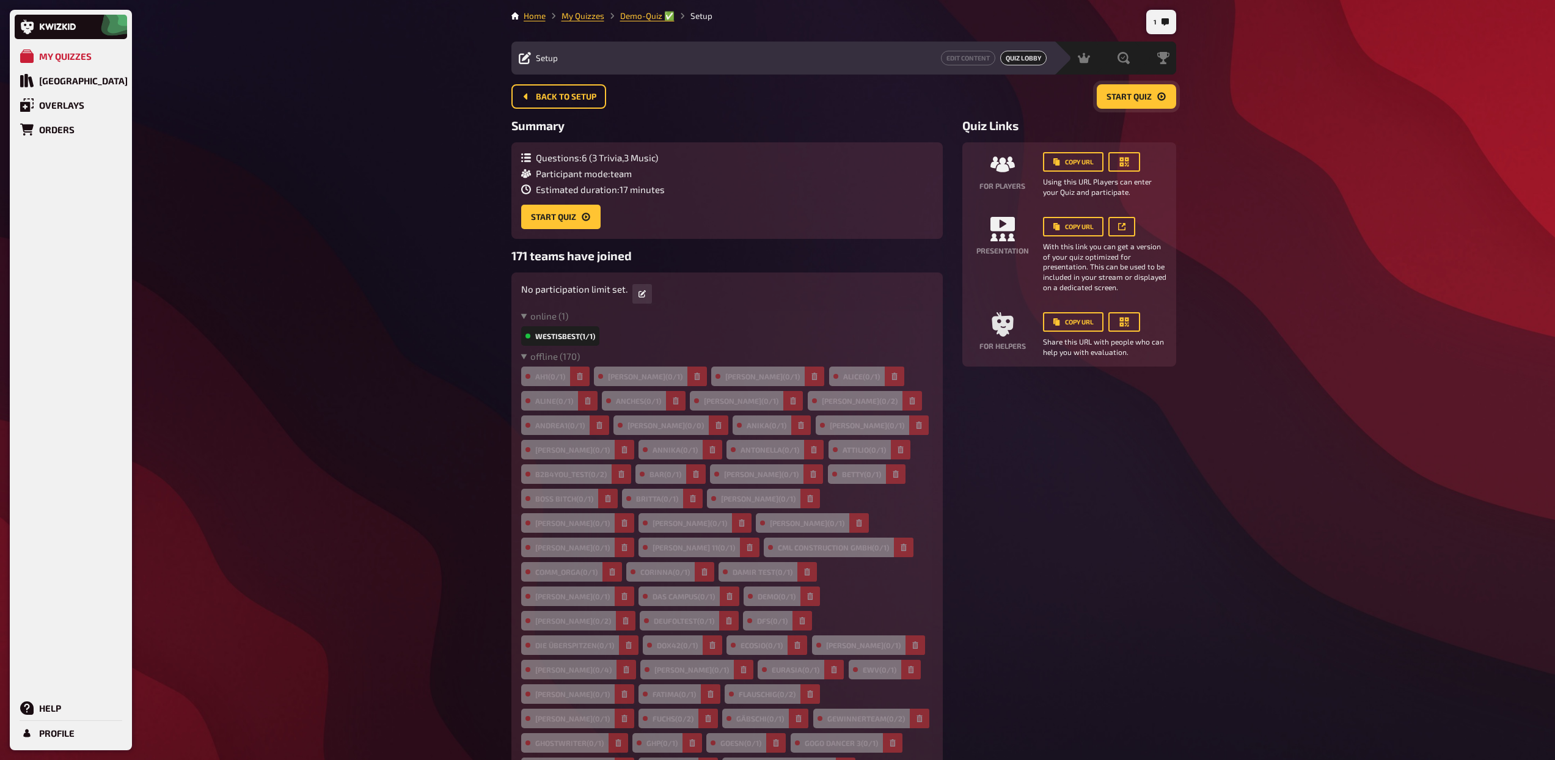
click at [1135, 102] on button "Start Quiz" at bounding box center [1136, 96] width 79 height 24
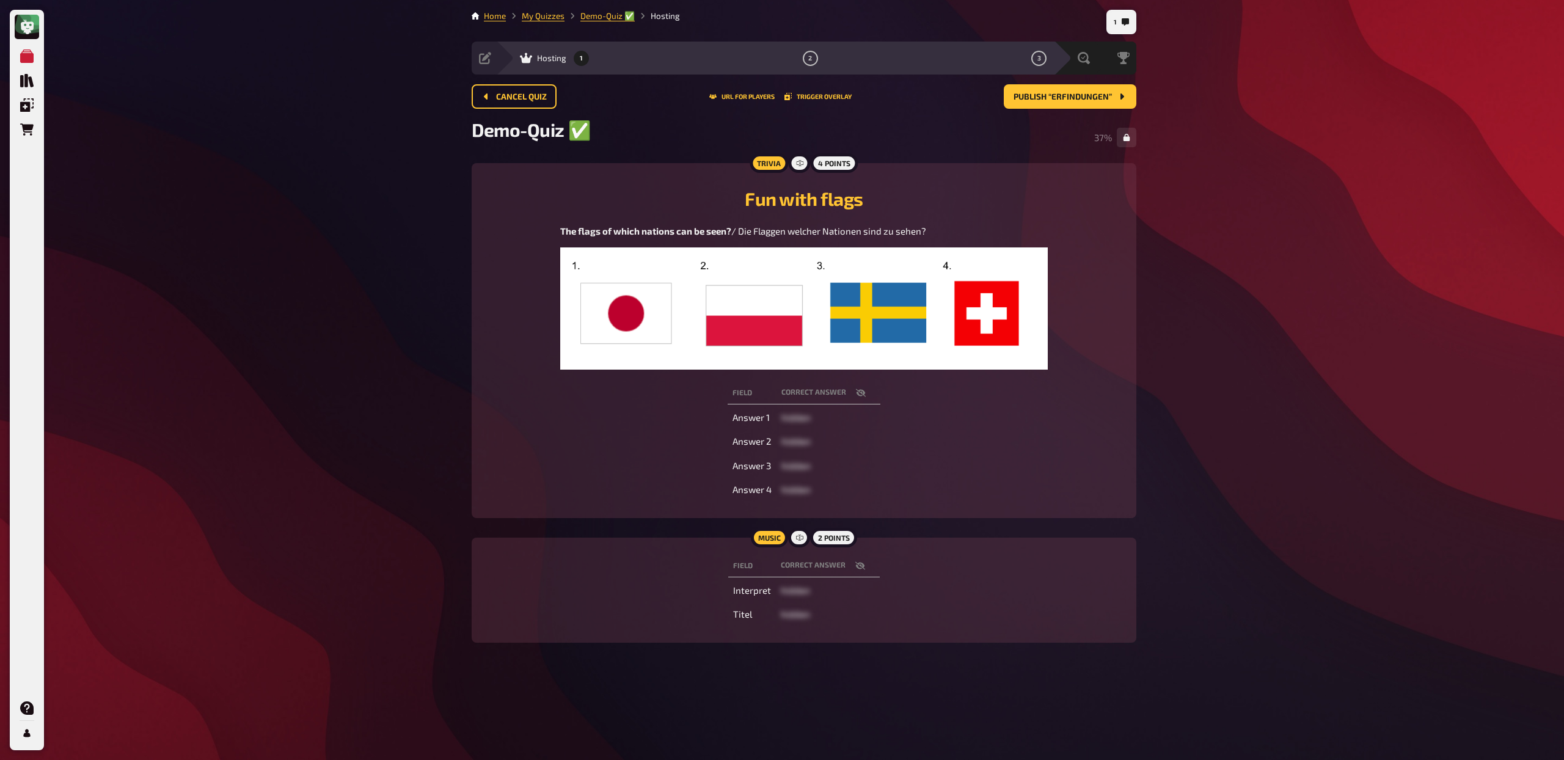
click at [1059, 124] on div "Demo-Quiz ✅​ 37 %" at bounding box center [804, 137] width 665 height 37
click at [1072, 100] on span "Publish “Erfindungen”" at bounding box center [1063, 97] width 98 height 9
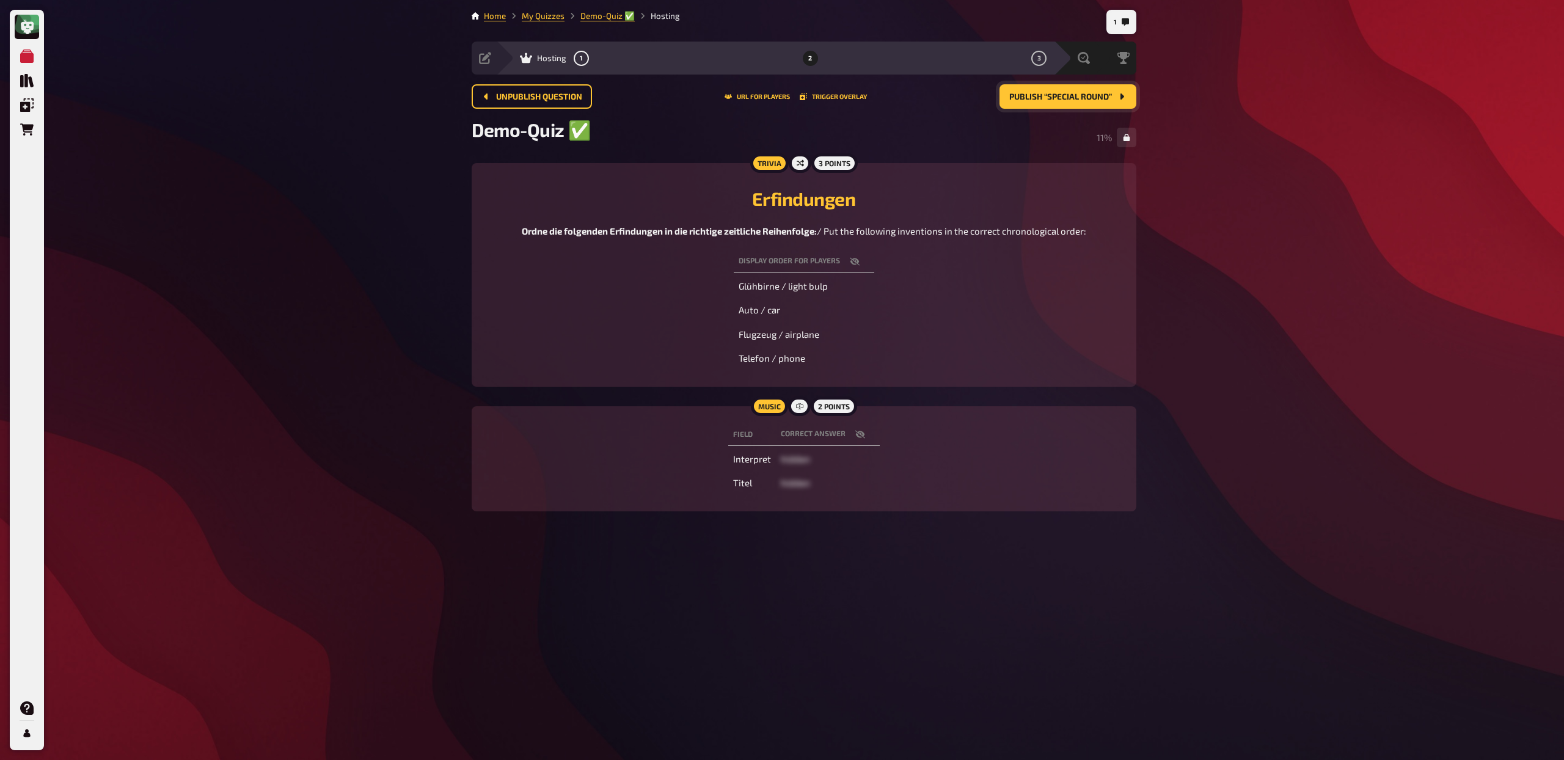
click at [1047, 102] on button "Publish “Special Round”" at bounding box center [1068, 96] width 137 height 24
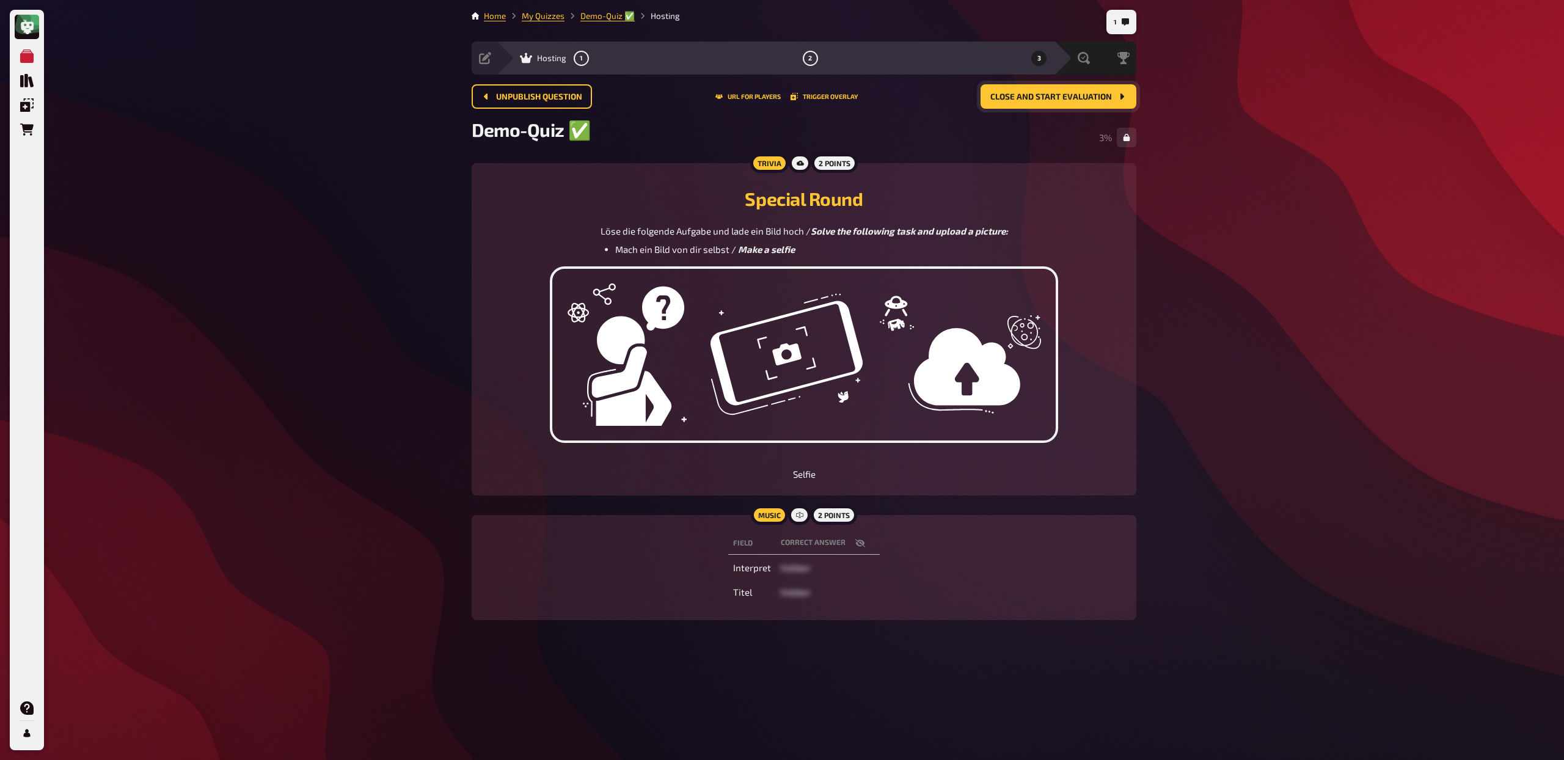
click at [1077, 101] on button "Close and start evaluation" at bounding box center [1059, 96] width 156 height 24
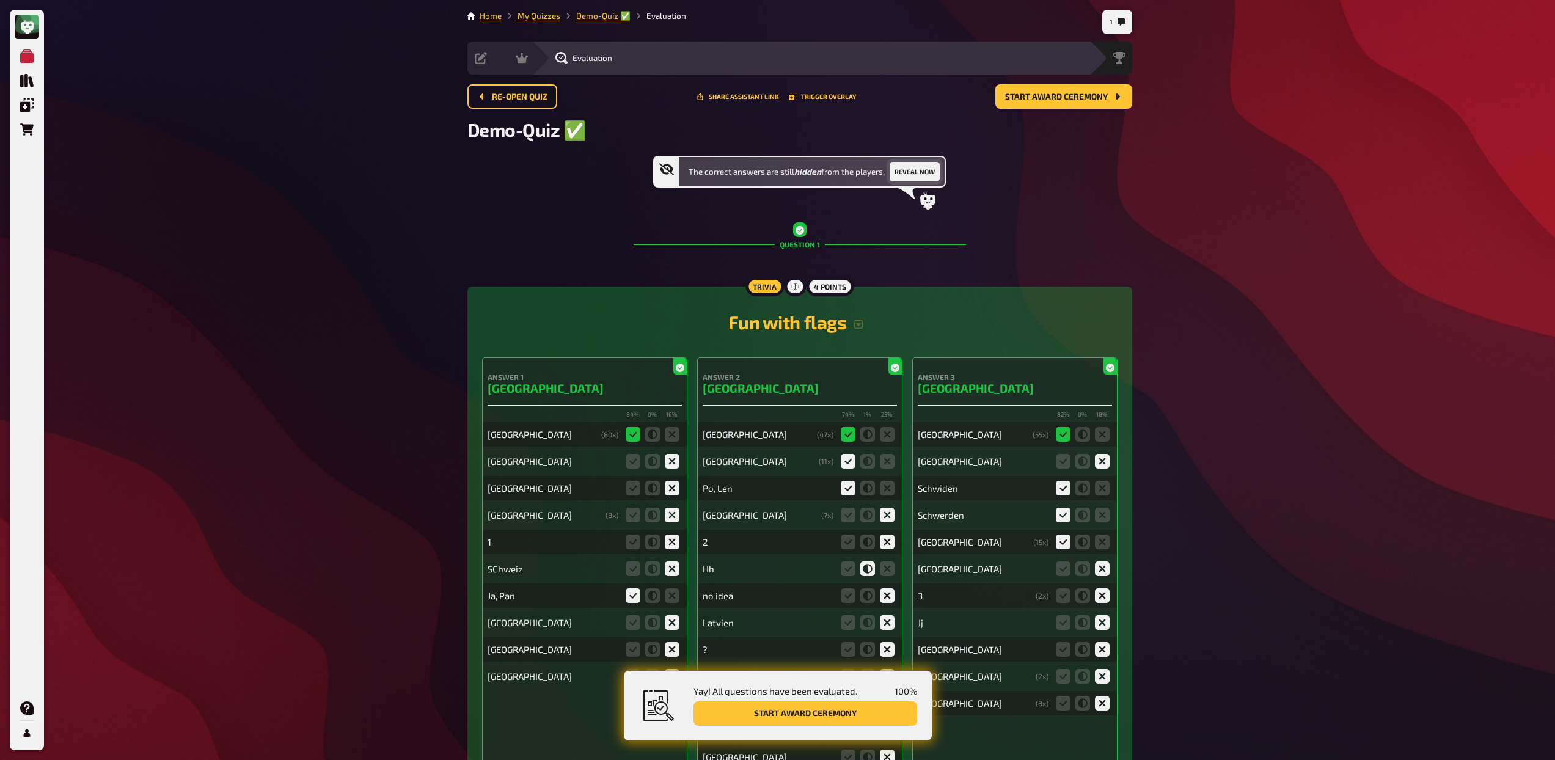
click at [923, 167] on button "Reveal now" at bounding box center [915, 172] width 50 height 20
click at [1062, 103] on button "Start award ceremony" at bounding box center [1063, 96] width 137 height 24
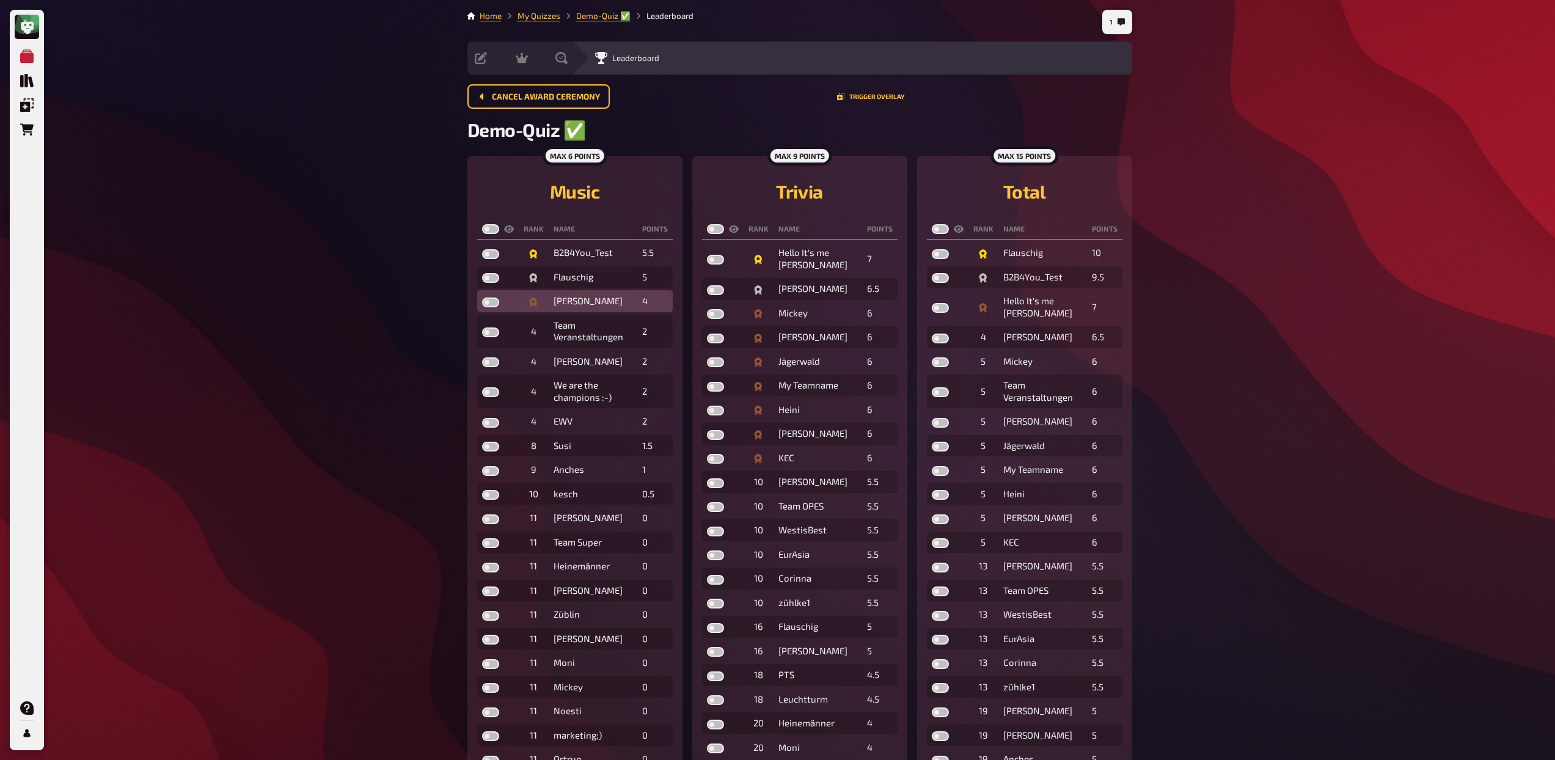
click at [488, 301] on label at bounding box center [490, 303] width 17 height 10
click at [482, 298] on input "checkbox" at bounding box center [482, 297] width 1 height 1
checkbox input "true"
click at [489, 278] on label at bounding box center [490, 278] width 17 height 10
click at [482, 273] on input "checkbox" at bounding box center [482, 273] width 1 height 1
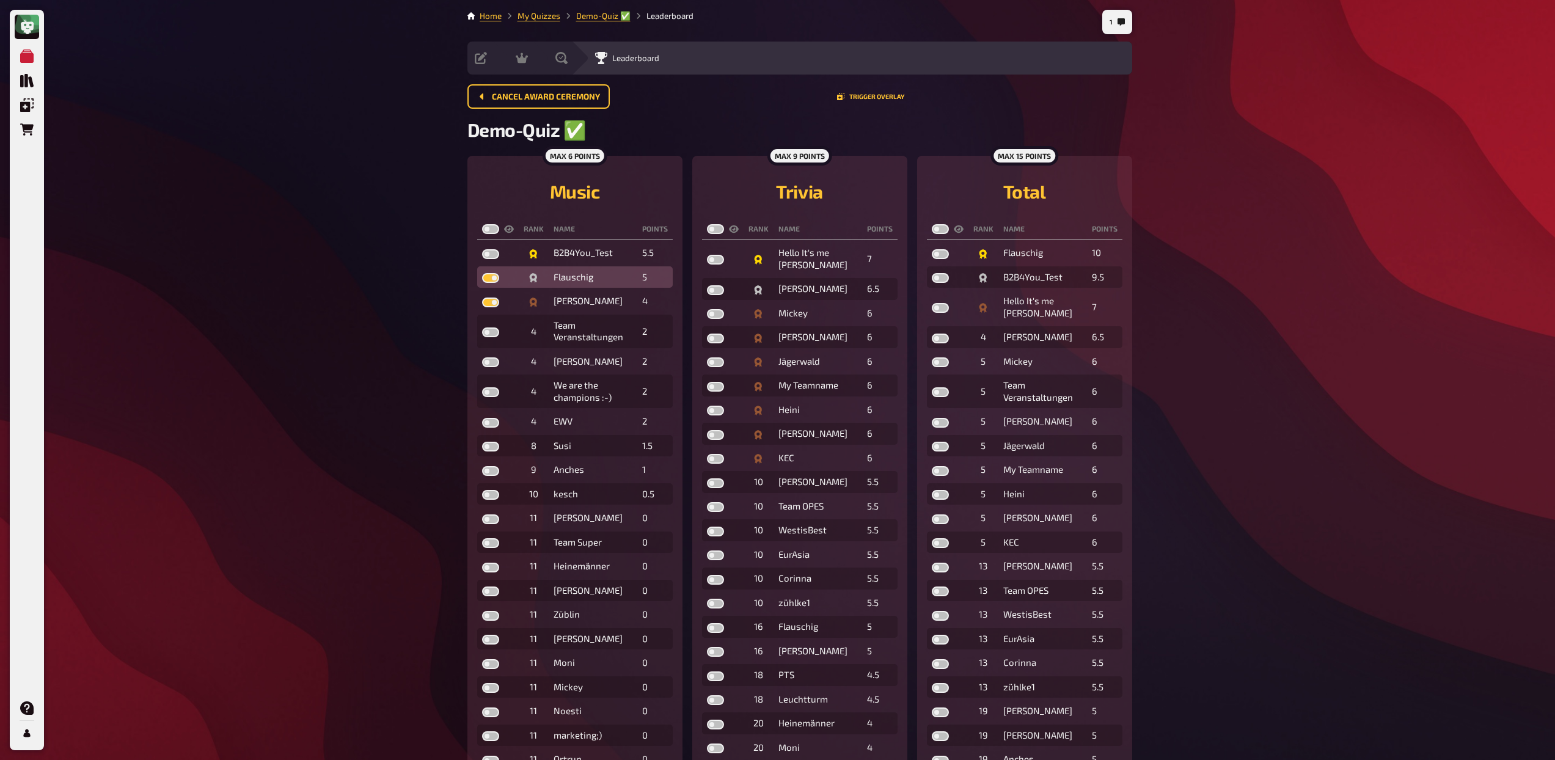
checkbox input "true"
click at [488, 254] on label at bounding box center [490, 254] width 17 height 10
click at [482, 249] on input "checkbox" at bounding box center [482, 249] width 1 height 1
checkbox input "true"
click at [713, 313] on label at bounding box center [715, 314] width 17 height 10
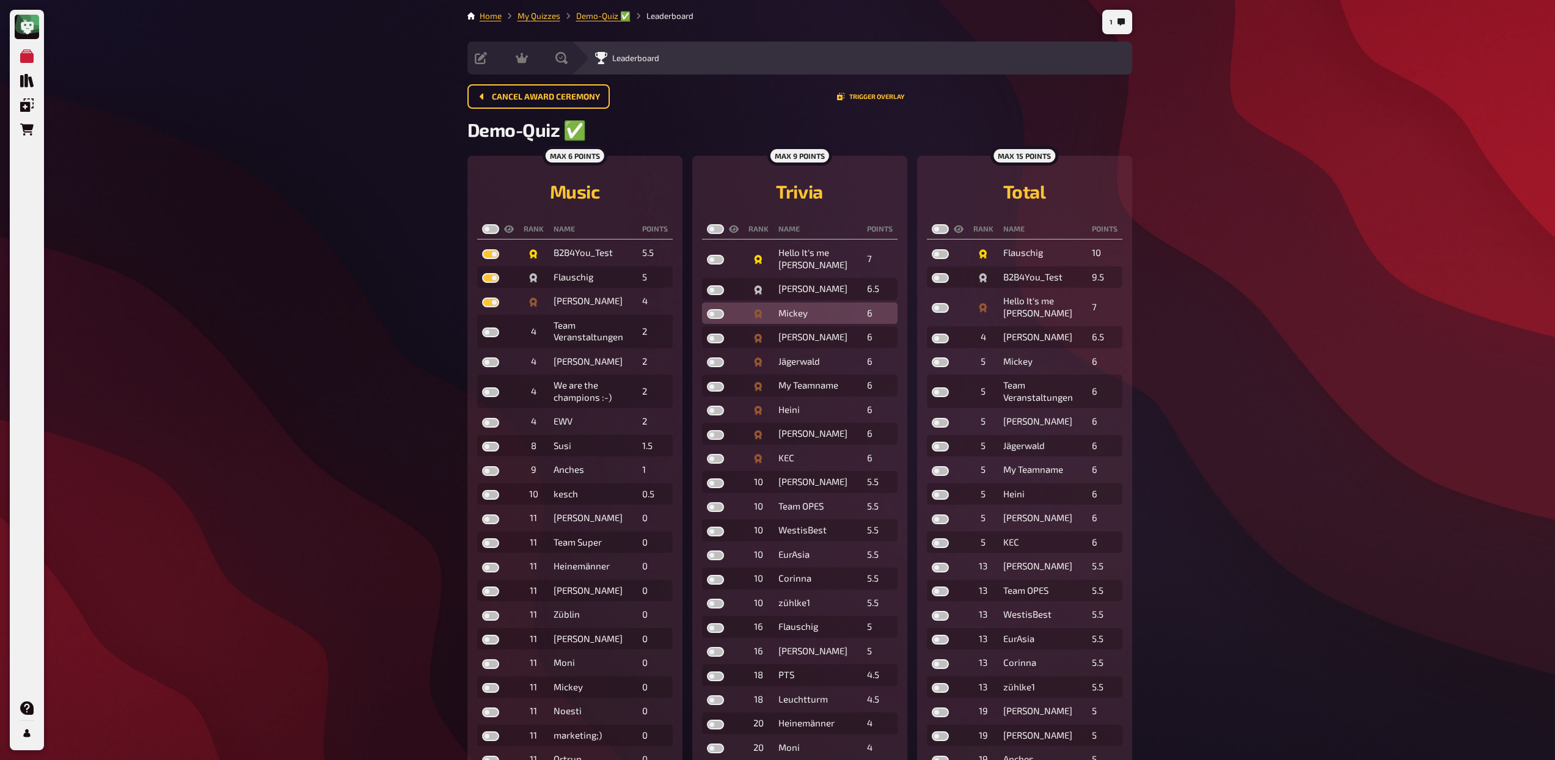
click at [707, 309] on input "checkbox" at bounding box center [706, 309] width 1 height 1
checkbox input "true"
click at [713, 291] on label at bounding box center [715, 290] width 17 height 10
click at [707, 285] on input "checkbox" at bounding box center [706, 285] width 1 height 1
checkbox input "true"
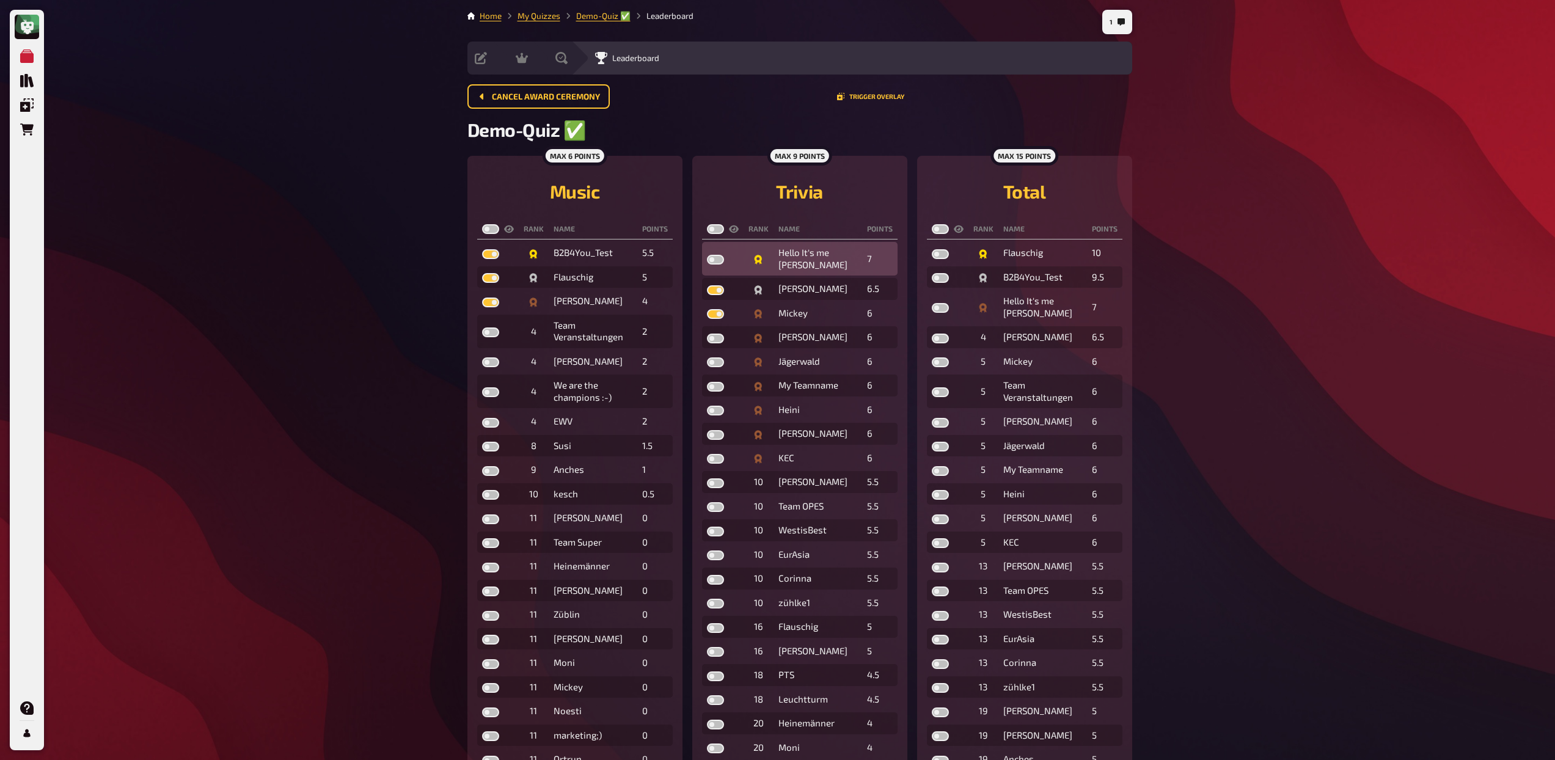
click at [713, 262] on label at bounding box center [715, 260] width 17 height 10
click at [707, 255] on input "checkbox" at bounding box center [706, 254] width 1 height 1
checkbox input "true"
drag, startPoint x: 940, startPoint y: 309, endPoint x: 934, endPoint y: 295, distance: 15.3
click at [940, 309] on label at bounding box center [940, 308] width 17 height 10
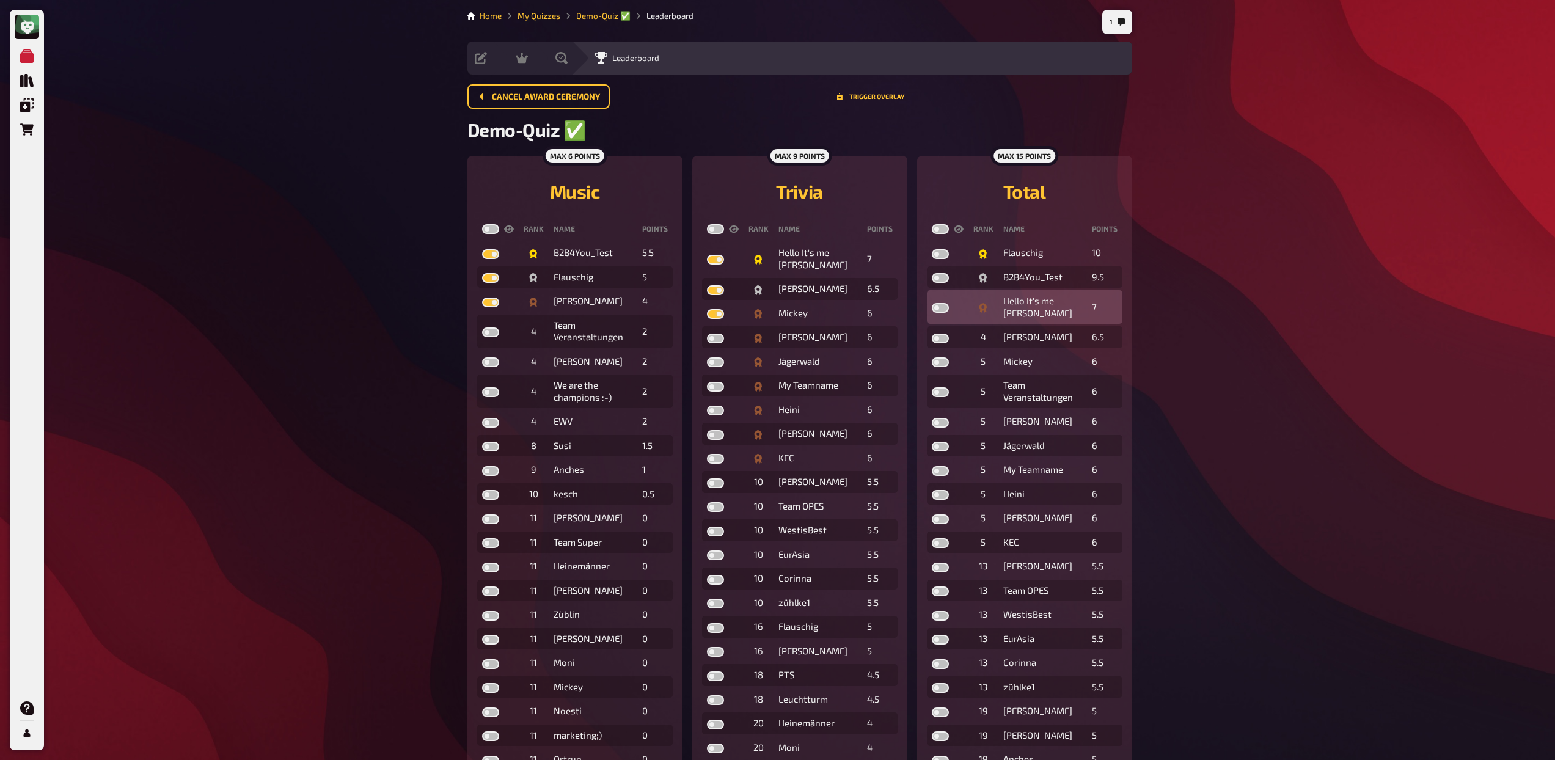
click at [932, 303] on input "checkbox" at bounding box center [931, 302] width 1 height 1
checkbox input "true"
click at [937, 279] on label at bounding box center [940, 278] width 17 height 10
click at [932, 273] on input "checkbox" at bounding box center [931, 273] width 1 height 1
checkbox input "true"
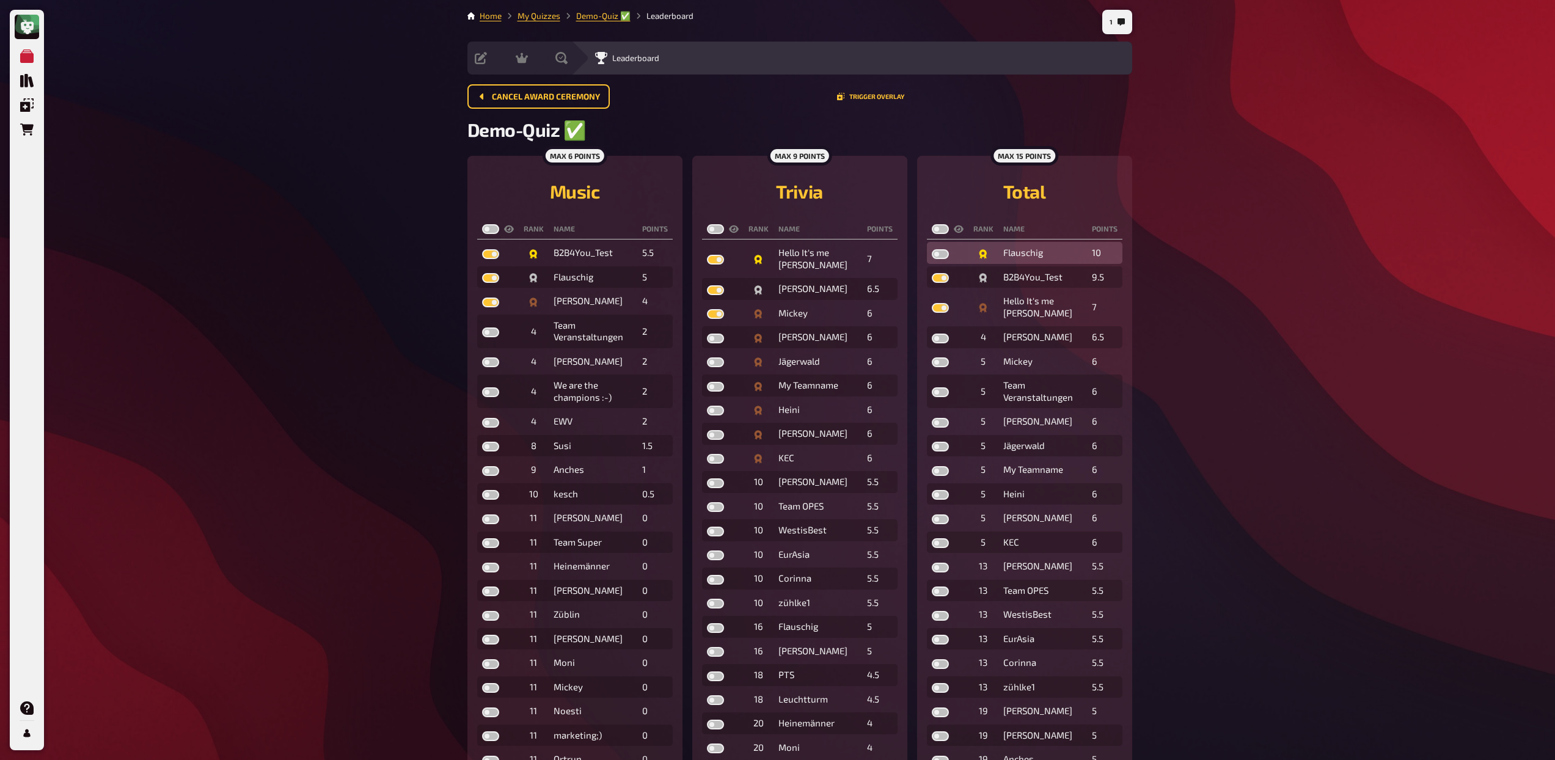
click at [938, 252] on label at bounding box center [940, 254] width 17 height 10
click at [932, 249] on input "checkbox" at bounding box center [931, 249] width 1 height 1
checkbox input "true"
click at [939, 228] on label at bounding box center [940, 229] width 17 height 10
click at [932, 224] on input "checkbox" at bounding box center [931, 224] width 1 height 1
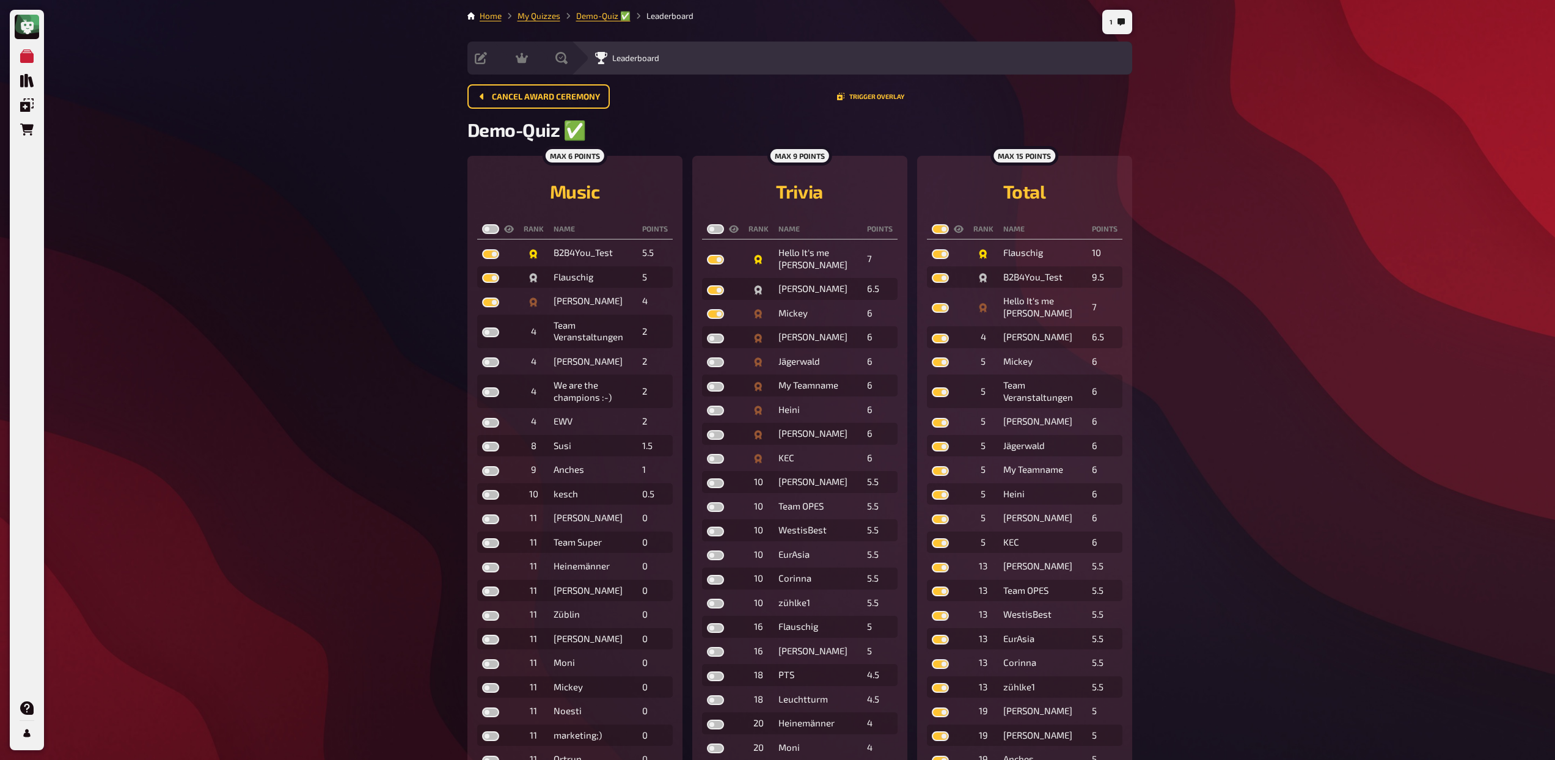
checkbox input "true"
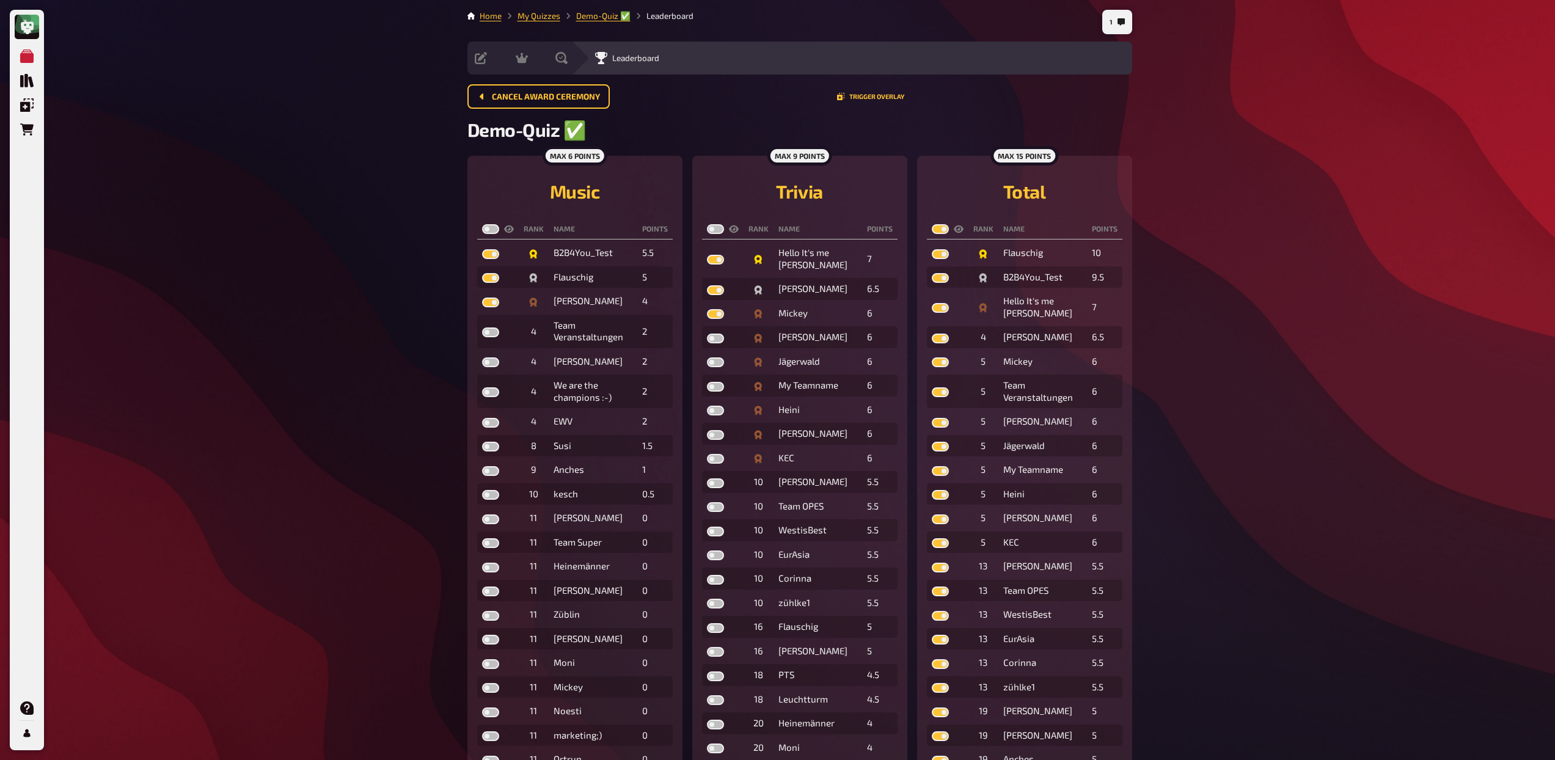
checkbox input "true"
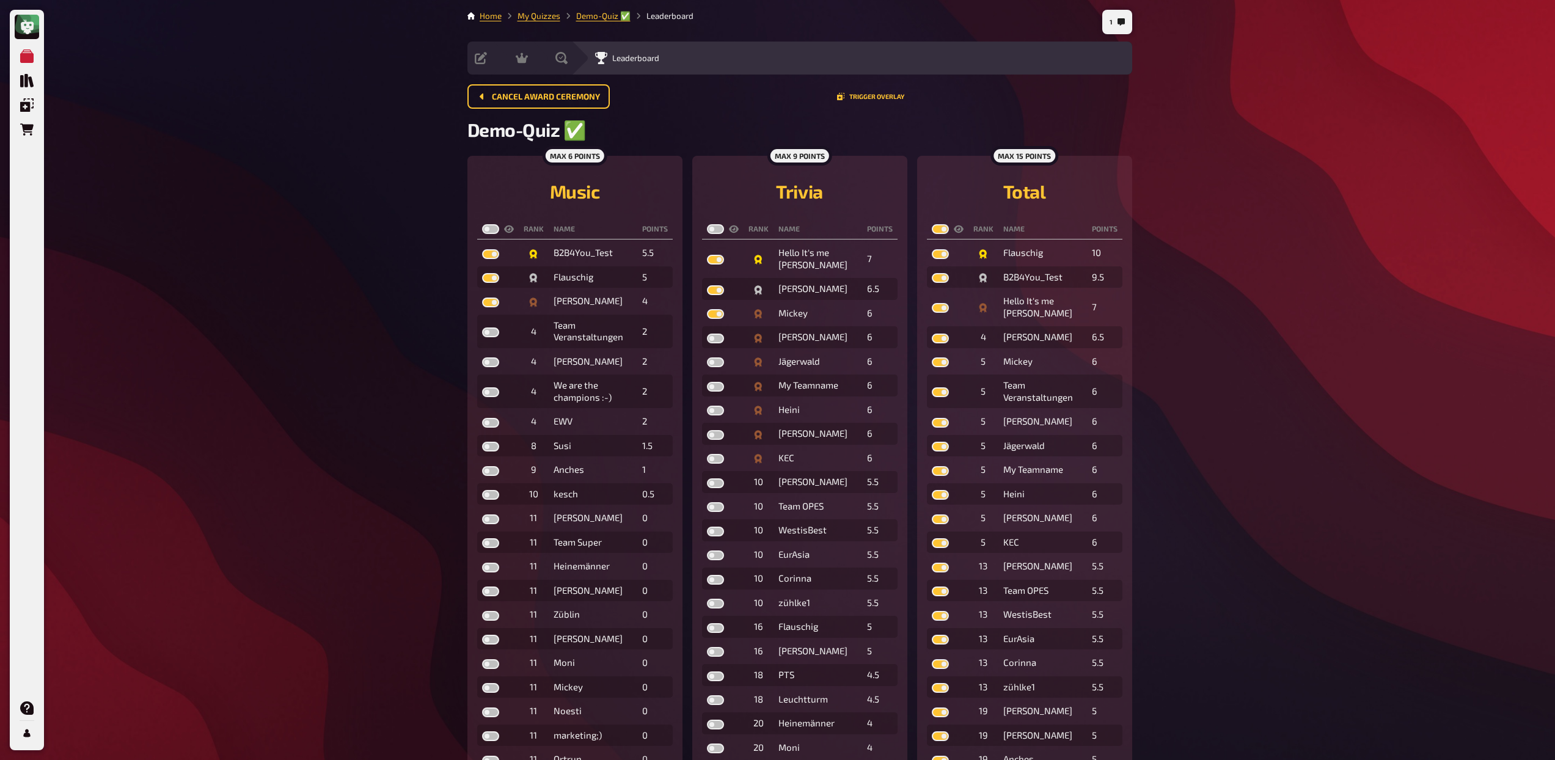
checkbox input "true"
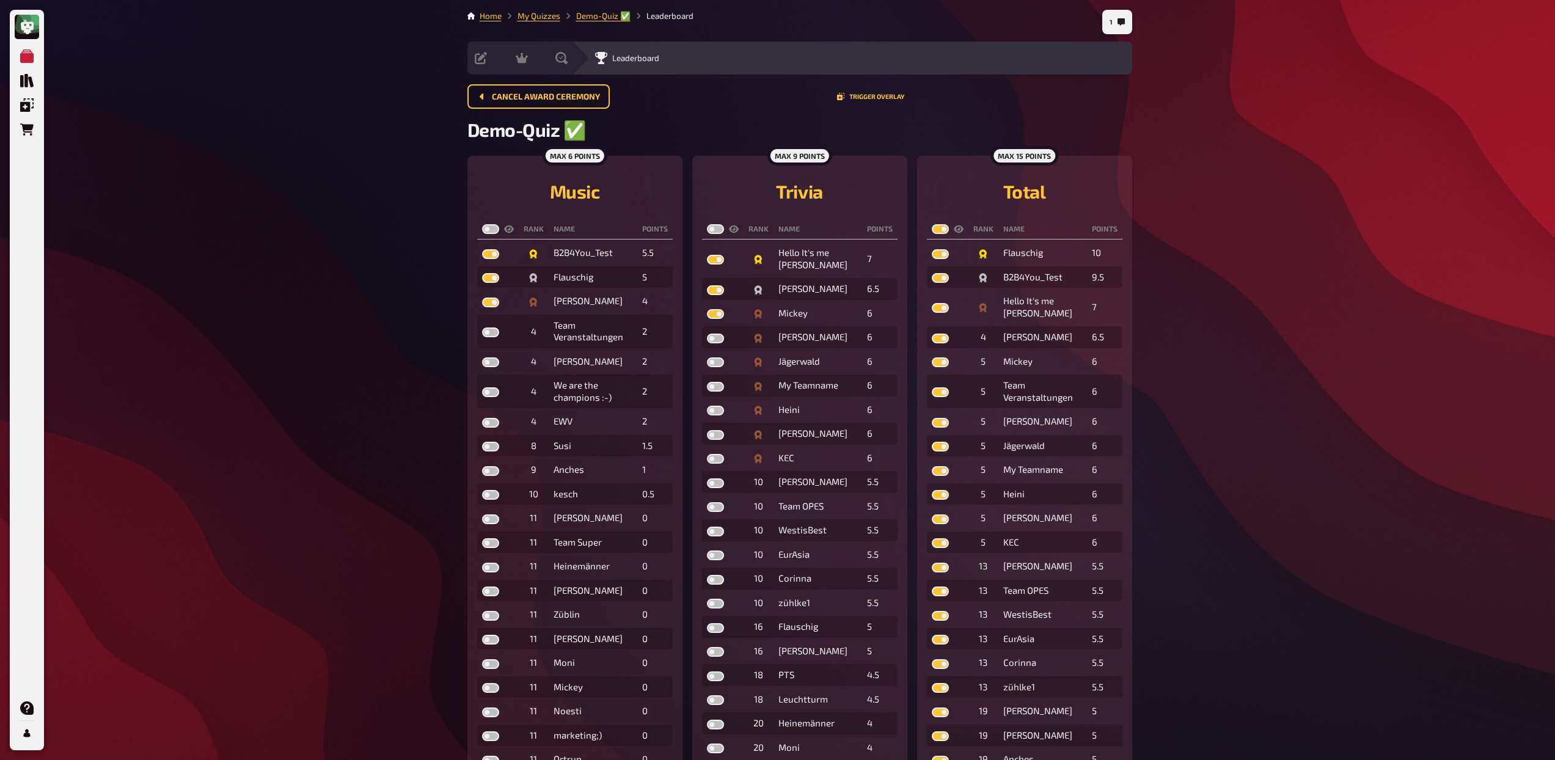
checkbox input "true"
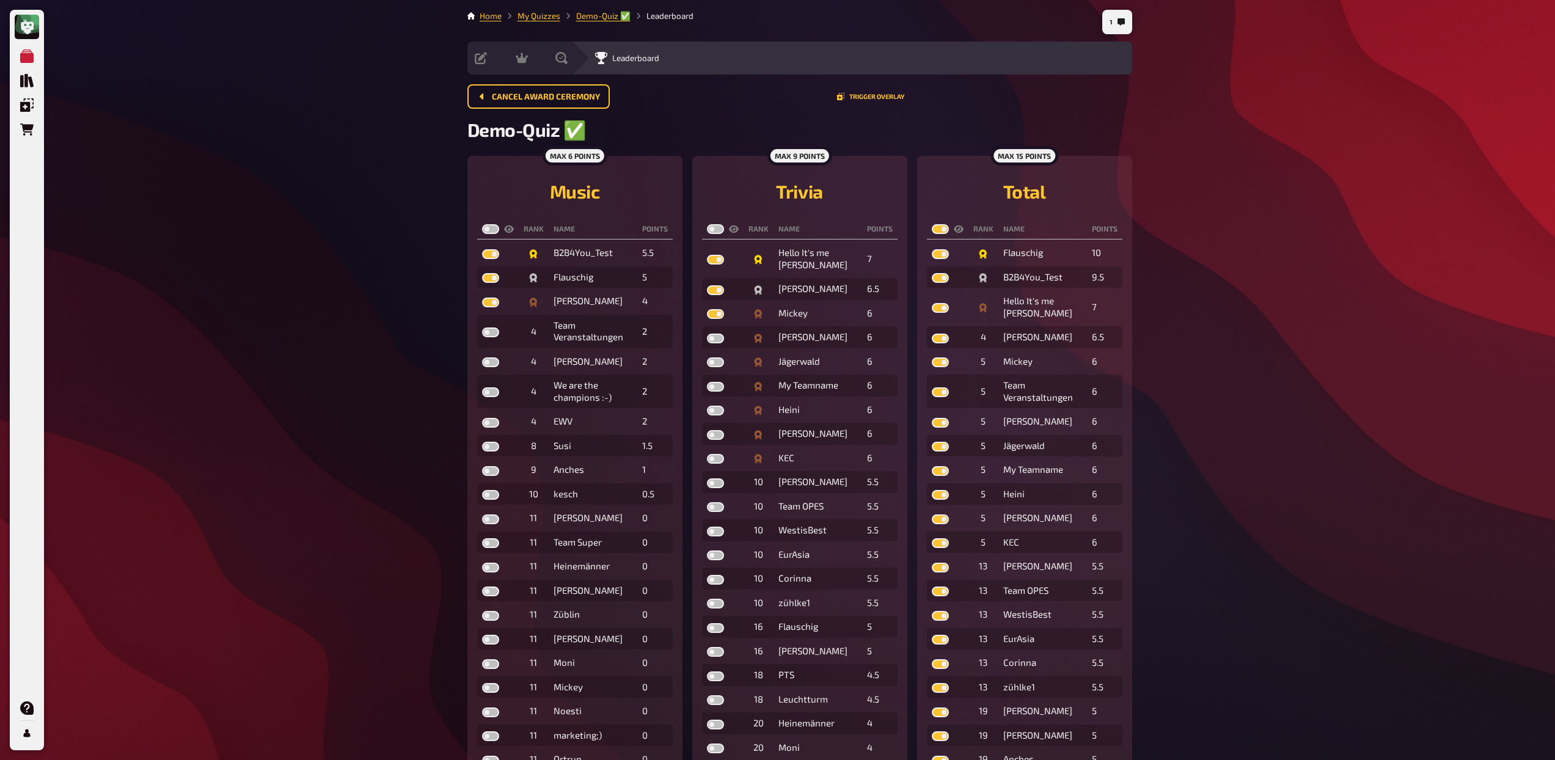
checkbox input "true"
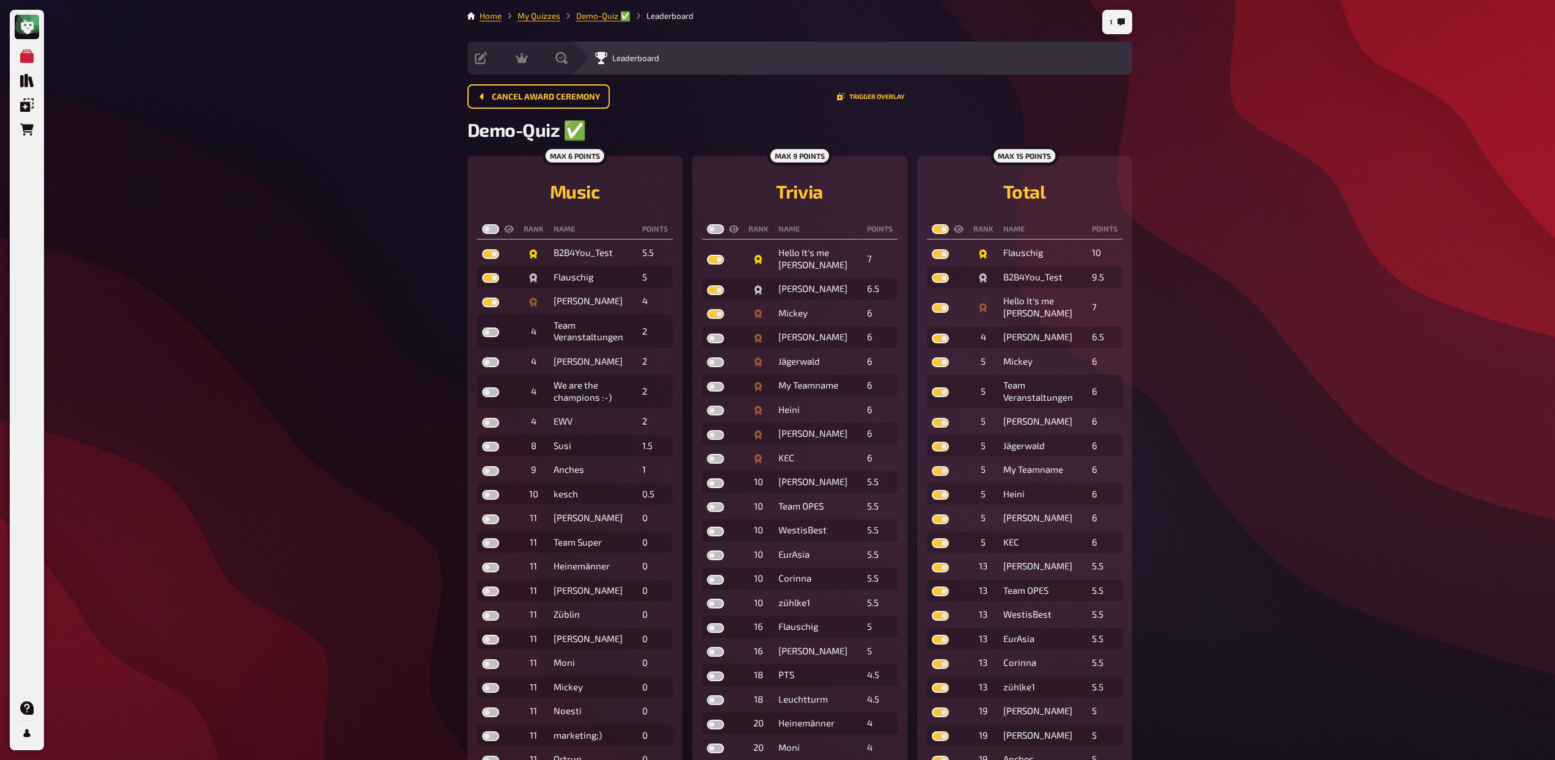
checkbox input "true"
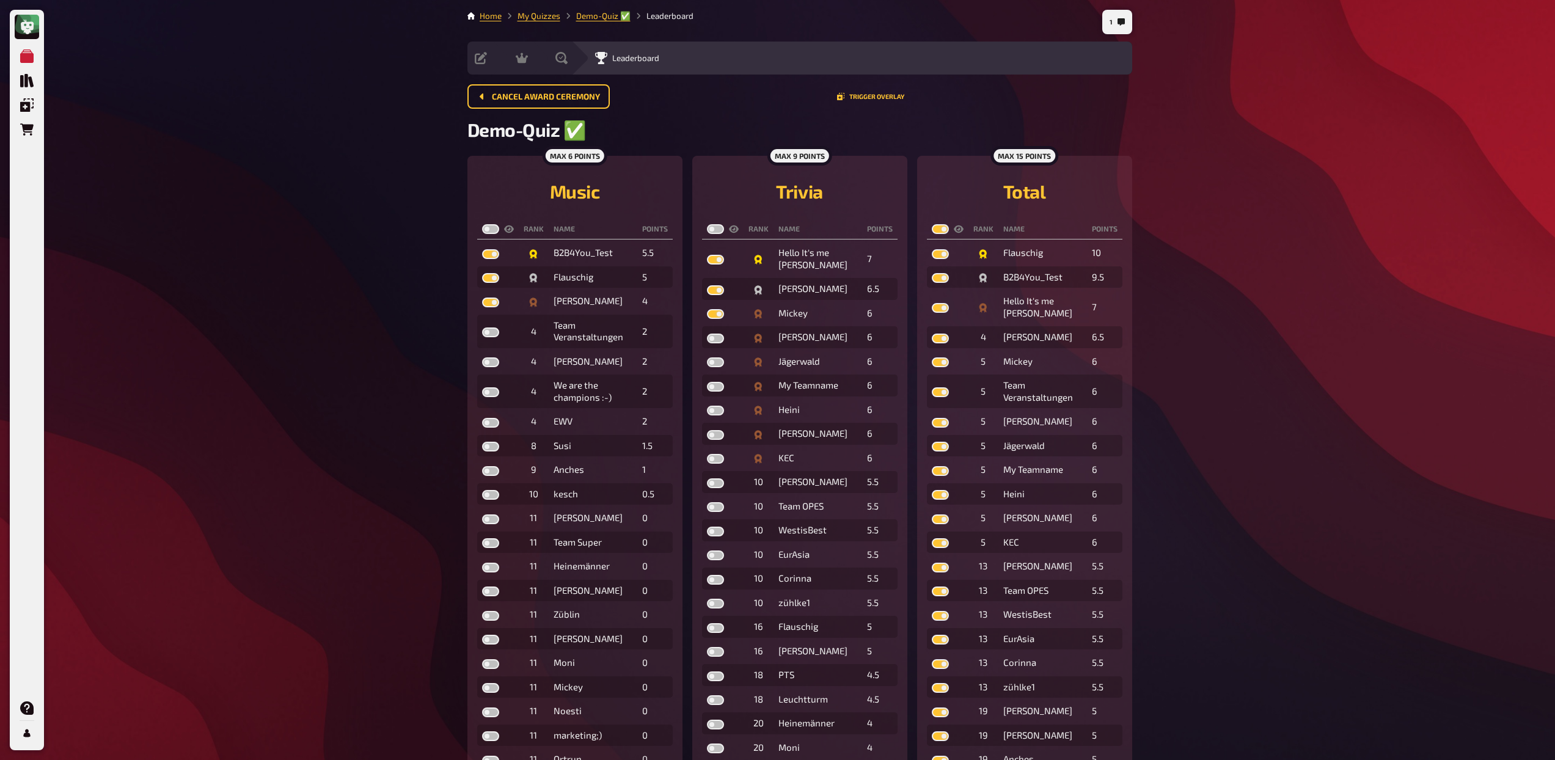
checkbox input "true"
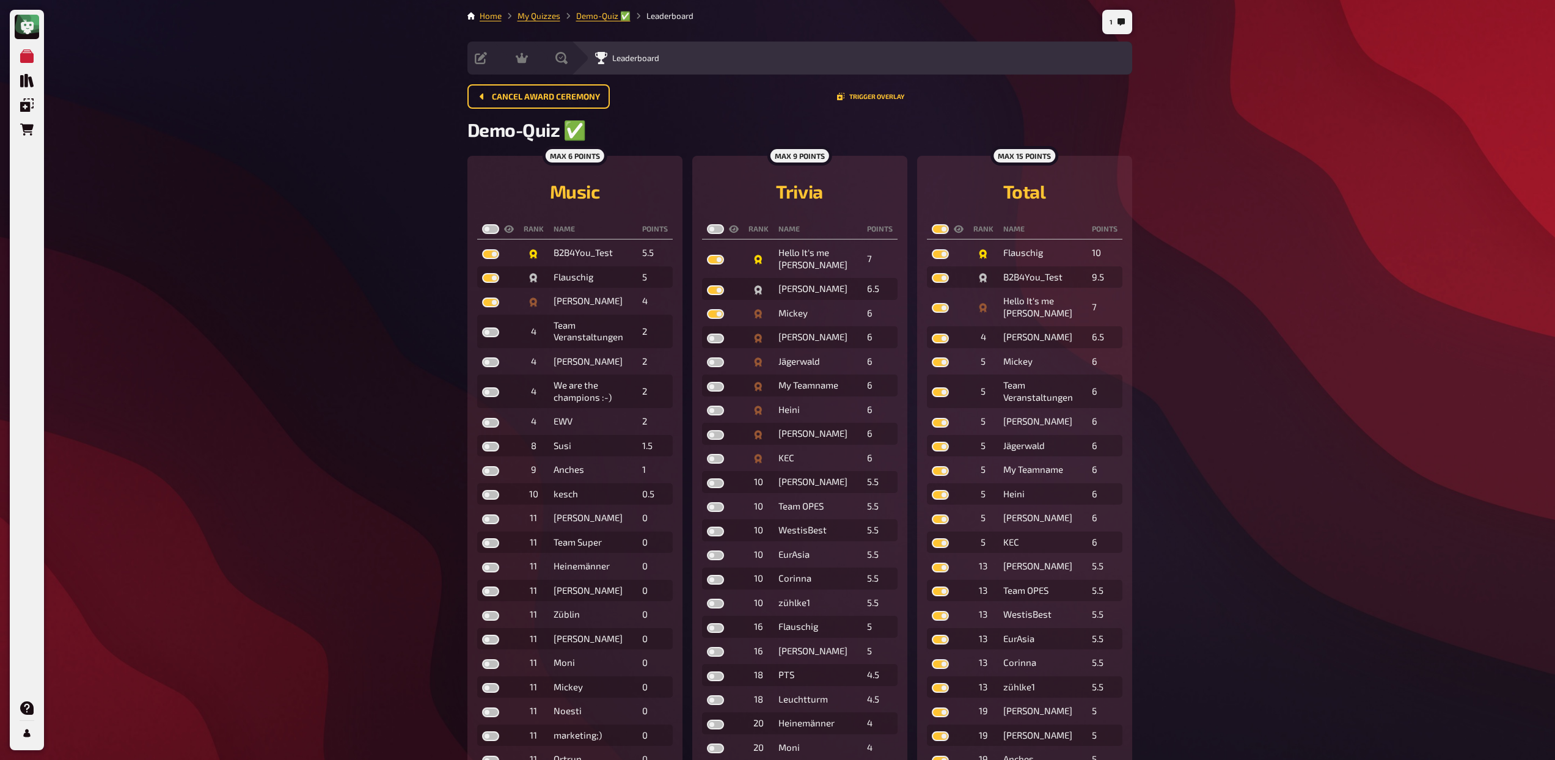
checkbox input "true"
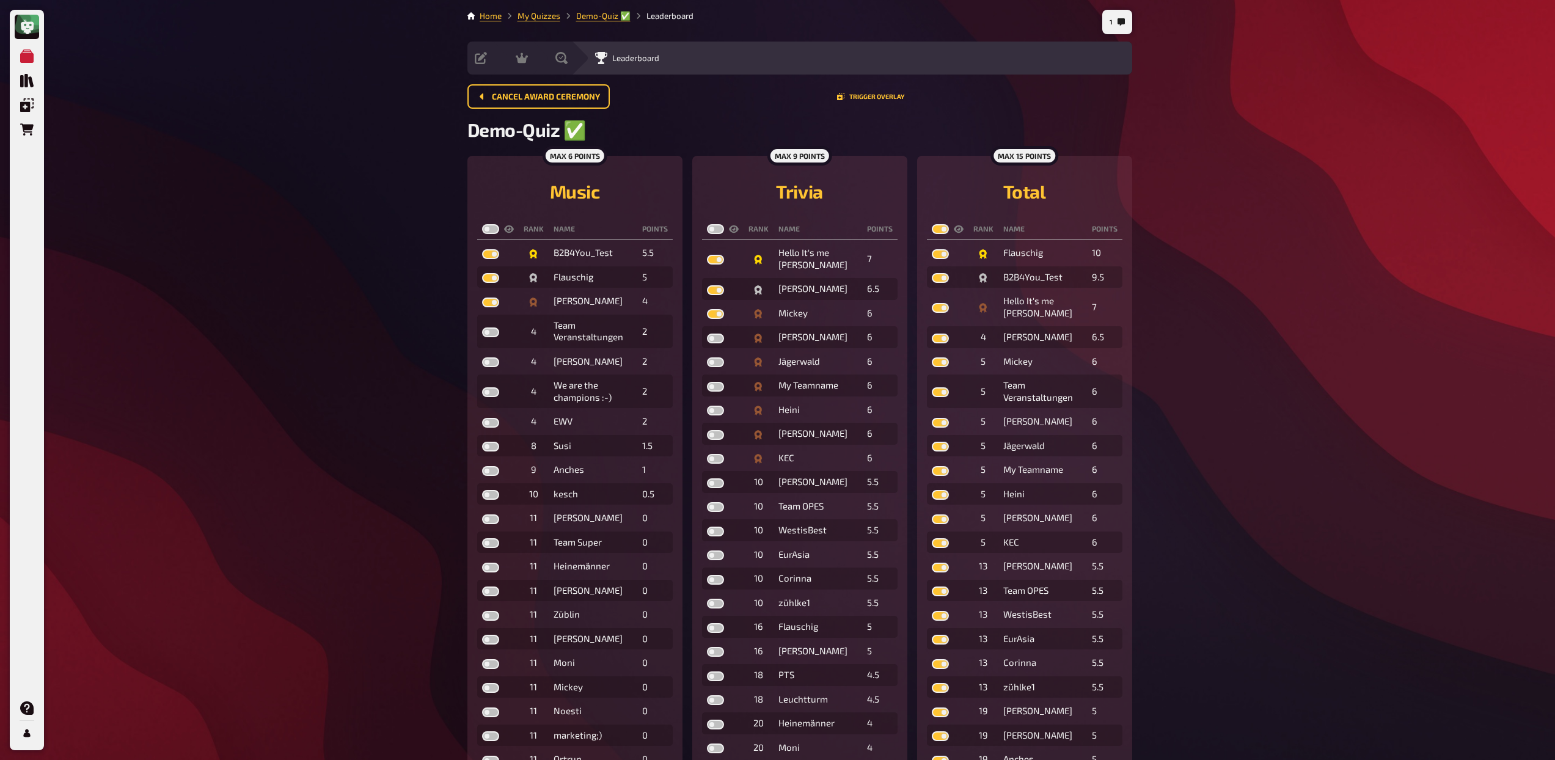
checkbox input "true"
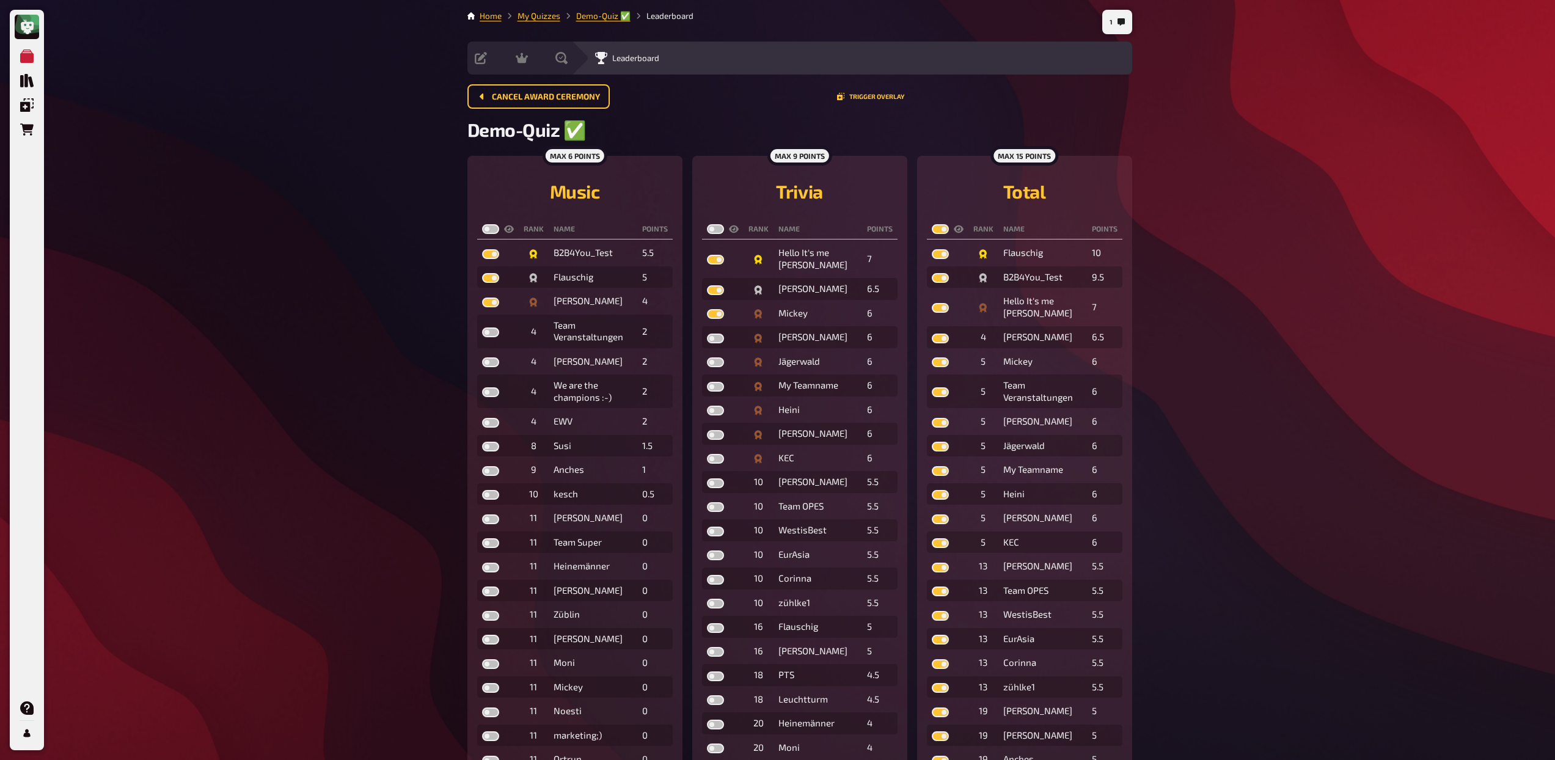
checkbox input "true"
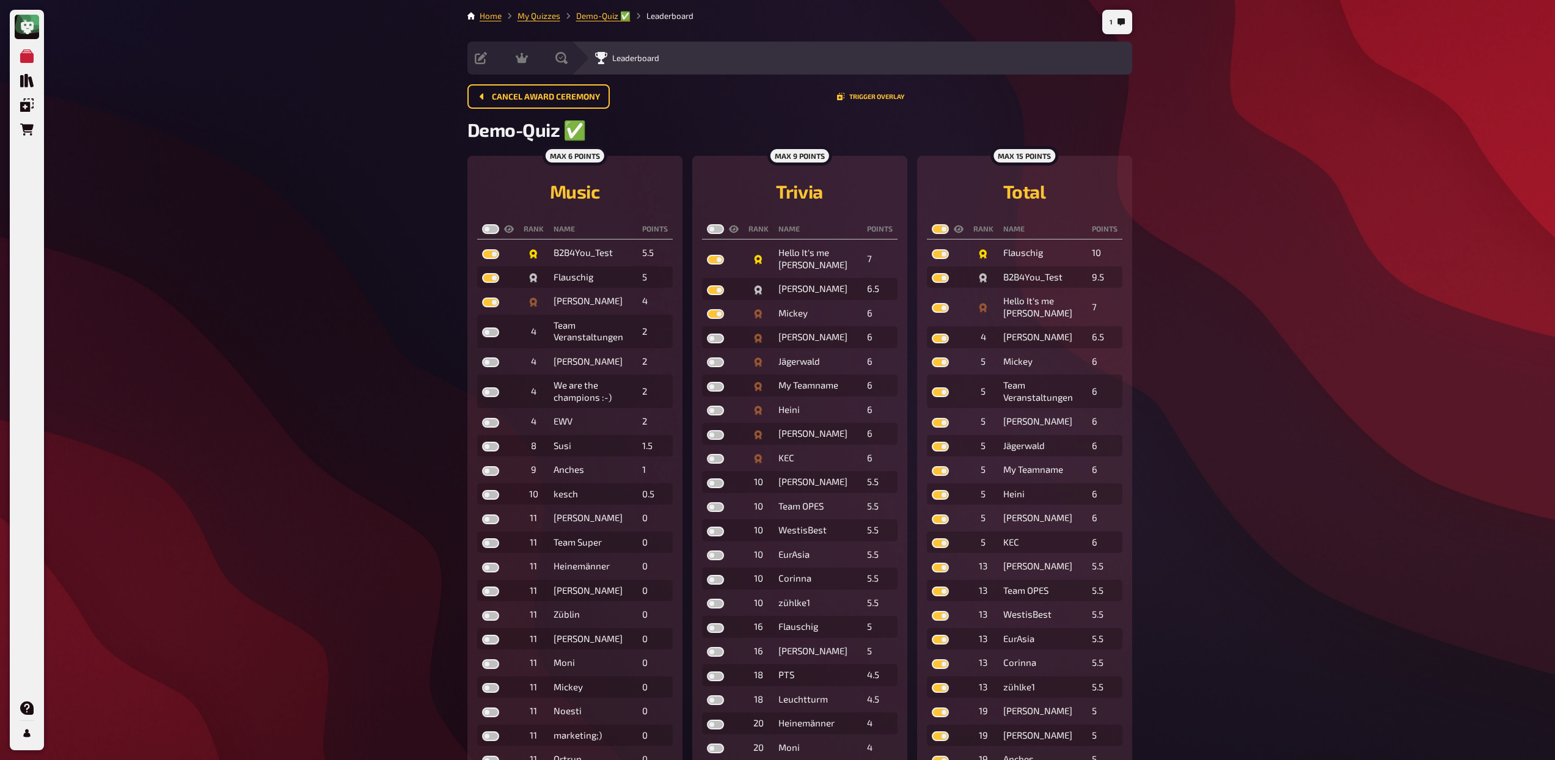
checkbox input "true"
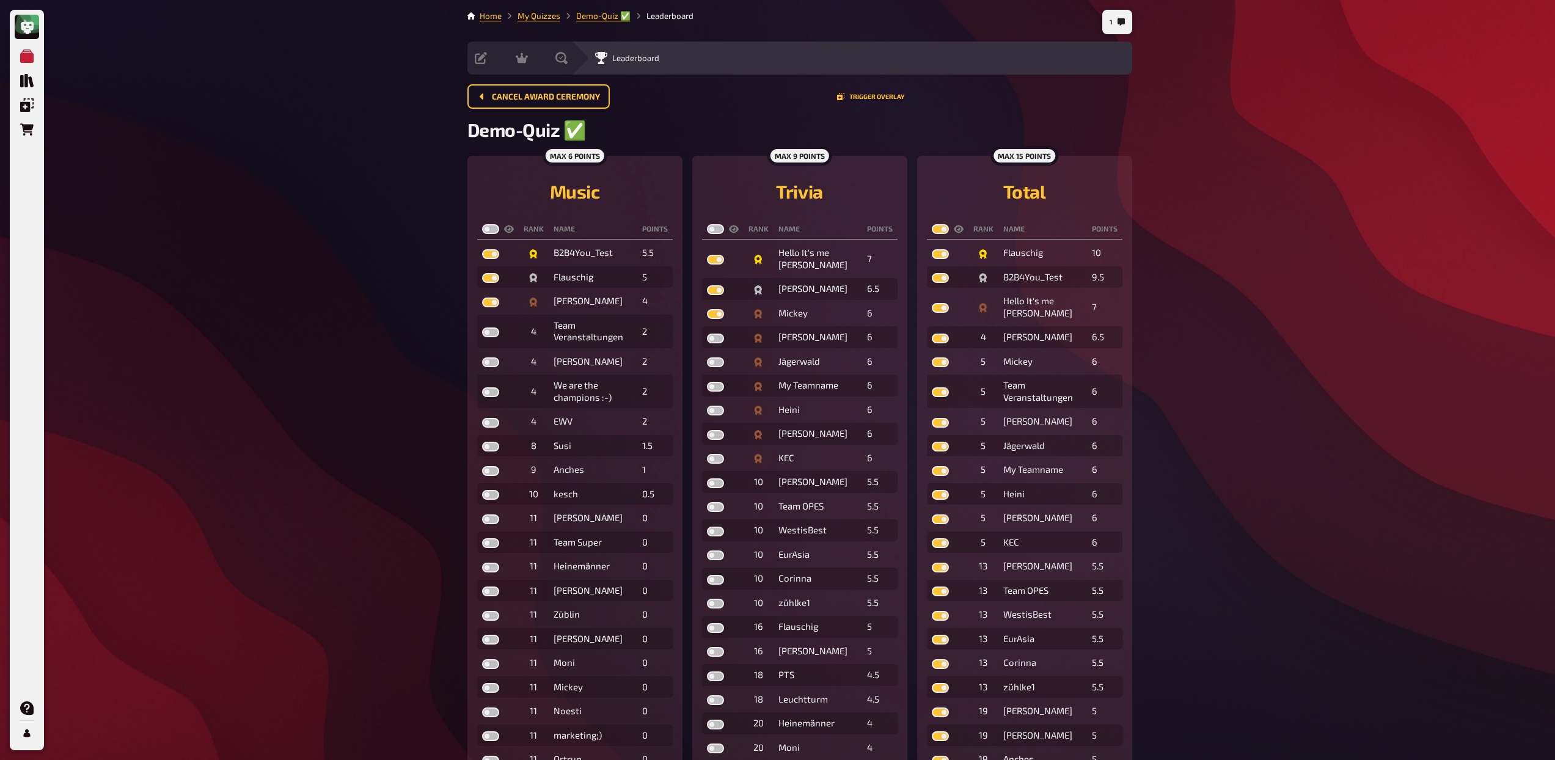
checkbox input "true"
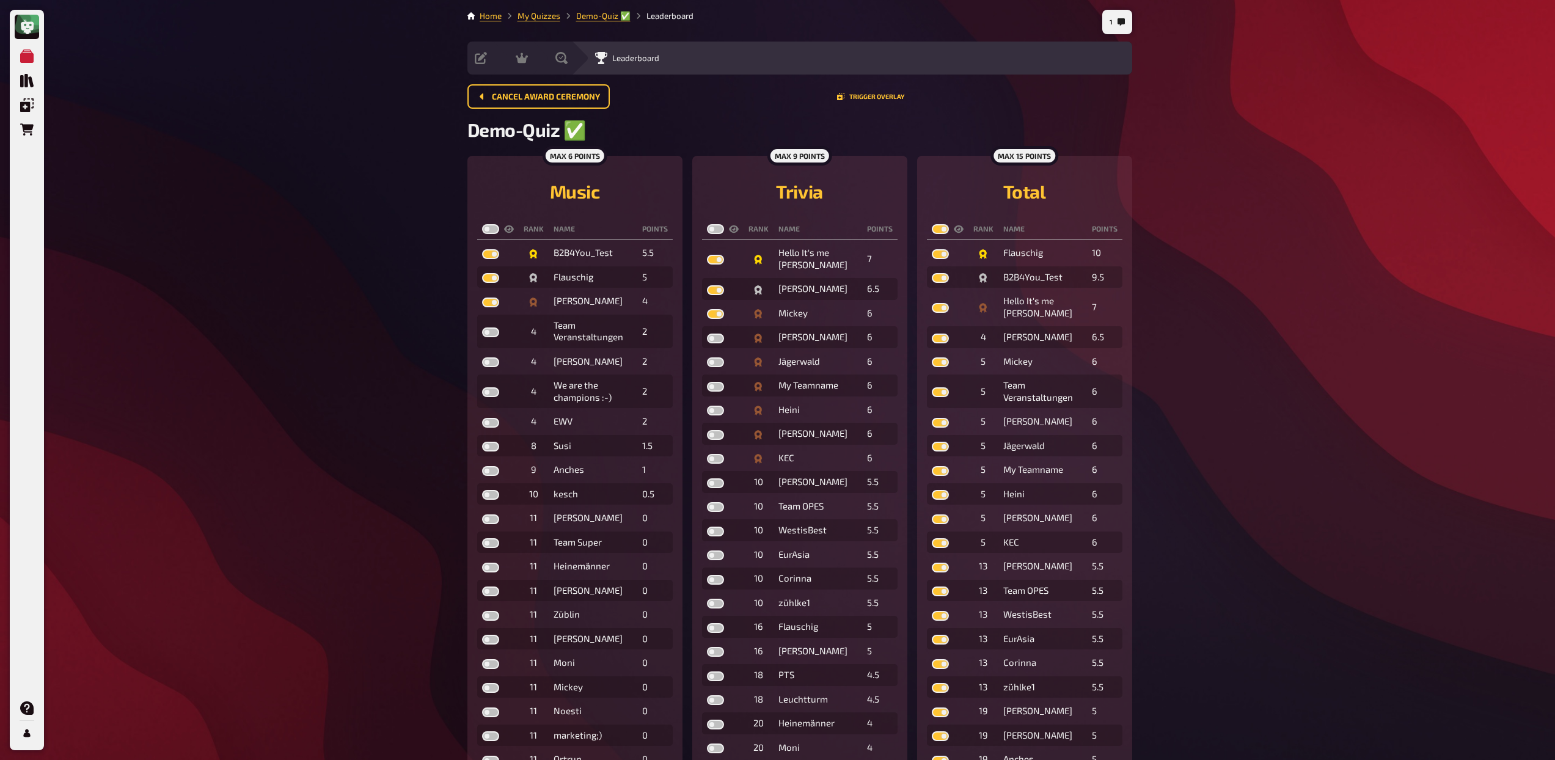
checkbox input "true"
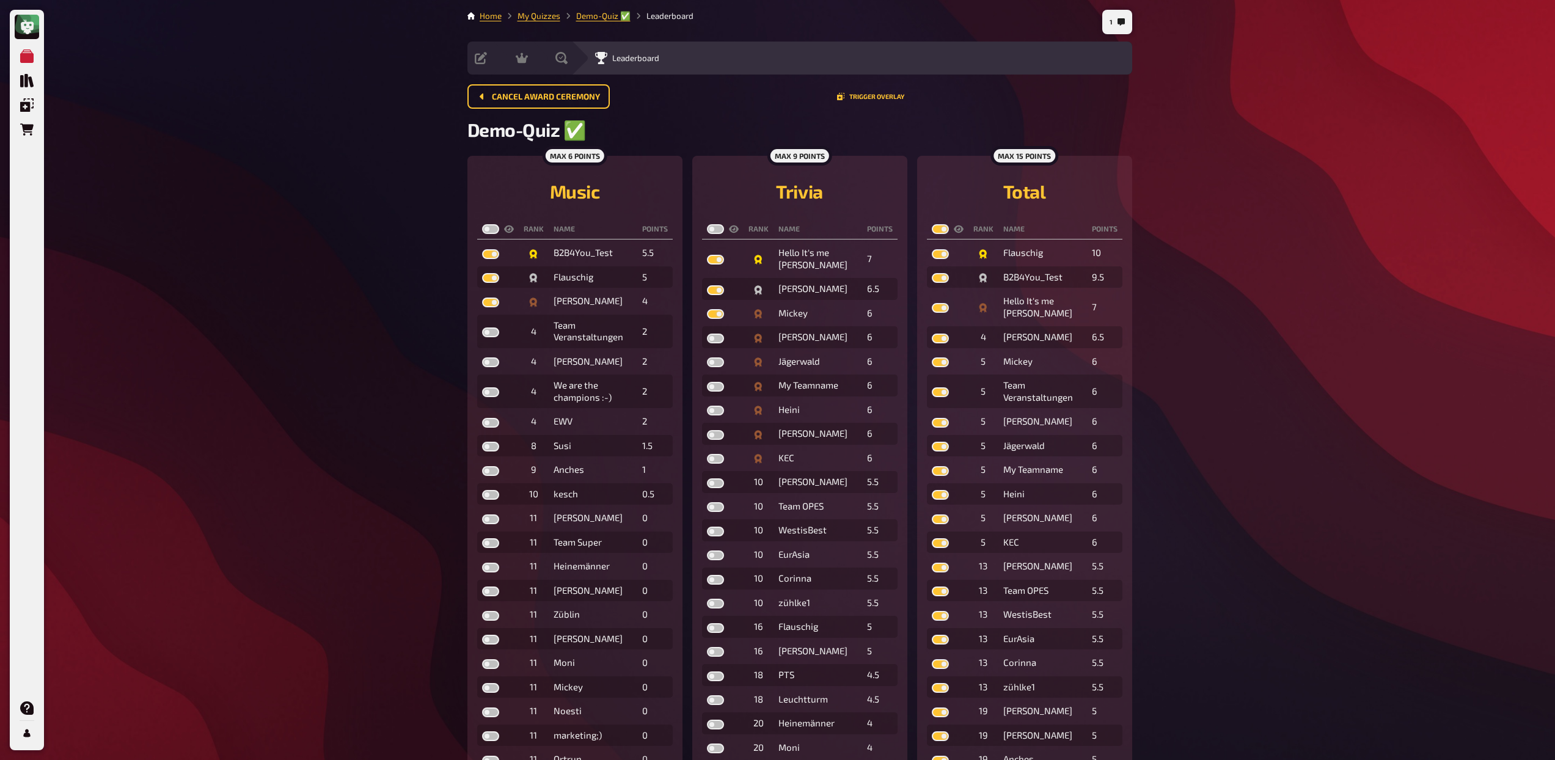
checkbox input "true"
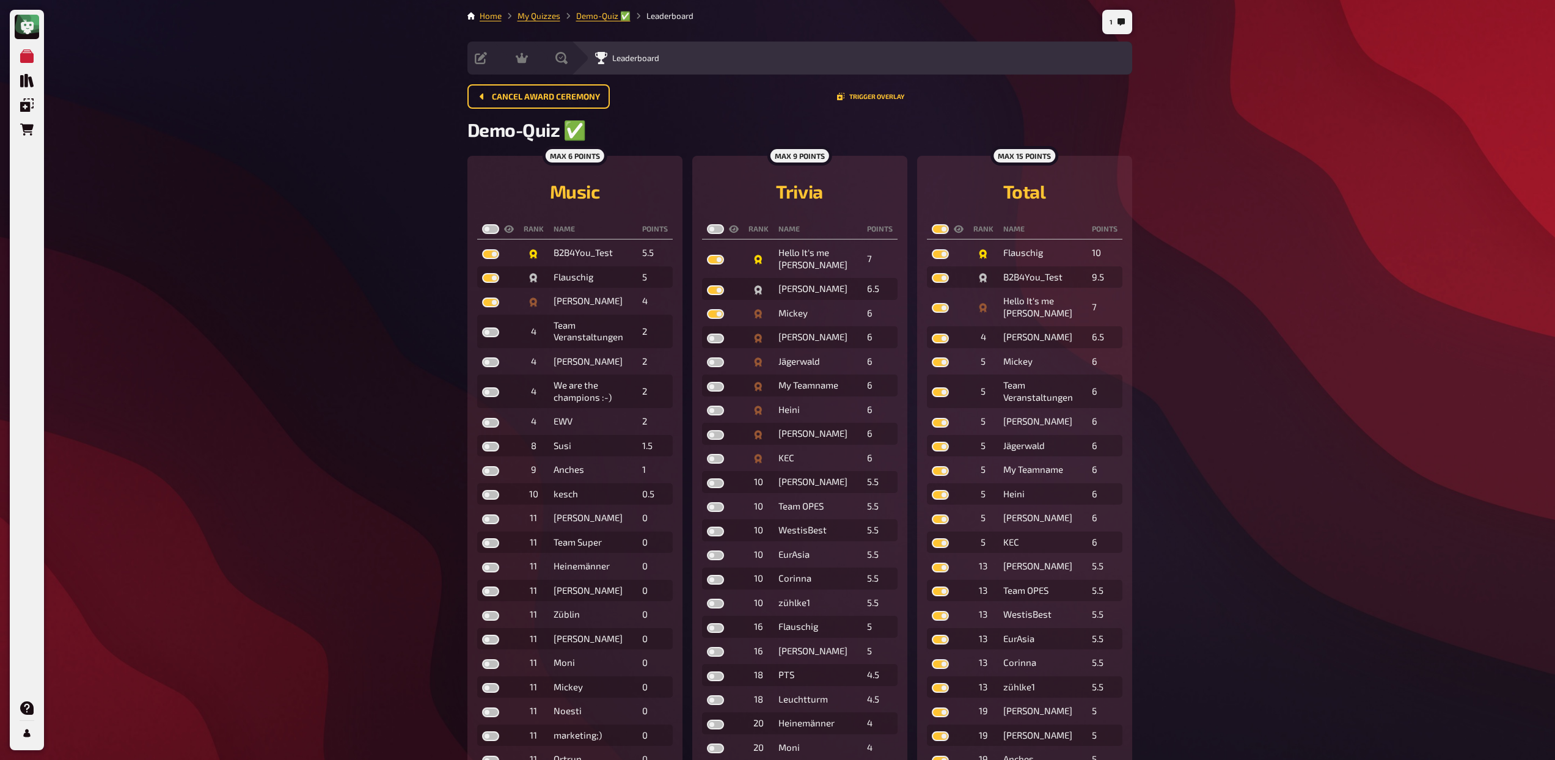
checkbox input "true"
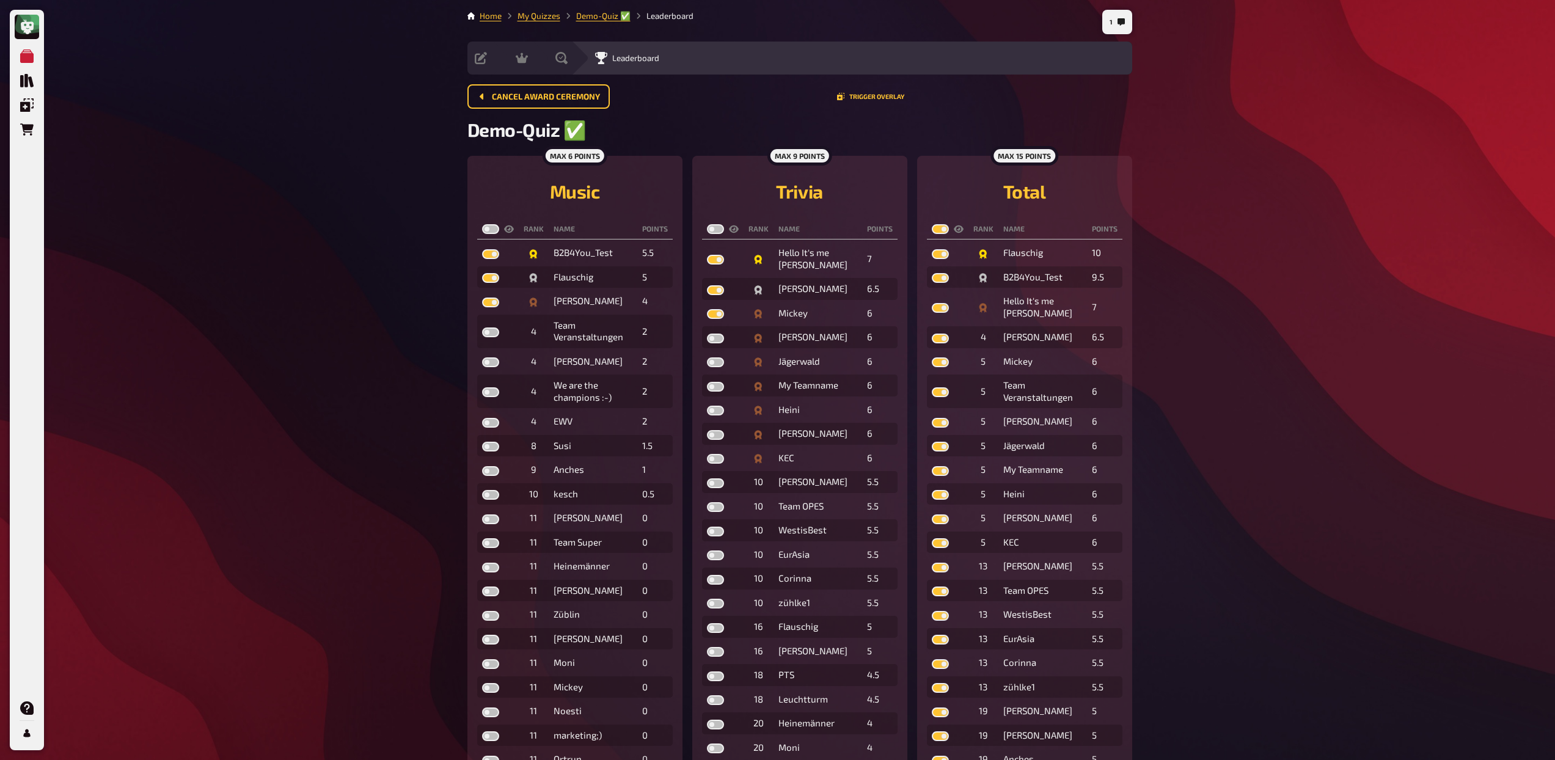
checkbox input "true"
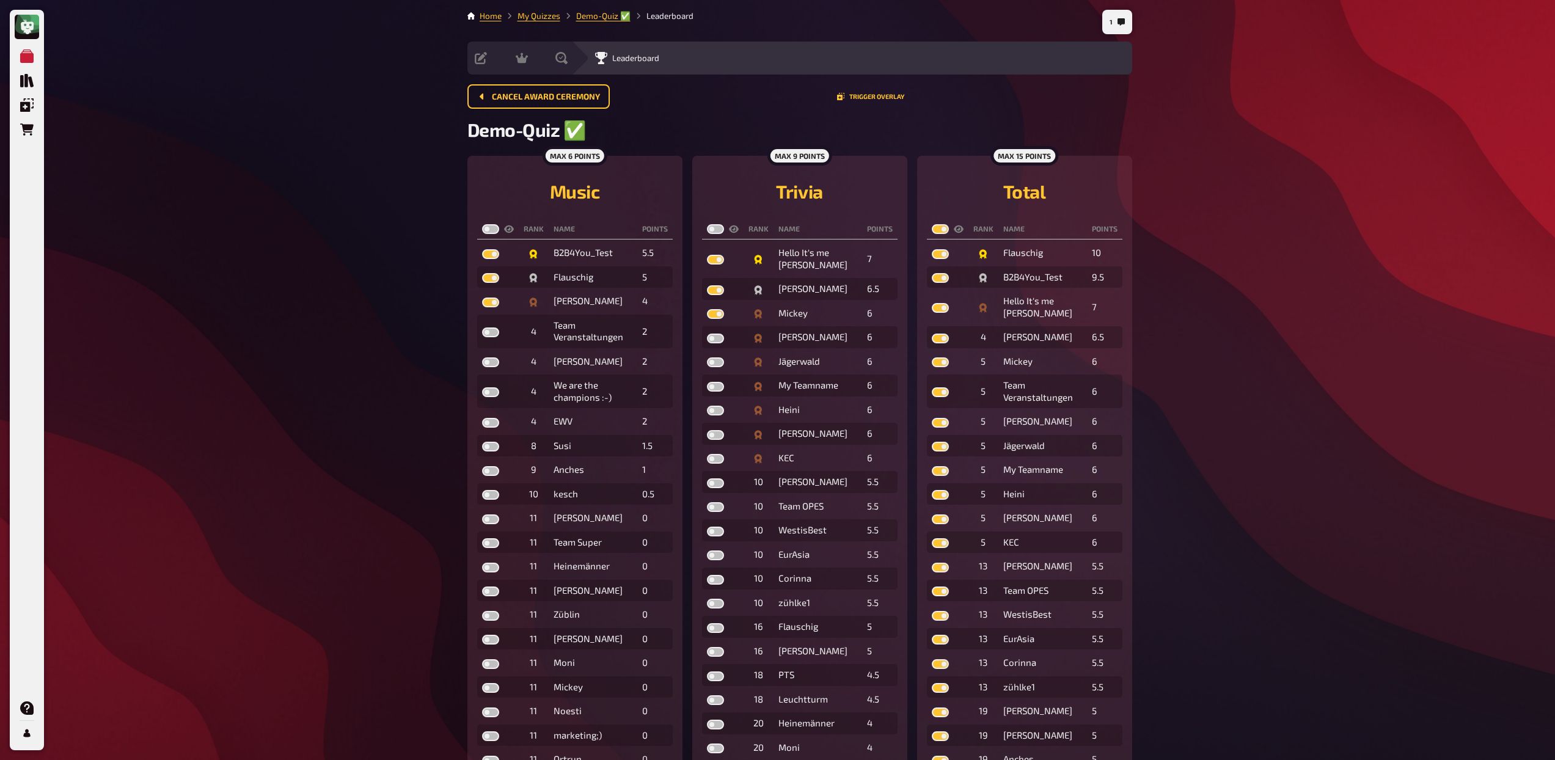
checkbox input "true"
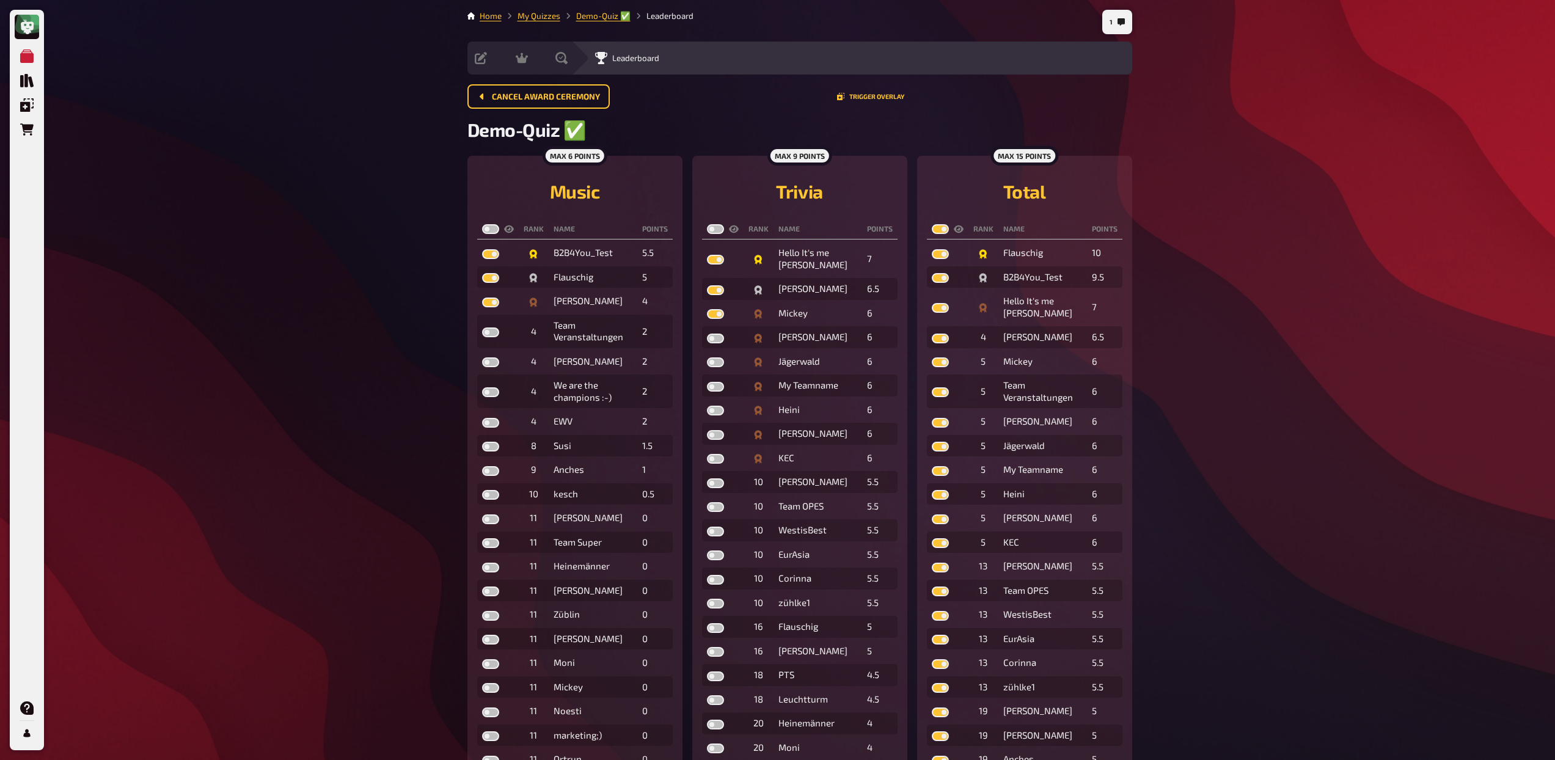
checkbox input "true"
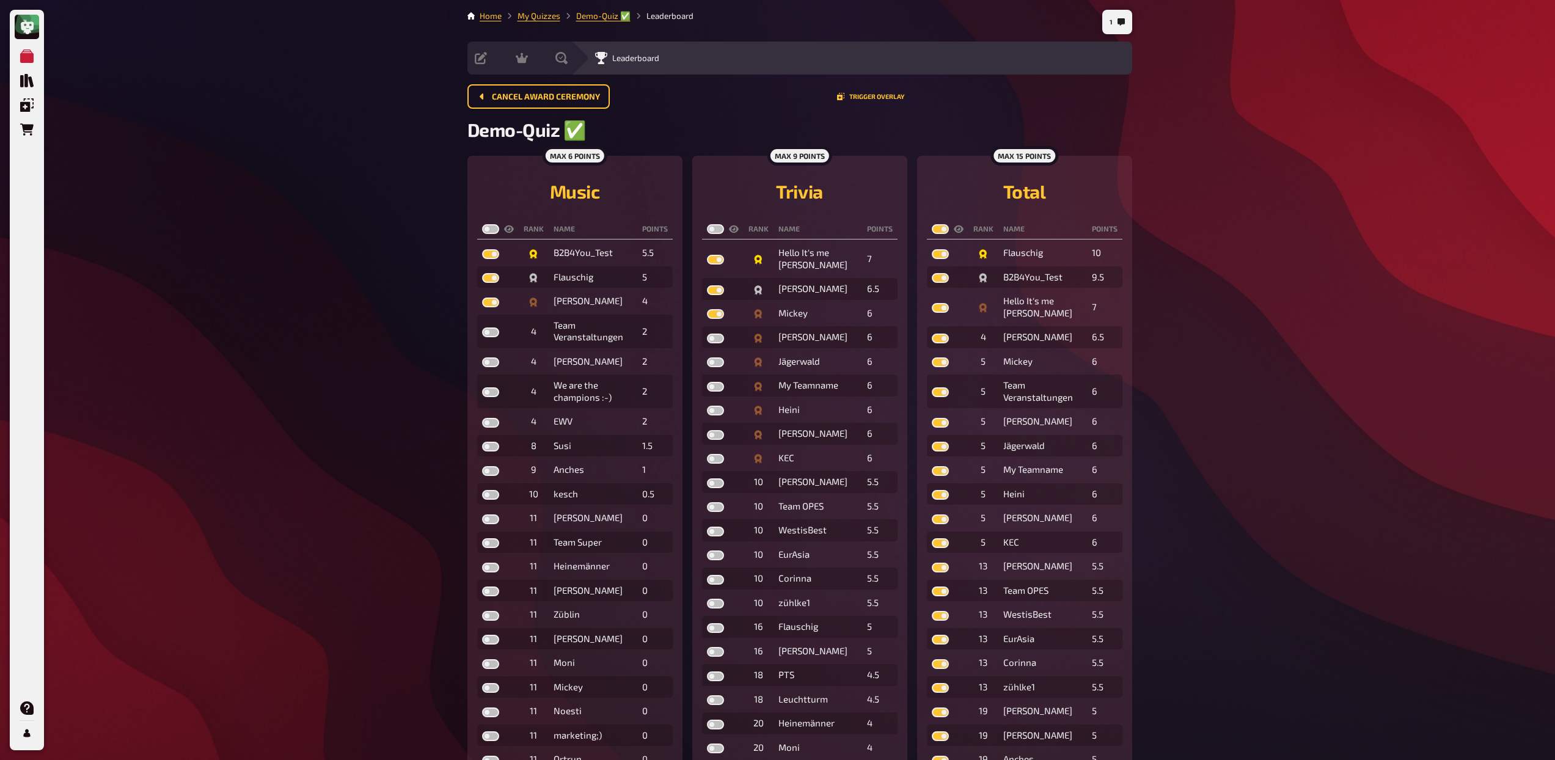
checkbox input "true"
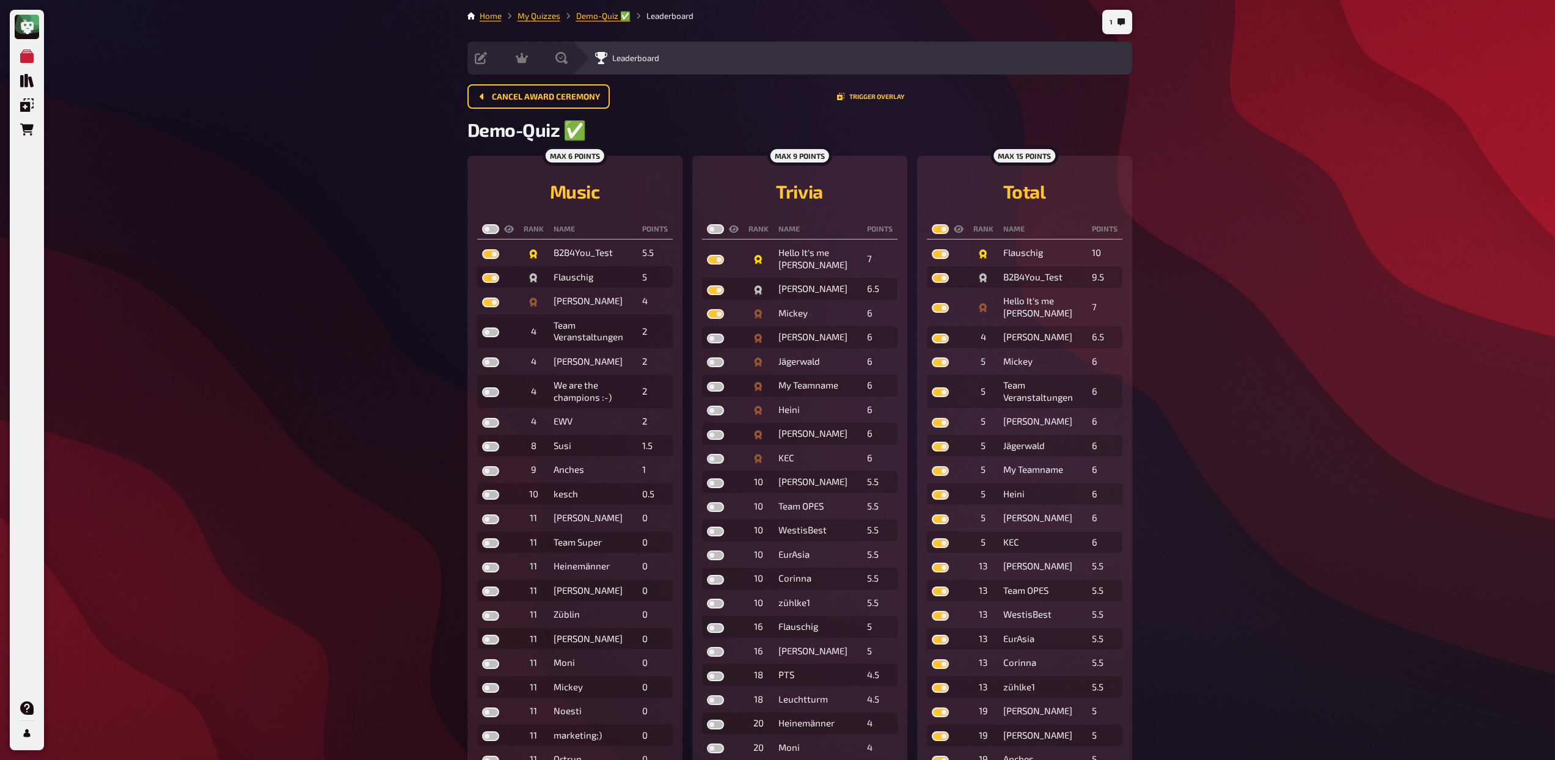
checkbox input "true"
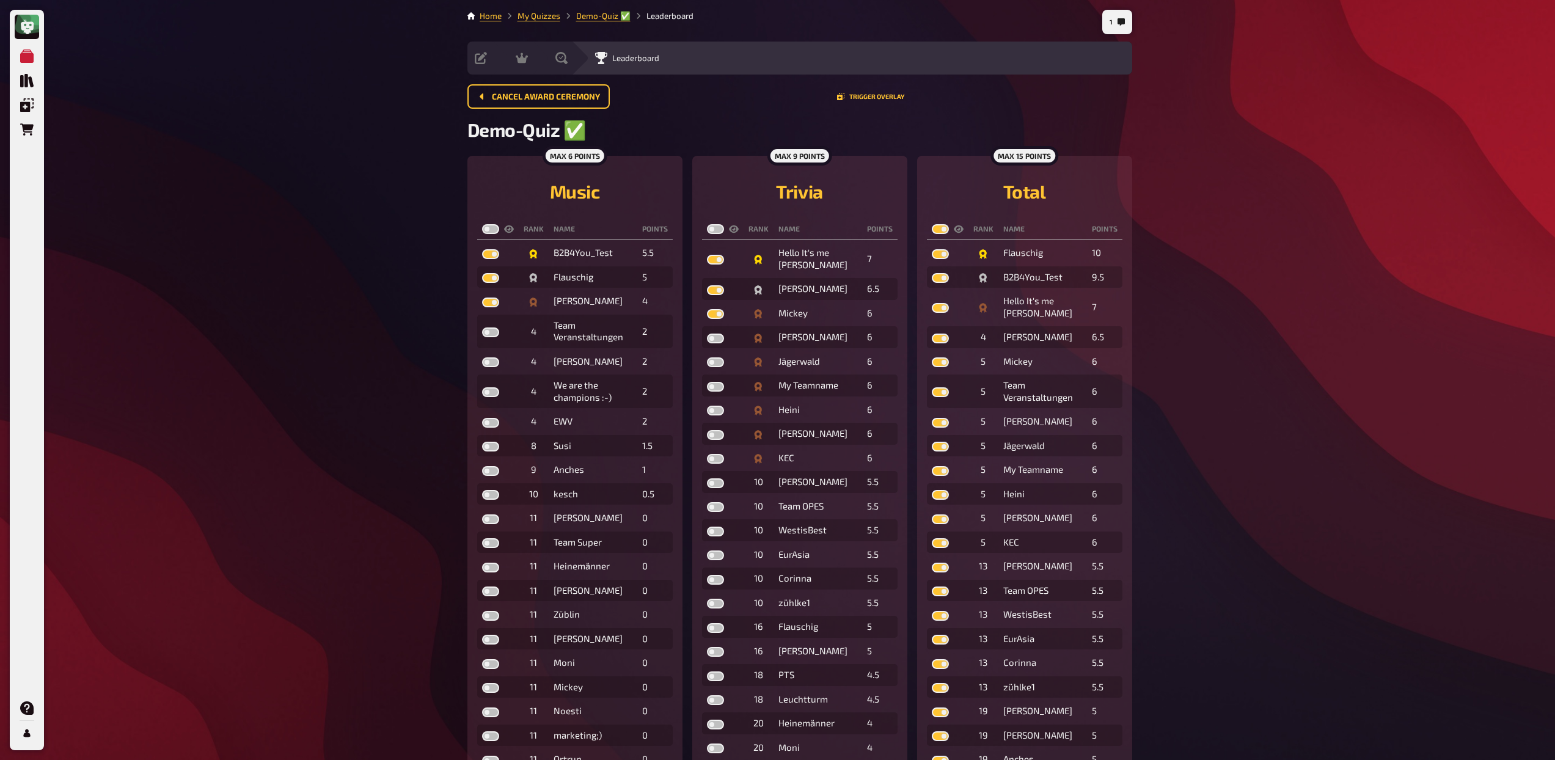
checkbox input "true"
